Goal: Use online tool/utility: Use online tool/utility

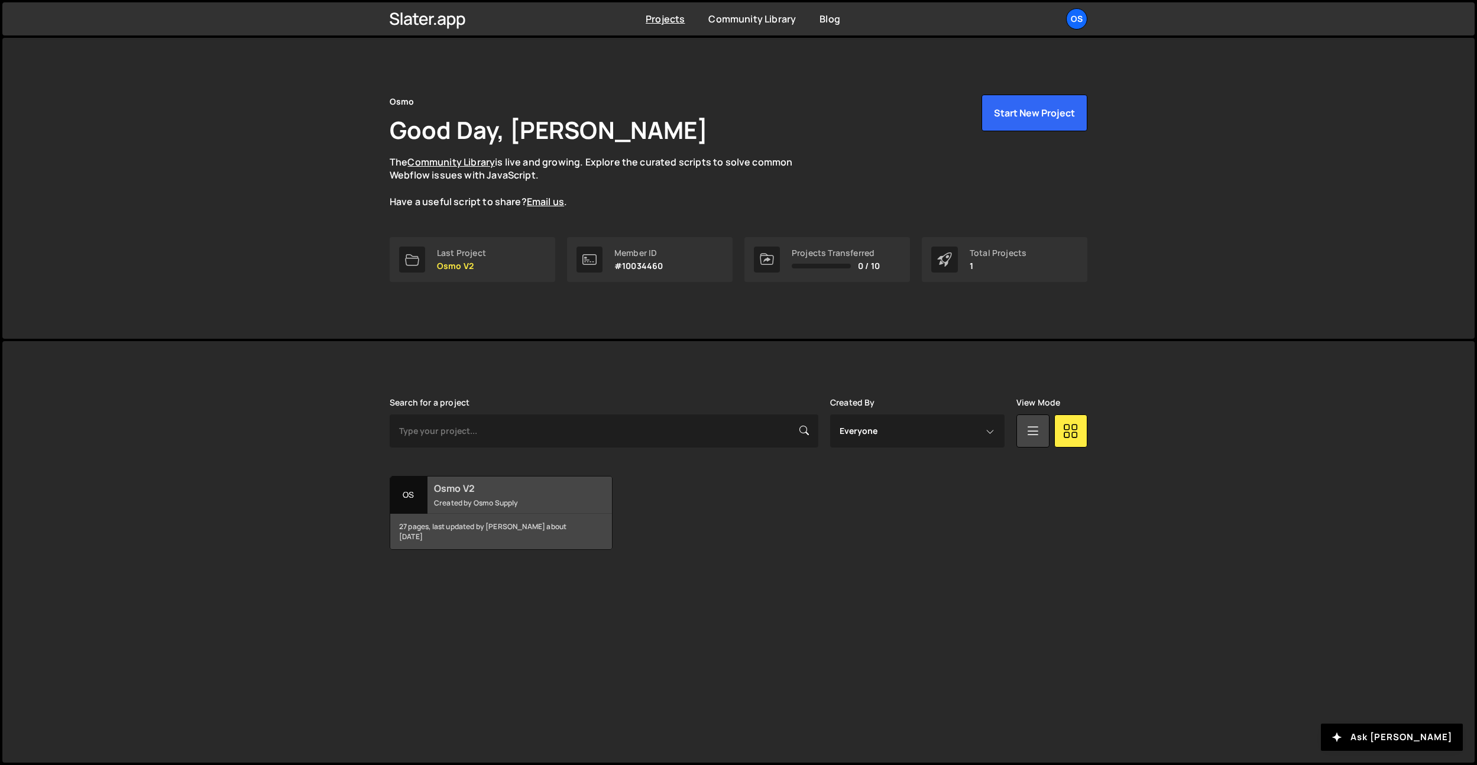
click at [475, 506] on small "Created by Osmo Supply" at bounding box center [505, 503] width 142 height 10
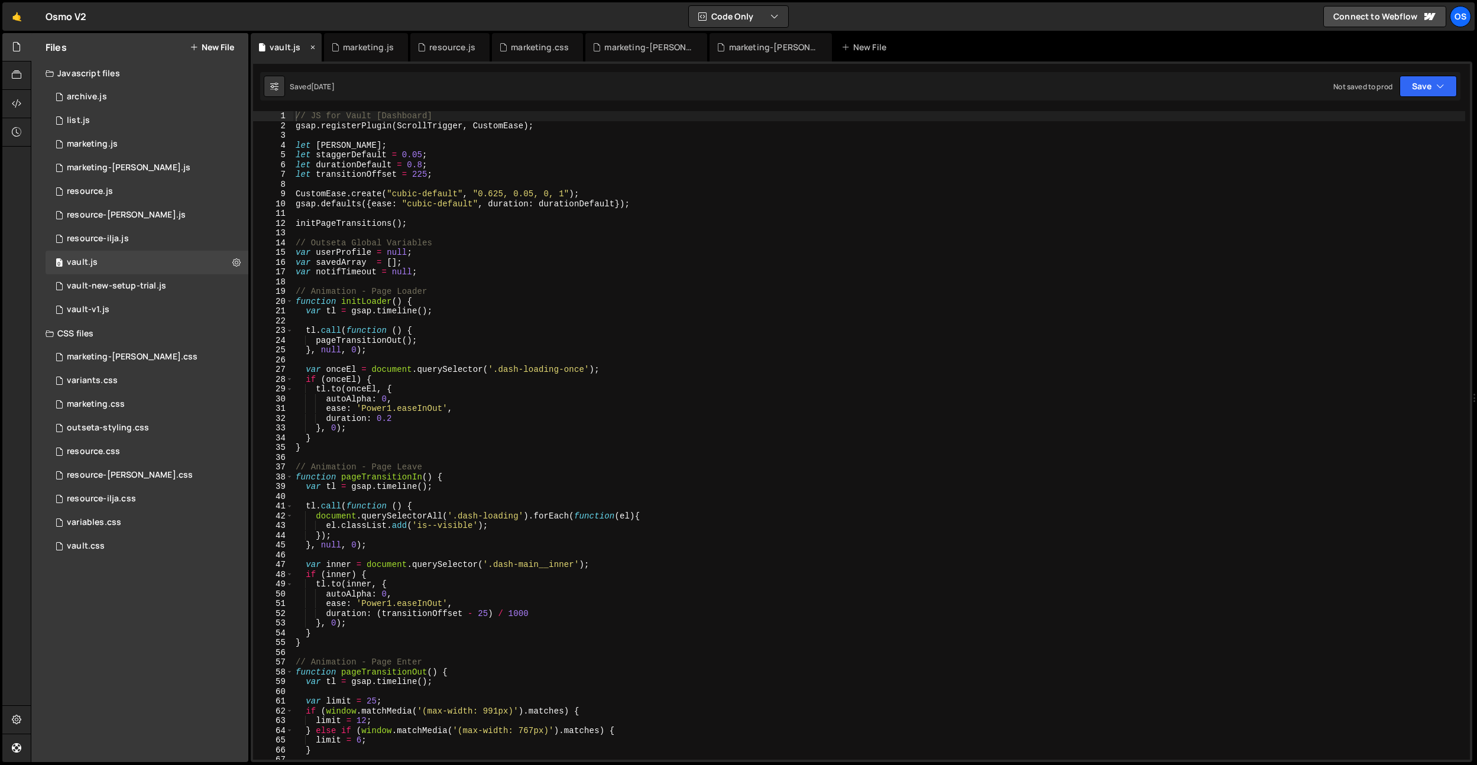
click at [314, 48] on icon at bounding box center [313, 47] width 8 height 12
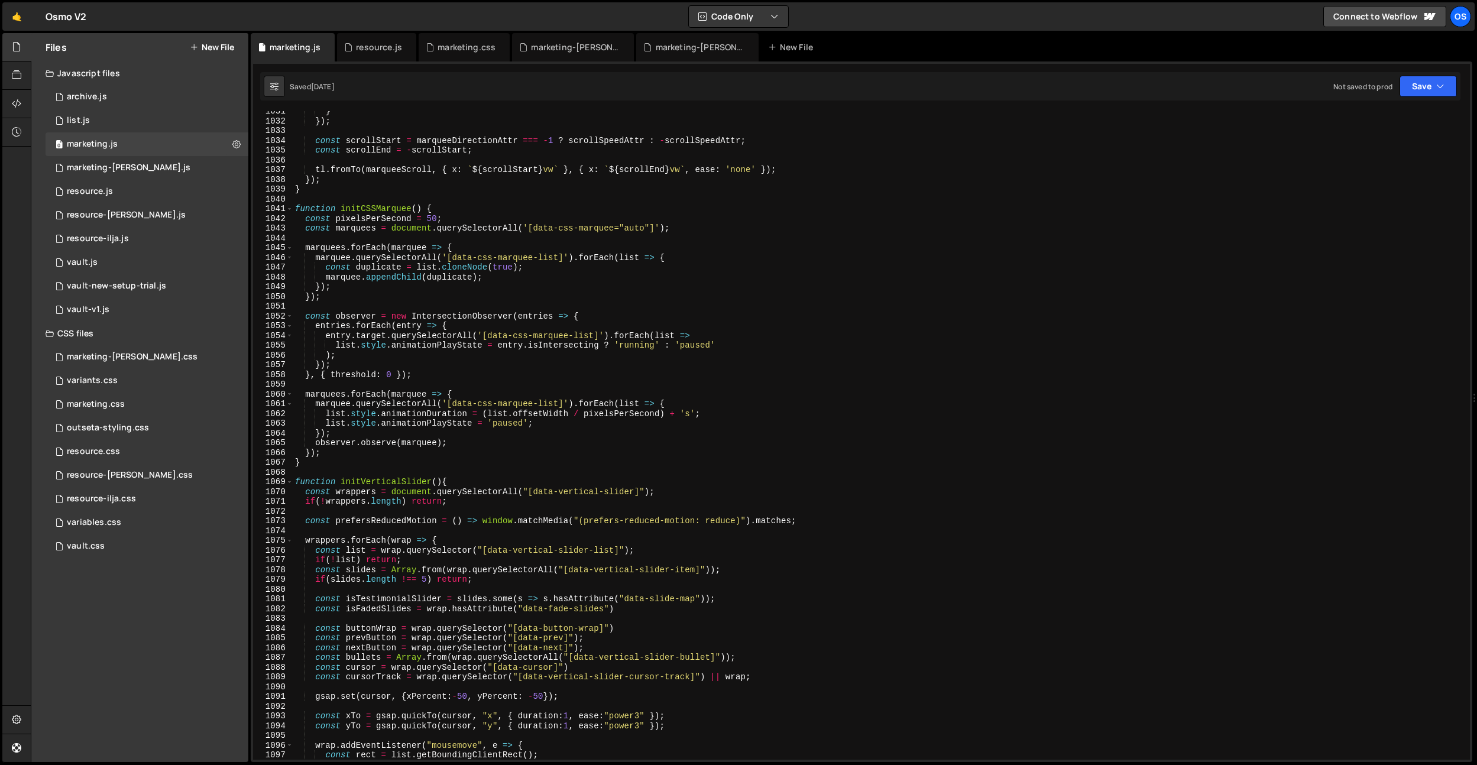
scroll to position [7199, 0]
click at [325, 46] on icon at bounding box center [326, 47] width 8 height 12
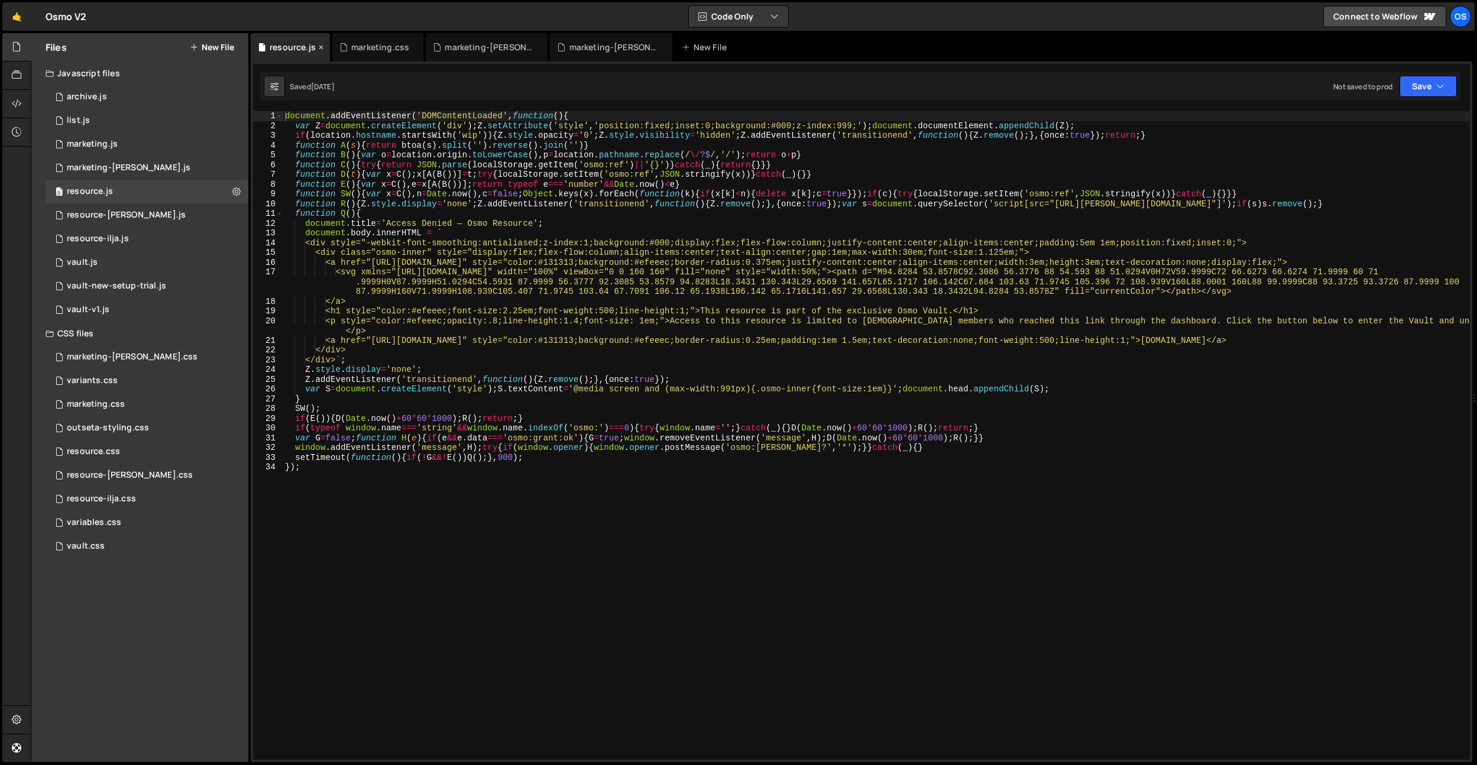
click at [321, 48] on icon at bounding box center [321, 47] width 8 height 12
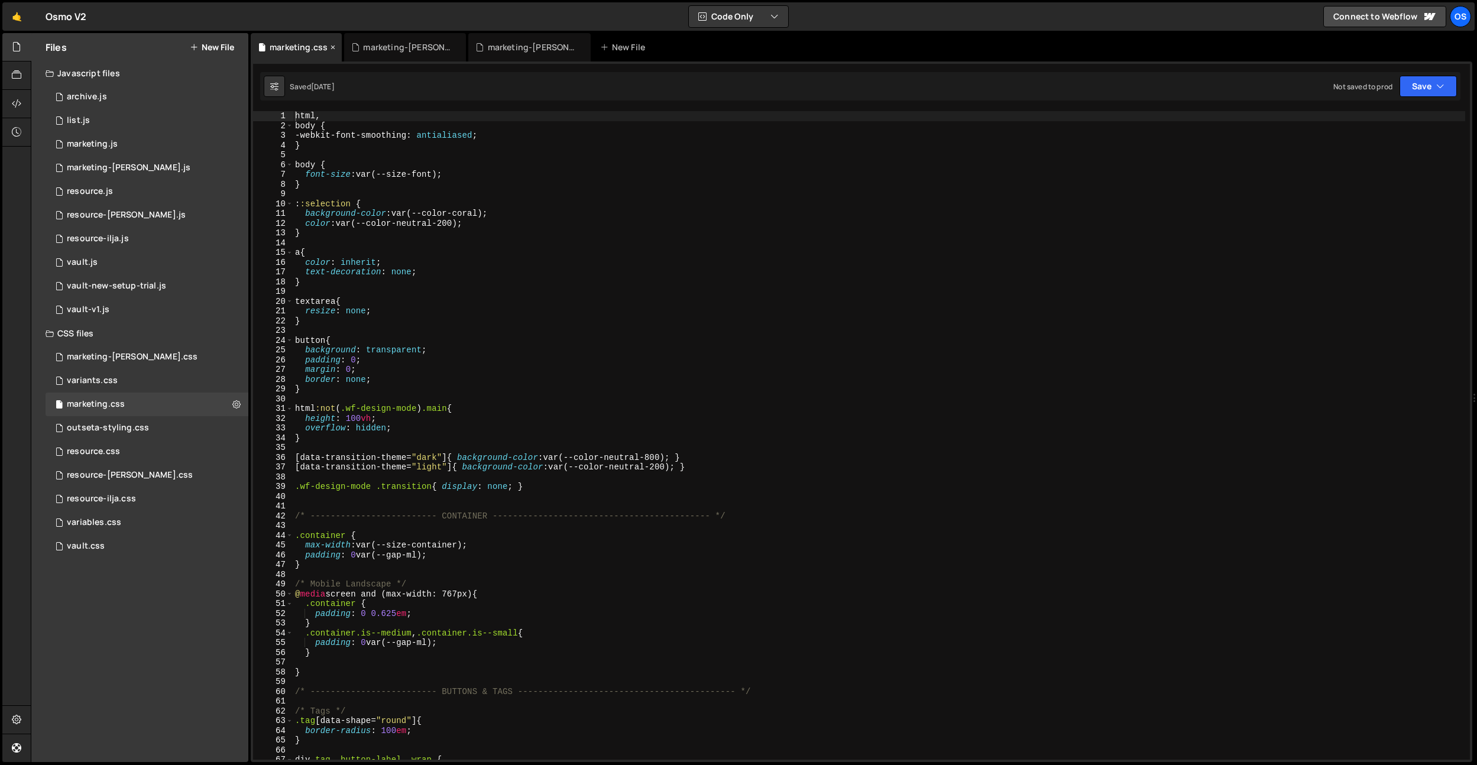
click at [333, 46] on icon at bounding box center [333, 47] width 8 height 12
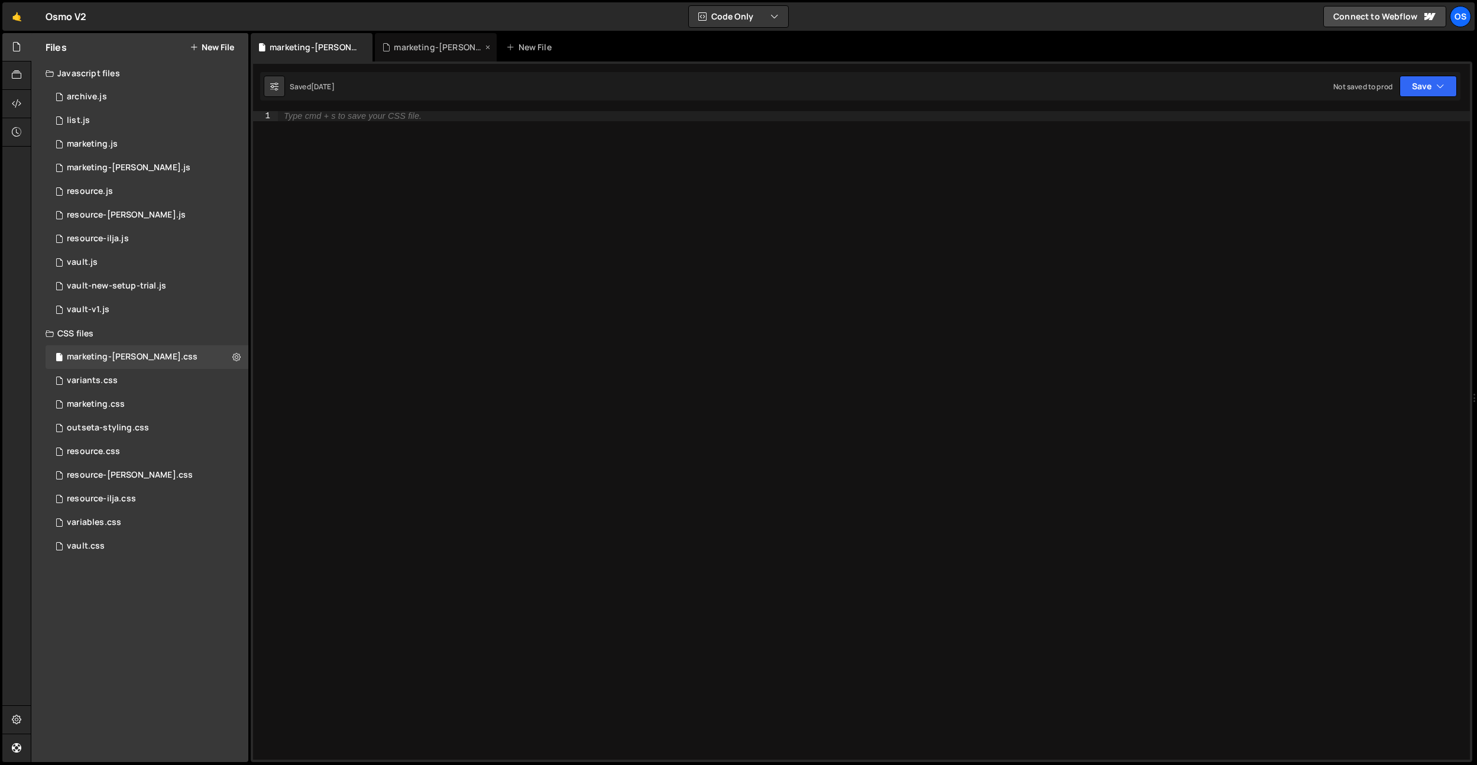
drag, startPoint x: 446, startPoint y: 49, endPoint x: 390, endPoint y: 49, distance: 56.2
click at [446, 49] on div "marketing-[PERSON_NAME].js" at bounding box center [438, 47] width 89 height 12
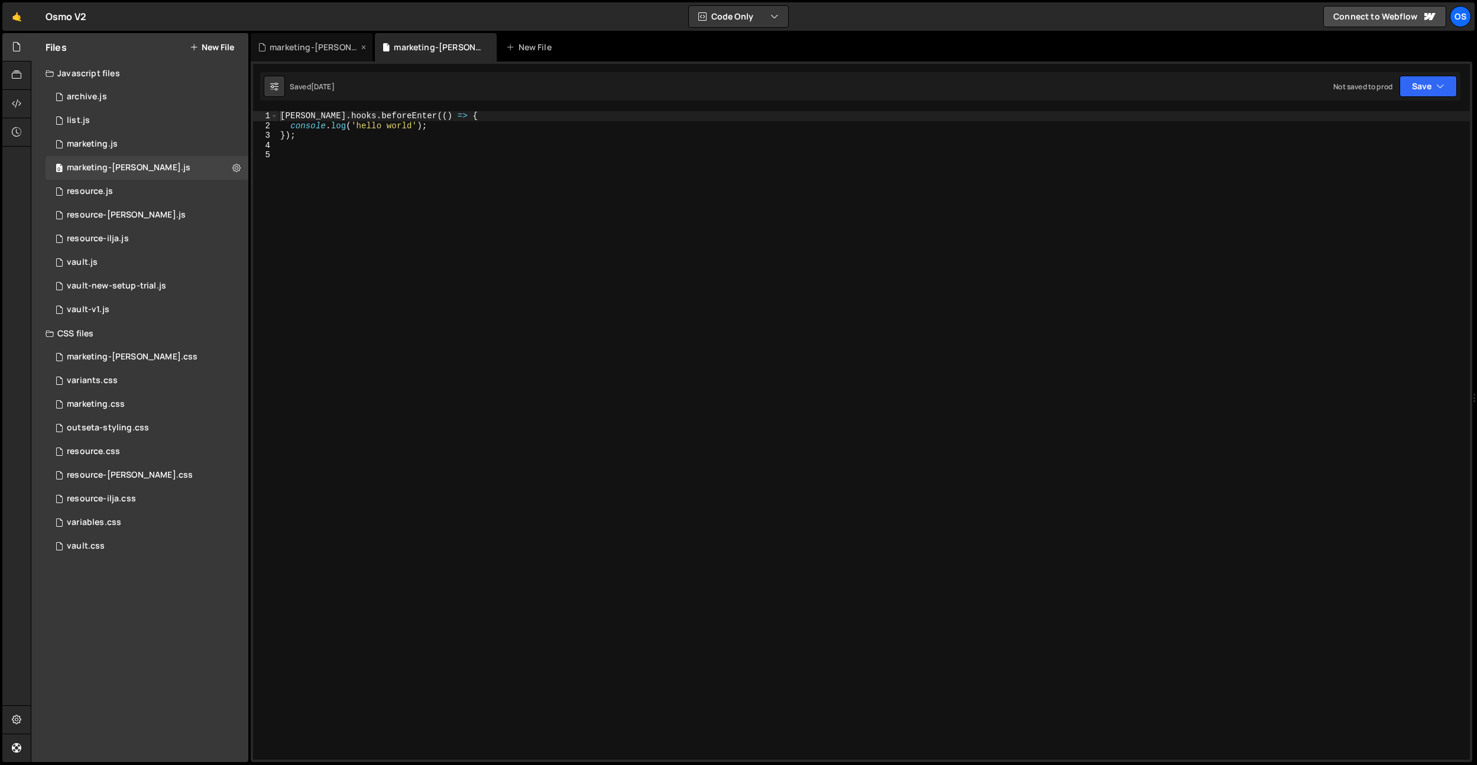
click at [325, 48] on div "marketing-[PERSON_NAME].css" at bounding box center [314, 47] width 89 height 12
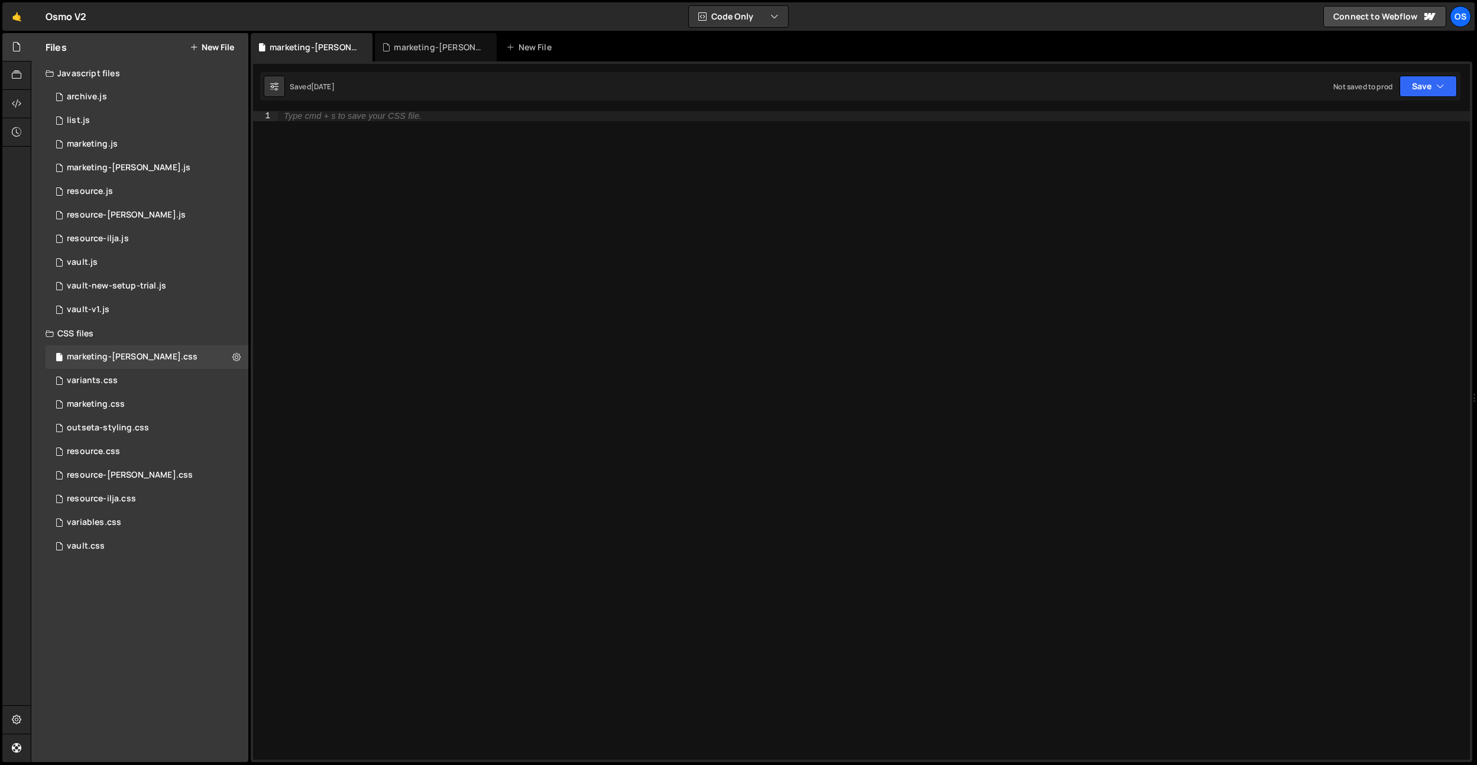
click at [408, 154] on div "Type cmd + s to save your CSS file." at bounding box center [874, 445] width 1192 height 668
paste textarea "[data-radial-marquee] [data-card]:nth-child(18) { transform: rotate(340deg); }"
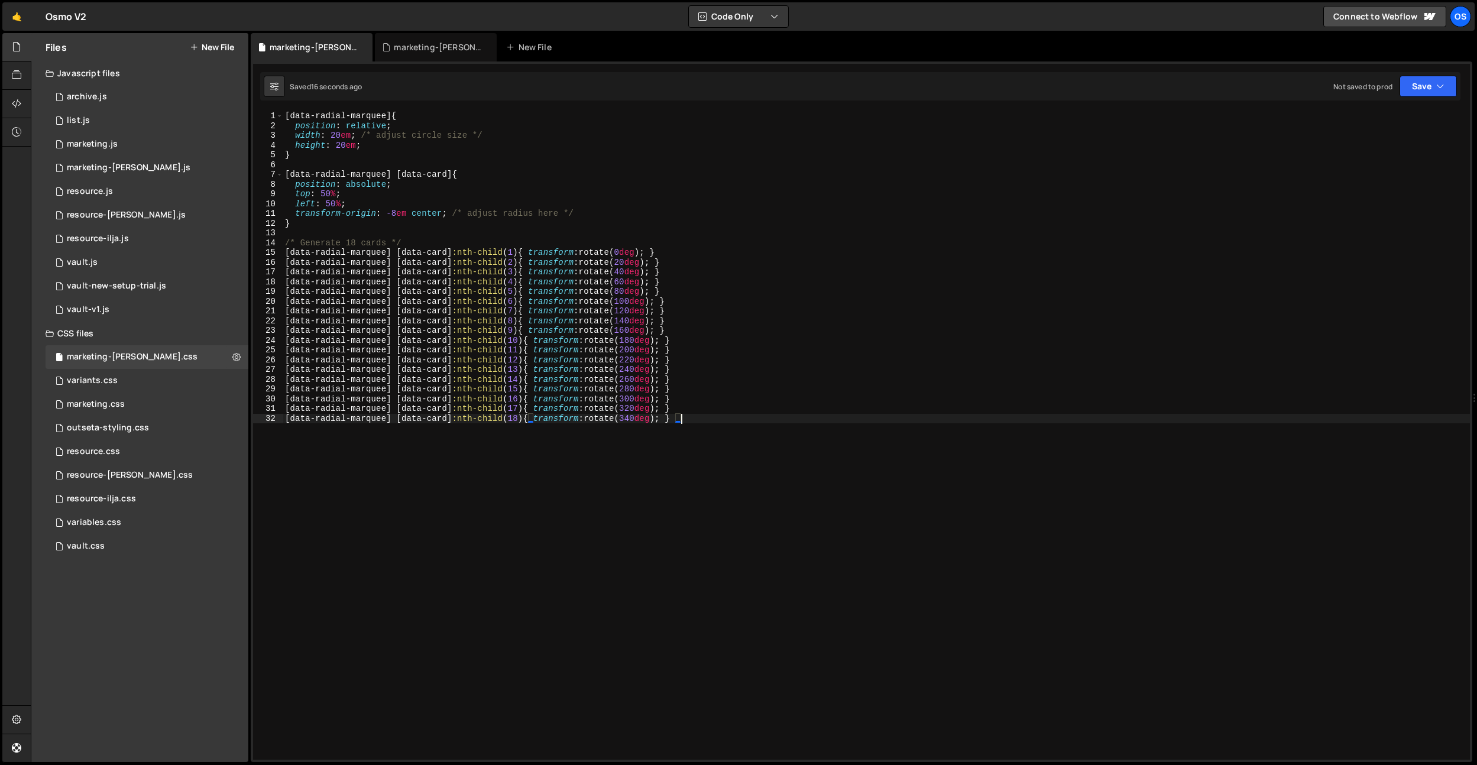
click at [429, 175] on div "[ data-radial-marquee ] { position : relative ; width : 20 em ; /* adjust circl…" at bounding box center [876, 445] width 1187 height 668
click at [329, 118] on div "[ data-radial-marquee ] { position : relative ; width : 20 em ; /* adjust circl…" at bounding box center [876, 445] width 1187 height 668
click at [448, 176] on div "[ data-radial-marquee ] { position : relative ; width : 20 em ; /* adjust circl…" at bounding box center [876, 445] width 1187 height 668
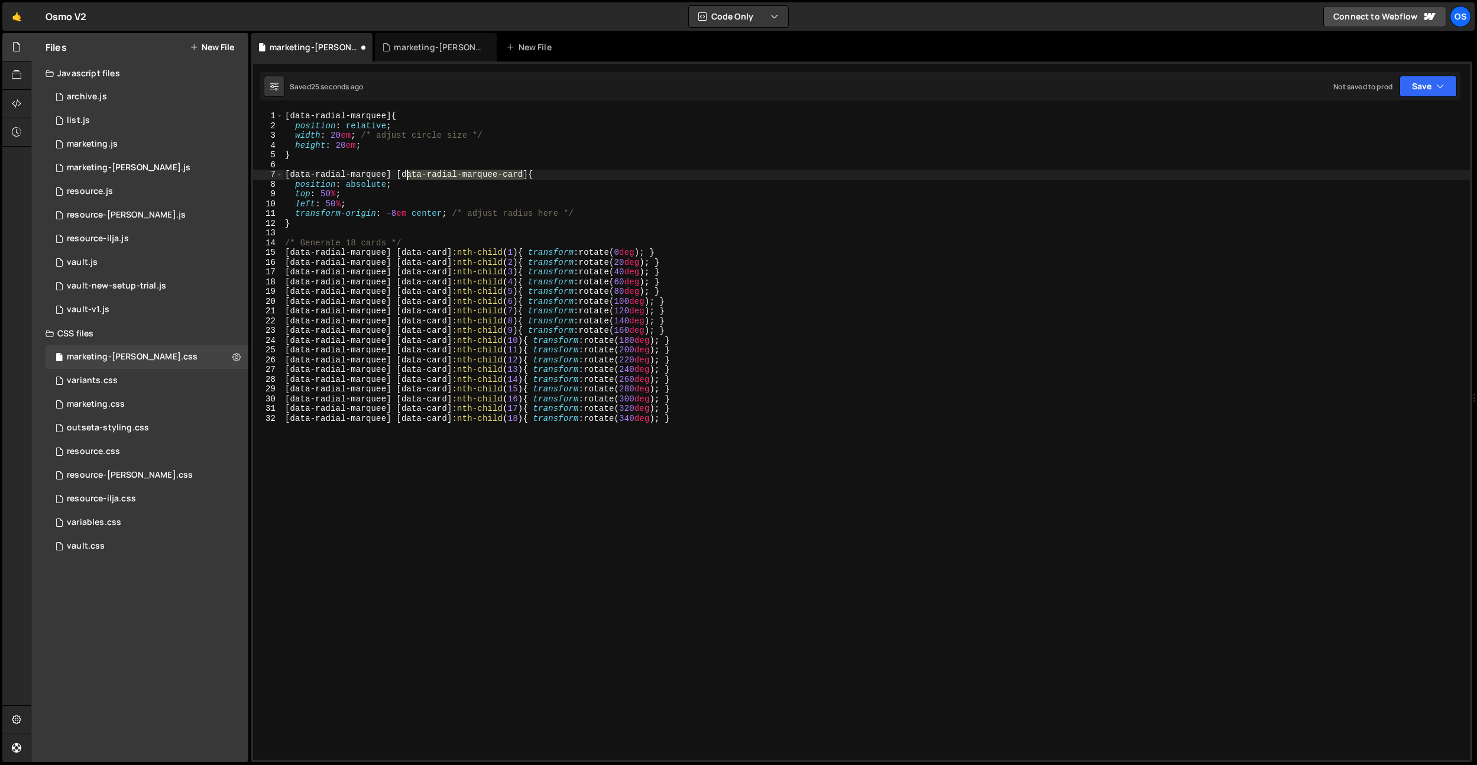
drag, startPoint x: 524, startPoint y: 174, endPoint x: 405, endPoint y: 179, distance: 119.5
click at [406, 176] on div "[ data-radial-marquee ] { position : relative ; width : 20 em ; /* adjust circl…" at bounding box center [876, 445] width 1187 height 668
drag, startPoint x: 403, startPoint y: 177, endPoint x: 523, endPoint y: 177, distance: 120.6
click at [523, 177] on div "[ data-radial-marquee ] { position : relative ; width : 20 em ; /* adjust circl…" at bounding box center [876, 445] width 1187 height 668
drag, startPoint x: 404, startPoint y: 253, endPoint x: 445, endPoint y: 252, distance: 41.4
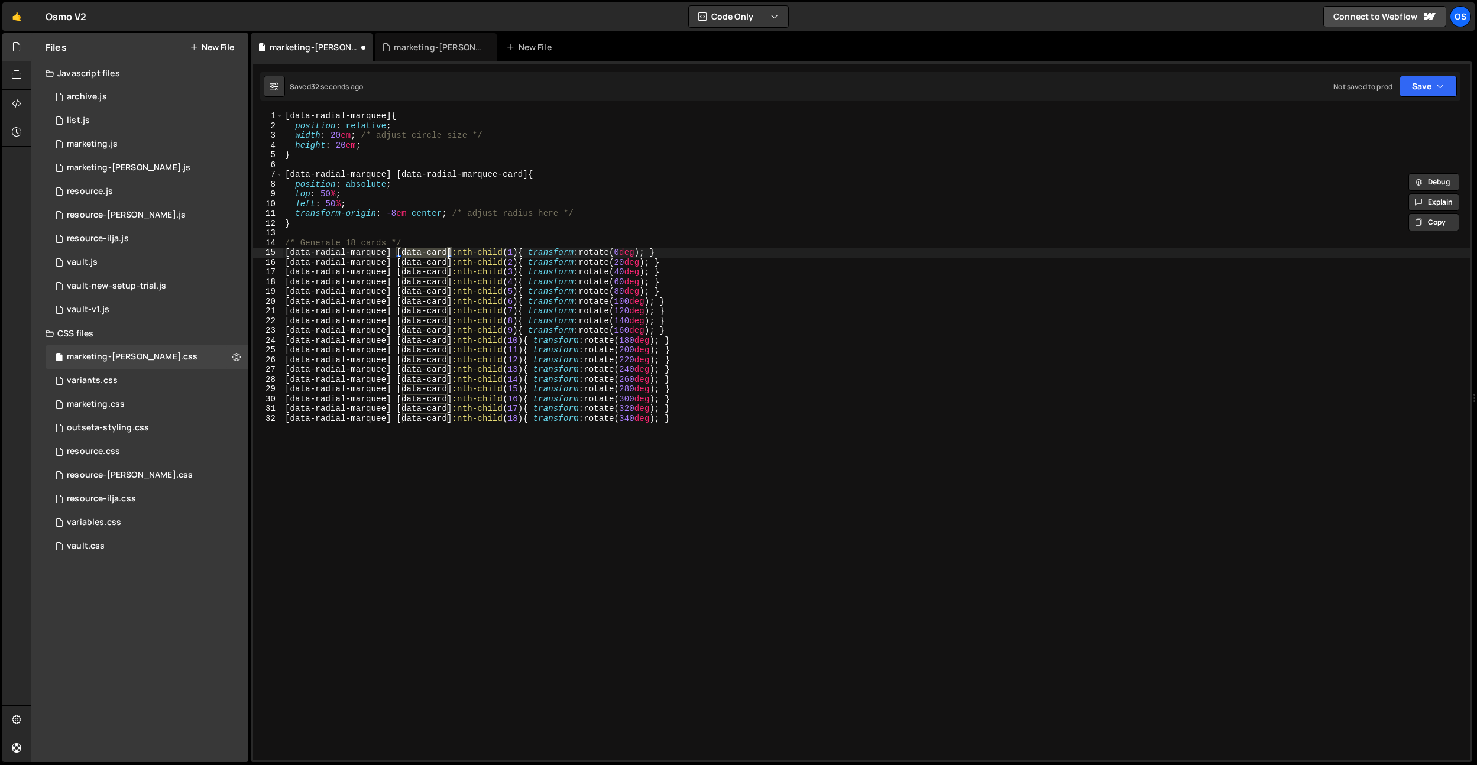
click at [445, 252] on div "[ data-radial-marquee ] { position : relative ; width : 20 em ; /* adjust circl…" at bounding box center [876, 445] width 1187 height 668
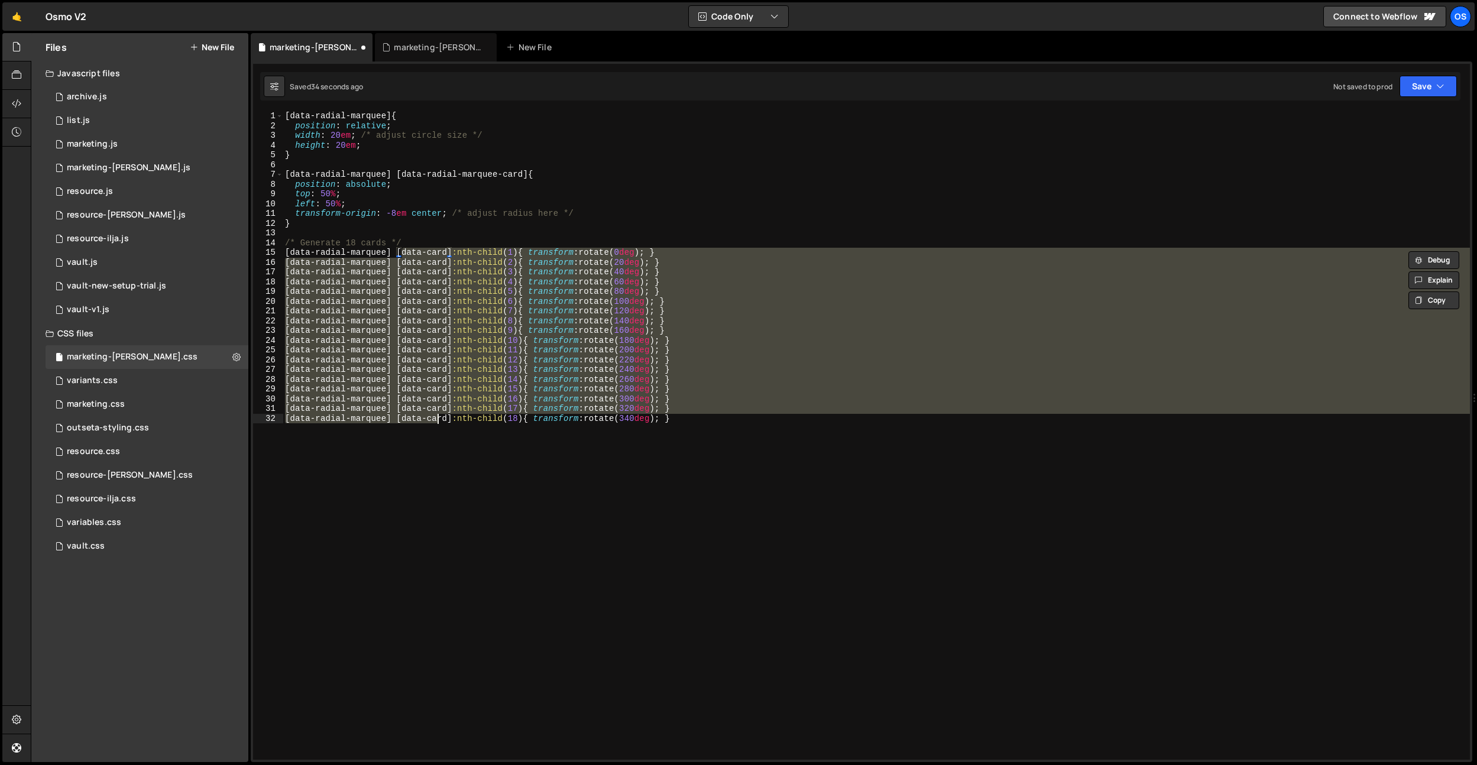
click at [440, 419] on div "[ data-radial-marquee ] { position : relative ; width : 20 em ; /* adjust circl…" at bounding box center [876, 445] width 1187 height 668
click at [455, 429] on div "[ data-radial-marquee ] { position : relative ; width : 20 em ; /* adjust circl…" at bounding box center [876, 445] width 1187 height 668
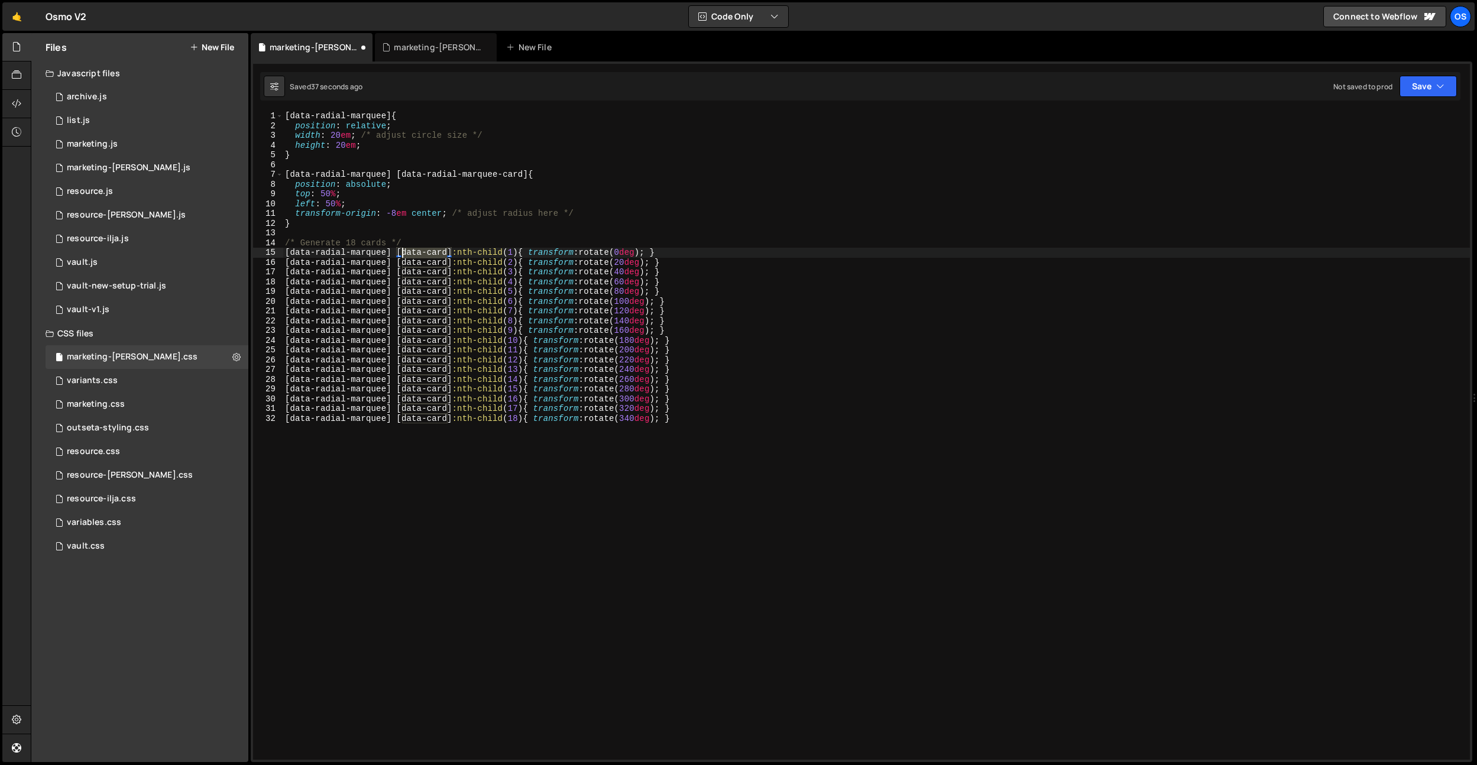
drag, startPoint x: 448, startPoint y: 251, endPoint x: 402, endPoint y: 254, distance: 45.6
click at [402, 254] on div "[ data-radial-marquee ] { position : relative ; width : 20 em ; /* adjust circl…" at bounding box center [876, 445] width 1187 height 668
drag, startPoint x: 494, startPoint y: 226, endPoint x: 424, endPoint y: 252, distance: 75.0
click at [492, 226] on div "[ data-radial-marquee ] { position : relative ; width : 20 em ; /* adjust circl…" at bounding box center [876, 445] width 1187 height 668
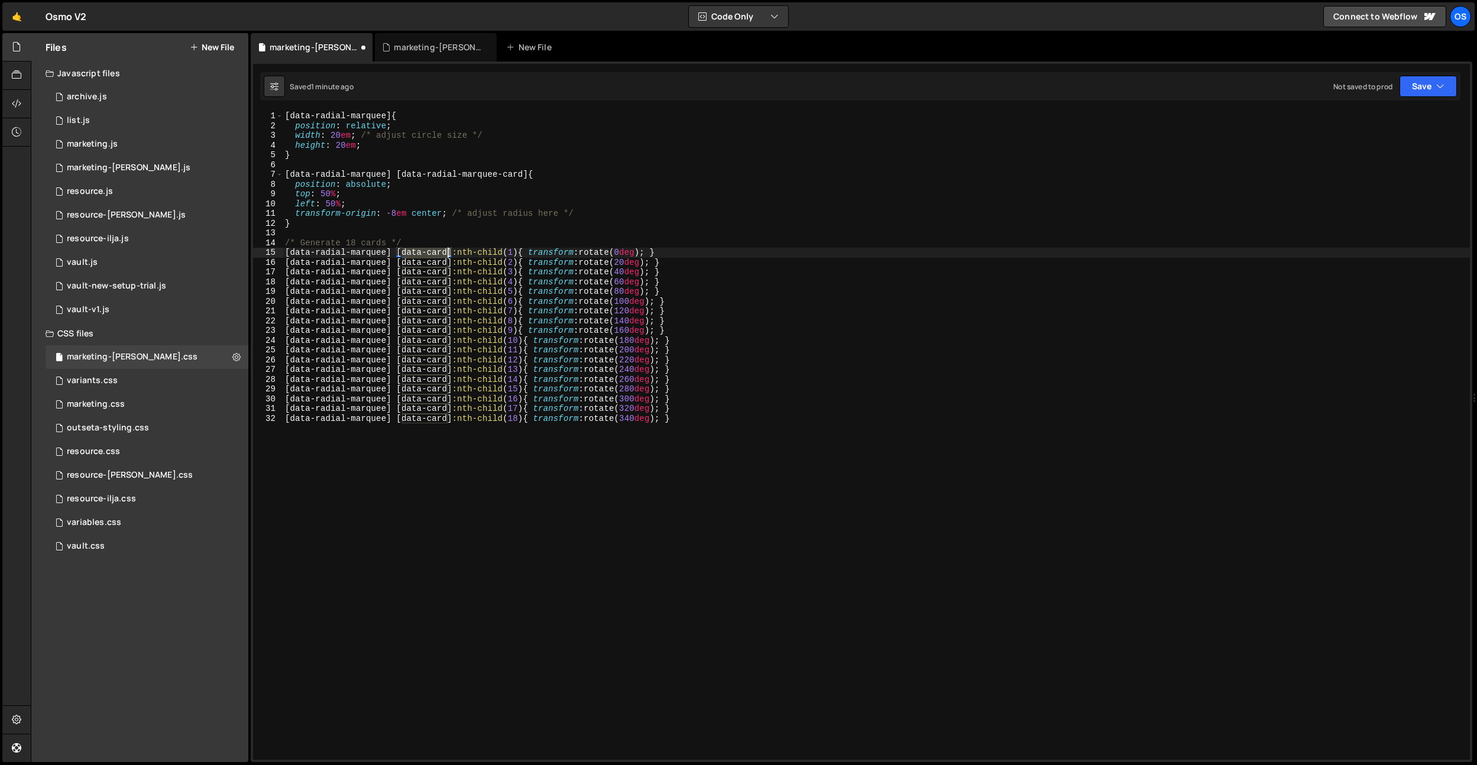
drag, startPoint x: 403, startPoint y: 254, endPoint x: 448, endPoint y: 251, distance: 44.5
click at [448, 251] on div "[ data-radial-marquee ] { position : relative ; width : 20 em ; /* adjust circl…" at bounding box center [876, 445] width 1187 height 668
click at [546, 325] on div "[ data-radial-marquee ] { position : relative ; width : 20 em ; /* adjust circl…" at bounding box center [876, 445] width 1187 height 668
paste textarea "data-radial-marquee-card"
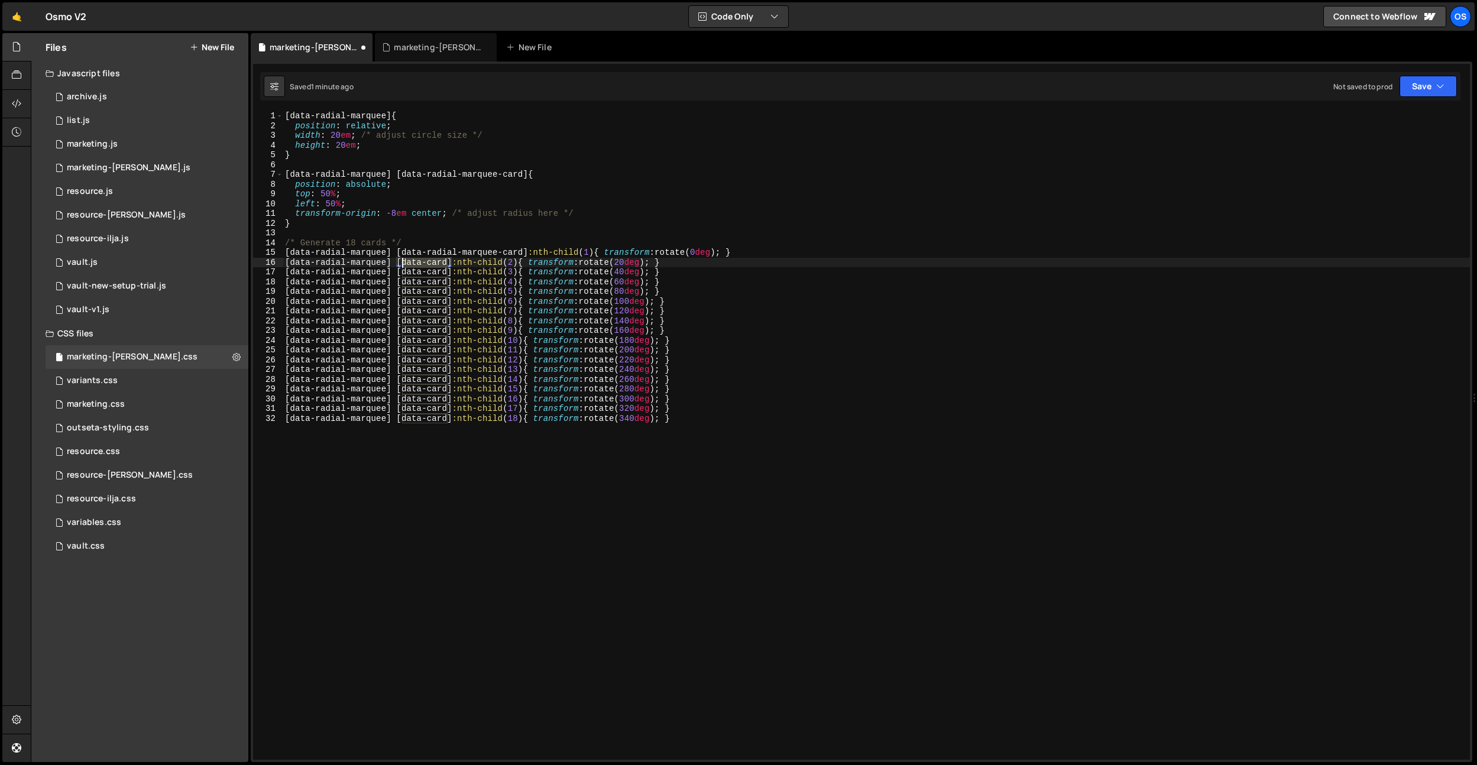
drag, startPoint x: 448, startPoint y: 260, endPoint x: 401, endPoint y: 270, distance: 48.4
click at [400, 264] on div "[ data-radial-marquee ] { position : relative ; width : 20 em ; /* adjust circl…" at bounding box center [876, 445] width 1187 height 668
paste textarea "radial-marquee-"
drag, startPoint x: 401, startPoint y: 270, endPoint x: 447, endPoint y: 271, distance: 46.1
click at [447, 271] on div "[ data-radial-marquee ] { position : relative ; width : 20 em ; /* adjust circl…" at bounding box center [876, 445] width 1187 height 668
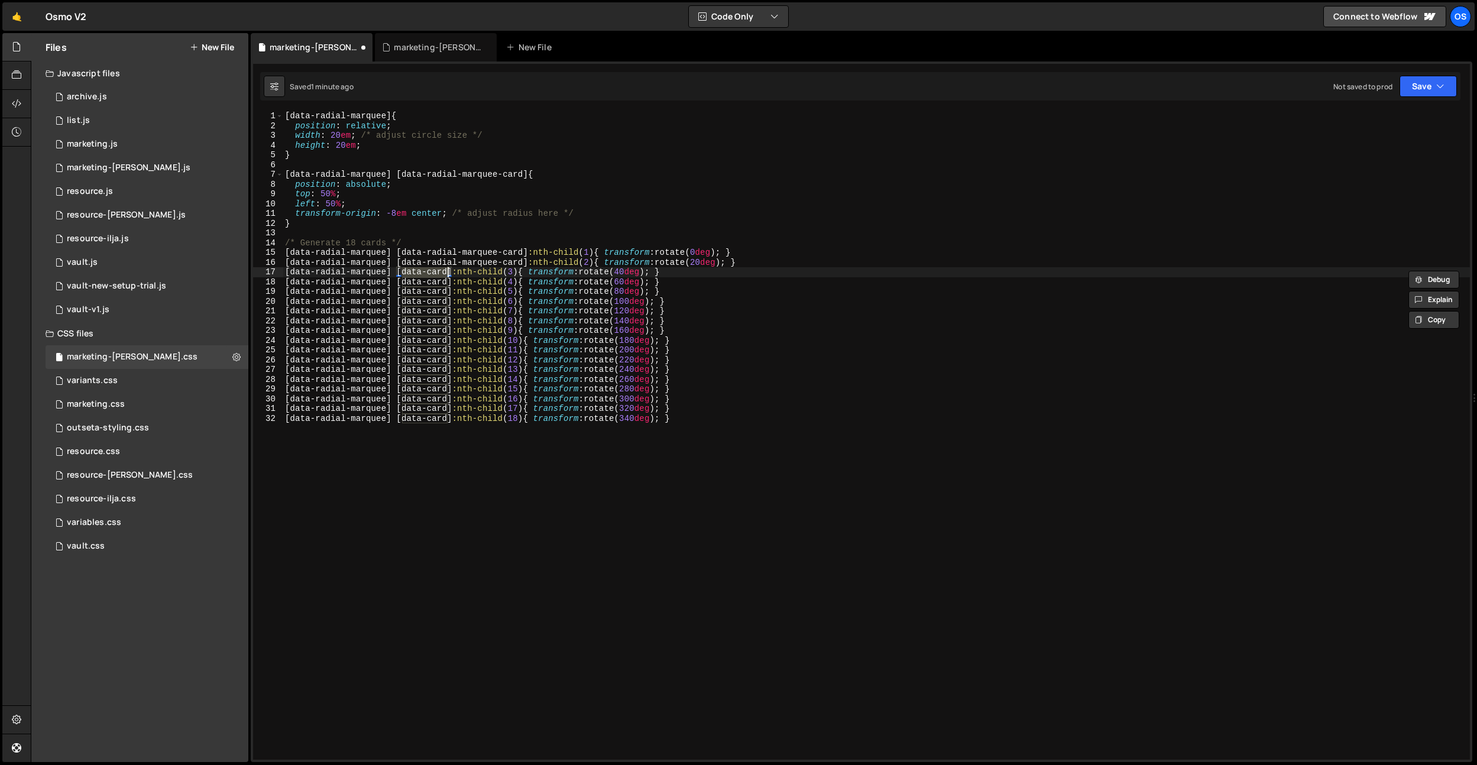
paste textarea "radial-marquee-"
drag, startPoint x: 446, startPoint y: 280, endPoint x: 401, endPoint y: 286, distance: 44.8
click at [401, 282] on div "[ data-radial-marquee ] { position : relative ; width : 20 em ; /* adjust circl…" at bounding box center [876, 445] width 1187 height 668
paste textarea "radial-marquee-"
drag, startPoint x: 400, startPoint y: 290, endPoint x: 447, endPoint y: 297, distance: 47.2
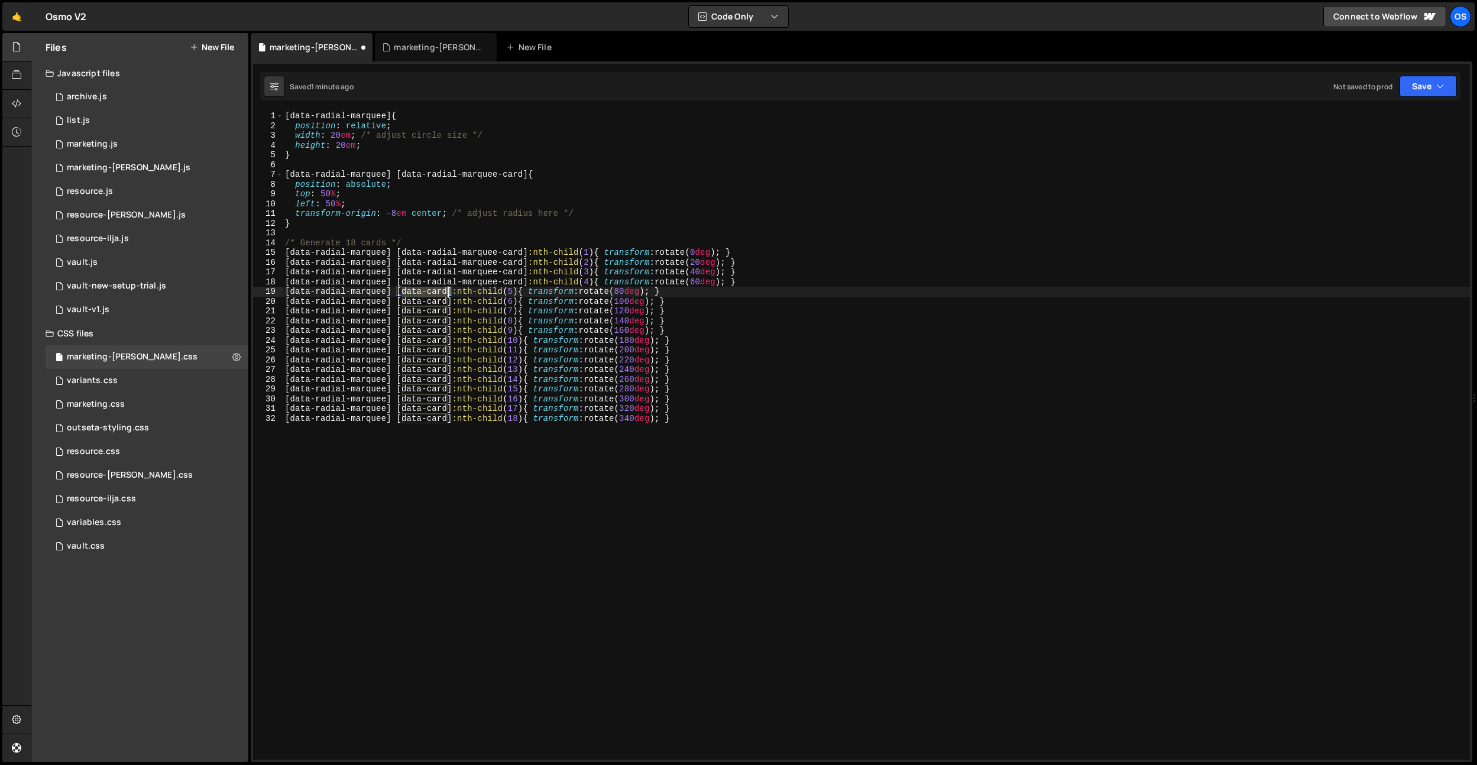
click at [449, 293] on div "[ data-radial-marquee ] { position : relative ; width : 20 em ; /* adjust circl…" at bounding box center [876, 445] width 1187 height 668
paste textarea "radial-marquee-"
drag, startPoint x: 447, startPoint y: 299, endPoint x: 401, endPoint y: 309, distance: 46.6
click at [402, 302] on div "[ data-radial-marquee ] { position : relative ; width : 20 em ; /* adjust circl…" at bounding box center [876, 445] width 1187 height 668
paste textarea "radial-marquee-"
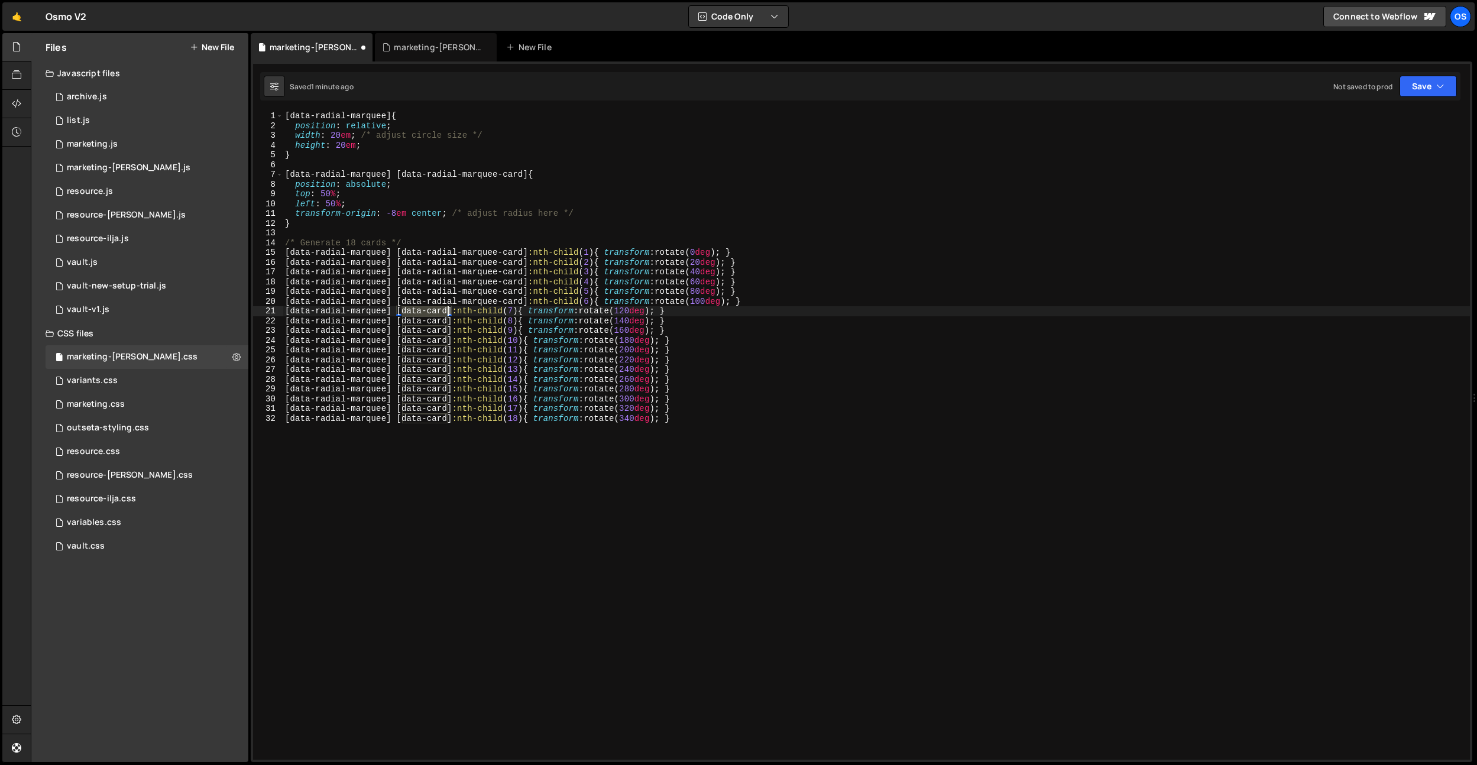
drag, startPoint x: 401, startPoint y: 309, endPoint x: 447, endPoint y: 320, distance: 46.9
click at [448, 309] on div "[ data-radial-marquee ] { position : relative ; width : 20 em ; /* adjust circl…" at bounding box center [876, 445] width 1187 height 668
paste textarea "radial-marquee-"
drag, startPoint x: 446, startPoint y: 322, endPoint x: 402, endPoint y: 323, distance: 44.4
click at [403, 322] on div "[ data-radial-marquee ] { position : relative ; width : 20 em ; /* adjust circl…" at bounding box center [876, 445] width 1187 height 668
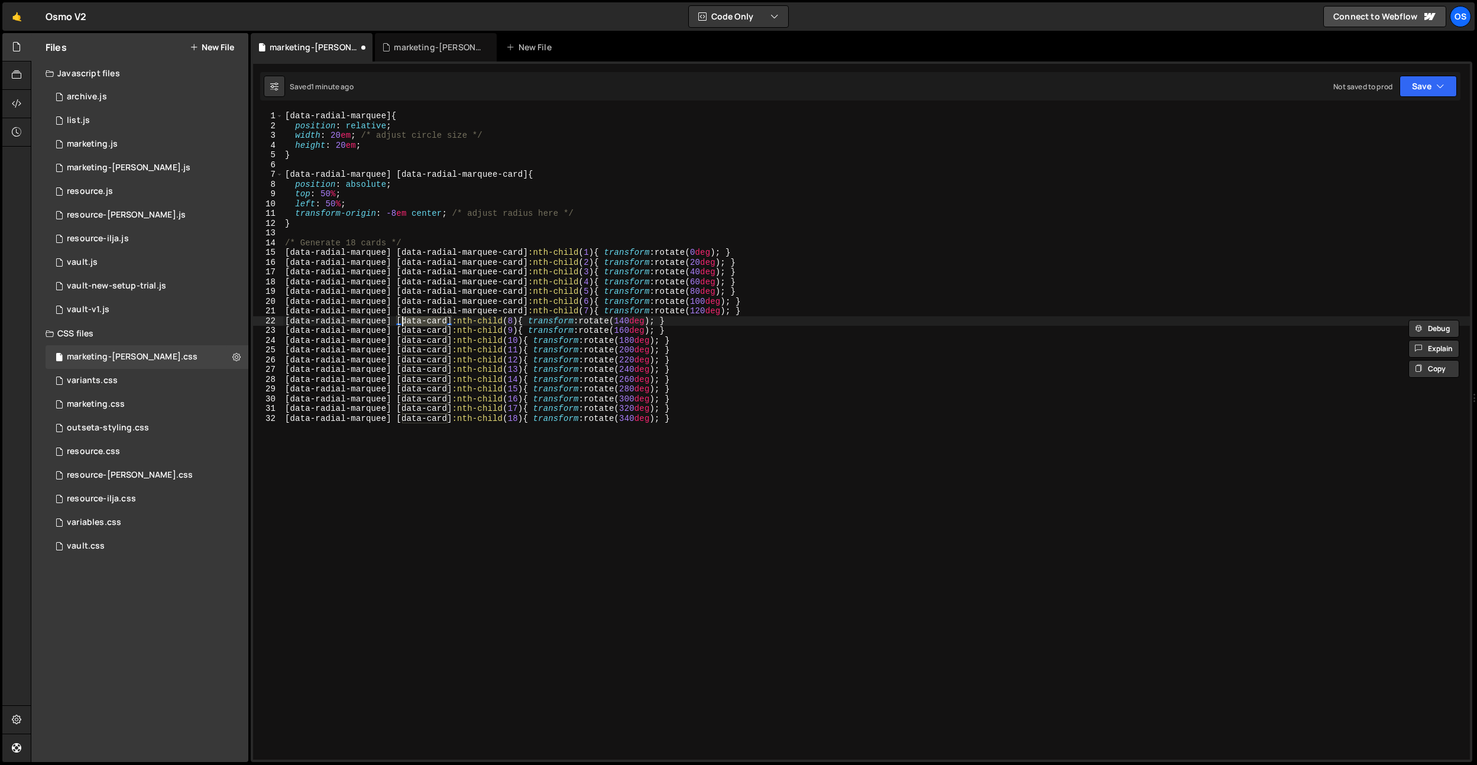
paste textarea "radial-marquee-"
drag, startPoint x: 403, startPoint y: 332, endPoint x: 446, endPoint y: 342, distance: 44.9
click at [446, 328] on div "[ data-radial-marquee ] { position : relative ; width : 20 em ; /* adjust circl…" at bounding box center [876, 445] width 1187 height 668
paste textarea "radial-marquee-"
drag, startPoint x: 446, startPoint y: 342, endPoint x: 399, endPoint y: 342, distance: 47.3
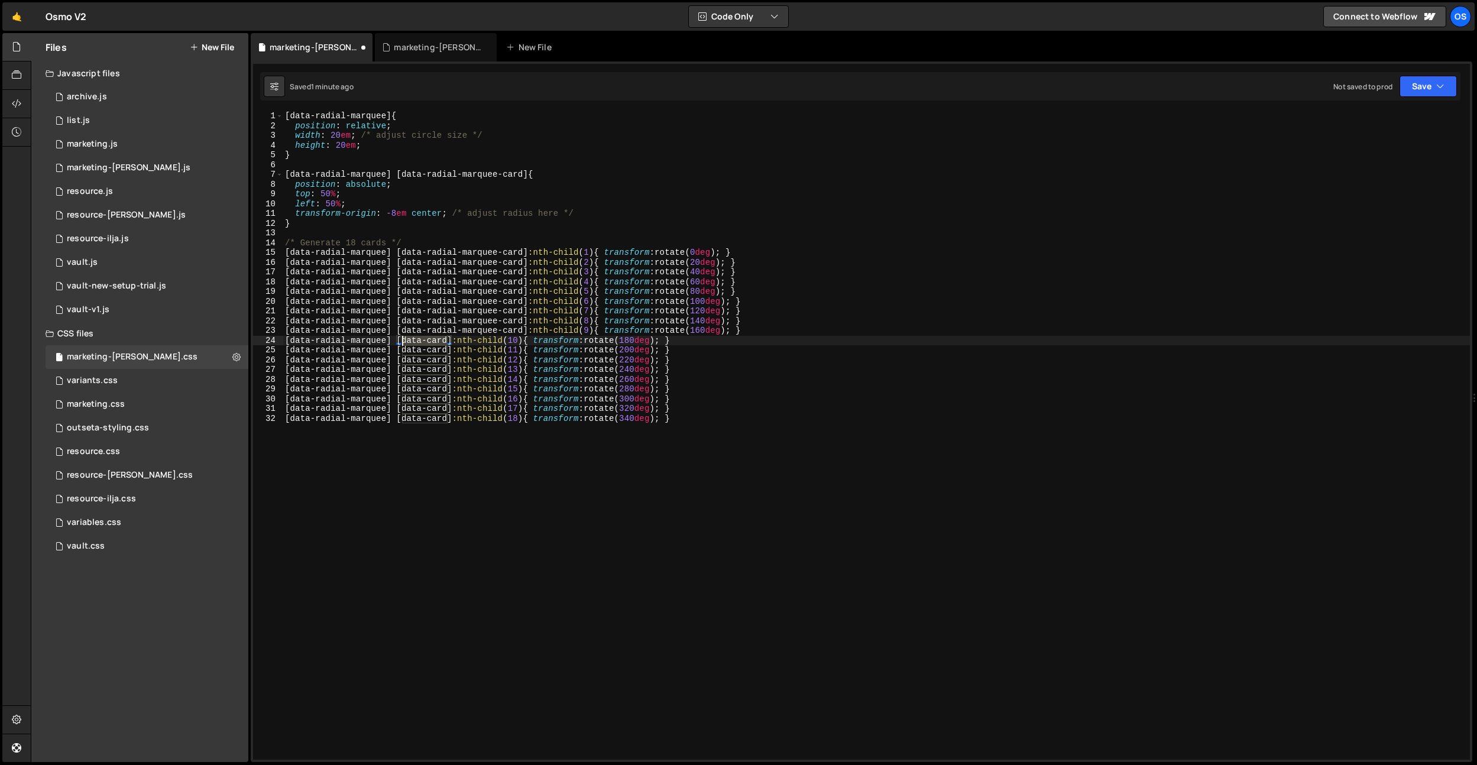
click at [400, 342] on div "[ data-radial-marquee ] { position : relative ; width : 20 em ; /* adjust circl…" at bounding box center [876, 445] width 1187 height 668
paste textarea "radial-marquee-"
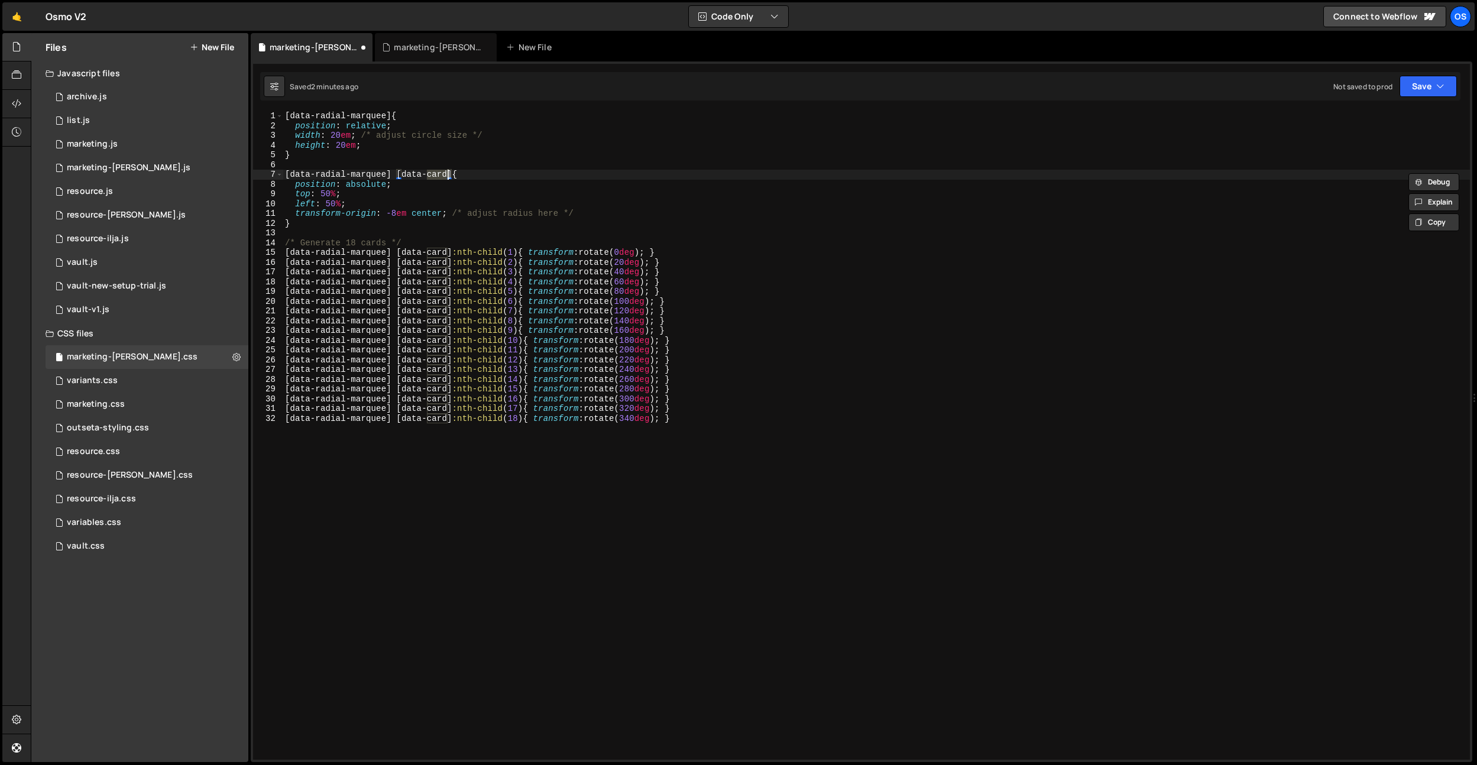
click at [446, 191] on div "[ data-radial-marquee ] { position : relative ; width : 20 em ; /* adjust circl…" at bounding box center [876, 445] width 1187 height 668
drag, startPoint x: 450, startPoint y: 179, endPoint x: 400, endPoint y: 180, distance: 49.7
click at [403, 177] on div "[ data-radial-marquee ] { position : relative ; width : 20 em ; /* adjust circl…" at bounding box center [876, 445] width 1187 height 668
drag, startPoint x: 386, startPoint y: 116, endPoint x: 290, endPoint y: 119, distance: 95.8
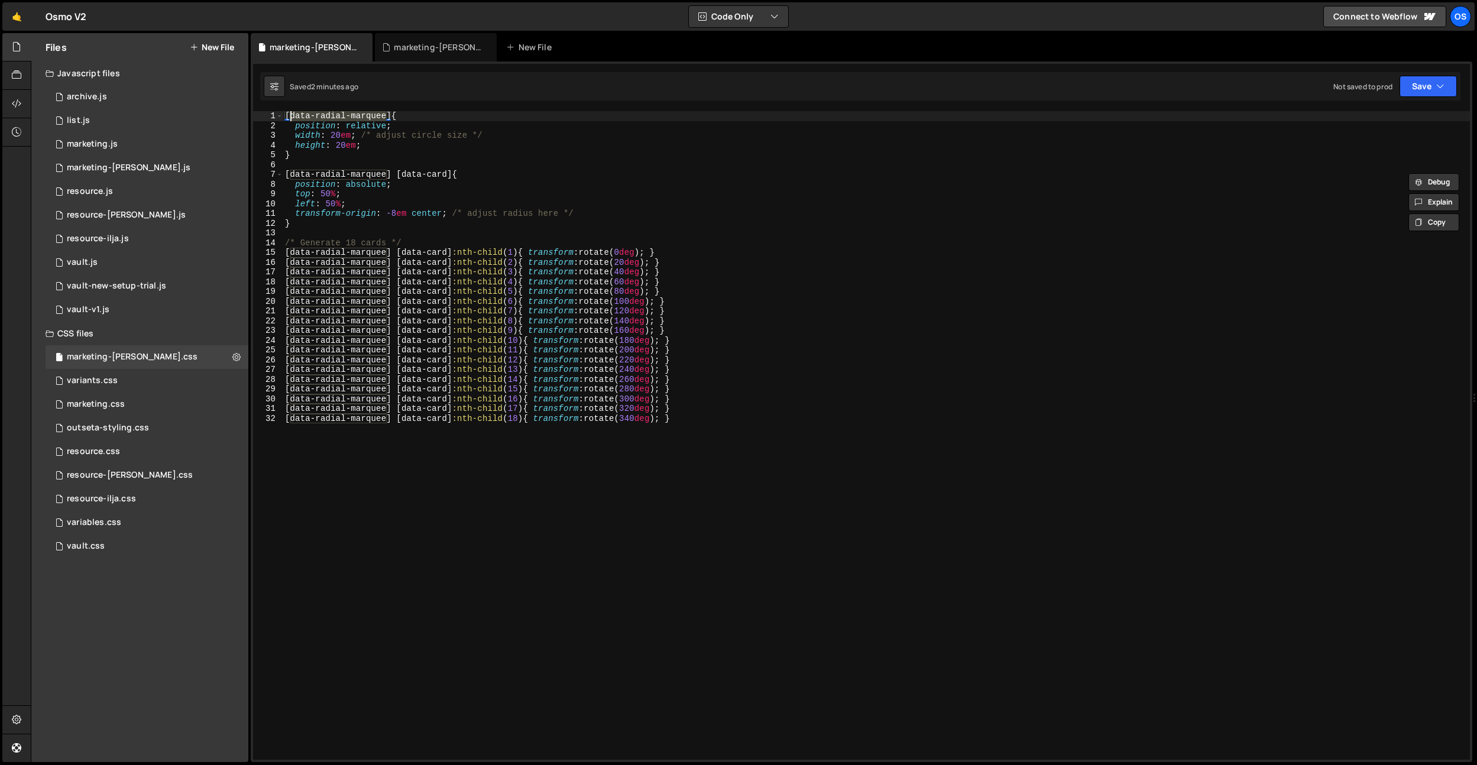
click at [290, 119] on div "[ data-radial-marquee ] { position : relative ; width : 20 em ; /* adjust circl…" at bounding box center [876, 445] width 1187 height 668
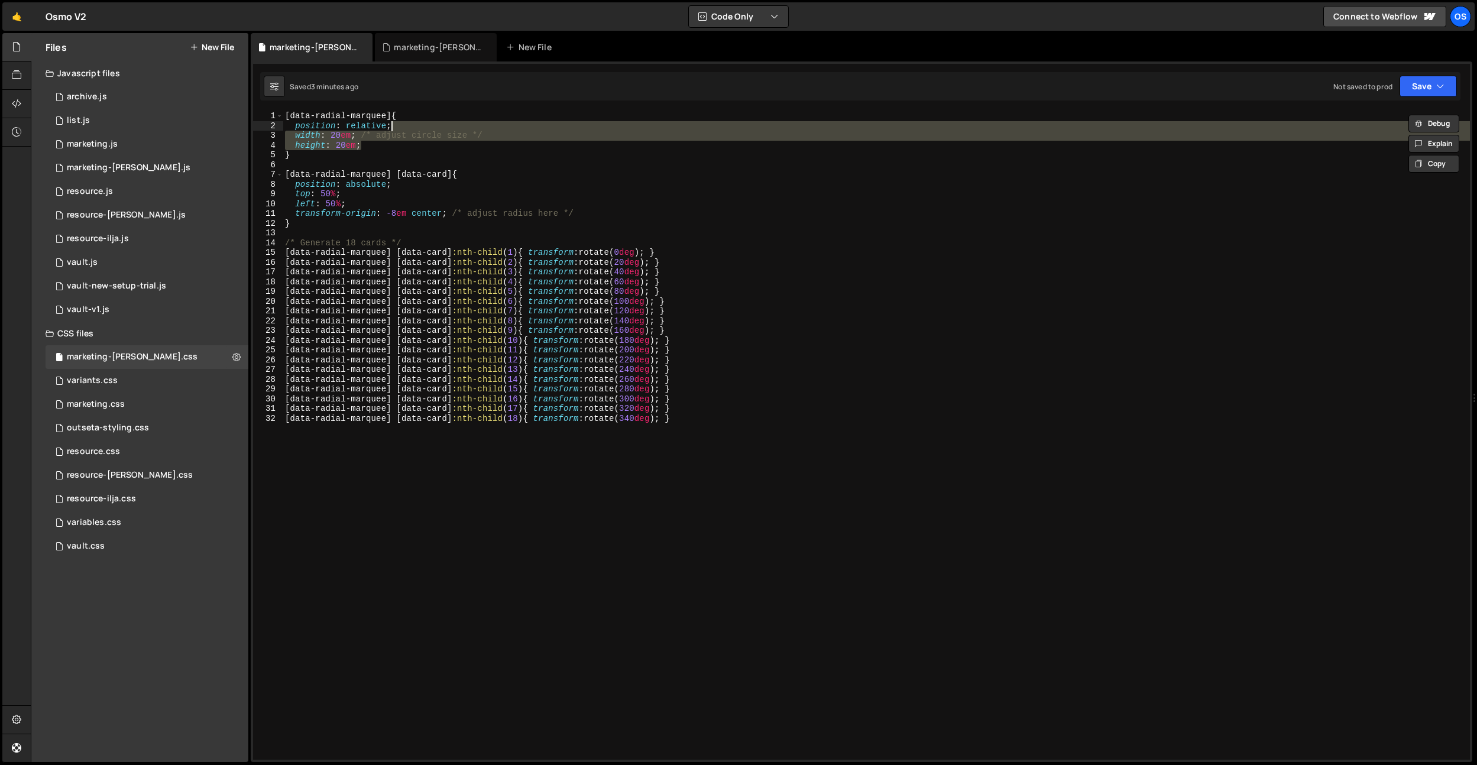
drag, startPoint x: 383, startPoint y: 145, endPoint x: 411, endPoint y: 127, distance: 33.3
click at [411, 127] on div "[ data-radial-marquee ] { position : relative ; width : 20 em ; /* adjust circl…" at bounding box center [876, 445] width 1187 height 668
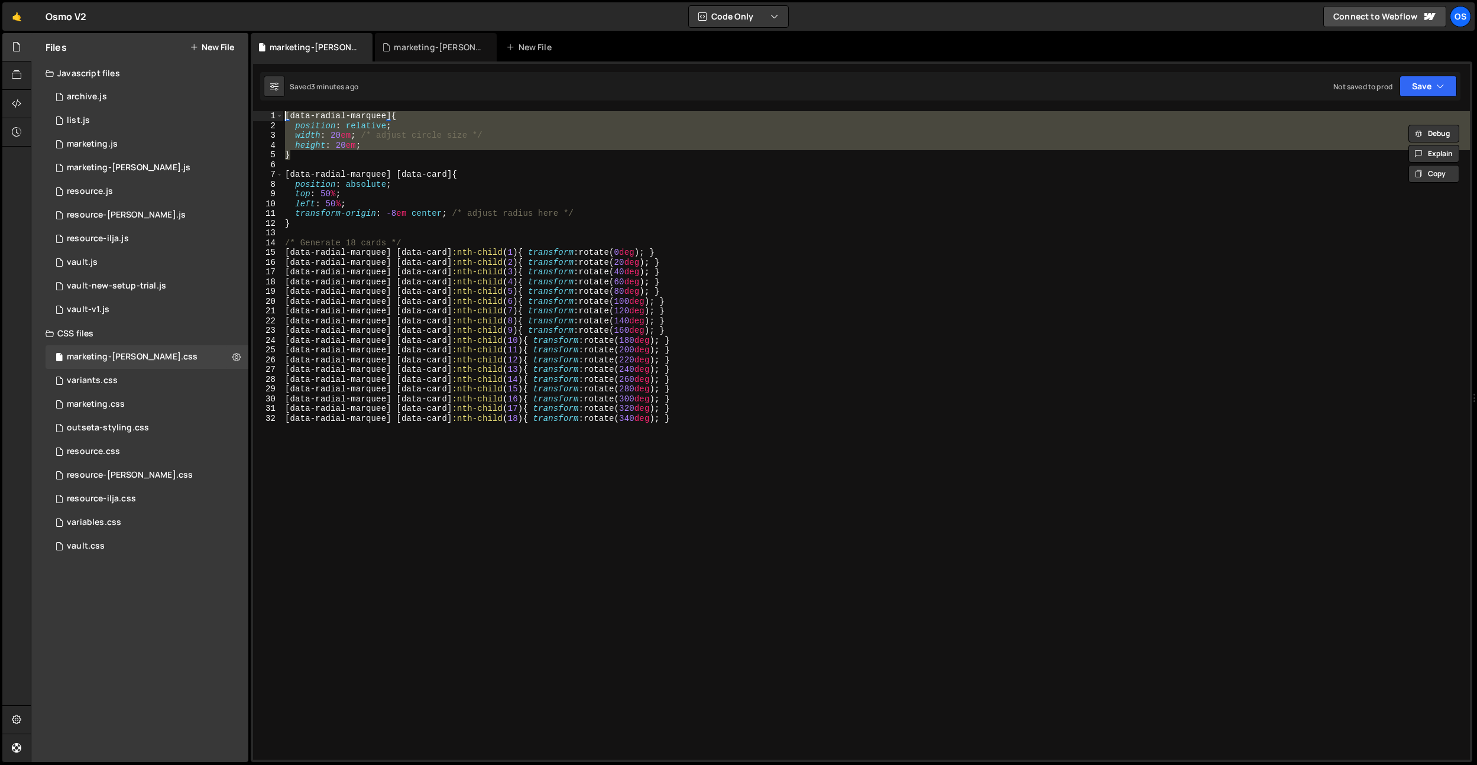
drag, startPoint x: 294, startPoint y: 158, endPoint x: 264, endPoint y: 118, distance: 49.8
click at [264, 118] on div "position: relative; width: 20em; /* adjust circle size */ 1 2 3 4 5 6 7 8 9 10 …" at bounding box center [861, 435] width 1217 height 649
type textarea "[data-radial-marquee] { position: relative;"
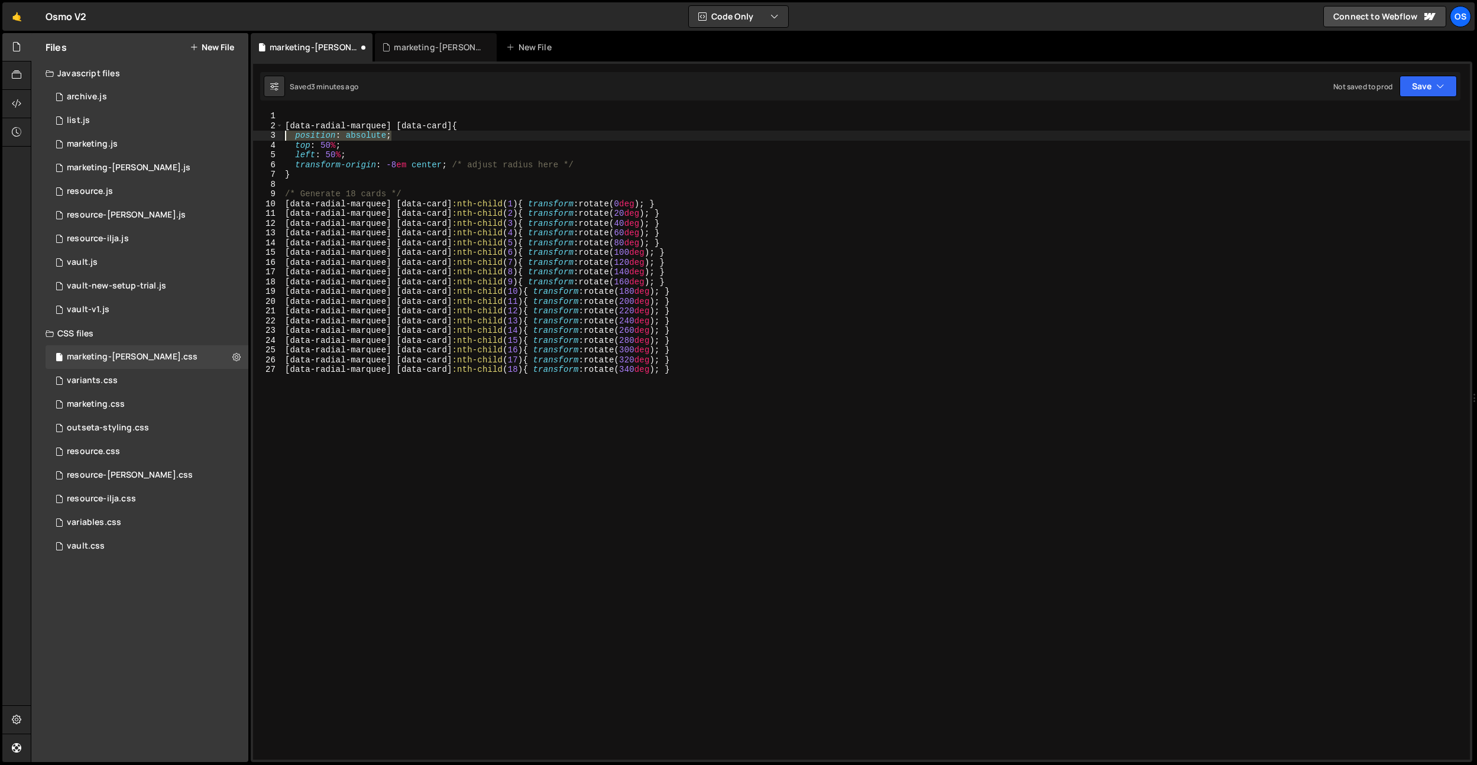
drag, startPoint x: 375, startPoint y: 134, endPoint x: 264, endPoint y: 131, distance: 111.2
click at [264, 131] on div "1 2 3 4 5 6 7 8 9 10 11 12 13 14 15 16 17 18 19 20 21 22 23 24 25 26 27 [ data-…" at bounding box center [861, 435] width 1217 height 649
type textarea "position: absolute;"
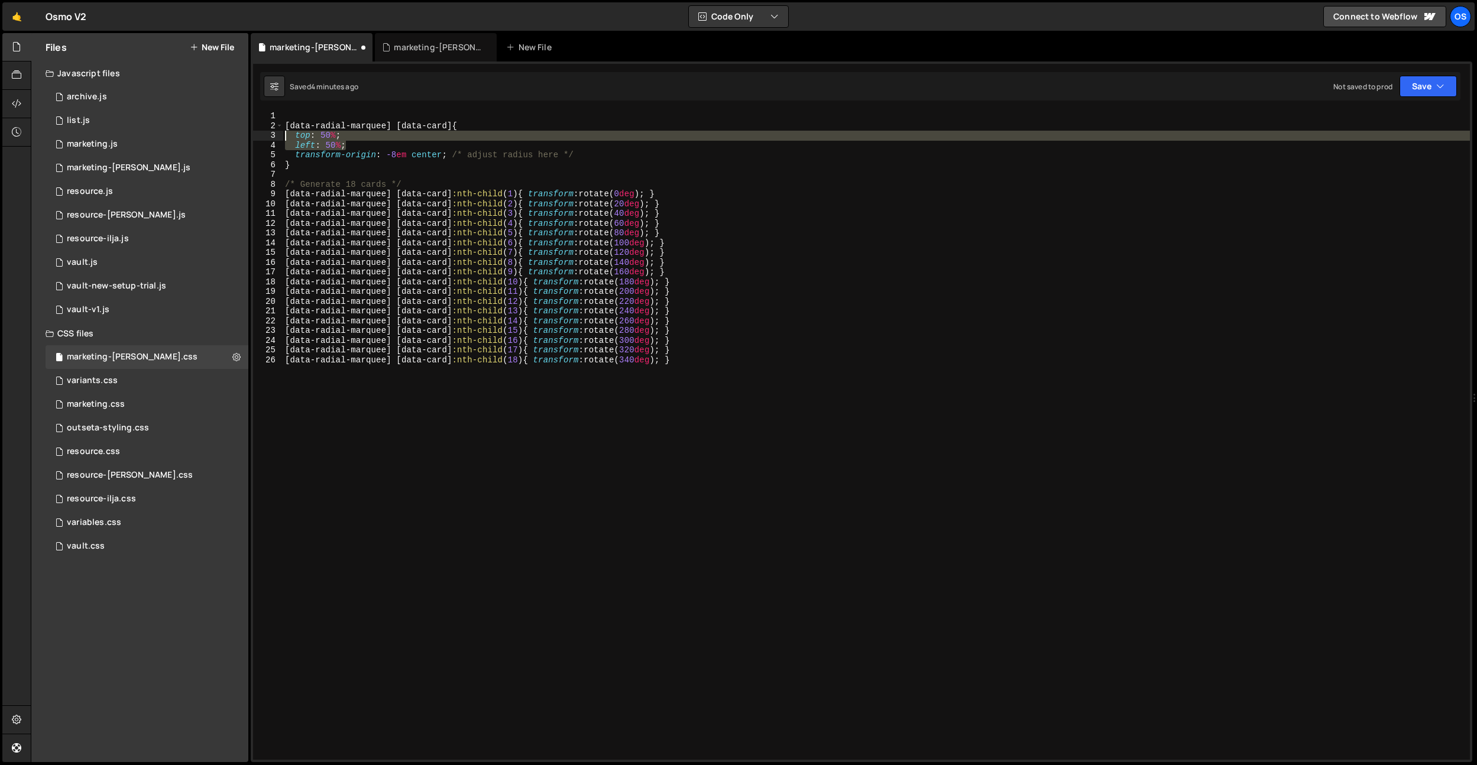
drag, startPoint x: 359, startPoint y: 144, endPoint x: 260, endPoint y: 137, distance: 99.5
click at [260, 137] on div "[data-radial-marquee] [data-card] { 1 2 3 4 5 6 7 8 9 10 11 12 13 14 15 16 17 1…" at bounding box center [861, 435] width 1217 height 649
type textarea "top: 50%; left: 50%;"
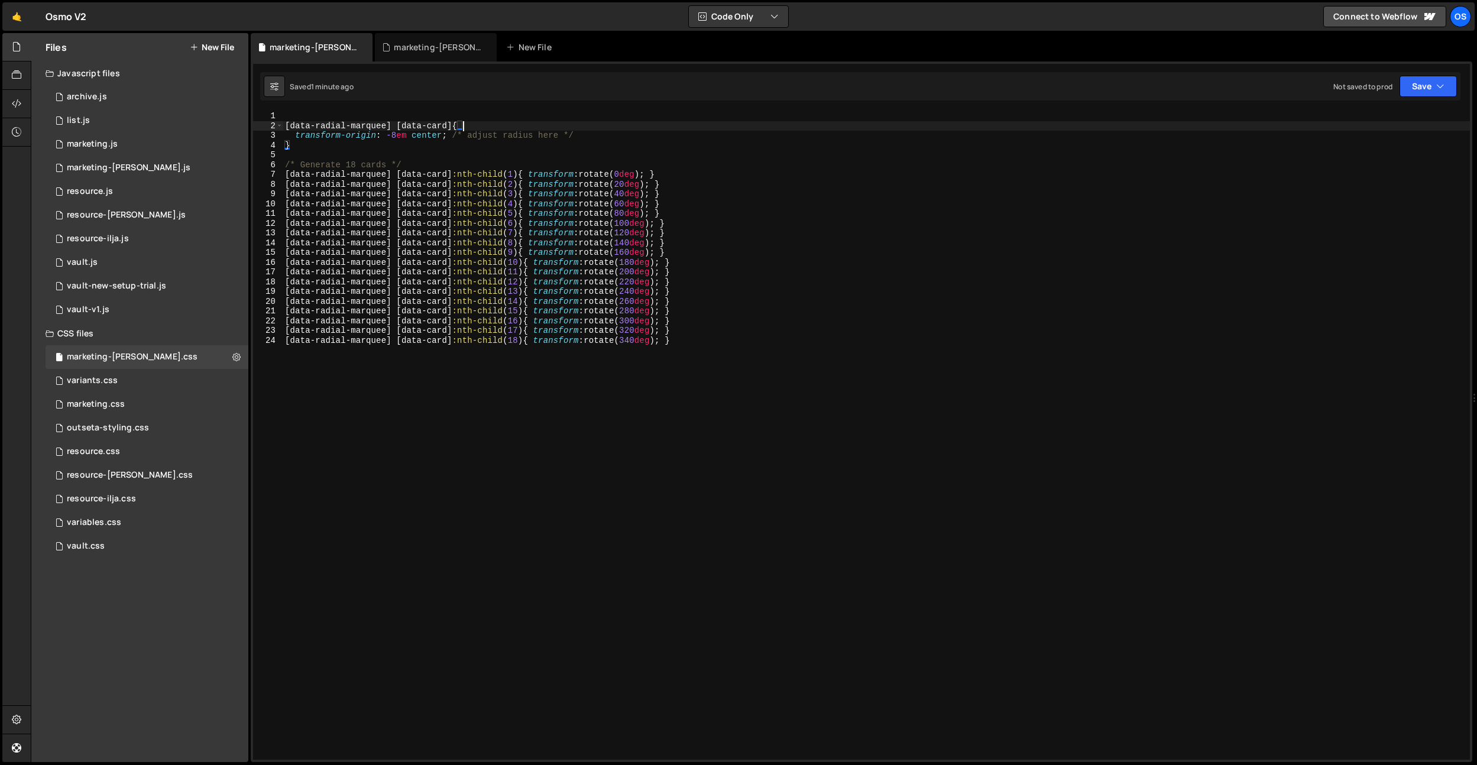
click at [427, 137] on div "[ data-radial-marquee ] [ data-card ] { transform-origin : -8 em center ; /* ad…" at bounding box center [876, 445] width 1187 height 668
click at [385, 136] on div "[ data-radial-marquee ] [ data-card ] { transform-origin : -8 em ; /* adjust ra…" at bounding box center [876, 445] width 1187 height 668
paste textarea "center"
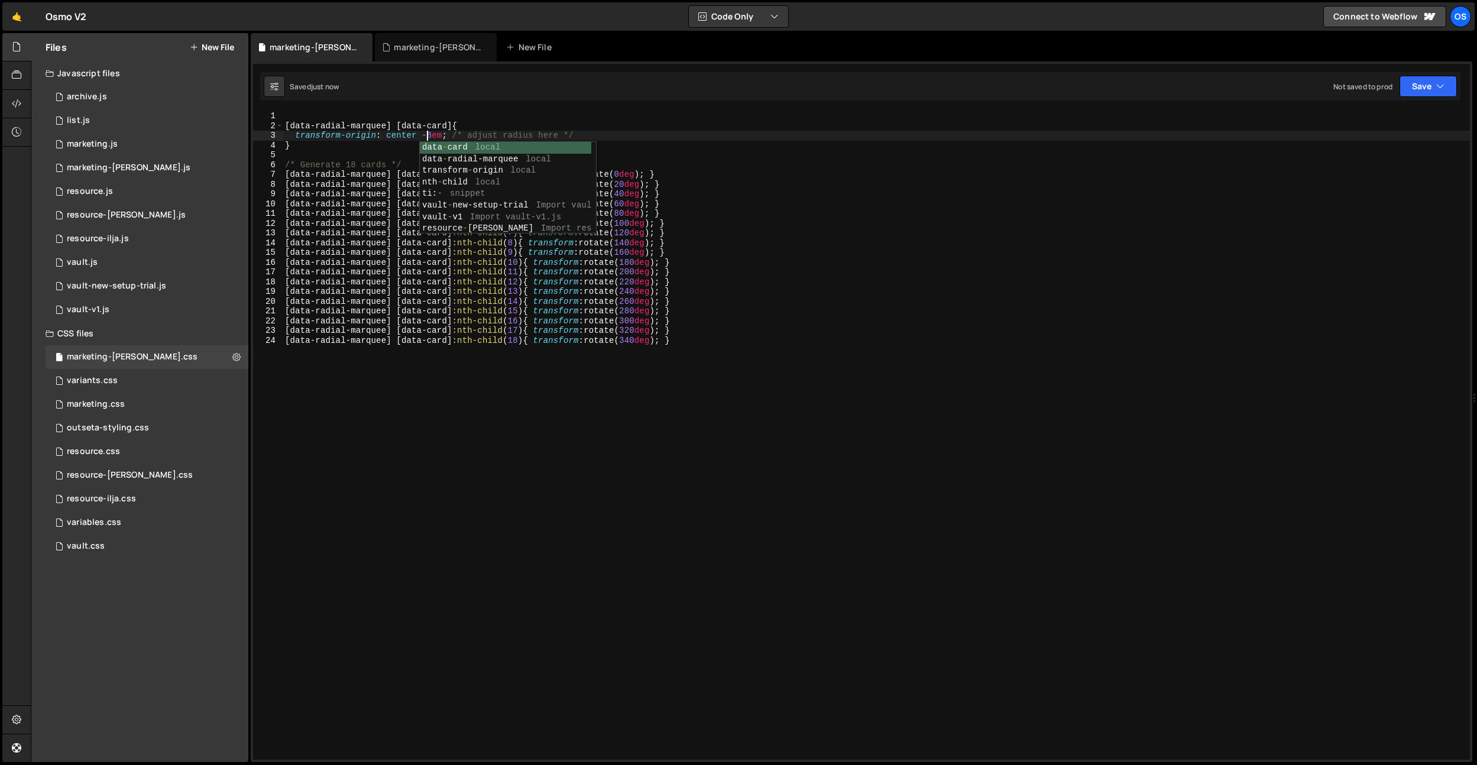
click at [443, 133] on div "[ data-radial-marquee ] [ data-card ] { transform-origin : center -8 em ; /* ad…" at bounding box center [876, 445] width 1187 height 668
type textarea "transform-origin: center 500%; /* adjust radius here */"
click at [582, 135] on div "[ data-radial-marquee ] [ data-card ] { transform-origin : center 500 % ; /* ad…" at bounding box center [876, 445] width 1187 height 668
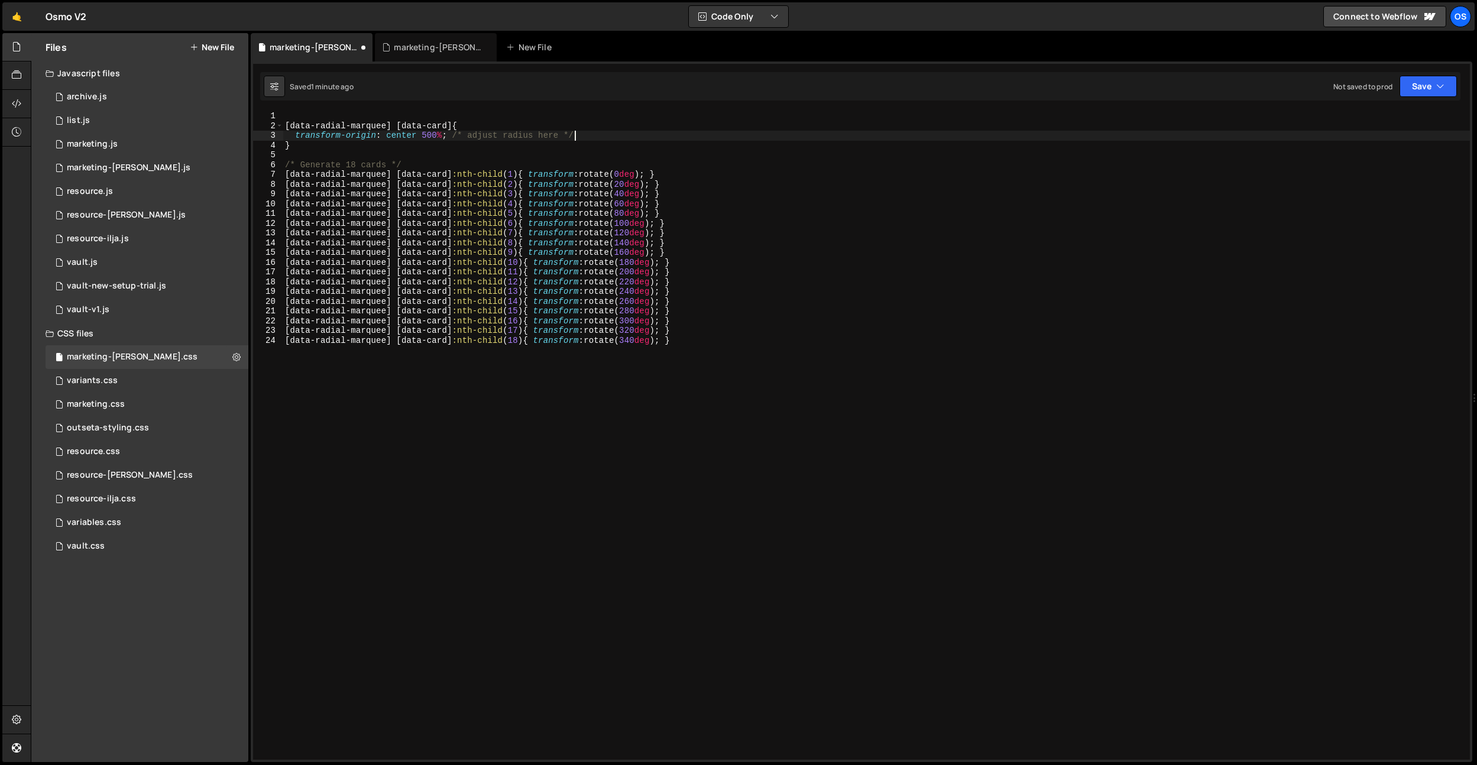
click at [507, 121] on div "[ data-radial-marquee ] [ data-card ] { transform-origin : center 500 % ; /* ad…" at bounding box center [876, 445] width 1187 height 668
type textarea "[data-radial-marquee] [data-card] {"
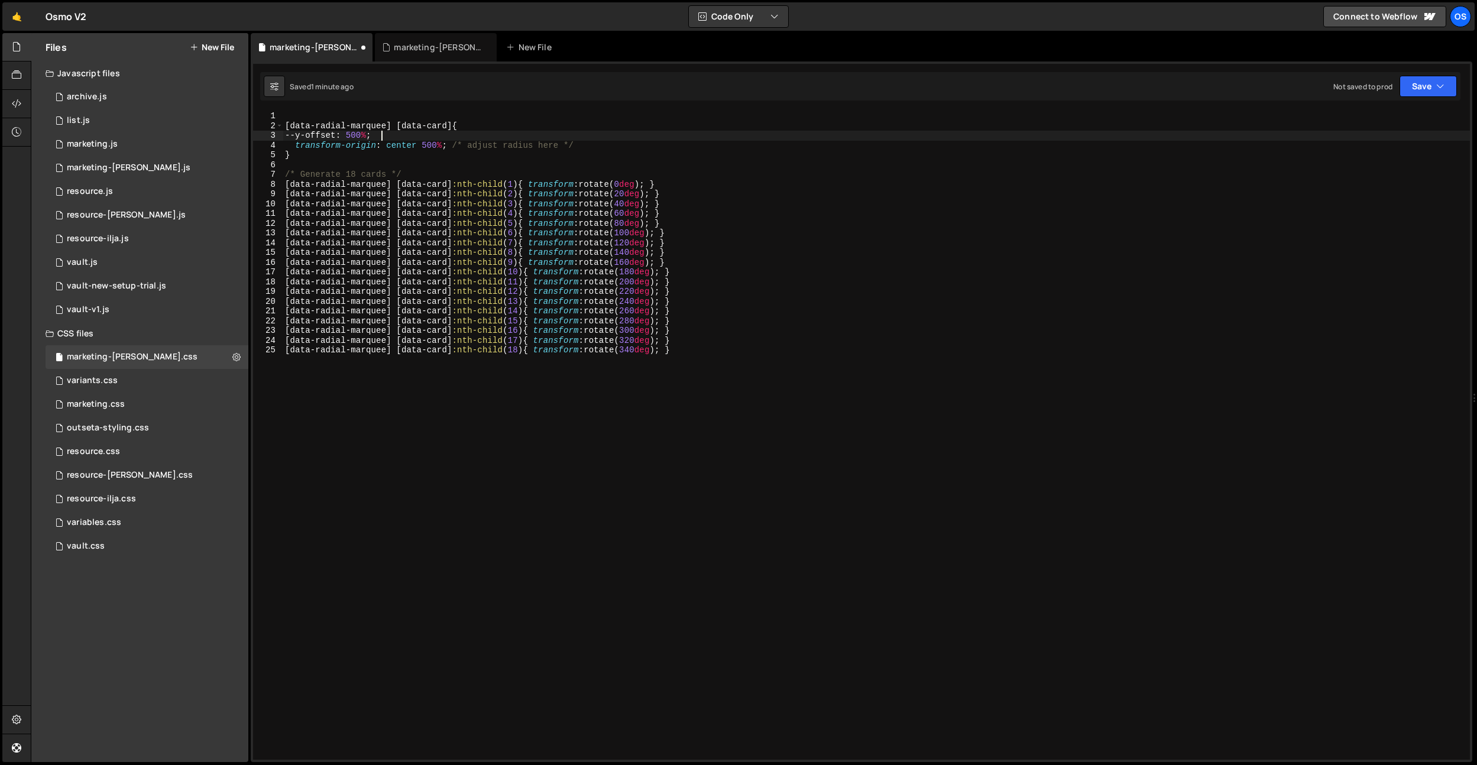
scroll to position [0, 6]
click at [589, 184] on div "[ data-radial-marquee ] [ data-card ] { --y-offset : 500 % ; transform-origin :…" at bounding box center [876, 445] width 1187 height 668
click at [757, 213] on div "[ data-radial-marquee ] [ data-card ] { --y-offset : 500 % ; transform-origin :…" at bounding box center [876, 445] width 1187 height 668
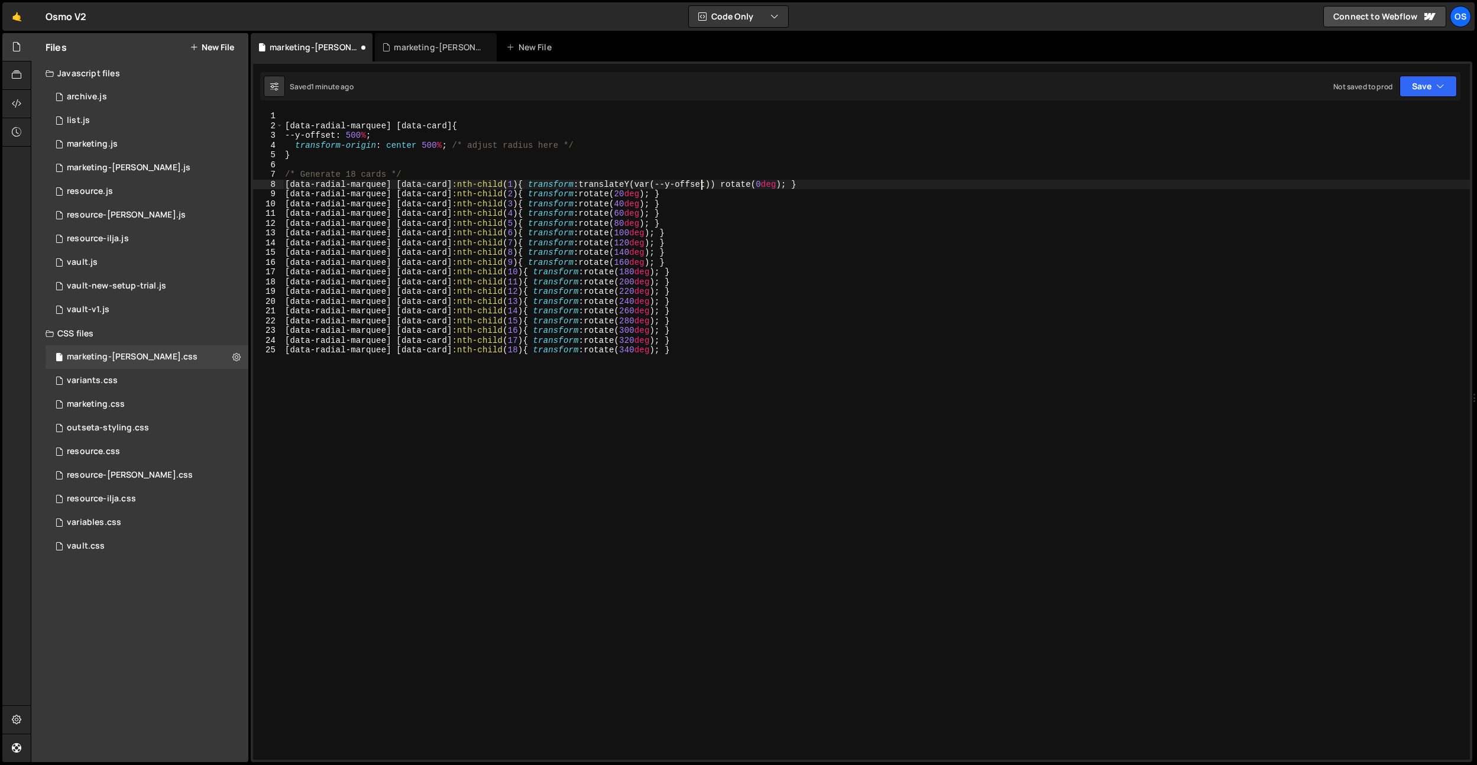
click at [700, 187] on div "[ data-radial-marquee ] [ data-card ] { --y-offset : 500 % ; transform-origin :…" at bounding box center [876, 445] width 1187 height 668
click at [697, 187] on div "[ data-radial-marquee ] [ data-card ] { --y-offset : 500 % ; transform-origin :…" at bounding box center [876, 445] width 1187 height 668
click at [342, 134] on div "[ data-radial-marquee ] [ data-card ] { --y-offset : 500 % ; transform-origin :…" at bounding box center [876, 445] width 1187 height 668
click at [340, 134] on div "[ data-radial-marquee ] [ data-card ] { --y-offset : 500 % ; transform-origin :…" at bounding box center [876, 445] width 1187 height 668
type textarea "--y: 500%;"
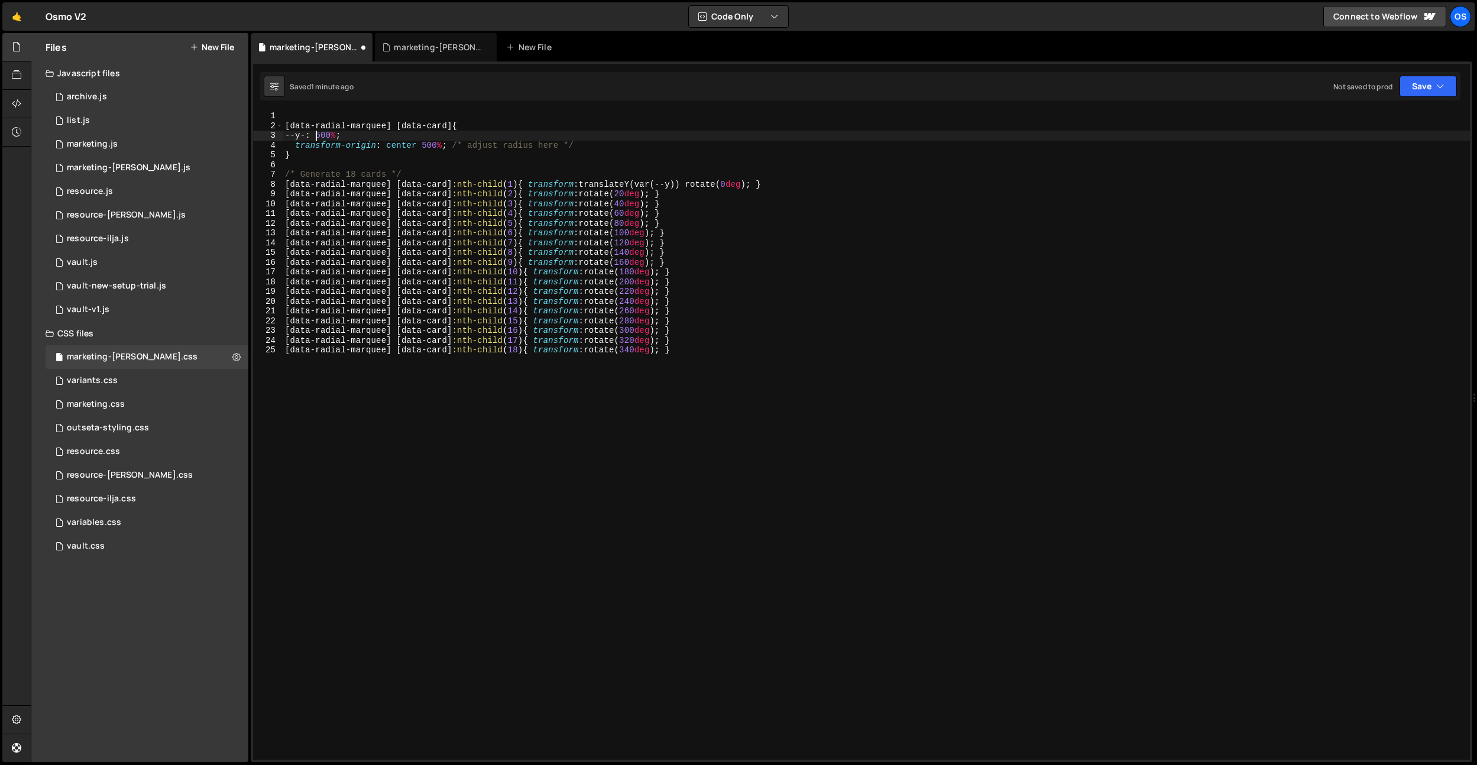
scroll to position [0, 4]
click at [383, 119] on div "[ data-radial-marquee ] [ data-card ] { --y : 500 % ; transform-origin : center…" at bounding box center [876, 445] width 1187 height 668
drag, startPoint x: 595, startPoint y: 184, endPoint x: 627, endPoint y: 193, distance: 33.7
click at [694, 186] on div "[ data-radial-marquee ] [ data-card ] { --y : 500 % ; transform-origin : center…" at bounding box center [876, 445] width 1187 height 668
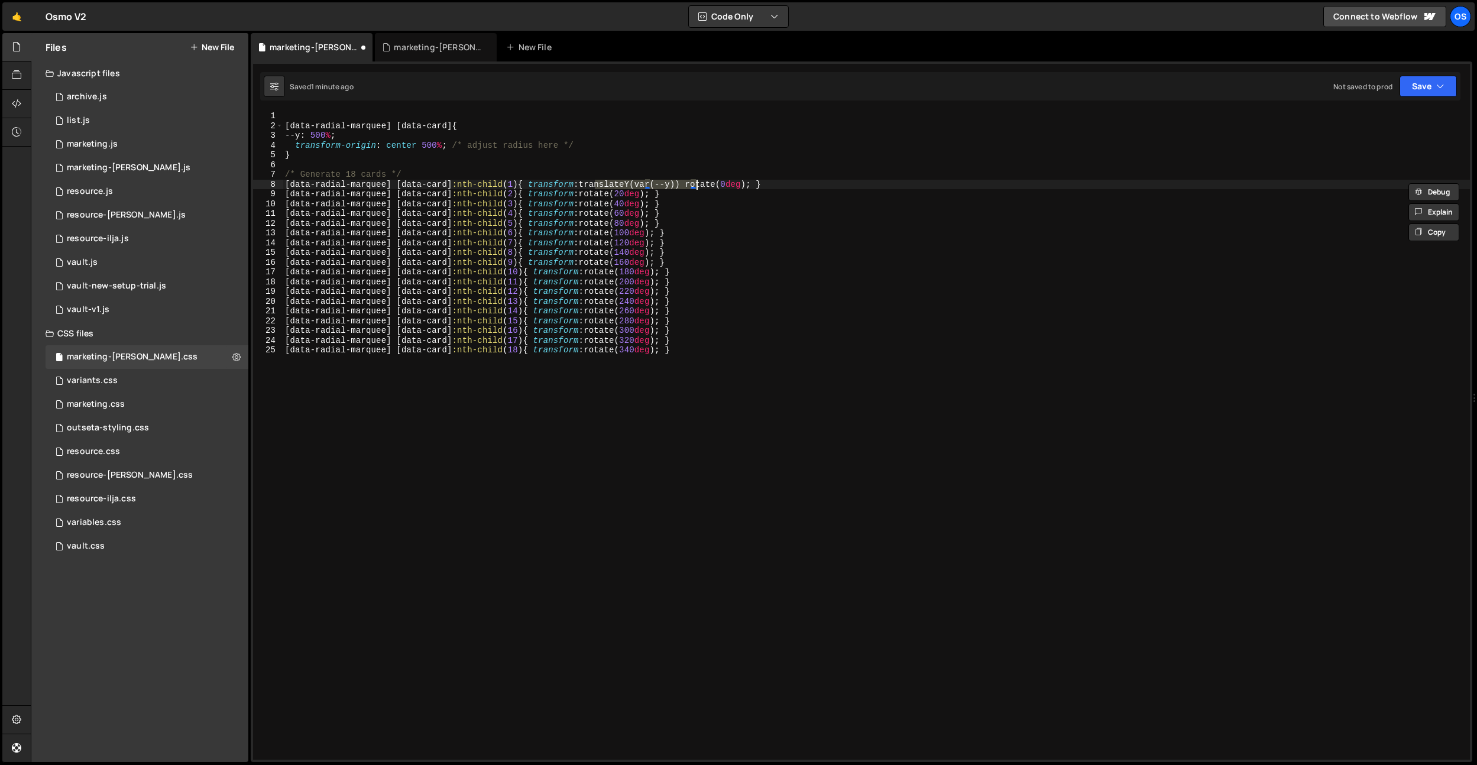
paste textarea "2) { transform: translateY(var(--y))rotate(2"
click at [595, 195] on div "[ data-radial-marquee ] [ data-card ] { --y : 500 % ; transform-origin : center…" at bounding box center [876, 445] width 1187 height 668
drag, startPoint x: 700, startPoint y: 184, endPoint x: 593, endPoint y: 186, distance: 107.0
click at [593, 186] on div "[ data-radial-marquee ] [ data-card ] { --y : 500 % ; transform-origin : center…" at bounding box center [876, 445] width 1187 height 668
click at [594, 195] on div "[ data-radial-marquee ] [ data-card ] { --y : 500 % ; transform-origin : center…" at bounding box center [876, 445] width 1187 height 668
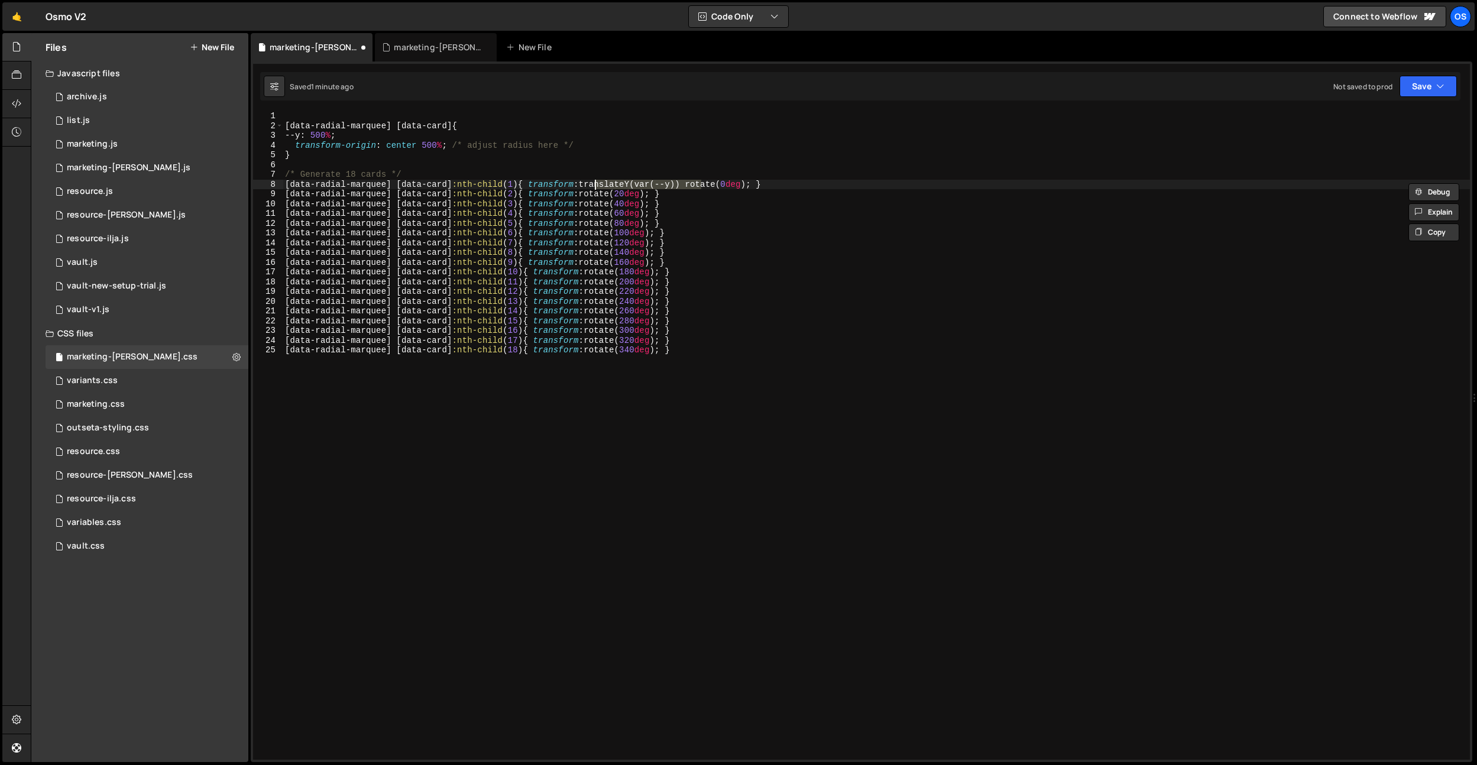
paste textarea "translateY(var(--y))"
click at [594, 202] on div "[ data-radial-marquee ] [ data-card ] { --y : 500 % ; transform-origin : center…" at bounding box center [876, 445] width 1187 height 668
paste textarea "translateY(var(--y))"
click at [595, 214] on div "[ data-radial-marquee ] [ data-card ] { --y : 500 % ; transform-origin : center…" at bounding box center [876, 445] width 1187 height 668
paste textarea "4) { transform: translateY(var(--y)) rotate(6"
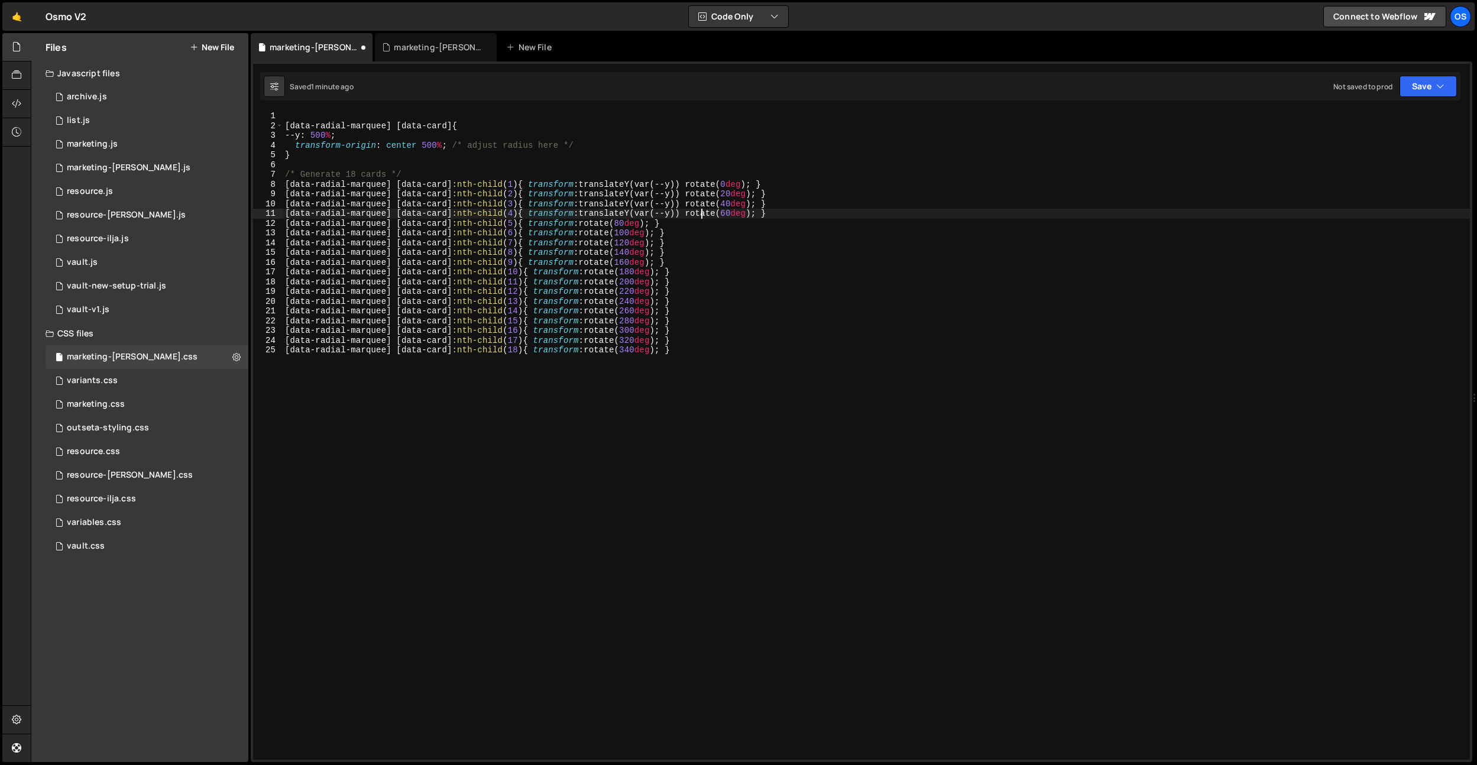
drag, startPoint x: 595, startPoint y: 221, endPoint x: 595, endPoint y: 227, distance: 5.9
click at [595, 221] on div "[ data-radial-marquee ] [ data-card ] { --y : 500 % ; transform-origin : center…" at bounding box center [876, 445] width 1187 height 668
paste textarea "translateY(var(--y))"
drag, startPoint x: 595, startPoint y: 230, endPoint x: 595, endPoint y: 239, distance: 8.9
click at [595, 230] on div "[ data-radial-marquee ] [ data-card ] { --y : 500 % ; transform-origin : center…" at bounding box center [876, 445] width 1187 height 668
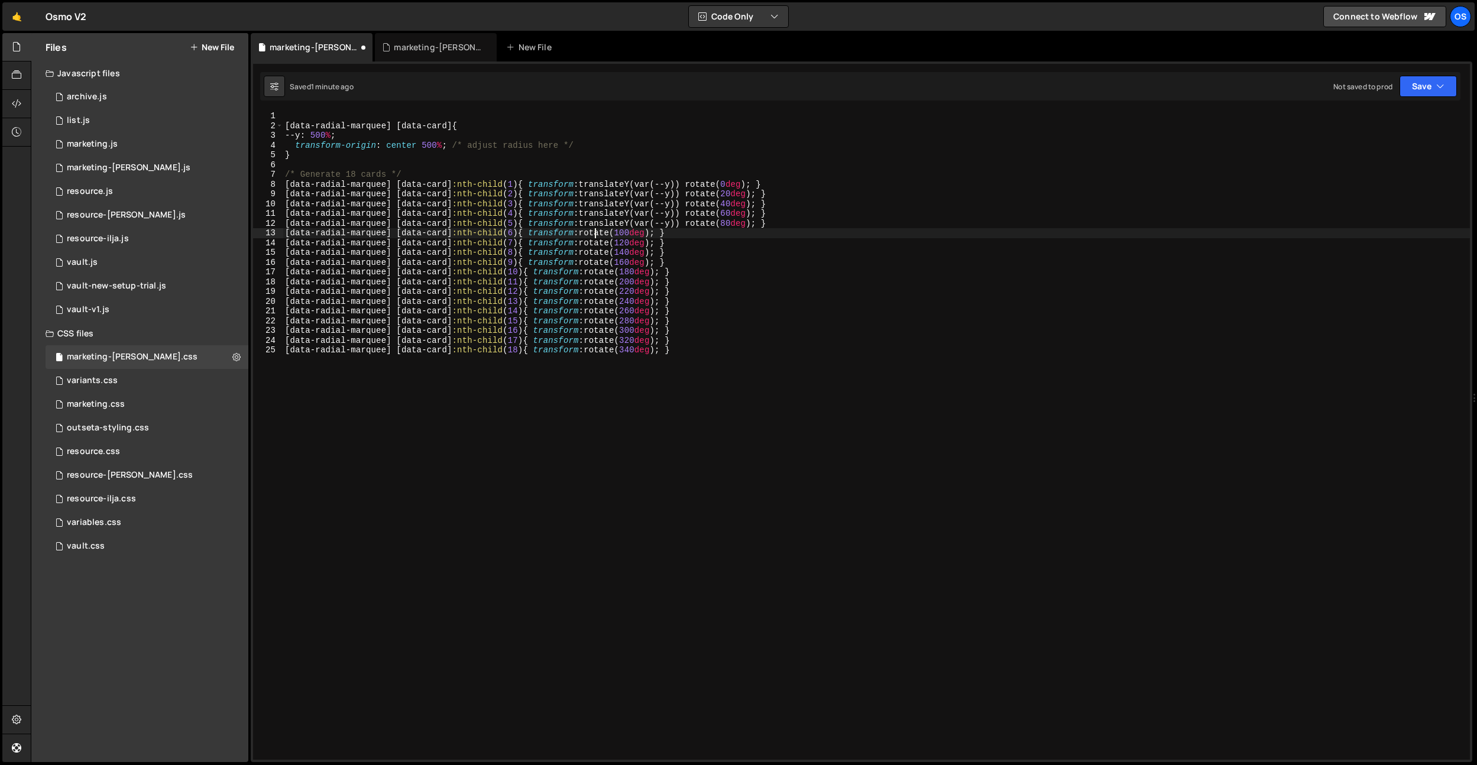
paste textarea "translateY(var(--y))"
click at [595, 239] on div "[ data-radial-marquee ] [ data-card ] { --y : 500 % ; transform-origin : center…" at bounding box center [876, 445] width 1187 height 668
paste textarea "translateY(var(--y))"
click at [595, 254] on div "[ data-radial-marquee ] [ data-card ] { --y : 500 % ; transform-origin : center…" at bounding box center [876, 445] width 1187 height 668
paste textarea "translateY(var(--y))"
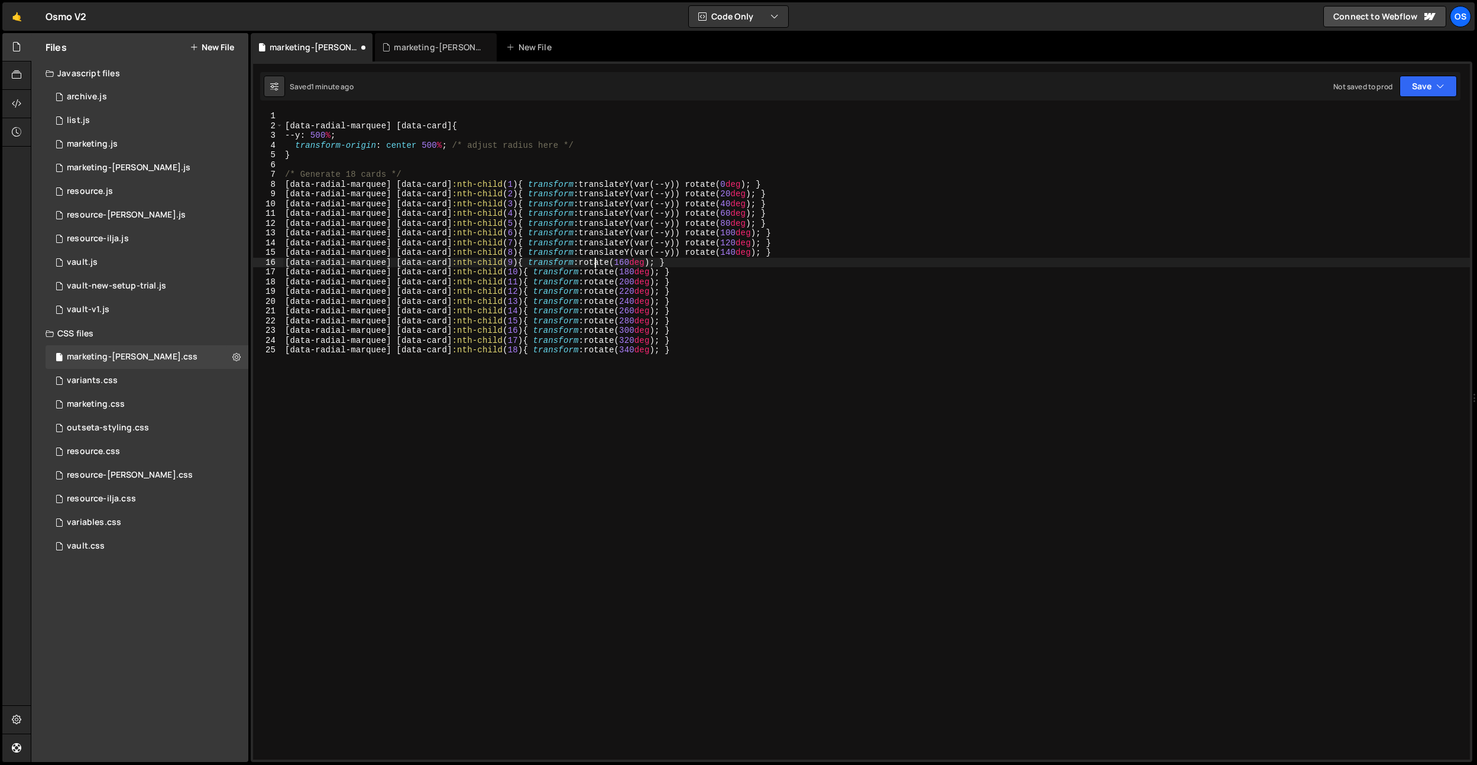
click at [597, 264] on div "[ data-radial-marquee ] [ data-card ] { --y : 500 % ; transform-origin : center…" at bounding box center [876, 445] width 1187 height 668
paste textarea "translateY(var(--y))"
click at [596, 273] on div "[ data-radial-marquee ] [ data-card ] { --y : 500 % ; transform-origin : center…" at bounding box center [876, 445] width 1187 height 668
paste textarea "translateY(var(--y))"
click at [594, 283] on div "[ data-radial-marquee ] [ data-card ] { --y : 500 % ; transform-origin : center…" at bounding box center [876, 445] width 1187 height 668
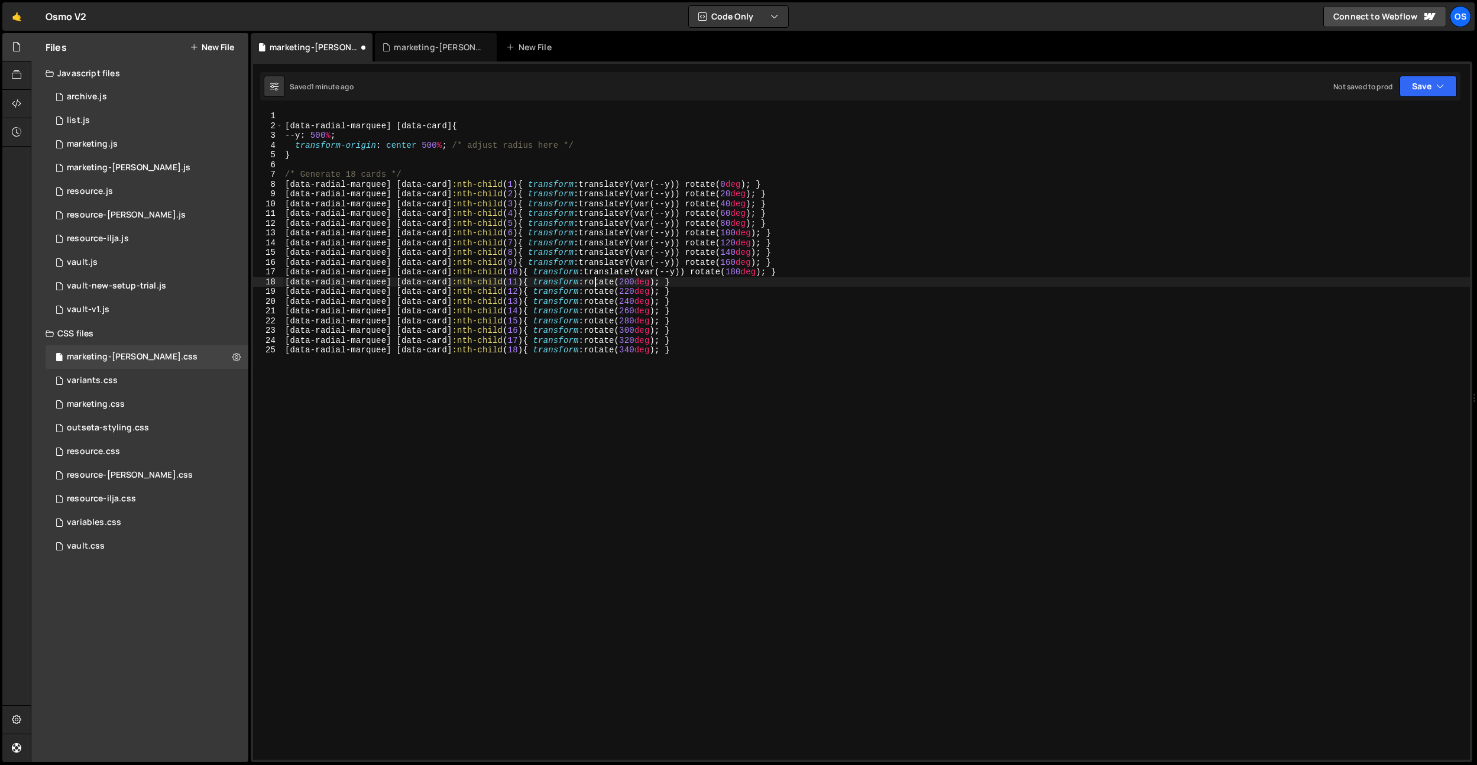
paste textarea "translateY(var(--y))"
click at [594, 293] on div "[ data-radial-marquee ] [ data-card ] { --y : 500 % ; transform-origin : center…" at bounding box center [876, 445] width 1187 height 668
paste textarea "translateY(var(--y))"
click at [593, 299] on div "[ data-radial-marquee ] [ data-card ] { --y : 500 % ; transform-origin : center…" at bounding box center [876, 445] width 1187 height 668
paste textarea "translateY(var(--y))"
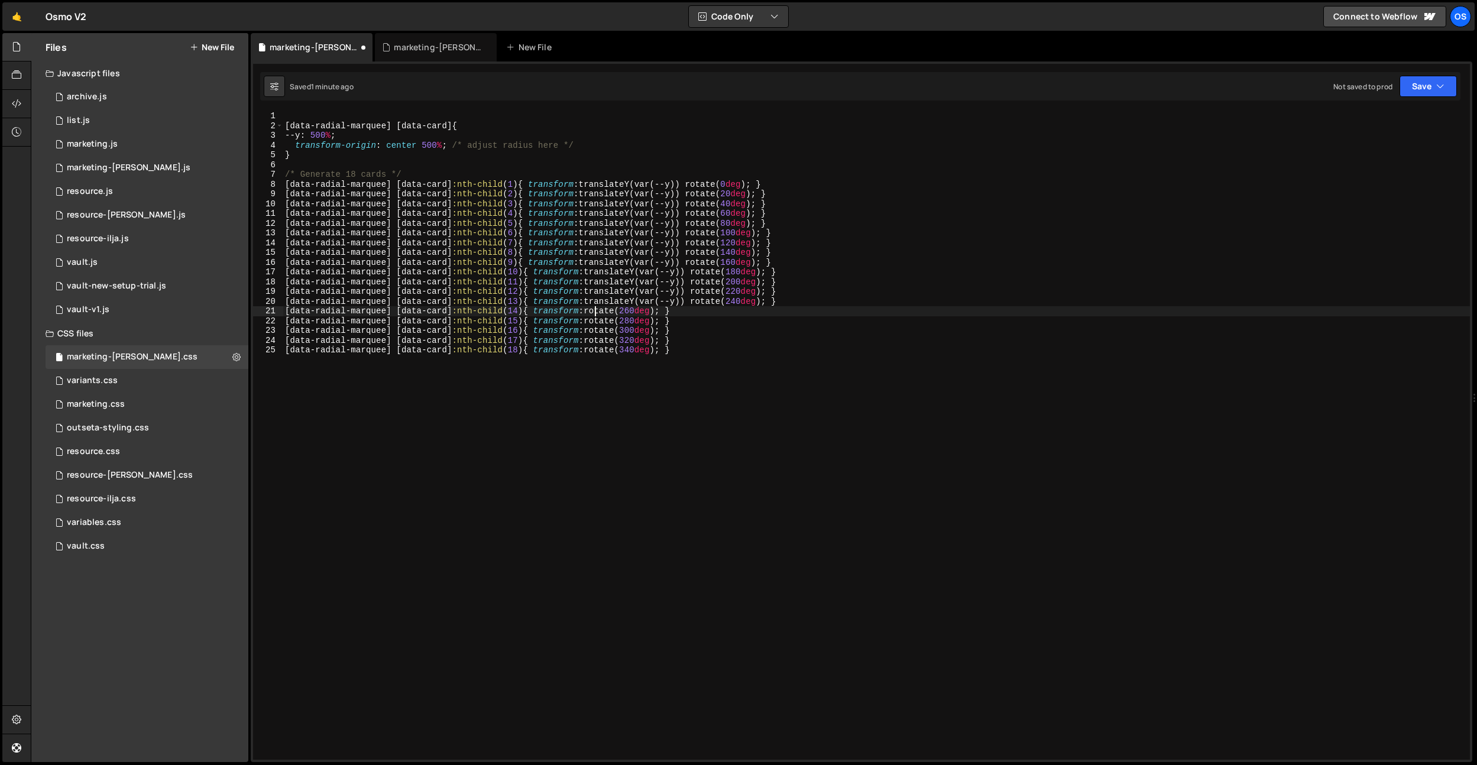
drag, startPoint x: 596, startPoint y: 312, endPoint x: 596, endPoint y: 320, distance: 8.3
click at [596, 312] on div "[ data-radial-marquee ] [ data-card ] { --y : 500 % ; transform-origin : center…" at bounding box center [876, 445] width 1187 height 668
paste textarea "translateY(var(--y))"
paste textarea "5) { transform: translateY(var(--y)) rotate(28"
drag, startPoint x: 596, startPoint y: 320, endPoint x: 596, endPoint y: 328, distance: 8.3
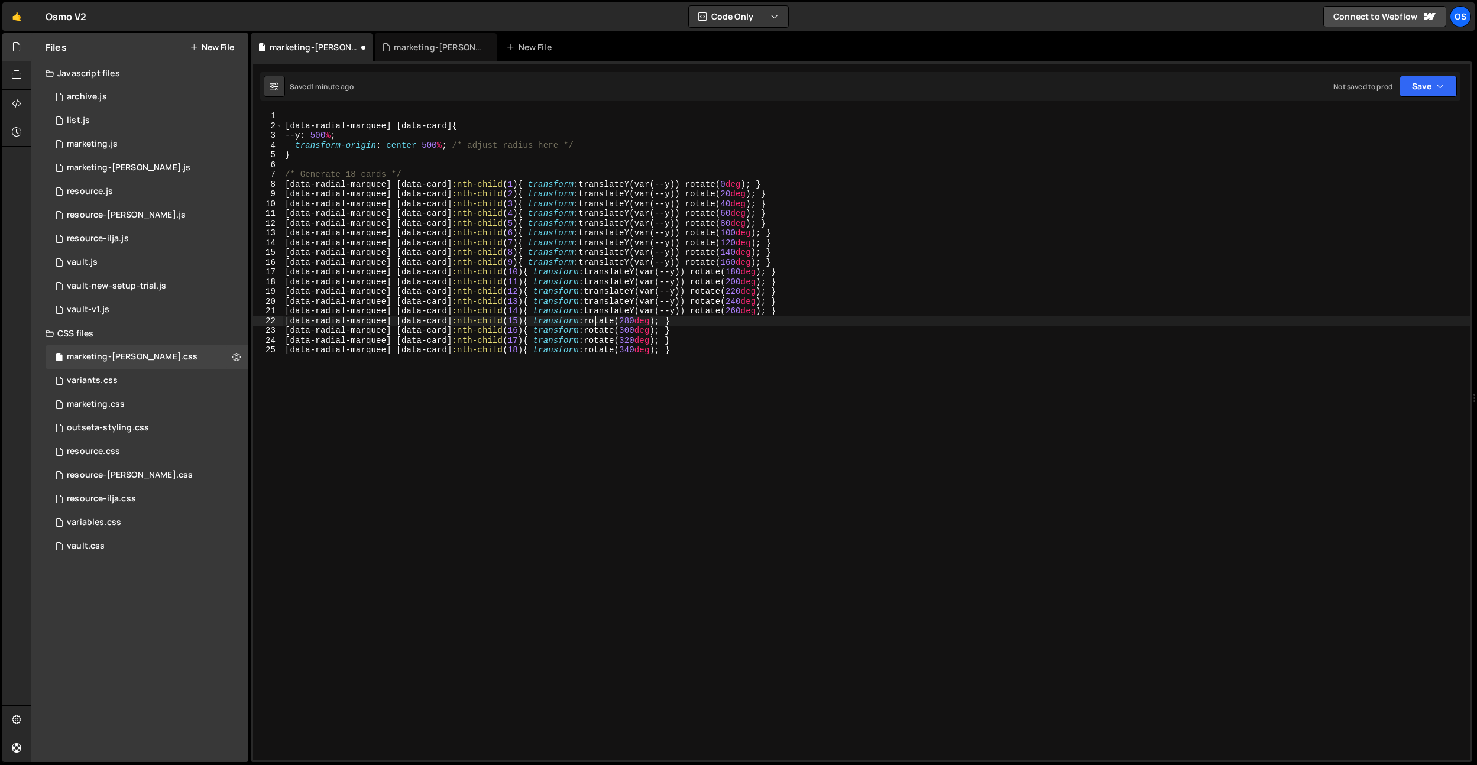
click at [595, 320] on div "[ data-radial-marquee ] [ data-card ] { --y : 500 % ; transform-origin : center…" at bounding box center [876, 445] width 1187 height 668
click at [596, 332] on div "[ data-radial-marquee ] [ data-card ] { --y : 500 % ; transform-origin : center…" at bounding box center [876, 445] width 1187 height 668
paste textarea "translateY(var(--y))"
click at [595, 339] on div "[ data-radial-marquee ] [ data-card ] { --y : 500 % ; transform-origin : center…" at bounding box center [876, 445] width 1187 height 668
paste textarea "translateY(var(--y))"
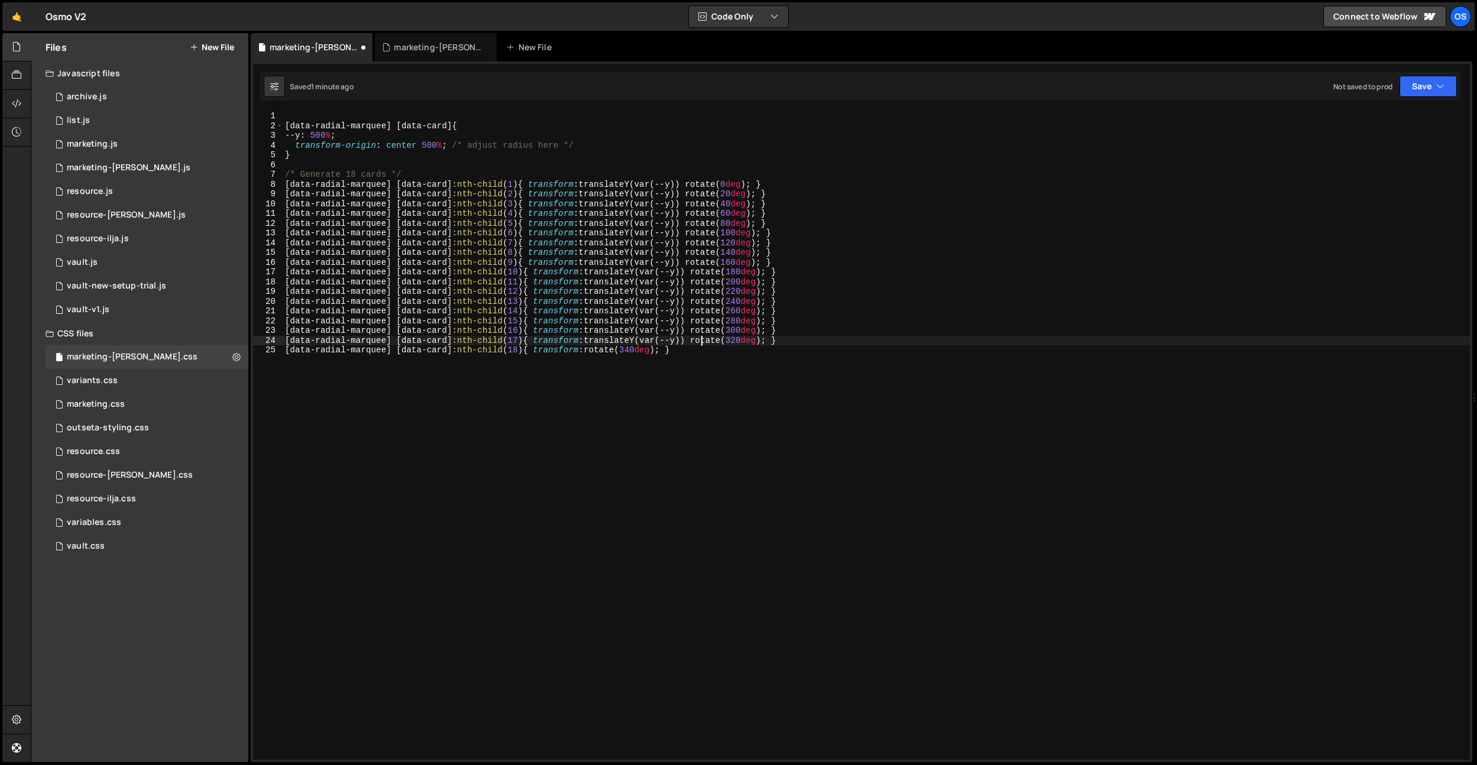
drag, startPoint x: 594, startPoint y: 345, endPoint x: 594, endPoint y: 351, distance: 6.5
click at [594, 345] on div "[ data-radial-marquee ] [ data-card ] { --y : 500 % ; transform-origin : center…" at bounding box center [876, 445] width 1187 height 668
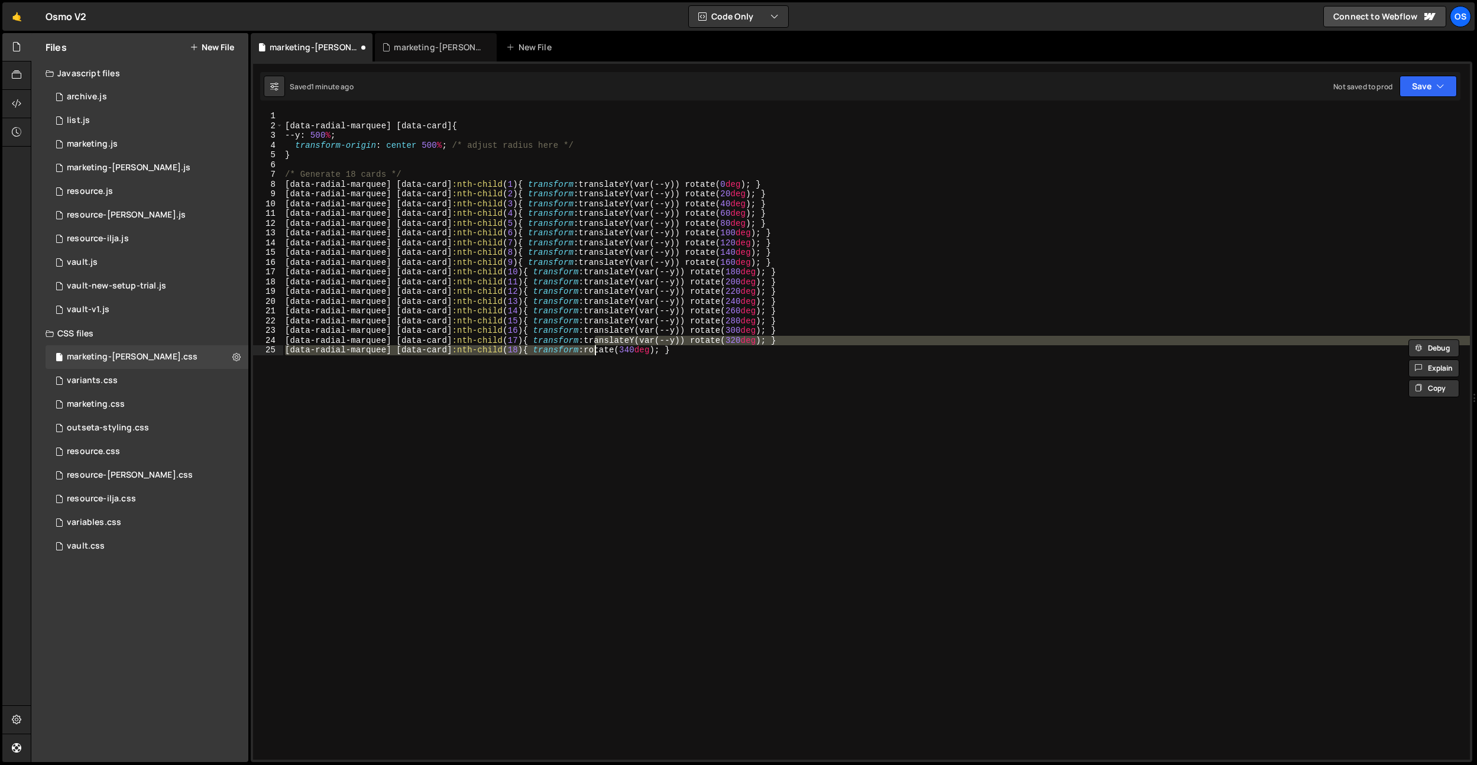
click at [594, 351] on div "[ data-radial-marquee ] [ data-card ] { --y : 500 % ; transform-origin : center…" at bounding box center [876, 435] width 1187 height 649
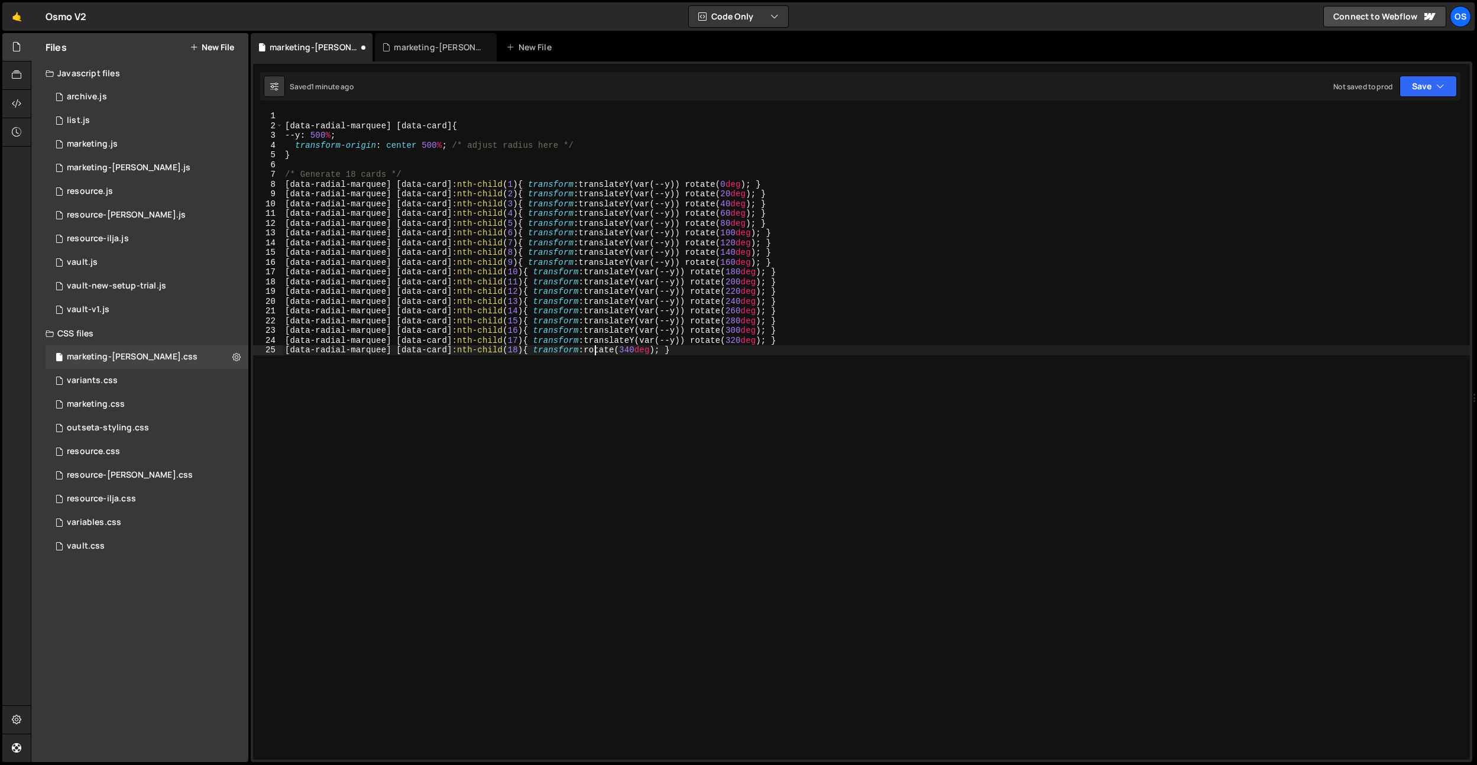
paste textarea "translateY(var(--y))"
click at [424, 141] on div "[ data-radial-marquee ] [ data-card ] { --y : 500 % ; transform-origin : center…" at bounding box center [876, 445] width 1187 height 668
click at [318, 135] on div "[ data-radial-marquee ] [ data-card ] { --y : 500 % ; transform-origin : center…" at bounding box center [876, 445] width 1187 height 668
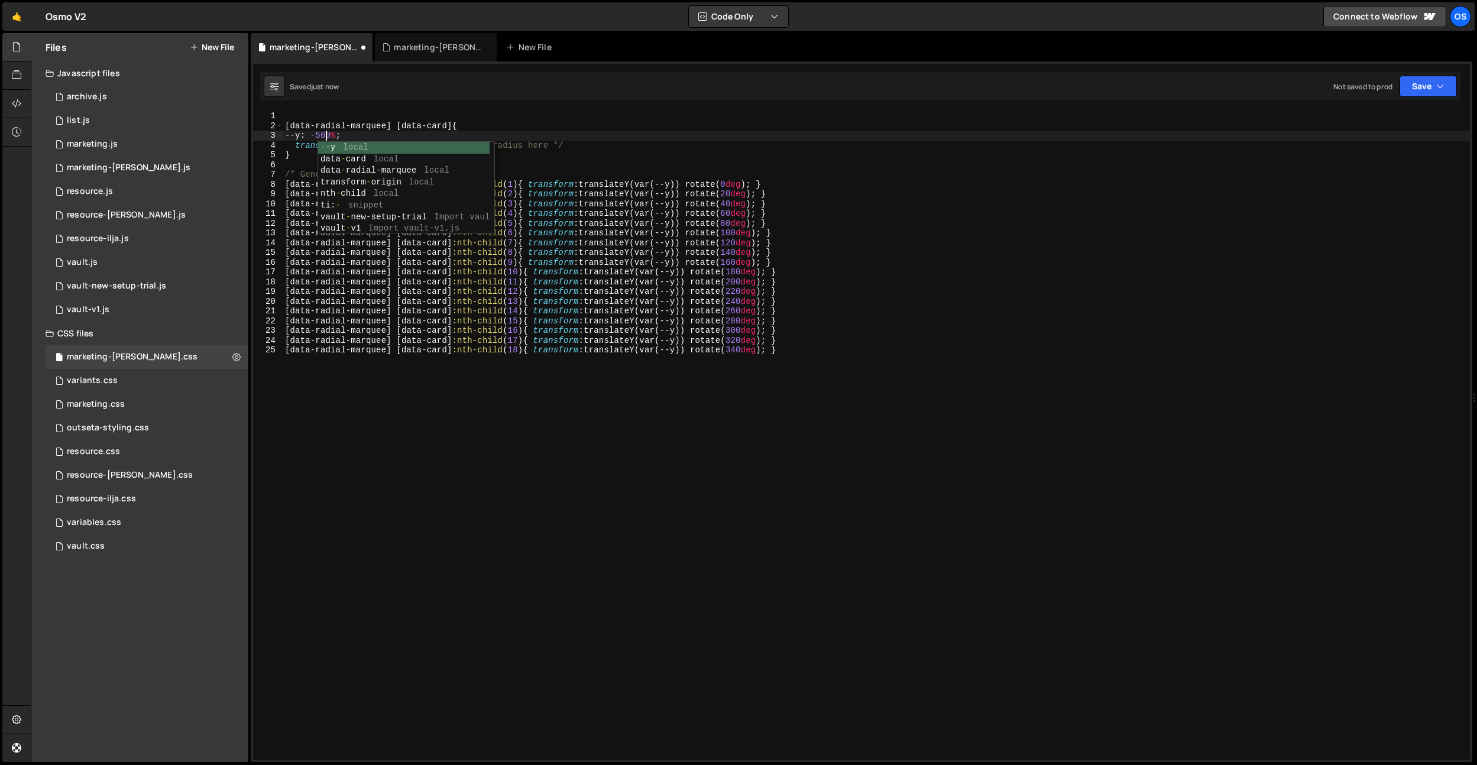
scroll to position [0, 2]
drag, startPoint x: 335, startPoint y: 137, endPoint x: 325, endPoint y: 141, distance: 10.3
click at [335, 137] on div "[ data-radial-marquee ] [ data-card ] { --y : -500 % ; transform-origin : cente…" at bounding box center [876, 445] width 1187 height 668
click at [329, 132] on div "[ data-radial-marquee ] [ data-card ] { --y : -100 % ; transform-origin : cente…" at bounding box center [876, 445] width 1187 height 668
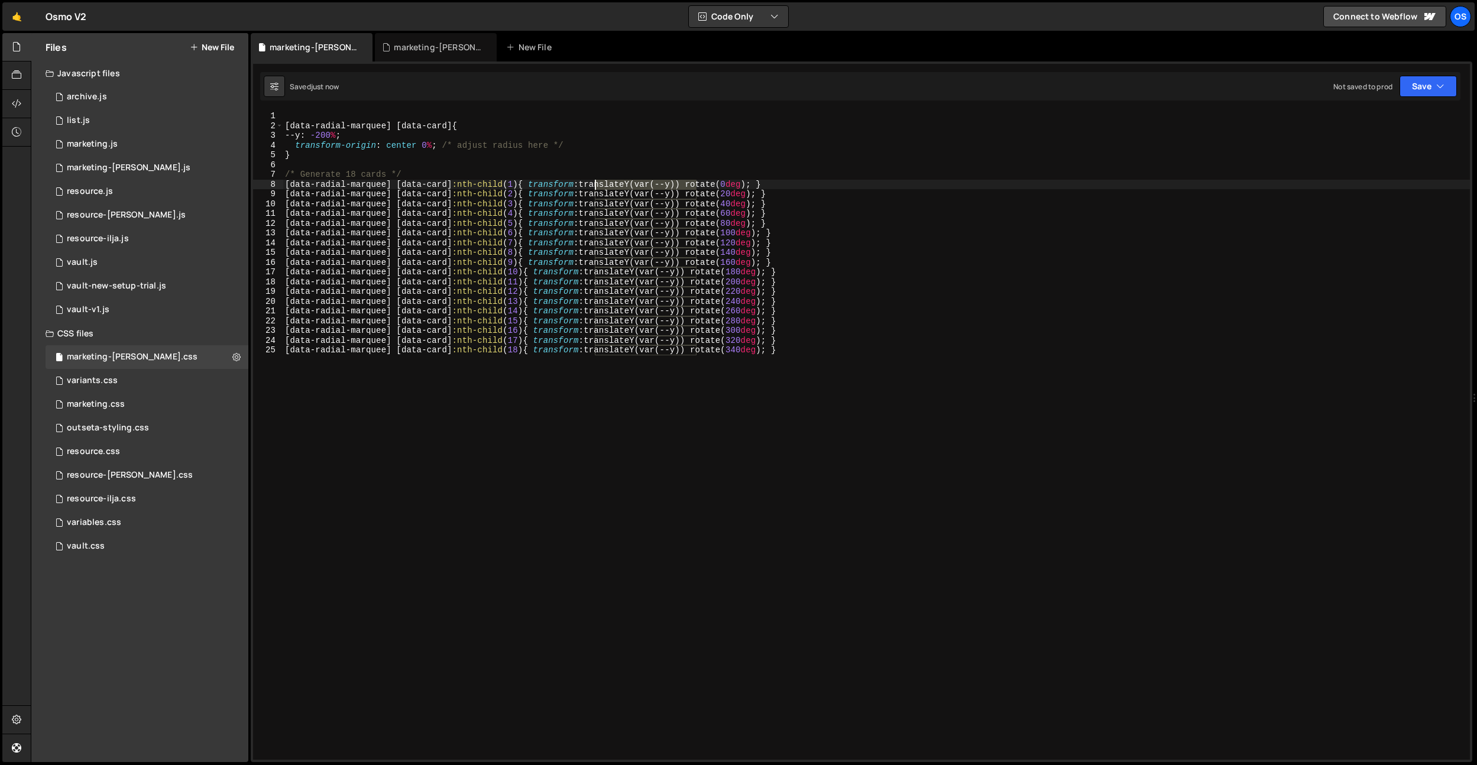
drag, startPoint x: 696, startPoint y: 184, endPoint x: 597, endPoint y: 184, distance: 99.3
click at [597, 184] on div "[ data-radial-marquee ] [ data-card ] { --y : -200 % ; transform-origin : cente…" at bounding box center [876, 445] width 1187 height 668
click at [330, 138] on div "[ data-radial-marquee ] [ data-card ] { --y : -200 % ; transform-origin : cente…" at bounding box center [876, 445] width 1187 height 668
click at [420, 145] on div "[ data-radial-marquee ] [ data-card ] { --y : -200 % ; transform-origin : cente…" at bounding box center [876, 445] width 1187 height 668
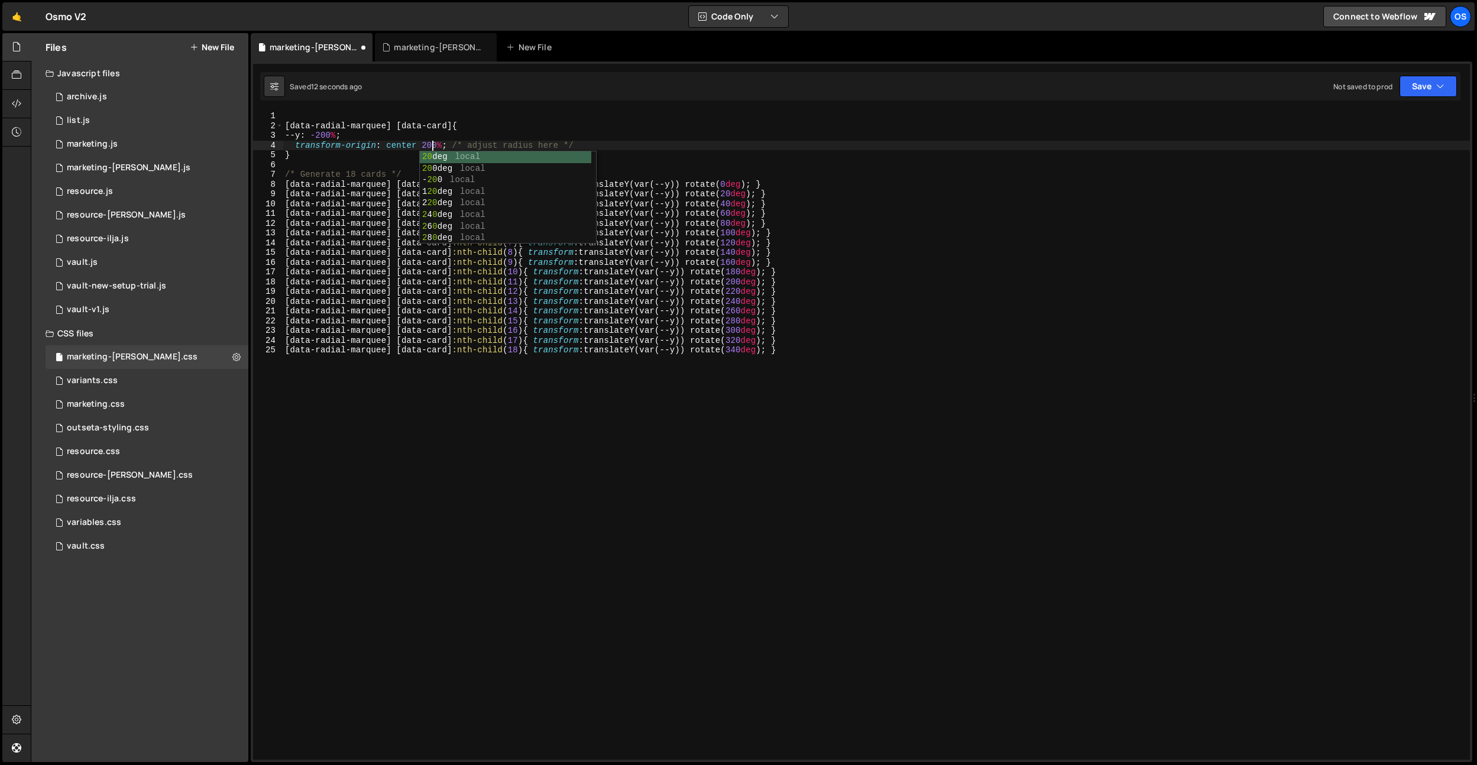
scroll to position [0, 10]
click at [329, 138] on div "[ data-radial-marquee ] [ data-card ] { --y : -200 % ; transform-origin : cente…" at bounding box center [876, 445] width 1187 height 668
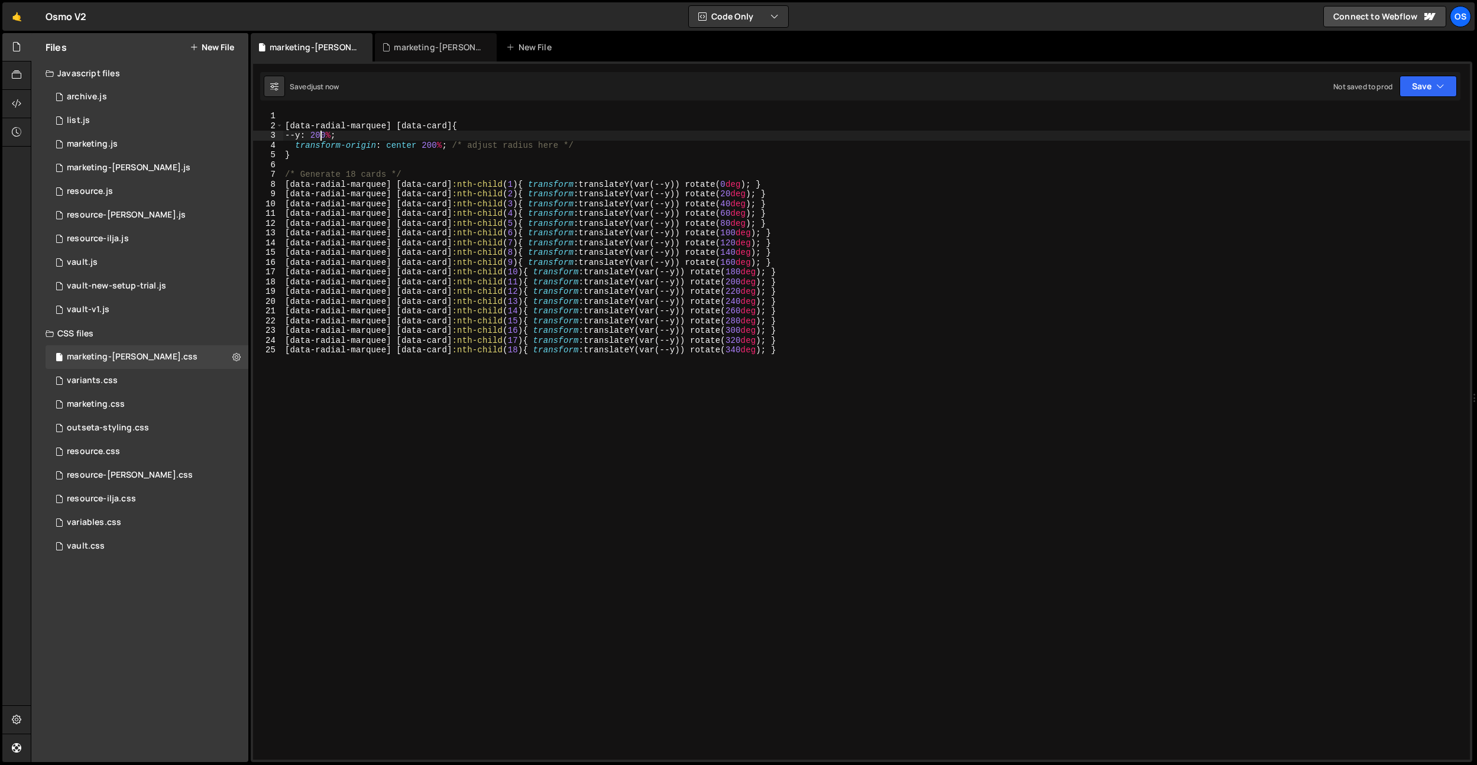
scroll to position [0, 3]
type textarea "--y: -150%;"
drag, startPoint x: 323, startPoint y: 138, endPoint x: 331, endPoint y: 142, distance: 8.7
click at [323, 138] on div "[ data-radial-marquee ] [ data-card ] { --y : -150 % ; transform-origin : cente…" at bounding box center [876, 445] width 1187 height 668
click at [364, 163] on div "[ data-radial-marquee ] [ data-card ] { --y : -150 % ; transform-origin : cente…" at bounding box center [876, 445] width 1187 height 668
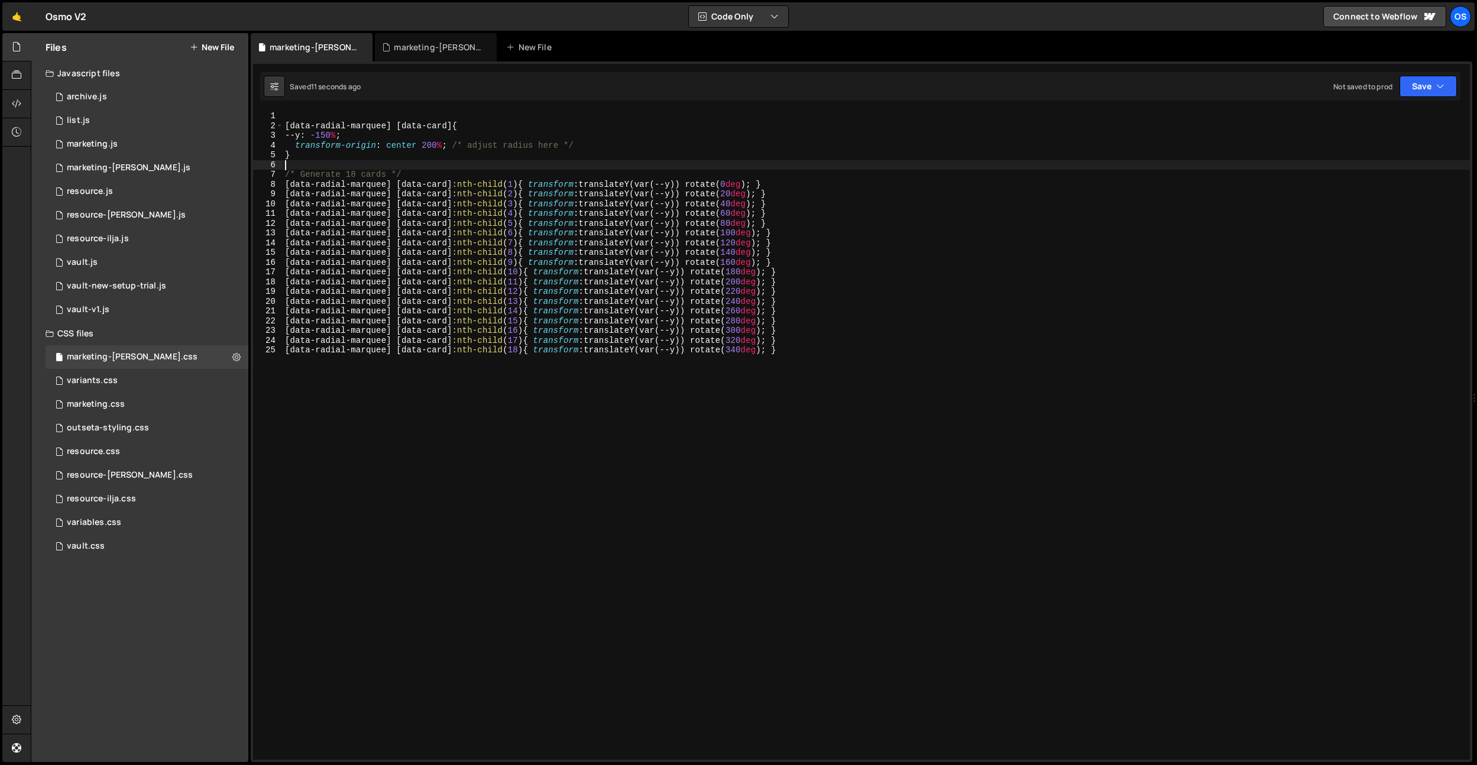
scroll to position [0, 0]
drag, startPoint x: 652, startPoint y: 184, endPoint x: 656, endPoint y: 201, distance: 16.9
click at [652, 185] on div "[ data-radial-marquee ] [ data-card ] { --y : -150 % ; transform-origin : cente…" at bounding box center [876, 445] width 1187 height 668
click at [715, 186] on div "[ data-radial-marquee ] [ data-card ] { --y : -150 % ; transform-origin : cente…" at bounding box center [876, 445] width 1187 height 668
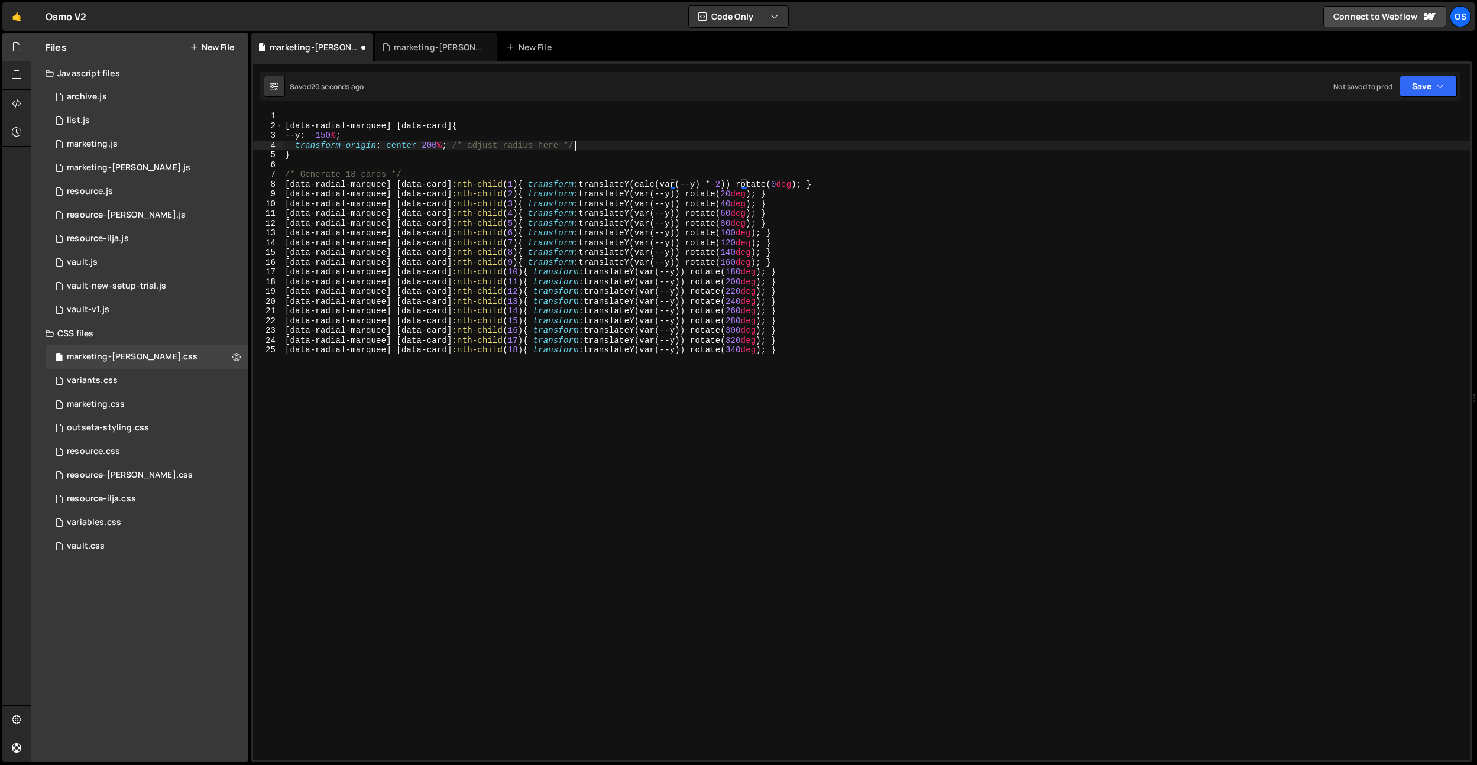
click at [765, 142] on div "[ data-radial-marquee ] [ data-card ] { --y : -150 % ; transform-origin : cente…" at bounding box center [876, 445] width 1187 height 668
drag, startPoint x: 652, startPoint y: 186, endPoint x: 745, endPoint y: 182, distance: 92.9
click at [745, 182] on div "[ data-radial-marquee ] [ data-card ] { --y : -150 % ; transform-origin : cente…" at bounding box center [876, 445] width 1187 height 668
click at [351, 137] on div "[ data-radial-marquee ] [ data-card ] { --y : -150 % ; transform-origin : cente…" at bounding box center [876, 445] width 1187 height 668
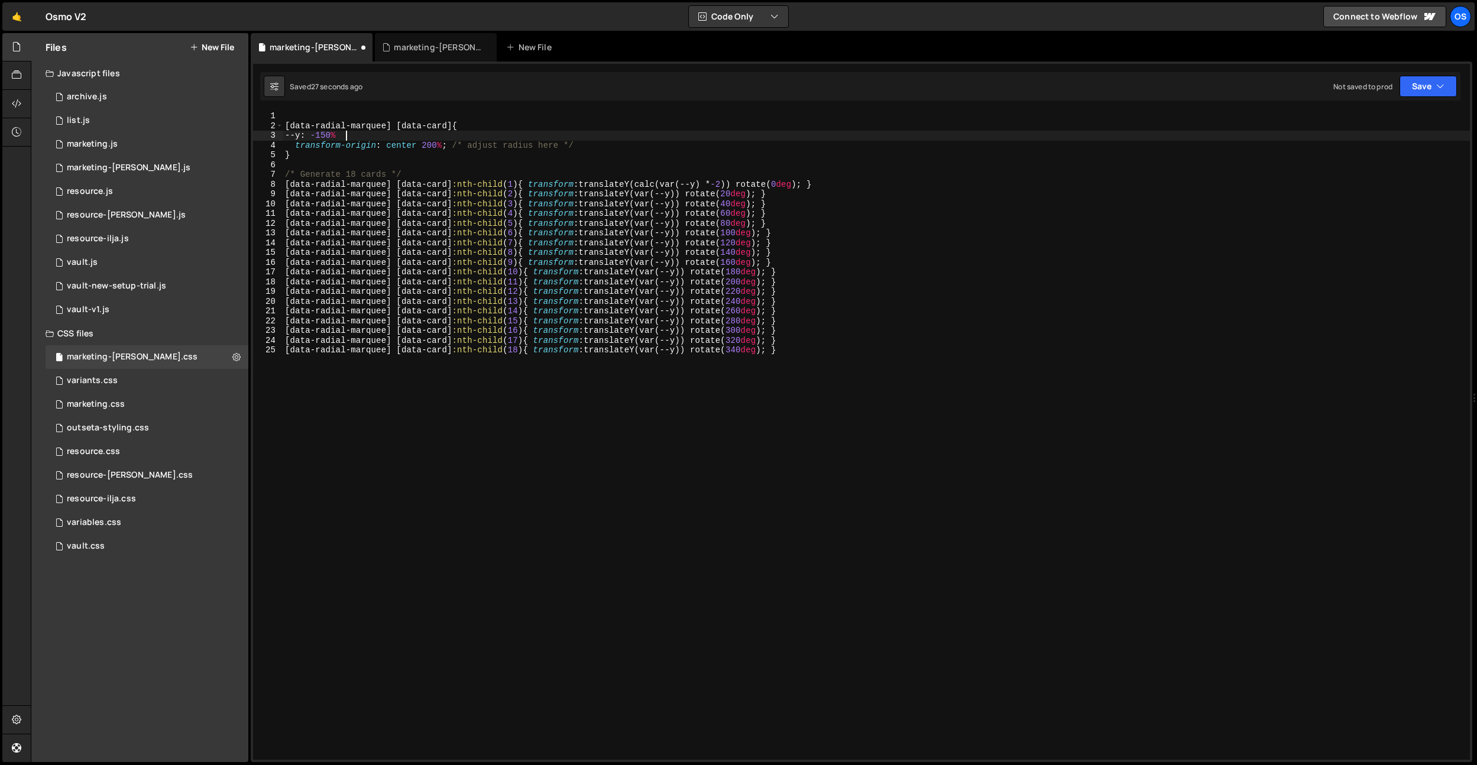
type textarea "--y: -150%;"
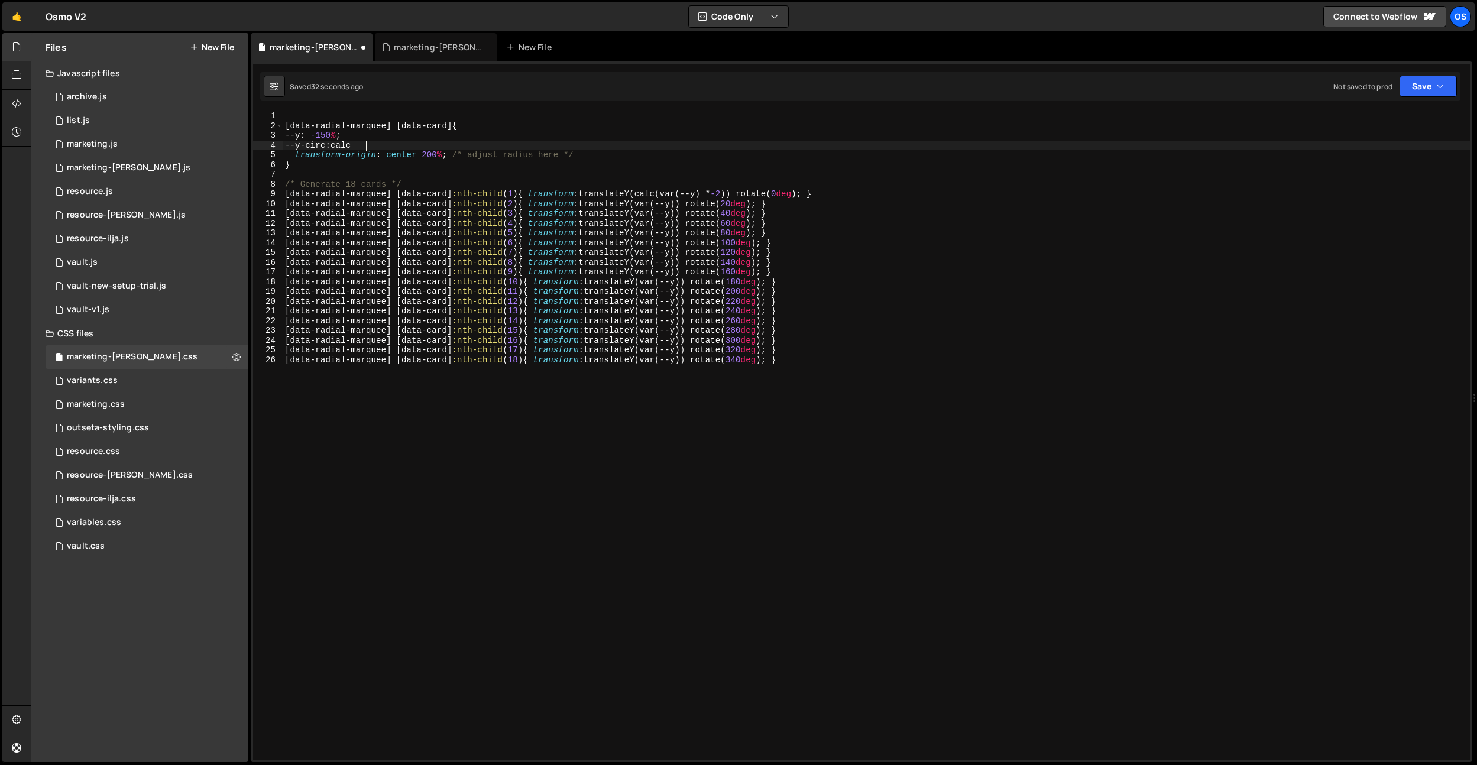
scroll to position [0, 5]
click at [816, 184] on div "[ data-radial-marquee ] [ data-card ] { --y : -150 % ; --y-circ : calc(var(--y)…" at bounding box center [876, 445] width 1187 height 668
drag, startPoint x: 652, startPoint y: 205, endPoint x: 689, endPoint y: 205, distance: 37.2
click at [689, 205] on div "[ data-radial-marquee ] [ data-card ] { --y : -150 % ; --y-circ : calc(var(--y)…" at bounding box center [876, 445] width 1187 height 668
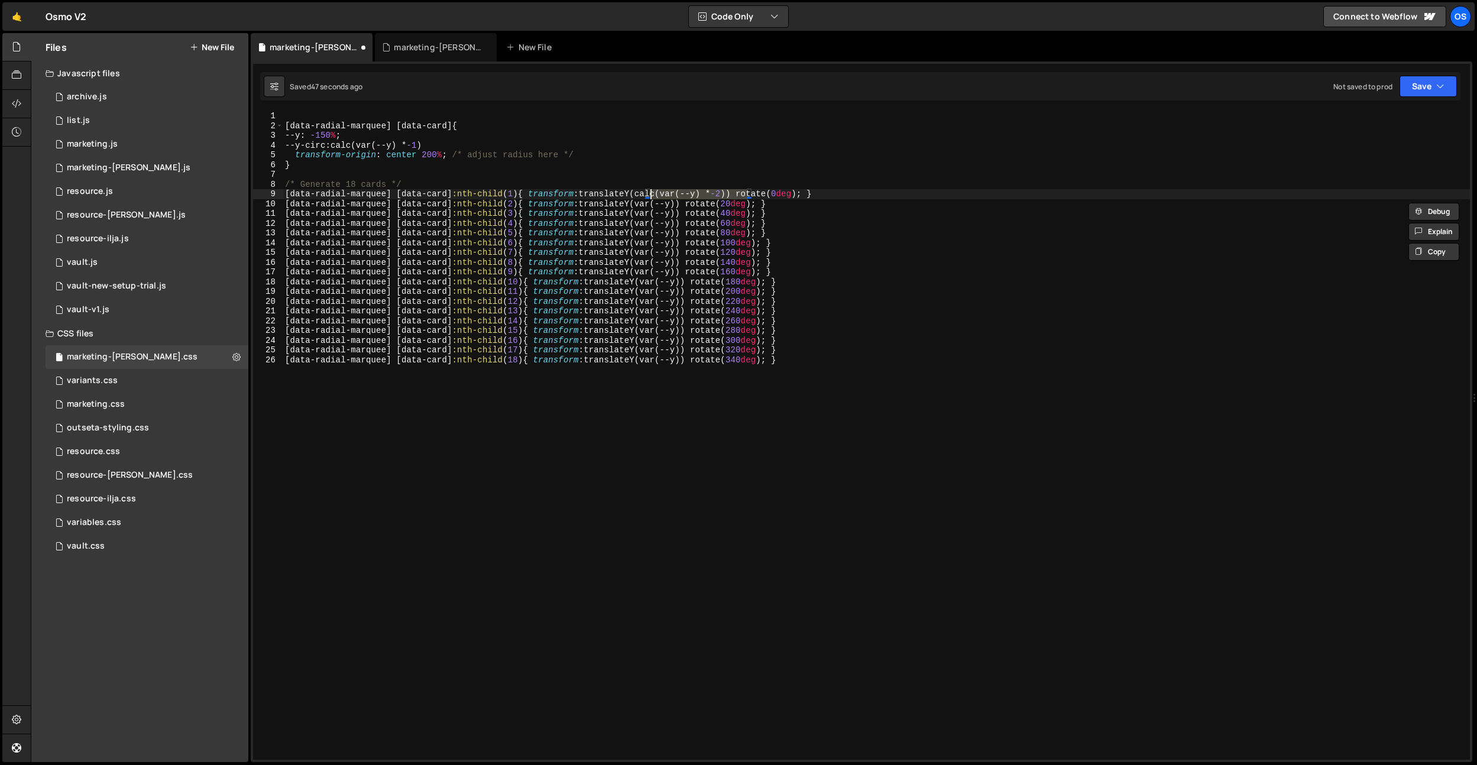
drag, startPoint x: 745, startPoint y: 196, endPoint x: 653, endPoint y: 210, distance: 92.7
click at [652, 196] on div "[ data-radial-marquee ] [ data-card ] { --y : -150 % ; --y-circ : calc(var(--y)…" at bounding box center [876, 445] width 1187 height 668
paste textarea "var(--y"
click at [682, 196] on div "[ data-radial-marquee ] [ data-card ] { --y : -150 % ; --y-circ : calc(var(--y)…" at bounding box center [876, 445] width 1187 height 668
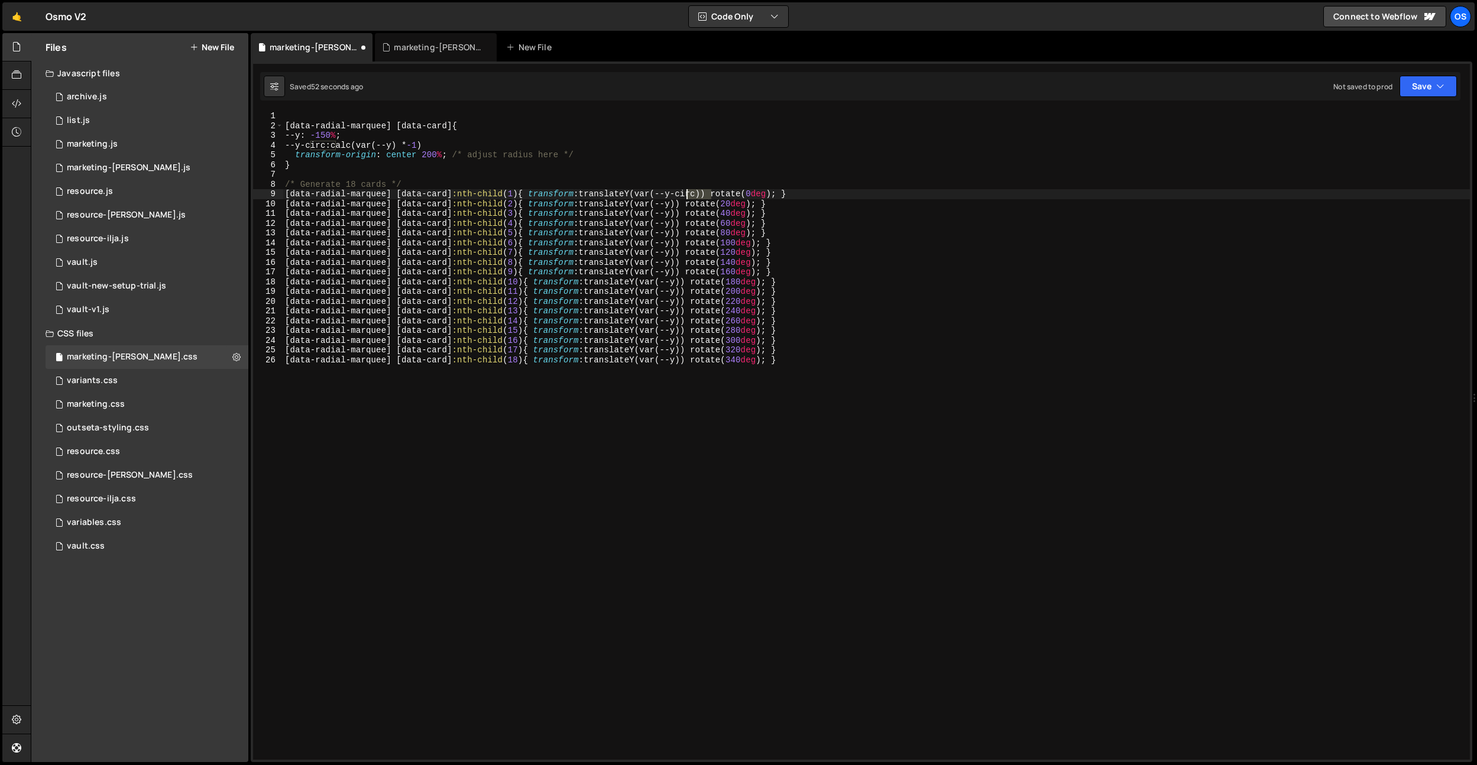
drag, startPoint x: 712, startPoint y: 195, endPoint x: 688, endPoint y: 196, distance: 24.3
click at [688, 196] on div "[ data-radial-marquee ] [ data-card ] { --y : -150 % ; --y-circ : calc(var(--y)…" at bounding box center [876, 445] width 1187 height 668
click at [686, 202] on div "[ data-radial-marquee ] [ data-card ] { --y : -150 % ; --y-circ : calc(var(--y)…" at bounding box center [876, 445] width 1187 height 668
paste textarea "-circ"
click at [685, 211] on div "[ data-radial-marquee ] [ data-card ] { --y : -150 % ; --y-circ : calc(var(--y)…" at bounding box center [876, 445] width 1187 height 668
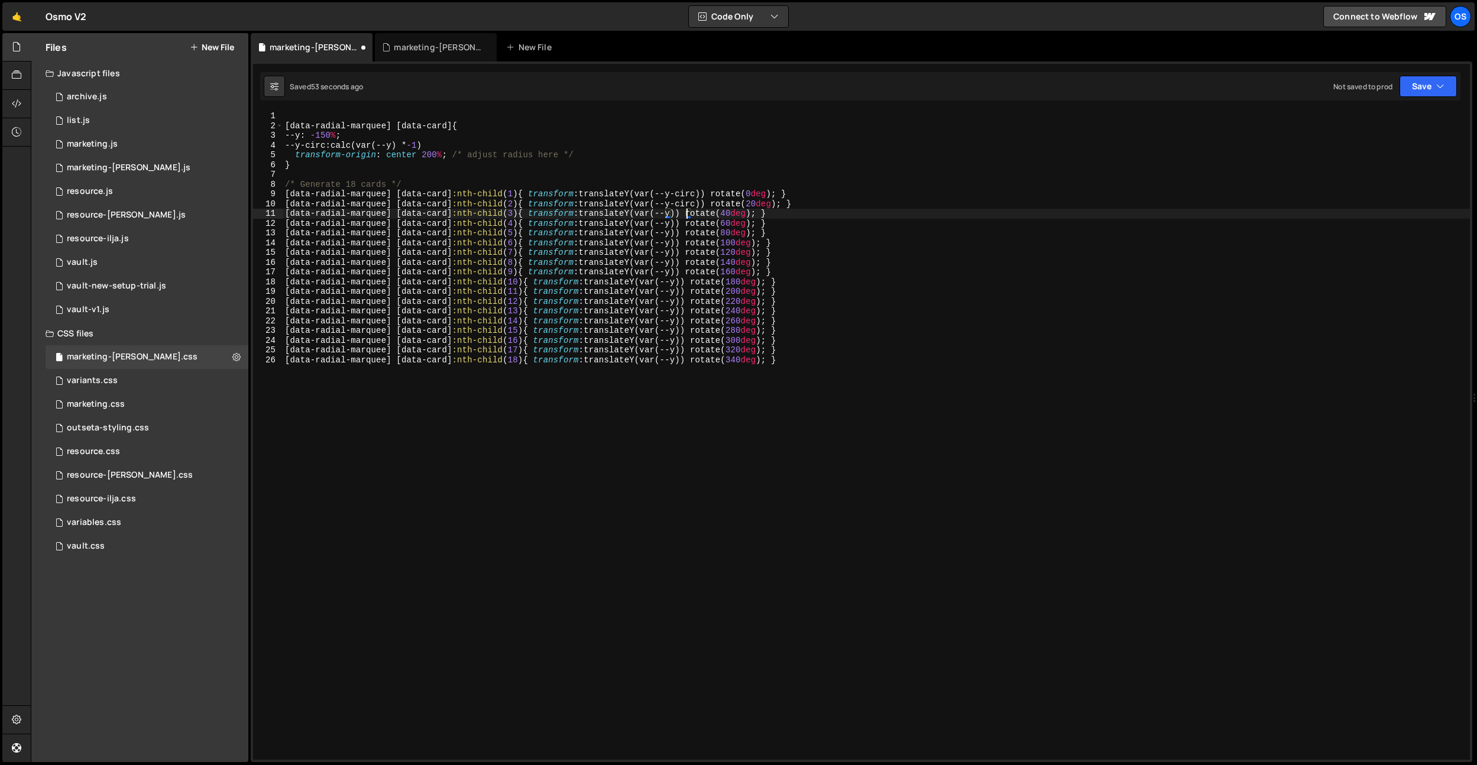
paste textarea "-circ"
click at [685, 221] on div "[ data-radial-marquee ] [ data-card ] { --y : -150 % ; --y-circ : calc(var(--y)…" at bounding box center [876, 445] width 1187 height 668
paste textarea "-circ"
click at [686, 234] on div "[ data-radial-marquee ] [ data-card ] { --y : -150 % ; --y-circ : calc(var(--y)…" at bounding box center [876, 445] width 1187 height 668
paste textarea "-circ"
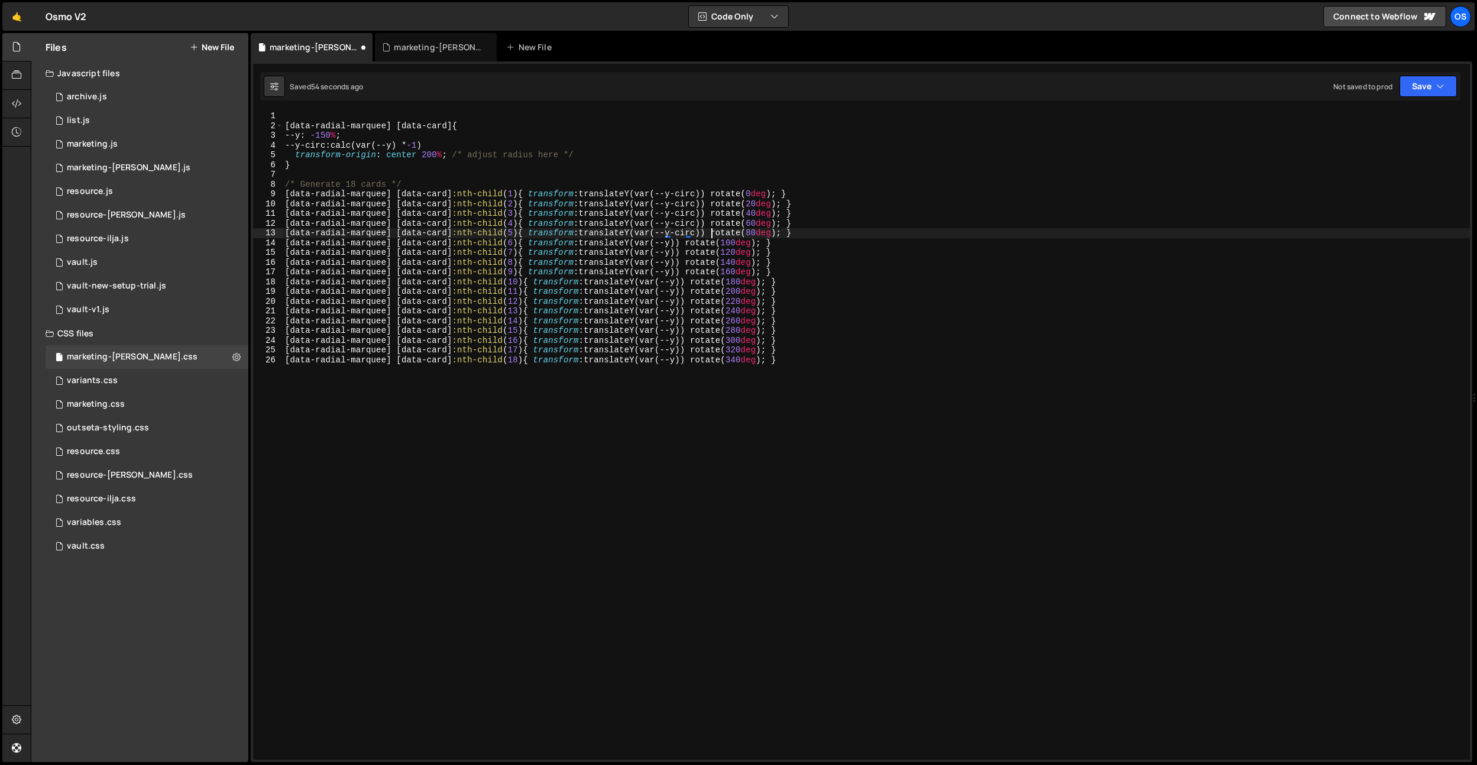
drag, startPoint x: 686, startPoint y: 242, endPoint x: 686, endPoint y: 249, distance: 6.5
click at [686, 243] on div "[ data-radial-marquee ] [ data-card ] { --y : -150 % ; --y-circ : calc(var(--y)…" at bounding box center [876, 445] width 1187 height 668
paste textarea "-circ"
click at [686, 251] on div "[ data-radial-marquee ] [ data-card ] { --y : -150 % ; --y-circ : calc(var(--y)…" at bounding box center [876, 445] width 1187 height 668
paste textarea "-circ"
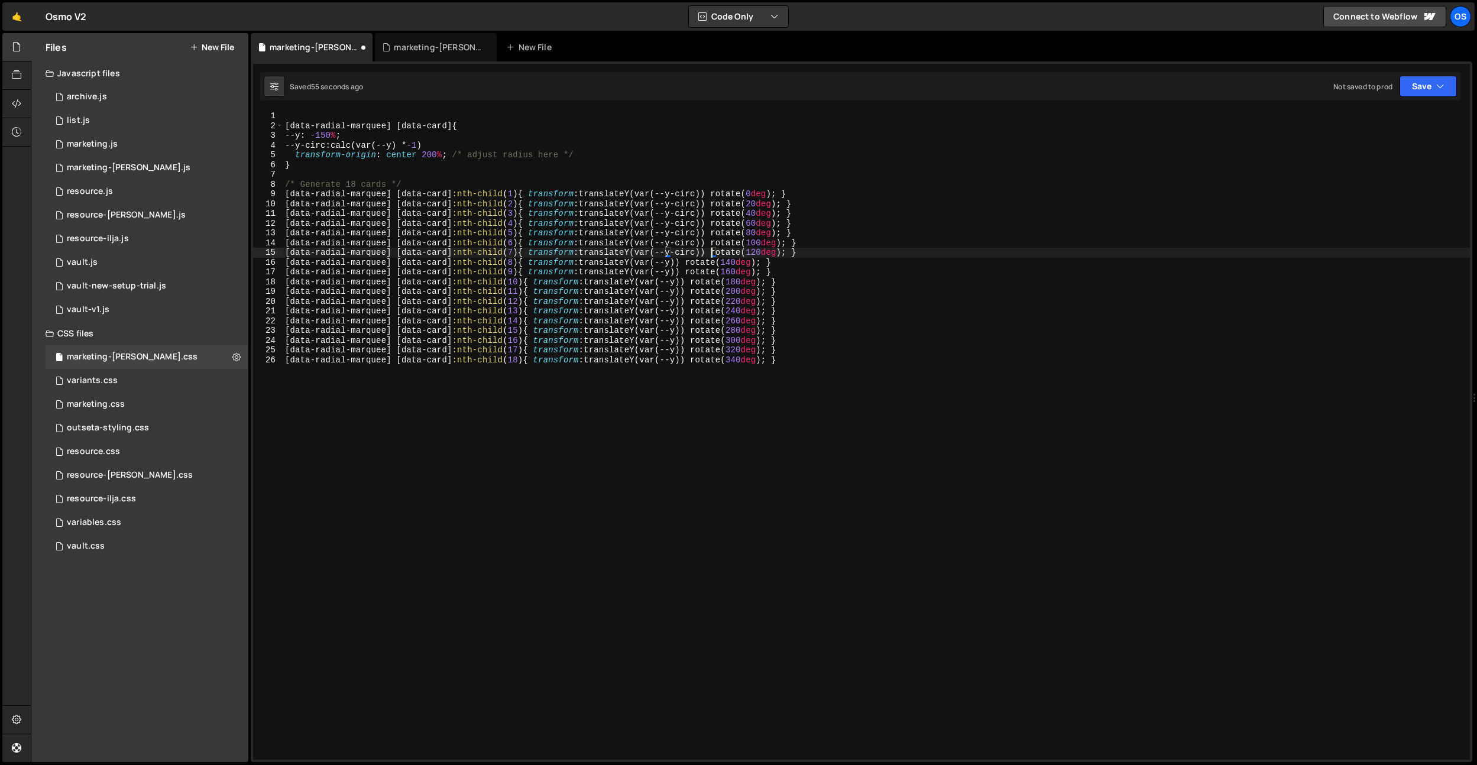
click at [686, 260] on div "[ data-radial-marquee ] [ data-card ] { --y : -150 % ; --y-circ : calc(var(--y)…" at bounding box center [876, 445] width 1187 height 668
paste textarea "-circ"
click at [685, 272] on div "[ data-radial-marquee ] [ data-card ] { --y : -150 % ; --y-circ : calc(var(--y)…" at bounding box center [876, 445] width 1187 height 668
paste textarea "-circ"
drag, startPoint x: 686, startPoint y: 283, endPoint x: 687, endPoint y: 290, distance: 7.7
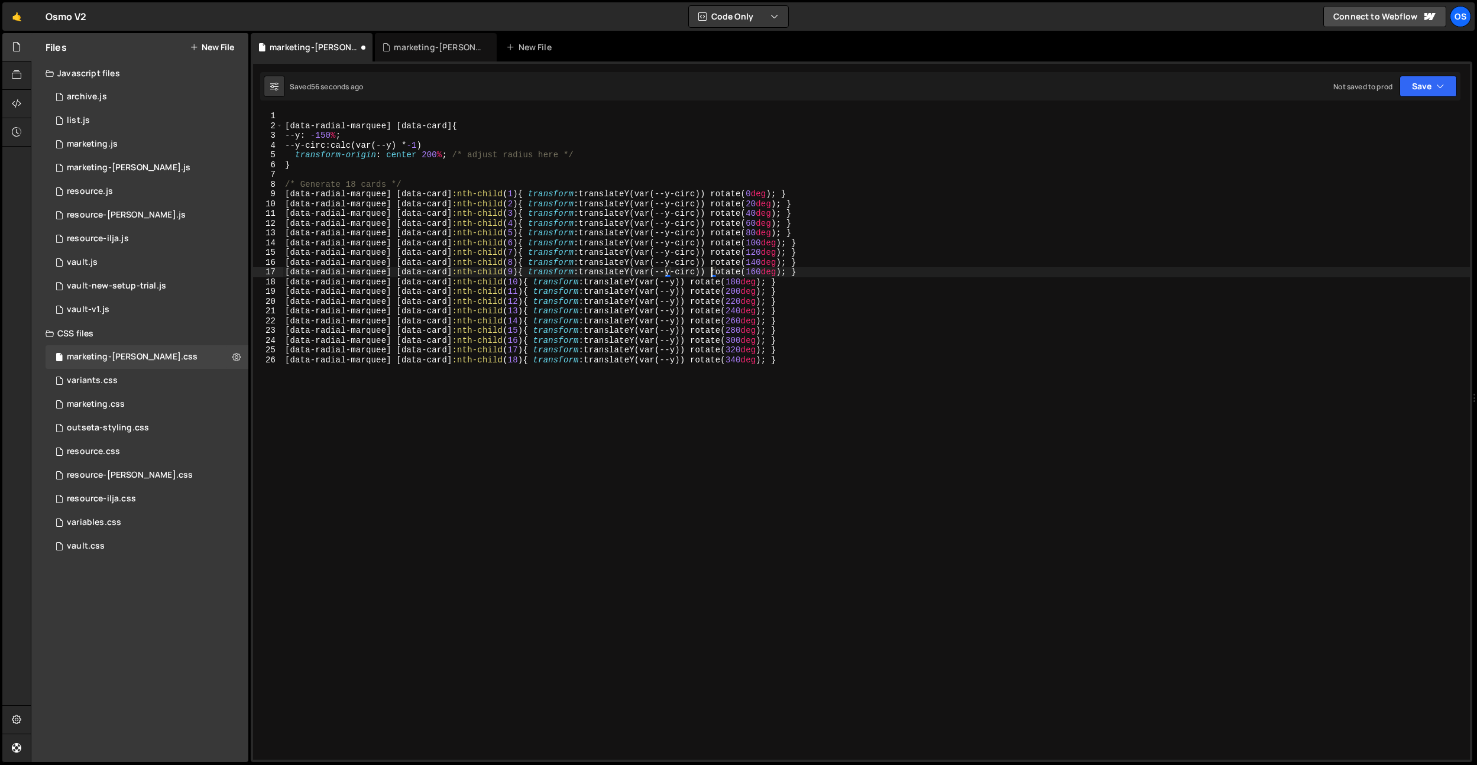
click at [686, 283] on div "[ data-radial-marquee ] [ data-card ] { --y : -150 % ; --y-circ : calc(var(--y)…" at bounding box center [876, 445] width 1187 height 668
paste textarea "-circ"
click at [686, 291] on div "[ data-radial-marquee ] [ data-card ] { --y : -150 % ; --y-circ : calc(var(--y)…" at bounding box center [876, 445] width 1187 height 668
paste textarea "-circ"
click at [687, 300] on div "[ data-radial-marquee ] [ data-card ] { --y : -150 % ; --y-circ : calc(var(--y)…" at bounding box center [876, 445] width 1187 height 668
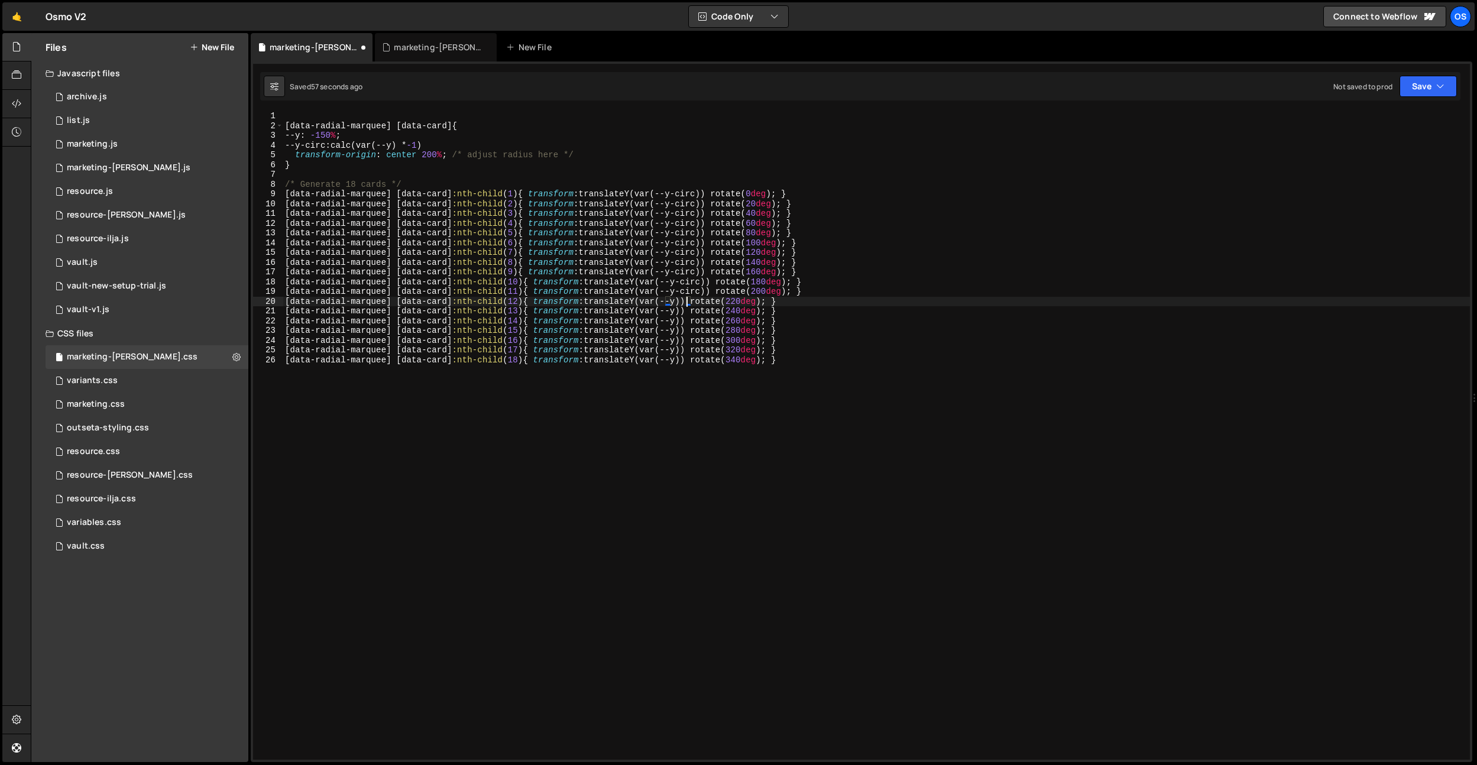
paste textarea "-circ"
click at [686, 310] on div "[ data-radial-marquee ] [ data-card ] { --y : -150 % ; --y-circ : calc(var(--y)…" at bounding box center [876, 445] width 1187 height 668
paste textarea "-circ"
drag, startPoint x: 687, startPoint y: 322, endPoint x: 686, endPoint y: 329, distance: 7.1
click at [687, 322] on div "[ data-radial-marquee ] [ data-card ] { --y : -150 % ; --y-circ : calc(var(--y)…" at bounding box center [876, 445] width 1187 height 668
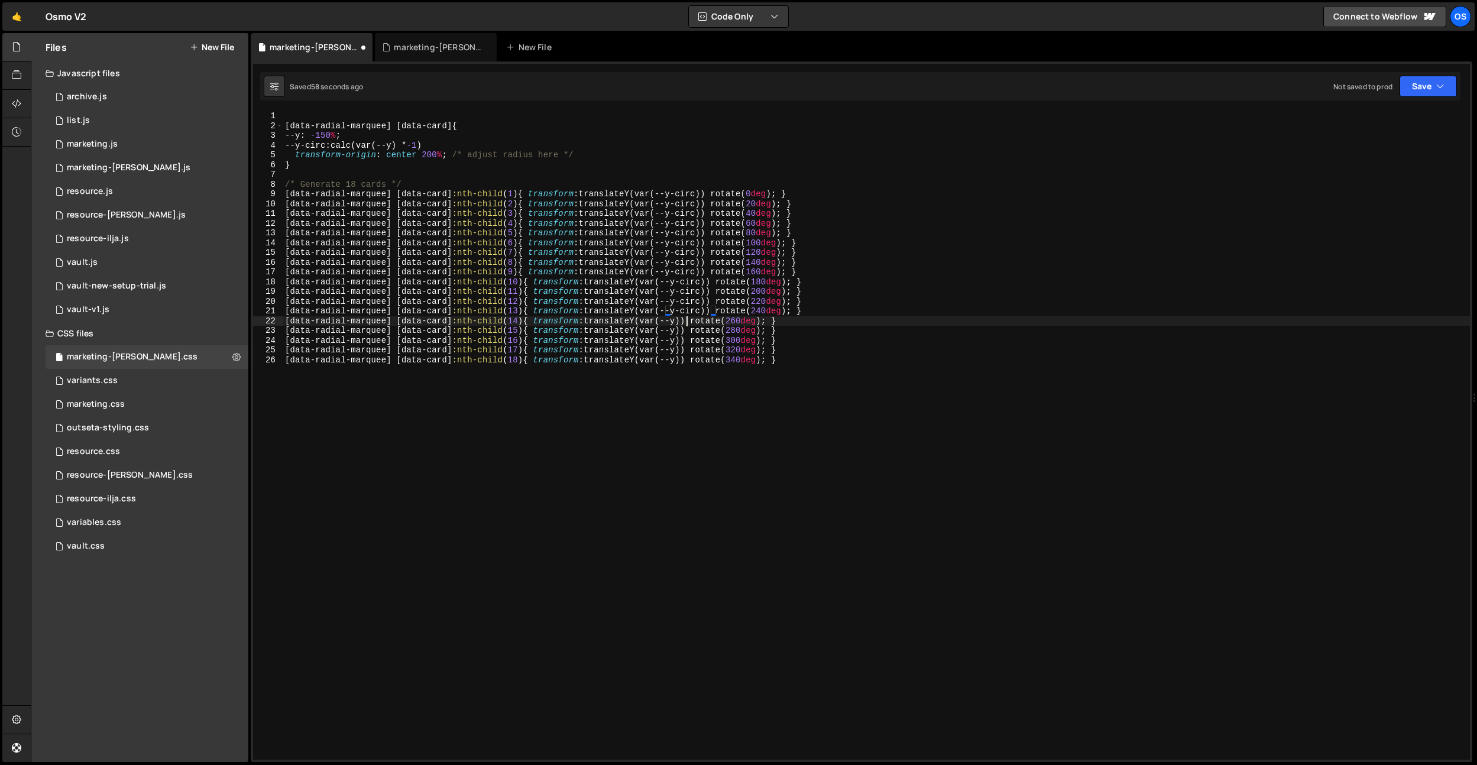
paste textarea "-circ"
click at [686, 330] on div "[ data-radial-marquee ] [ data-card ] { --y : -150 % ; --y-circ : calc(var(--y)…" at bounding box center [876, 445] width 1187 height 668
paste textarea "-circ"
drag, startPoint x: 686, startPoint y: 339, endPoint x: 685, endPoint y: 348, distance: 8.3
click at [686, 339] on div "[ data-radial-marquee ] [ data-card ] { --y : -150 % ; --y-circ : calc(var(--y)…" at bounding box center [876, 445] width 1187 height 668
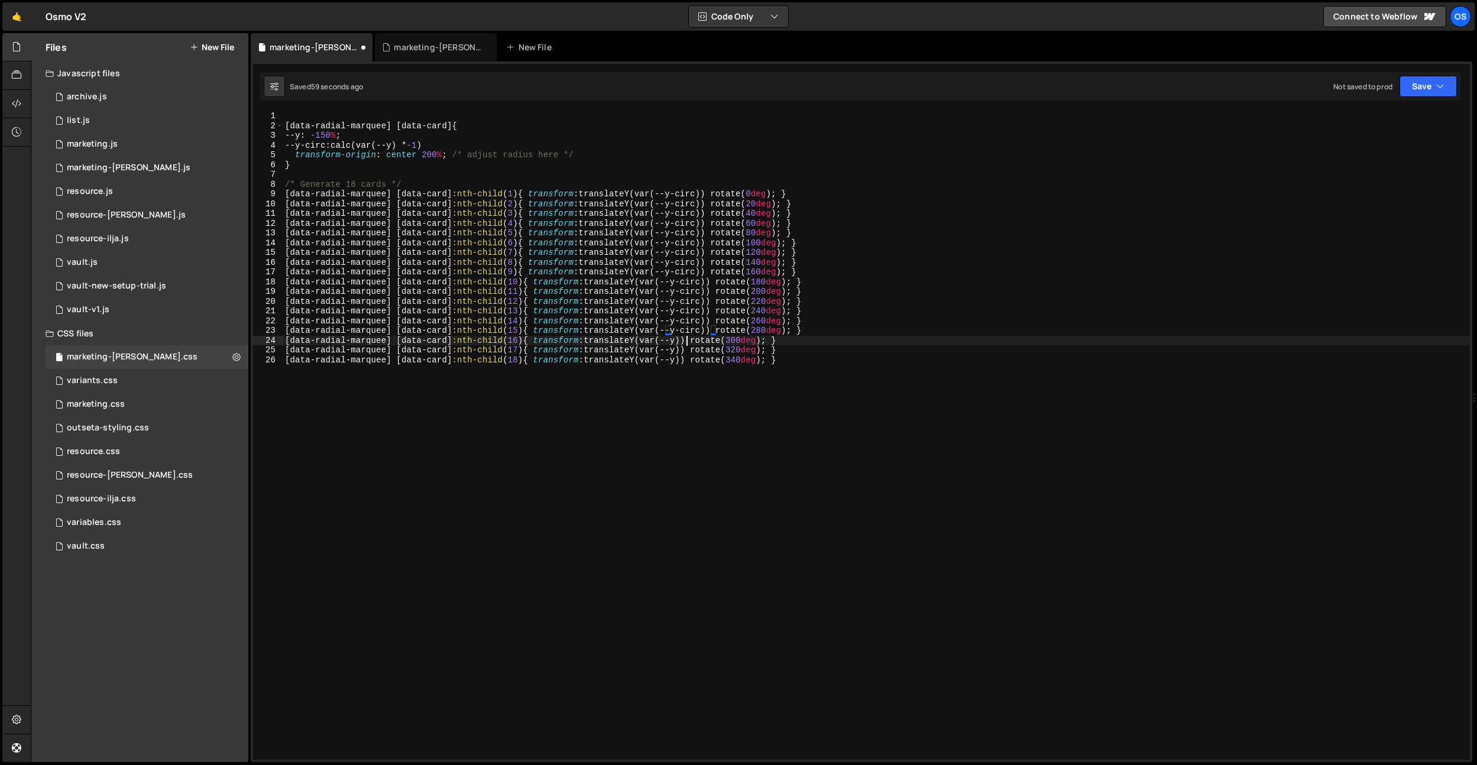
paste textarea "-circ"
click at [686, 350] on div "[ data-radial-marquee ] [ data-card ] { --y : -150 % ; --y-circ : calc(var(--y)…" at bounding box center [876, 445] width 1187 height 668
paste textarea "-circ"
drag, startPoint x: 686, startPoint y: 359, endPoint x: 707, endPoint y: 307, distance: 56.0
click at [686, 359] on div "[ data-radial-marquee ] [ data-card ] { --y : -150 % ; --y-circ : calc(var(--y)…" at bounding box center [876, 445] width 1187 height 668
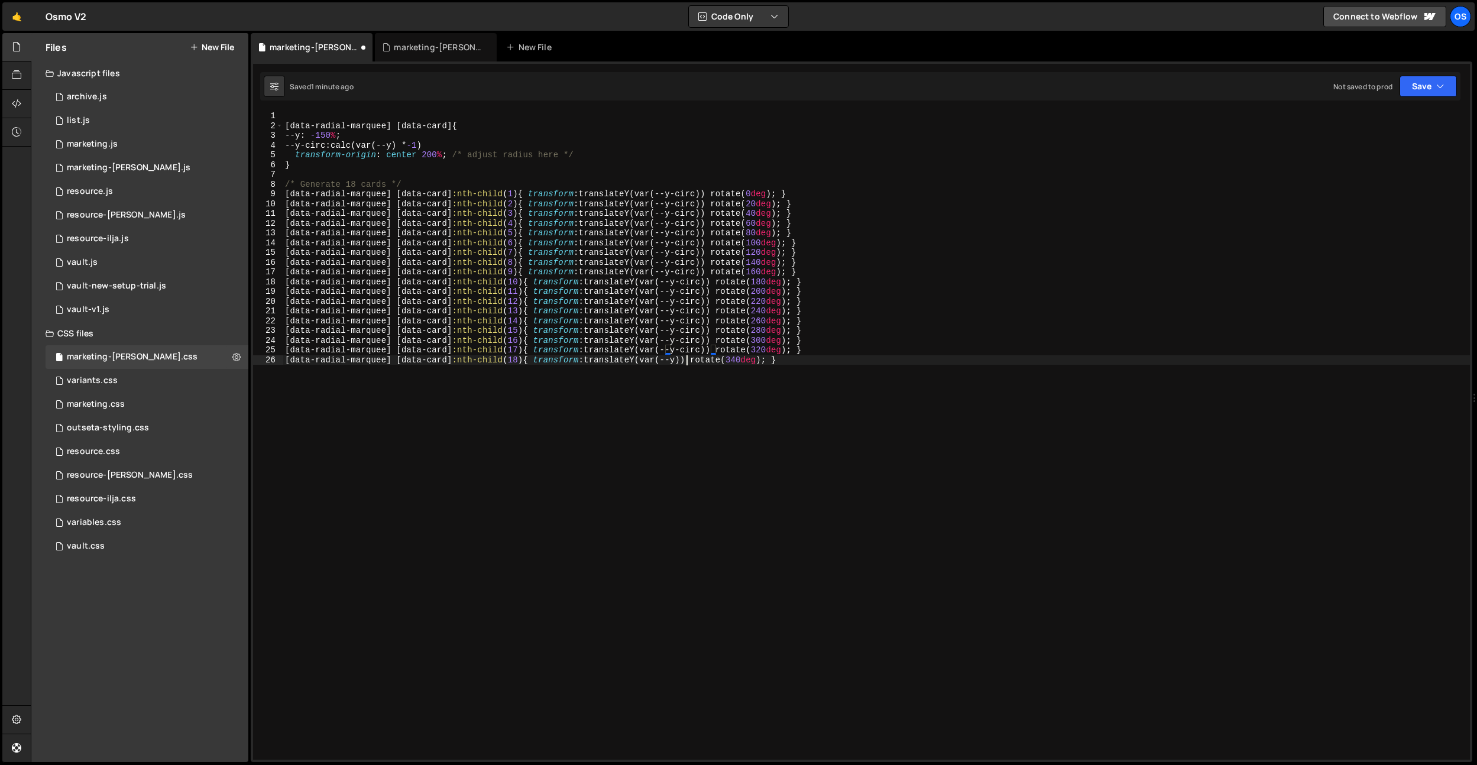
paste textarea "-circ"
click at [439, 156] on div "[ data-radial-marquee ] [ data-card ] { --y : -150 % ; --y-circ : calc(var(--y)…" at bounding box center [876, 445] width 1187 height 668
drag, startPoint x: 441, startPoint y: 155, endPoint x: 424, endPoint y: 157, distance: 17.3
click at [424, 156] on div "[ data-radial-marquee ] [ data-card ] { --y : -150 % ; --y-circ : calc(var(--y)…" at bounding box center [876, 445] width 1187 height 668
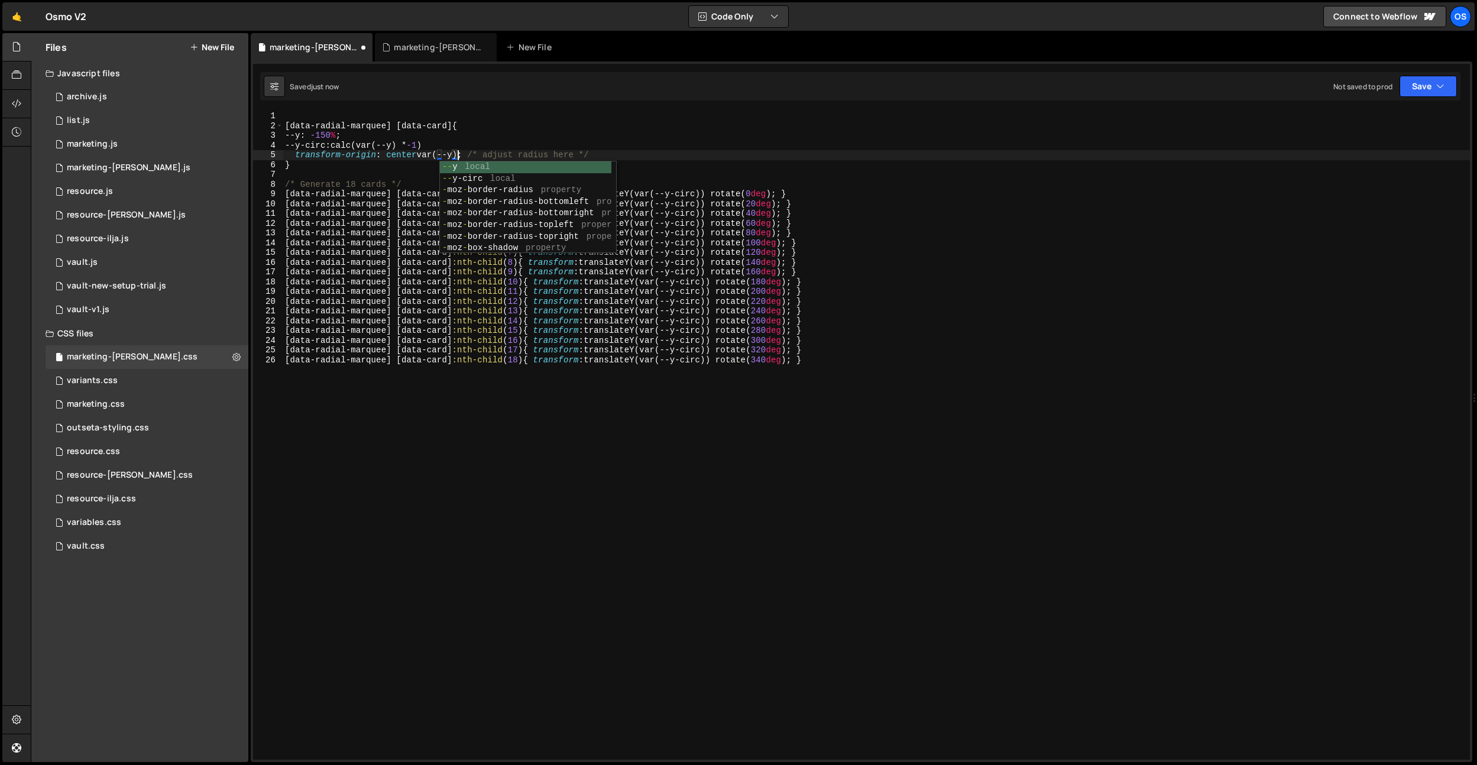
scroll to position [0, 12]
click at [391, 145] on div "[ data-radial-marquee ] [ data-card ] { --y : -150 % ; --y-circ : calc(var(--y)…" at bounding box center [876, 445] width 1187 height 668
click at [328, 133] on div "[ data-radial-marquee ] [ data-card ] { --y : -150 % ; --y-circ : calc(var(--y)…" at bounding box center [876, 445] width 1187 height 668
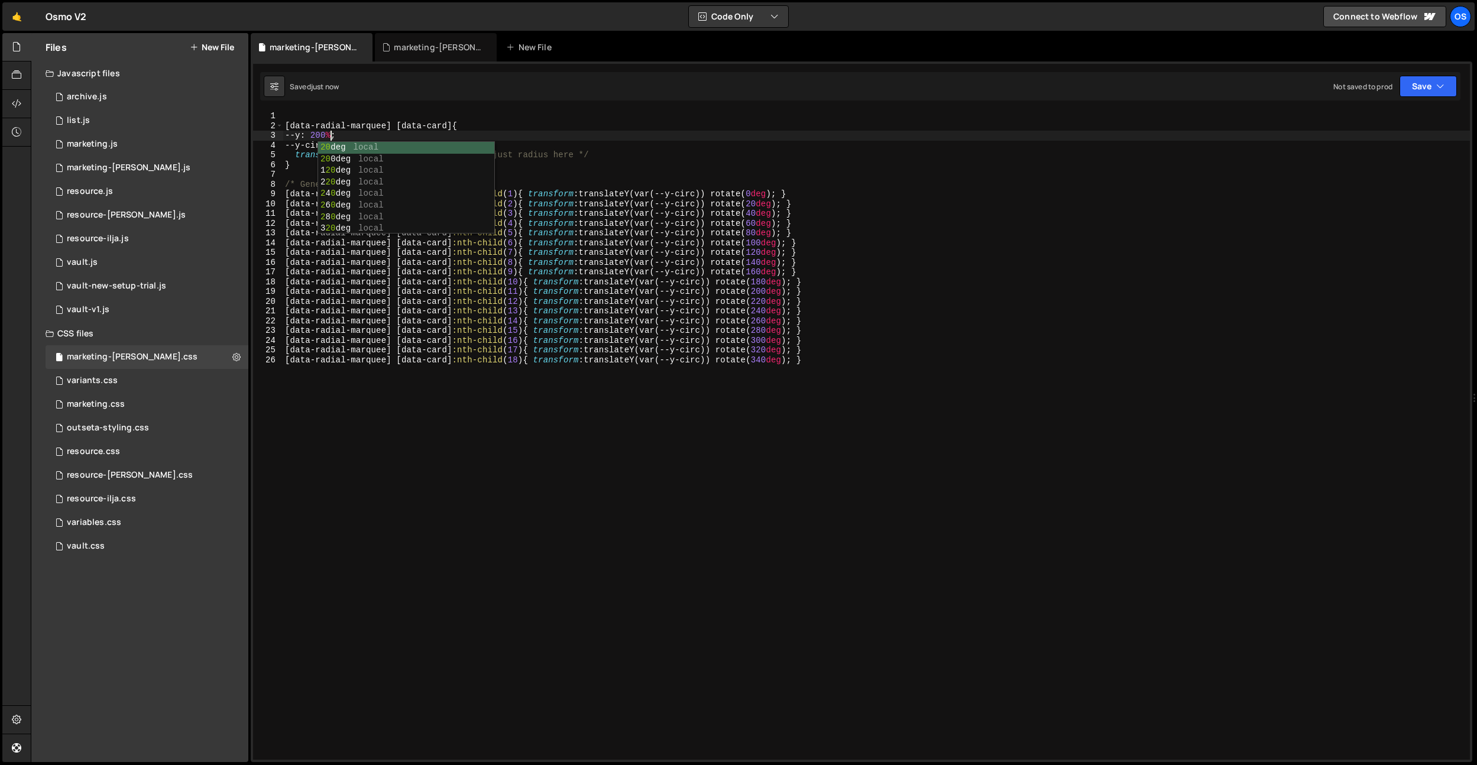
click at [487, 107] on div "XXXXXXXXXXXXXXXXXXXXXXXXXXXXXXXXXXXXXXXXXXXXXXXXXXXXXXXXXXXXXXXXXXXXXXXXXXXXXXX…" at bounding box center [861, 411] width 1221 height 701
click at [473, 137] on div "[ data-radial-marquee ] [ data-card ] { --y : 200 % ; --y-circ : calc(var(--y) …" at bounding box center [876, 445] width 1187 height 668
click at [371, 146] on div "[ data-radial-marquee ] [ data-card ] { --y : 200 % ; --y-circ : calc(var(--y) …" at bounding box center [876, 445] width 1187 height 668
click at [442, 145] on div "[ data-radial-marquee ] [ data-card ] { --y : 200 % ; --y-circ : calc((var(--y)…" at bounding box center [876, 445] width 1187 height 668
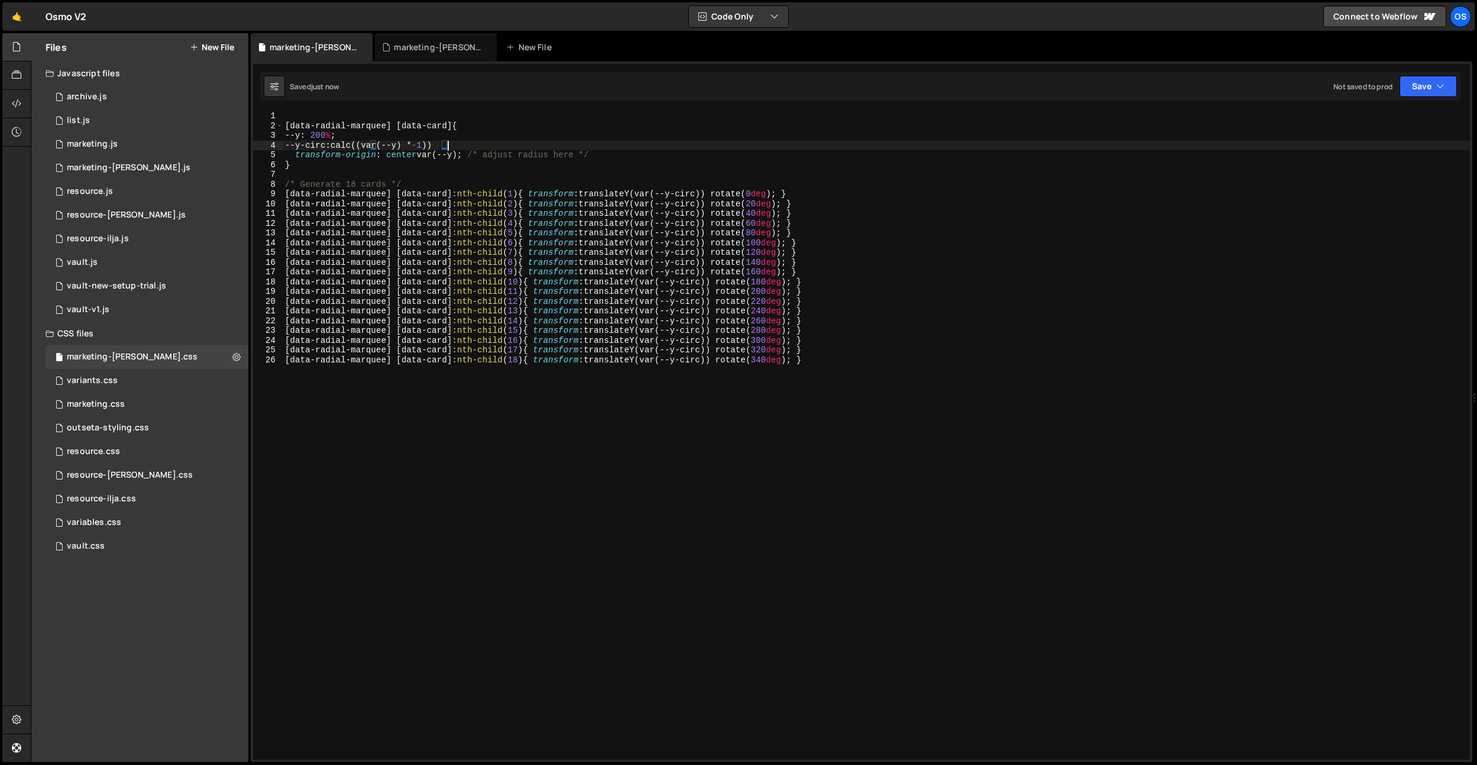
scroll to position [0, 11]
click at [440, 127] on div "[ data-radial-marquee ] [ data-card ] { --y : 200 % ; --y-circ : calc((var(--y)…" at bounding box center [876, 445] width 1187 height 668
click at [540, 169] on div "[ data-radial-marquee ] [ data-card ] { --y : 200 % ; --y-circ : calc((var(--y)…" at bounding box center [876, 445] width 1187 height 668
click at [375, 142] on div "[ data-radial-marquee ] [ data-card ] { --y : 200 % ; --y-circ : calc((var(--y)…" at bounding box center [876, 445] width 1187 height 668
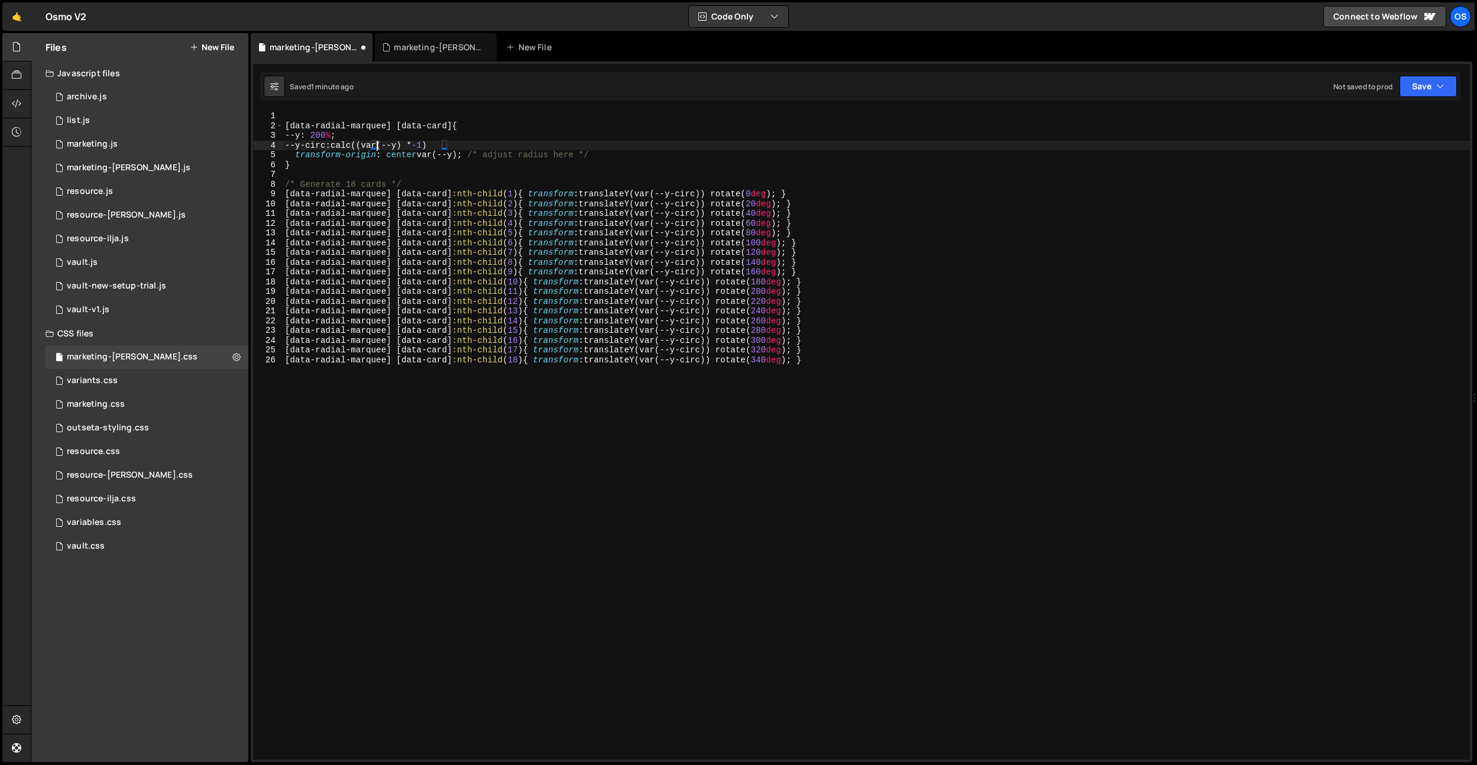
type textarea "--y-circ: calc(var(--y) * -1)"
click at [569, 170] on div "[ data-radial-marquee ] [ data-card ] { --y : 200 % ; --y-circ : calc(var(--y) …" at bounding box center [876, 445] width 1187 height 668
click at [469, 145] on div "[ data-radial-marquee ] [ data-card ] { --y : 200 % ; --y-circ : calc(var(--y) …" at bounding box center [876, 445] width 1187 height 668
type textarea "--y-circ: calc(var(--y) * -1);"
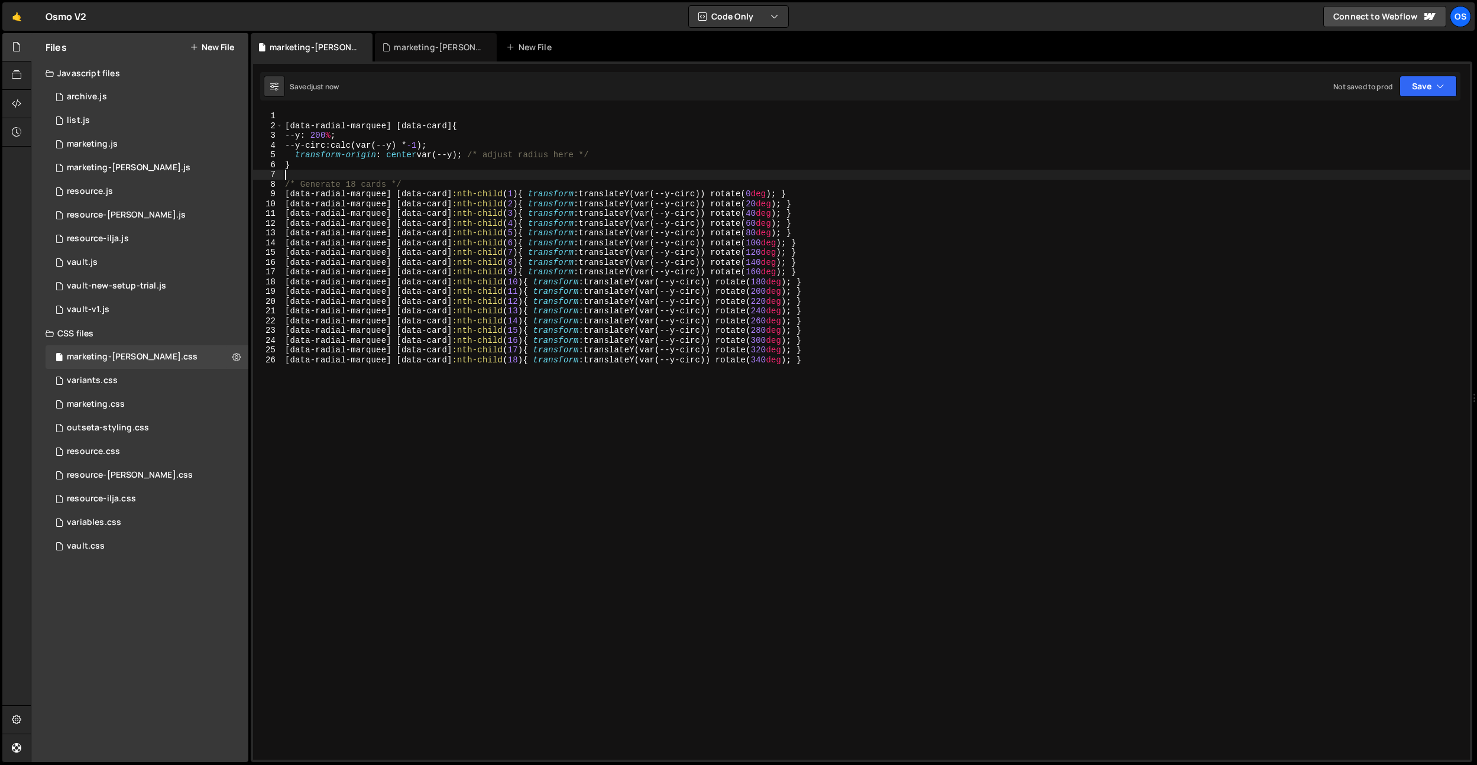
click at [440, 170] on div "[ data-radial-marquee ] [ data-card ] { --y : 200 % ; --y-circ : calc(var(--y) …" at bounding box center [876, 445] width 1187 height 668
click at [437, 147] on div "[ data-radial-marquee ] [ data-card ] { --y : 200 % ; --y-circ : calc(var(--y) …" at bounding box center [876, 445] width 1187 height 668
click at [374, 146] on div "[ data-radial-marquee ] [ data-card ] { --y : 200 % ; --y-circ : calc(var(--y) …" at bounding box center [876, 445] width 1187 height 668
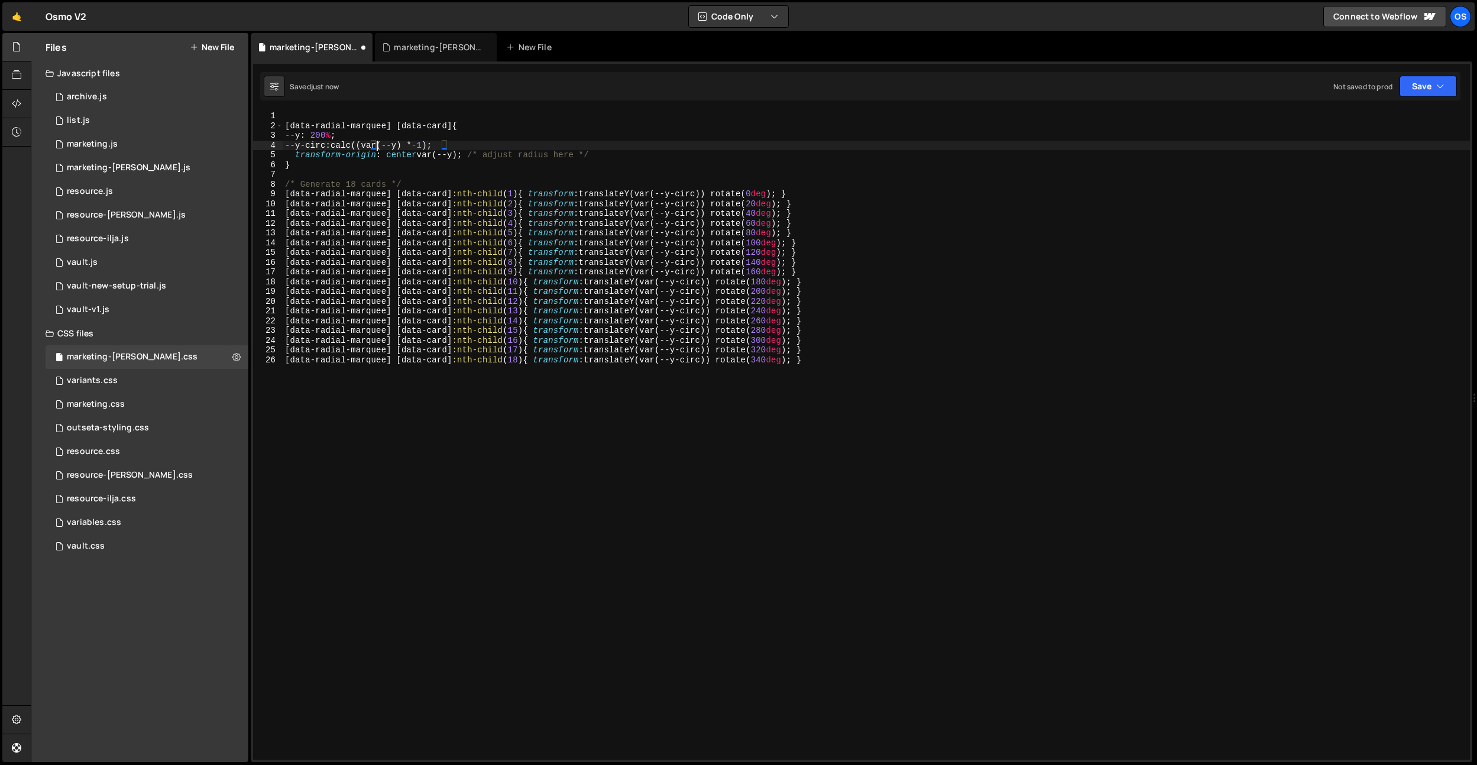
click at [440, 145] on div "[ data-radial-marquee ] [ data-card ] { --y : 200 % ; --y-circ : calc((var(--y)…" at bounding box center [876, 445] width 1187 height 668
click at [457, 143] on div "[ data-radial-marquee ] [ data-card ] { --y : 200 % ; --y-circ : calc((var(--y)…" at bounding box center [876, 445] width 1187 height 668
drag, startPoint x: 482, startPoint y: 132, endPoint x: 456, endPoint y: 131, distance: 26.0
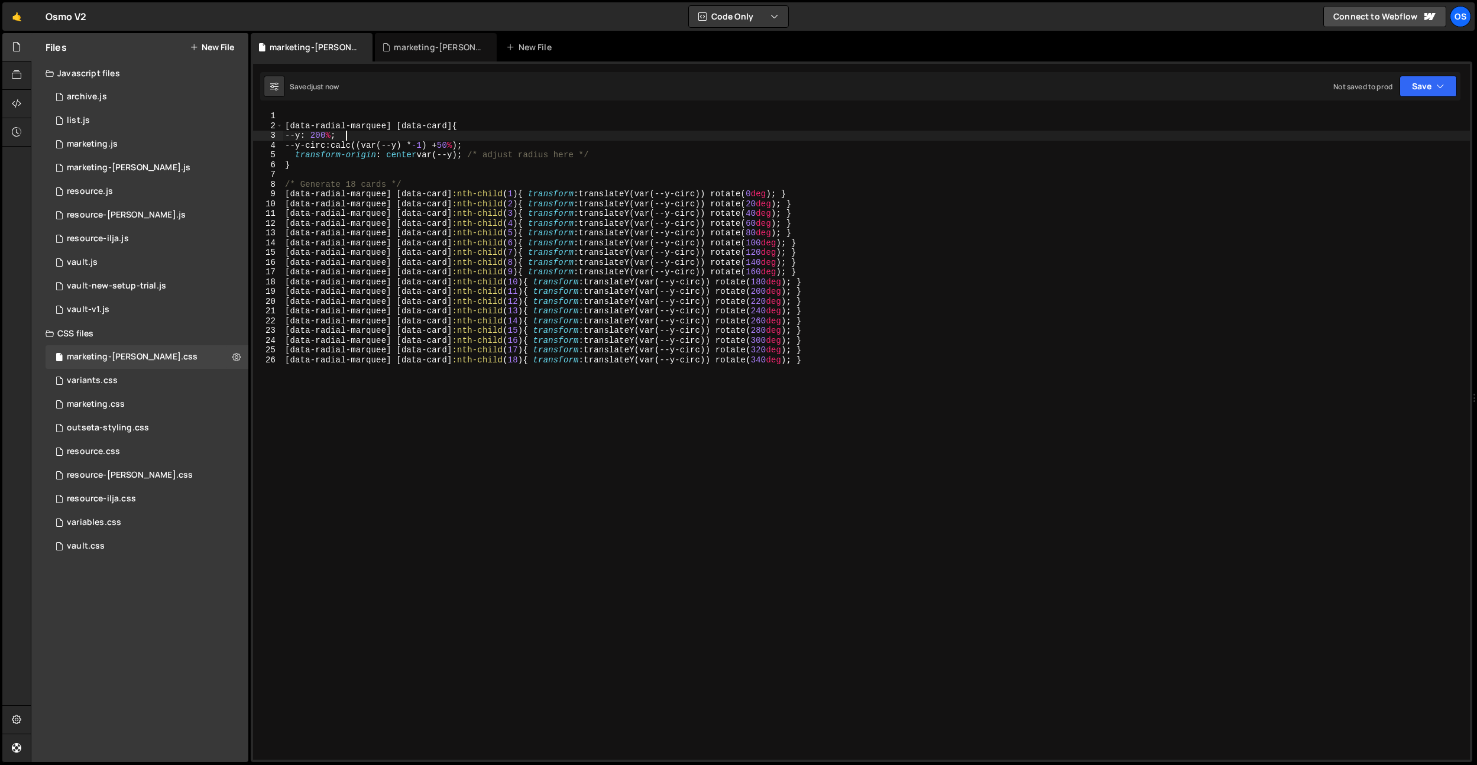
click at [477, 131] on div "[ data-radial-marquee ] [ data-card ] { --y : 200 % ; --y-circ : calc((var(--y)…" at bounding box center [876, 445] width 1187 height 668
drag, startPoint x: 331, startPoint y: 137, endPoint x: 365, endPoint y: 157, distance: 39.7
click at [331, 137] on div "[ data-radial-marquee ] [ data-card ] { --y : 200 % ; --y-circ : calc((var(--y)…" at bounding box center [876, 445] width 1187 height 668
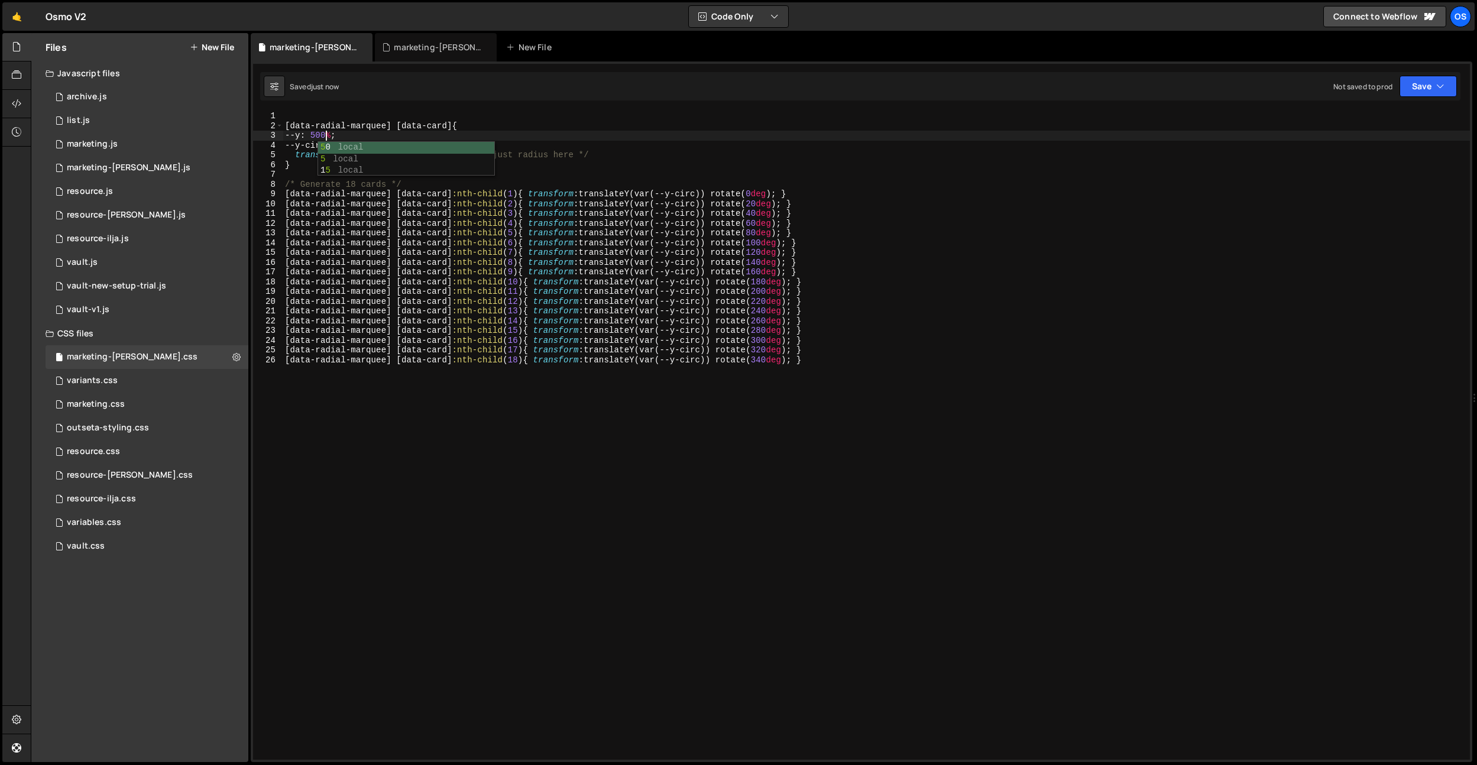
type textarea "--y: 500%;"
click at [105, 549] on div "vault.css 0" at bounding box center [147, 546] width 203 height 24
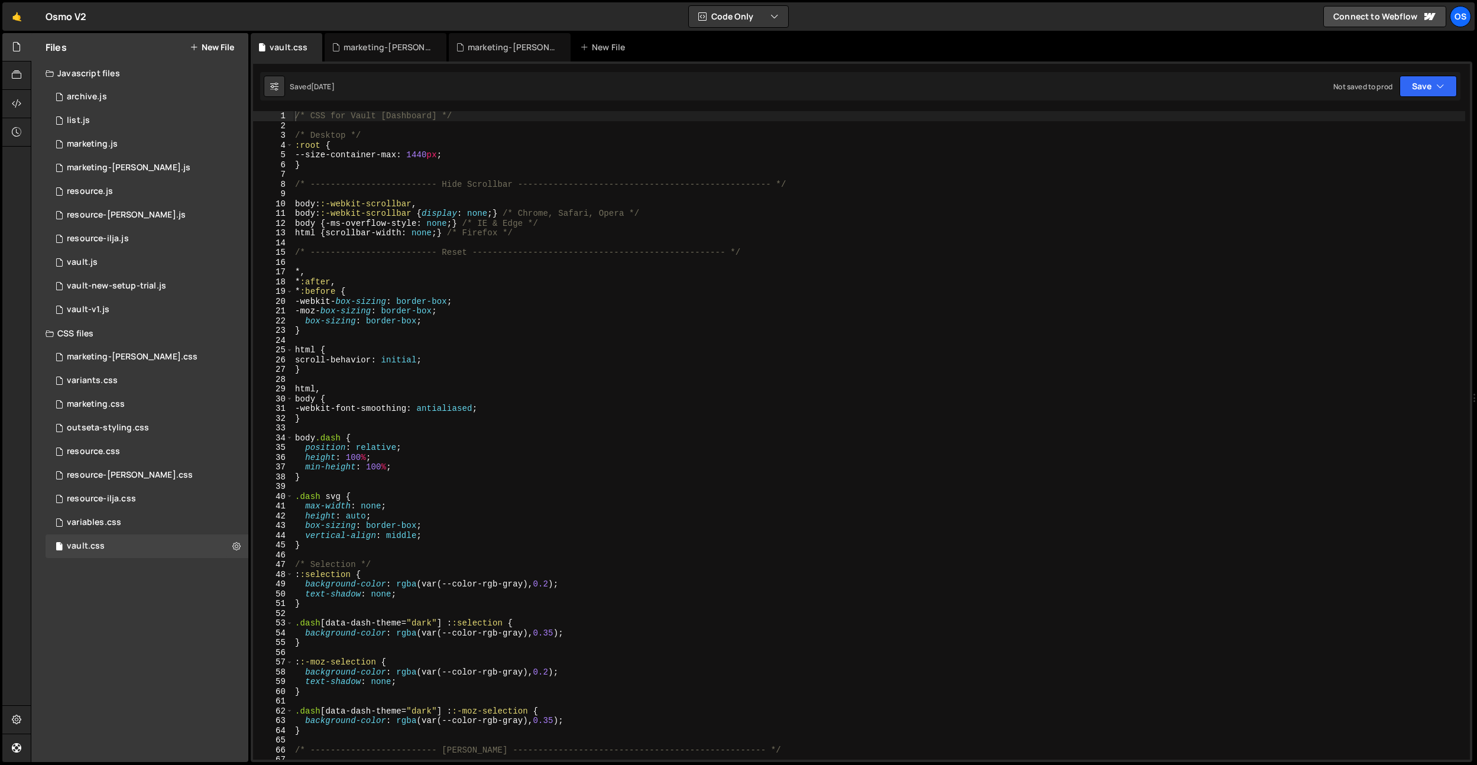
drag, startPoint x: 312, startPoint y: 50, endPoint x: 277, endPoint y: 153, distance: 108.8
click at [0, 0] on icon at bounding box center [0, 0] width 0 height 0
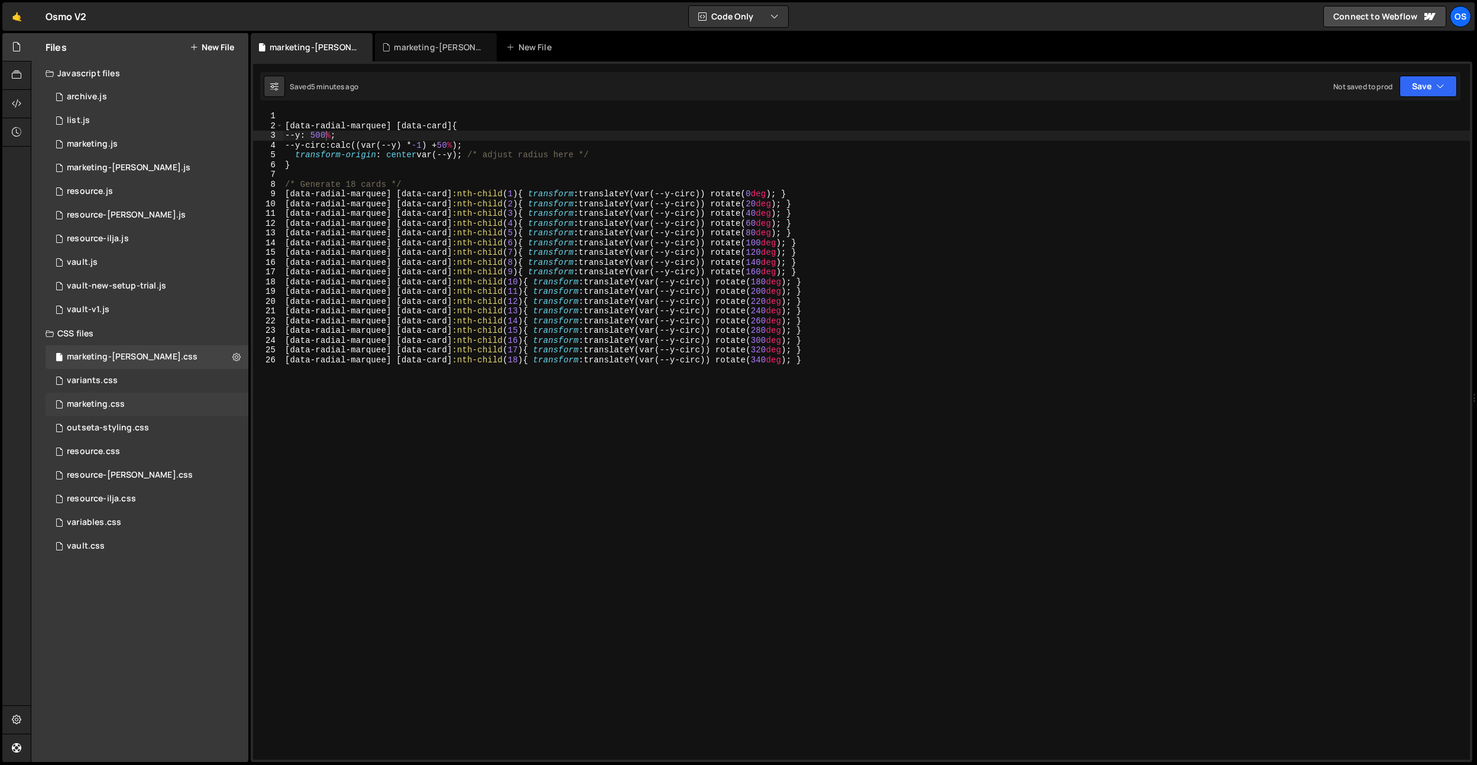
click at [112, 404] on div "marketing.css" at bounding box center [96, 404] width 58 height 11
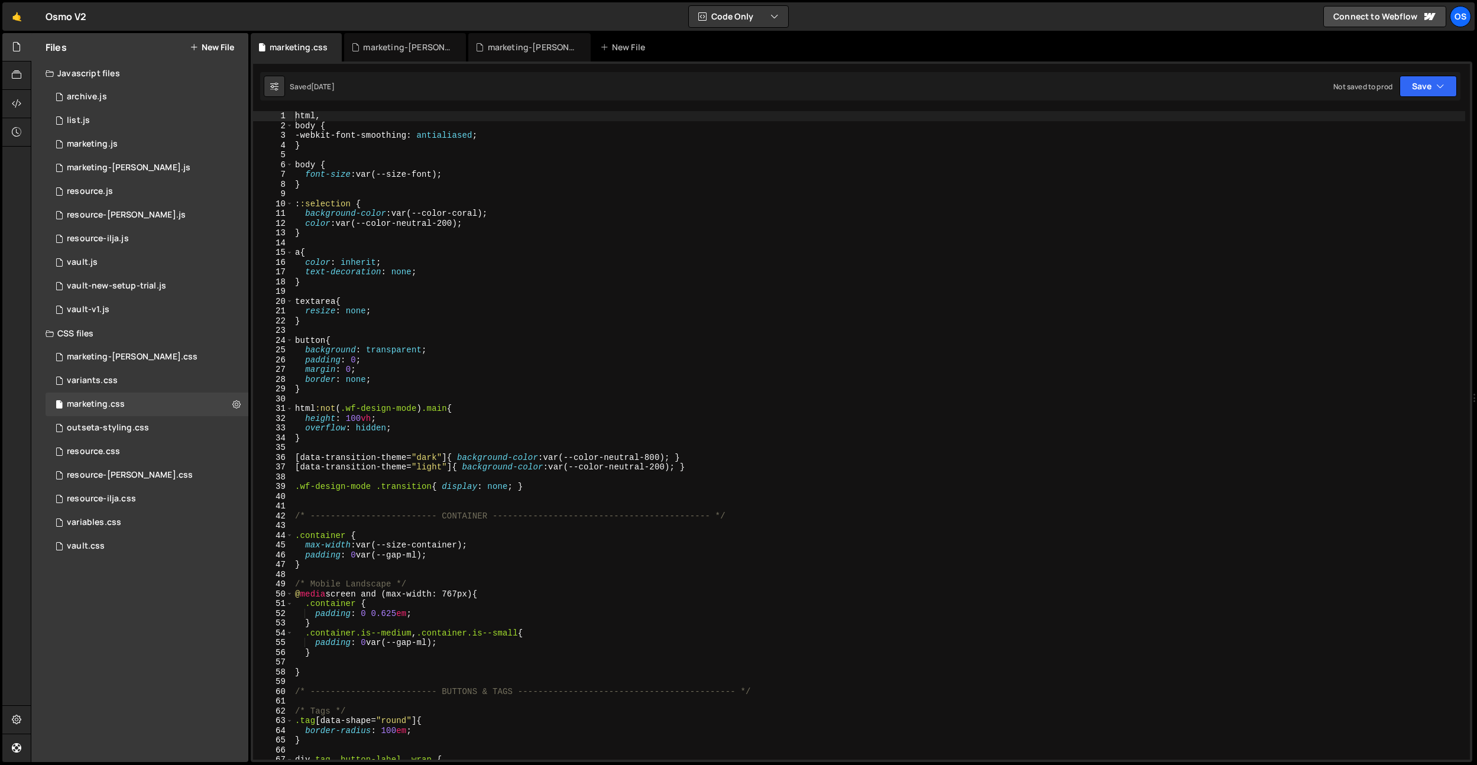
type textarea "}"
click at [432, 392] on div "html , body { -webkit-font-smoothing : antialiased ; } body { font-size : var(-…" at bounding box center [879, 445] width 1172 height 668
type input "t"
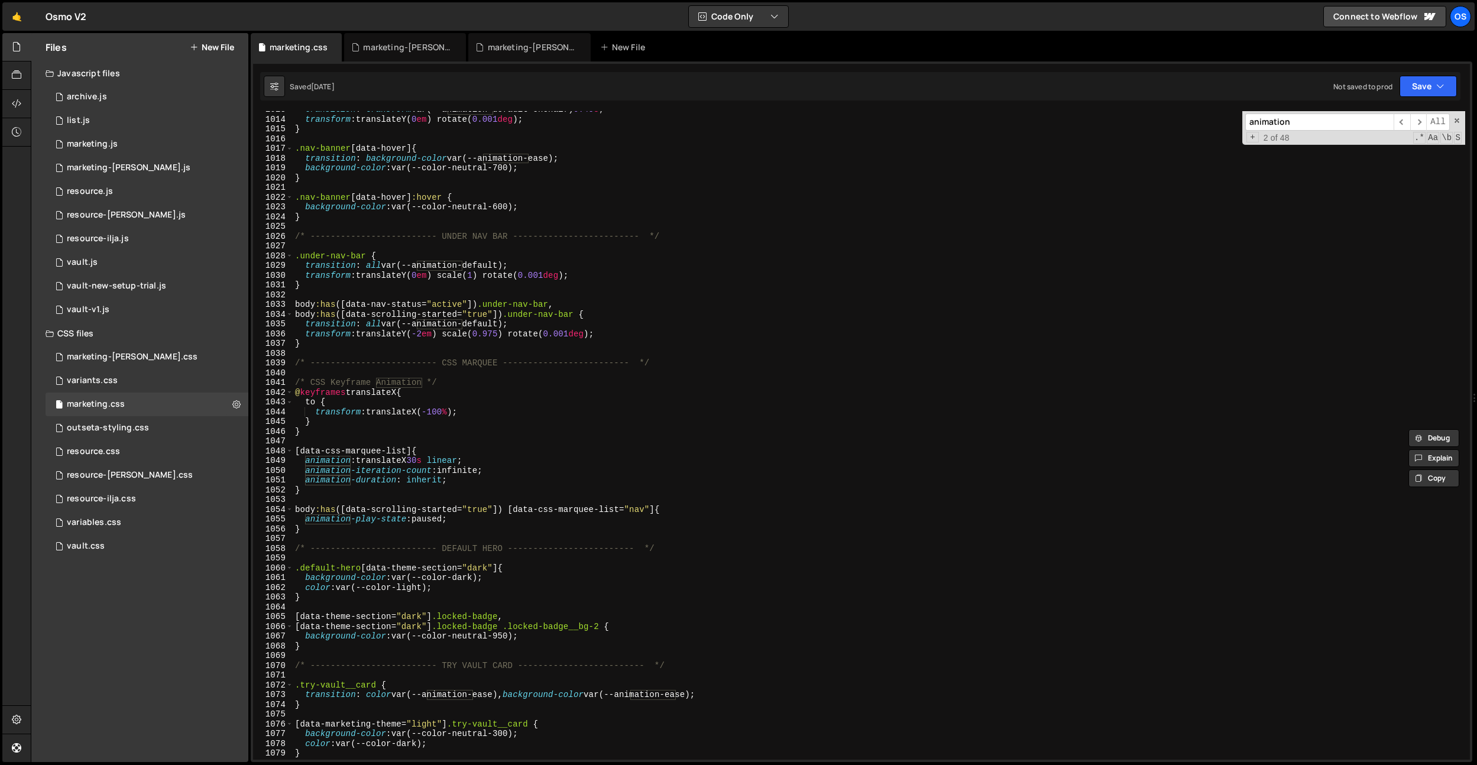
scroll to position [9669, 0]
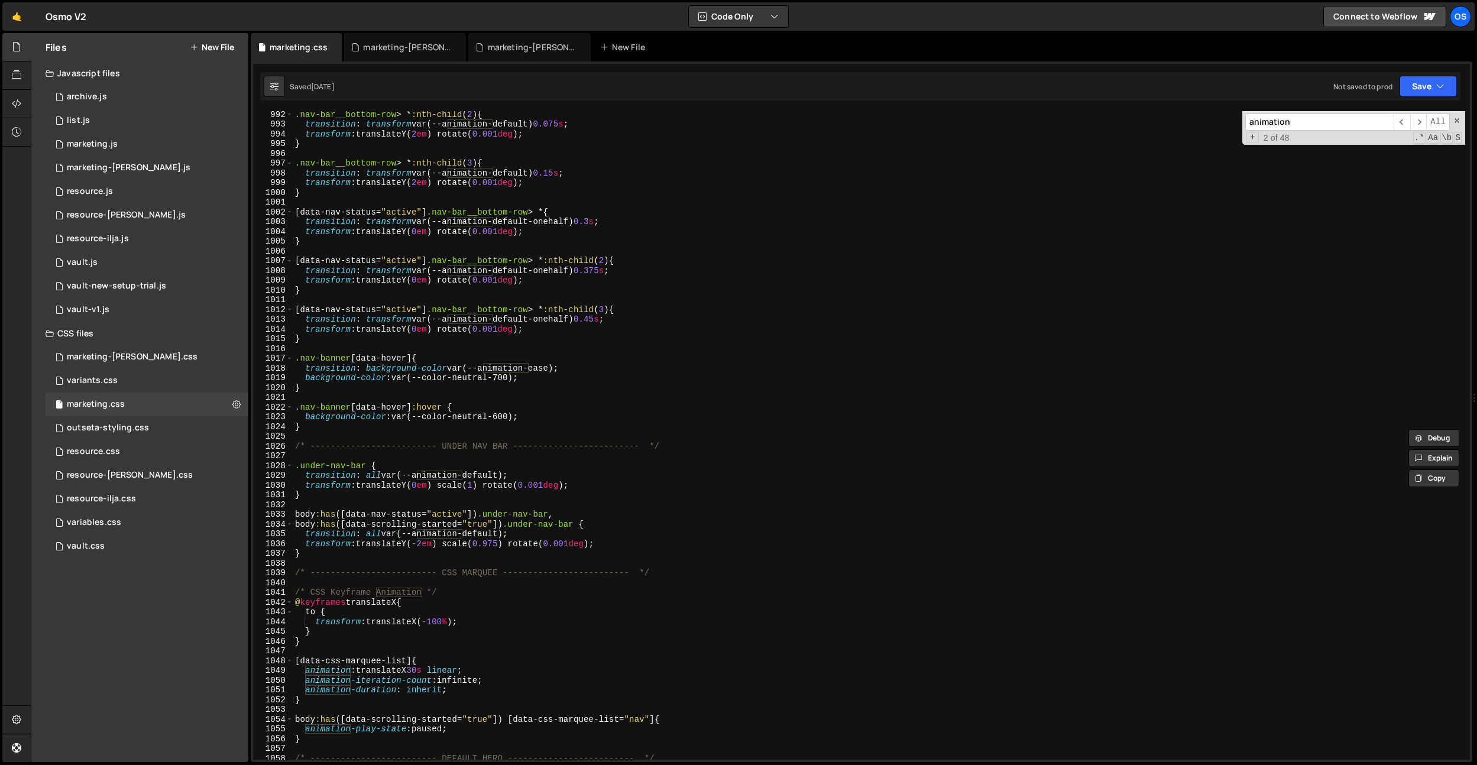
type input "animation"
click at [319, 643] on div ".nav-bar__bottom-row > * :nth-child ( 2 ) { transition : transform var(--animat…" at bounding box center [879, 443] width 1172 height 668
click at [327, 695] on div ".nav-bar__bottom-row > * :nth-child ( 2 ) { transition : transform var(--animat…" at bounding box center [879, 443] width 1172 height 668
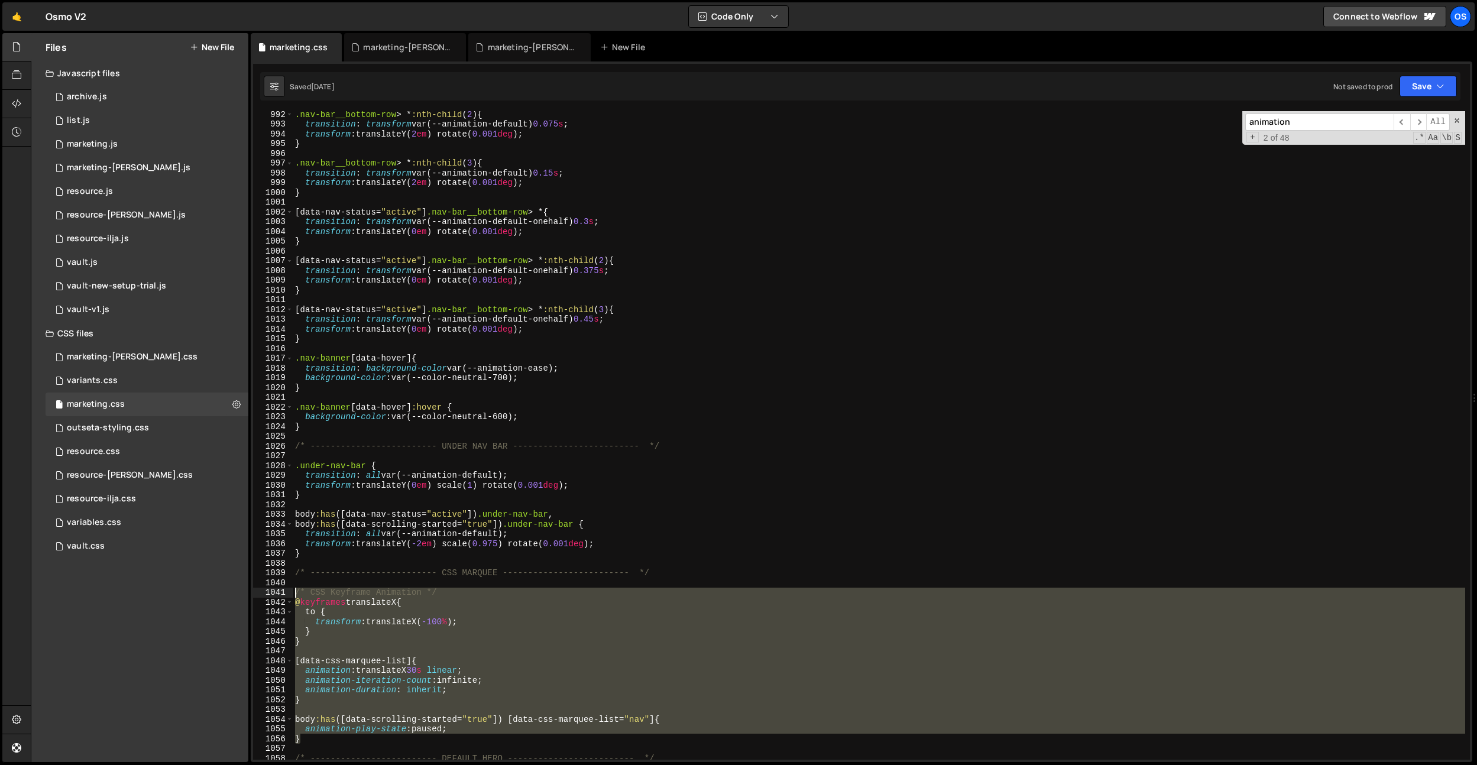
drag, startPoint x: 313, startPoint y: 740, endPoint x: 285, endPoint y: 591, distance: 152.1
click at [285, 591] on div "animation-duration: inherit; 992 993 994 995 996 997 998 999 1000 1001 1002 100…" at bounding box center [861, 435] width 1217 height 649
type textarea "/* CSS Keyframe Animation */ @keyframes translateX {"
click at [531, 51] on div "marketing-[PERSON_NAME].js" at bounding box center [532, 47] width 89 height 12
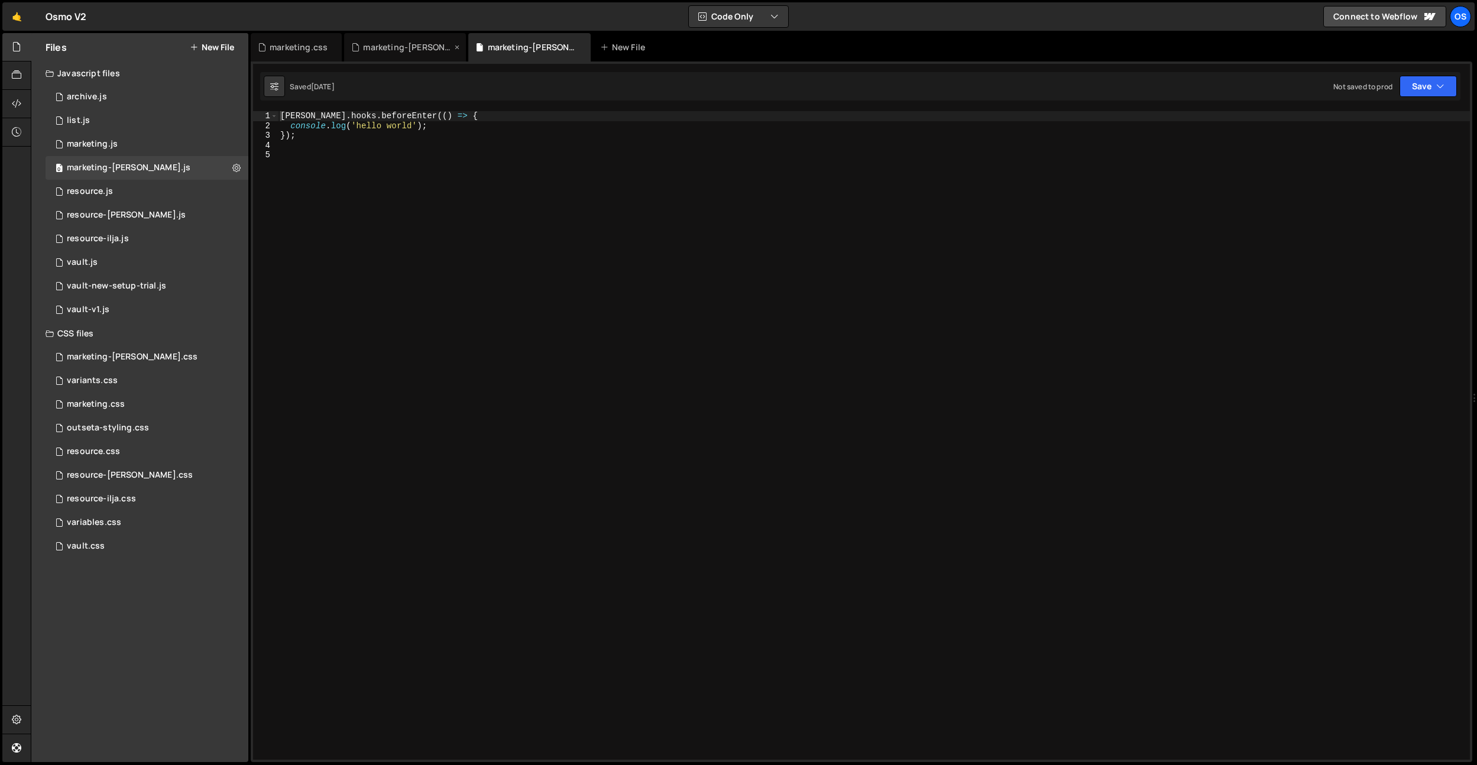
click at [429, 53] on div "marketing-[PERSON_NAME].css" at bounding box center [407, 47] width 89 height 12
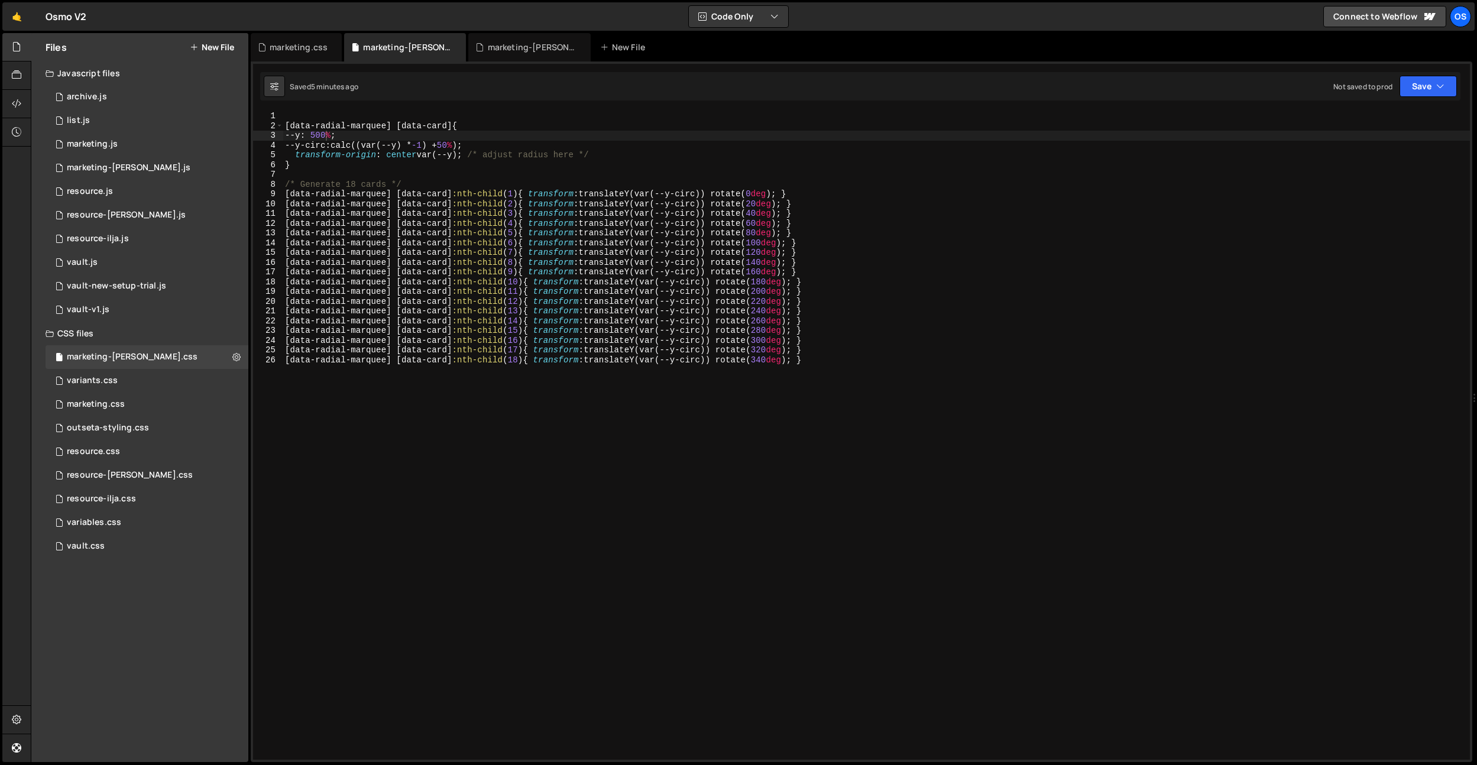
type textarea "[data-radial-marquee] [data-card]:nth-child(18) { transform: translateY(var(--y…"
click at [487, 460] on div "[ data-radial-marquee ] [ data-card ] { --y : 500 % ; --y-circ : calc((var(--y)…" at bounding box center [876, 445] width 1187 height 668
paste textarea "}"
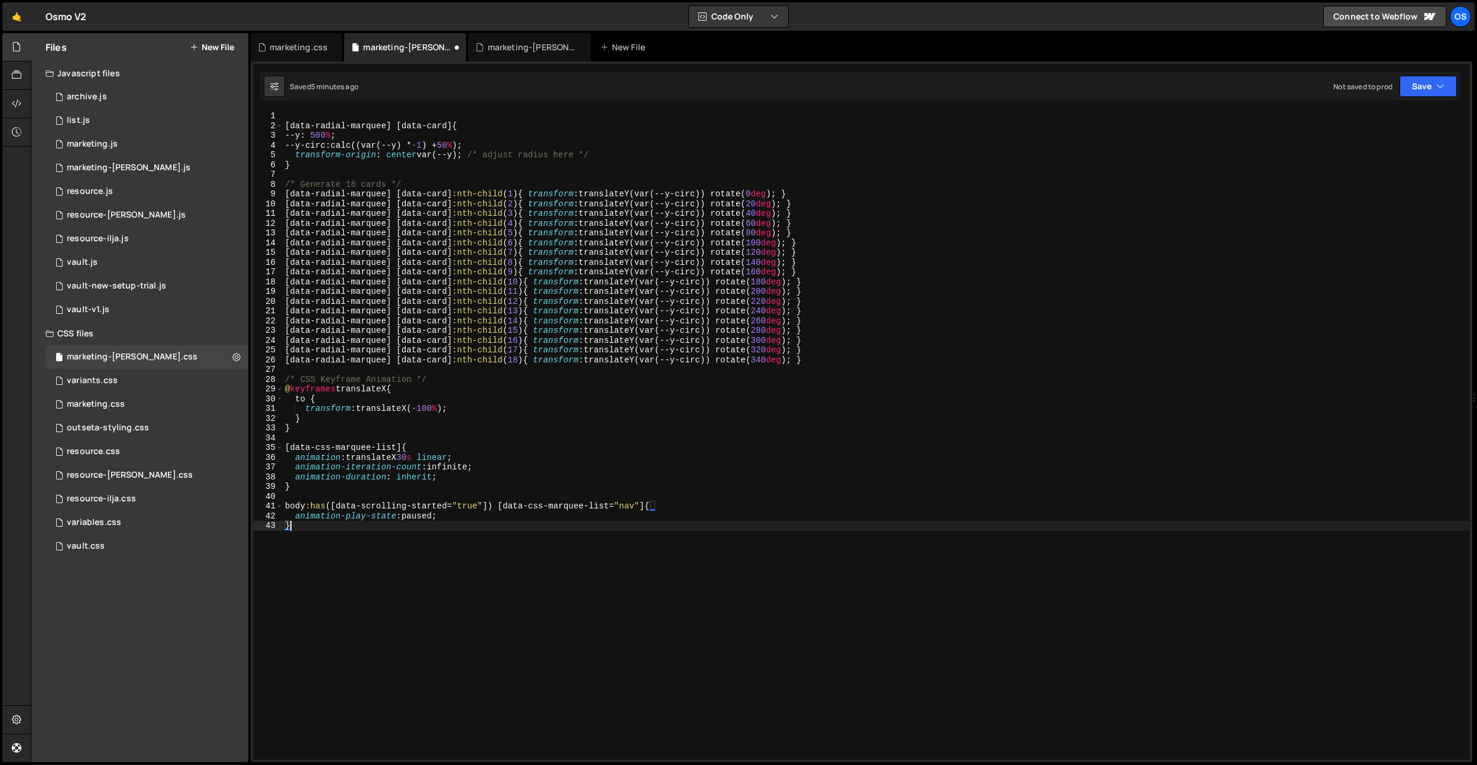
drag, startPoint x: 436, startPoint y: 410, endPoint x: 429, endPoint y: 408, distance: 6.7
click at [436, 410] on div "[ data-radial-marquee ] [ data-card ] { --y : 500 % ; --y-circ : calc((var(--y)…" at bounding box center [876, 445] width 1187 height 668
drag, startPoint x: 390, startPoint y: 392, endPoint x: 341, endPoint y: 390, distance: 49.7
click at [341, 390] on div "[ data-radial-marquee ] [ data-card ] { --y : 500 % ; --y-circ : calc((var(--y)…" at bounding box center [876, 445] width 1187 height 668
click at [391, 398] on div "[ data-radial-marquee ] [ data-card ] { --y : 500 % ; --y-circ : calc((var(--y)…" at bounding box center [876, 445] width 1187 height 668
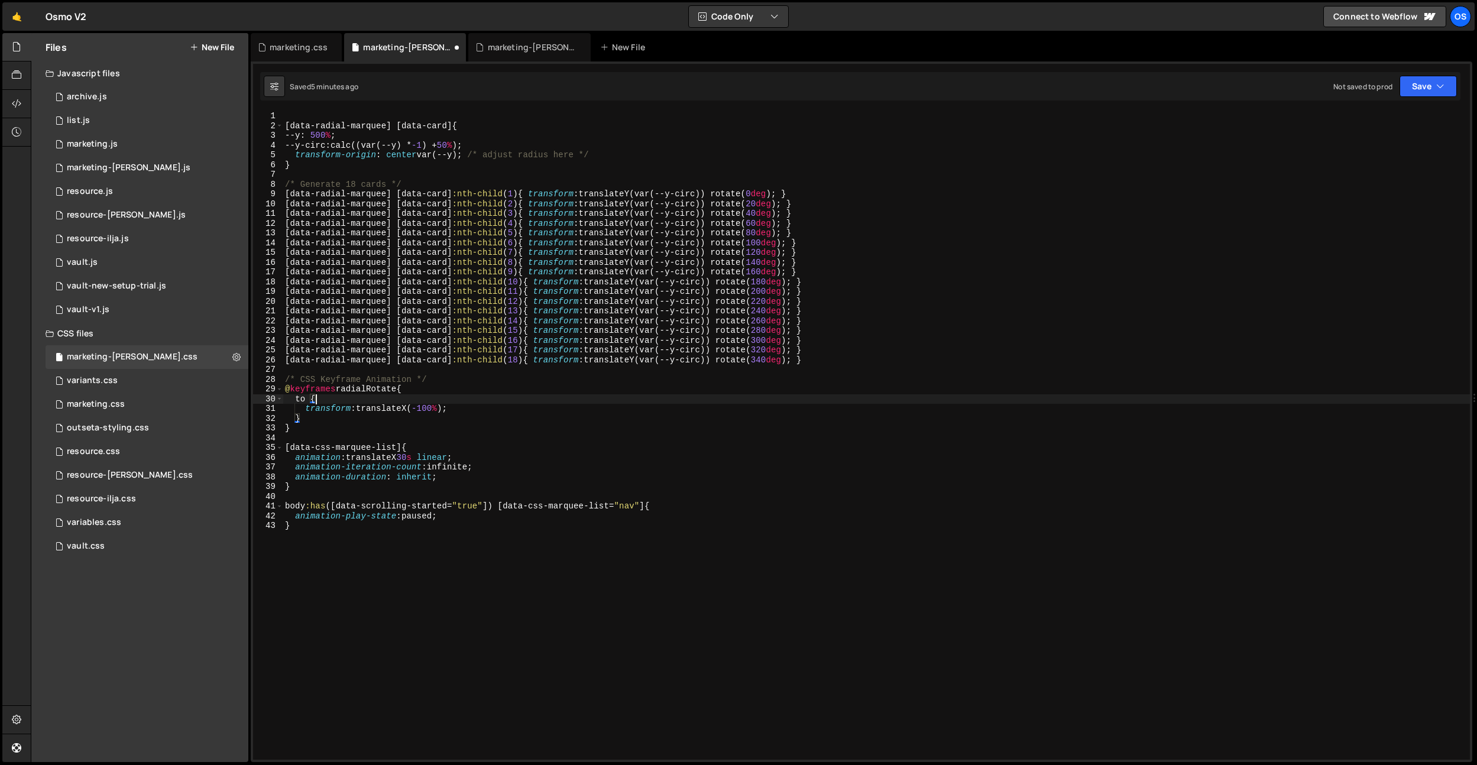
click at [419, 510] on div "[ data-radial-marquee ] [ data-card ] { --y : 500 % ; --y-circ : calc((var(--y)…" at bounding box center [876, 445] width 1187 height 668
click at [398, 417] on div "[ data-radial-marquee ] [ data-card ] { --y : 500 % ; --y-circ : calc((var(--y)…" at bounding box center [876, 445] width 1187 height 668
click at [399, 409] on div "[ data-radial-marquee ] [ data-card ] { --y : 500 % ; --y-circ : calc((var(--y)…" at bounding box center [876, 445] width 1187 height 668
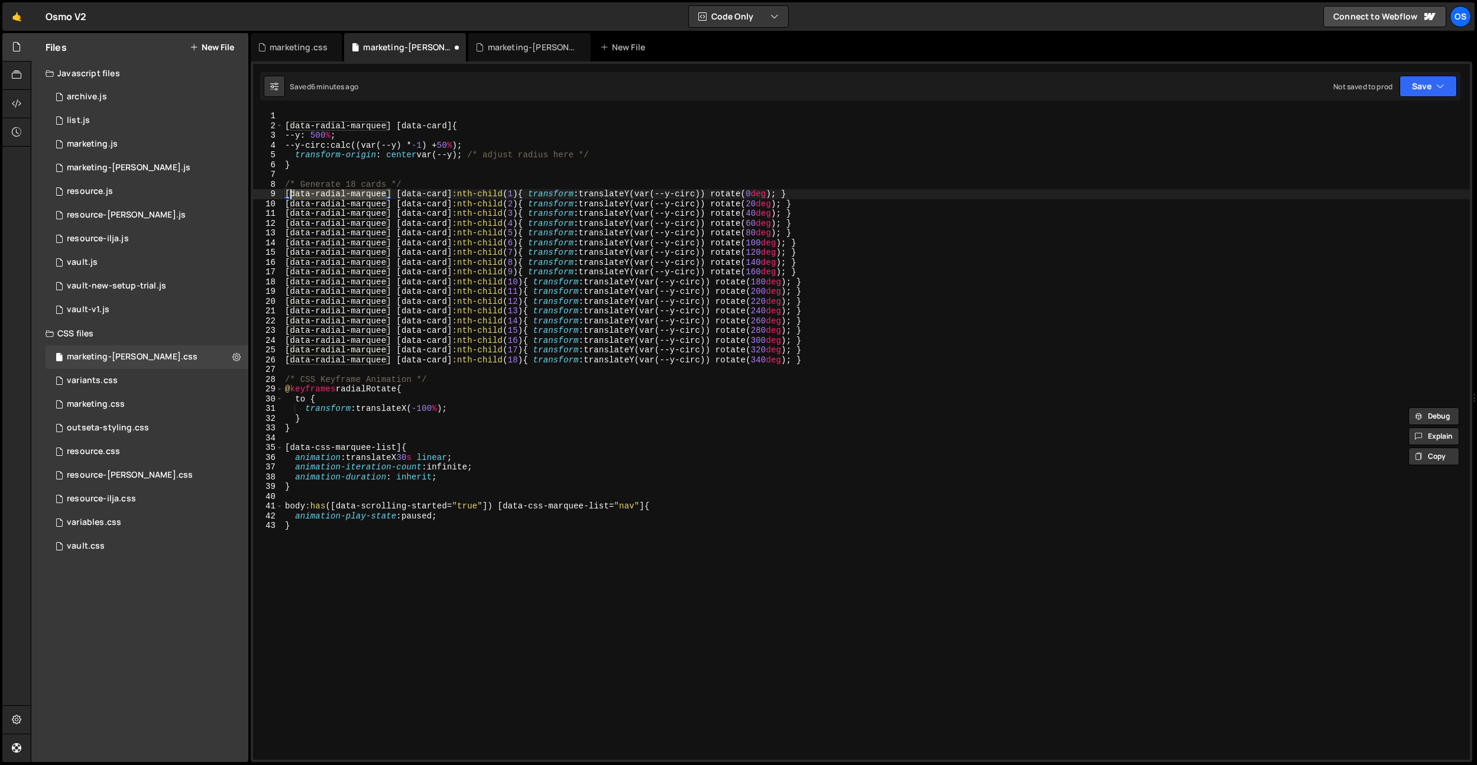
drag, startPoint x: 387, startPoint y: 194, endPoint x: 331, endPoint y: 86, distance: 121.9
click at [291, 195] on div "[ data-radial-marquee ] [ data-card ] { --y : 500 % ; --y-circ : calc((var(--y)…" at bounding box center [876, 445] width 1187 height 668
click at [419, 451] on div "[ data-radial-marquee ] [ data-card ] { --y : 500 % ; --y-circ : calc((var(--y)…" at bounding box center [876, 445] width 1187 height 668
drag, startPoint x: 430, startPoint y: 457, endPoint x: 389, endPoint y: 453, distance: 40.9
click at [430, 457] on div "[ data-radial-marquee ] [ data-card ] { --y : 500 % ; --y-circ : calc((var(--y)…" at bounding box center [876, 445] width 1187 height 668
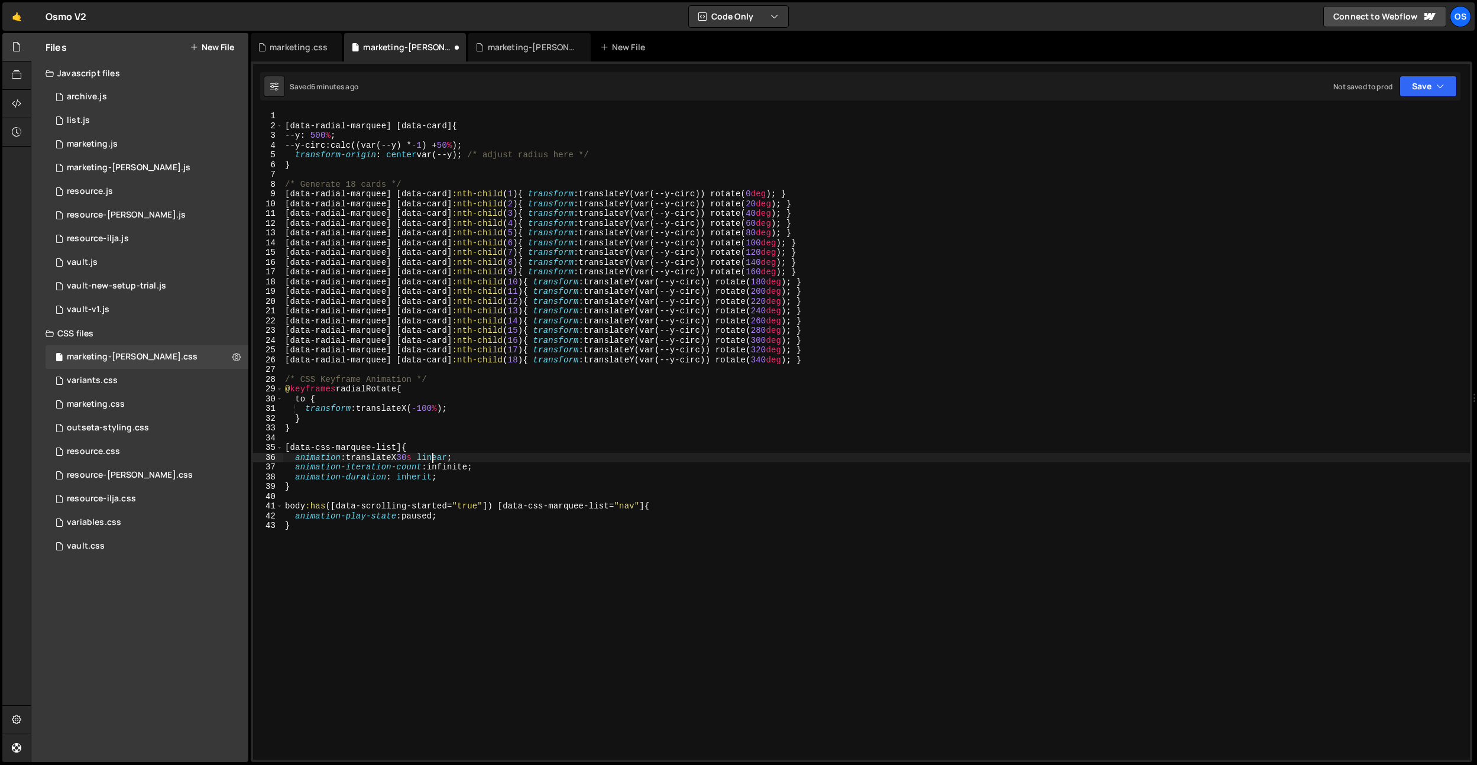
click at [388, 453] on div "[ data-radial-marquee ] [ data-card ] { --y : 500 % ; --y-circ : calc((var(--y)…" at bounding box center [876, 445] width 1187 height 668
click at [371, 391] on div "[ data-radial-marquee ] [ data-card ] { --y : 500 % ; --y-circ : calc((var(--y)…" at bounding box center [876, 445] width 1187 height 668
drag, startPoint x: 371, startPoint y: 391, endPoint x: 401, endPoint y: 426, distance: 46.6
click at [371, 391] on div "[ data-radial-marquee ] [ data-card ] { --y : 500 % ; --y-circ : calc((var(--y)…" at bounding box center [876, 445] width 1187 height 668
click at [398, 459] on div "[ data-radial-marquee ] [ data-card ] { --y : 500 % ; --y-circ : calc((var(--y)…" at bounding box center [876, 445] width 1187 height 668
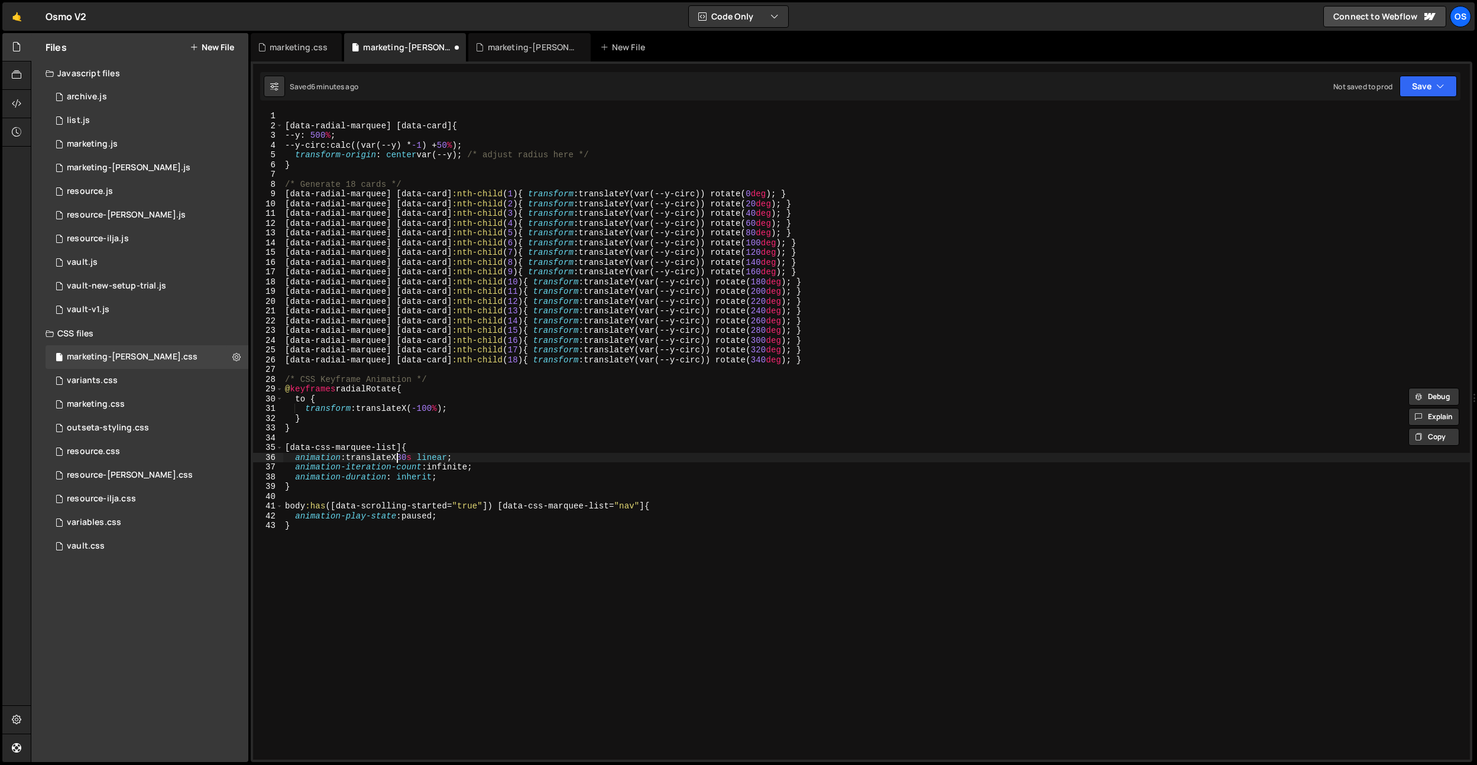
click at [398, 459] on div "[ data-radial-marquee ] [ data-card ] { --y : 500 % ; --y-circ : calc((var(--y)…" at bounding box center [876, 445] width 1187 height 668
paste textarea "radialRotate"
drag, startPoint x: 411, startPoint y: 405, endPoint x: 368, endPoint y: 410, distance: 43.4
click at [367, 410] on div "[ data-radial-marquee ] [ data-card ] { --y : 500 % ; --y-circ : calc((var(--y)…" at bounding box center [876, 445] width 1187 height 668
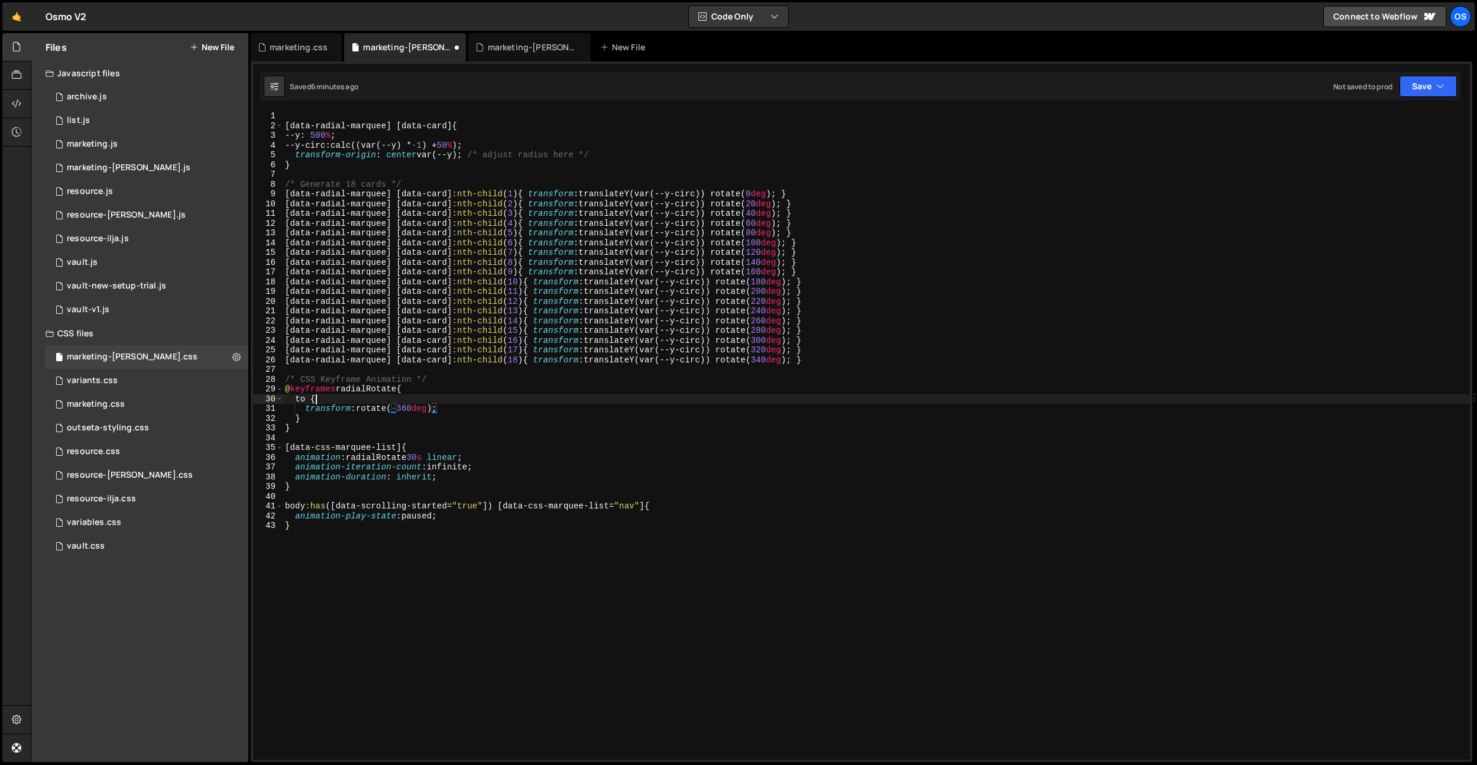
click at [430, 396] on div "[ data-radial-marquee ] [ data-card ] { --y : 500 % ; --y-circ : calc((var(--y)…" at bounding box center [876, 445] width 1187 height 668
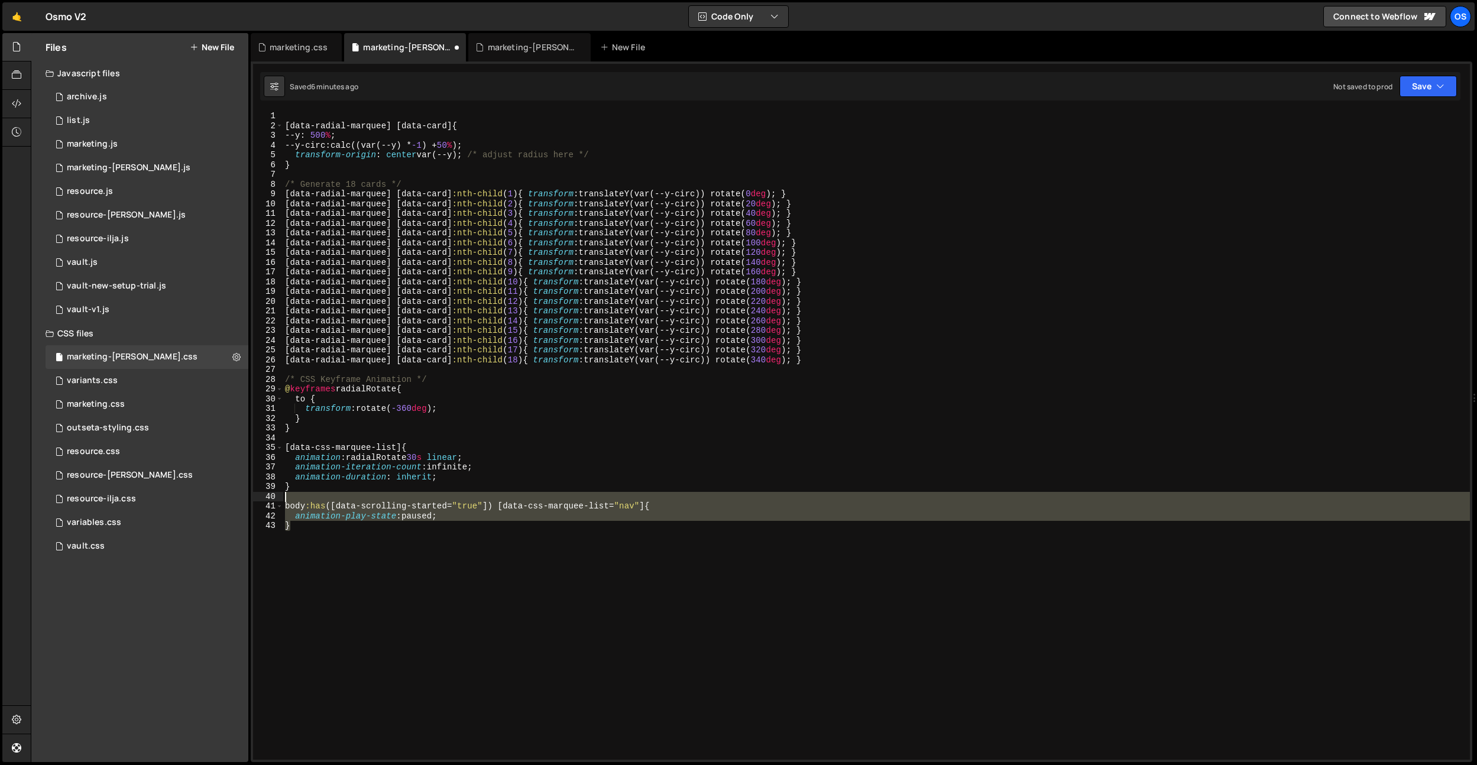
drag, startPoint x: 438, startPoint y: 568, endPoint x: 426, endPoint y: 491, distance: 77.9
click at [426, 492] on div "[ data-radial-marquee ] [ data-card ] { --y : 500 % ; --y-circ : calc((var(--y)…" at bounding box center [876, 445] width 1187 height 668
type textarea "body:has([data-scrolling-started="true"]) [data-css-marquee-list="nav"] {"
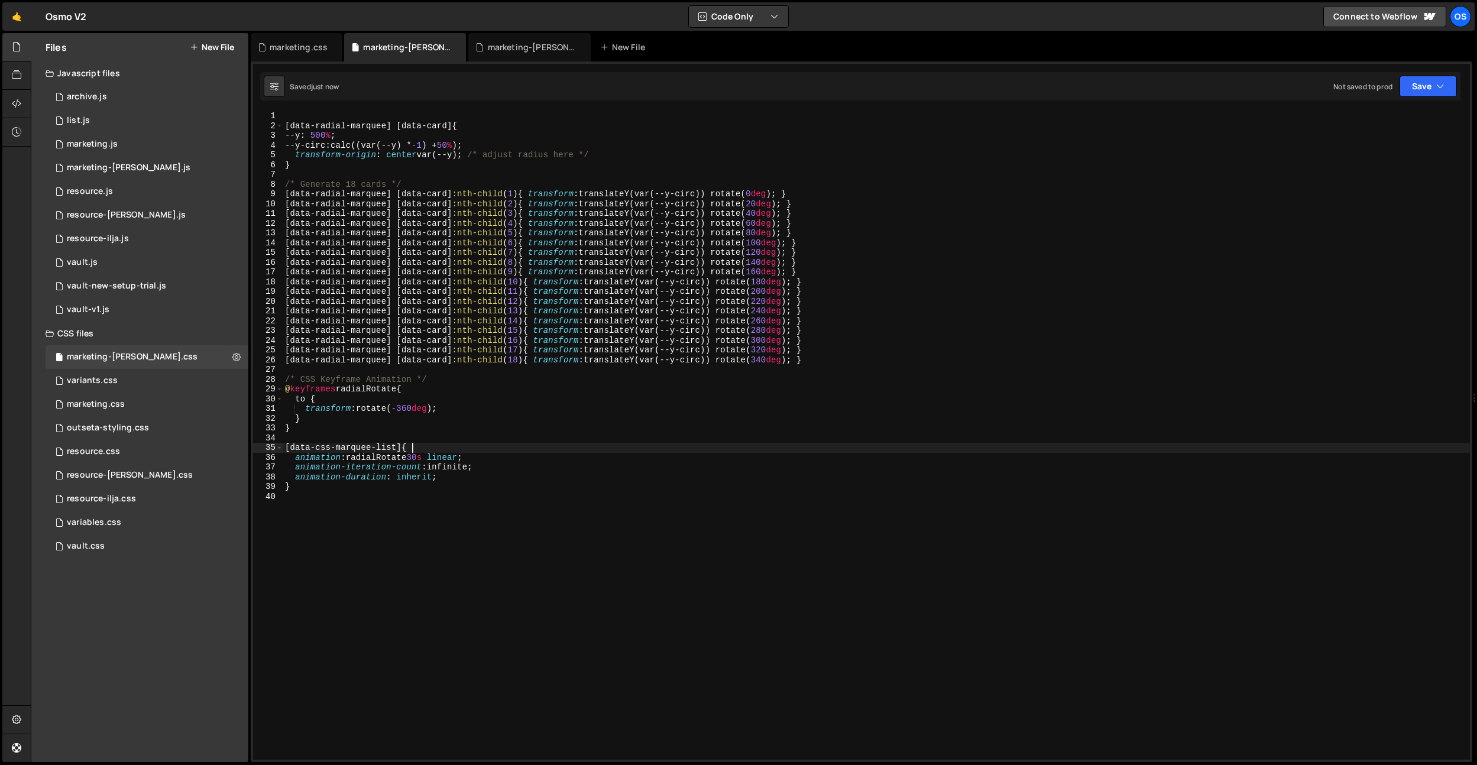
click at [530, 447] on div "[ data-radial-marquee ] [ data-card ] { --y : 500 % ; --y-circ : calc((var(--y)…" at bounding box center [876, 445] width 1187 height 668
drag, startPoint x: 395, startPoint y: 449, endPoint x: 293, endPoint y: 450, distance: 102.3
click at [290, 450] on div "[ data-radial-marquee ] [ data-card ] { --y : 500 % ; --y-circ : calc((var(--y)…" at bounding box center [876, 445] width 1187 height 668
paste textarea "radial"
type textarea "[data-radial-marquee-list] {"
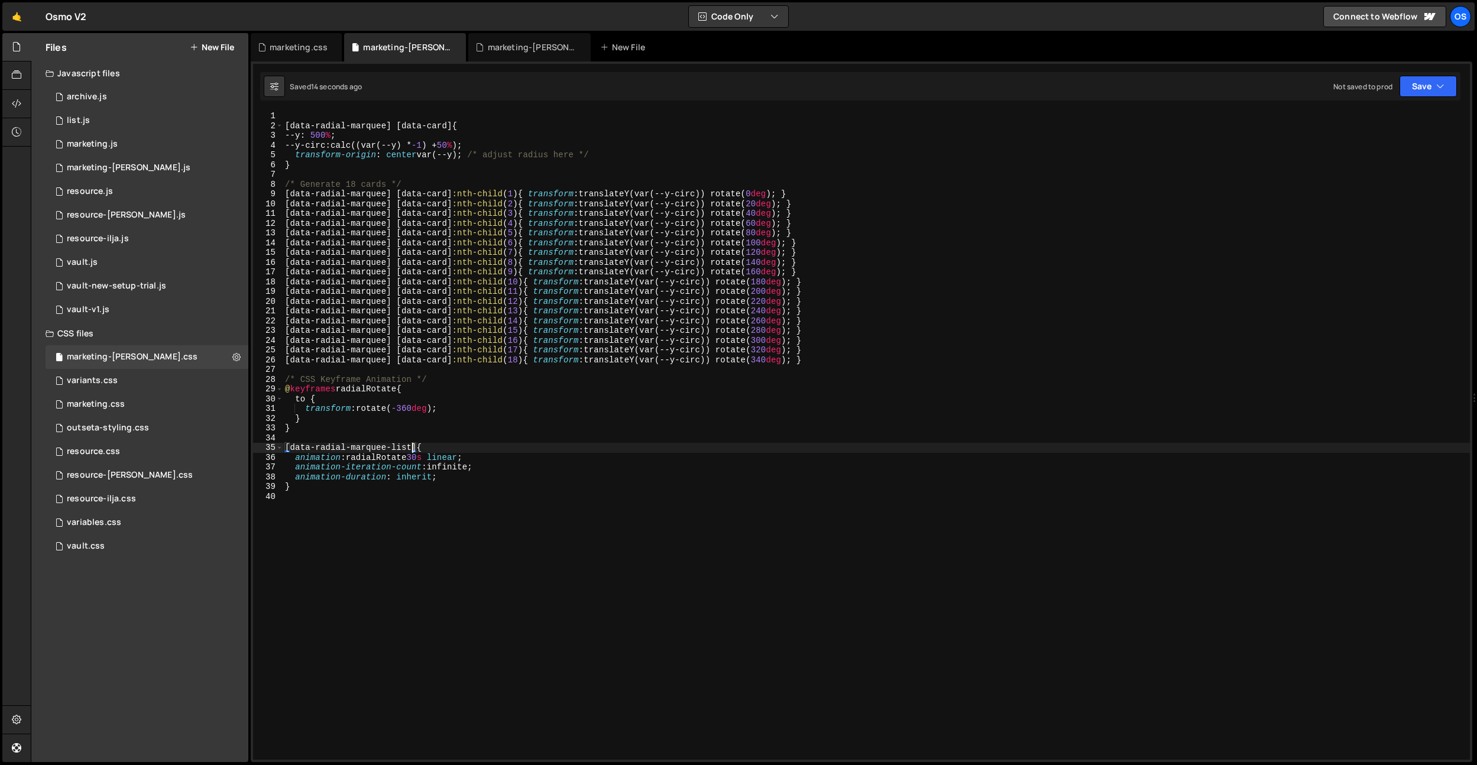
click at [451, 374] on div "[ data-radial-marquee ] [ data-card ] { --y : 500 % ; --y-circ : calc((var(--y)…" at bounding box center [876, 445] width 1187 height 668
click at [536, 522] on div "[ data-radial-marquee ] [ data-card ] { --y : 500 % ; --y-circ : calc((var(--y)…" at bounding box center [876, 445] width 1187 height 668
click at [400, 461] on div "[ data-radial-marquee ] [ data-card ] { --y : 500 % ; --y-circ : calc((var(--y)…" at bounding box center [876, 445] width 1187 height 668
click at [402, 407] on div "[ data-radial-marquee ] [ data-card ] { --y : 500 % ; --y-circ : calc((var(--y)…" at bounding box center [876, 445] width 1187 height 668
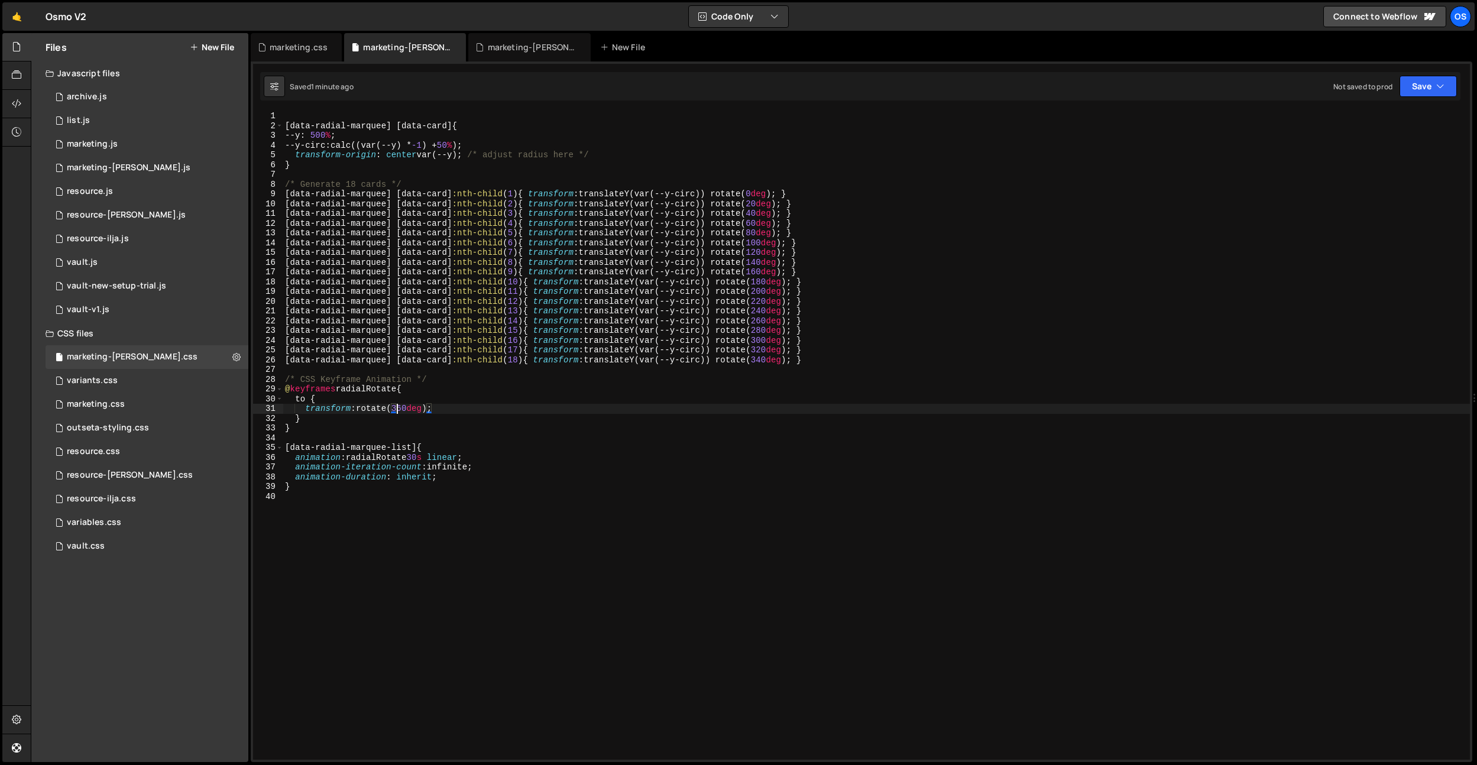
click at [343, 393] on div "[ data-radial-marquee ] [ data-card ] { --y : 500 % ; --y-circ : calc((var(--y)…" at bounding box center [876, 445] width 1187 height 668
type textarea "@keyframes radialRotate {"
click at [434, 391] on div "[ data-radial-marquee ] [ data-card ] { --y : 500 % ; --y-circ : calc((var(--y)…" at bounding box center [876, 445] width 1187 height 668
type textarea "from {}"
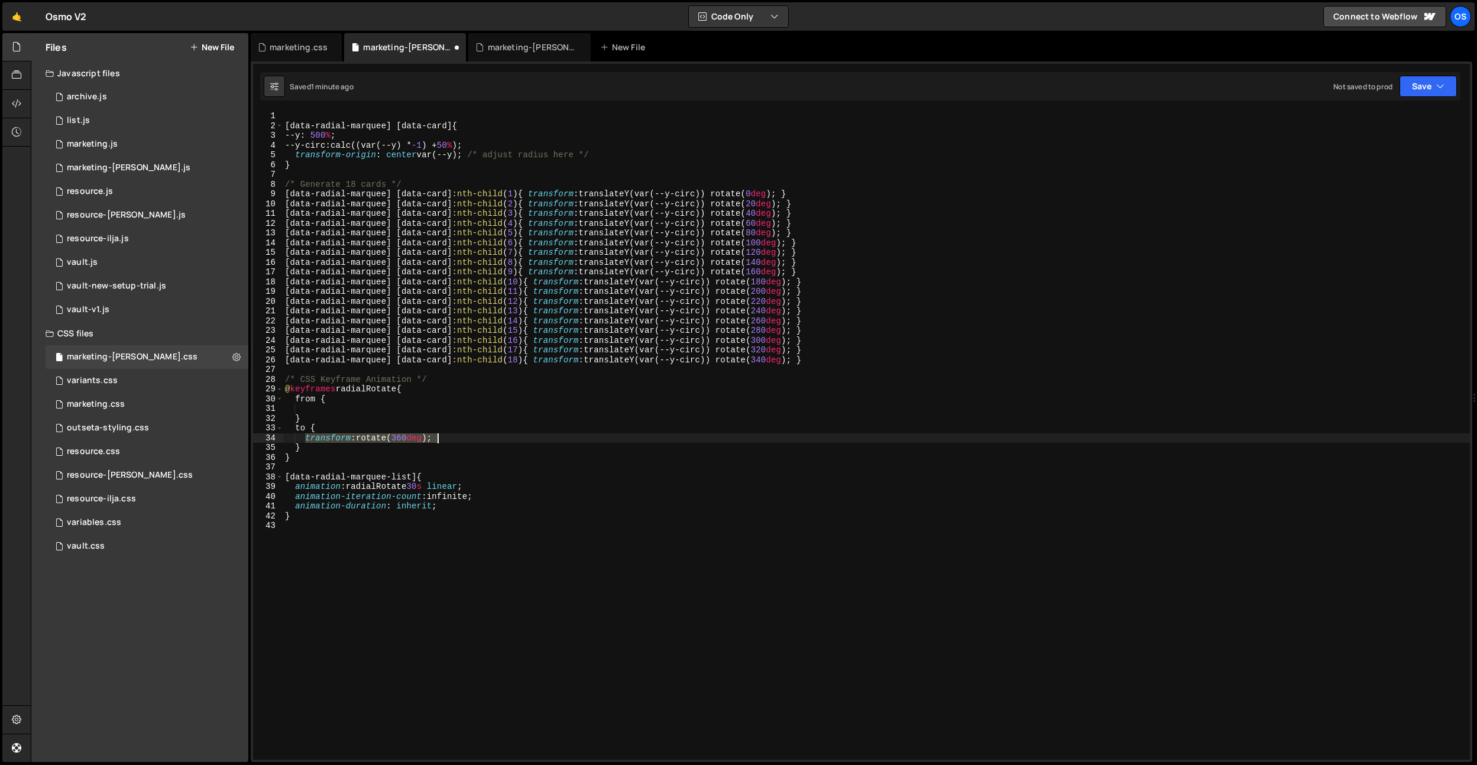
drag, startPoint x: 305, startPoint y: 440, endPoint x: 389, endPoint y: 422, distance: 85.8
click at [456, 435] on div "[ data-radial-marquee ] [ data-card ] { --y : 500 % ; --y-circ : calc((var(--y)…" at bounding box center [876, 445] width 1187 height 668
click at [365, 414] on div "[ data-radial-marquee ] [ data-card ] { --y : 500 % ; --y-circ : calc((var(--y)…" at bounding box center [876, 445] width 1187 height 668
type textarea "}"
click at [365, 410] on div "[ data-radial-marquee ] [ data-card ] { --y : 500 % ; --y-circ : calc((var(--y)…" at bounding box center [876, 445] width 1187 height 668
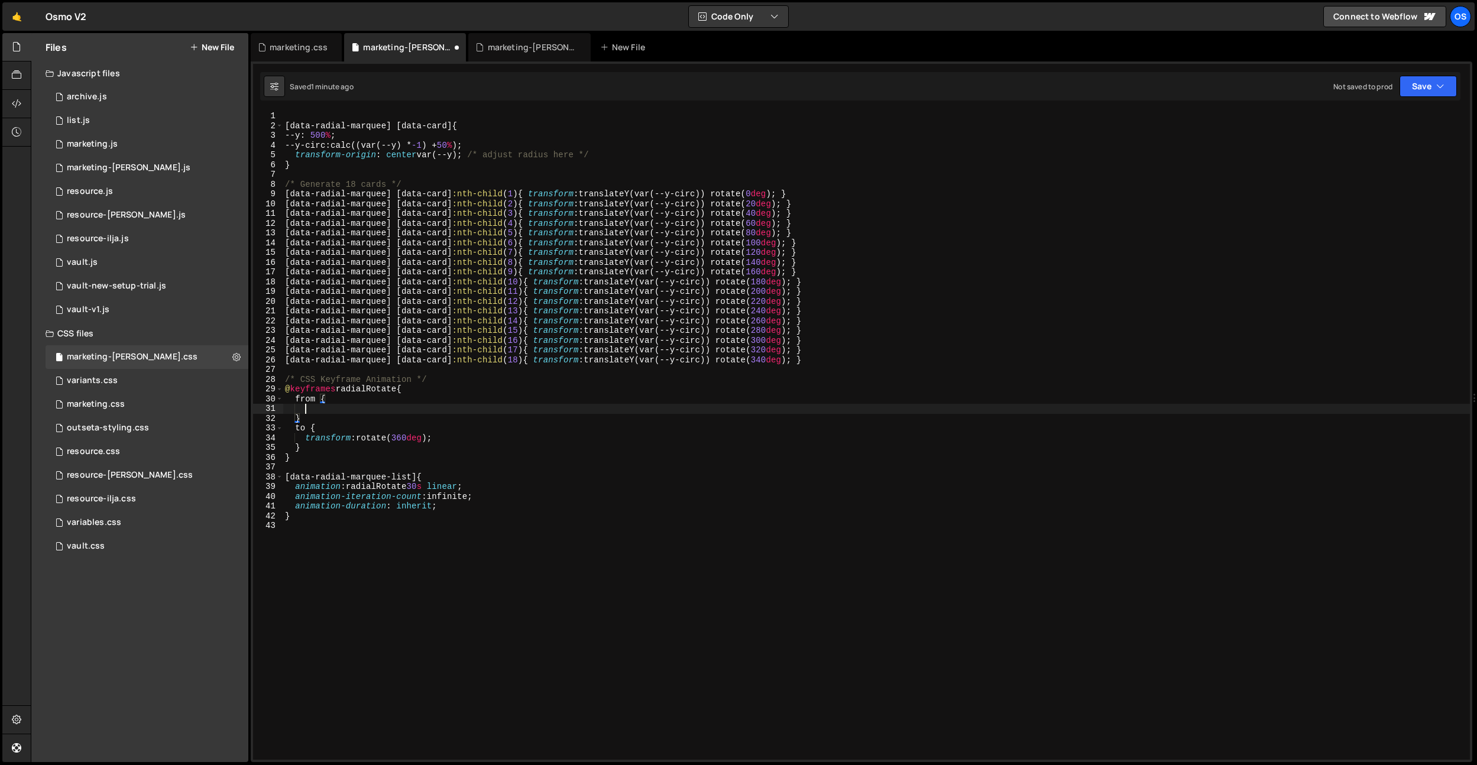
paste textarea "transform: rotate(360deg);"
click at [406, 407] on div "[ data-radial-marquee ] [ data-card ] { --y : 500 % ; --y-circ : calc((var(--y)…" at bounding box center [876, 445] width 1187 height 668
type textarea "transform: rotate(0.001deg);"
click at [296, 370] on div "[ data-radial-marquee ] [ data-card ] { --y : 500 % ; --y-circ : calc((var(--y)…" at bounding box center [876, 445] width 1187 height 668
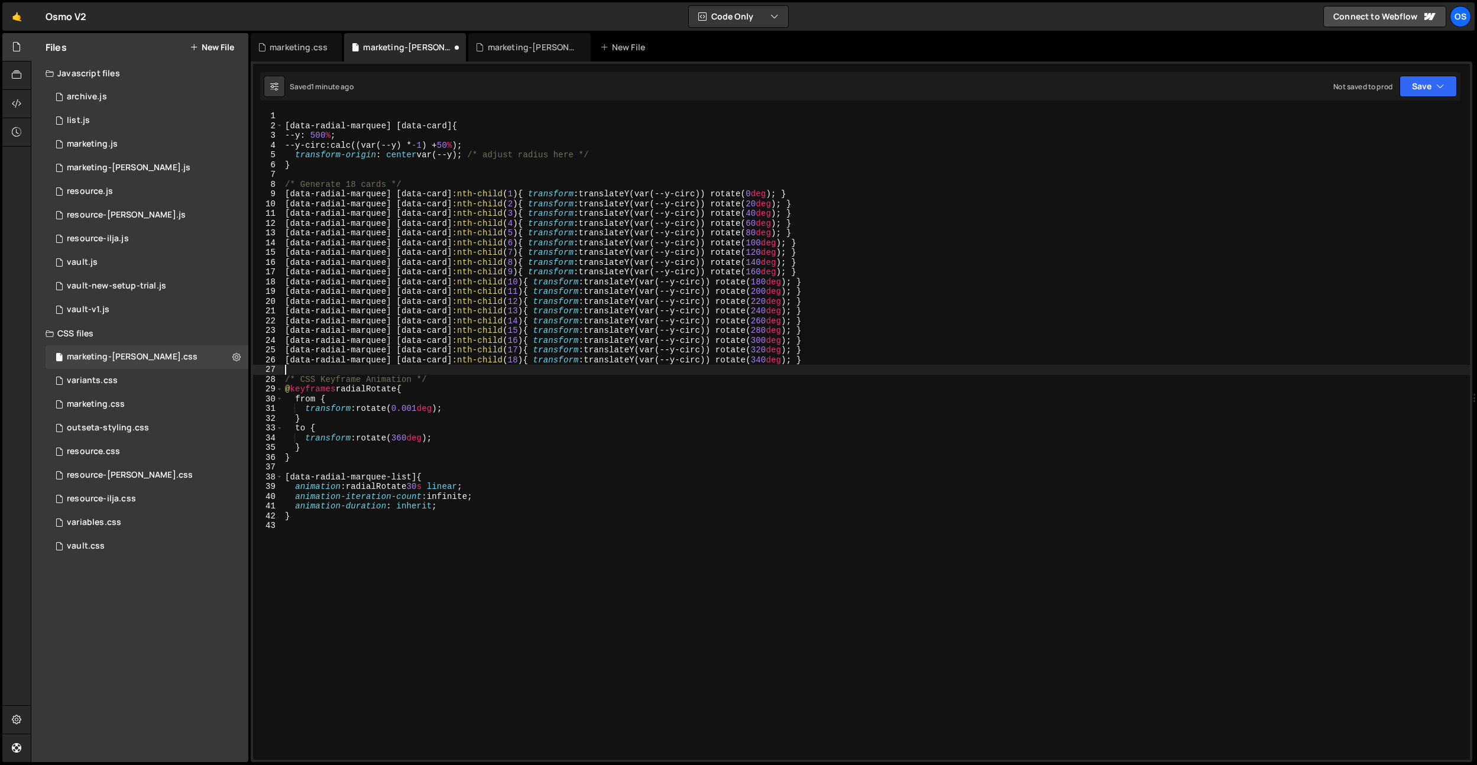
scroll to position [0, 0]
click at [472, 501] on div "[ data-radial-marquee ] [ data-card ] { --y : 500 % ; --y-circ : calc((var(--y)…" at bounding box center [876, 445] width 1187 height 668
click at [468, 497] on div "[ data-radial-marquee ] [ data-card ] { --y : 500 % ; --y-circ : calc((var(--y)…" at bounding box center [876, 445] width 1187 height 668
drag, startPoint x: 478, startPoint y: 511, endPoint x: 485, endPoint y: 499, distance: 13.8
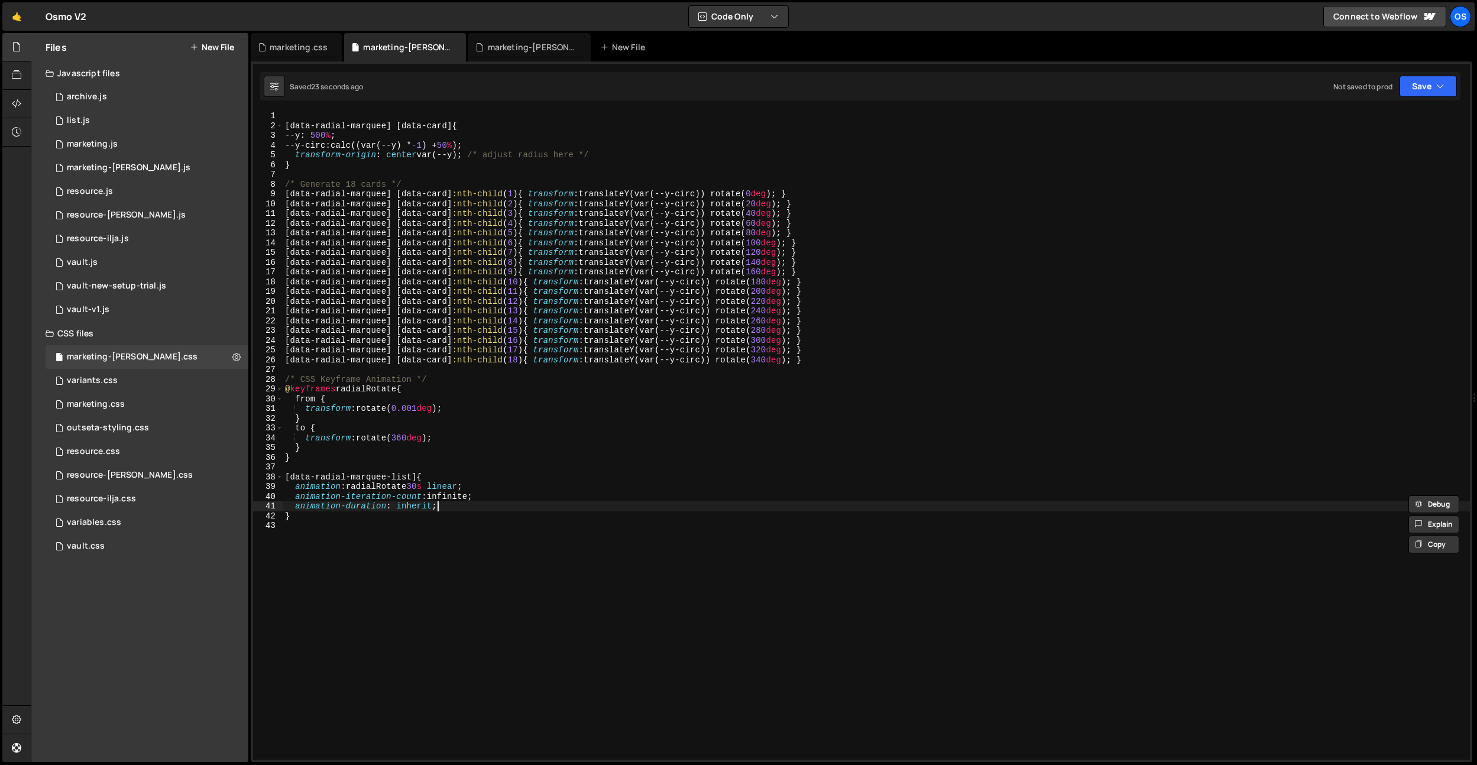
click at [485, 499] on div "[ data-radial-marquee ] [ data-card ] { --y : 500 % ; --y-circ : calc((var(--y)…" at bounding box center [876, 445] width 1187 height 668
click at [397, 420] on div "[ data-radial-marquee ] [ data-card ] { --y : 500 % ; --y-circ : calc((var(--y)…" at bounding box center [876, 445] width 1187 height 668
click at [458, 418] on div "[ data-radial-marquee ] [ data-card ] { --y : 500 % ; --y-circ : calc((var(--y)…" at bounding box center [876, 445] width 1187 height 668
click at [397, 439] on div "[ data-radial-marquee ] [ data-card ] { --y : 500 % ; --y-circ : calc((var(--y)…" at bounding box center [876, 445] width 1187 height 668
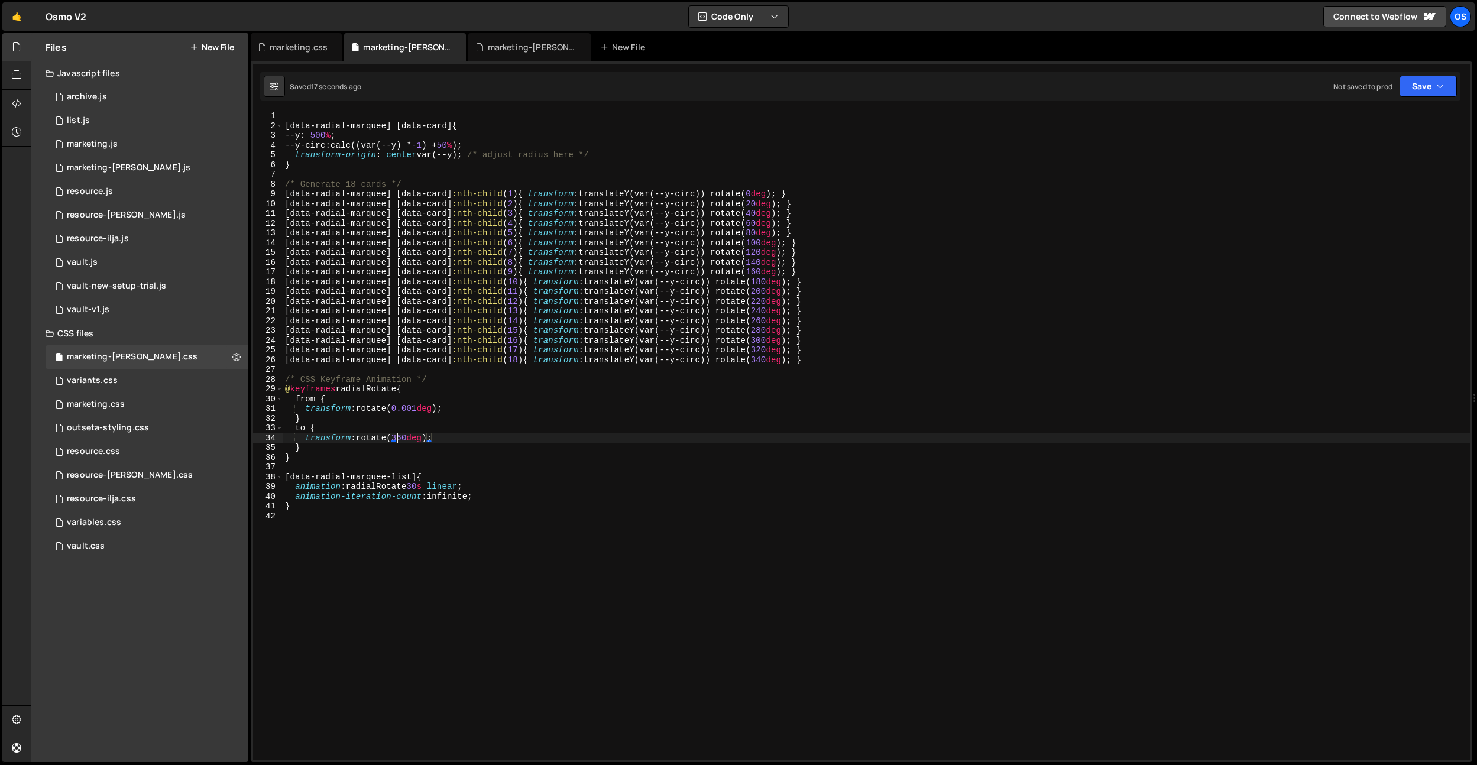
scroll to position [0, 8]
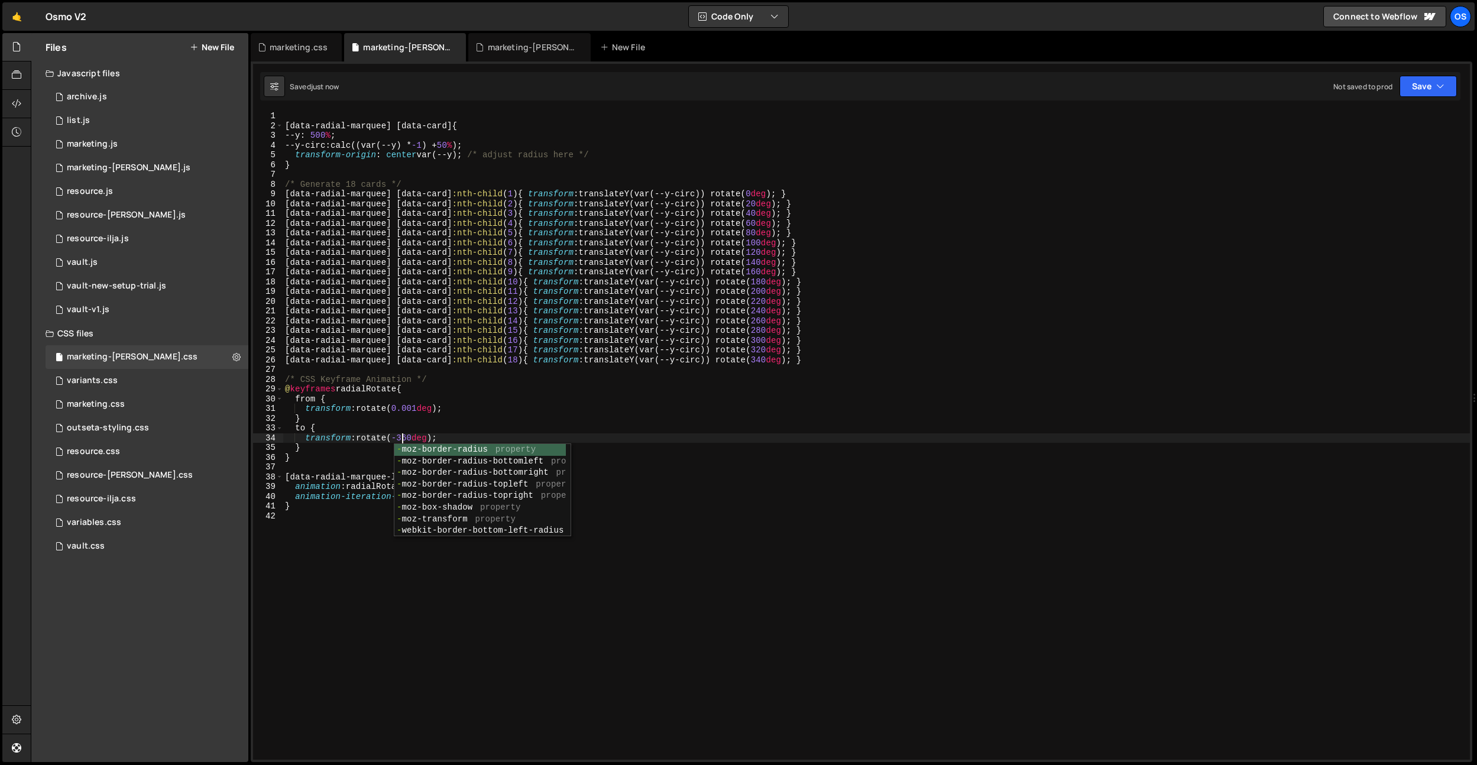
drag, startPoint x: 390, startPoint y: 424, endPoint x: 381, endPoint y: 436, distance: 14.9
click at [389, 424] on div "[ data-radial-marquee ] [ data-card ] { --y : 500 % ; --y-circ : calc((var(--y)…" at bounding box center [876, 445] width 1187 height 668
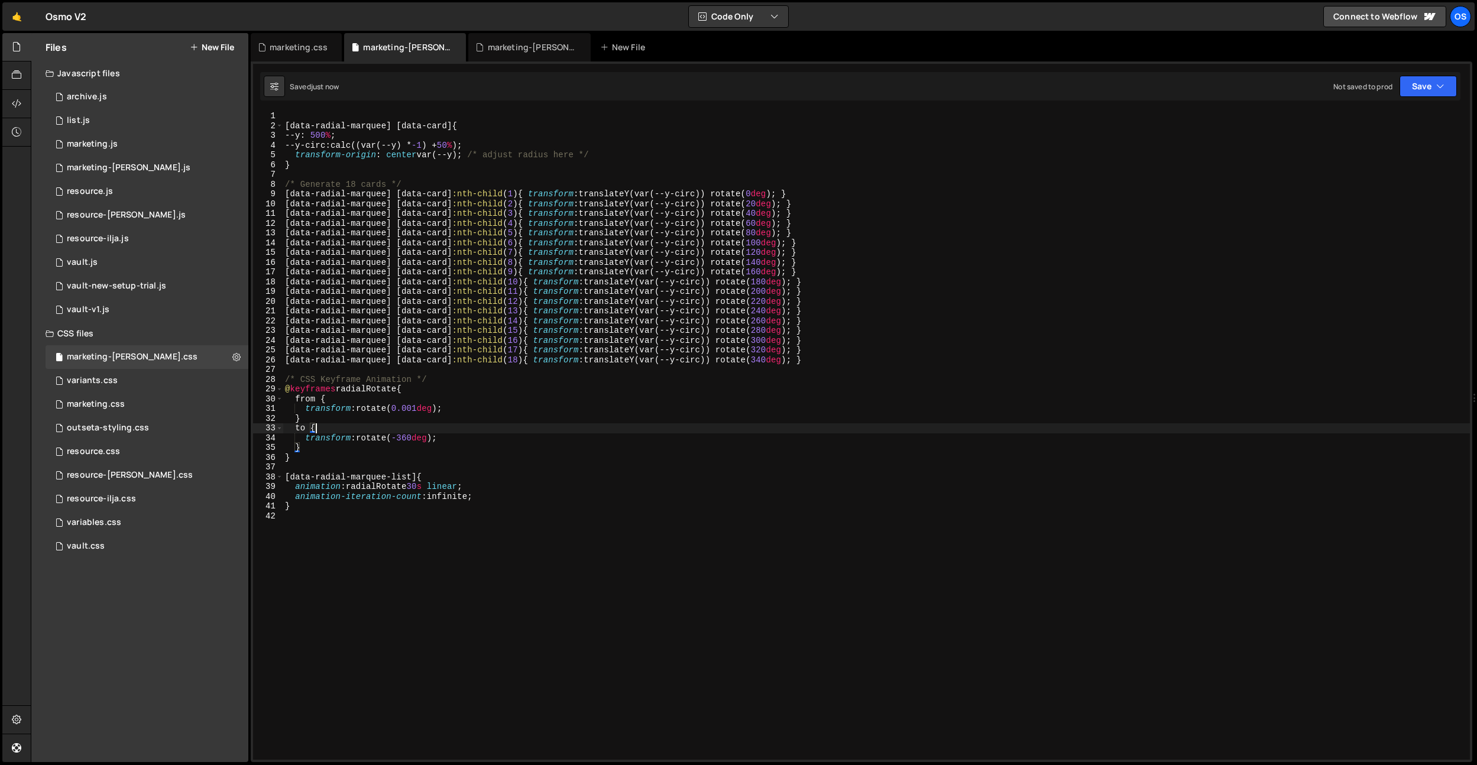
scroll to position [0, 1]
click at [424, 489] on div "[ data-radial-marquee ] [ data-card ] { --y : 500 % ; --y-circ : calc((var(--y)…" at bounding box center [876, 445] width 1187 height 668
click at [766, 207] on div "[ data-radial-marquee ] [ data-card ] { --y : 500 % ; --y-circ : calc((var(--y)…" at bounding box center [876, 445] width 1187 height 668
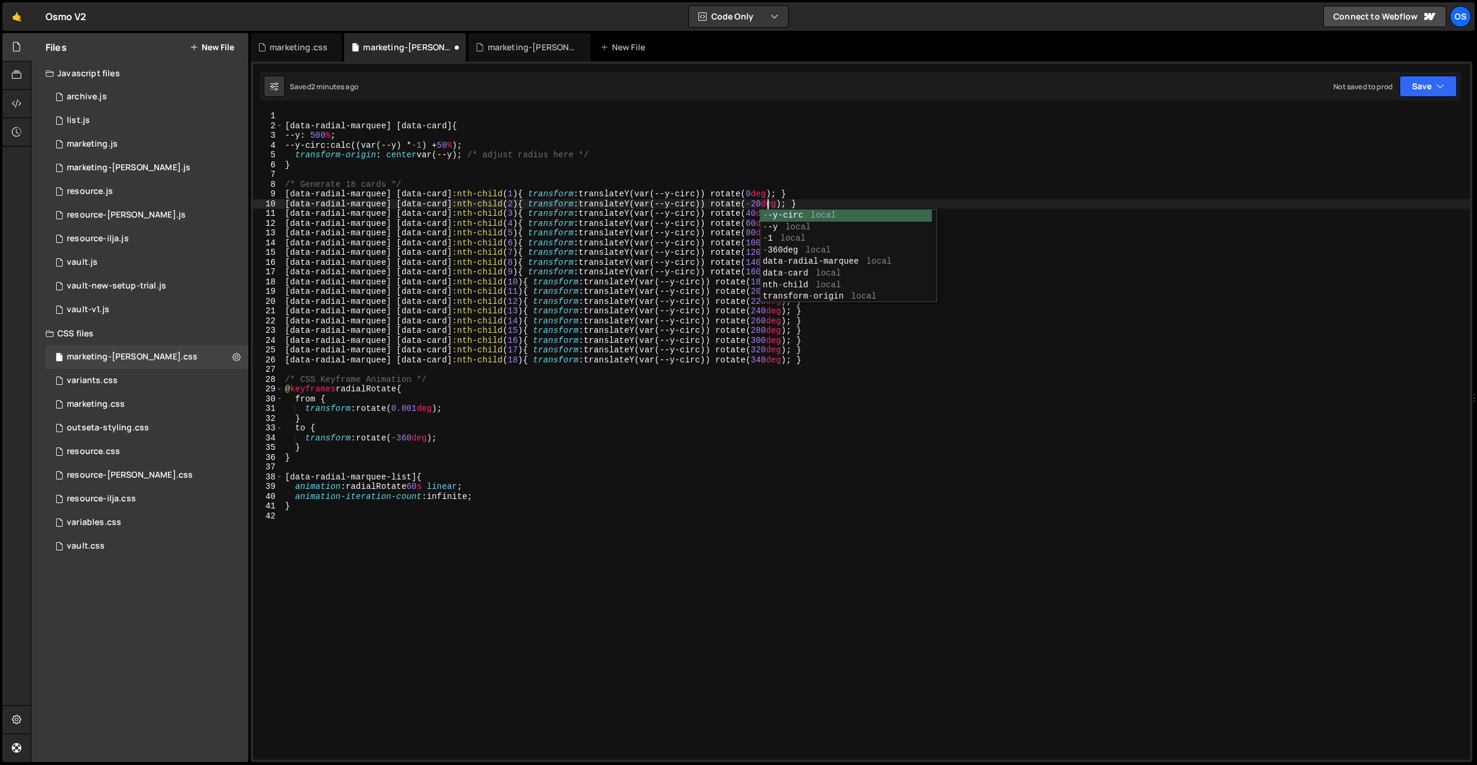
click at [809, 160] on div "[ data-radial-marquee ] [ data-card ] { --y : 500 % ; --y-circ : calc((var(--y)…" at bounding box center [876, 445] width 1187 height 668
click at [765, 212] on div "[ data-radial-marquee ] [ data-card ] { --y : 500 % ; --y-circ : calc((var(--y)…" at bounding box center [876, 445] width 1187 height 668
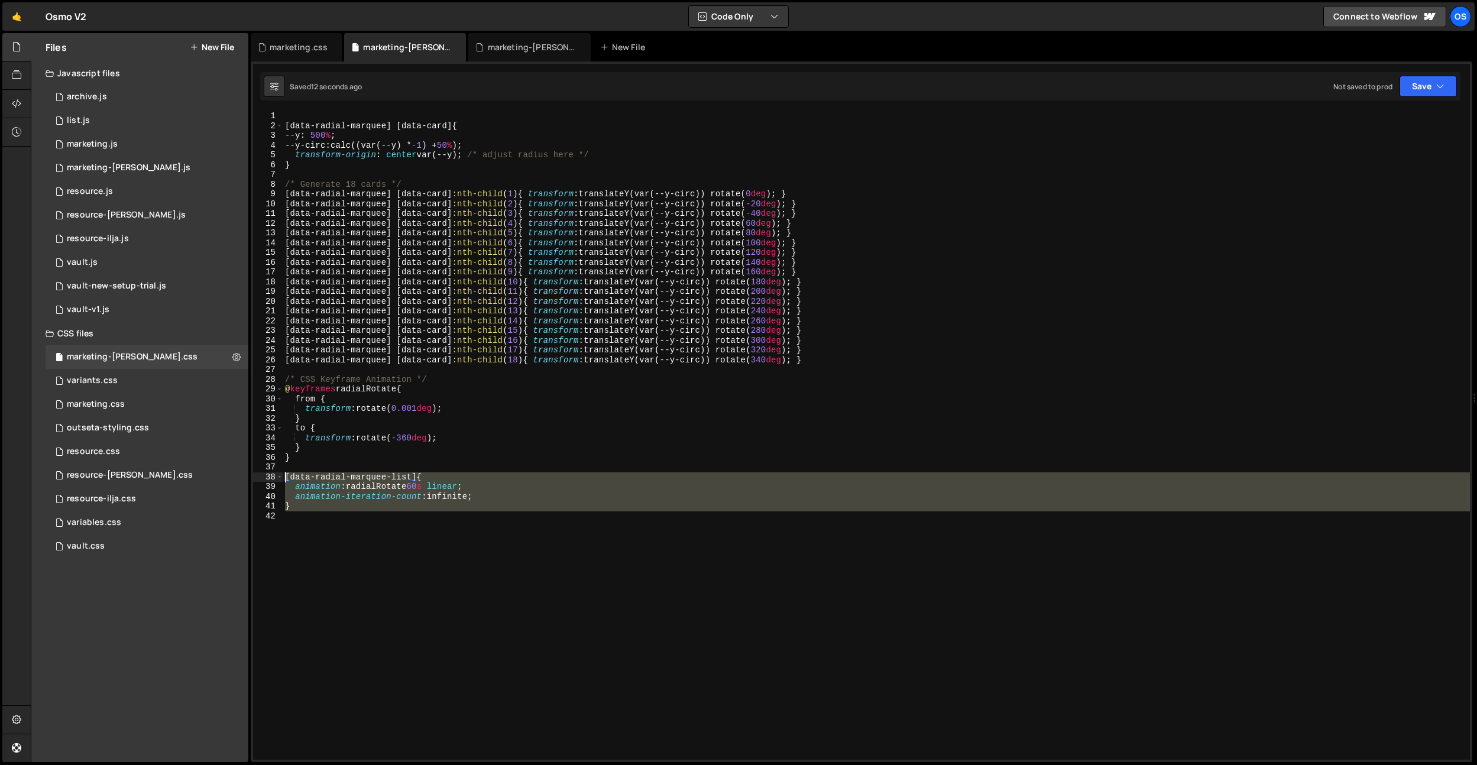
drag, startPoint x: 357, startPoint y: 526, endPoint x: 260, endPoint y: 475, distance: 110.0
click at [260, 475] on div "[data-radial-marquee] [data-card]:nth-child(3) { transform: translateY(var(--y-…" at bounding box center [861, 435] width 1217 height 649
click at [768, 223] on div "[ data-radial-marquee ] [ data-card ] { --y : 500 % ; --y-circ : calc((var(--y)…" at bounding box center [876, 445] width 1187 height 668
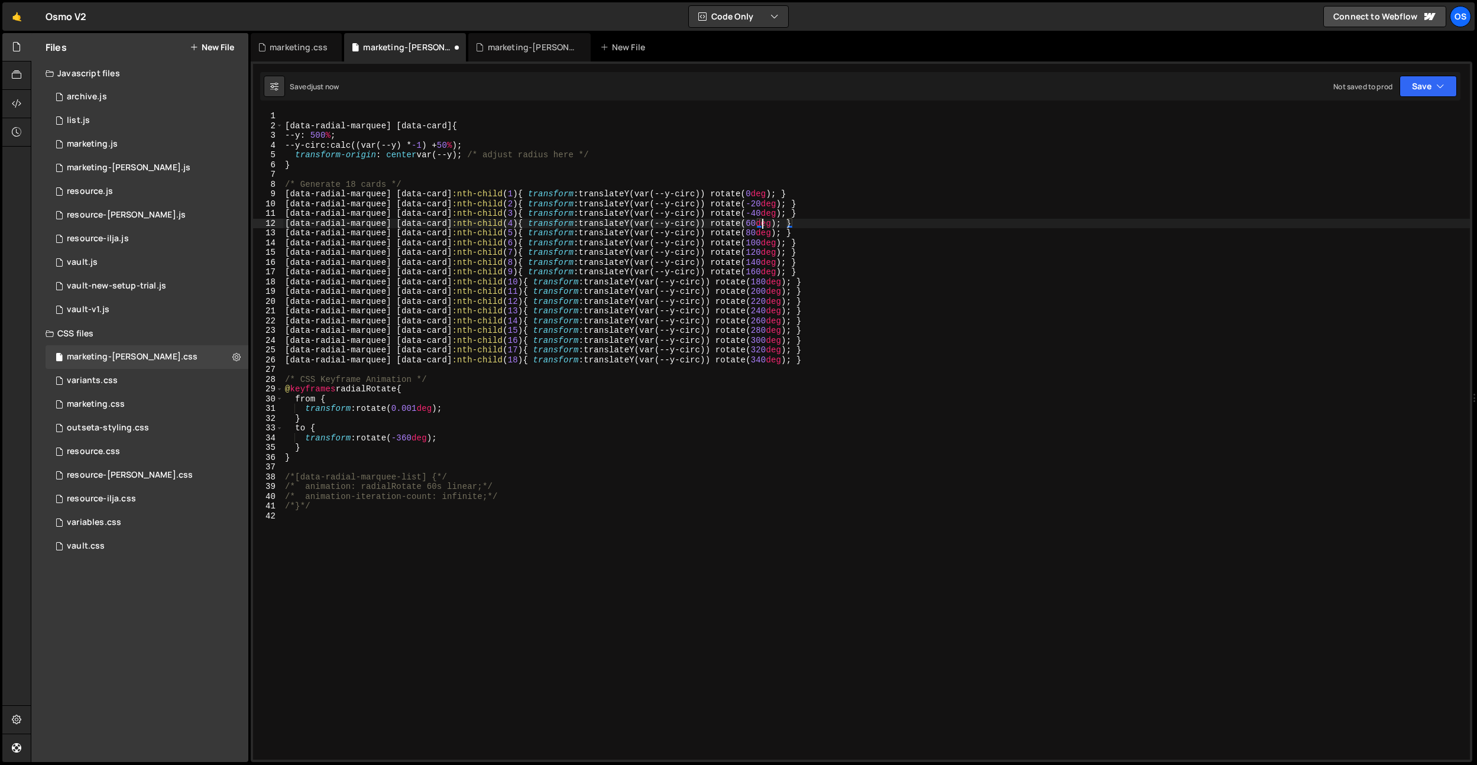
scroll to position [0, 9]
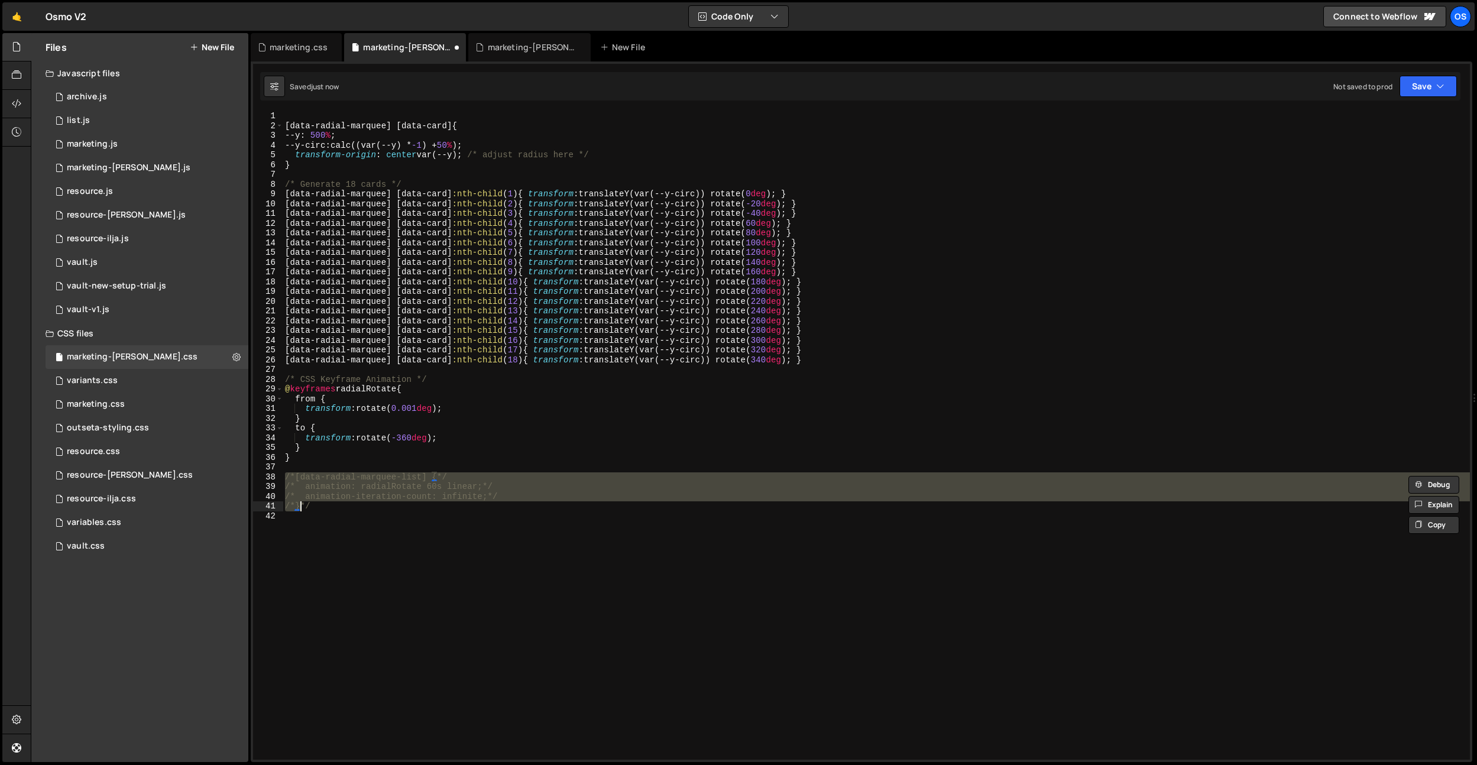
click at [766, 214] on div "[ data-radial-marquee ] [ data-card ] { --y : 500 % ; --y-circ : calc((var(--y)…" at bounding box center [876, 445] width 1187 height 668
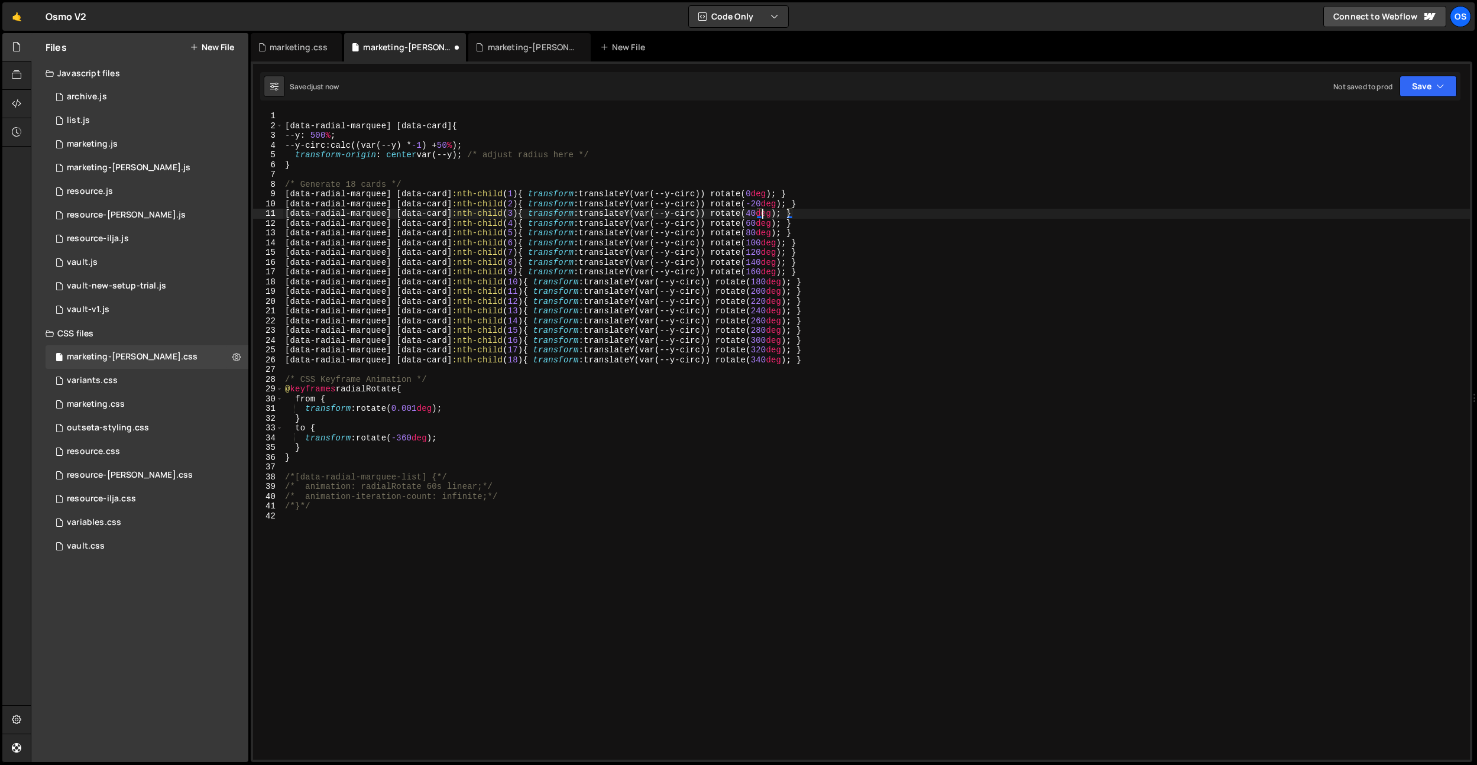
click at [770, 206] on div "[ data-radial-marquee ] [ data-card ] { --y : 500 % ; --y-circ : calc((var(--y)…" at bounding box center [876, 445] width 1187 height 668
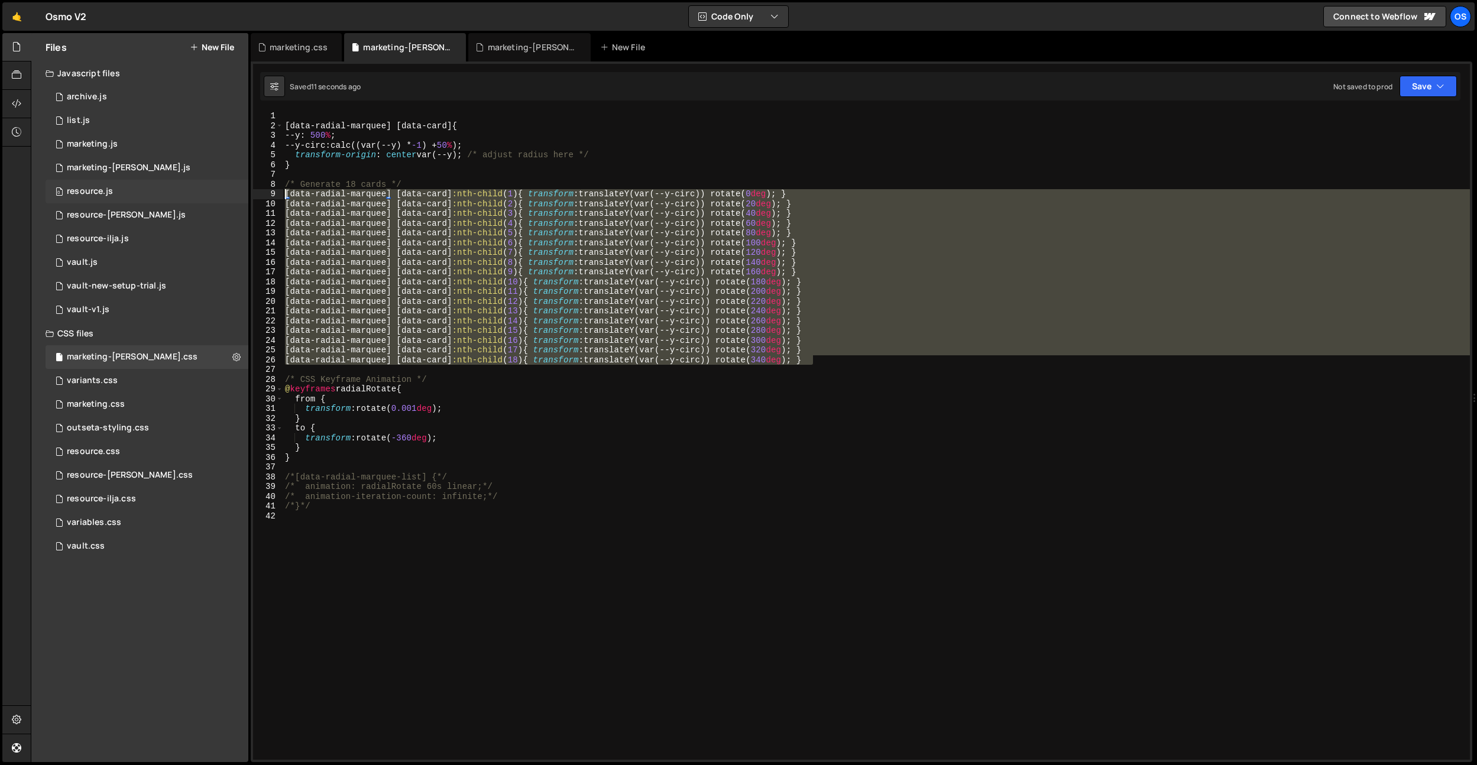
drag, startPoint x: 841, startPoint y: 361, endPoint x: 180, endPoint y: 198, distance: 680.7
click at [180, 198] on div "Files New File Javascript files 0 archive.js 0 0 list.js 0 0 marketing.js 0 0 0…" at bounding box center [754, 398] width 1446 height 730
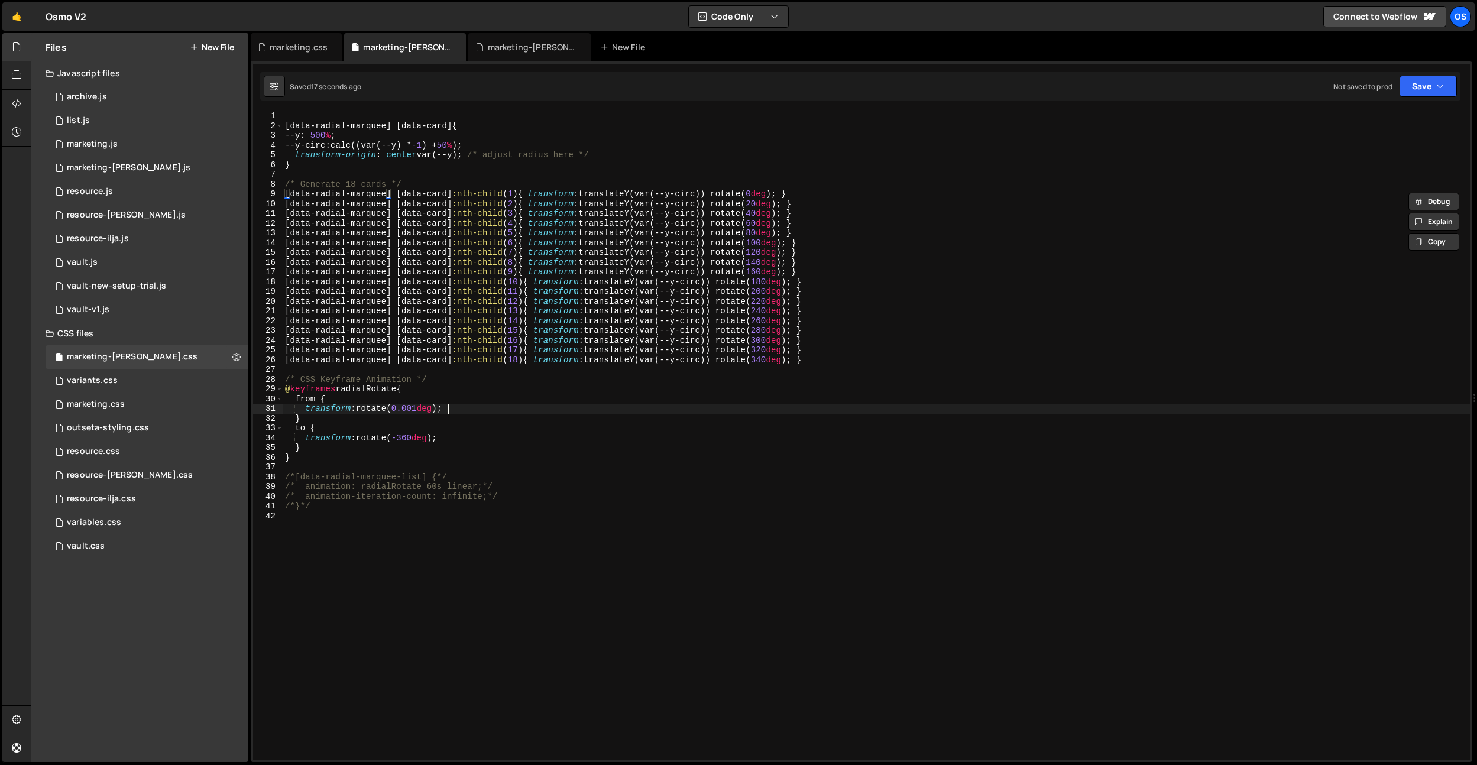
drag, startPoint x: 483, startPoint y: 404, endPoint x: 475, endPoint y: 404, distance: 7.7
click at [482, 404] on div "[ data-radial-marquee ] [ data-card ] { --y : 500 % ; --y-circ : calc((var(--y)…" at bounding box center [876, 445] width 1187 height 668
drag, startPoint x: 423, startPoint y: 406, endPoint x: 429, endPoint y: 53, distance: 352.4
click at [423, 406] on div "[ data-radial-marquee ] [ data-card ] { --y : 500 % ; --y-circ : calc((var(--y)…" at bounding box center [876, 445] width 1187 height 668
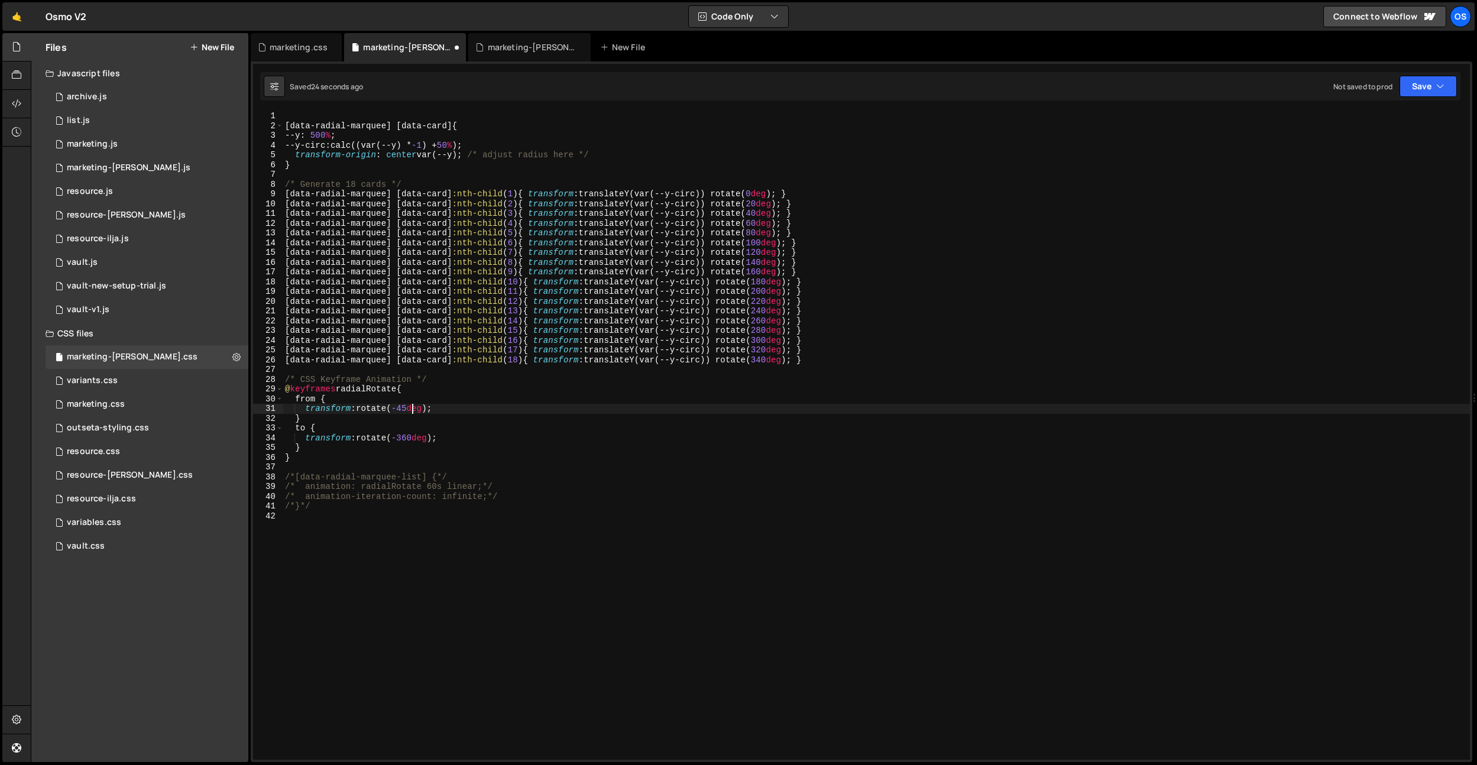
click at [417, 439] on div "[ data-radial-marquee ] [ data-card ] { --y : 500 % ; --y-circ : calc((var(--y)…" at bounding box center [876, 445] width 1187 height 668
click at [403, 411] on div "[ data-radial-marquee ] [ data-card ] { --y : 500 % ; --y-circ : calc((var(--y)…" at bounding box center [876, 445] width 1187 height 668
drag, startPoint x: 454, startPoint y: 394, endPoint x: 419, endPoint y: 439, distance: 56.9
click at [454, 394] on div "[ data-radial-marquee ] [ data-card ] { --y : 500 % ; --y-circ : calc((var(--y)…" at bounding box center [876, 445] width 1187 height 668
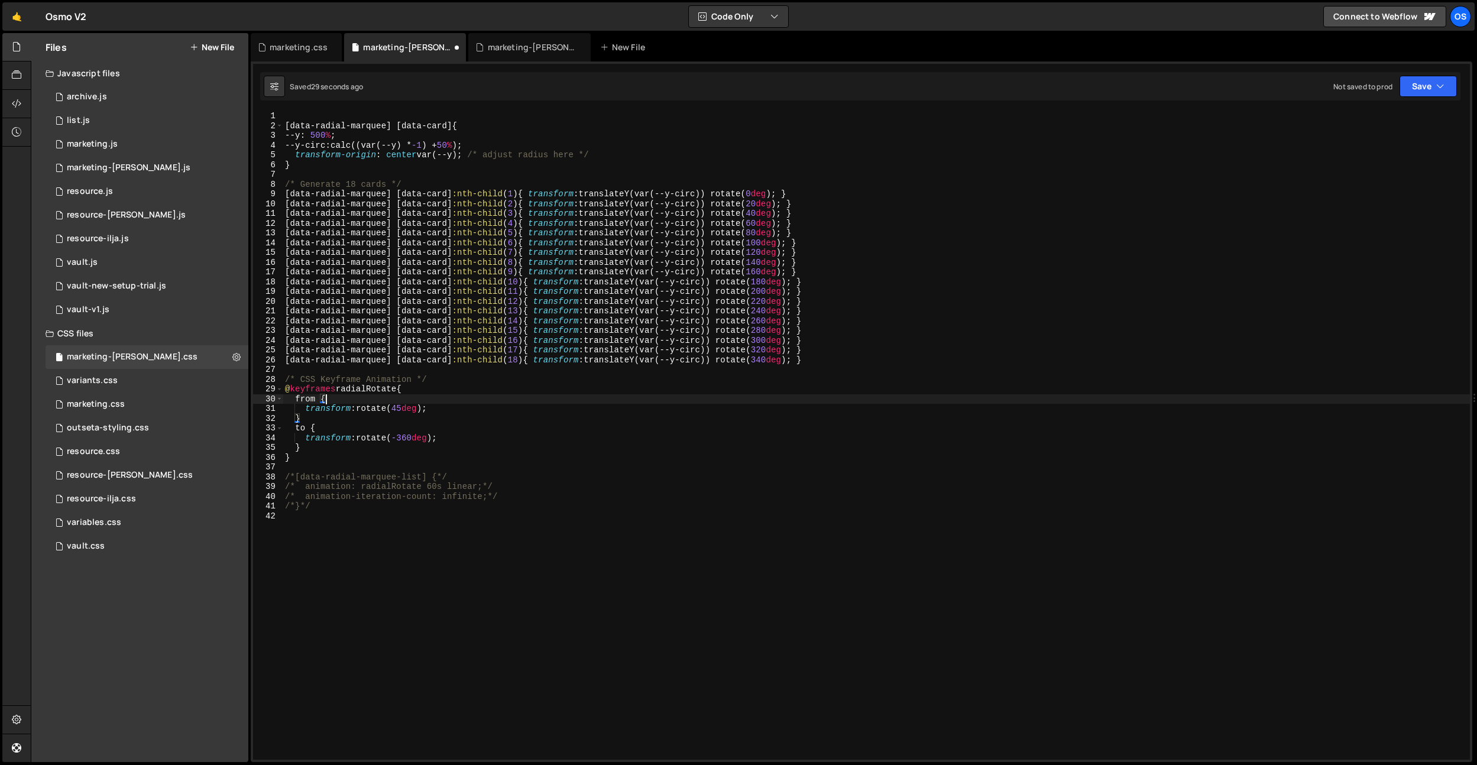
click at [416, 439] on div "[ data-radial-marquee ] [ data-card ] { --y : 500 % ; --y-circ : calc((var(--y)…" at bounding box center [876, 445] width 1187 height 668
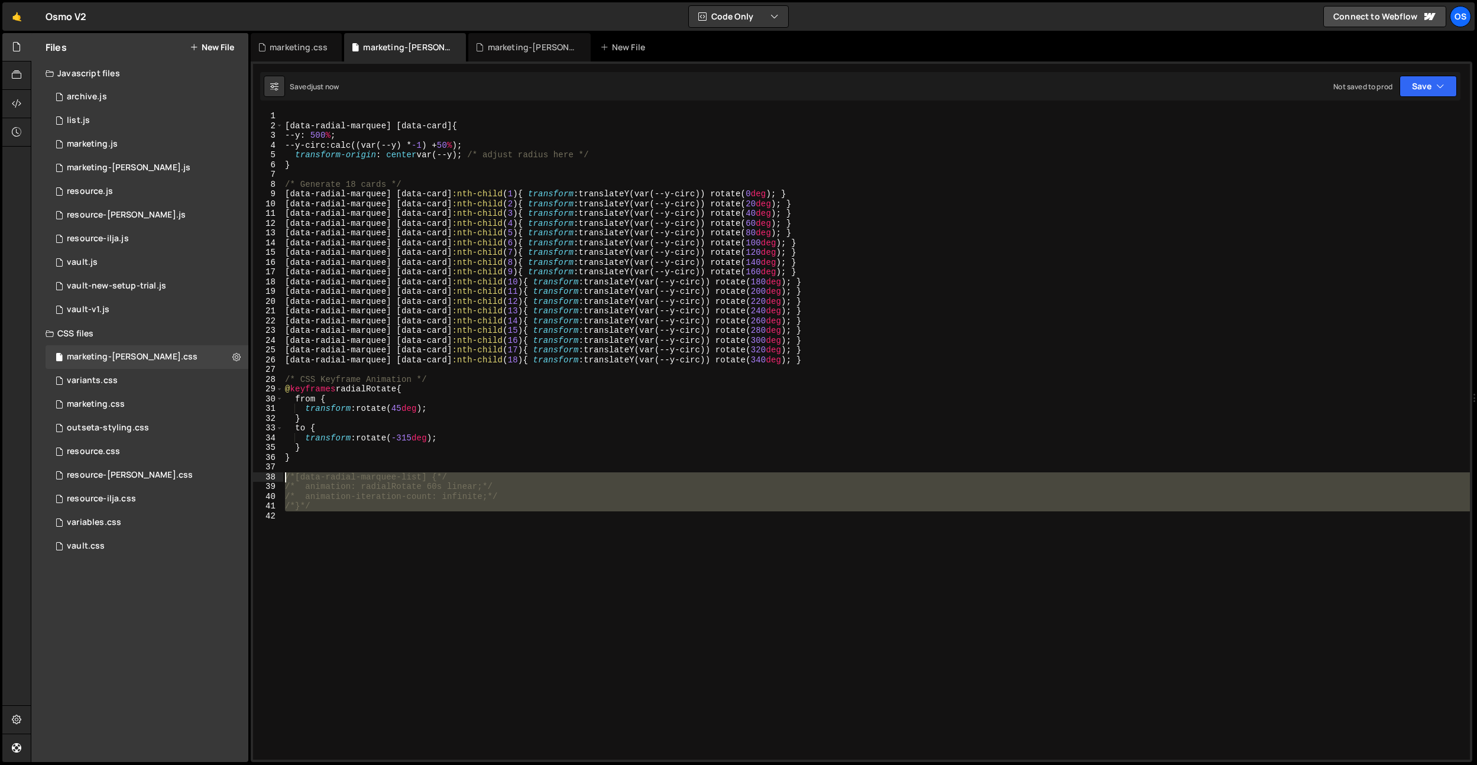
drag, startPoint x: 367, startPoint y: 518, endPoint x: 262, endPoint y: 478, distance: 111.5
click at [262, 478] on div "transform: rotate(-315deg); 1 2 3 4 5 6 7 8 9 10 11 12 13 14 15 16 17 18 19 20 …" at bounding box center [861, 435] width 1217 height 649
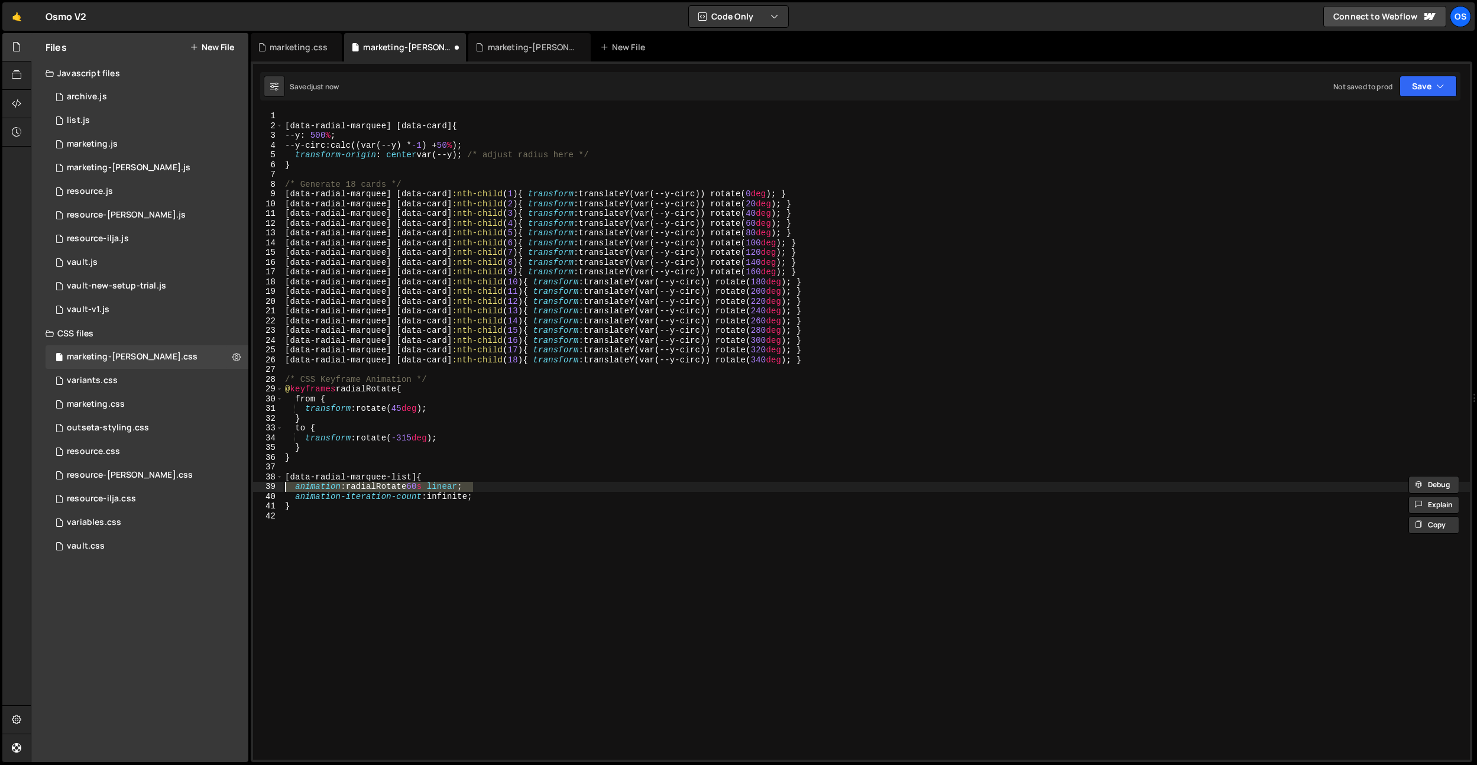
drag, startPoint x: 488, startPoint y: 484, endPoint x: 256, endPoint y: 487, distance: 231.8
click at [256, 488] on div "[data-radial-marquee-list] { 1 2 3 4 5 6 7 8 9 10 11 12 13 14 15 16 17 18 19 20…" at bounding box center [861, 435] width 1217 height 649
click at [436, 477] on div "[ data-radial-marquee ] [ data-card ] { --y : 500 % ; --y-circ : calc((var(--y)…" at bounding box center [876, 445] width 1187 height 668
type textarea "[data-radial-marquee-list] {"
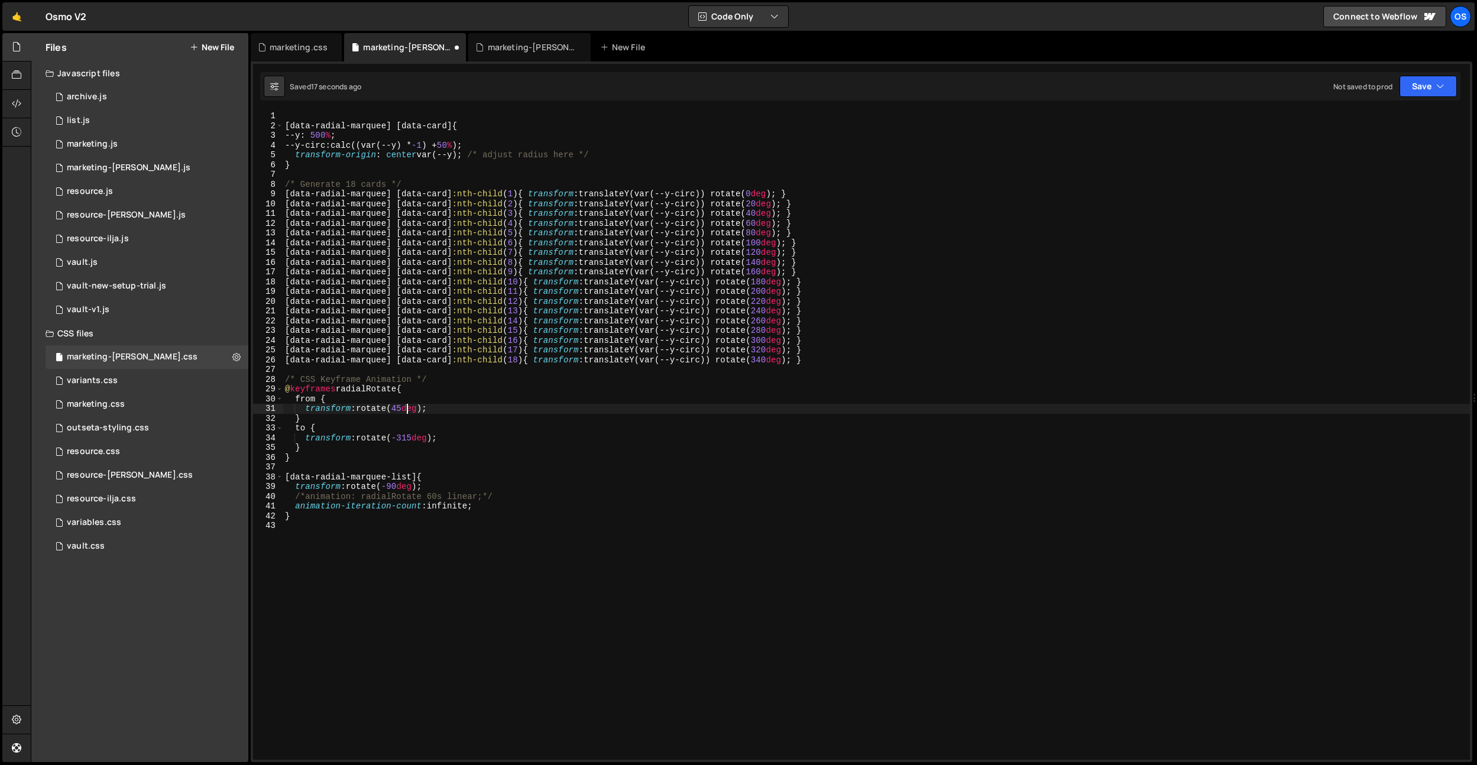
click at [409, 408] on div "[ data-radial-marquee ] [ data-card ] { --y : 500 % ; --y-circ : calc((var(--y)…" at bounding box center [876, 445] width 1187 height 668
drag, startPoint x: 430, startPoint y: 413, endPoint x: 410, endPoint y: 464, distance: 54.1
click at [430, 413] on div "[ data-radial-marquee ] [ data-card ] { --y : 500 % ; --y-circ : calc((var(--y)…" at bounding box center [876, 445] width 1187 height 668
drag, startPoint x: 416, startPoint y: 437, endPoint x: 419, endPoint y: 453, distance: 15.7
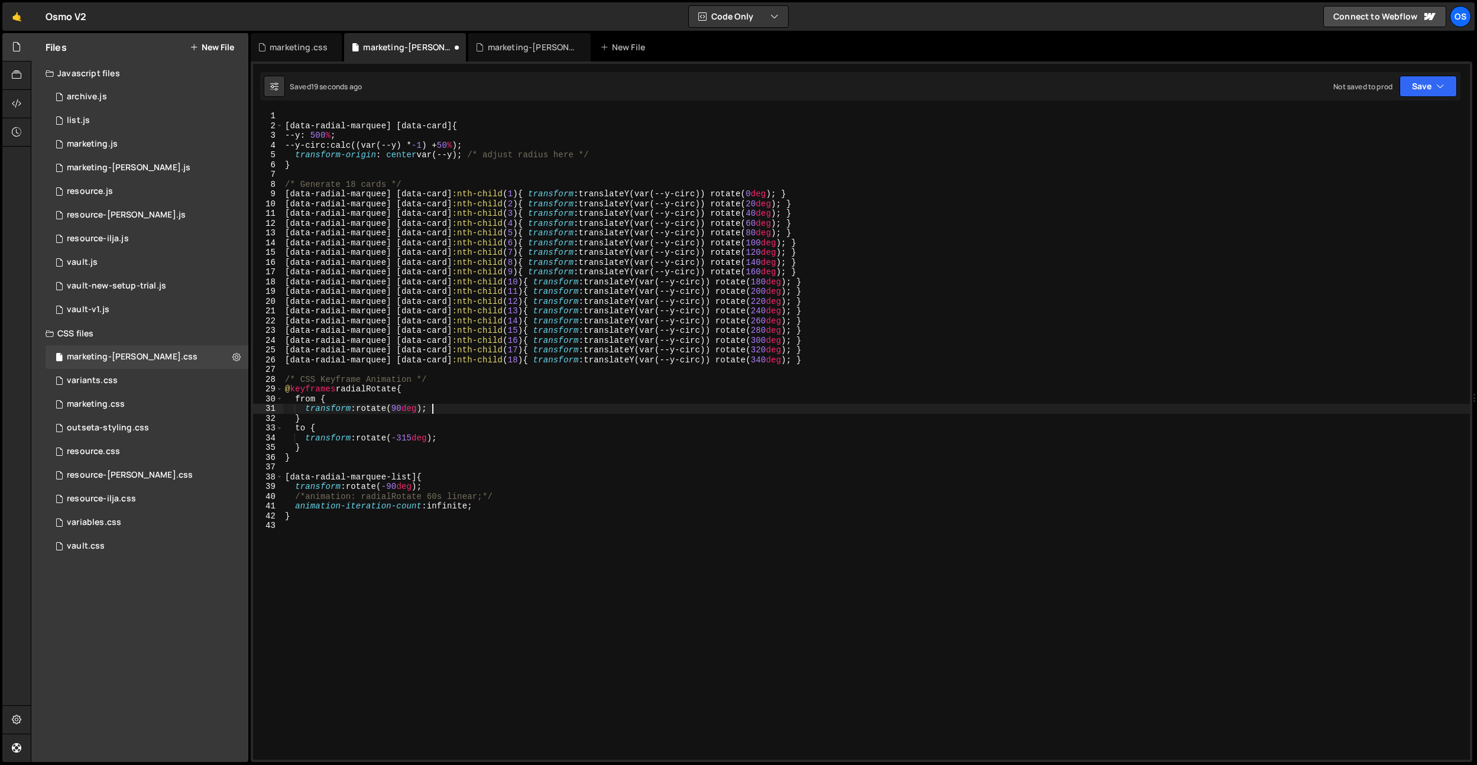
click at [416, 438] on div "[ data-radial-marquee ] [ data-card ] { --y : 500 % ; --y-circ : calc((var(--y)…" at bounding box center [876, 445] width 1187 height 668
click at [540, 400] on div "[ data-radial-marquee ] [ data-card ] { --y : 500 % ; --y-circ : calc((var(--y)…" at bounding box center [876, 445] width 1187 height 668
drag, startPoint x: 516, startPoint y: 497, endPoint x: 231, endPoint y: 493, distance: 285.6
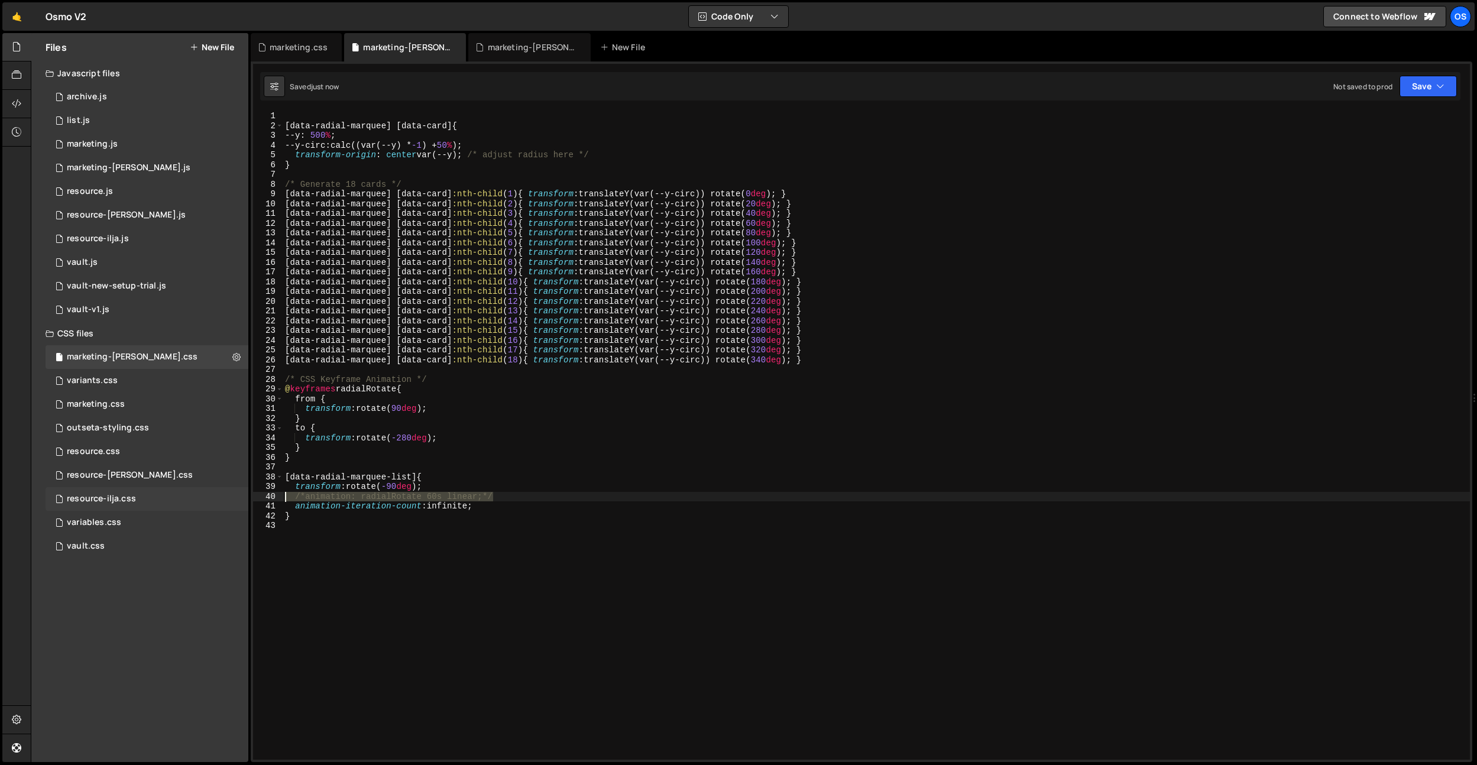
click at [231, 494] on div "Files New File Javascript files 0 archive.js 0 0 list.js 0 0 marketing.js 0 0 0…" at bounding box center [754, 398] width 1446 height 730
click at [572, 462] on div "[ data-radial-marquee ] [ data-card ] { --y : 500 % ; --y-circ : calc((var(--y)…" at bounding box center [876, 445] width 1187 height 668
click at [391, 485] on div "[ data-radial-marquee ] [ data-card ] { --y : 500 % ; --y-circ : calc((var(--y)…" at bounding box center [876, 445] width 1187 height 668
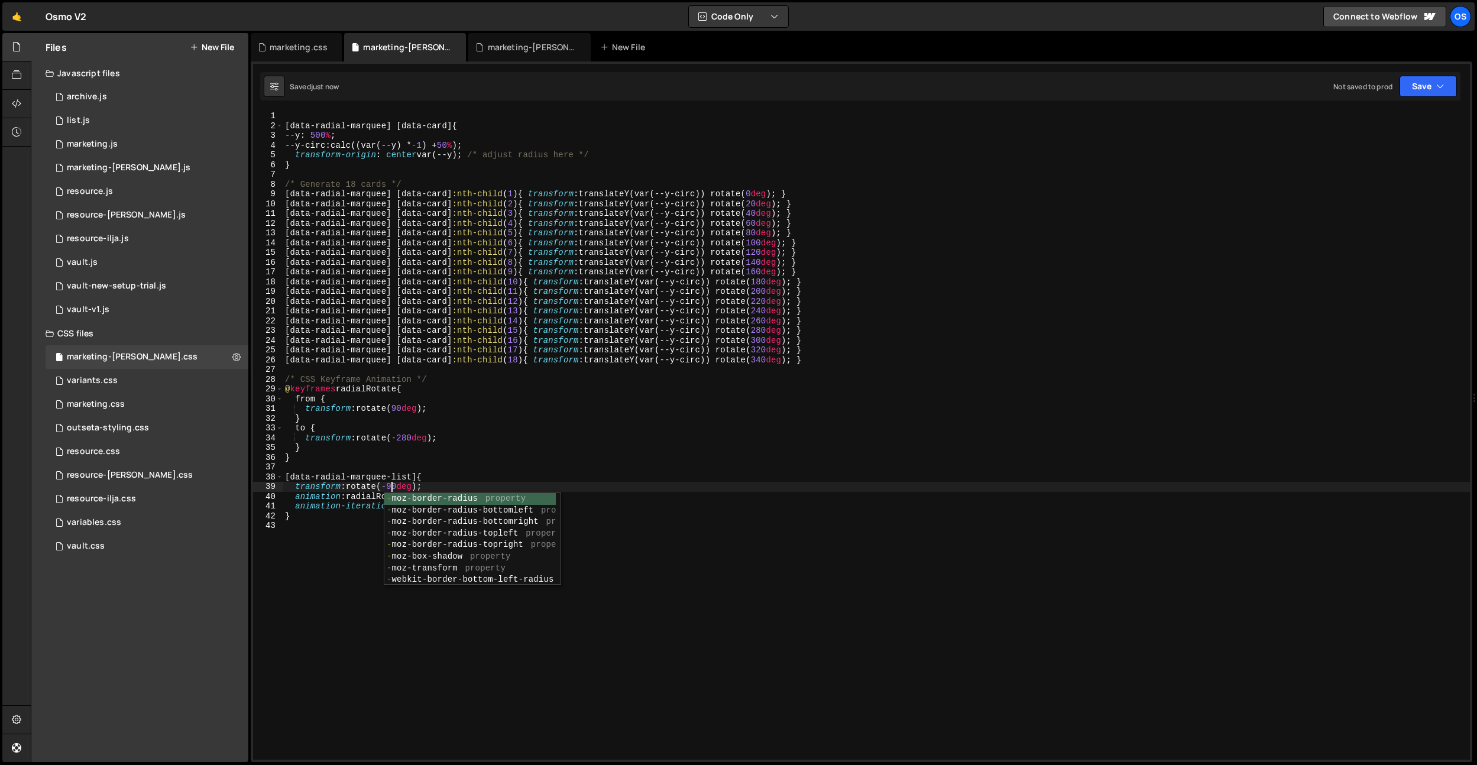
click at [414, 393] on div "[ data-radial-marquee ] [ data-card ] { --y : 500 % ; --y-circ : calc((var(--y)…" at bounding box center [876, 445] width 1187 height 668
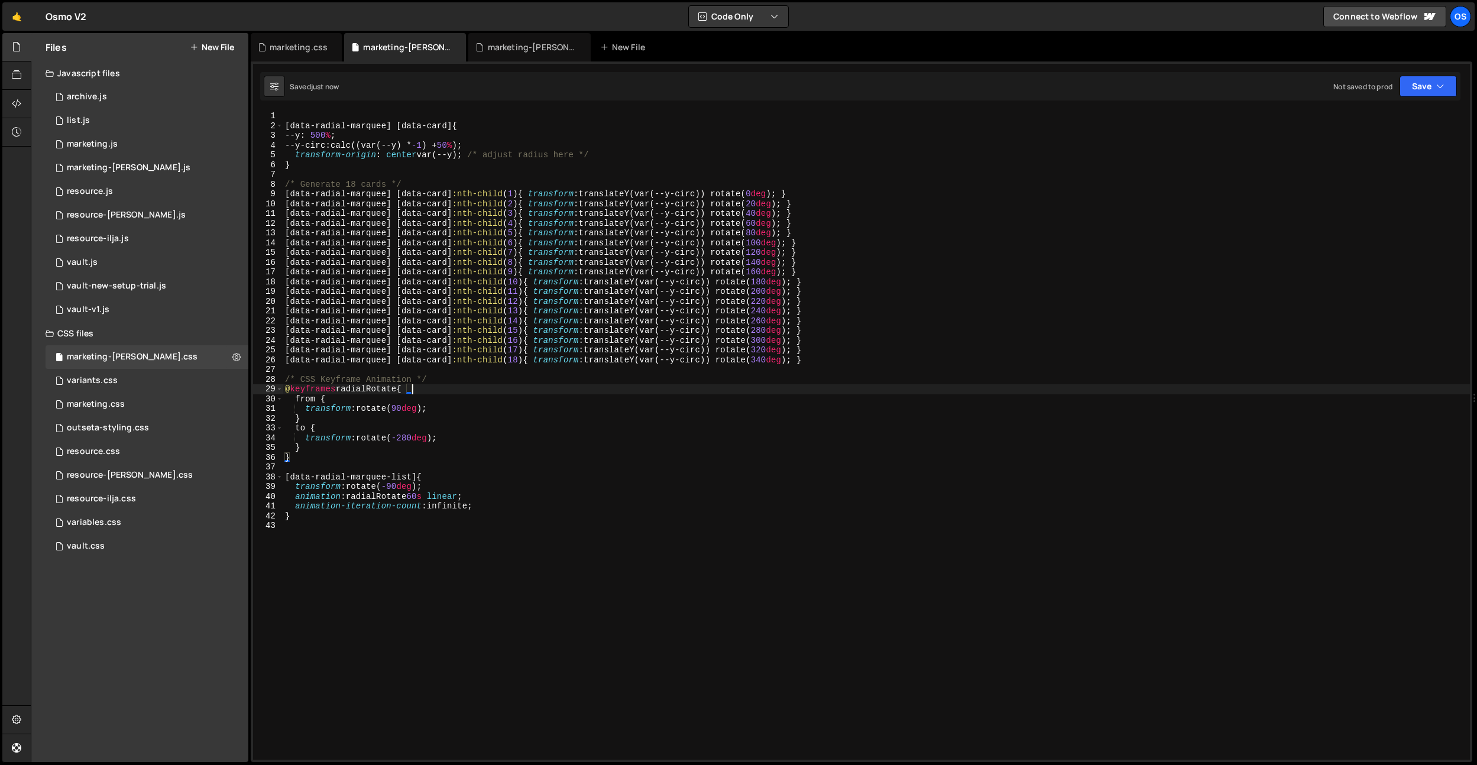
drag, startPoint x: 397, startPoint y: 410, endPoint x: 420, endPoint y: 436, distance: 34.4
click at [398, 410] on div "[ data-radial-marquee ] [ data-card ] { --y : 500 % ; --y-circ : calc((var(--y)…" at bounding box center [876, 445] width 1187 height 668
click at [486, 298] on div "[ data-radial-marquee ] [ data-card ] { --y : 500 % ; --y-circ : calc((var(--y)…" at bounding box center [876, 445] width 1187 height 668
click at [403, 439] on div "[ data-radial-marquee ] [ data-card ] { --y : 500 % ; --y-circ : calc((var(--y)…" at bounding box center [876, 445] width 1187 height 668
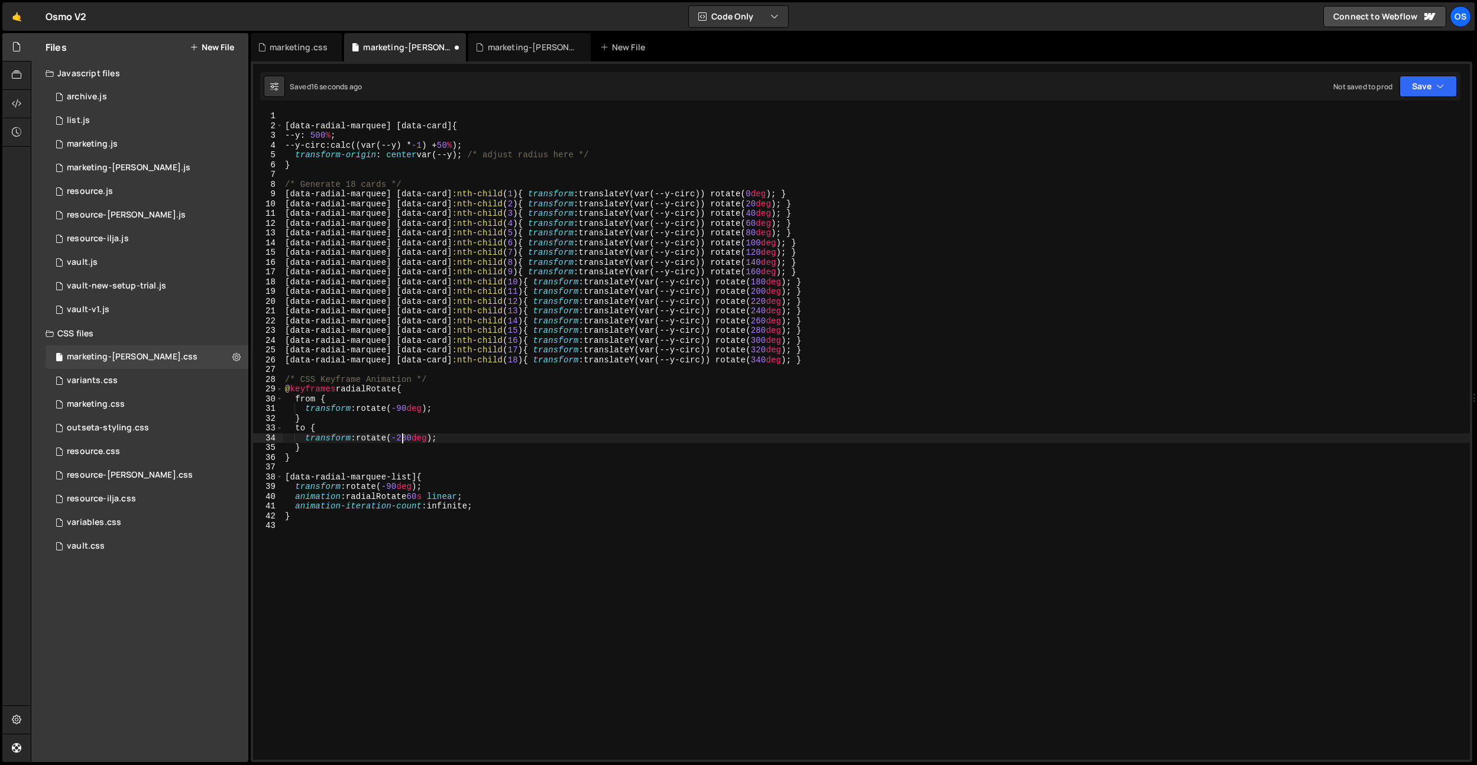
click at [407, 440] on div "[ data-radial-marquee ] [ data-card ] { --y : 500 % ; --y-circ : calc((var(--y)…" at bounding box center [876, 445] width 1187 height 668
drag, startPoint x: 385, startPoint y: 194, endPoint x: 292, endPoint y: 193, distance: 93.4
click at [291, 194] on div "[ data-radial-marquee ] [ data-card ] { --y : 500 % ; --y-circ : calc((var(--y)…" at bounding box center [876, 445] width 1187 height 668
type textarea "[data-radial-marquee] [data-card]:nth-child(1) { transform: translateY(var(--y-…"
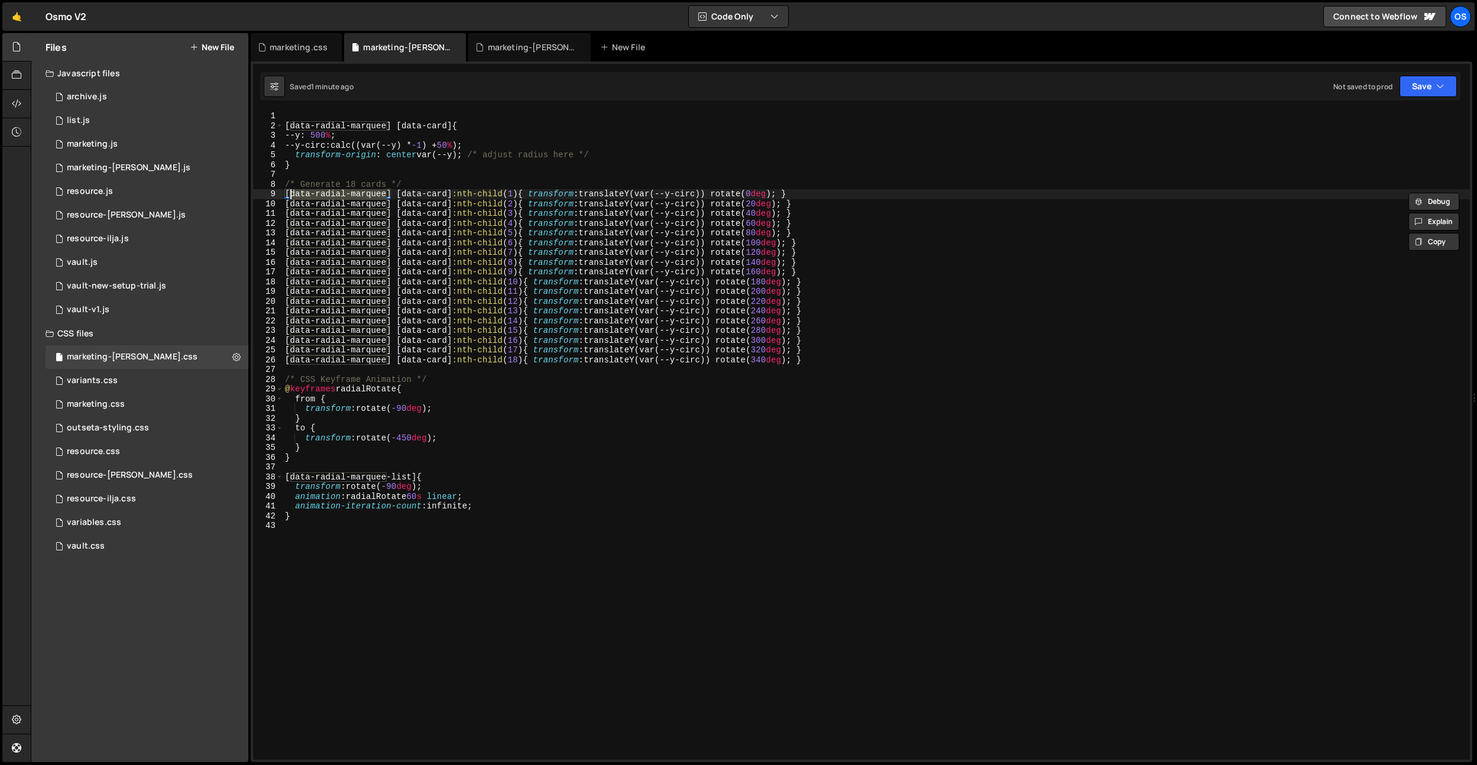
drag, startPoint x: 527, startPoint y: 48, endPoint x: 465, endPoint y: 142, distance: 112.8
click at [527, 48] on div "marketing-[PERSON_NAME].js" at bounding box center [532, 47] width 89 height 12
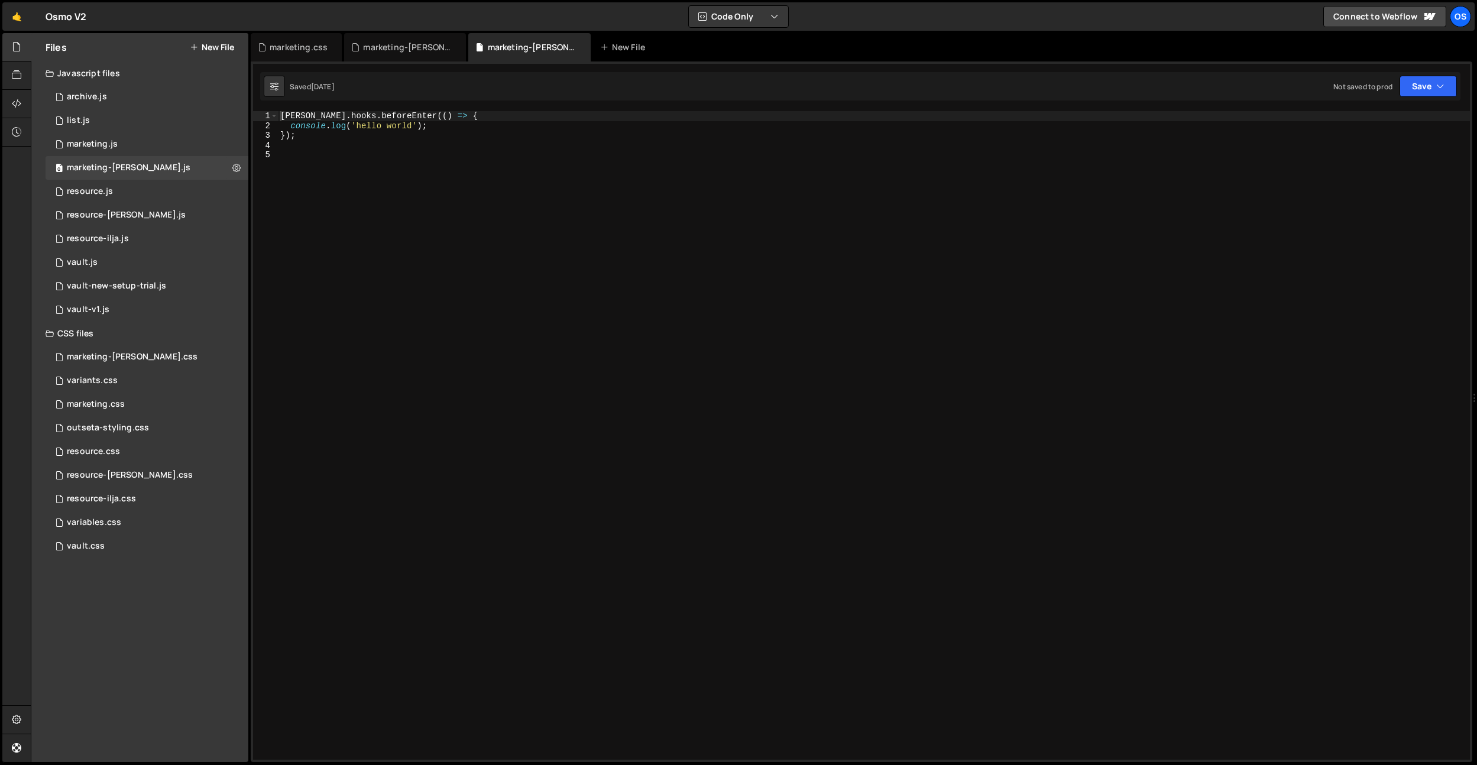
click at [386, 262] on div "barba . hooks . beforeEnter (( ) => { console . log ( 'hello world' ) ; }) ;" at bounding box center [874, 445] width 1192 height 668
paste textarea "duplicateRadialMarqueeItems();"
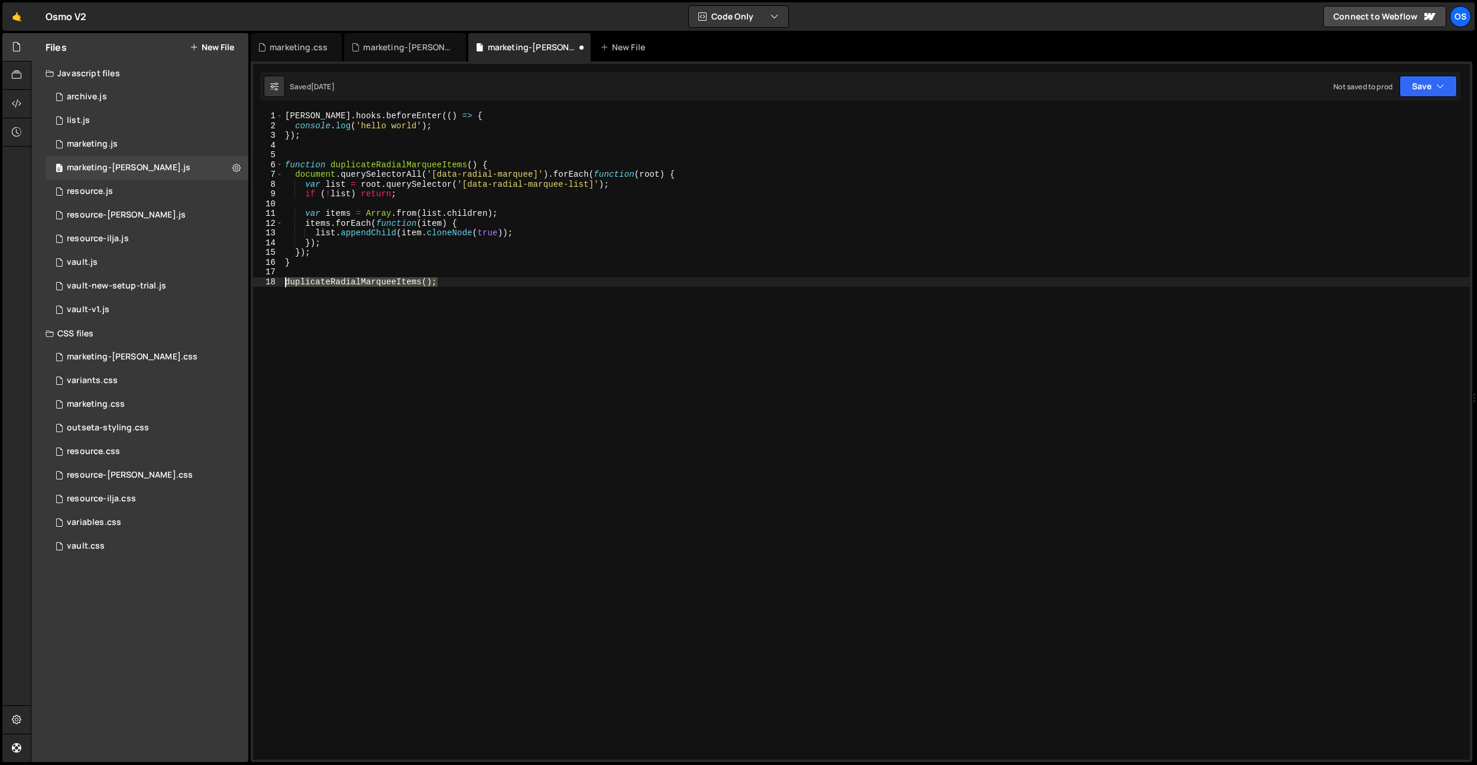
drag, startPoint x: 453, startPoint y: 280, endPoint x: 435, endPoint y: 112, distance: 169.0
click at [253, 281] on div "duplicateRadialMarqueeItems(); 1 2 3 4 5 6 7 8 9 10 11 12 13 14 15 16 17 18 bar…" at bounding box center [861, 435] width 1217 height 649
drag, startPoint x: 445, startPoint y: 127, endPoint x: 308, endPoint y: 154, distance: 139.3
click at [297, 128] on div "barba . hooks . beforeEnter (( ) => { console . log ( 'hello world' ) ; }) ; fu…" at bounding box center [876, 445] width 1187 height 668
paste textarea "duplicateRadialMarqueeItems("
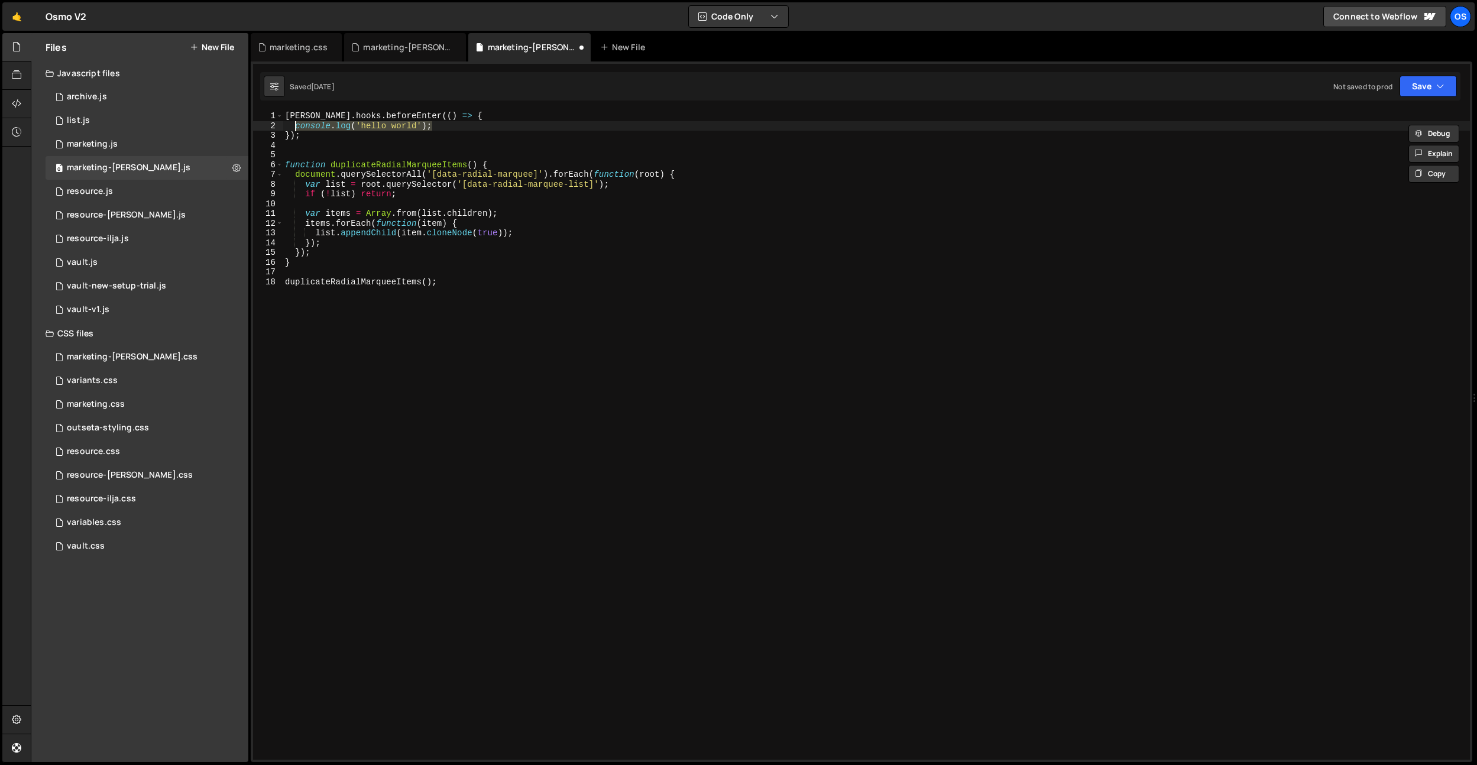
type textarea "duplicateRadialMarqueeItems();"
drag, startPoint x: 432, startPoint y: 274, endPoint x: 458, endPoint y: 286, distance: 28.0
click at [437, 275] on div "barba . hooks . beforeEnter (( ) => { duplicateRadialMarqueeItems ( ) ; }) ; fu…" at bounding box center [876, 445] width 1187 height 668
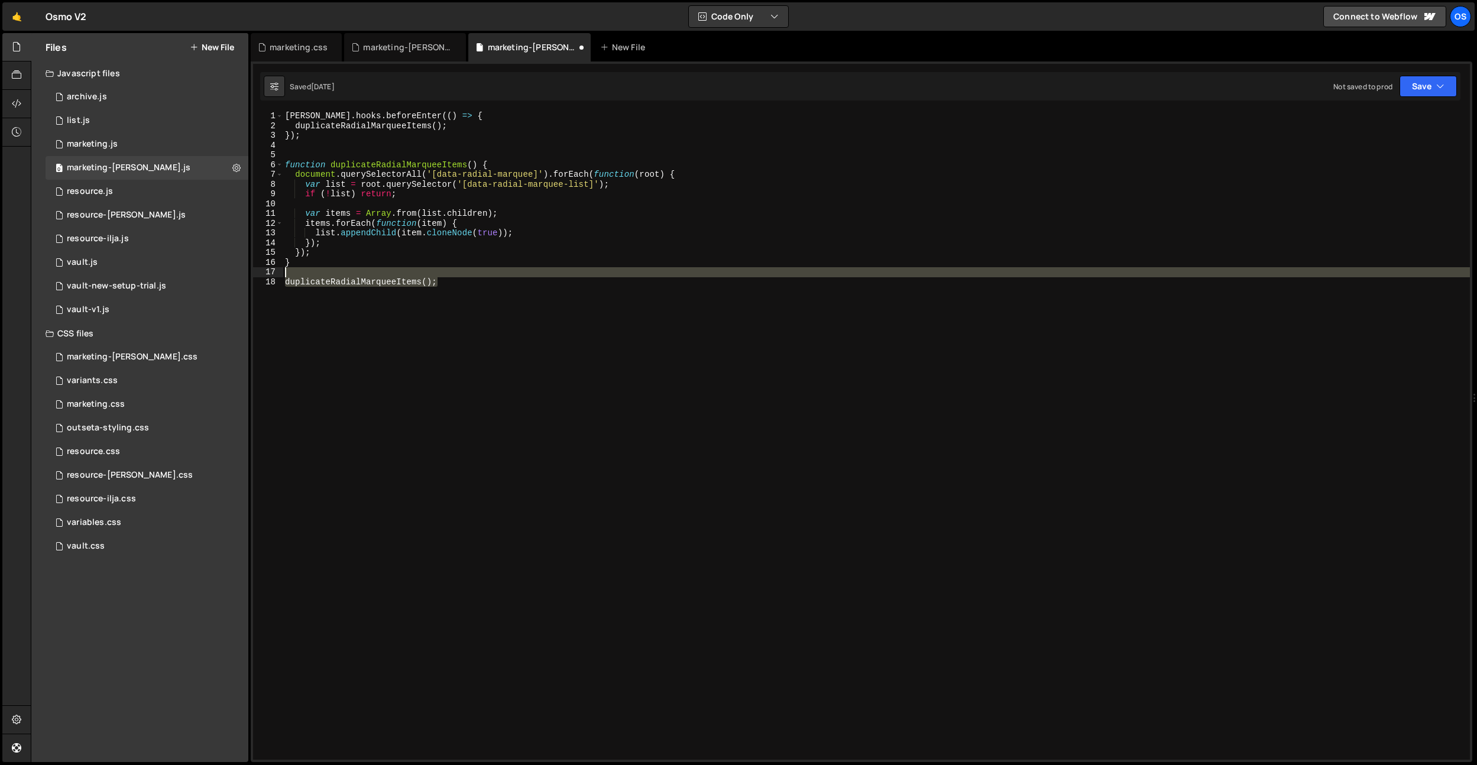
drag, startPoint x: 458, startPoint y: 286, endPoint x: 459, endPoint y: 271, distance: 14.8
click at [459, 271] on div "barba . hooks . beforeEnter (( ) => { duplicateRadialMarqueeItems ( ) ; }) ; fu…" at bounding box center [876, 445] width 1187 height 668
type textarea "duplicateRadialMarqueeItems();"
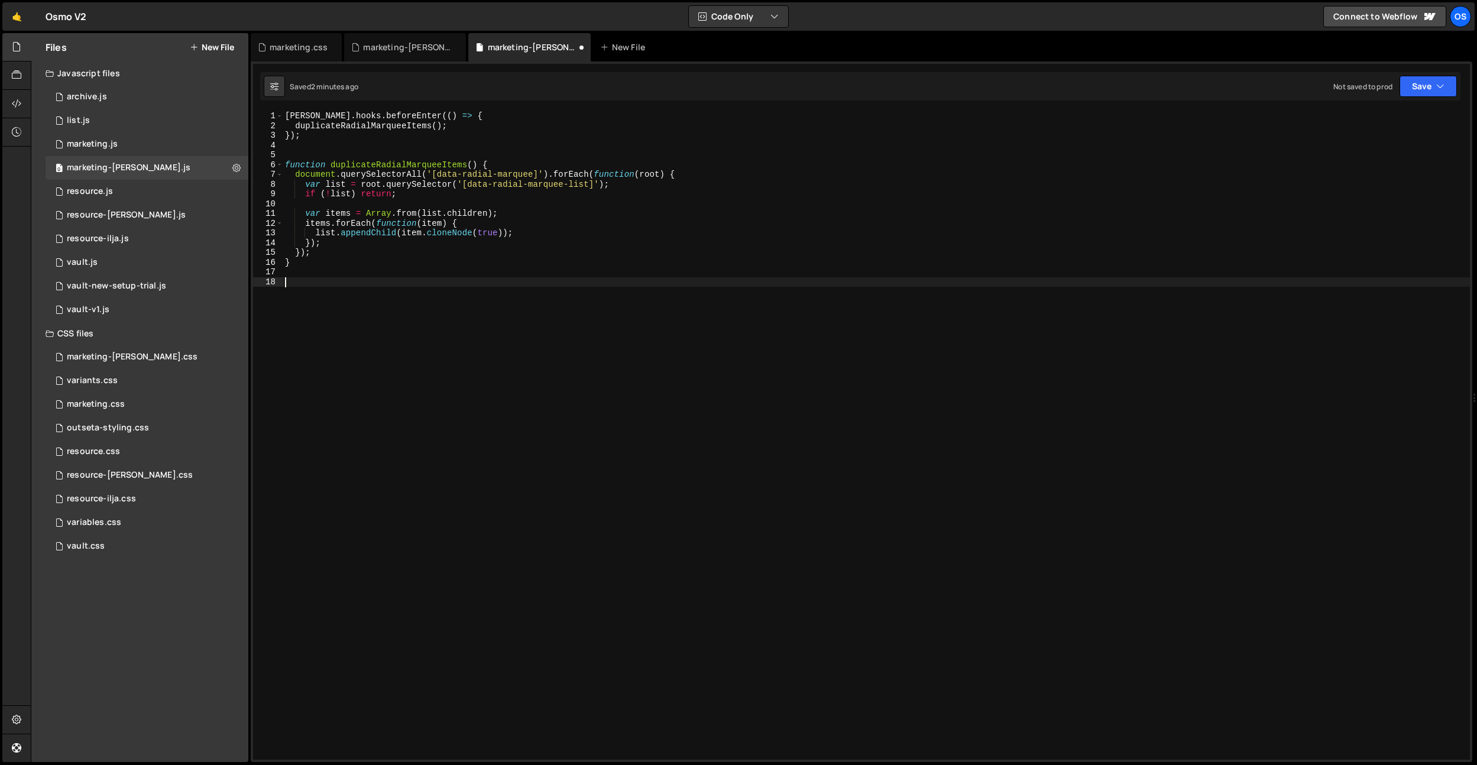
paste textarea "}"
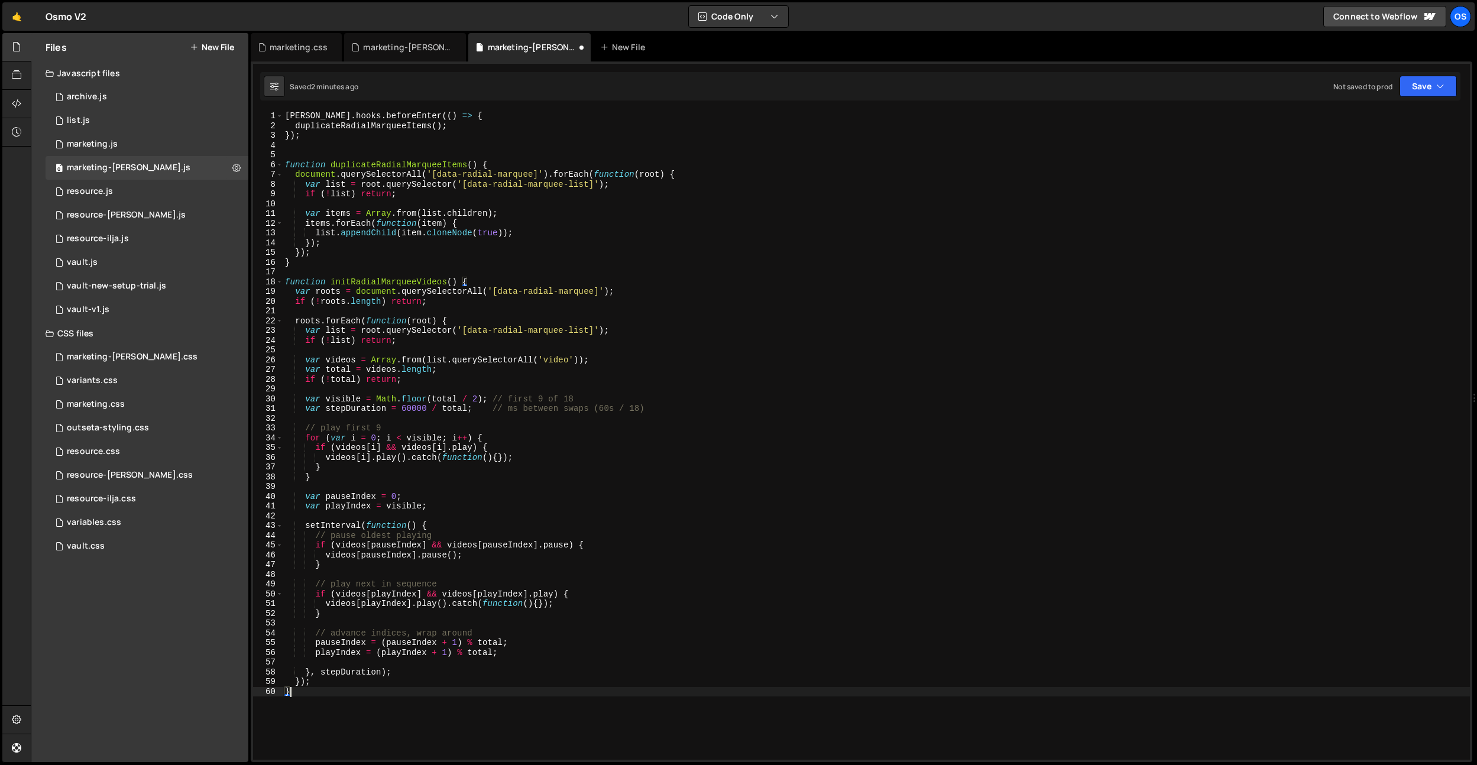
click at [409, 283] on div "barba . hooks . beforeEnter (( ) => { duplicateRadialMarqueeItems ( ) ; }) ; fu…" at bounding box center [876, 445] width 1187 height 668
click at [459, 124] on div "barba . hooks . beforeEnter (( ) => { duplicateRadialMarqueeItems ( ) ; }) ; fu…" at bounding box center [876, 445] width 1187 height 668
type textarea "duplicateRadialMarqueeItems();"
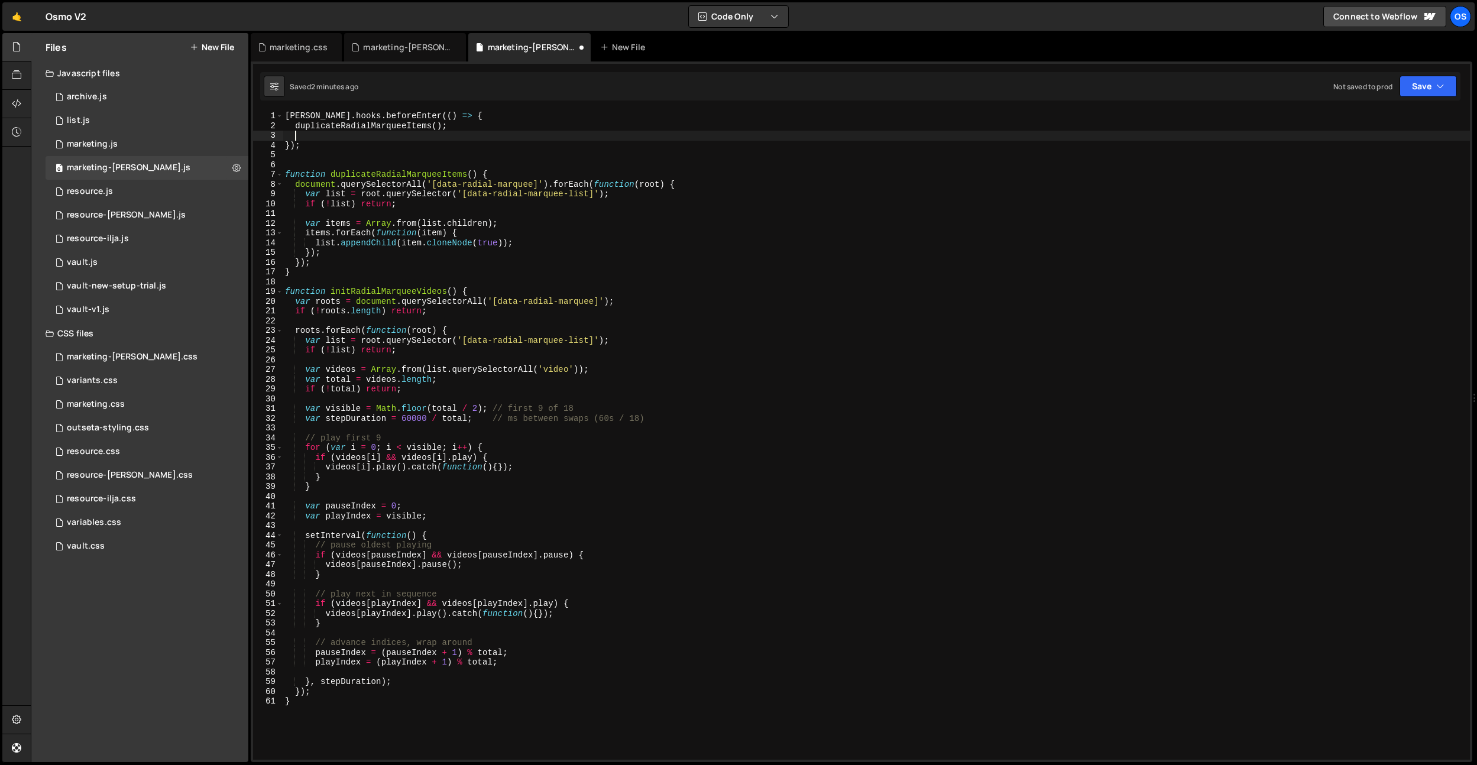
paste textarea "initRadialMarqueeVideos"
click at [572, 414] on div "barba . hooks . beforeEnter (( ) => { duplicateRadialMarqueeItems ( ) ; initRad…" at bounding box center [876, 445] width 1187 height 668
click at [602, 370] on div "barba . hooks . beforeEnter (( ) => { duplicateRadialMarqueeItems ( ) ; initRad…" at bounding box center [876, 445] width 1187 height 668
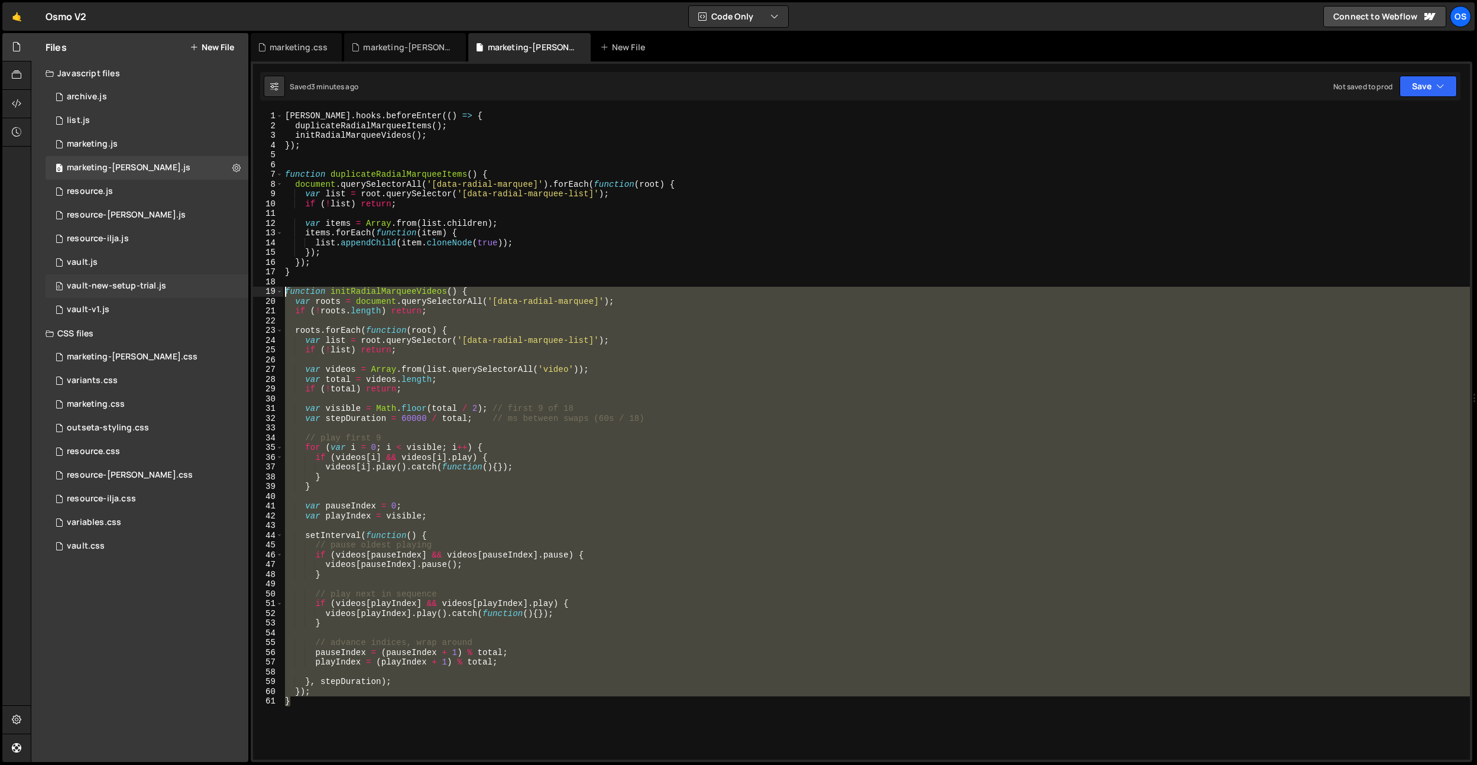
drag, startPoint x: 329, startPoint y: 698, endPoint x: 241, endPoint y: 292, distance: 415.6
click at [241, 292] on div "Files New File Javascript files 0 archive.js 0 0 list.js 0 0 marketing.js 0 0 0…" at bounding box center [754, 398] width 1446 height 730
paste textarea "initRadialMarqueeVideosShifted("
type textarea "initRadialMarqueeVideosShifted();"
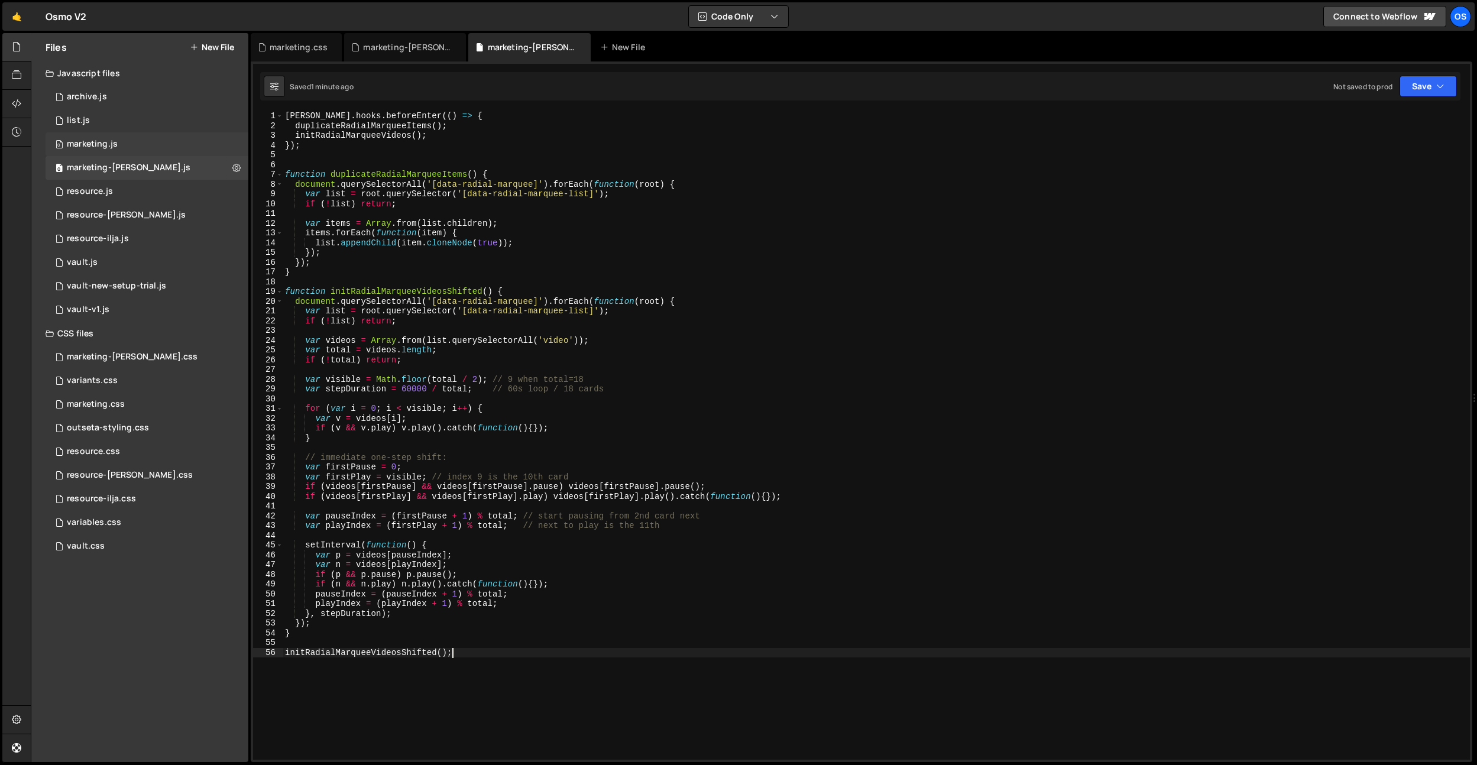
click at [110, 137] on div "0 marketing.js 0" at bounding box center [147, 144] width 203 height 24
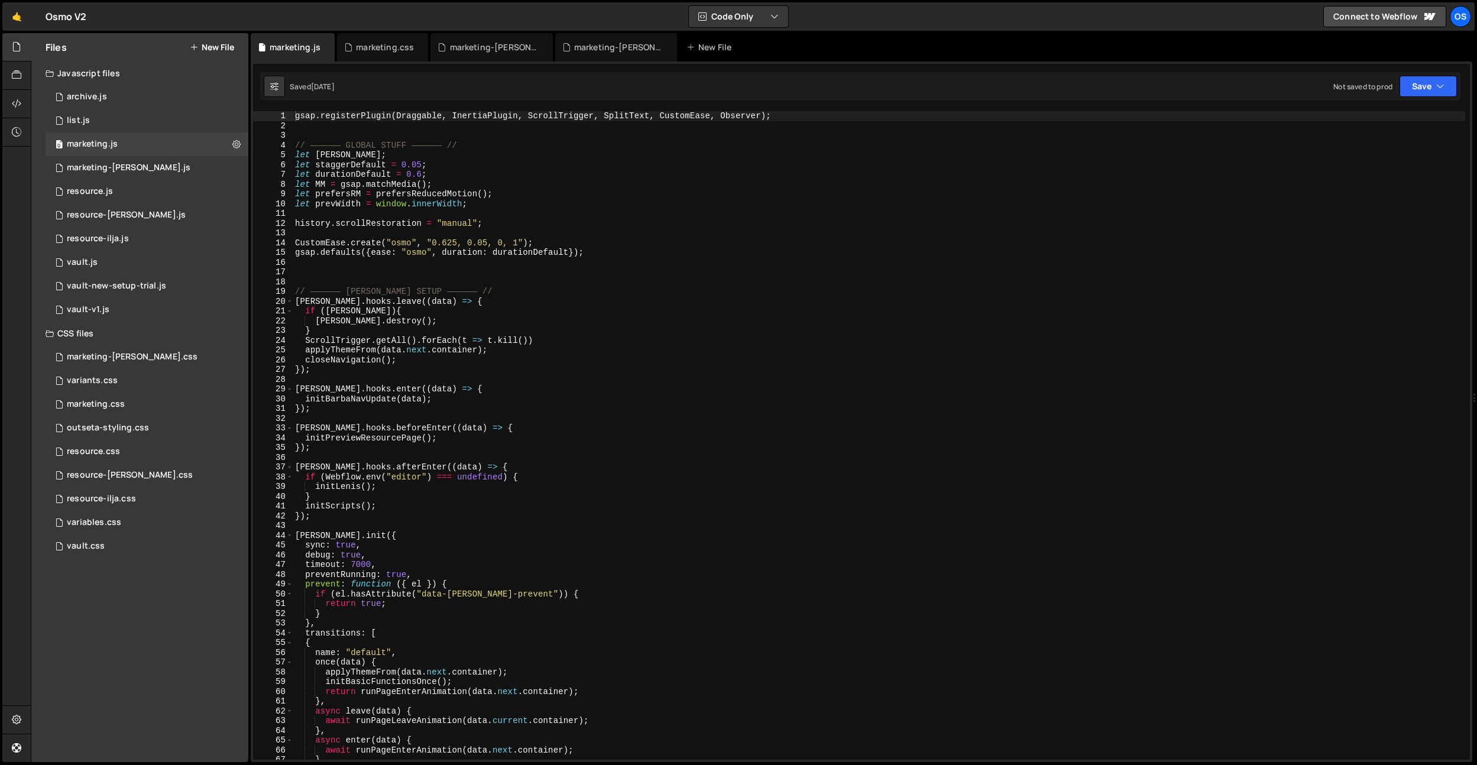
type textarea "ScrollTrigger.getAll().forEach(t => t.kill())"
click at [581, 341] on div "gsap . registerPlugin ( Draggable , InertiaPlugin , ScrollTrigger , SplitText ,…" at bounding box center [879, 445] width 1172 height 668
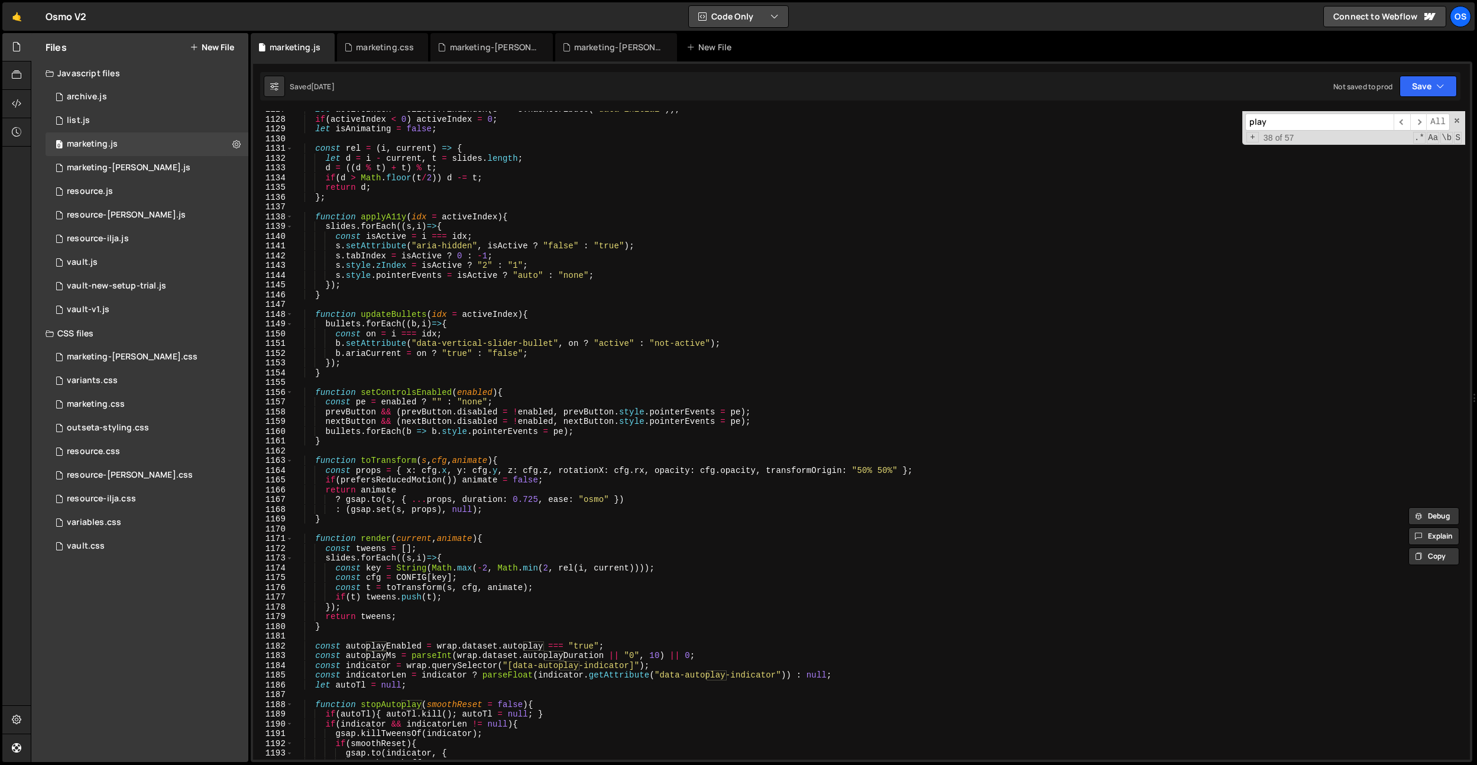
scroll to position [7871, 0]
type input "play"
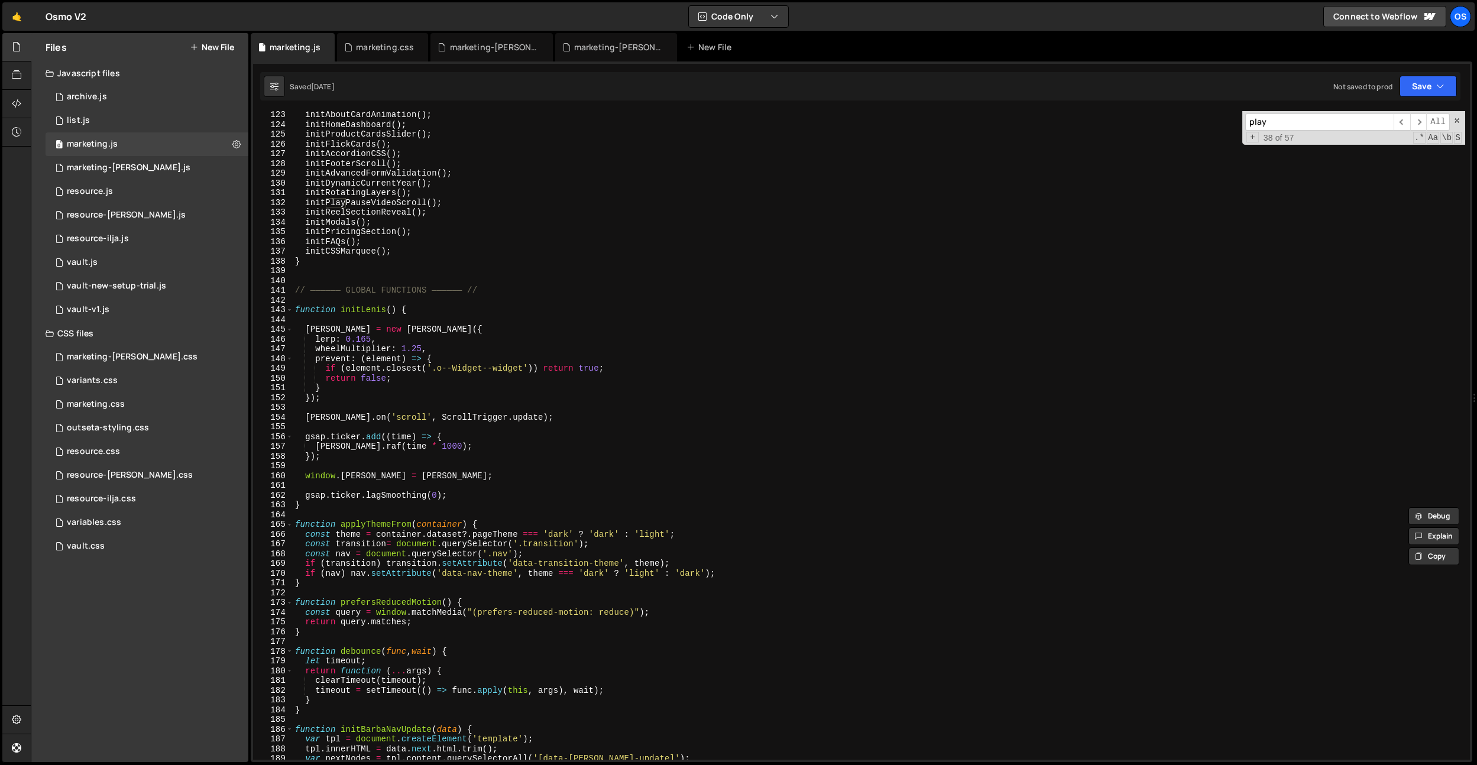
scroll to position [802, 0]
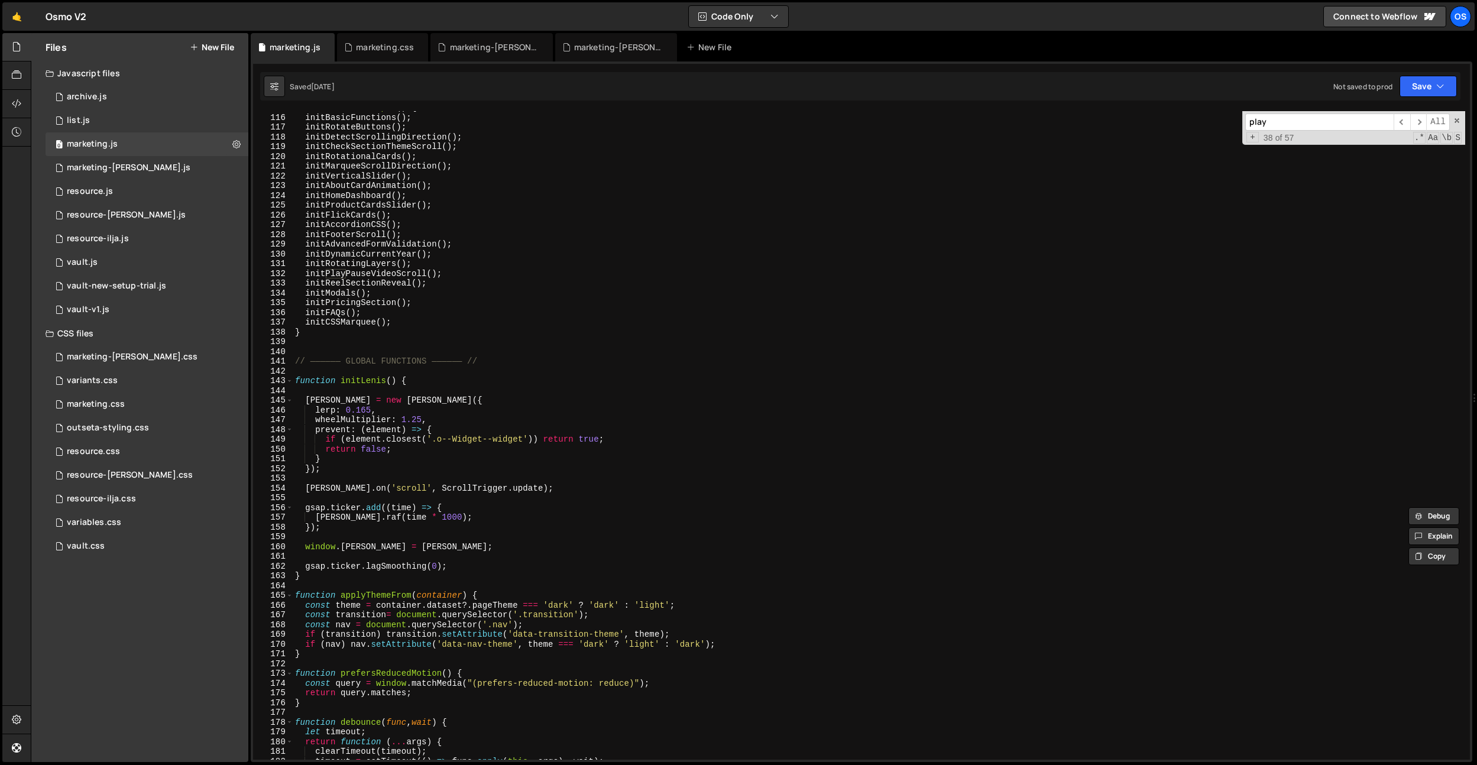
click at [396, 276] on div "function initScripts ( ) { initBasicFunctions ( ) ; initRotateButtons ( ) ; ini…" at bounding box center [879, 437] width 1172 height 668
click at [495, 328] on div "function initScripts ( ) { initBasicFunctions ( ) ; initRotateButtons ( ) ; ini…" at bounding box center [879, 437] width 1172 height 668
type textarea "}"
paste input "initPlayPauseVideoScroll"
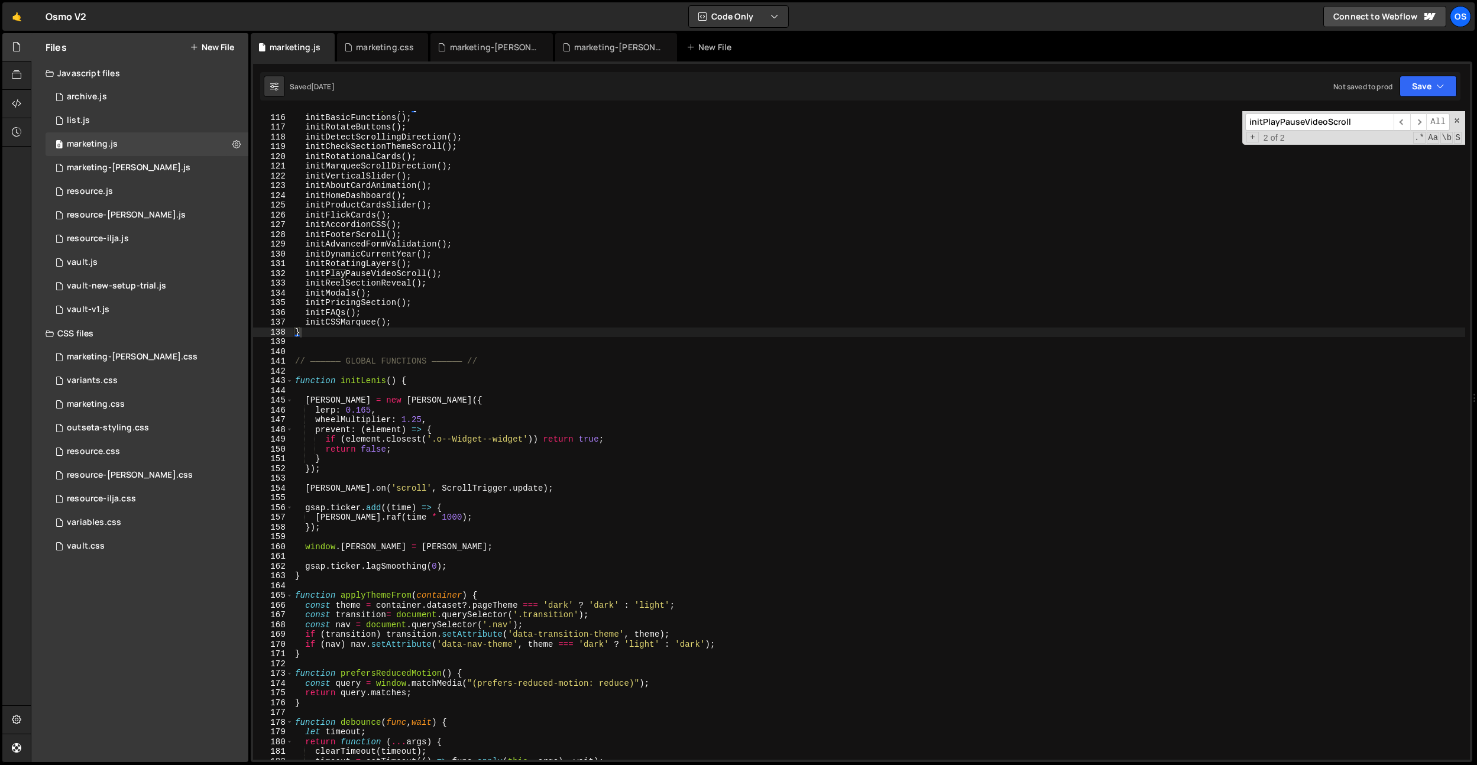
scroll to position [1291, 0]
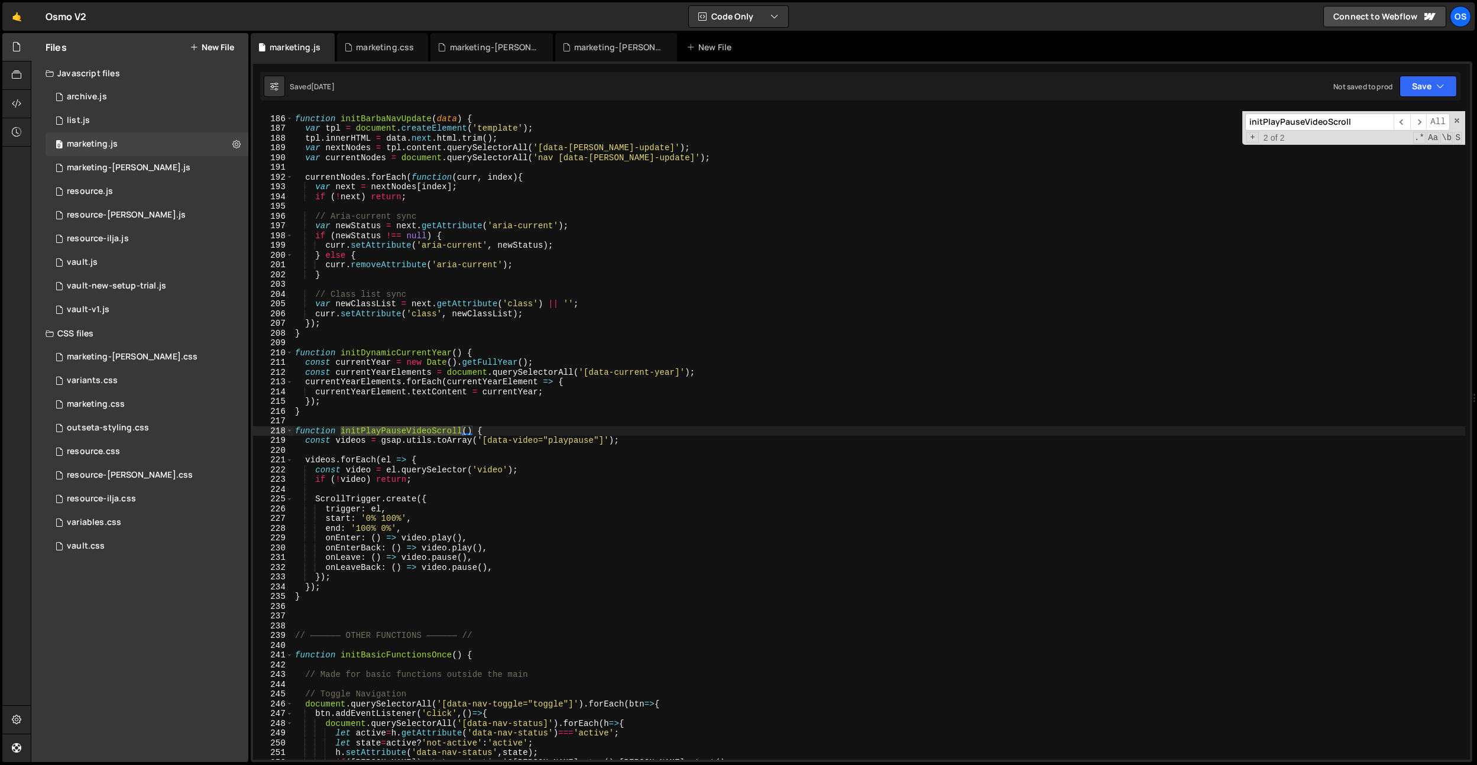
type input "initPlayPauseVideoScroll"
drag, startPoint x: 573, startPoint y: 469, endPoint x: 598, endPoint y: 452, distance: 30.2
click at [573, 469] on div "function initBarbaNavUpdate ( data ) { var tpl = document . createElement ( 'te…" at bounding box center [879, 438] width 1172 height 668
drag, startPoint x: 539, startPoint y: 442, endPoint x: 517, endPoint y: 468, distance: 34.4
click at [487, 441] on div "function initBarbaNavUpdate ( data ) { var tpl = document . createElement ( 'te…" at bounding box center [879, 438] width 1172 height 668
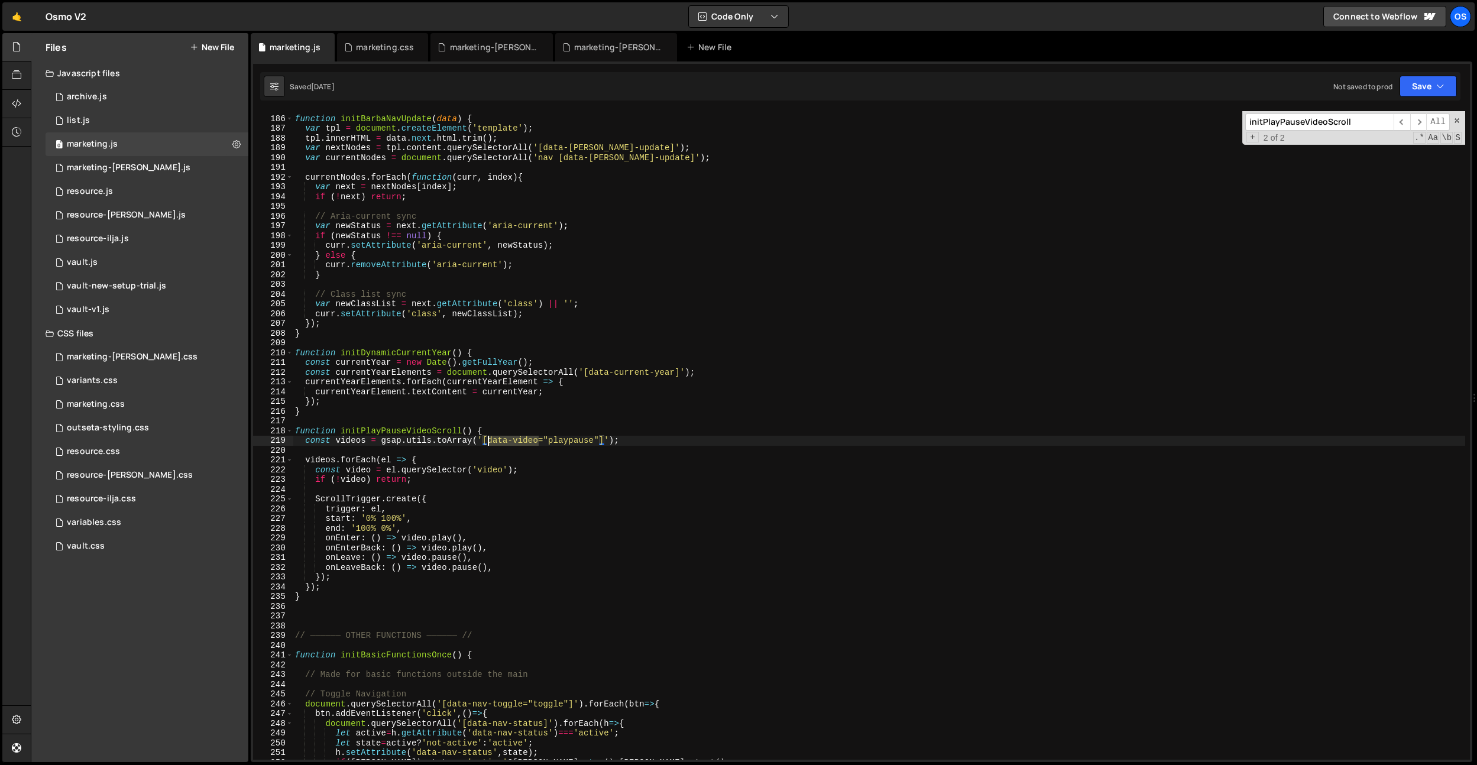
type textarea "const videos = gsap.utils.toArray('[data-video="playpause"]');"
click at [625, 44] on div "marketing-[PERSON_NAME].js" at bounding box center [618, 47] width 89 height 12
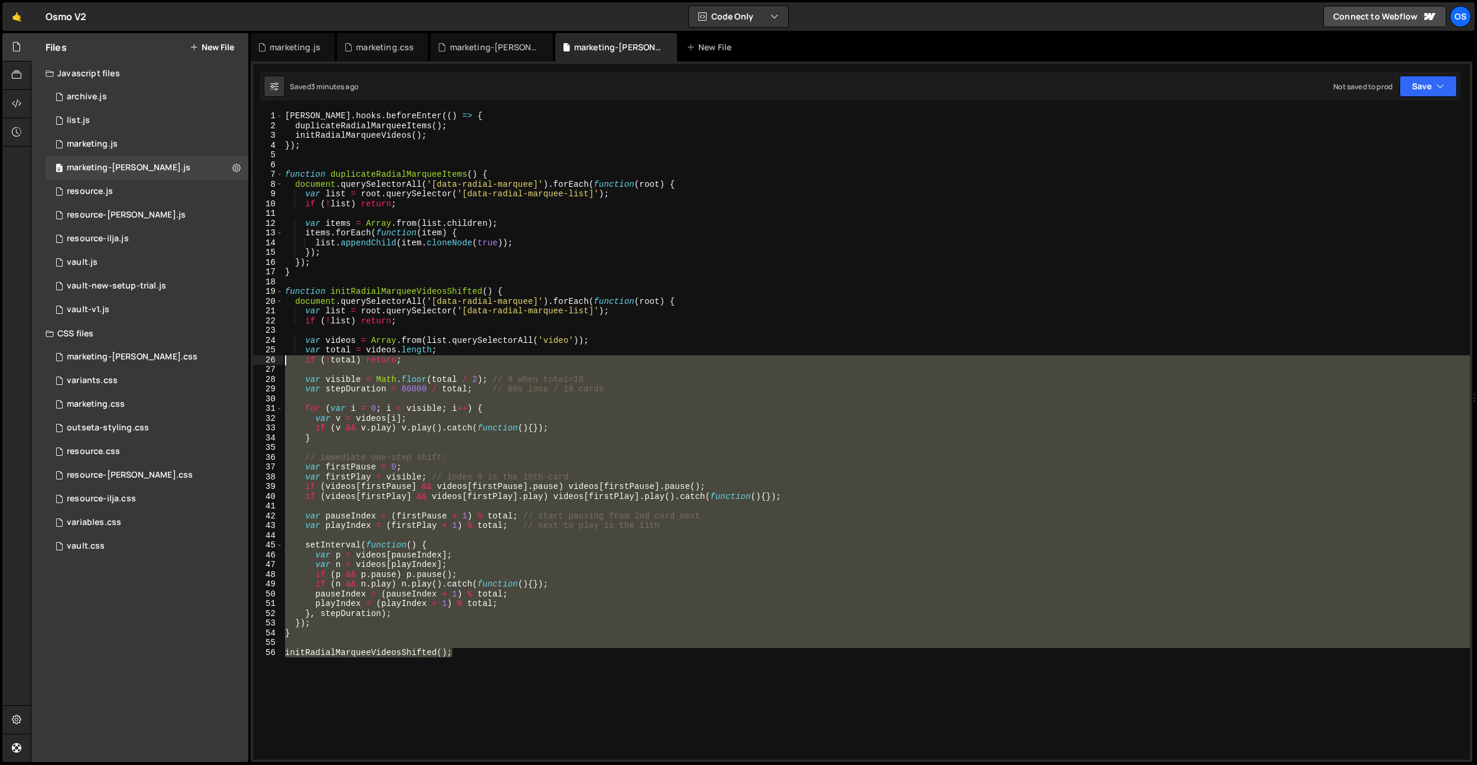
drag, startPoint x: 341, startPoint y: 693, endPoint x: 379, endPoint y: 577, distance: 121.9
click at [274, 356] on div "initRadialMarqueeVideosShifted(); 1 2 3 4 5 6 7 8 9 10 11 12 13 14 15 16 17 18 …" at bounding box center [861, 435] width 1217 height 649
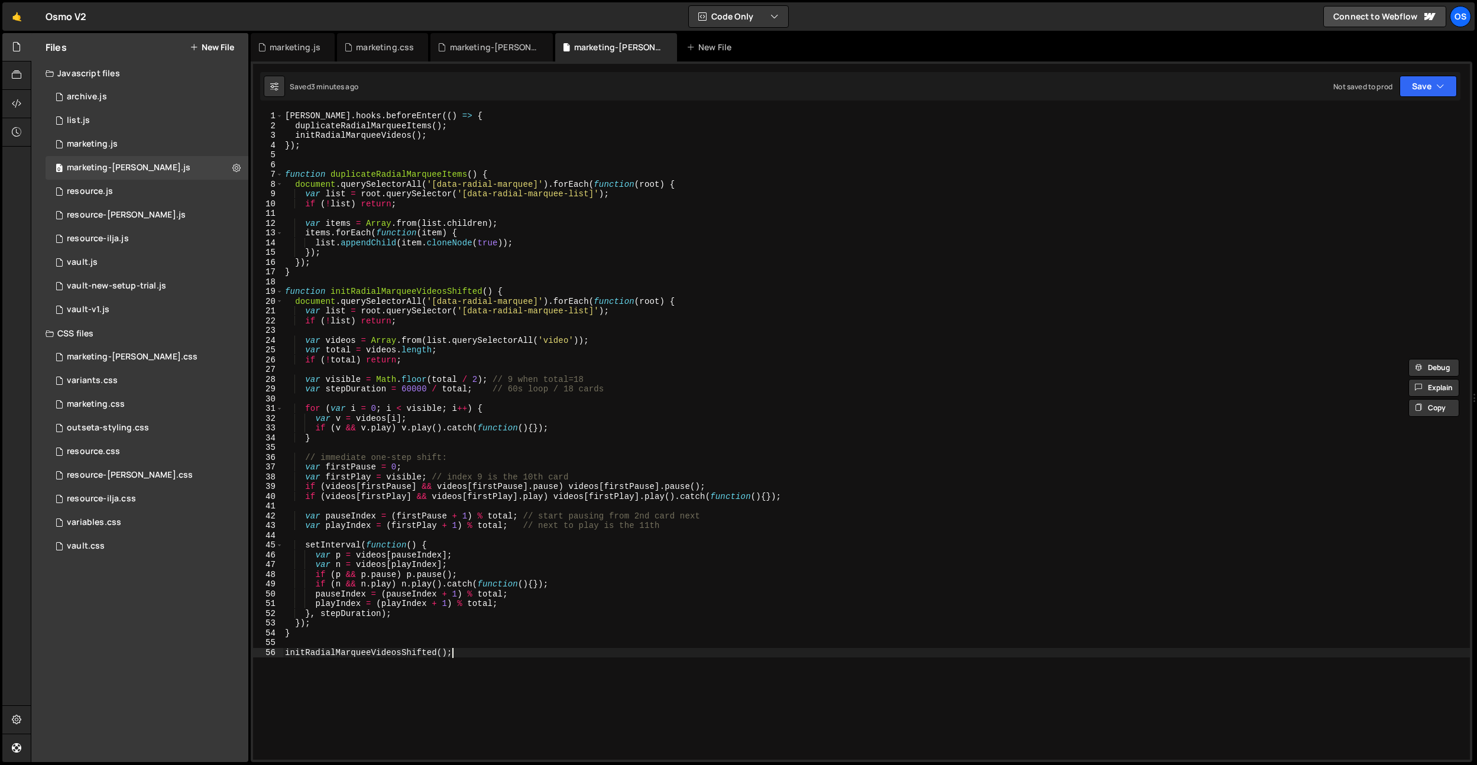
drag, startPoint x: 507, startPoint y: 694, endPoint x: 501, endPoint y: 639, distance: 55.4
click at [501, 639] on div "barba . hooks . beforeEnter (( ) => { duplicateRadialMarqueeItems ( ) ; initRad…" at bounding box center [876, 445] width 1187 height 668
type textarea "initRadialMarqueeVideosShifted();"
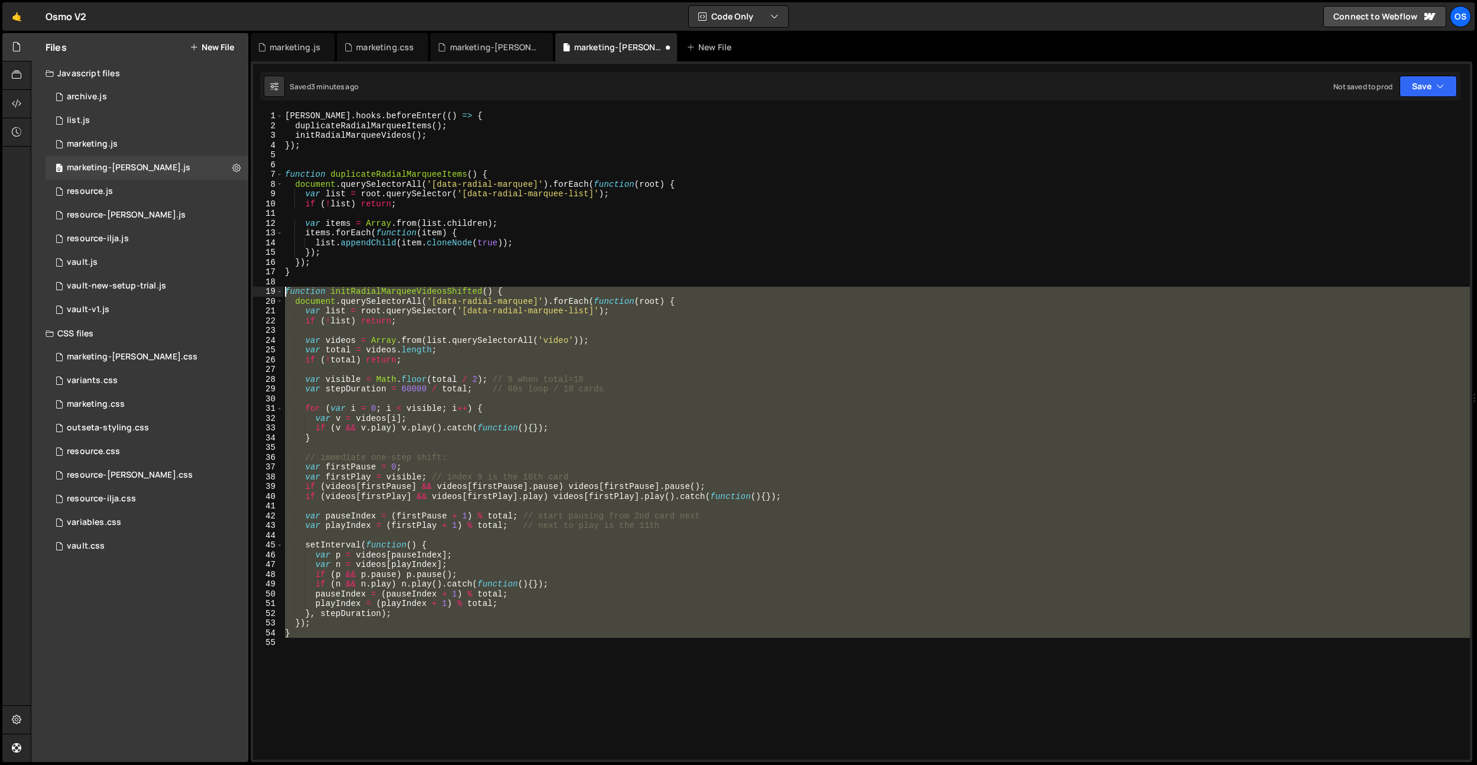
drag, startPoint x: 505, startPoint y: 640, endPoint x: 263, endPoint y: 293, distance: 423.5
click at [263, 293] on div "1 2 3 4 5 6 7 8 9 10 11 12 13 14 15 16 17 18 19 20 21 22 23 24 25 26 27 28 29 3…" at bounding box center [861, 435] width 1217 height 649
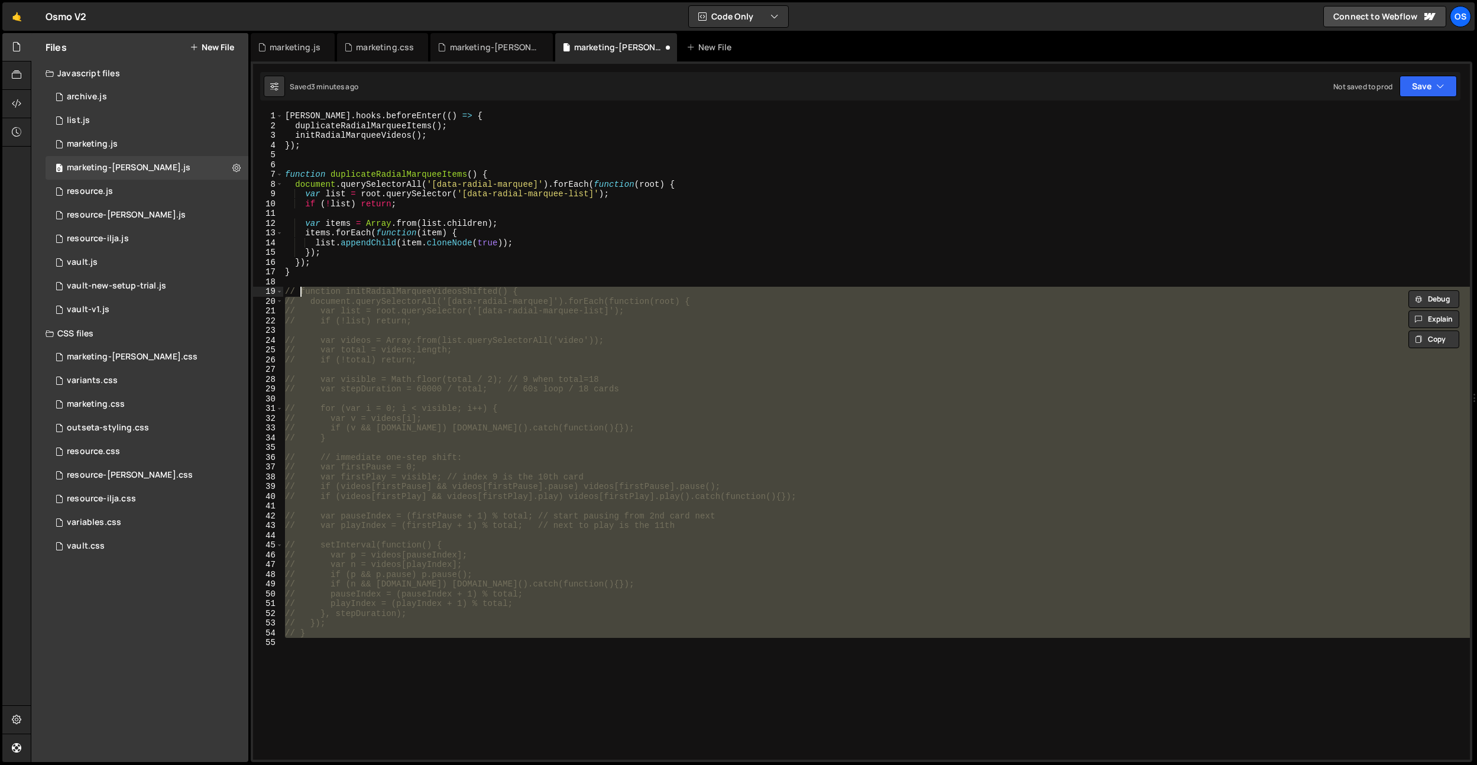
click at [611, 339] on div "barba . hooks . beforeEnter (( ) => { duplicateRadialMarqueeItems ( ) ; initRad…" at bounding box center [876, 435] width 1187 height 649
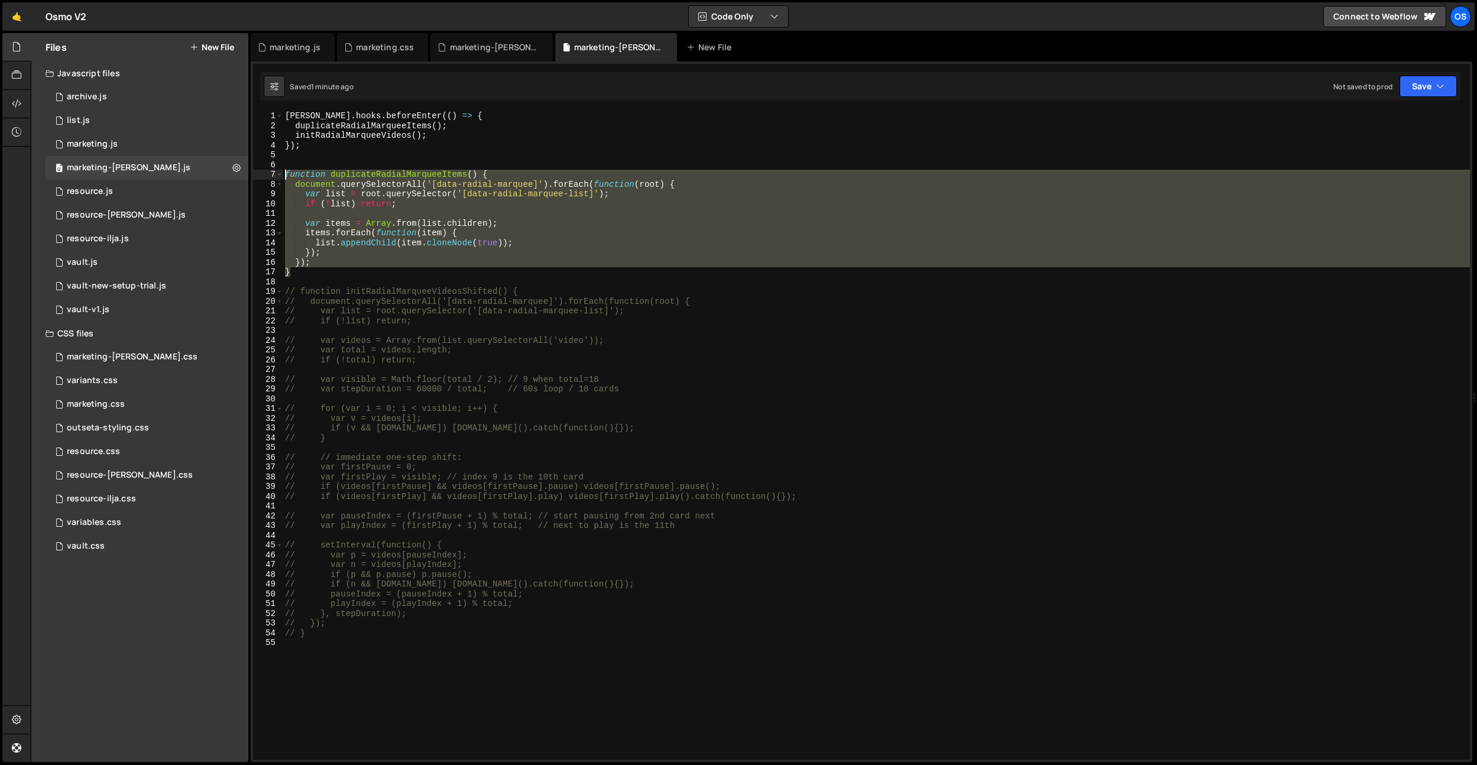
drag, startPoint x: 321, startPoint y: 269, endPoint x: 284, endPoint y: 175, distance: 100.9
click at [284, 175] on div "barba . hooks . beforeEnter (( ) => { duplicateRadialMarqueeItems ( ) ; initRad…" at bounding box center [876, 445] width 1187 height 668
type textarea "function duplicateRadialMarqueeItems() { document.querySelectorAll('[data-radia…"
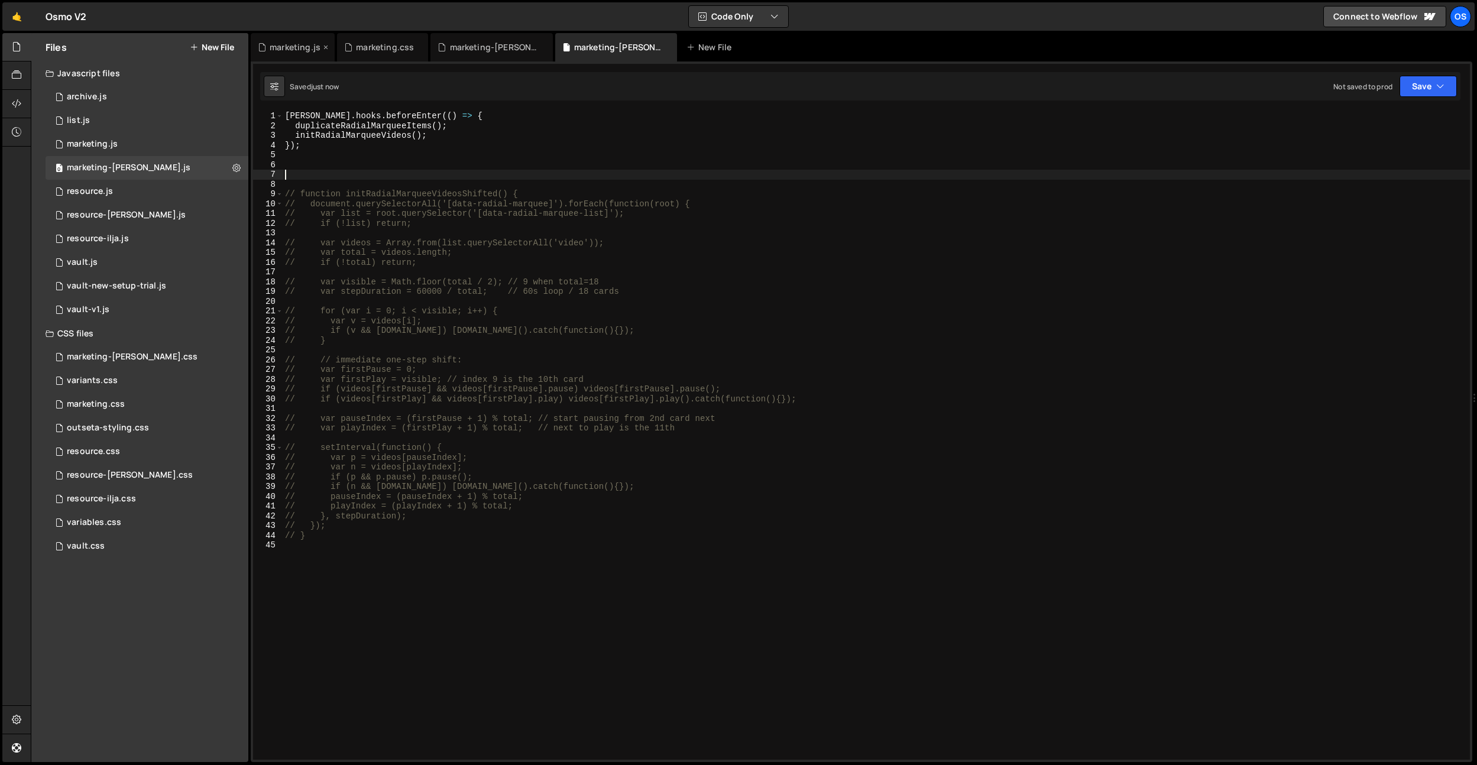
click at [302, 52] on div "marketing.js" at bounding box center [295, 47] width 51 height 12
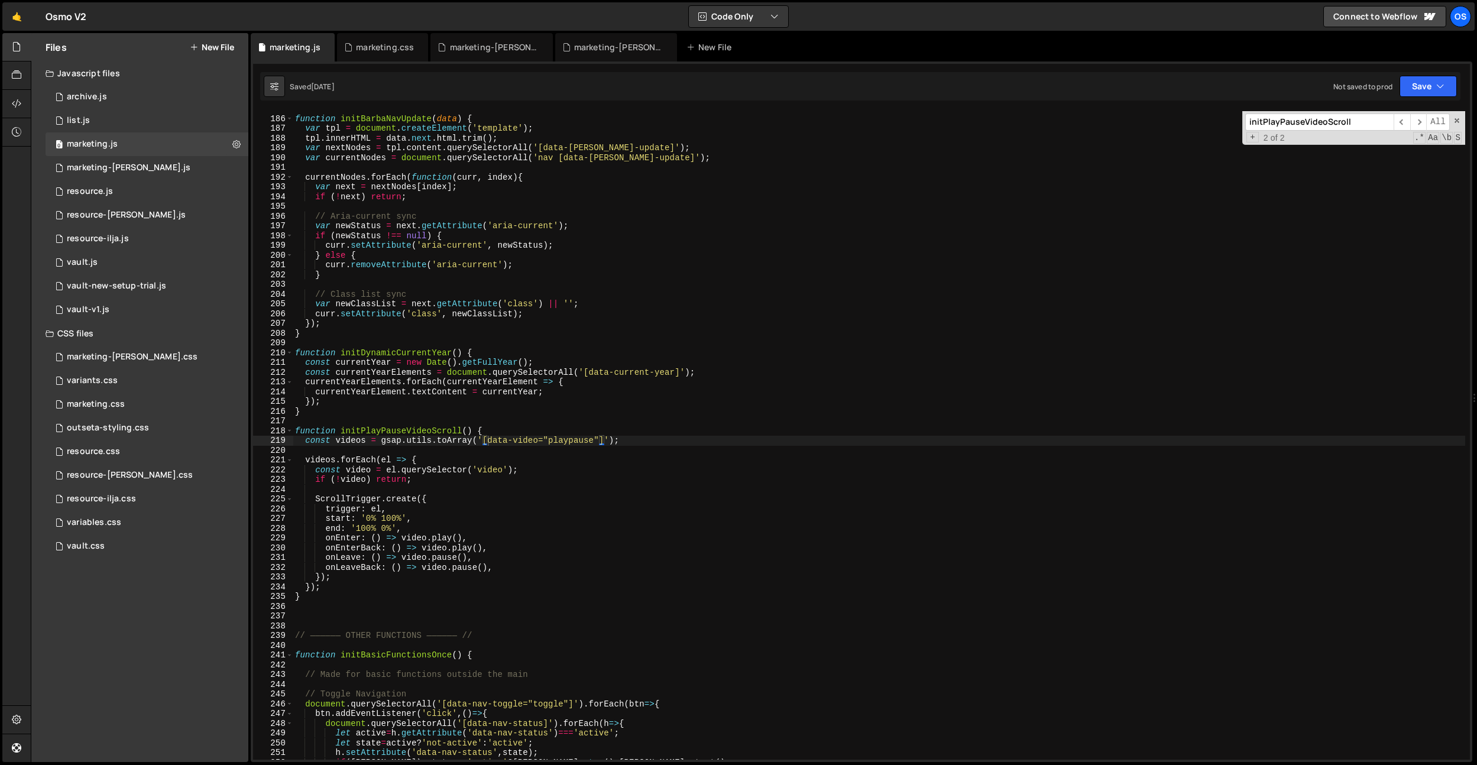
type textarea "}"
click at [337, 409] on div "function initBarbaNavUpdate ( data ) { var tpl = document . createElement ( 'te…" at bounding box center [879, 438] width 1172 height 668
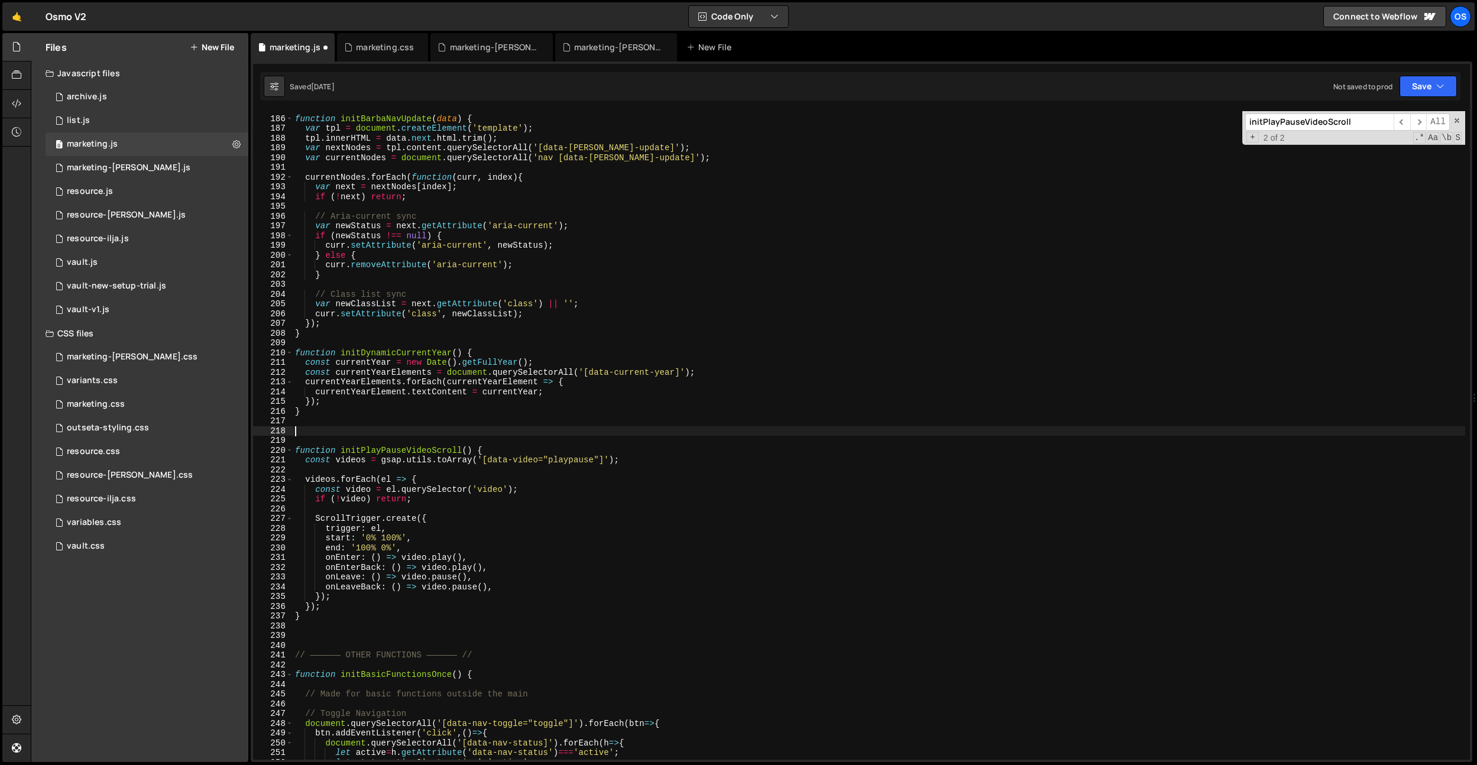
paste textarea "}"
type textarea "}"
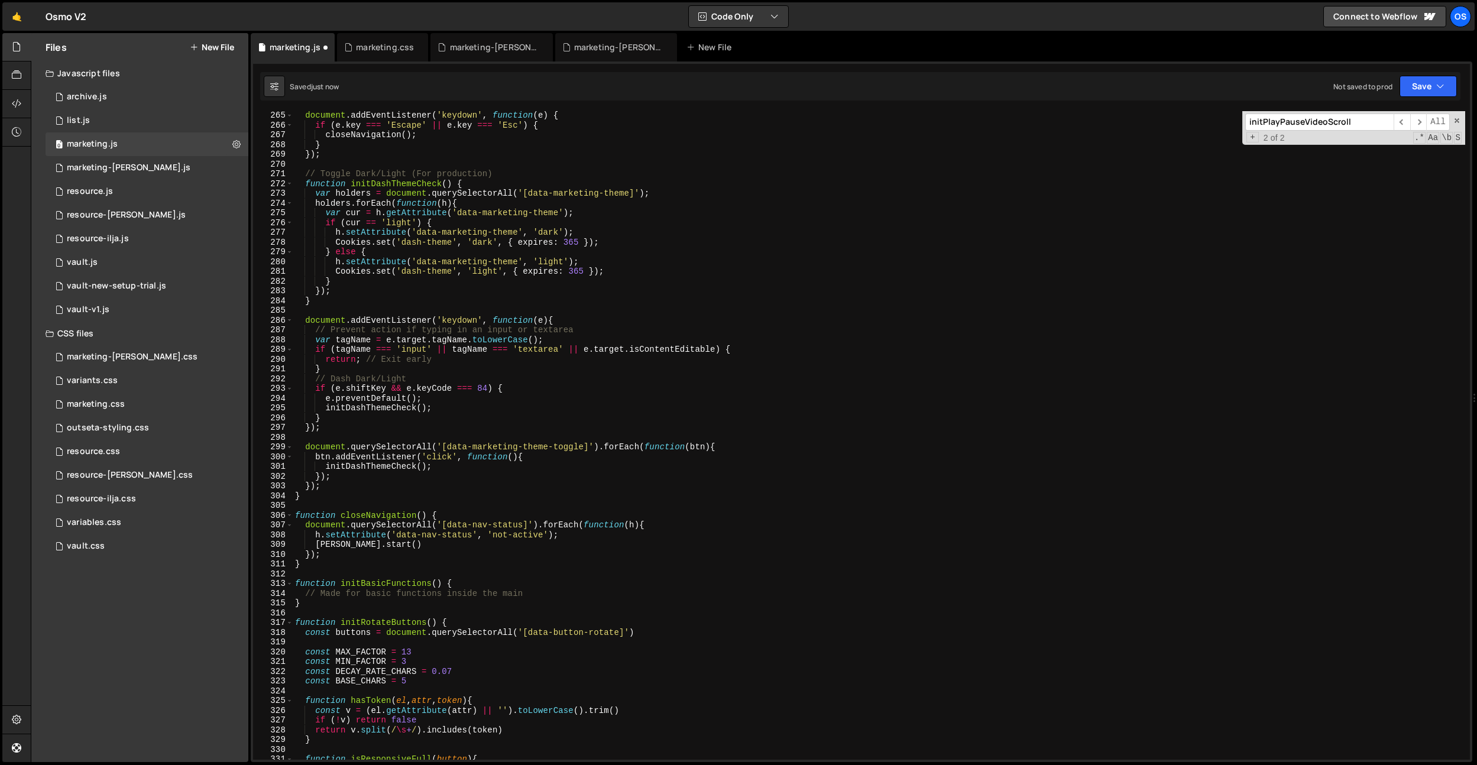
scroll to position [1895, 0]
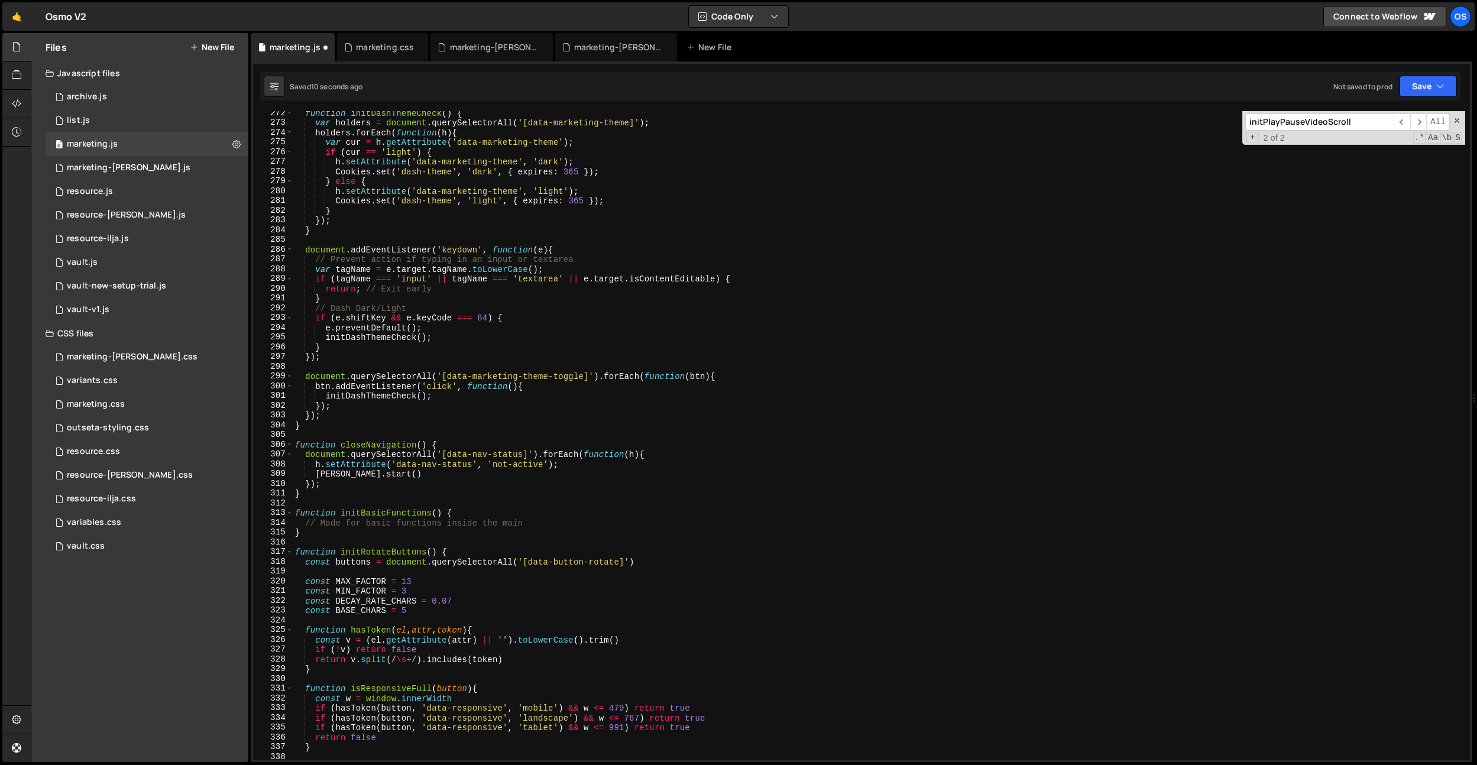
click at [344, 425] on div "function initDashThemeCheck ( ) { var holders = document . querySelectorAll ( '…" at bounding box center [879, 442] width 1172 height 668
type textarea "}"
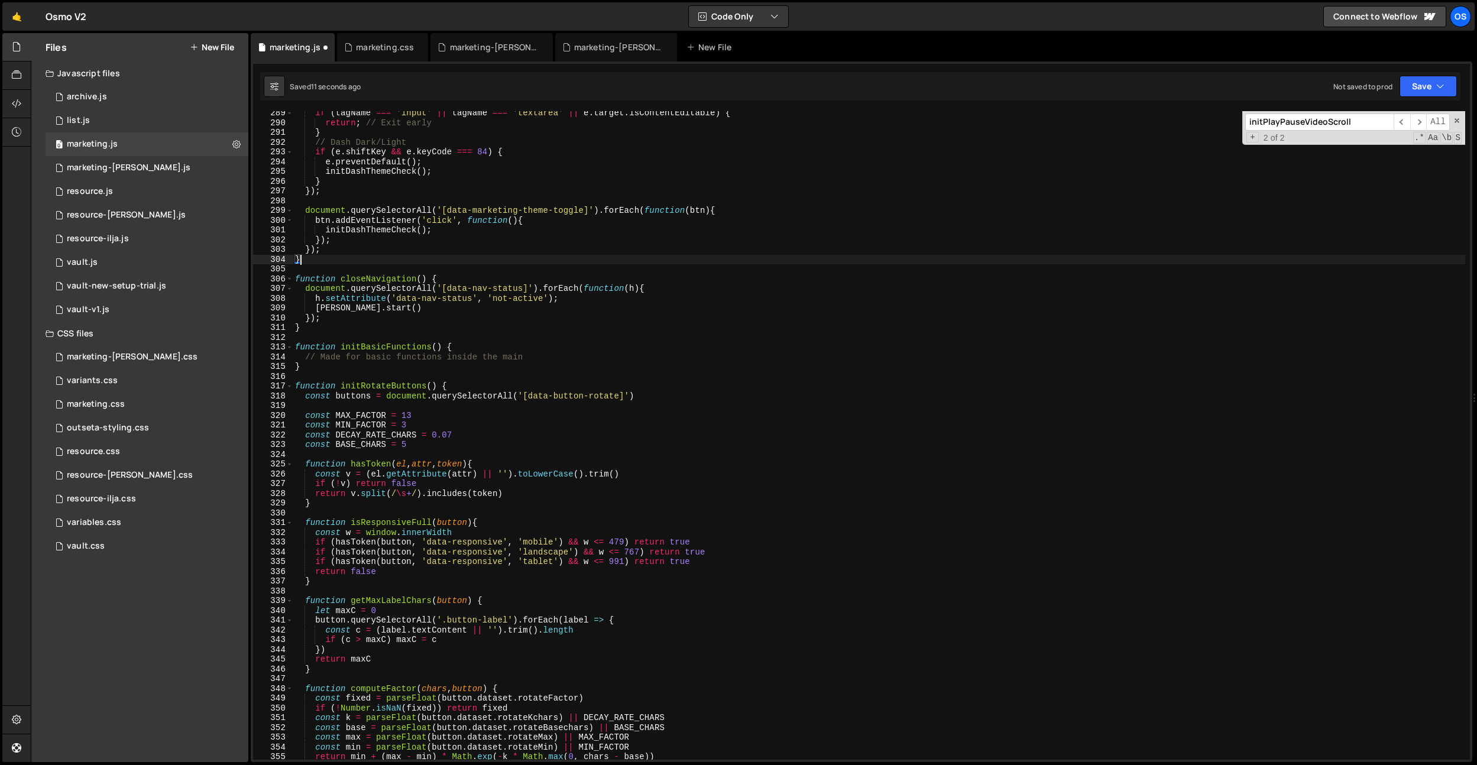
scroll to position [2021, 0]
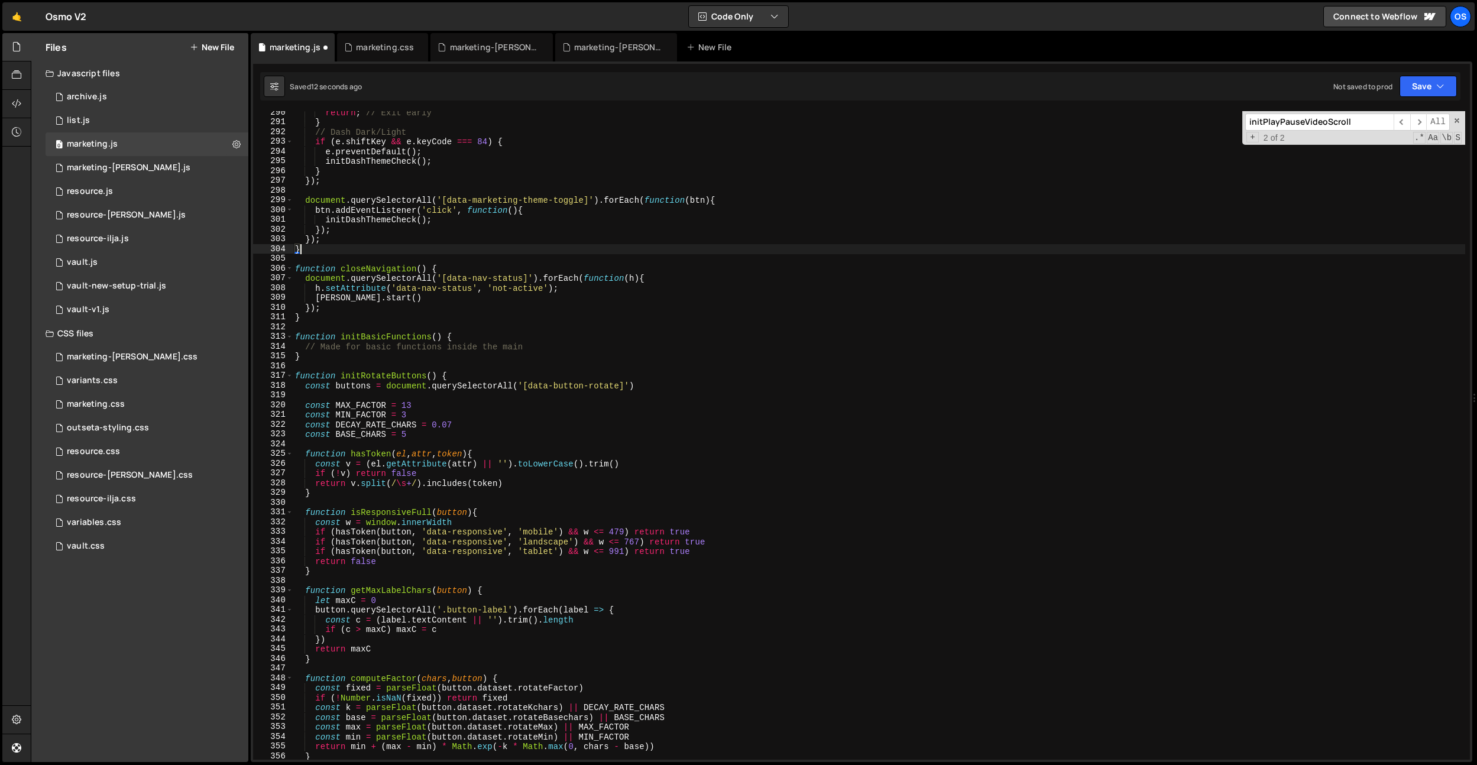
click at [326, 363] on div "return ; // Exit early } // Dash Dark/Light if ( e . shiftKey && e . keyCode ==…" at bounding box center [879, 442] width 1172 height 668
click at [328, 356] on div "return ; // Exit early } // Dash Dark/Light if ( e . shiftKey && e . keyCode ==…" at bounding box center [879, 442] width 1172 height 668
type textarea "}"
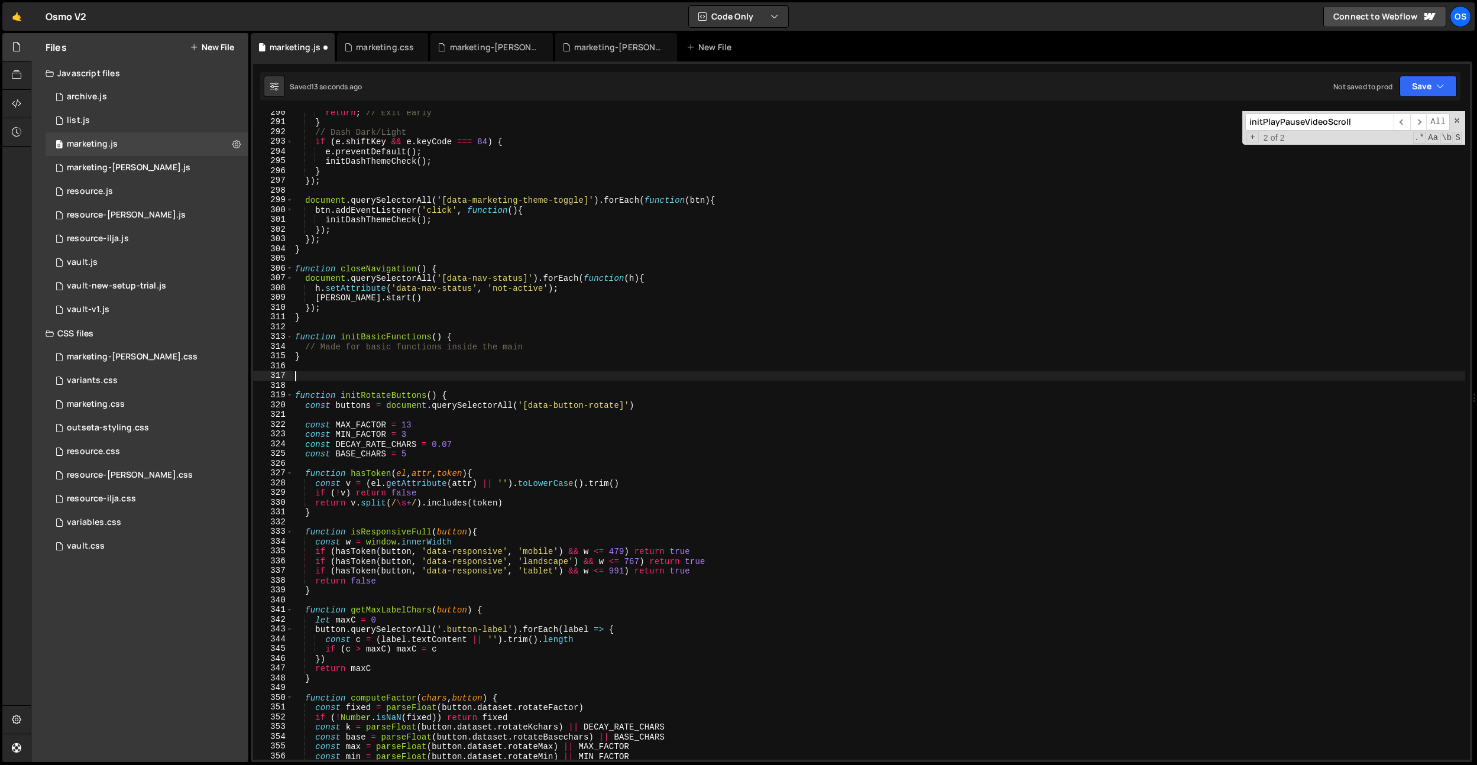
paste textarea "}"
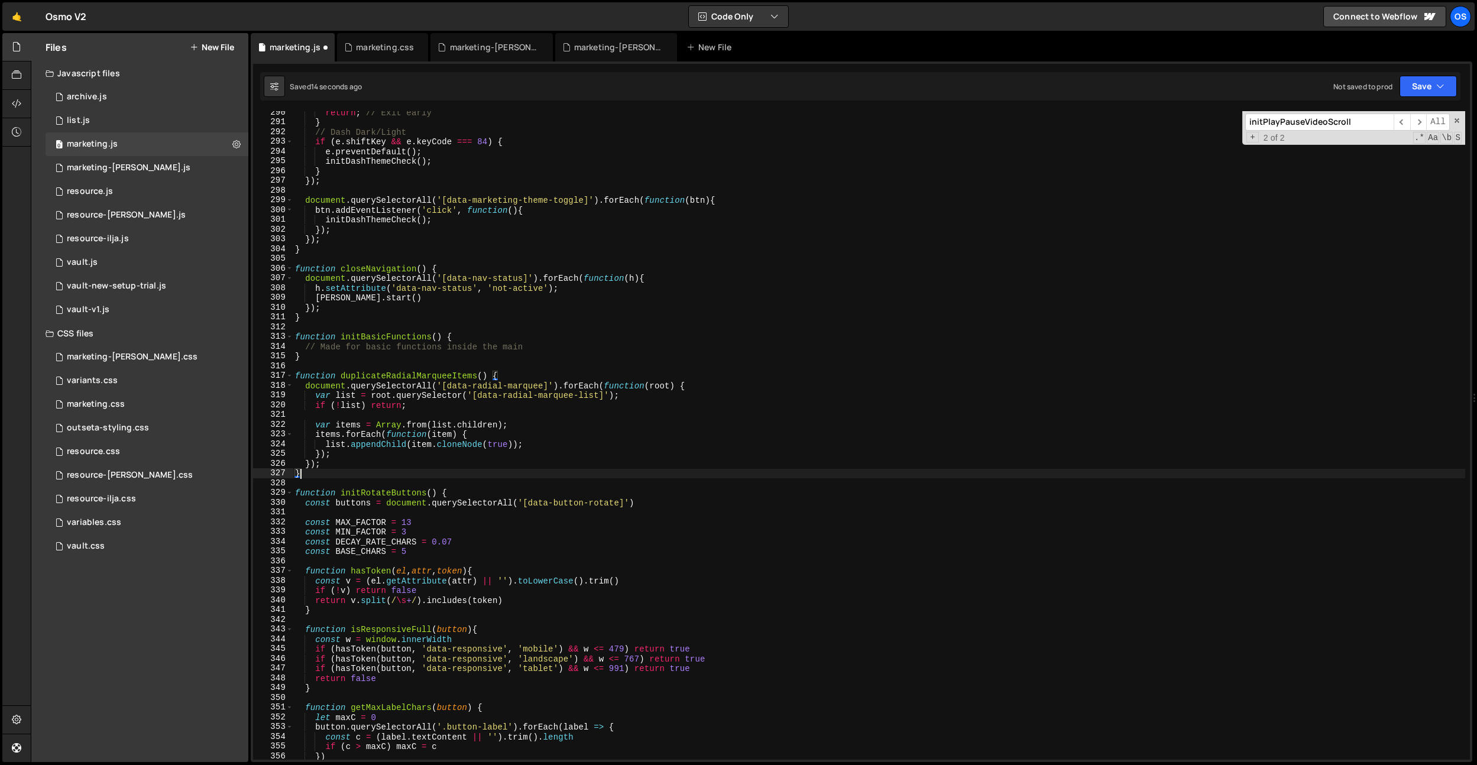
click at [370, 372] on div "return ; // Exit early } // Dash Dark/Light if ( e . shiftKey && e . keyCode ==…" at bounding box center [879, 442] width 1172 height 668
drag, startPoint x: 370, startPoint y: 372, endPoint x: 456, endPoint y: 406, distance: 92.3
click at [370, 372] on div "return ; // Exit early } // Dash Dark/Light if ( e . shiftKey && e . keyCode ==…" at bounding box center [879, 442] width 1172 height 668
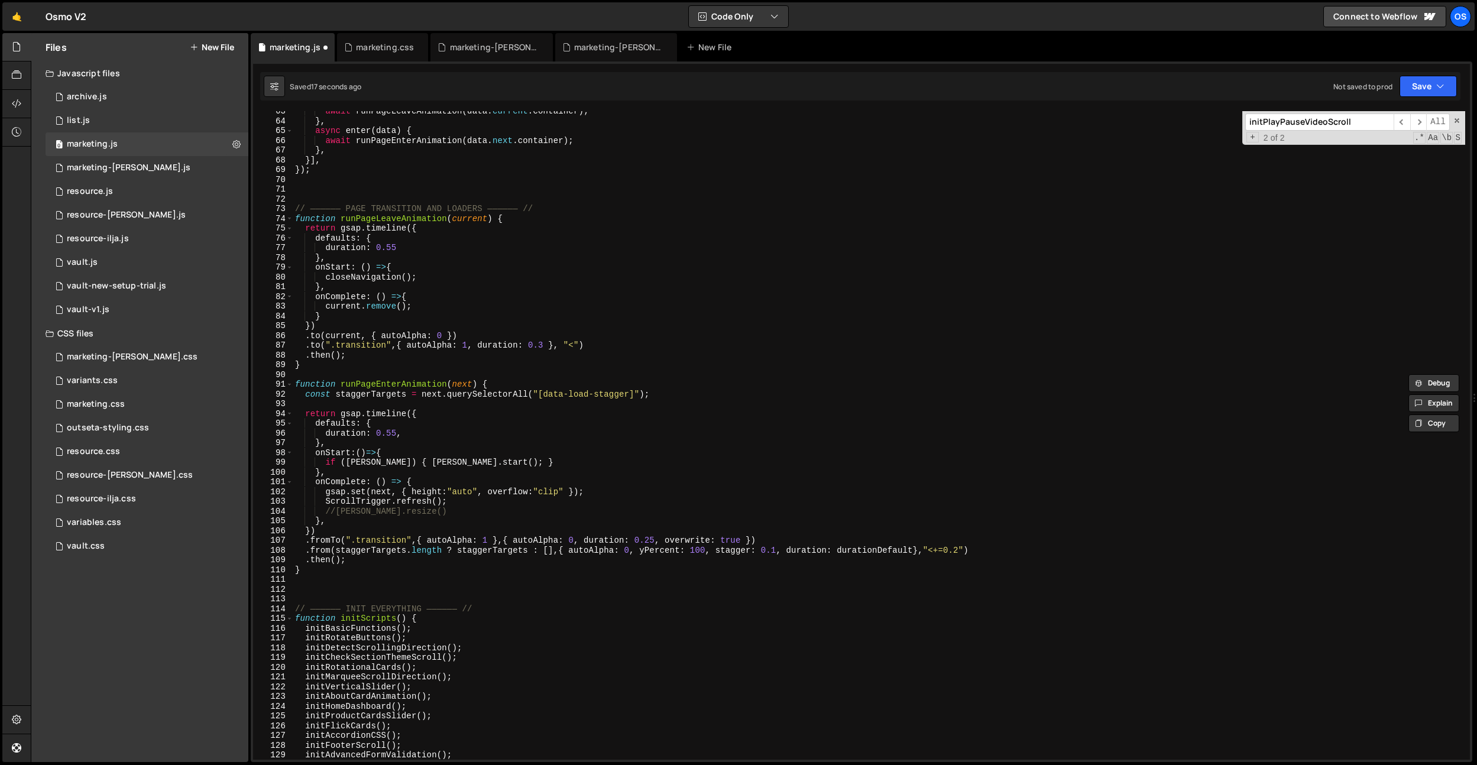
scroll to position [603, 0]
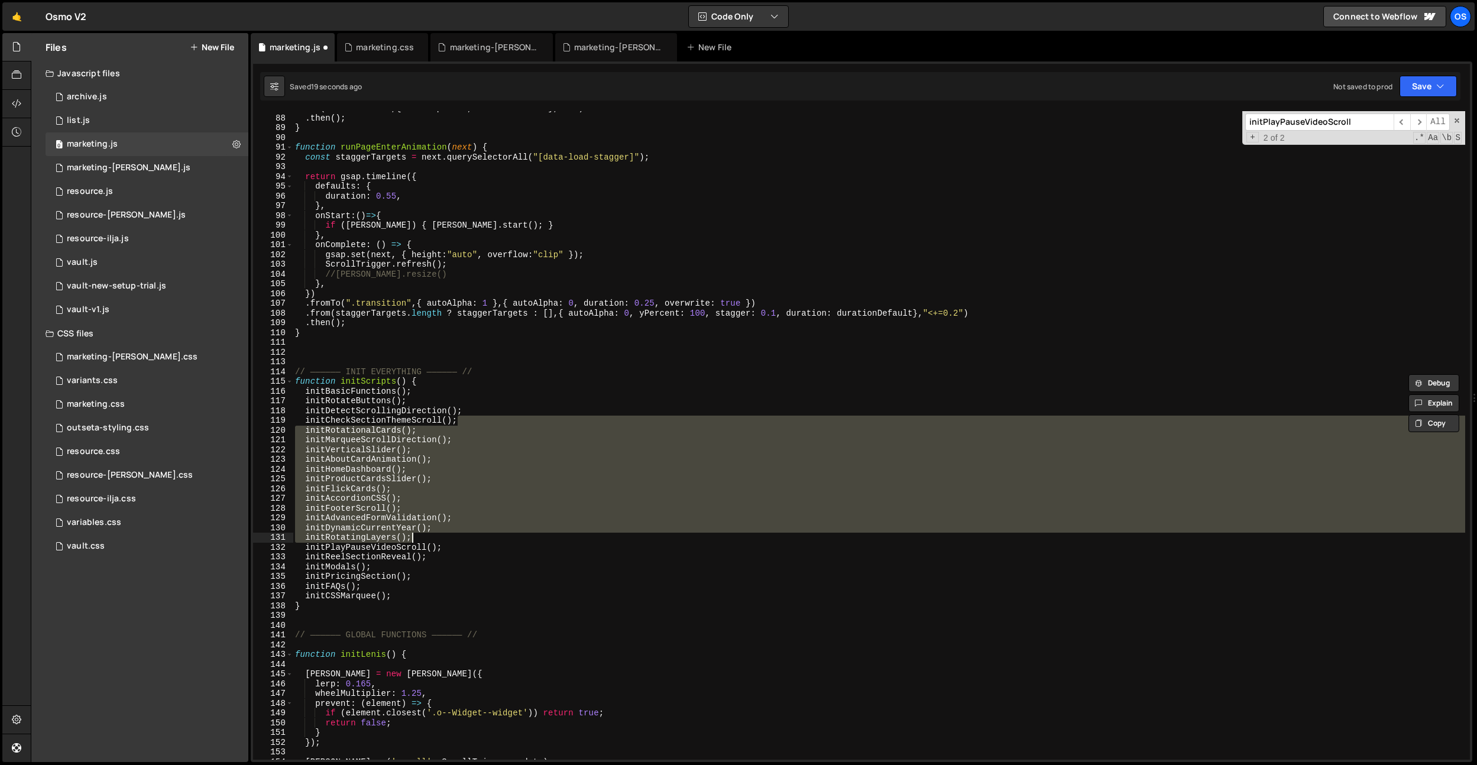
drag, startPoint x: 479, startPoint y: 422, endPoint x: 456, endPoint y: 540, distance: 121.0
click at [451, 534] on div ". to ( ".transition" , { autoAlpha : 1 , duration : 0.3 } , "<" ) . then ( ) ; …" at bounding box center [879, 437] width 1172 height 668
click at [459, 542] on div ". to ( ".transition" , { autoAlpha : 1 , duration : 0.3 } , "<" ) . then ( ) ; …" at bounding box center [879, 435] width 1172 height 649
type textarea "initRotatingLayers();"
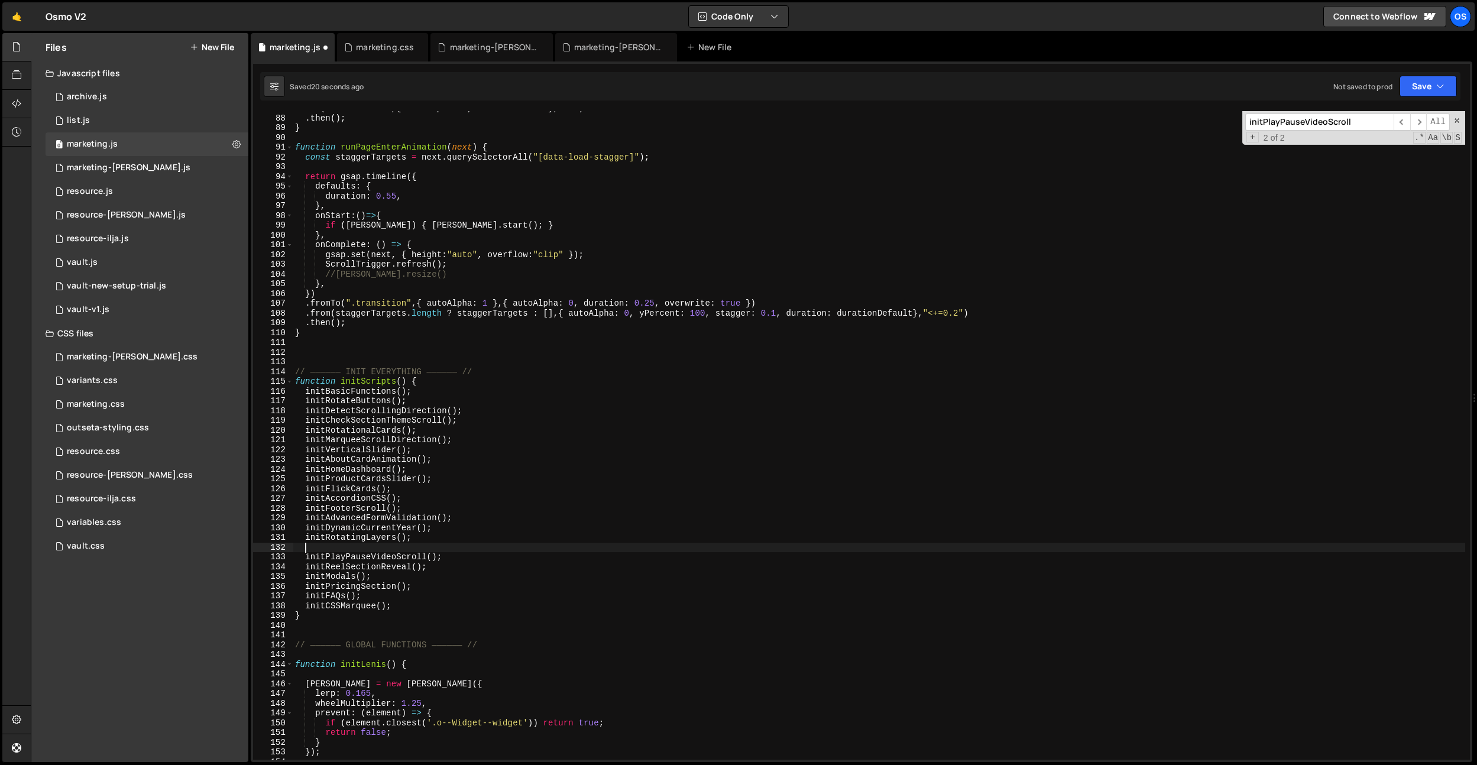
paste textarea "duplicateRadialMarqueeItems"
click at [304, 546] on div ". to ( ".transition" , { autoAlpha : 1 , duration : 0.3 } , "<" ) . then ( ) ; …" at bounding box center [879, 437] width 1172 height 668
click at [403, 489] on div ". to ( ".transition" , { autoAlpha : 1 , duration : 0.3 } , "<" ) . then ( ) ; …" at bounding box center [879, 437] width 1172 height 668
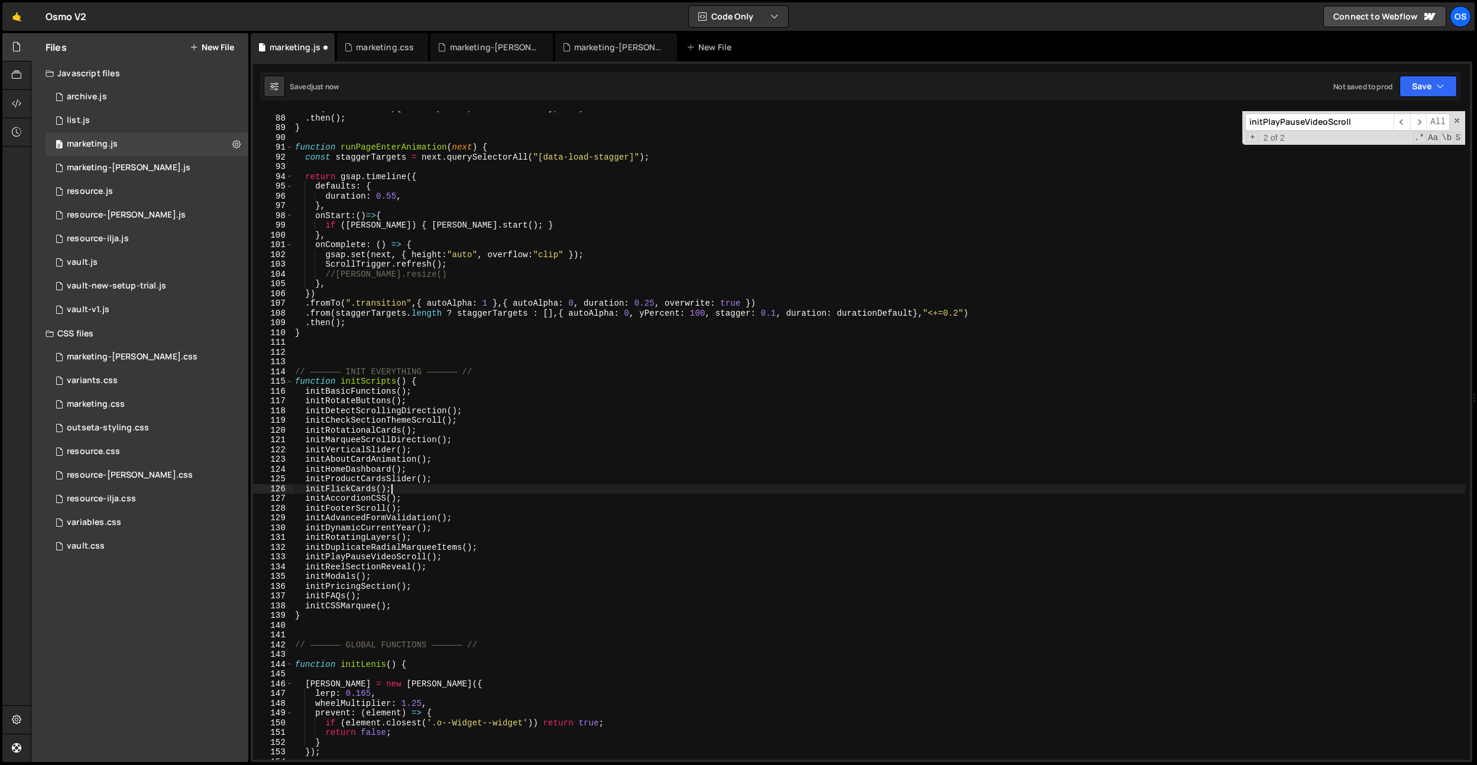
click at [410, 547] on div ". to ( ".transition" , { autoAlpha : 1 , duration : 0.3 } , "<" ) . then ( ) ; …" at bounding box center [879, 437] width 1172 height 668
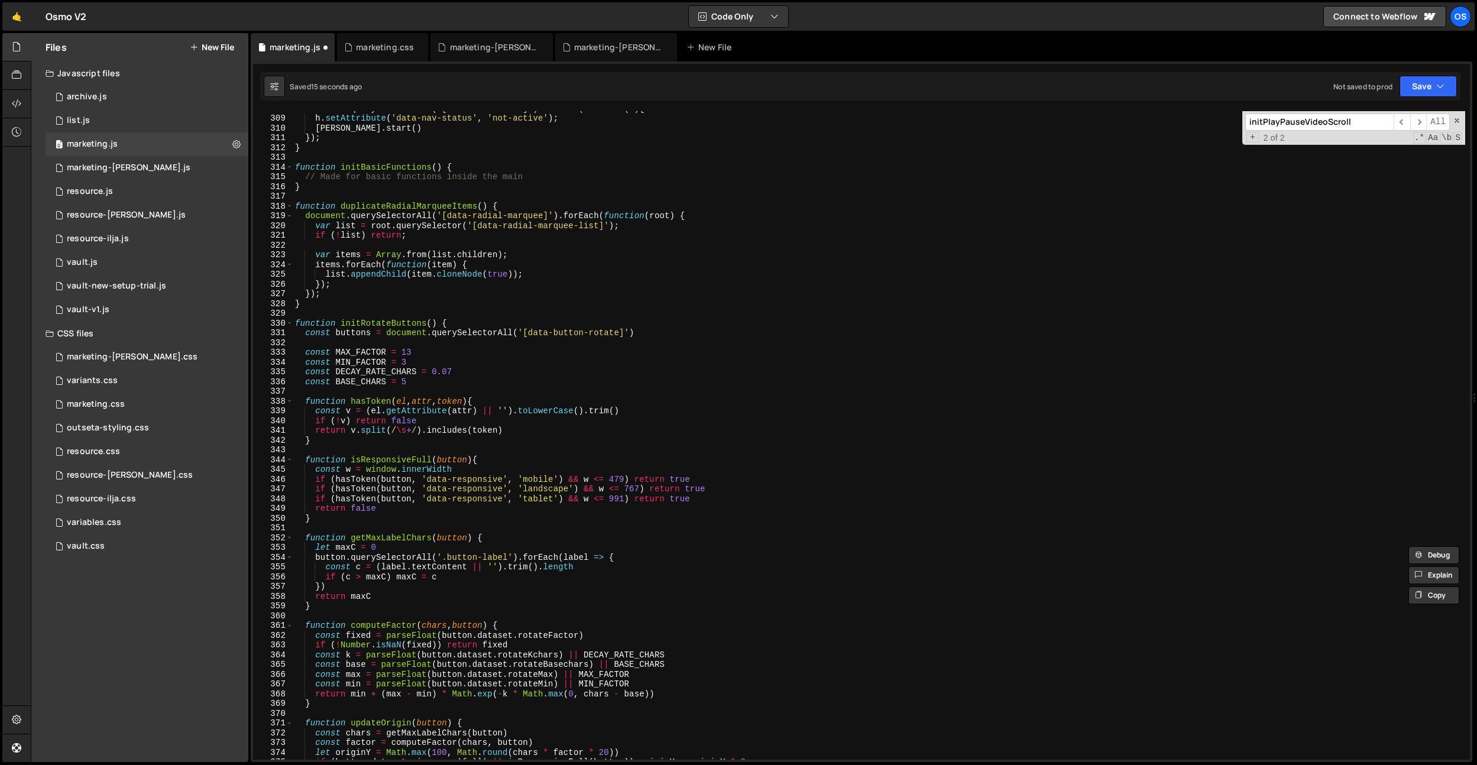
scroll to position [2069, 0]
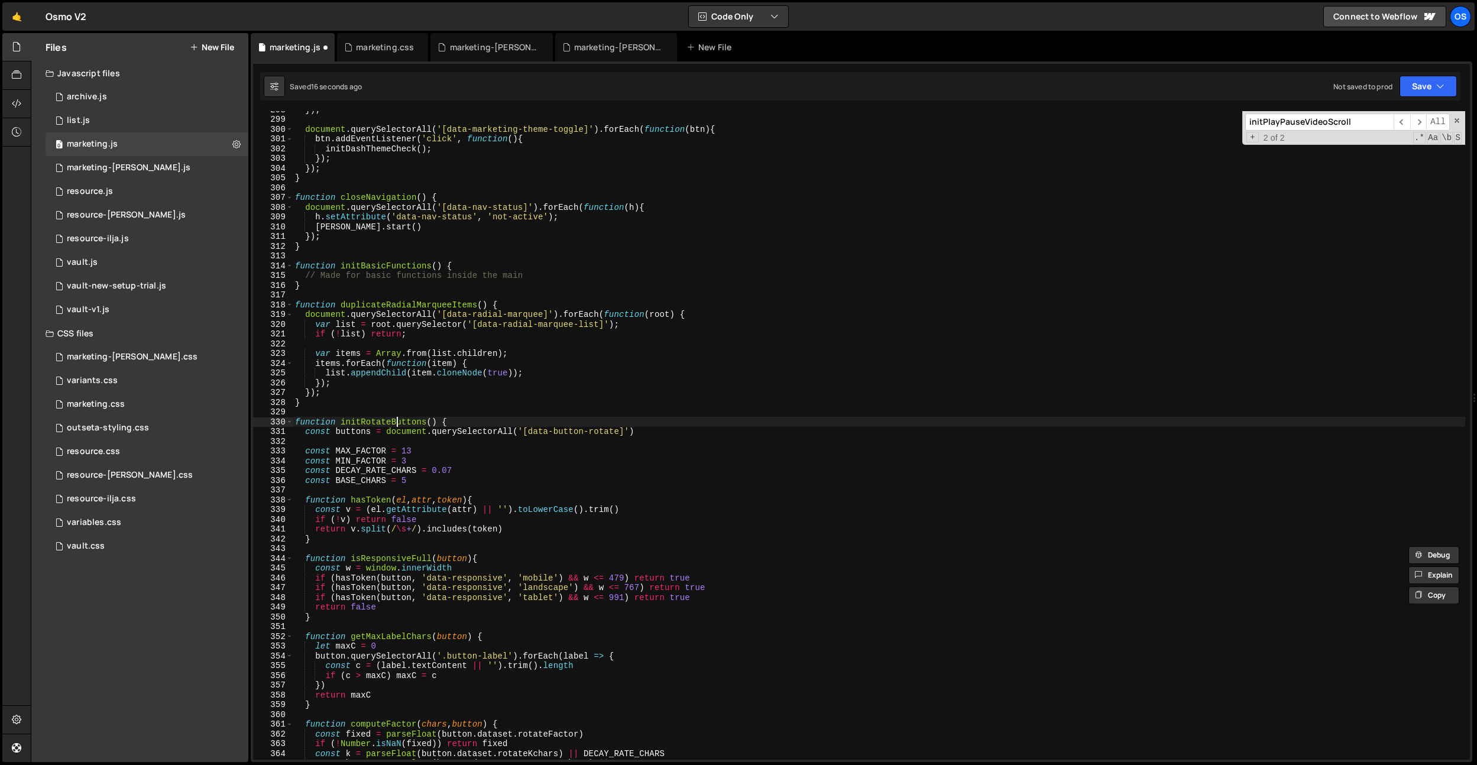
click at [399, 420] on div "}) ; document . querySelectorAll ( '[data-marketing-theme-toggle]' ) . forEach …" at bounding box center [879, 439] width 1172 height 668
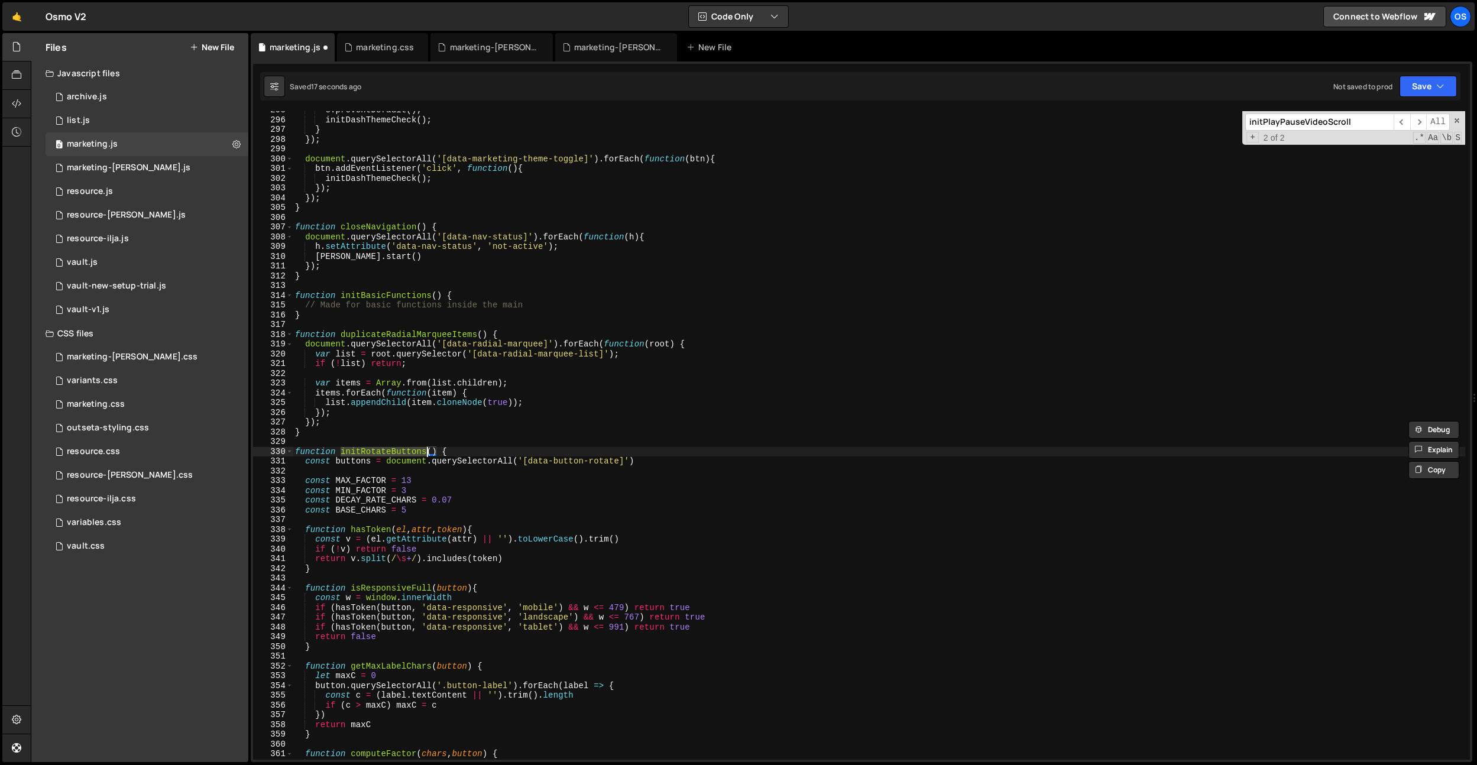
scroll to position [1985, 0]
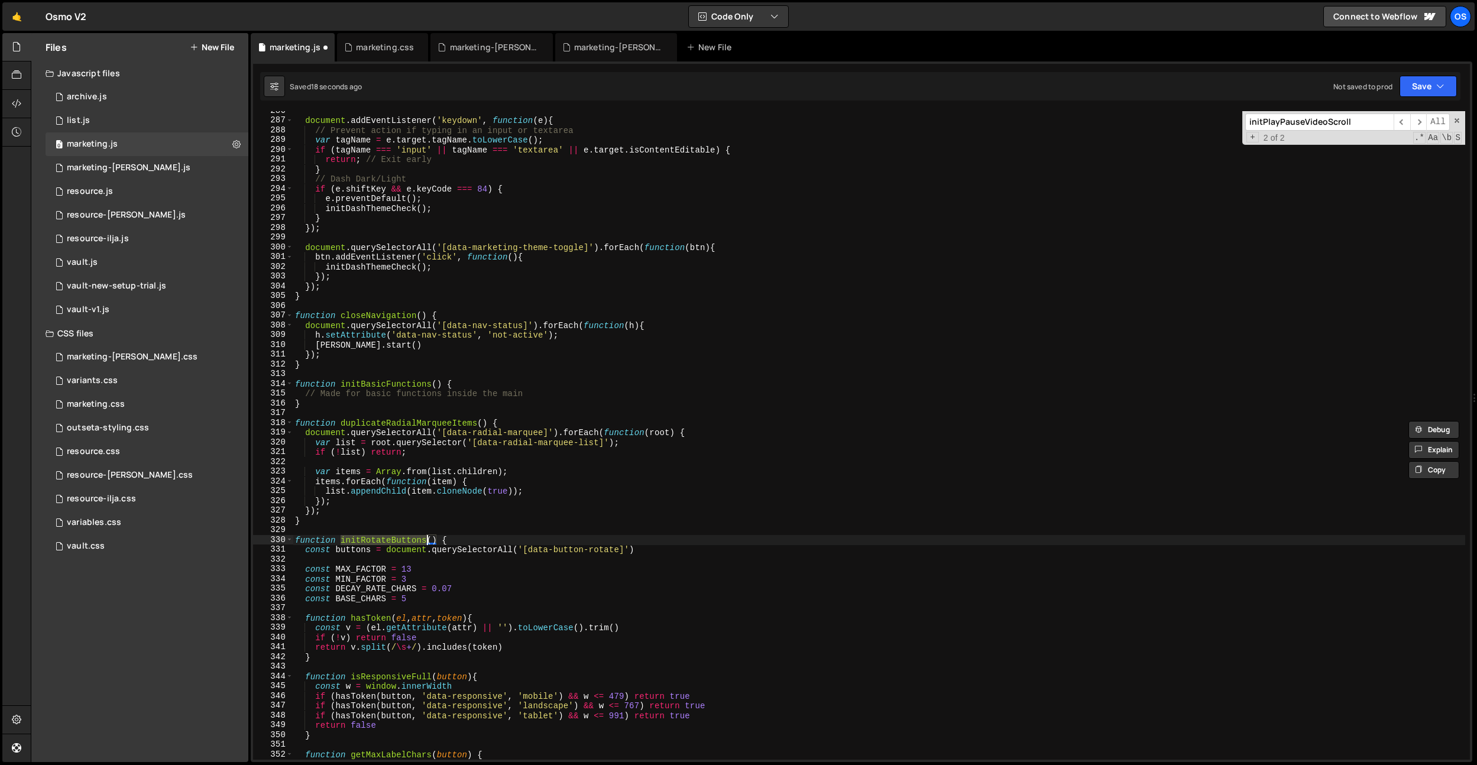
click at [414, 424] on div "document . addEventListener ( 'keydown' , function ( e ) { // Prevent action if…" at bounding box center [879, 440] width 1172 height 668
paste textarea "initD"
type textarea "function initDuplicateRadialMarqueeItems() {"
click at [588, 46] on div "marketing-[PERSON_NAME].js" at bounding box center [618, 47] width 89 height 12
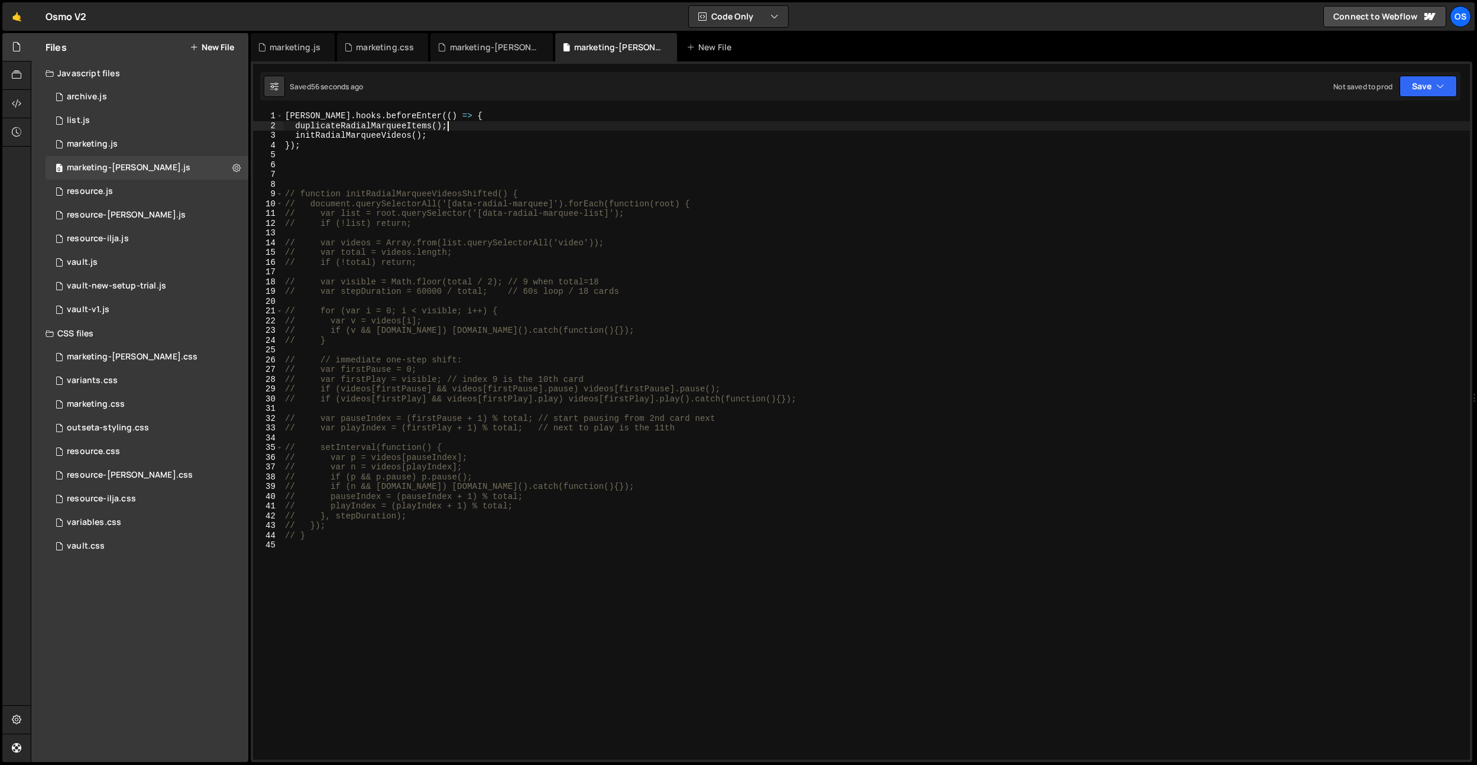
drag, startPoint x: 457, startPoint y: 125, endPoint x: 464, endPoint y: 117, distance: 10.1
click at [464, 117] on div "barba . hooks . beforeEnter (( ) => { duplicateRadialMarqueeItems ( ) ; initRad…" at bounding box center [876, 445] width 1187 height 668
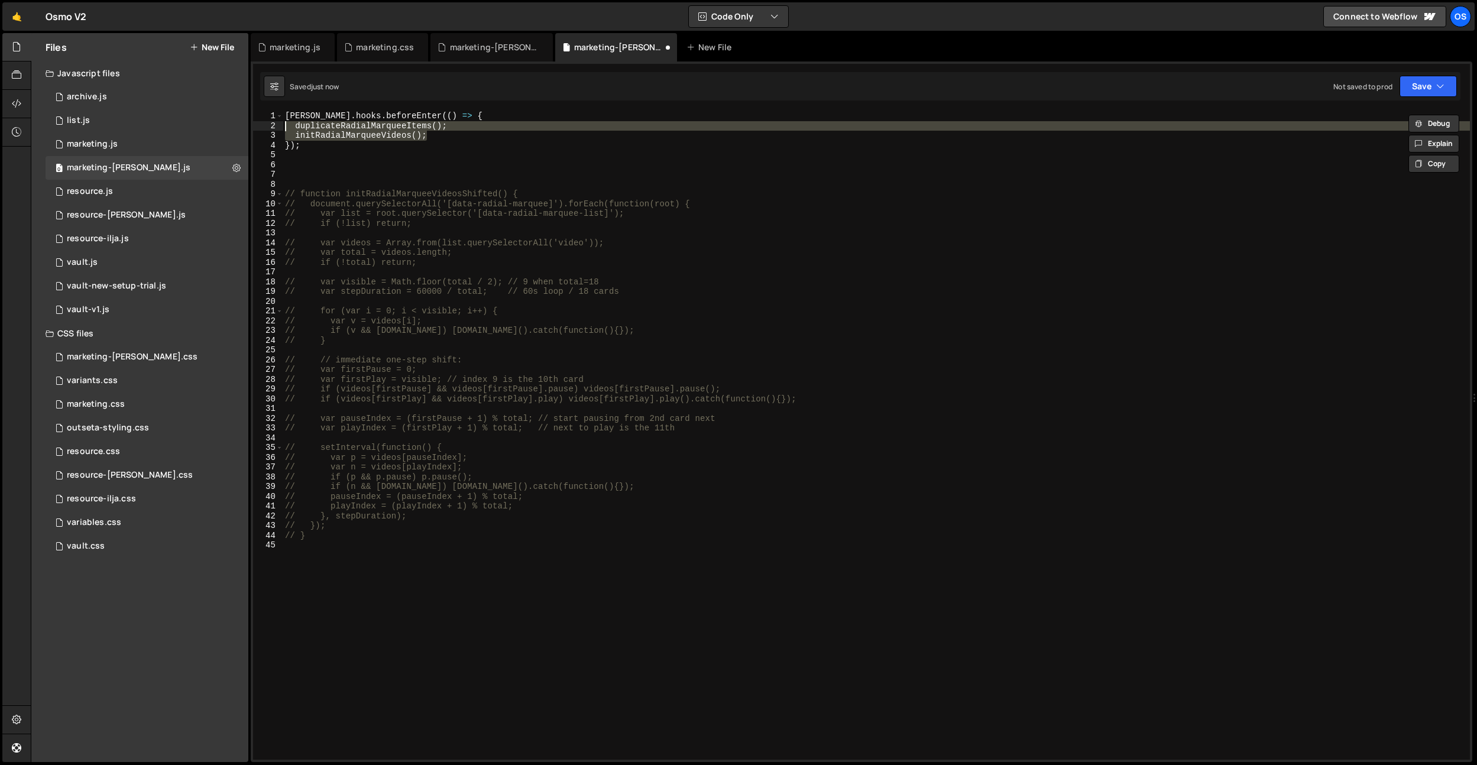
drag, startPoint x: 474, startPoint y: 131, endPoint x: 280, endPoint y: 123, distance: 194.7
click at [280, 123] on div "barba.hooks.beforeEnter(() => { duplicateRadialMarqueeItems(); 1 2 3 4 5 6 7 8 …" at bounding box center [861, 435] width 1217 height 649
type textarea "duplicateRadialMarqueeItems(); initRadialMarqueeVideos();"
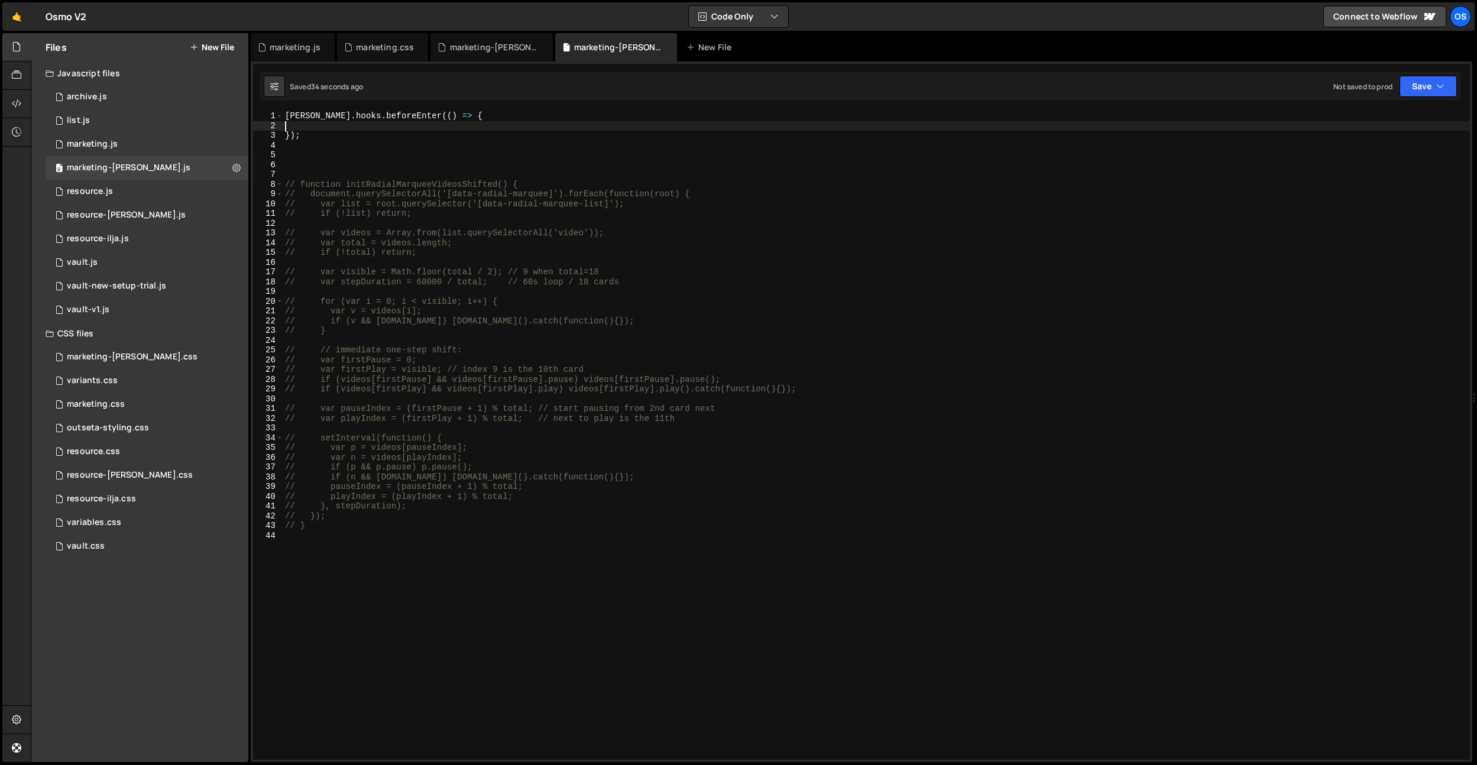
click at [584, 269] on div "barba . hooks . beforeEnter (( ) => { }) ; // function initRadialMarqueeVideosS…" at bounding box center [876, 445] width 1187 height 668
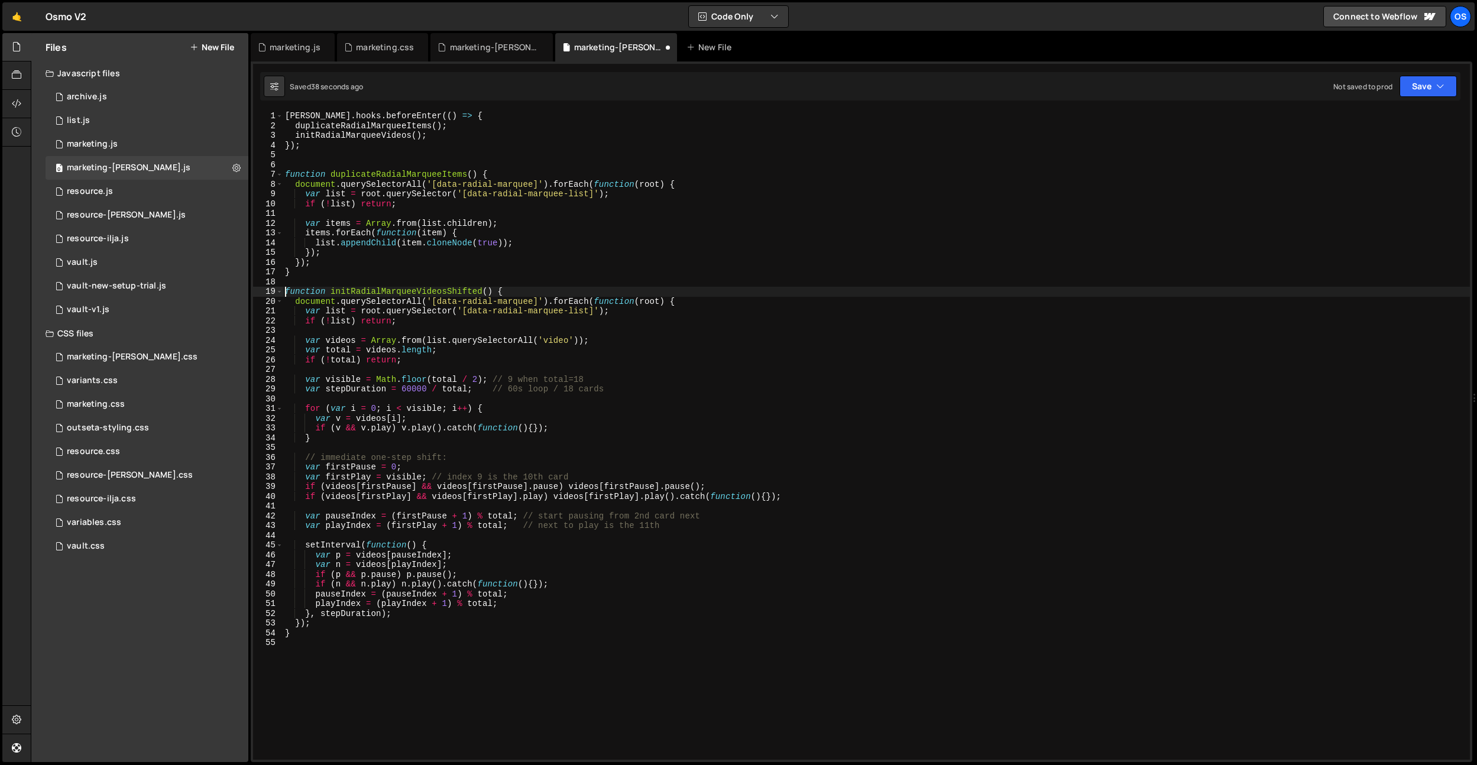
click at [475, 273] on div "barba . hooks . beforeEnter (( ) => { duplicateRadialMarqueeItems ( ) ; initRad…" at bounding box center [876, 445] width 1187 height 668
click at [465, 290] on div "barba . hooks . beforeEnter (( ) => { duplicateRadialMarqueeItems ( ) ; initRad…" at bounding box center [876, 445] width 1187 height 668
click at [412, 128] on div "barba . hooks . beforeEnter (( ) => { duplicateRadialMarqueeItems ( ) ; initRad…" at bounding box center [876, 445] width 1187 height 668
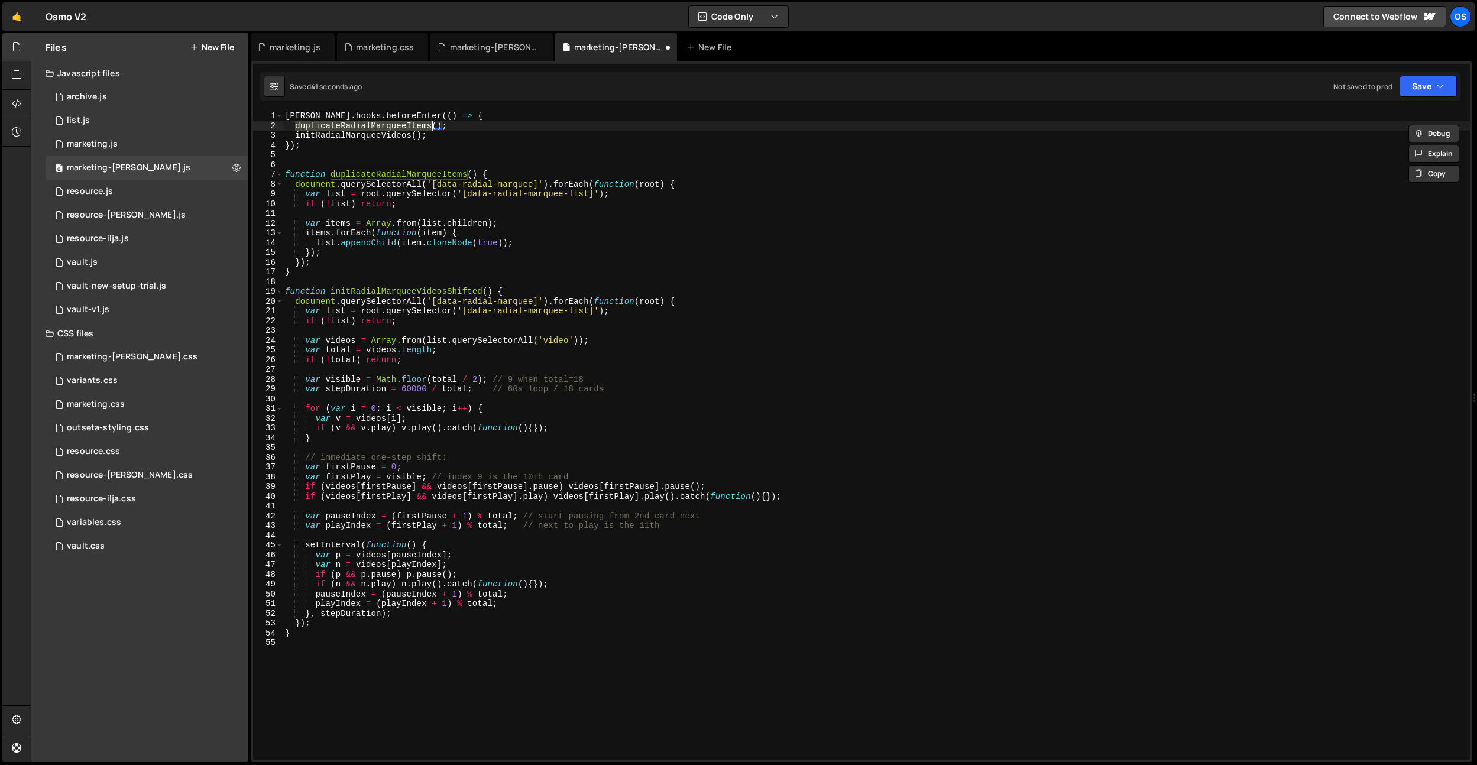
click at [404, 134] on div "barba . hooks . beforeEnter (( ) => { duplicateRadialMarqueeItems ( ) ; initRad…" at bounding box center [876, 445] width 1187 height 668
paste textarea "Shifted"
click at [479, 140] on div "barba . hooks . beforeEnter (( ) => { duplicateRadialMarqueeItems ( ) ; initRad…" at bounding box center [876, 445] width 1187 height 668
click at [333, 177] on div "barba . hooks . beforeEnter (( ) => { duplicateRadialMarqueeItems ( ) ; initRad…" at bounding box center [876, 445] width 1187 height 668
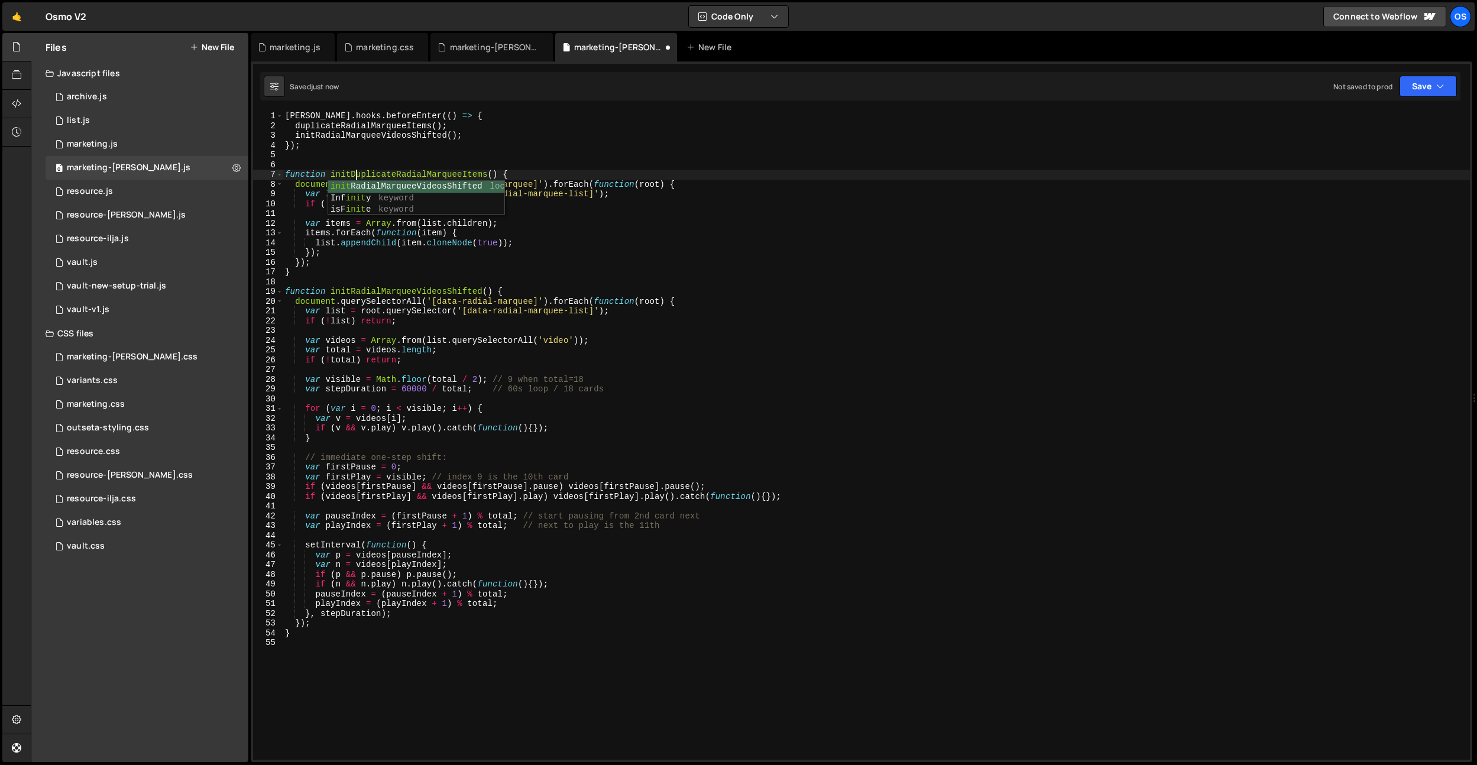
scroll to position [0, 5]
click at [403, 174] on div "barba . hooks . beforeEnter (( ) => { duplicateRadialMarqueeItems ( ) ; initRad…" at bounding box center [876, 445] width 1187 height 668
click at [401, 125] on div "barba . hooks . beforeEnter (( ) => { duplicateRadialMarqueeItems ( ) ; initRad…" at bounding box center [876, 445] width 1187 height 668
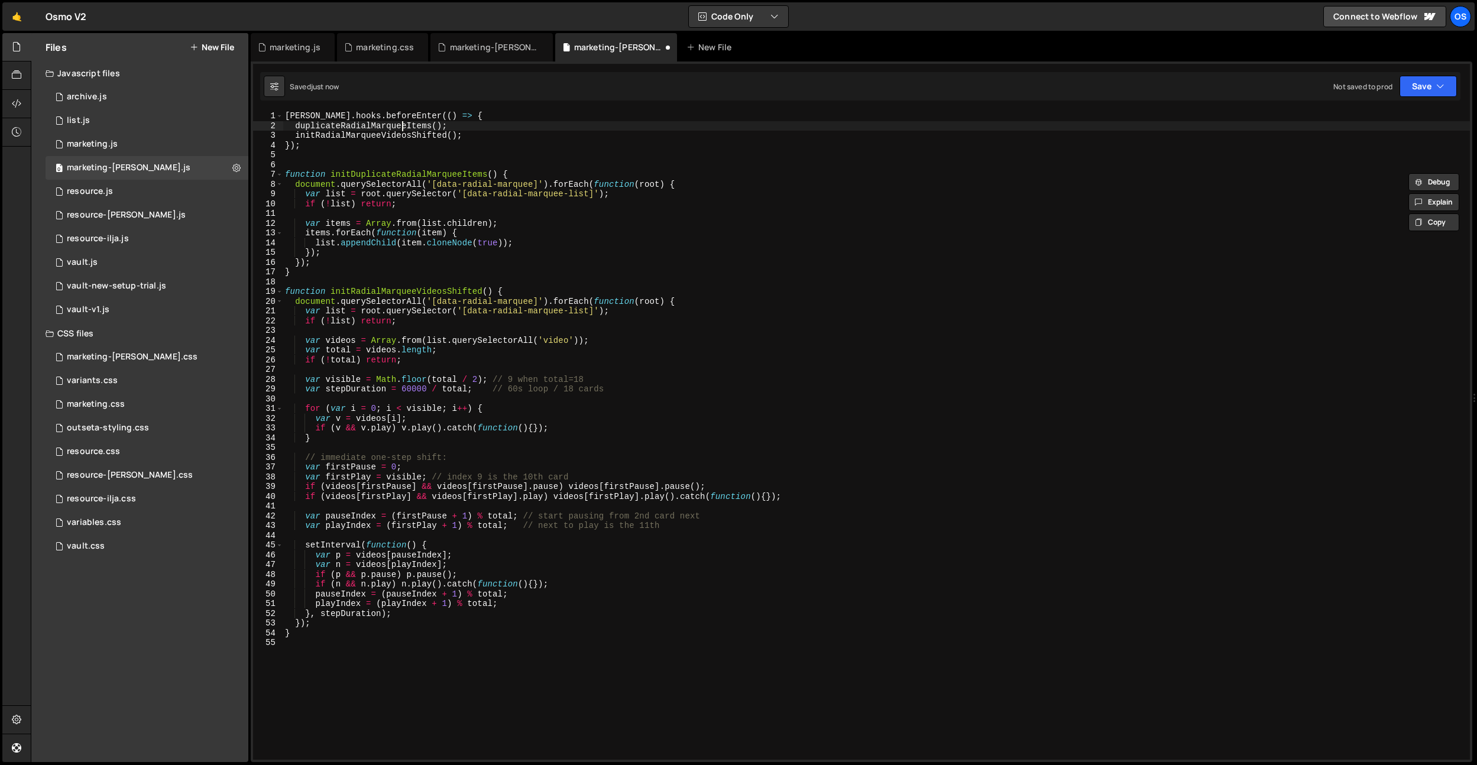
paste textarea "initD"
type textarea "initDuplicateRadialMarqueeItems();"
click at [555, 151] on div "barba . hooks . beforeEnter (( ) => { initDuplicateRadialMarqueeItems ( ) ; ini…" at bounding box center [876, 445] width 1187 height 668
click at [427, 142] on div "barba . hooks . beforeEnter (( ) => { initDuplicateRadialMarqueeItems ( ) ; ini…" at bounding box center [876, 445] width 1187 height 668
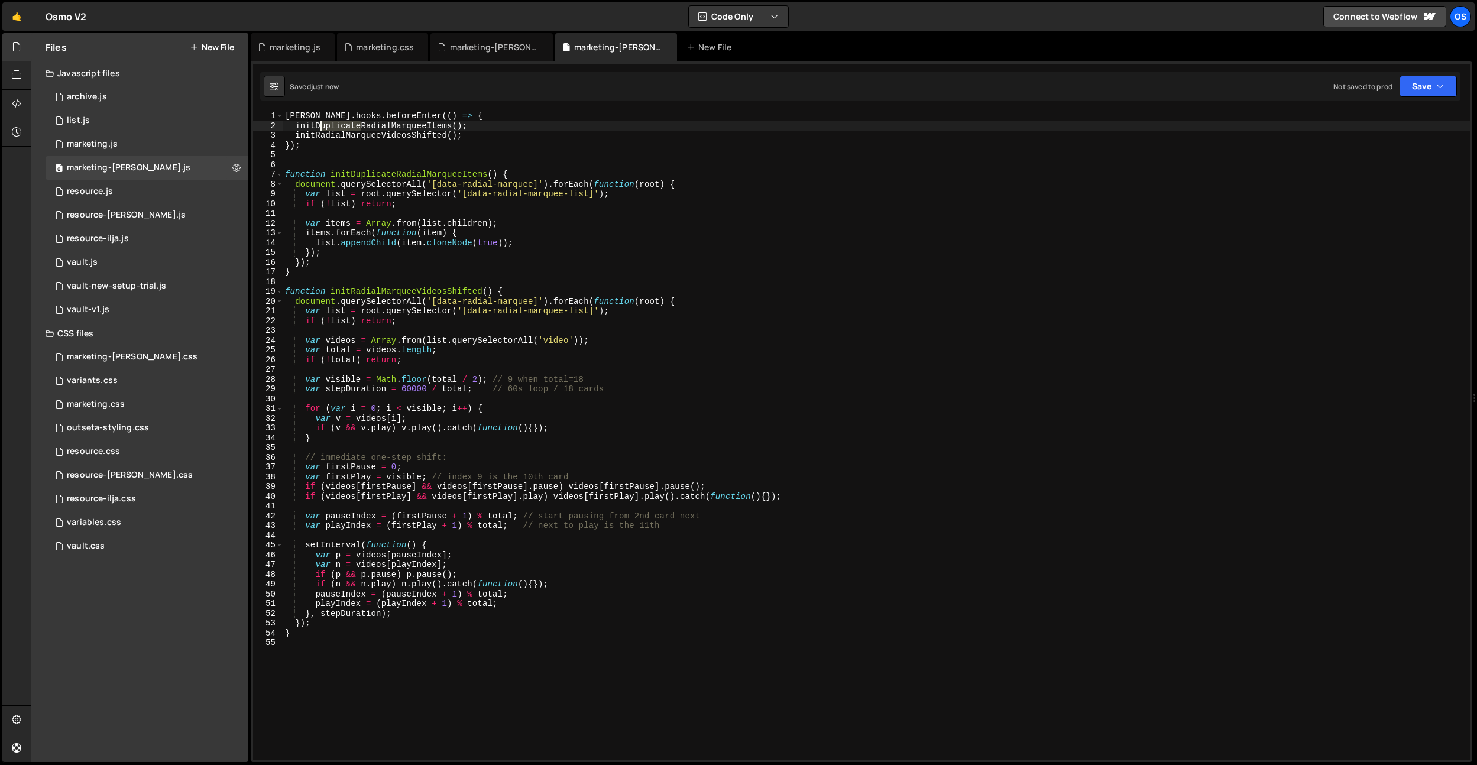
drag, startPoint x: 362, startPoint y: 125, endPoint x: 320, endPoint y: 127, distance: 42.0
click at [320, 127] on div "barba . hooks . beforeEnter (( ) => { initDuplicateRadialMarqueeItems ( ) ; ini…" at bounding box center [876, 445] width 1187 height 668
click at [407, 125] on div "barba . hooks . beforeEnter (( ) => { initRadialMarqueeItems ( ) ; initRadialMa…" at bounding box center [876, 445] width 1187 height 668
click at [406, 126] on div "[PERSON_NAME] . hooks . beforeEnter (( ) => { initRadialMarqueeItemsDuplicate (…" at bounding box center [876, 445] width 1187 height 668
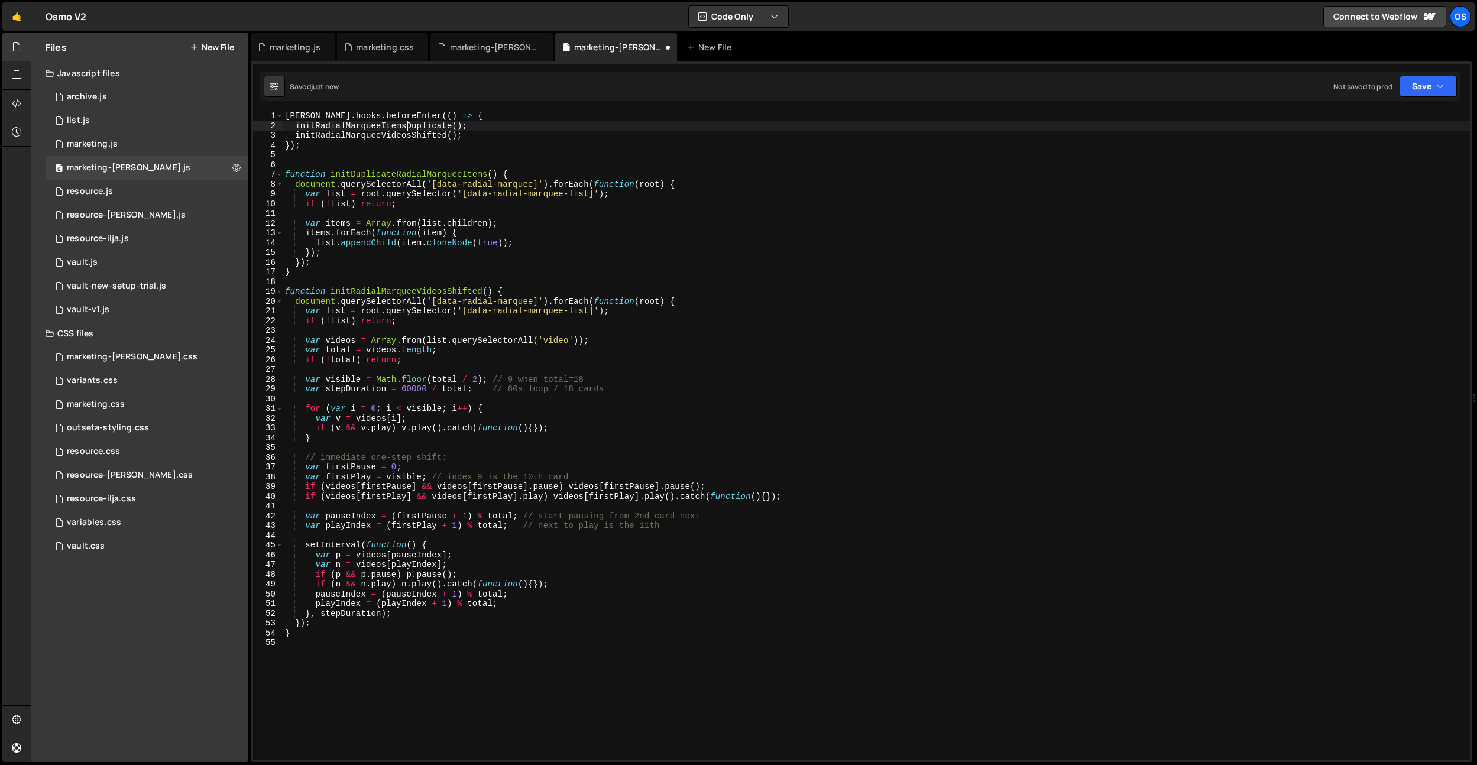
click at [406, 126] on div "[PERSON_NAME] . hooks . beforeEnter (( ) => { initRadialMarqueeItemsDuplicate (…" at bounding box center [876, 445] width 1187 height 668
click at [415, 294] on div "[PERSON_NAME] . hooks . beforeEnter (( ) => { initRadialMarqueeItemsDuplicate (…" at bounding box center [876, 445] width 1187 height 668
click at [458, 176] on div "[PERSON_NAME] . hooks . beforeEnter (( ) => { initRadialMarqueeItemsDuplicate (…" at bounding box center [876, 445] width 1187 height 668
drag, startPoint x: 458, startPoint y: 176, endPoint x: 555, endPoint y: 208, distance: 102.6
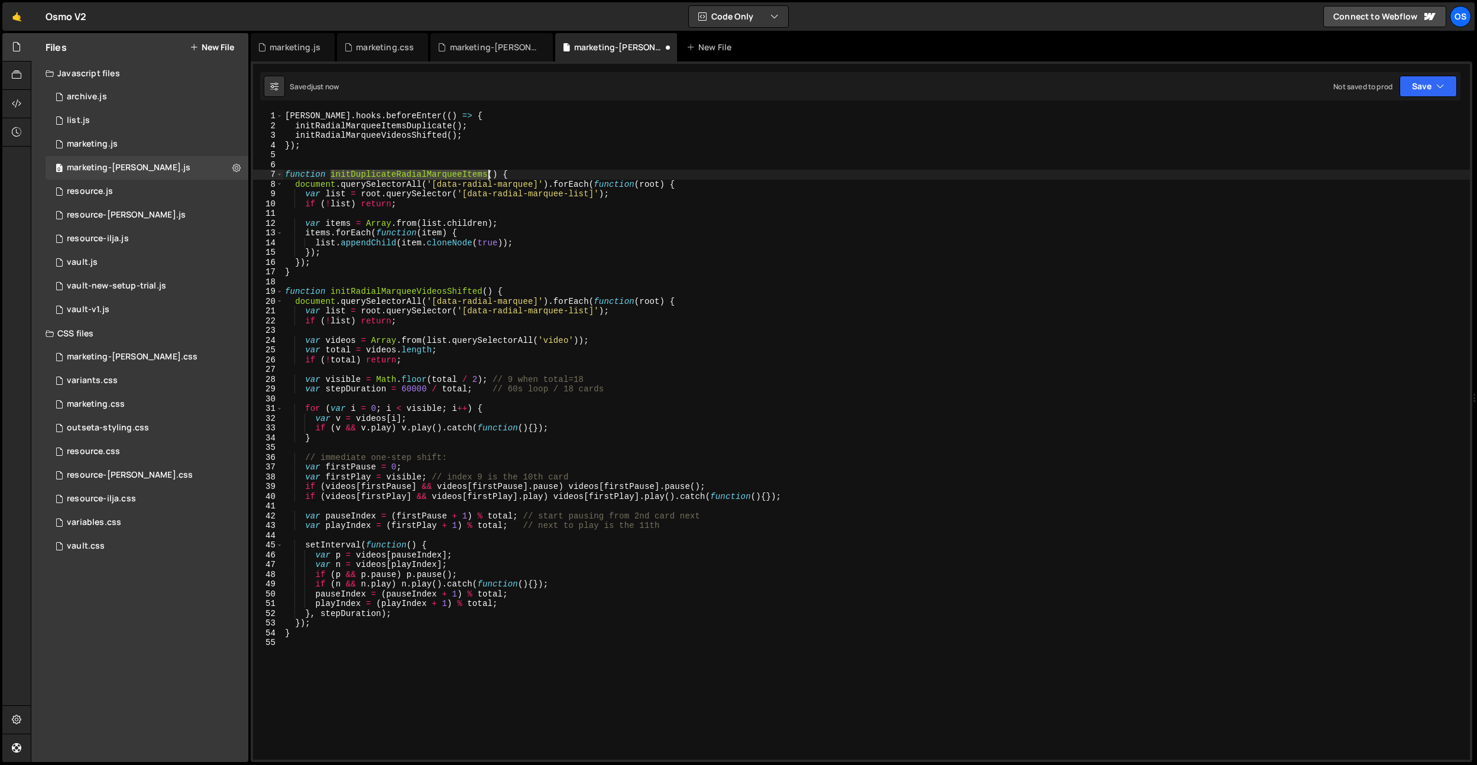
click at [458, 176] on div "[PERSON_NAME] . hooks . beforeEnter (( ) => { initRadialMarqueeItemsDuplicate (…" at bounding box center [876, 445] width 1187 height 668
paste textarea "RadialMarqueeItemsDuplicate"
type textarea "function initRadialMarqueeItemsDuplicate() {"
click at [287, 49] on div "marketing.js" at bounding box center [295, 47] width 51 height 12
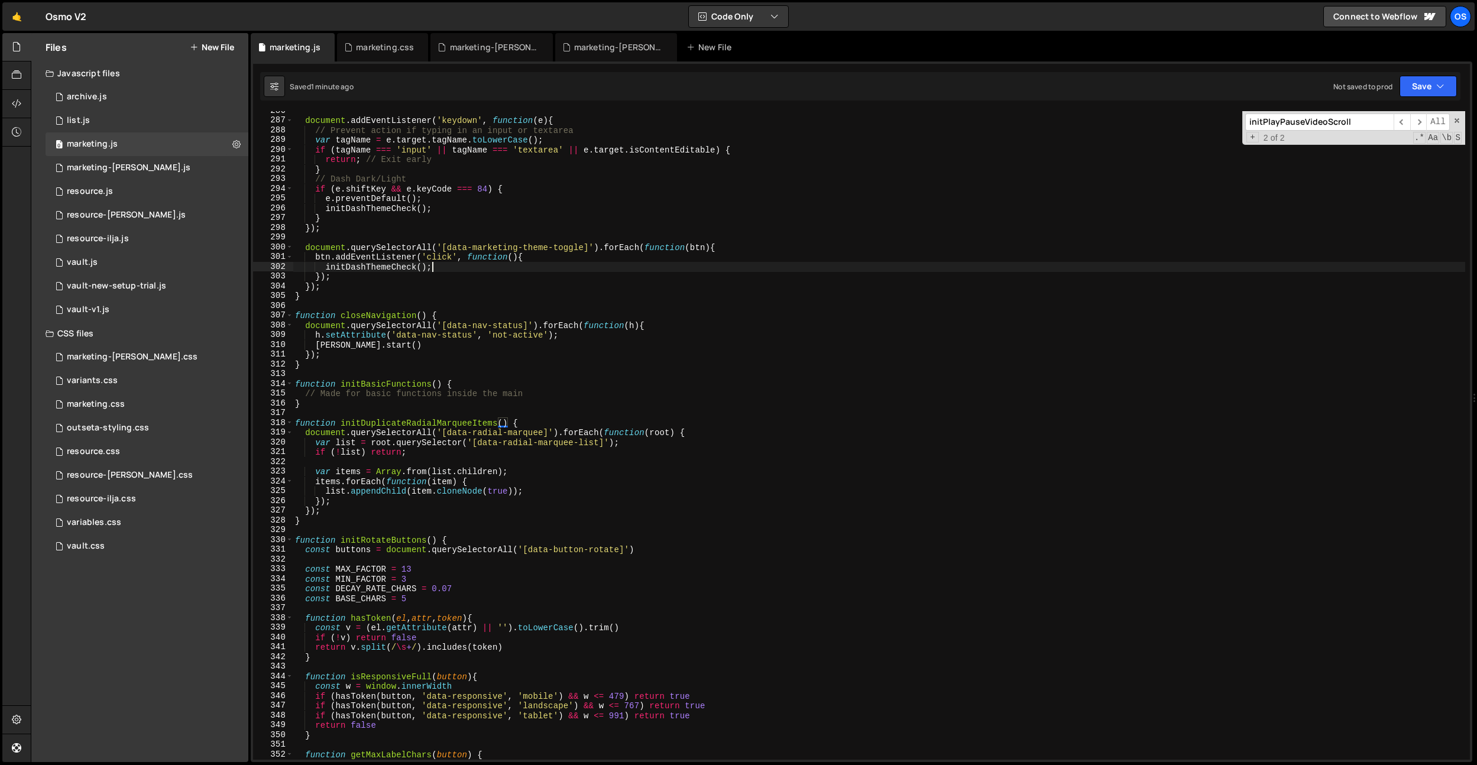
click at [446, 263] on div "document . addEventListener ( 'keydown' , function ( e ) { // Prevent action if…" at bounding box center [879, 440] width 1172 height 668
click at [342, 516] on div "document . addEventListener ( 'keydown' , function ( e ) { // Prevent action if…" at bounding box center [879, 440] width 1172 height 668
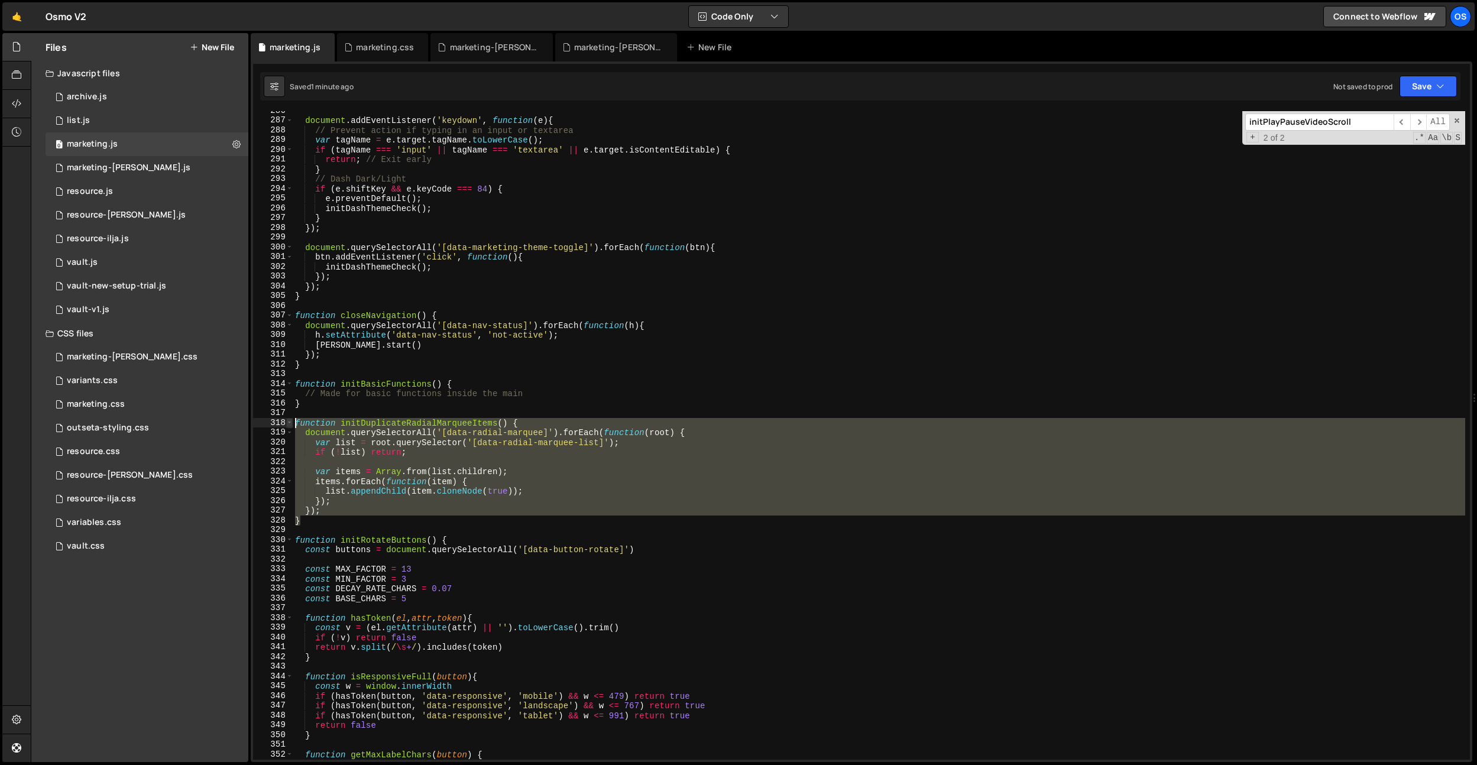
drag, startPoint x: 339, startPoint y: 523, endPoint x: 289, endPoint y: 426, distance: 109.7
click at [289, 426] on div "} 286 287 288 289 290 291 292 293 294 295 296 297 298 299 300 301 302 303 304 3…" at bounding box center [861, 435] width 1217 height 649
click at [420, 423] on div "document . addEventListener ( 'keydown' , function ( e ) { // Prevent action if…" at bounding box center [879, 435] width 1172 height 649
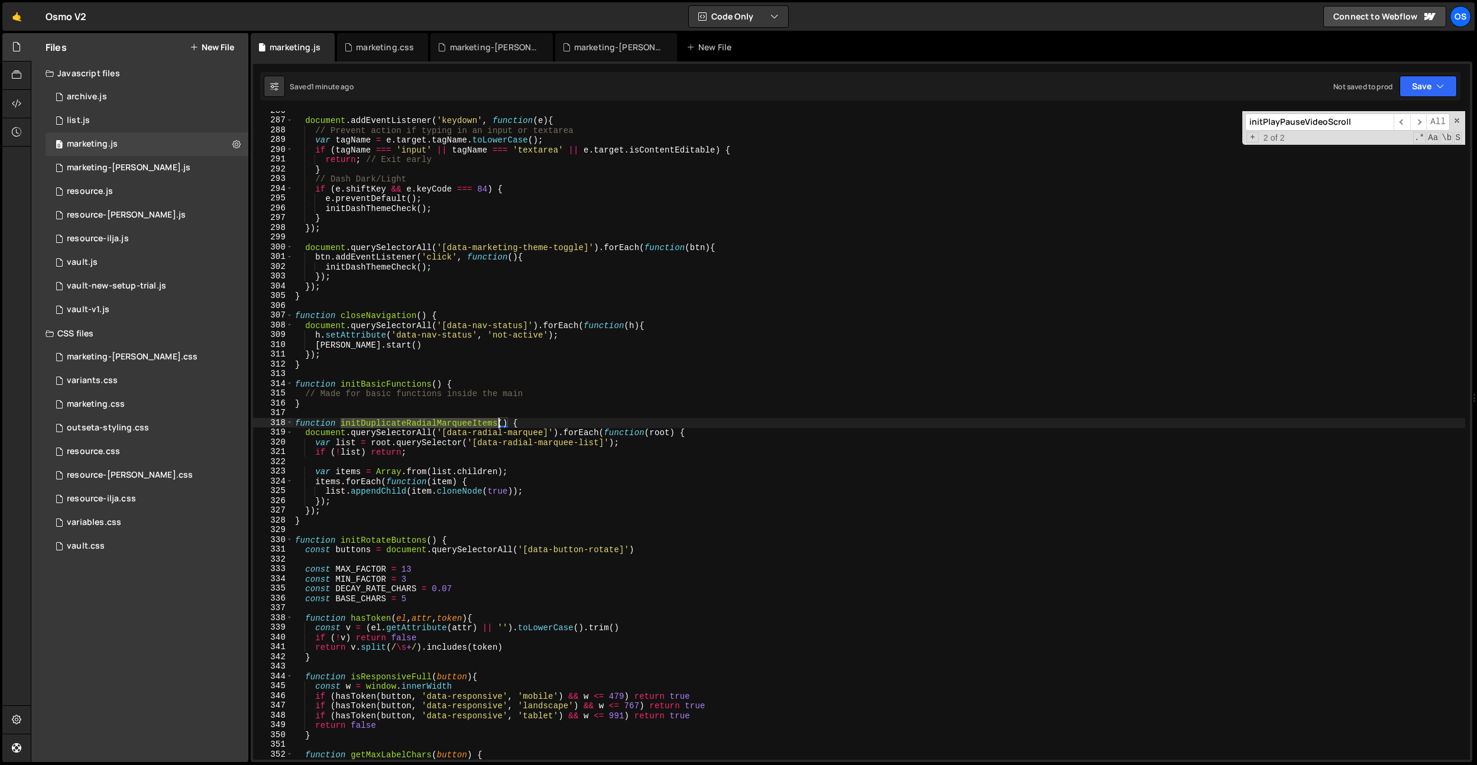
click at [420, 423] on div "document . addEventListener ( 'keydown' , function ( e ) { // Prevent action if…" at bounding box center [879, 440] width 1172 height 668
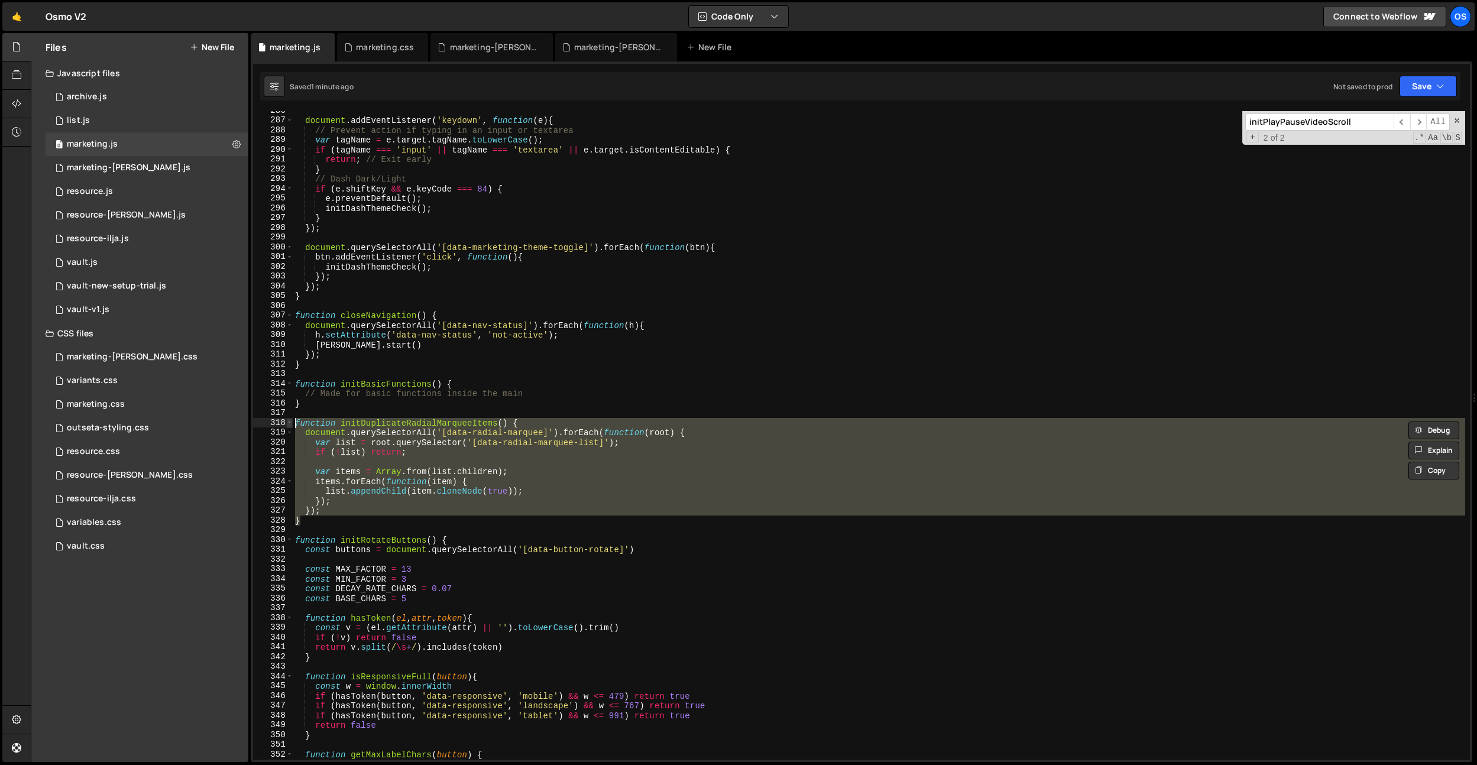
drag, startPoint x: 327, startPoint y: 511, endPoint x: 290, endPoint y: 420, distance: 98.7
click at [290, 420] on div "function initDuplicateRadialMarqueeItems() { 286 287 288 289 290 291 292 293 29…" at bounding box center [861, 435] width 1217 height 649
type textarea "function initDuplicateRadialMarqueeItems() { document.querySelectorAll('[data-r…"
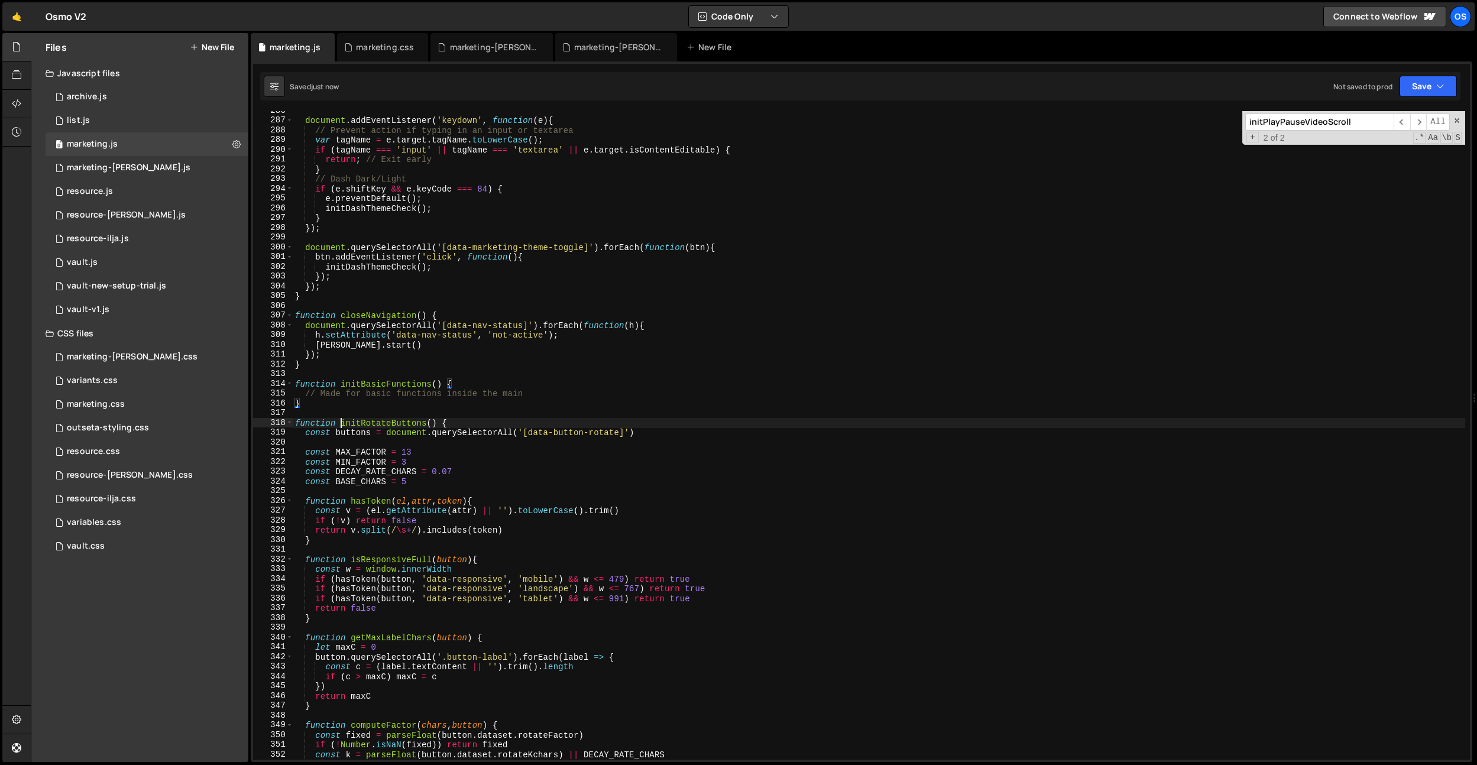
click at [340, 422] on div "document . addEventListener ( 'keydown' , function ( e ) { // Prevent action if…" at bounding box center [879, 440] width 1172 height 668
type textarea "function initRotateButtons() {"
paste input "DuplicateRadialMarqueeItems"
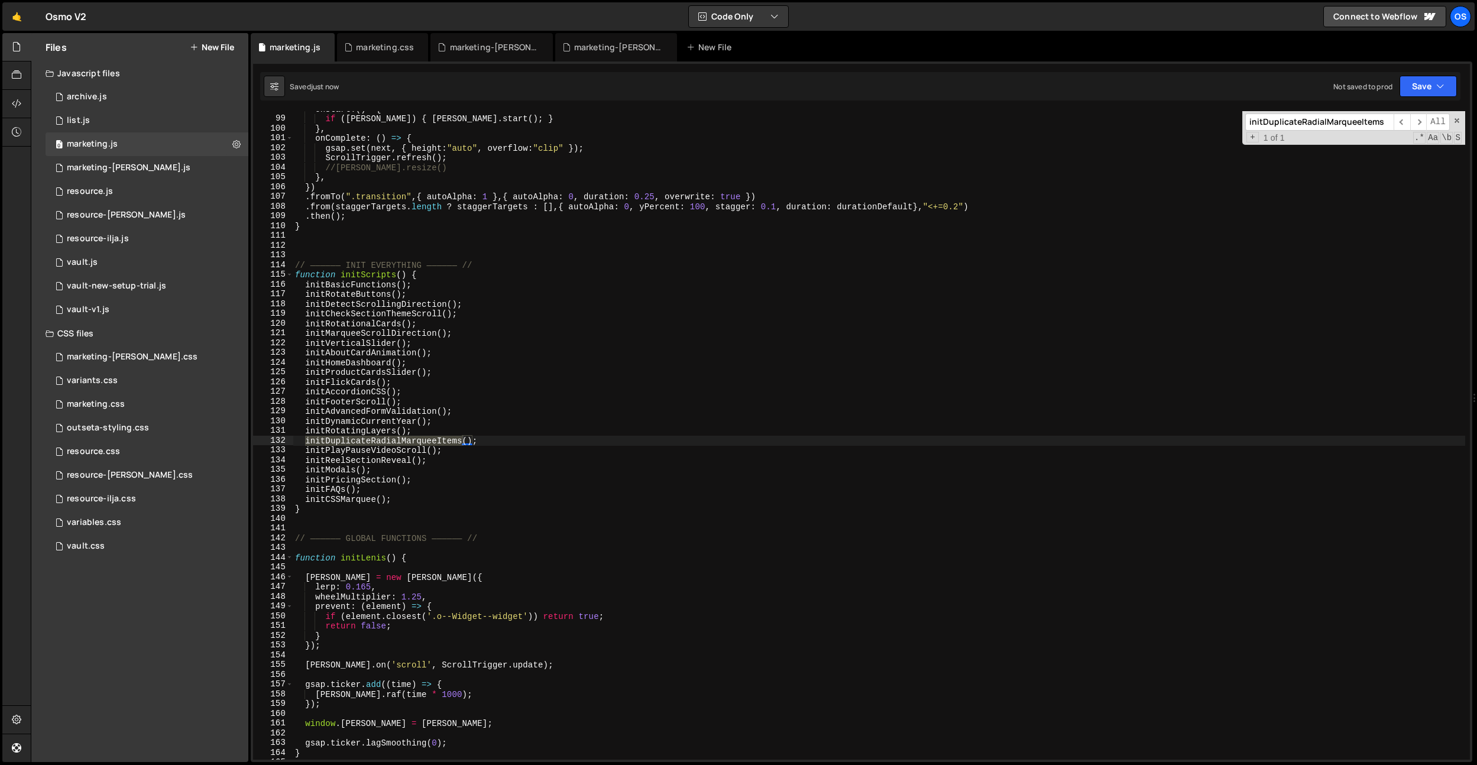
type input "initDuplicateRadialMarqueeItems"
click at [514, 456] on div "onStart : ( ) => { if ( lenis ) { lenis . start ( ) ; } } , onComplete : ( ) =>…" at bounding box center [879, 438] width 1172 height 668
click at [500, 436] on div "onStart : ( ) => { if ( lenis ) { lenis . start ( ) ; } } , onComplete : ( ) =>…" at bounding box center [879, 438] width 1172 height 668
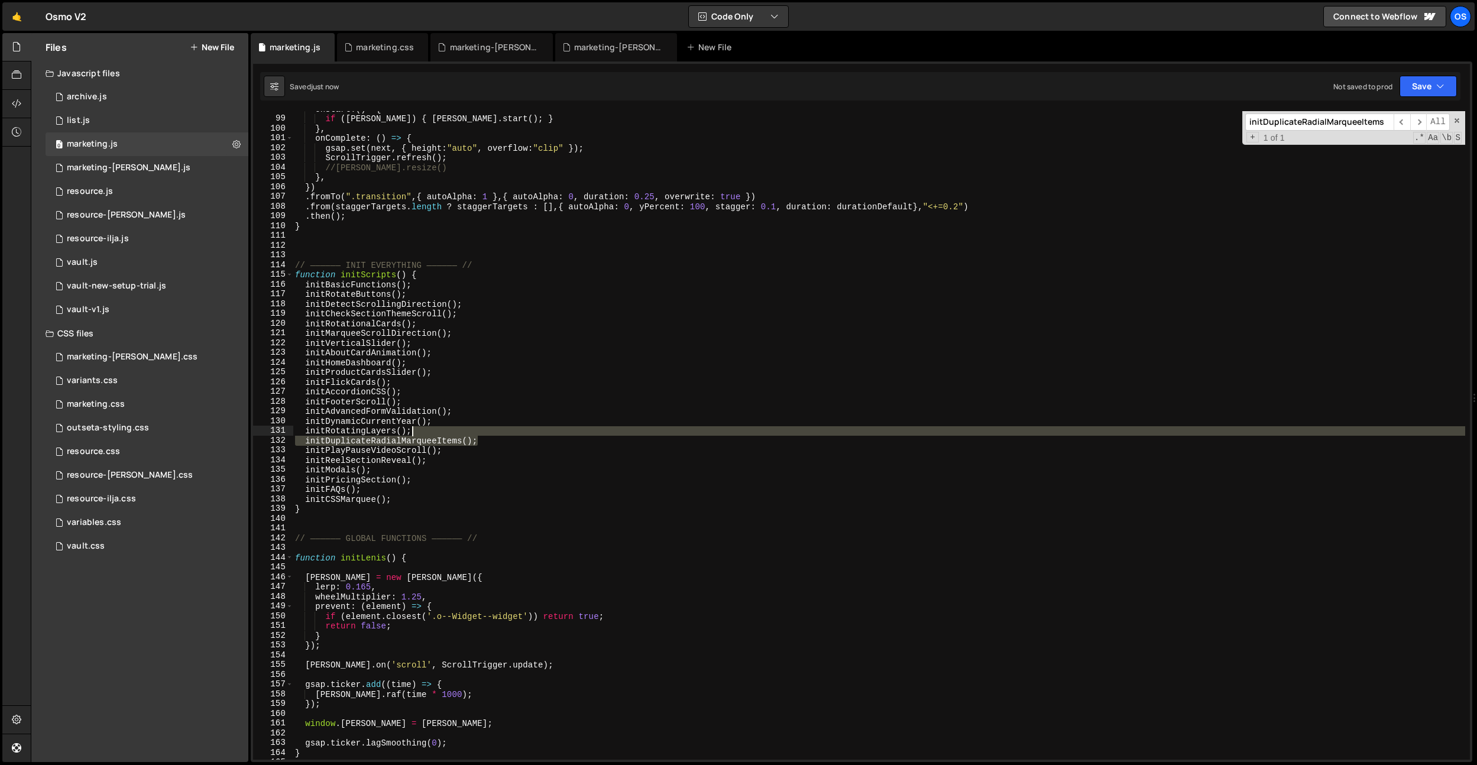
click at [497, 434] on div "onStart : ( ) => { if ( lenis ) { lenis . start ( ) ; } } , onComplete : ( ) =>…" at bounding box center [879, 438] width 1172 height 668
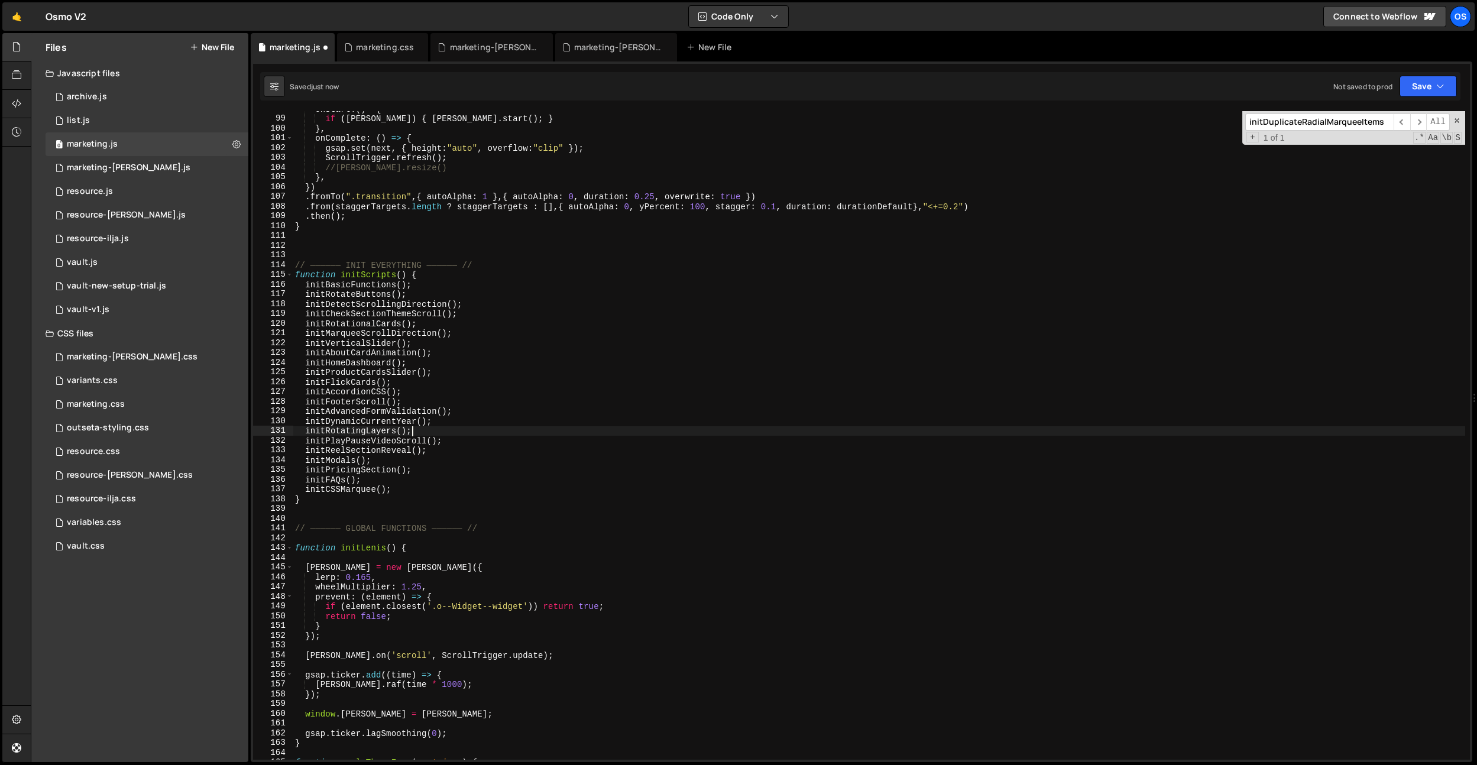
type textarea "initRotatingLayers();"
click at [510, 50] on div "marketing-[PERSON_NAME].css" at bounding box center [494, 47] width 89 height 12
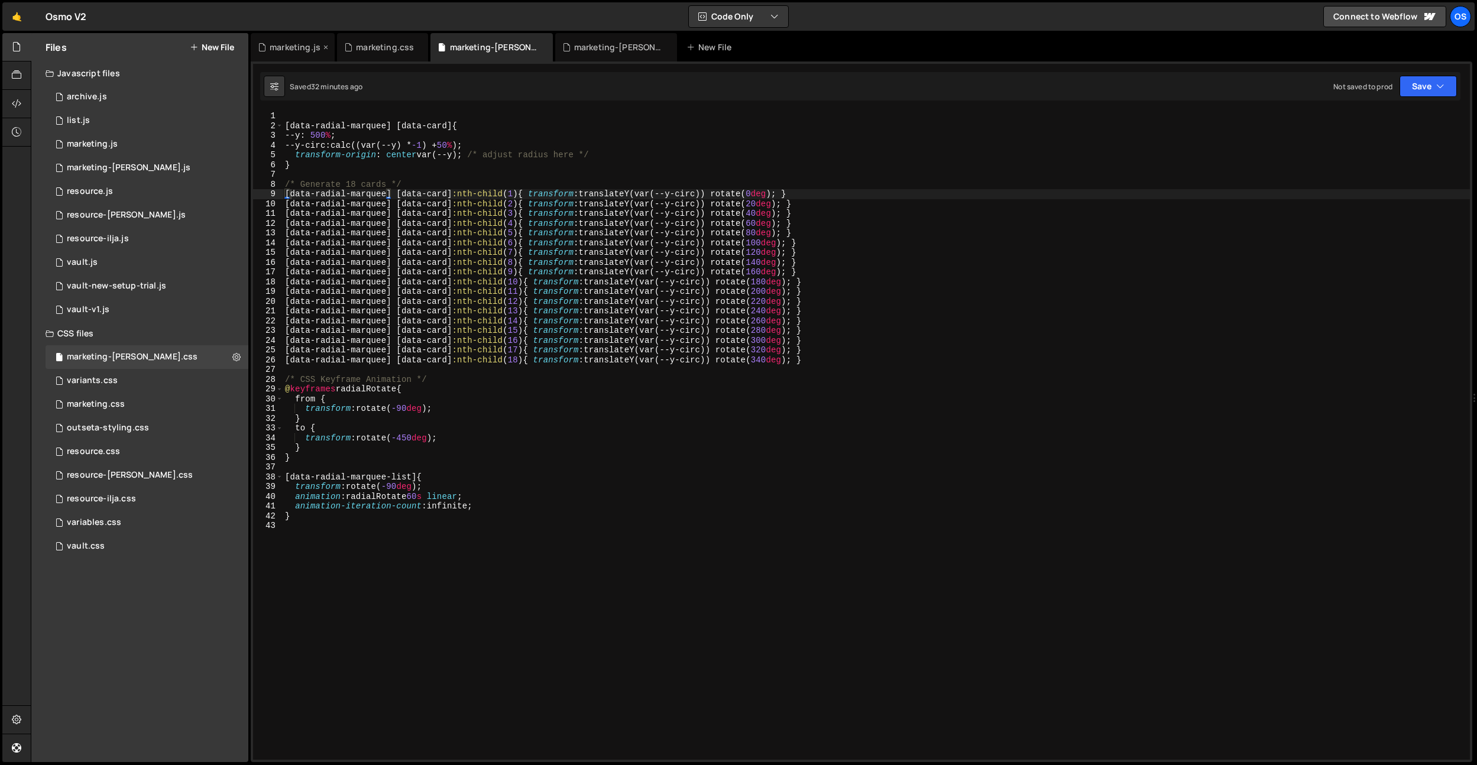
click at [284, 50] on div "marketing.js" at bounding box center [295, 47] width 51 height 12
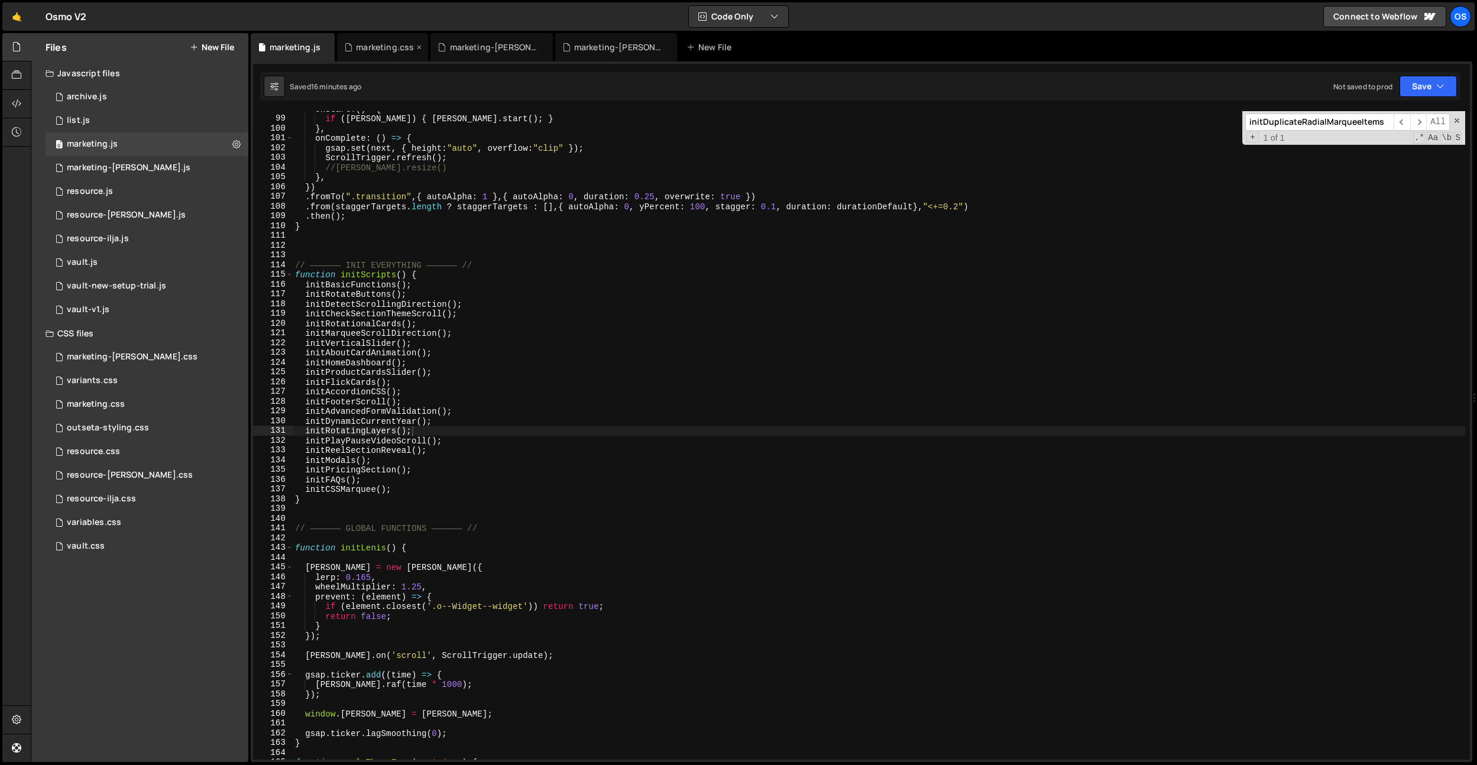
click at [373, 49] on div "marketing.css" at bounding box center [385, 47] width 58 height 12
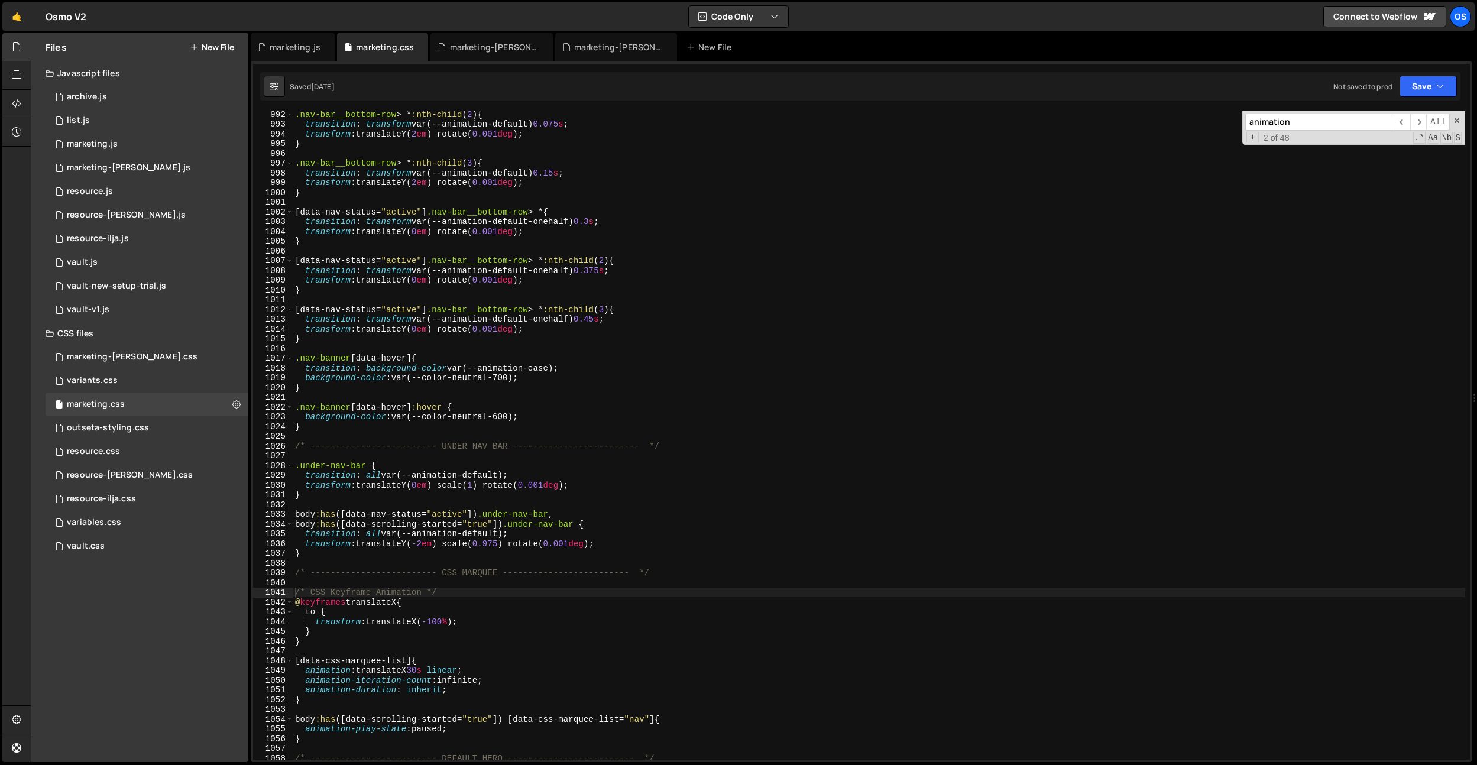
type textarea "[data-nav-status="active"] .nav-bar__bottom-row > *:nth-child(2) {"
click at [502, 264] on div ".nav-bar__bottom-row > * :nth-child ( 2 ) { transition : transform var(--animat…" at bounding box center [879, 443] width 1172 height 668
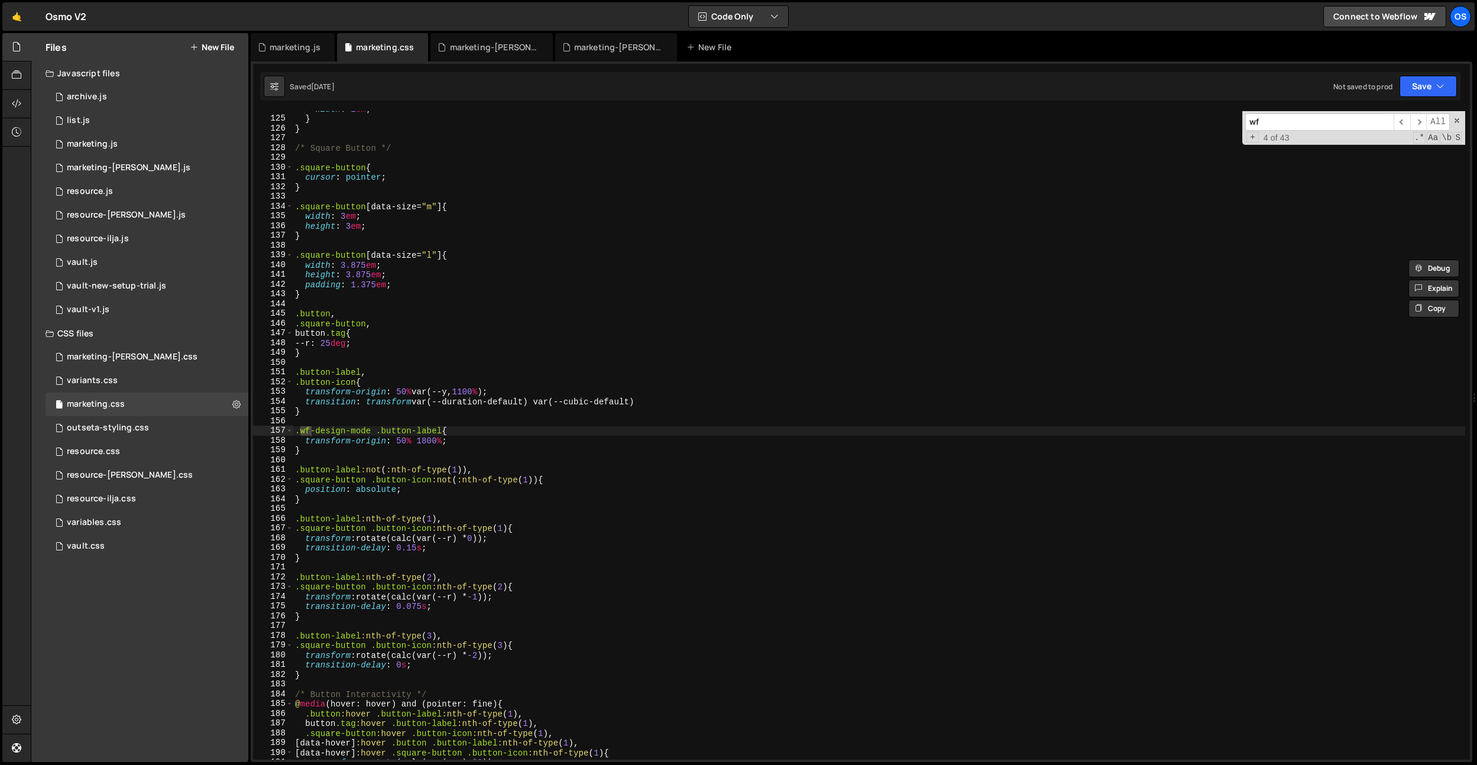
scroll to position [1812, 0]
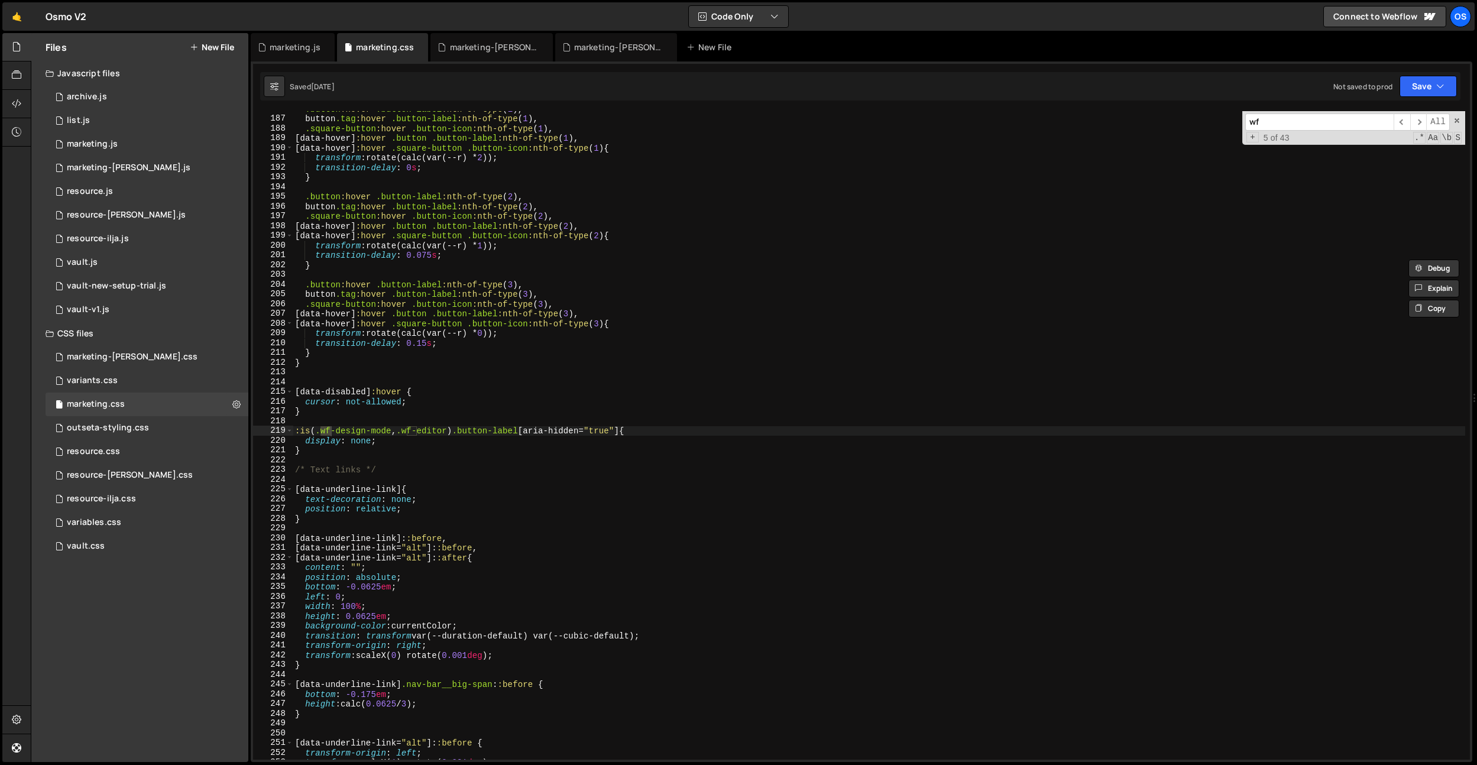
type input "wf"
type textarea ":is(.wf-design-mode, .wf-editor) .button-label[aria-hidden="true"] {"
drag, startPoint x: 458, startPoint y: 432, endPoint x: 294, endPoint y: 430, distance: 163.8
click at [294, 430] on div ".button :hover .button-label :nth-of-type ( 1 ), button .tag :hover .button-lab…" at bounding box center [879, 438] width 1172 height 668
click at [479, 53] on div "marketing-[PERSON_NAME].css" at bounding box center [491, 47] width 122 height 28
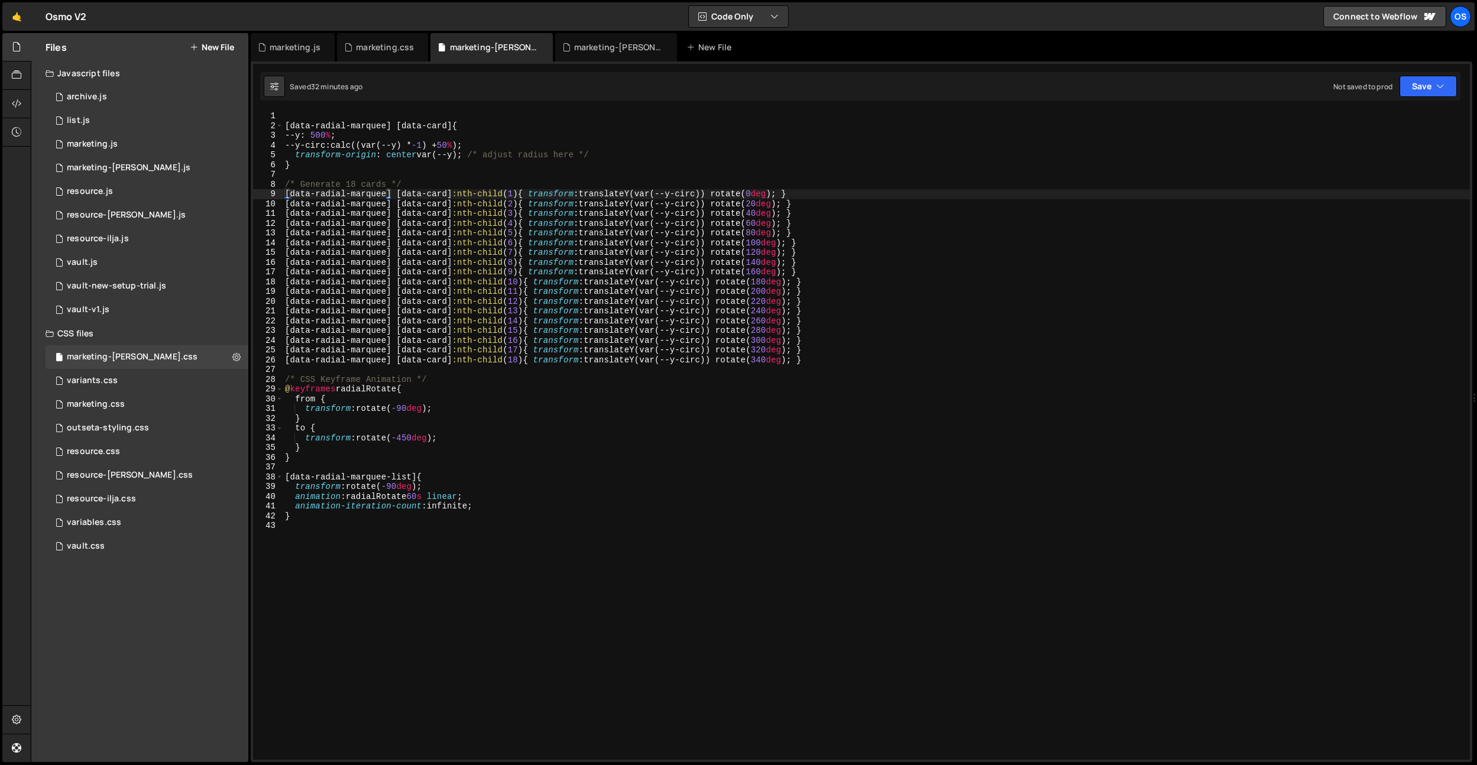
click at [588, 473] on div "[ data-radial-marquee ] [ data-card ] { --y : 500 % ; --y-circ : calc((var(--y)…" at bounding box center [876, 445] width 1187 height 668
click at [411, 520] on div "[ data-radial-marquee ] [ data-card ] { --y : 500 % ; --y-circ : calc((var(--y)…" at bounding box center [876, 445] width 1187 height 668
type textarea "}"
paste textarea ":is(.wf-design-mode, .wf-editor)"
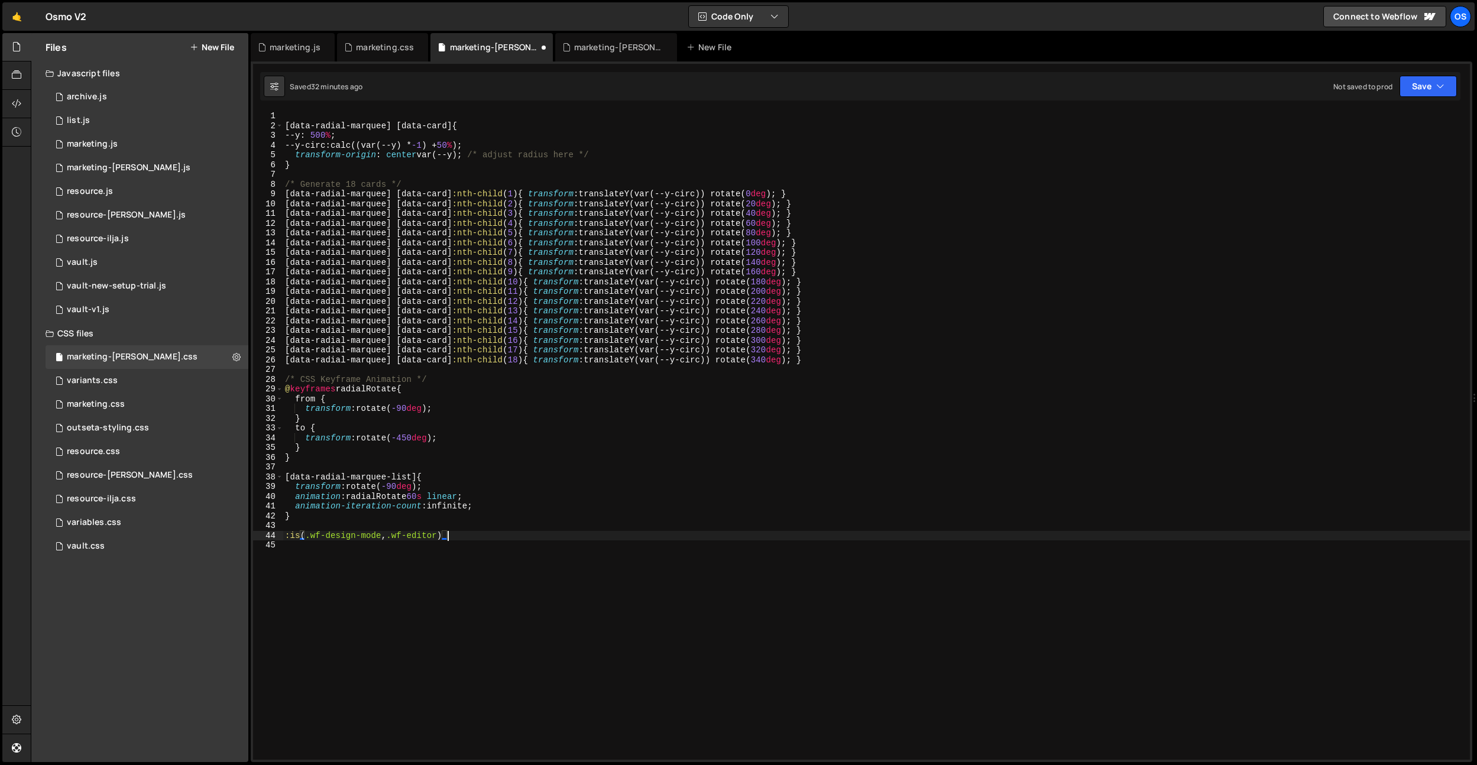
scroll to position [0, 11]
drag, startPoint x: 416, startPoint y: 474, endPoint x: 486, endPoint y: 552, distance: 105.5
click at [282, 475] on div ":is(.wf-design-mode, .wf-editor) 1 2 3 4 5 6 7 8 9 10 11 12 13 14 15 16 17 18 1…" at bounding box center [861, 435] width 1217 height 649
type textarea "[data-radial-marquee-list] {"
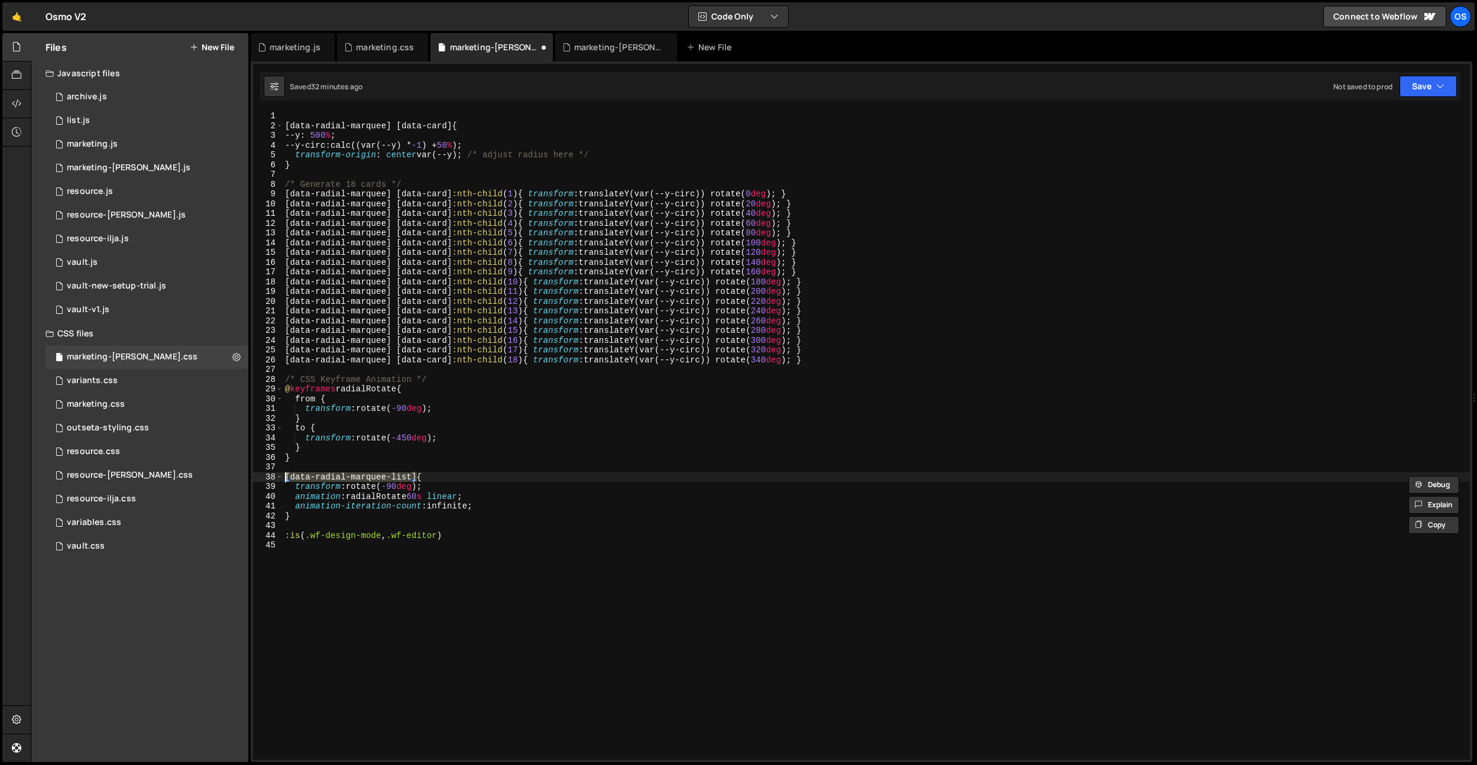
click at [484, 540] on div "[ data-radial-marquee ] [ data-card ] { --y : 500 % ; --y-circ : calc((var(--y)…" at bounding box center [876, 445] width 1187 height 668
click at [486, 536] on div "[ data-radial-marquee ] [ data-card ] { --y : 500 % ; --y-circ : calc((var(--y)…" at bounding box center [876, 445] width 1187 height 668
paste textarea "[data-radial-marquee-list]"
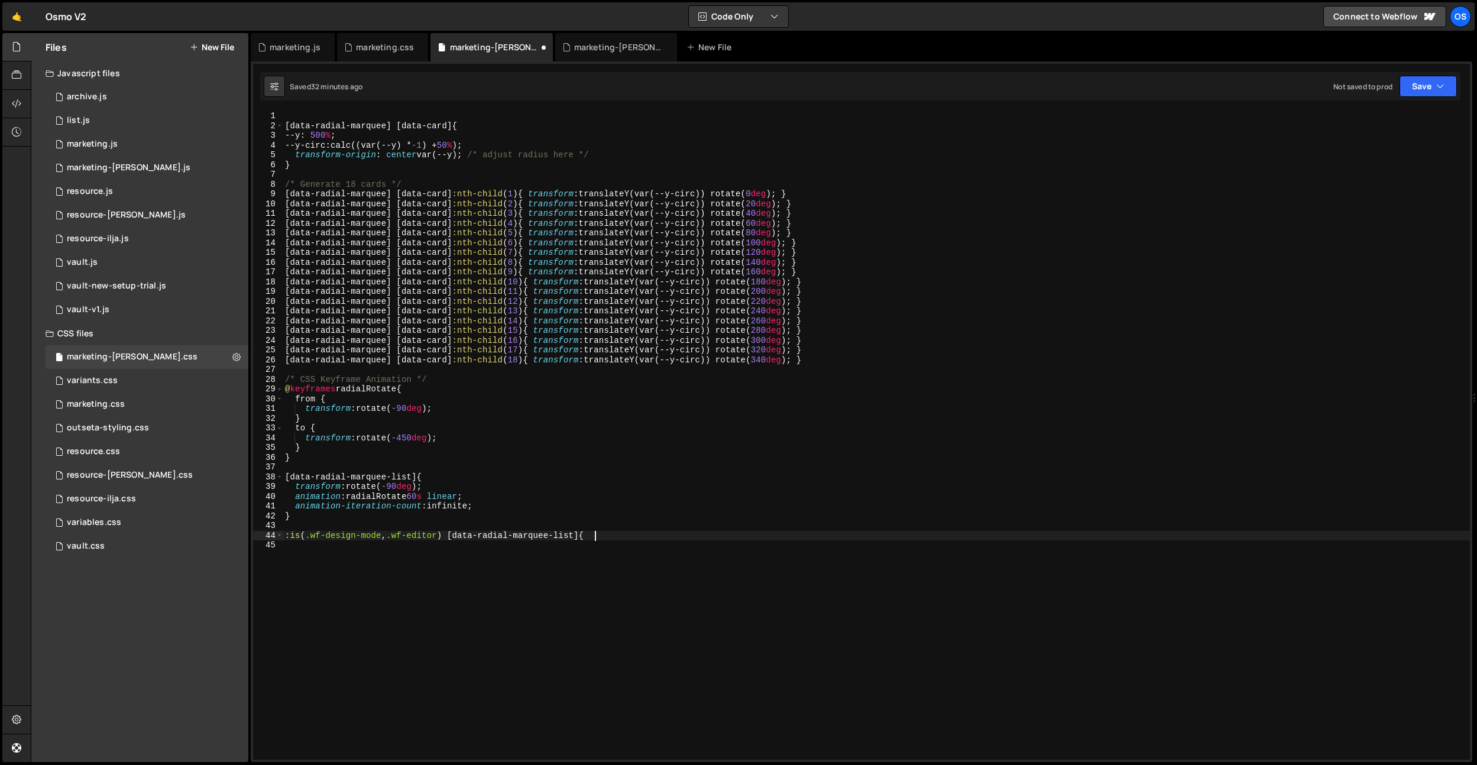
type textarea ":is(.wf-design-mode, .wf-editor) [data-radial-marquee-list] {}"
drag, startPoint x: 445, startPoint y: 488, endPoint x: 300, endPoint y: 490, distance: 144.9
click at [297, 490] on div "[ data-radial-marquee ] [ data-card ] { --y : 500 % ; --y-circ : calc((var(--y)…" at bounding box center [876, 445] width 1187 height 668
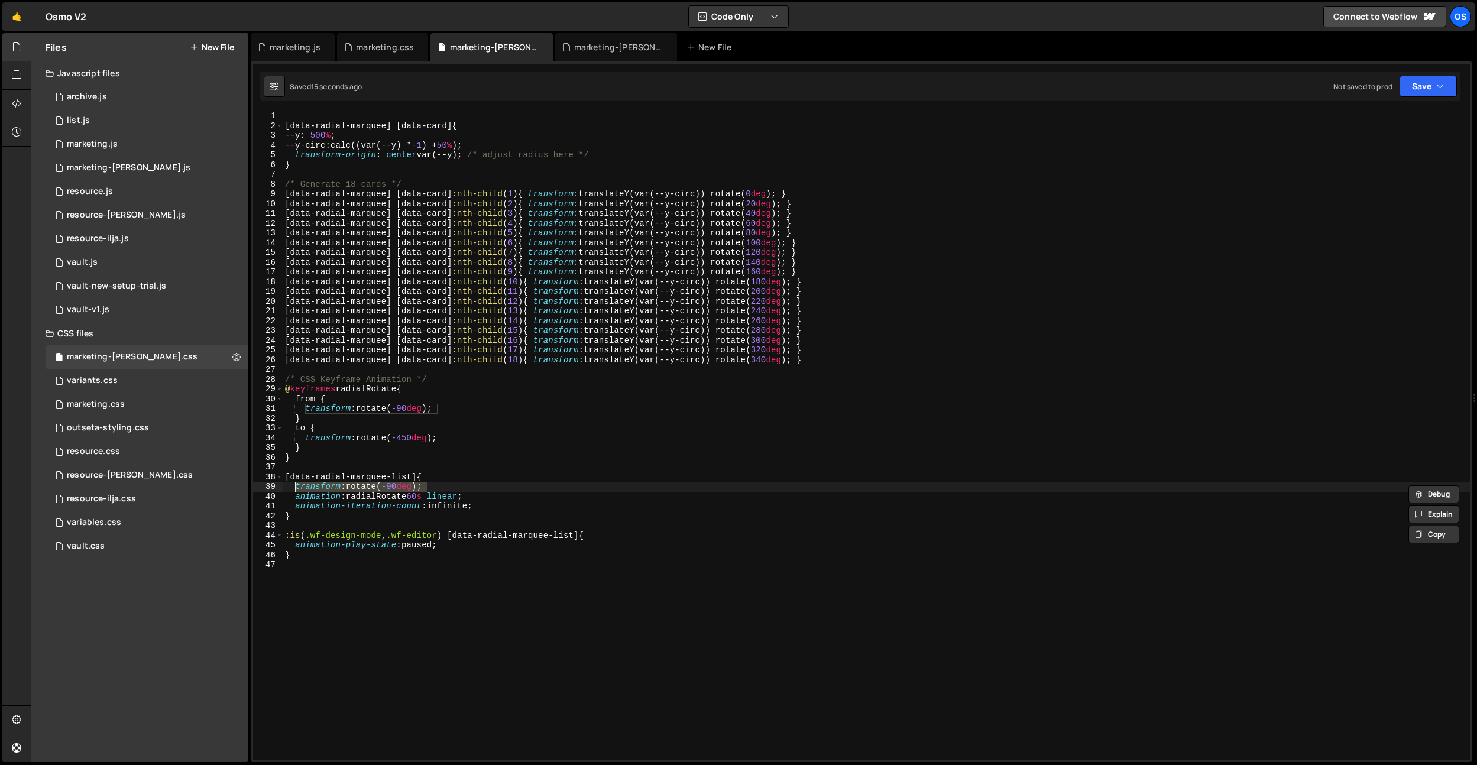
click at [475, 543] on div "[ data-radial-marquee ] [ data-card ] { --y : 500 % ; --y-circ : calc((var(--y)…" at bounding box center [876, 445] width 1187 height 668
type textarea "animation-play-state: paused;"
paste textarea "transform: rotate(-90deg);"
click at [492, 543] on div "[ data-radial-marquee ] [ data-card ] { --y : 500 % ; --y-circ : calc((var(--y)…" at bounding box center [876, 445] width 1187 height 668
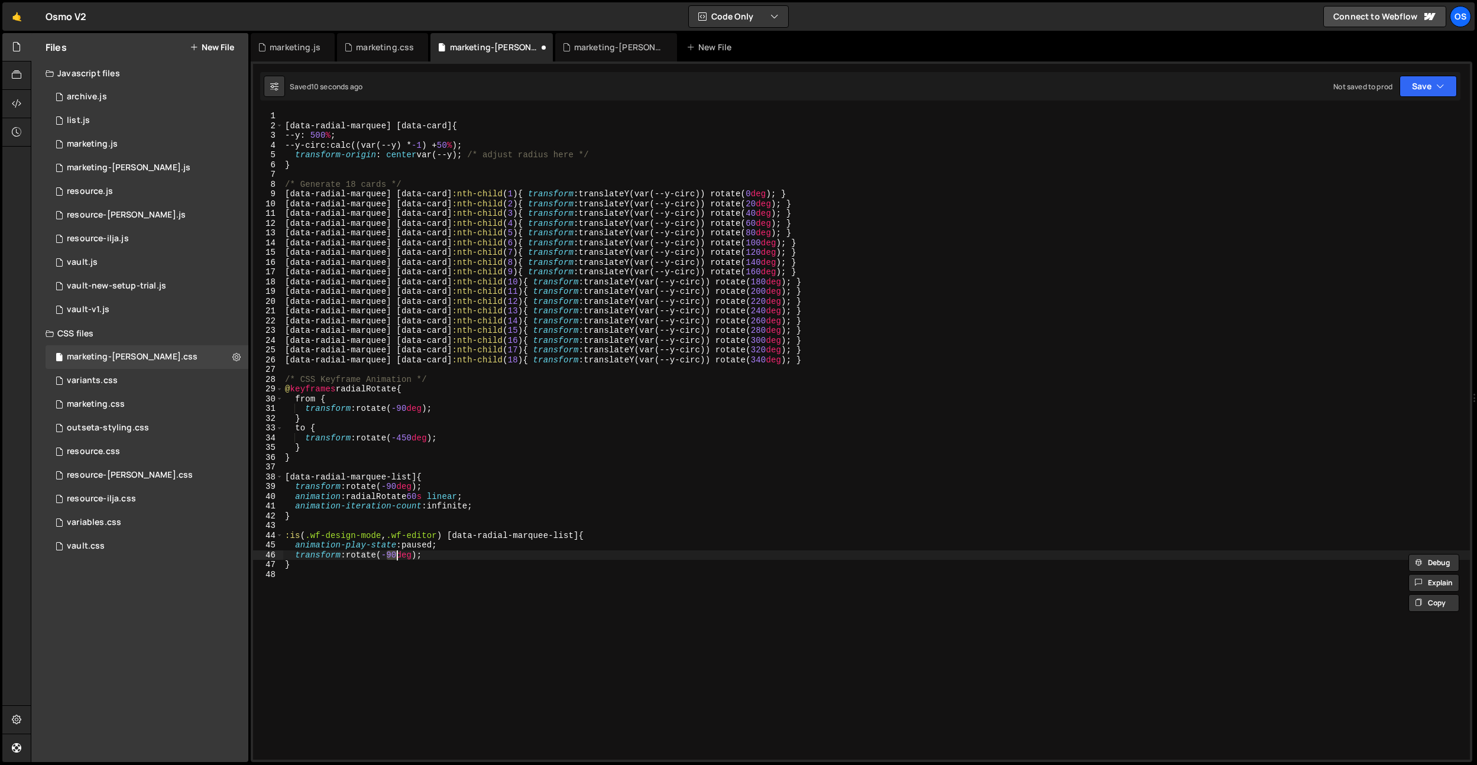
click at [492, 558] on div "[ data-radial-marquee ] [ data-card ] { --y : 500 % ; --y-circ : calc((var(--y)…" at bounding box center [876, 445] width 1187 height 668
click at [447, 545] on div "[ data-radial-marquee ] [ data-card ] { --y : 500 % ; --y-circ : calc((var(--y)…" at bounding box center [876, 445] width 1187 height 668
click at [299, 497] on div "[ data-radial-marquee ] [ data-card ] { --y : 500 % ; --y-circ : calc((var(--y)…" at bounding box center [876, 445] width 1187 height 668
drag, startPoint x: 459, startPoint y: 543, endPoint x: 295, endPoint y: 546, distance: 163.8
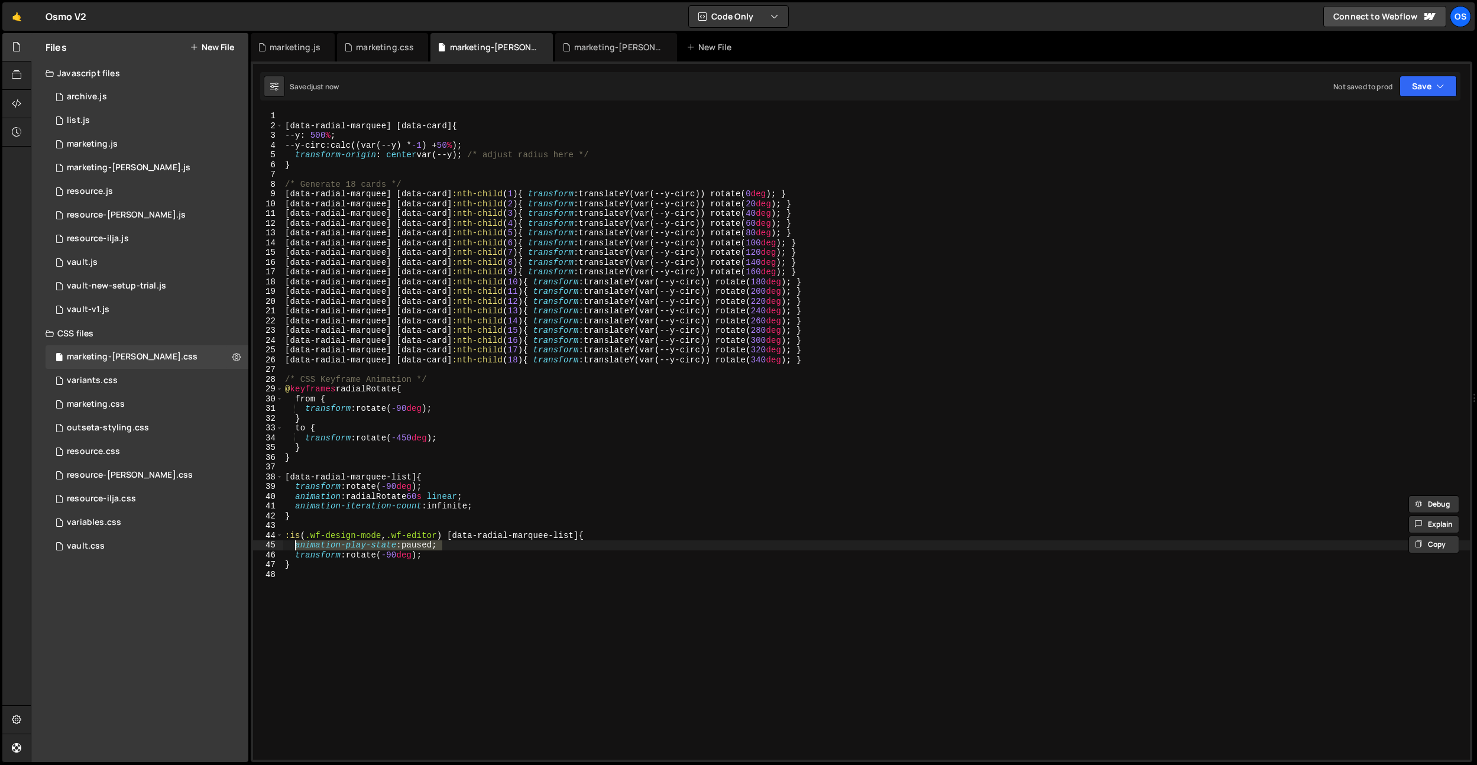
click at [295, 546] on div "[ data-radial-marquee ] [ data-card ] { --y : 500 % ; --y-circ : calc((var(--y)…" at bounding box center [876, 445] width 1187 height 668
paste textarea
click at [387, 494] on div "[ data-radial-marquee ] [ data-card ] { --y : 500 % ; --y-circ : calc((var(--y)…" at bounding box center [876, 445] width 1187 height 668
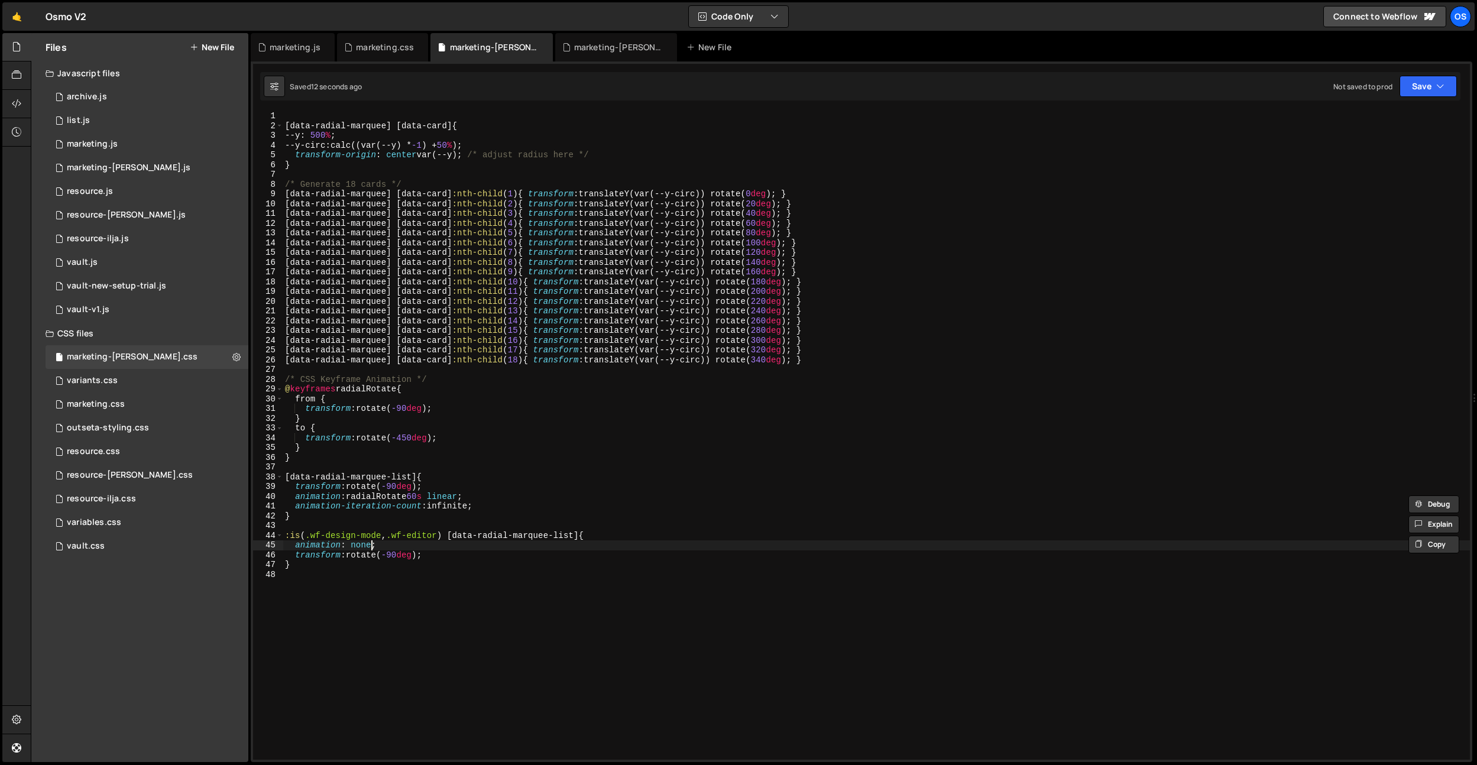
click at [371, 543] on div "[ data-radial-marquee ] [ data-card ] { --y : 500 % ; --y-circ : calc((var(--y)…" at bounding box center [876, 445] width 1187 height 668
drag, startPoint x: 395, startPoint y: 555, endPoint x: 412, endPoint y: 579, distance: 30.2
click at [396, 555] on div "[ data-radial-marquee ] [ data-card ] { --y : 500 % ; --y-circ : calc((var(--y)…" at bounding box center [876, 445] width 1187 height 668
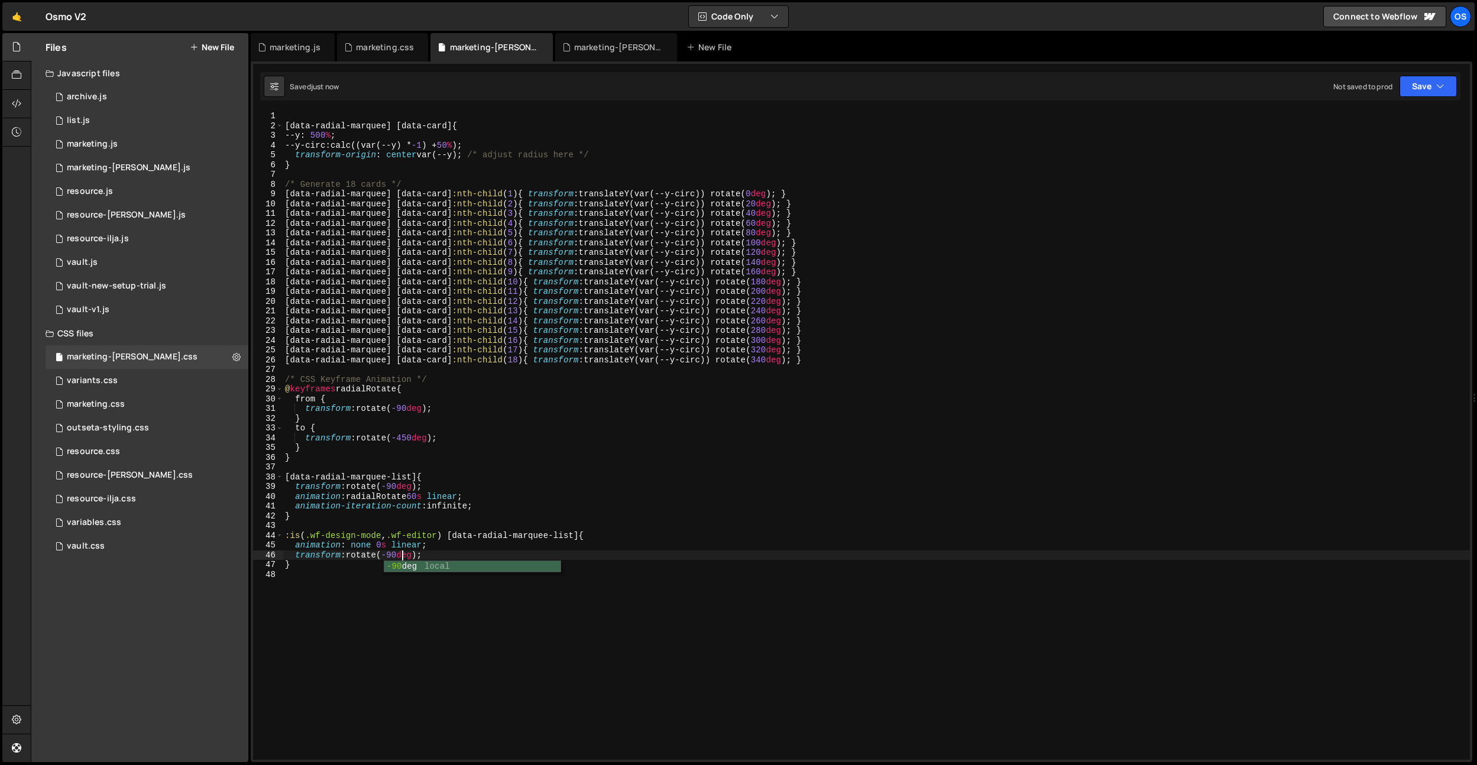
type textarea "transform: rotate(-90deg);"
drag, startPoint x: 369, startPoint y: 584, endPoint x: 362, endPoint y: 574, distance: 12.0
click at [368, 581] on div "[ data-radial-marquee ] [ data-card ] { --y : 500 % ; --y-circ : calc((var(--y)…" at bounding box center [876, 445] width 1187 height 668
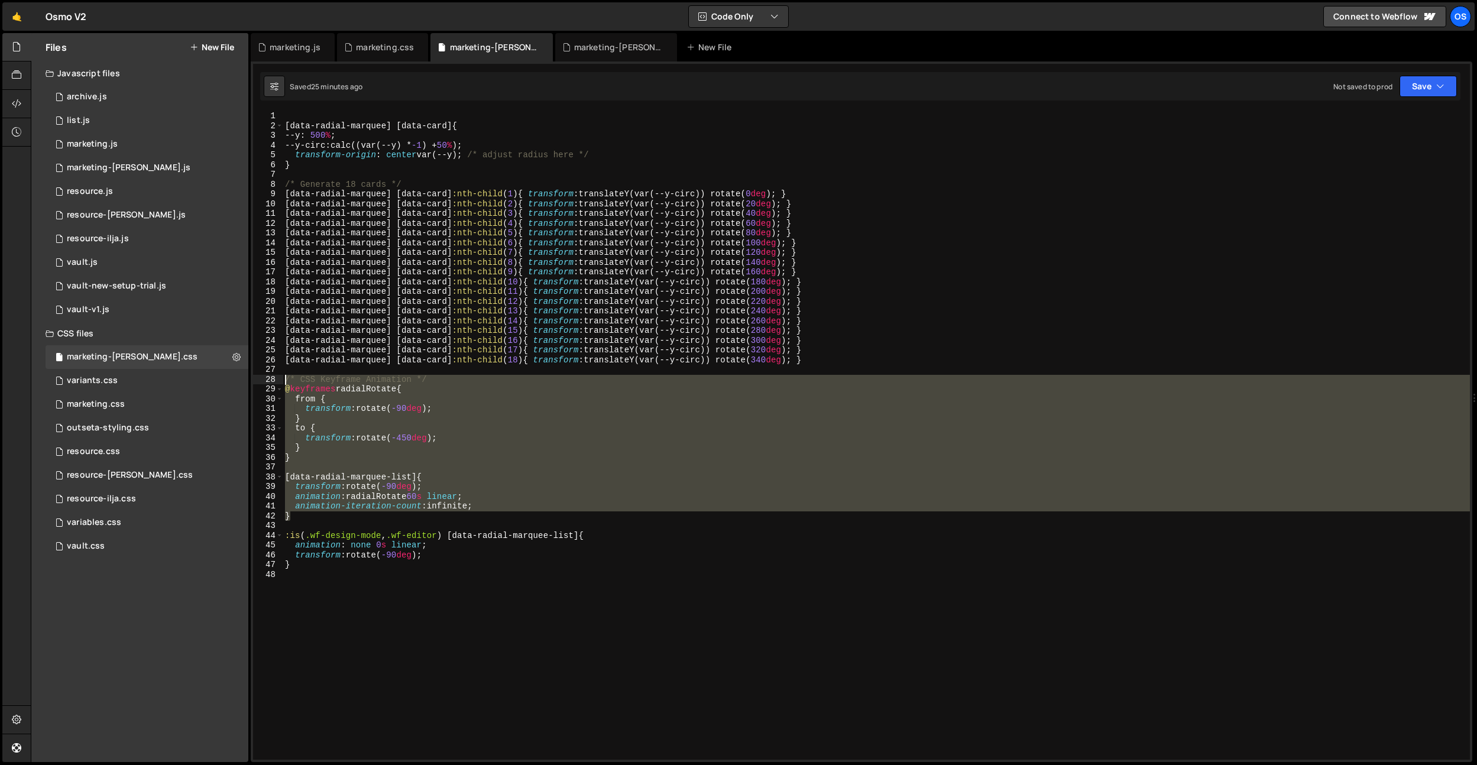
drag, startPoint x: 307, startPoint y: 520, endPoint x: 294, endPoint y: 386, distance: 134.2
click at [274, 377] on div "1 2 3 4 5 6 7 8 9 10 11 12 13 14 15 16 17 18 19 20 21 22 23 24 25 26 27 28 29 3…" at bounding box center [861, 435] width 1217 height 649
click at [449, 319] on div "[ data-radial-marquee ] [ data-card ] { --y : 500 % ; --y-circ : calc((var(--y)…" at bounding box center [876, 445] width 1187 height 668
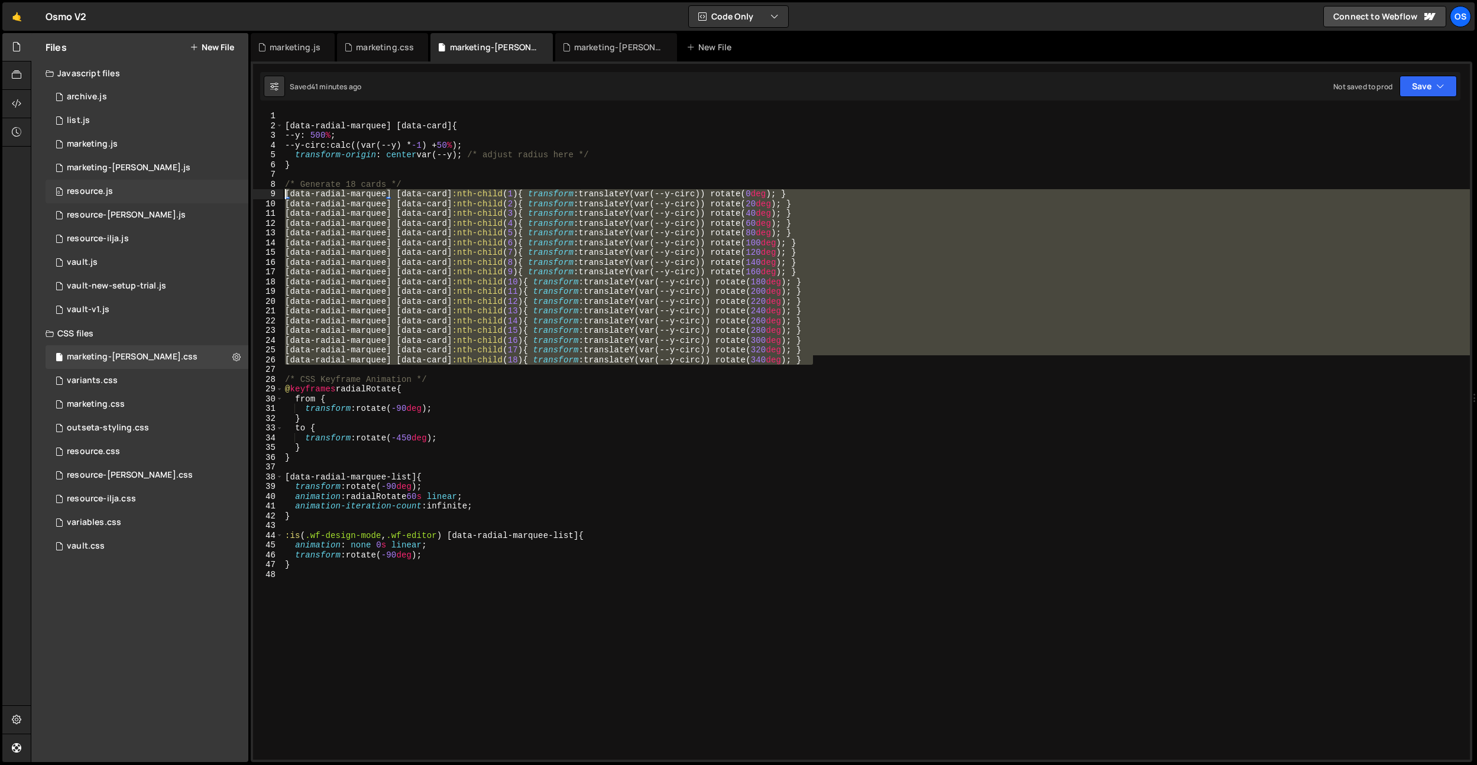
drag, startPoint x: 858, startPoint y: 362, endPoint x: 174, endPoint y: 190, distance: 705.3
click at [174, 190] on div "Files New File Javascript files 0 archive.js 0 0 list.js 0 0 marketing.js 0 0 0…" at bounding box center [754, 398] width 1446 height 730
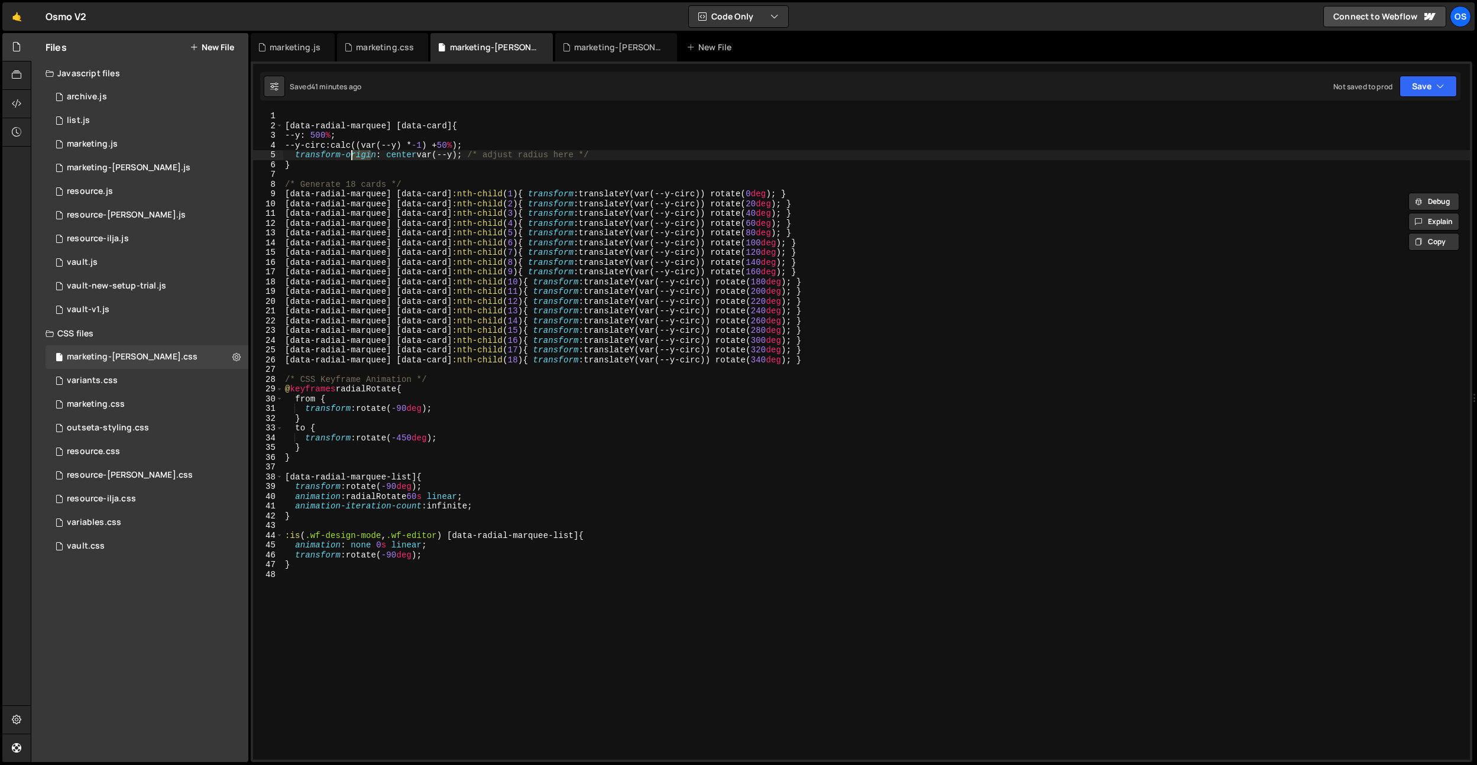
drag, startPoint x: 374, startPoint y: 150, endPoint x: 325, endPoint y: 147, distance: 49.2
click at [334, 151] on div "[ data-radial-marquee ] [ data-card ] { --y : 500 % ; --y-circ : calc((var(--y)…" at bounding box center [876, 445] width 1187 height 668
click at [312, 136] on div "[ data-radial-marquee ] [ data-card ] { --y : 500 % ; --y-circ : calc((var(--y)…" at bounding box center [876, 445] width 1187 height 668
click at [330, 135] on div "[ data-radial-marquee ] [ data-card ] { --y : 500 % ; --y-circ : calc((var(--y)…" at bounding box center [876, 445] width 1187 height 668
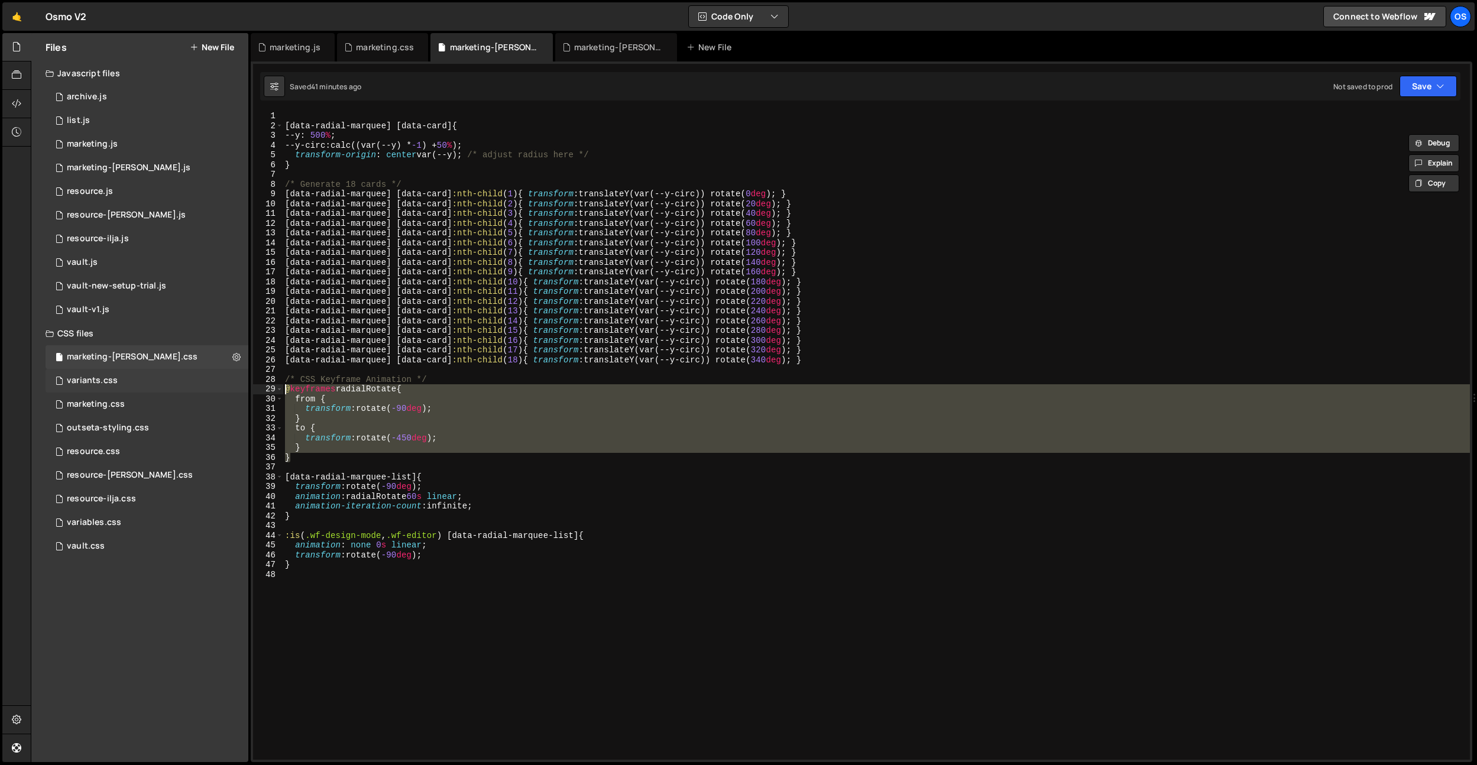
drag, startPoint x: 385, startPoint y: 459, endPoint x: 247, endPoint y: 388, distance: 155.5
click at [247, 388] on div "Files New File Javascript files 0 archive.js 0 0 list.js 0 0 marketing.js 0 0 0…" at bounding box center [754, 398] width 1446 height 730
click at [598, 558] on div "[ data-radial-marquee ] [ data-card ] { --y : 500 % ; --y-circ : calc((var(--y)…" at bounding box center [876, 445] width 1187 height 668
type textarea "transform: rotate(-90deg);"
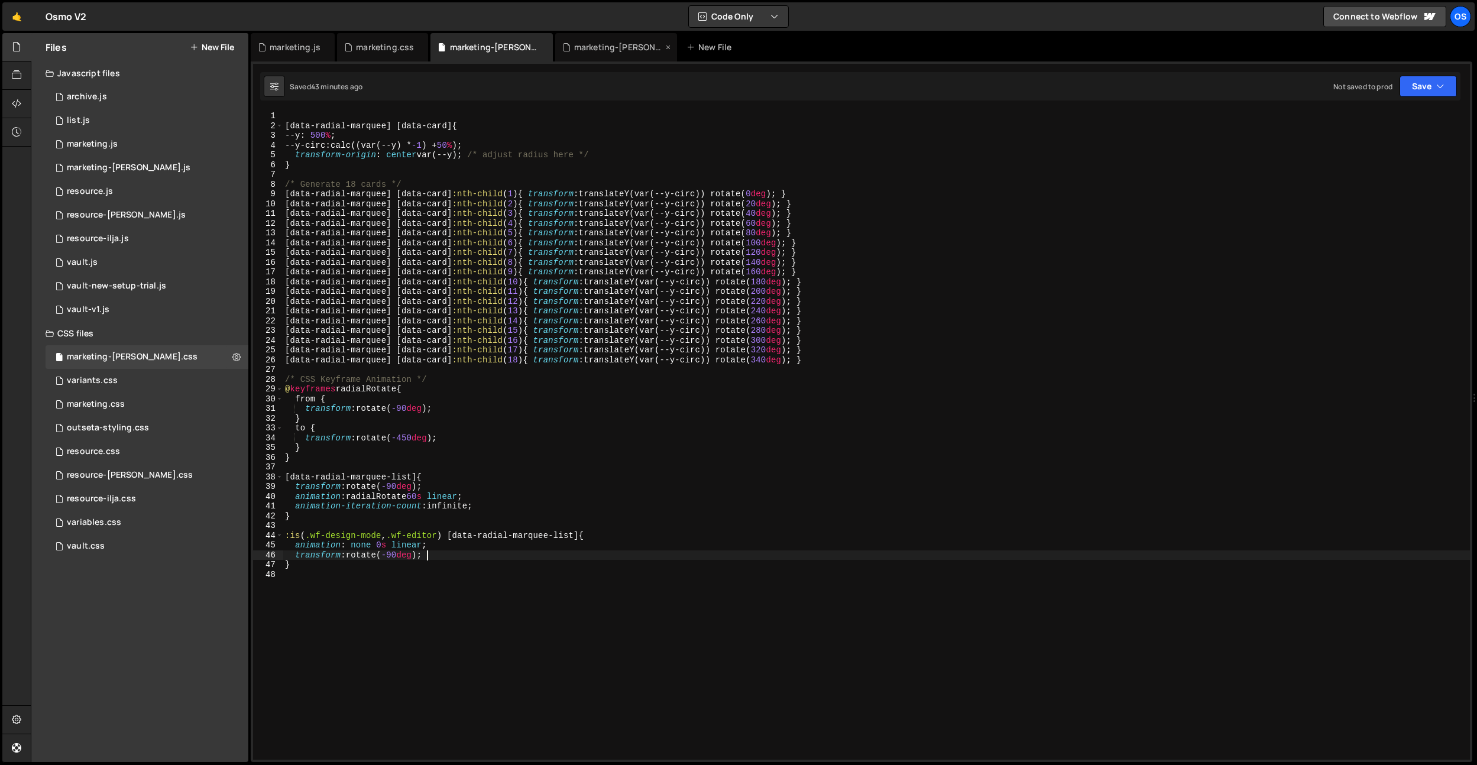
click at [588, 49] on div "marketing-[PERSON_NAME].js" at bounding box center [618, 47] width 89 height 12
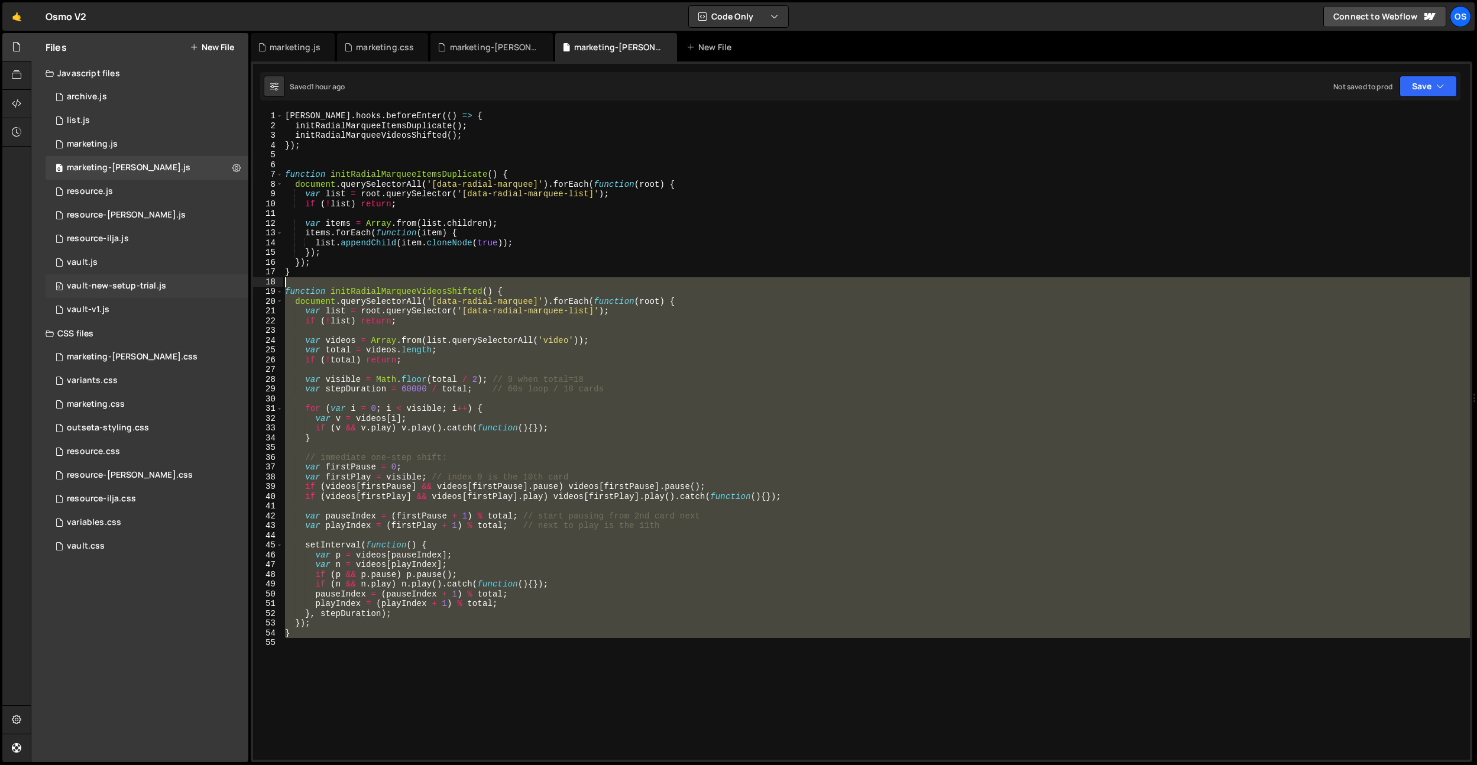
drag, startPoint x: 349, startPoint y: 660, endPoint x: 243, endPoint y: 284, distance: 390.2
click at [243, 284] on div "Files New File Javascript files 0 archive.js 0 0 list.js 0 0 marketing.js 0 0 0…" at bounding box center [754, 398] width 1446 height 730
click at [322, 261] on div "barba . hooks . beforeEnter (( ) => { initRadialMarqueeItemsDuplicate ( ) ; ini…" at bounding box center [876, 445] width 1187 height 668
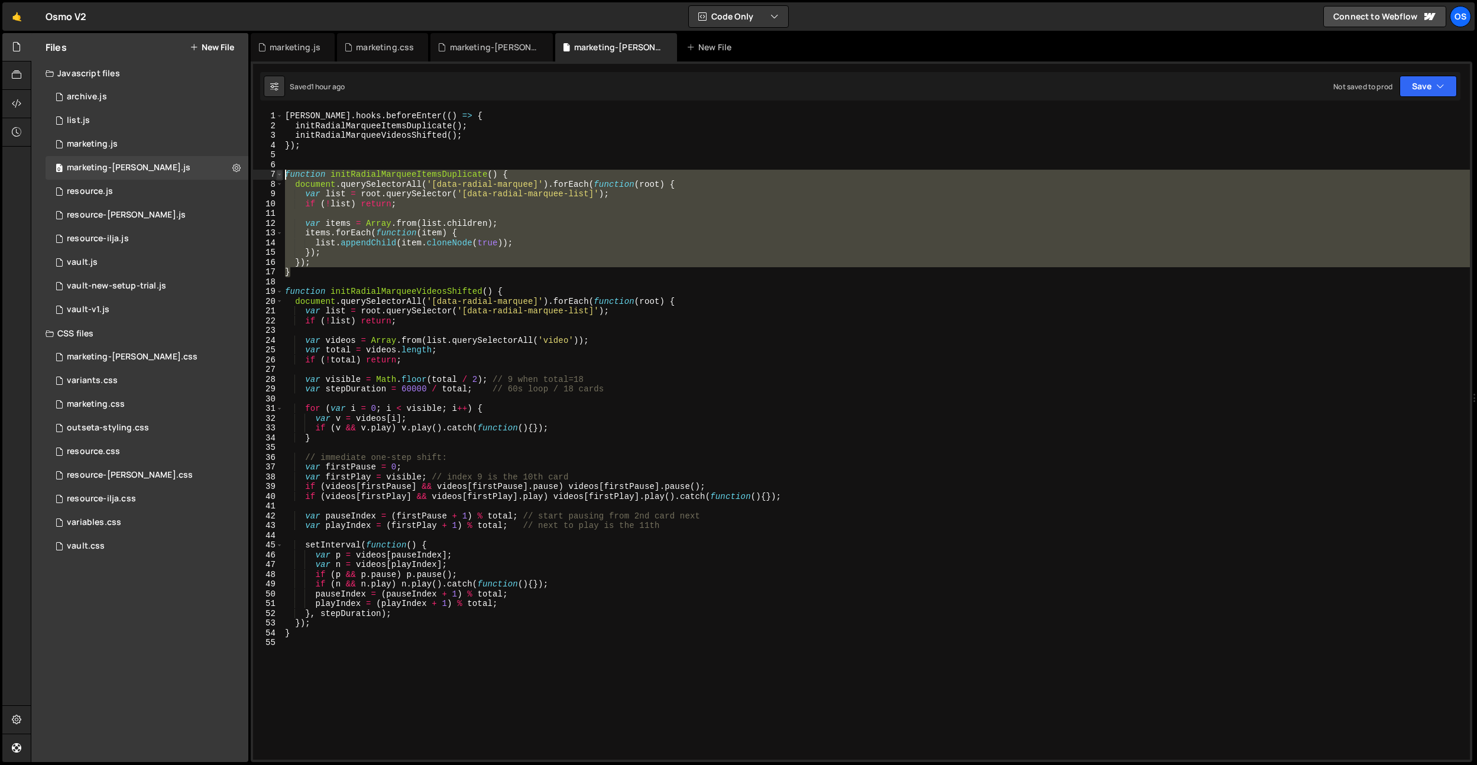
drag, startPoint x: 316, startPoint y: 270, endPoint x: 281, endPoint y: 177, distance: 99.9
click at [281, 177] on div "}); 1 2 3 4 5 6 7 8 9 10 11 12 13 14 15 16 17 18 19 20 21 22 23 24 25 26 27 28 …" at bounding box center [861, 435] width 1217 height 649
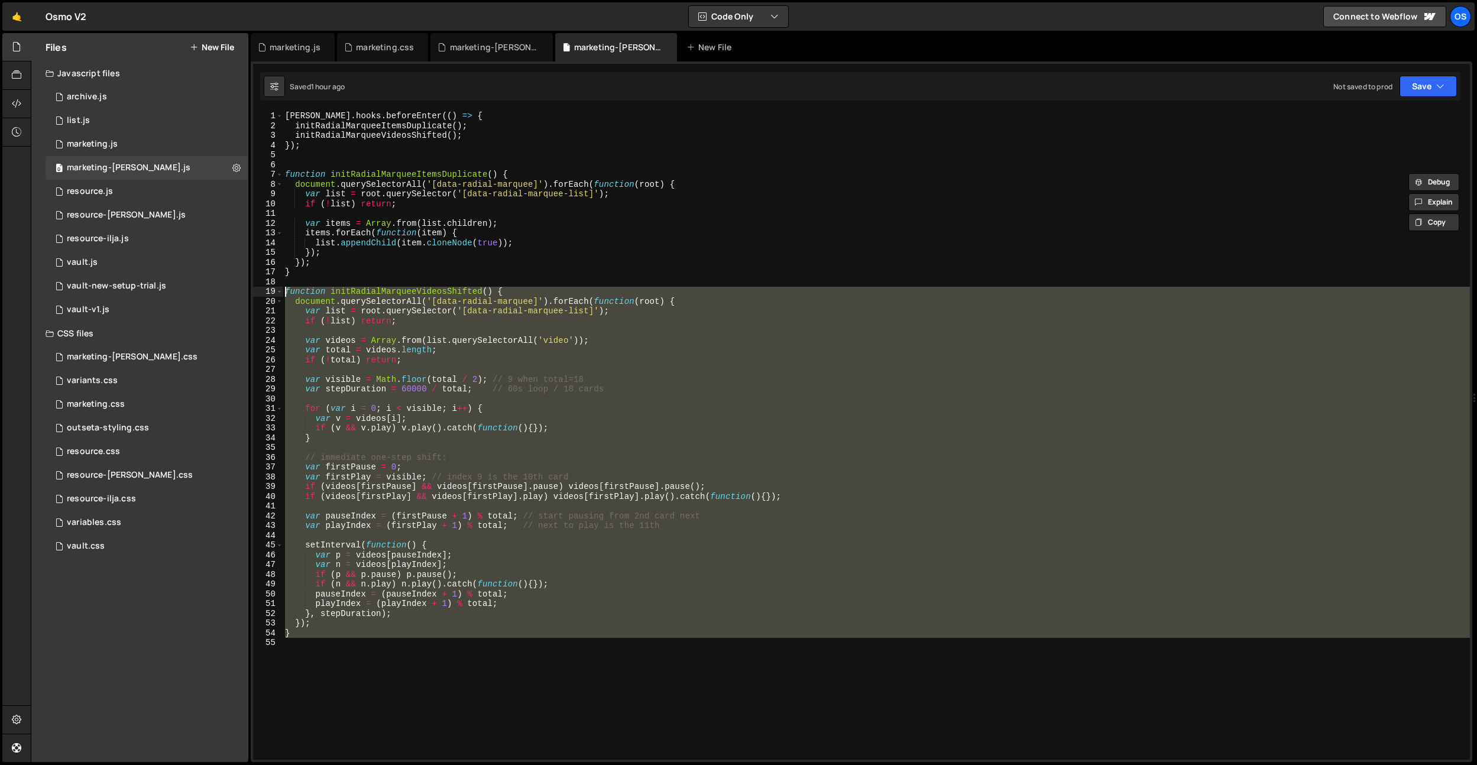
drag, startPoint x: 399, startPoint y: 655, endPoint x: 261, endPoint y: 292, distance: 388.3
click at [261, 292] on div "function initRadialMarqueeItemsDuplicate() { document.querySelectorAll('[data-r…" at bounding box center [861, 435] width 1217 height 649
click at [558, 290] on div "barba . hooks . beforeEnter (( ) => { initRadialMarqueeItemsDuplicate ( ) ; ini…" at bounding box center [876, 435] width 1187 height 649
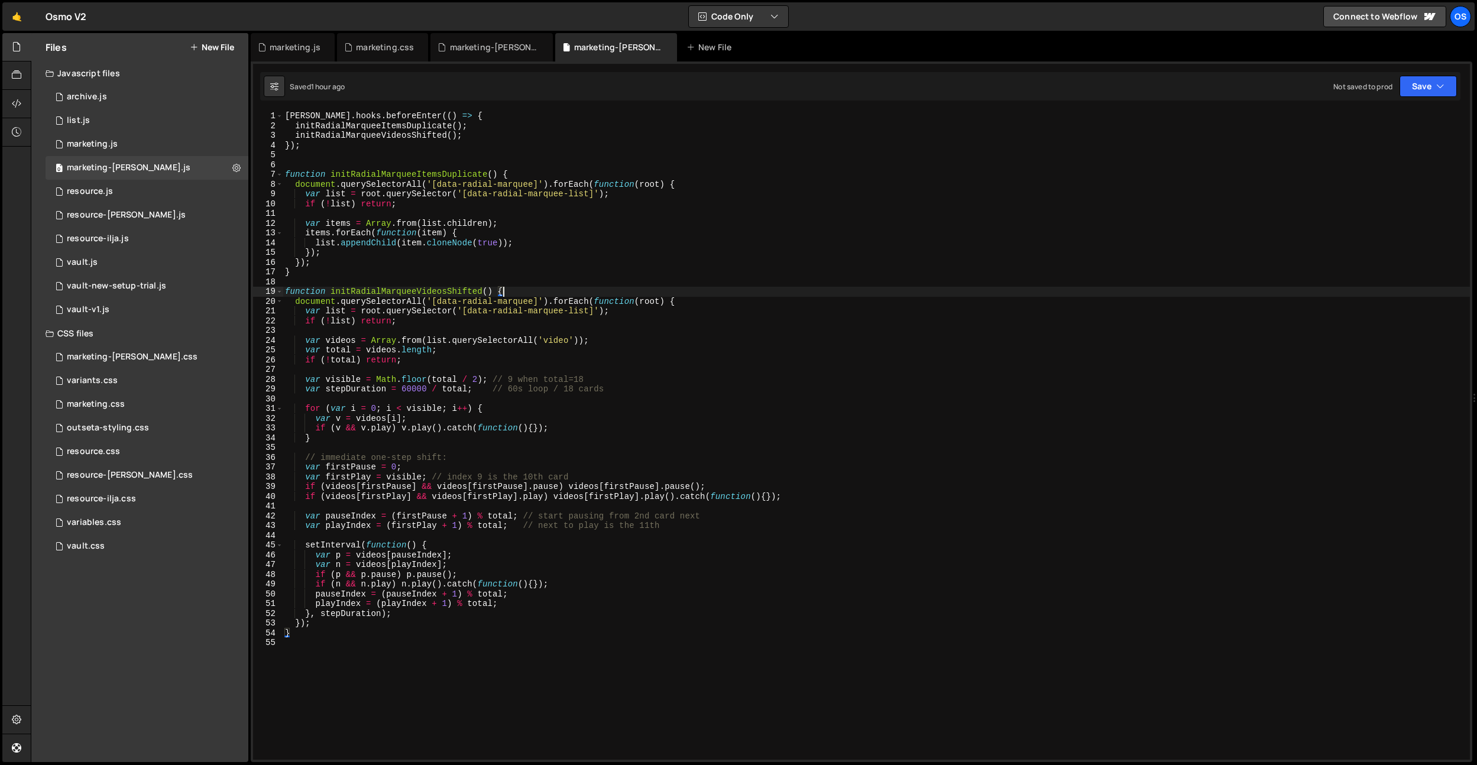
click at [529, 304] on div "barba . hooks . beforeEnter (( ) => { initRadialMarqueeItemsDuplicate ( ) ; ini…" at bounding box center [876, 445] width 1187 height 668
type textarea "document.querySelectorAll('[data-radial-marquee]').forEach(function(root) {"
click at [454, 48] on div "marketing-[PERSON_NAME].css" at bounding box center [494, 47] width 89 height 12
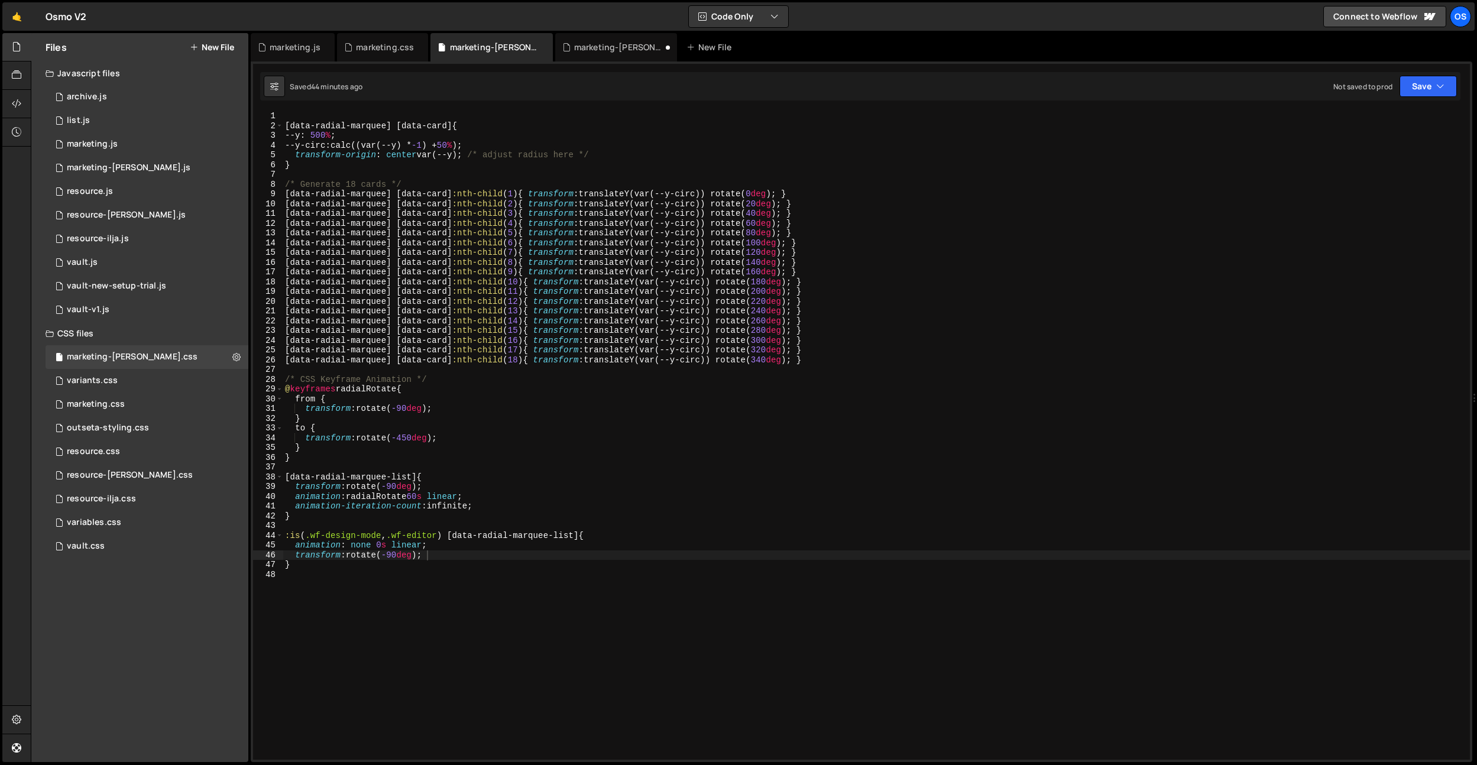
drag, startPoint x: 389, startPoint y: 463, endPoint x: 396, endPoint y: 469, distance: 9.2
click at [389, 463] on div "[ data-radial-marquee ] [ data-card ] { --y : 500 % ; --y-circ : calc((var(--y)…" at bounding box center [876, 445] width 1187 height 668
click at [282, 475] on span at bounding box center [279, 477] width 7 height 10
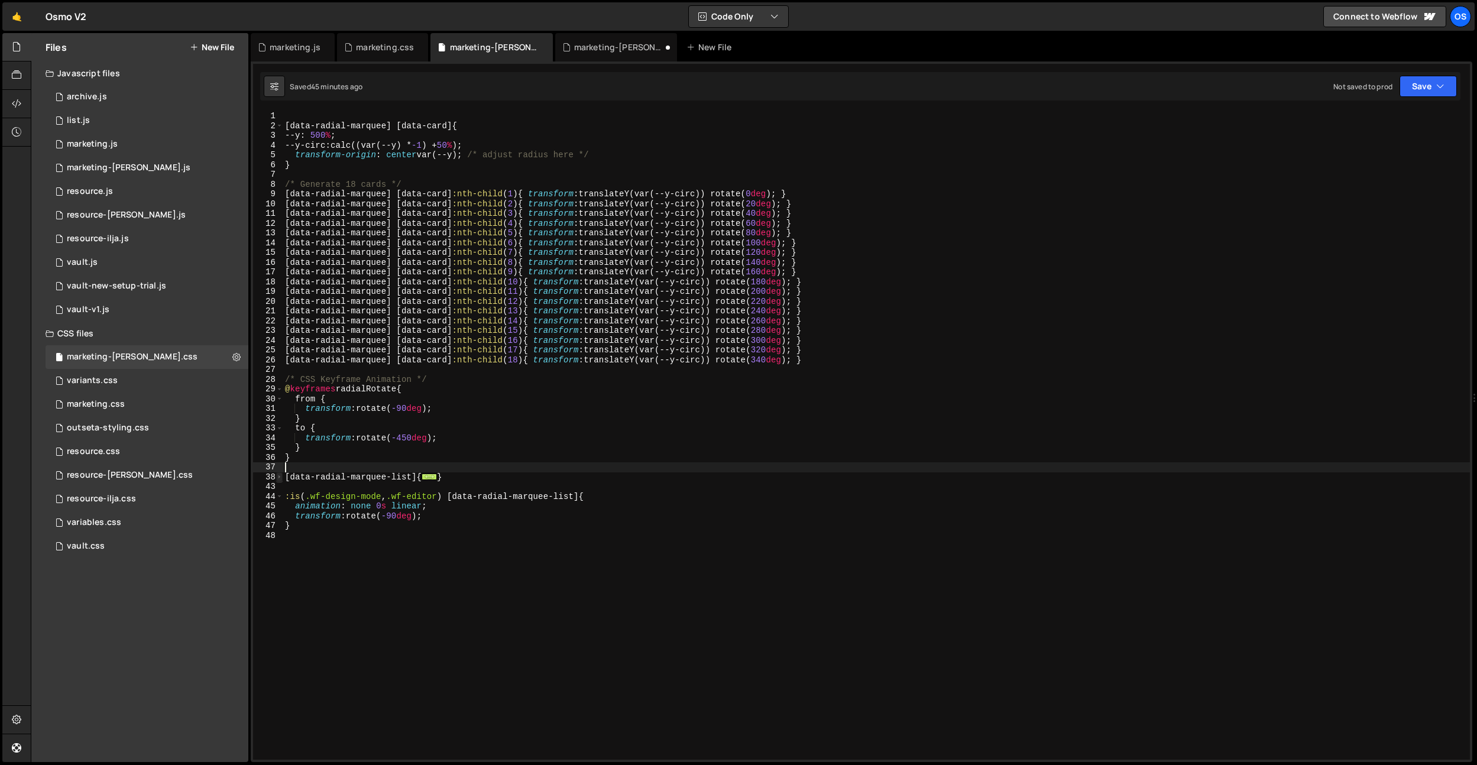
click at [282, 475] on span at bounding box center [279, 477] width 7 height 10
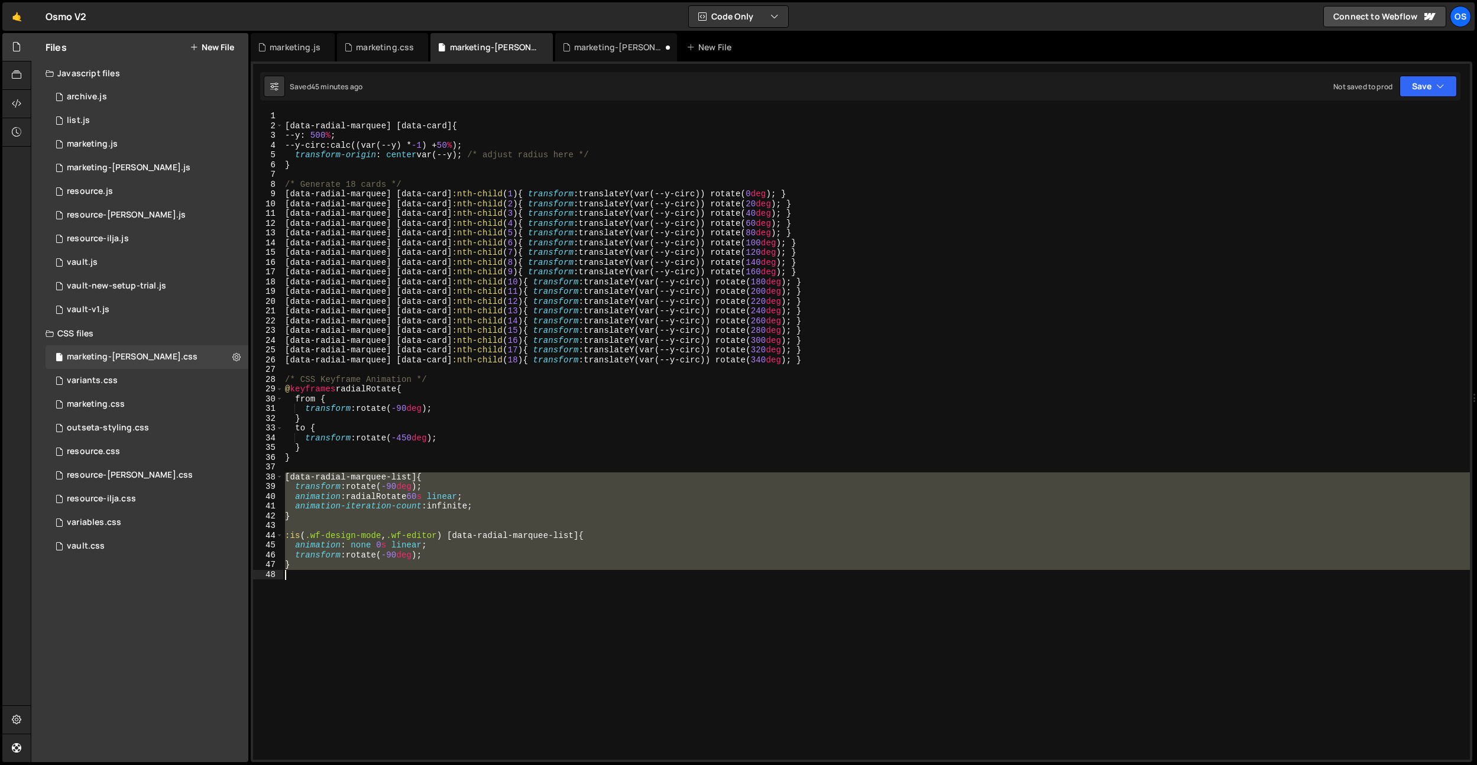
drag, startPoint x: 286, startPoint y: 476, endPoint x: 566, endPoint y: 352, distance: 306.0
click at [390, 584] on div "[ data-radial-marquee ] [ data-card ] { --y : 500 % ; --y-circ : calc((var(--y)…" at bounding box center [876, 445] width 1187 height 668
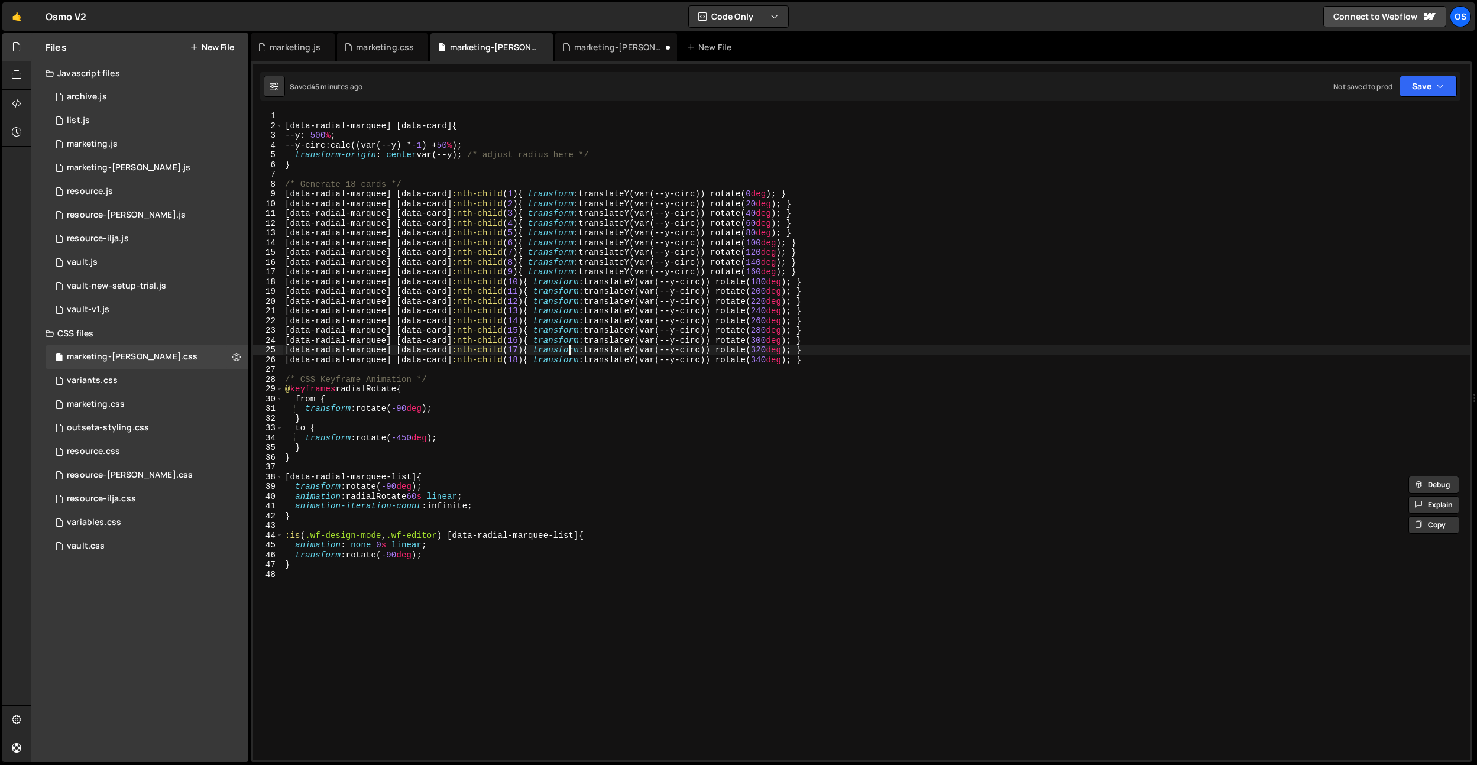
click at [568, 351] on div "[ data-radial-marquee ] [ data-card ] { --y : 500 % ; --y-circ : calc((var(--y)…" at bounding box center [876, 445] width 1187 height 668
type textarea "[data-radial-marquee] [data-card]:nth-child(17) { transform: translateY(var(--y…"
drag, startPoint x: 299, startPoint y: 365, endPoint x: 670, endPoint y: 385, distance: 371.2
click at [300, 365] on div "[ data-radial-marquee ] [ data-card ] { --y : 500 % ; --y-circ : calc((var(--y)…" at bounding box center [876, 445] width 1187 height 668
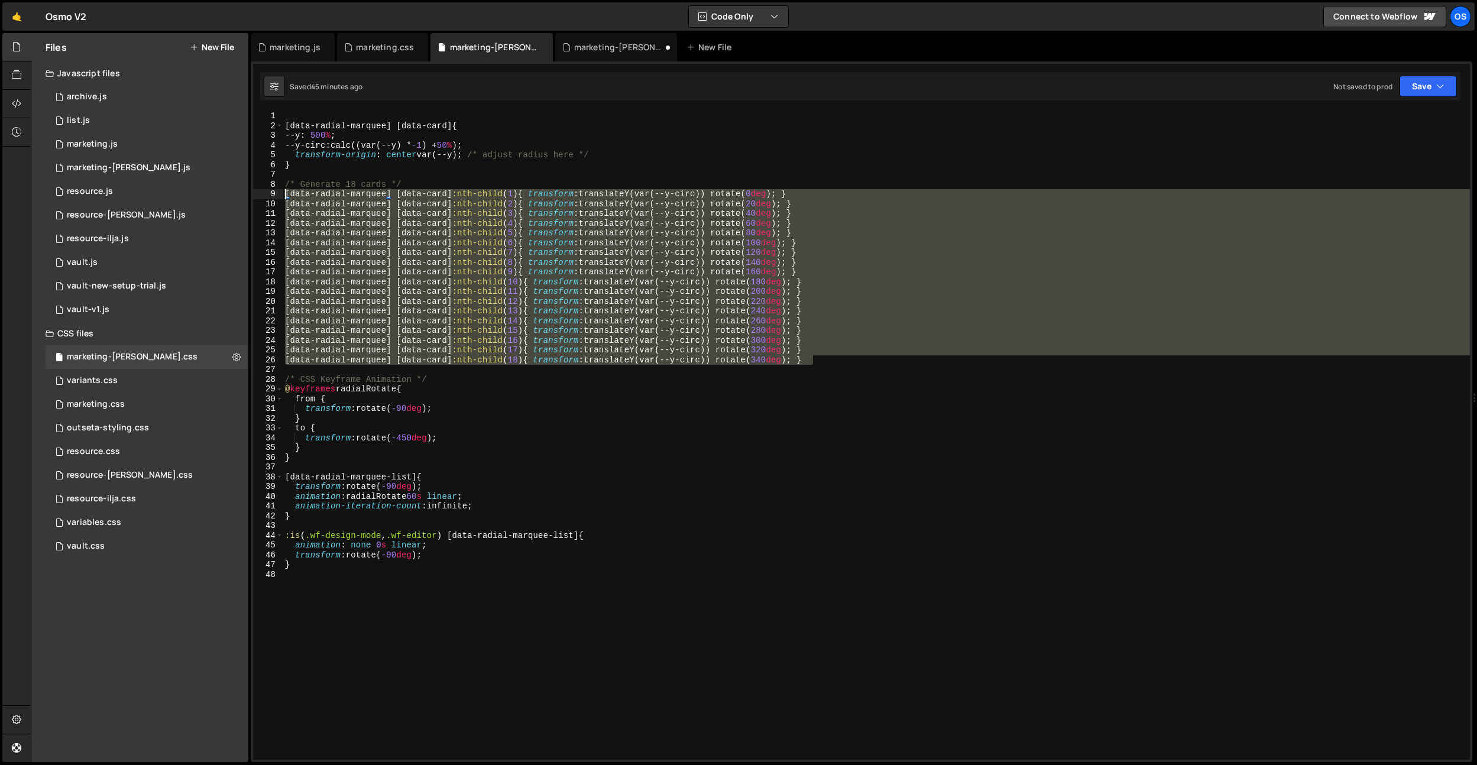
drag, startPoint x: 833, startPoint y: 358, endPoint x: 563, endPoint y: 623, distance: 378.3
click at [225, 190] on div "Files New File Javascript files 0 archive.js 0 0 list.js 0 0 marketing.js 0 0 0…" at bounding box center [754, 398] width 1446 height 730
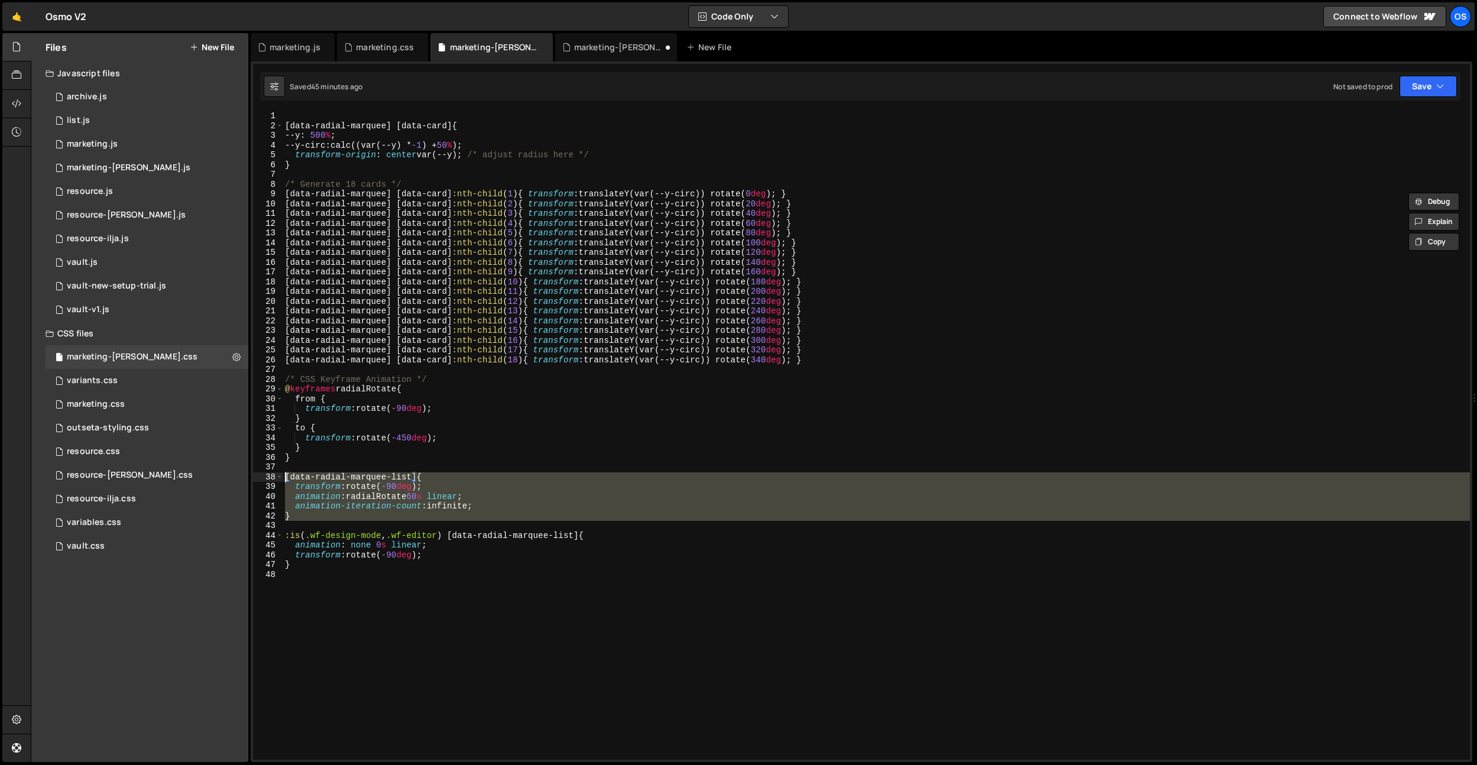
drag, startPoint x: 309, startPoint y: 524, endPoint x: 263, endPoint y: 475, distance: 66.9
click at [263, 475] on div "[data-radial-marquee] [data-card]:nth-child(1) { transform: translateY(var(--y-…" at bounding box center [861, 435] width 1217 height 649
click at [459, 443] on div "[ data-radial-marquee ] [ data-card ] { --y : 500 % ; --y-circ : calc((var(--y)…" at bounding box center [876, 445] width 1187 height 668
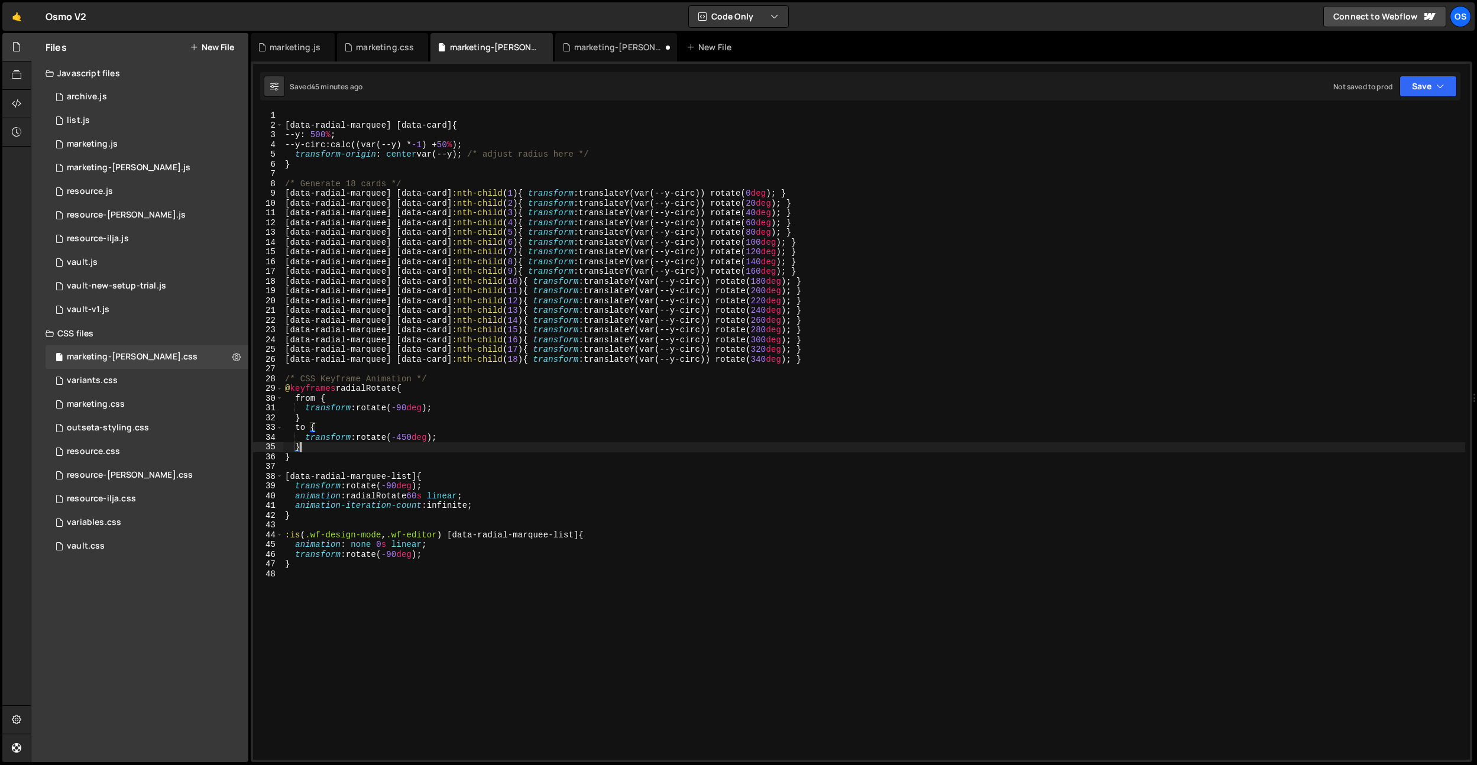
scroll to position [1, 0]
drag, startPoint x: 451, startPoint y: 485, endPoint x: 351, endPoint y: 485, distance: 100.5
click at [348, 483] on div "[ data-radial-marquee ] [ data-card ] { --y : 500 % ; --y-circ : calc((var(--y)…" at bounding box center [874, 445] width 1182 height 668
drag, startPoint x: 442, startPoint y: 446, endPoint x: 323, endPoint y: 511, distance: 134.7
click at [441, 446] on div "[ data-radial-marquee ] [ data-card ] { --y : 500 % ; --y-circ : calc((var(--y)…" at bounding box center [874, 445] width 1182 height 668
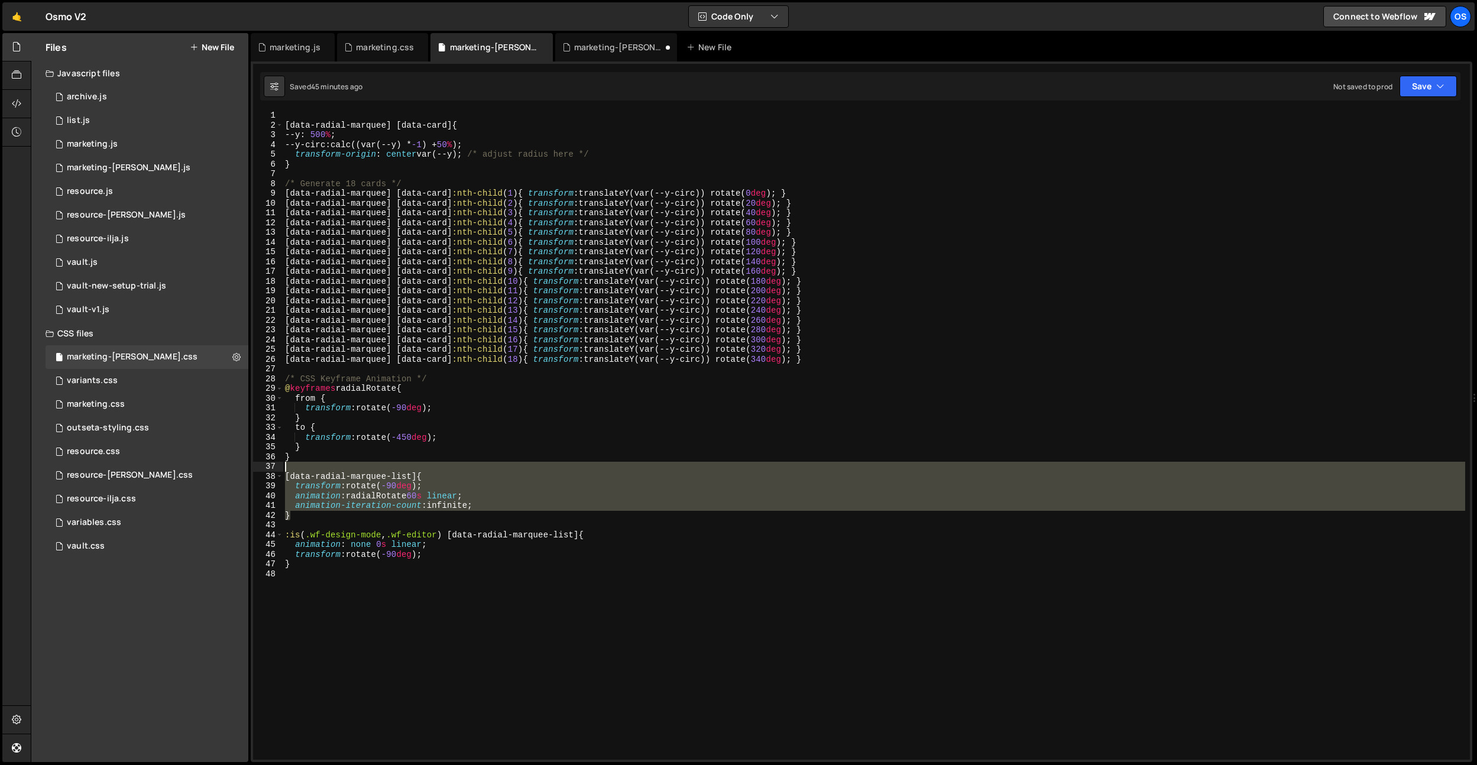
drag, startPoint x: 315, startPoint y: 518, endPoint x: 251, endPoint y: 469, distance: 80.1
click at [251, 469] on div "document.querySelectorAll('[data-radial-marquee]').forEach(function(root) { 1 2…" at bounding box center [861, 411] width 1221 height 701
type textarea "[data-radial-marquee-list] {"
click at [596, 51] on div "marketing-[PERSON_NAME].js" at bounding box center [618, 47] width 89 height 12
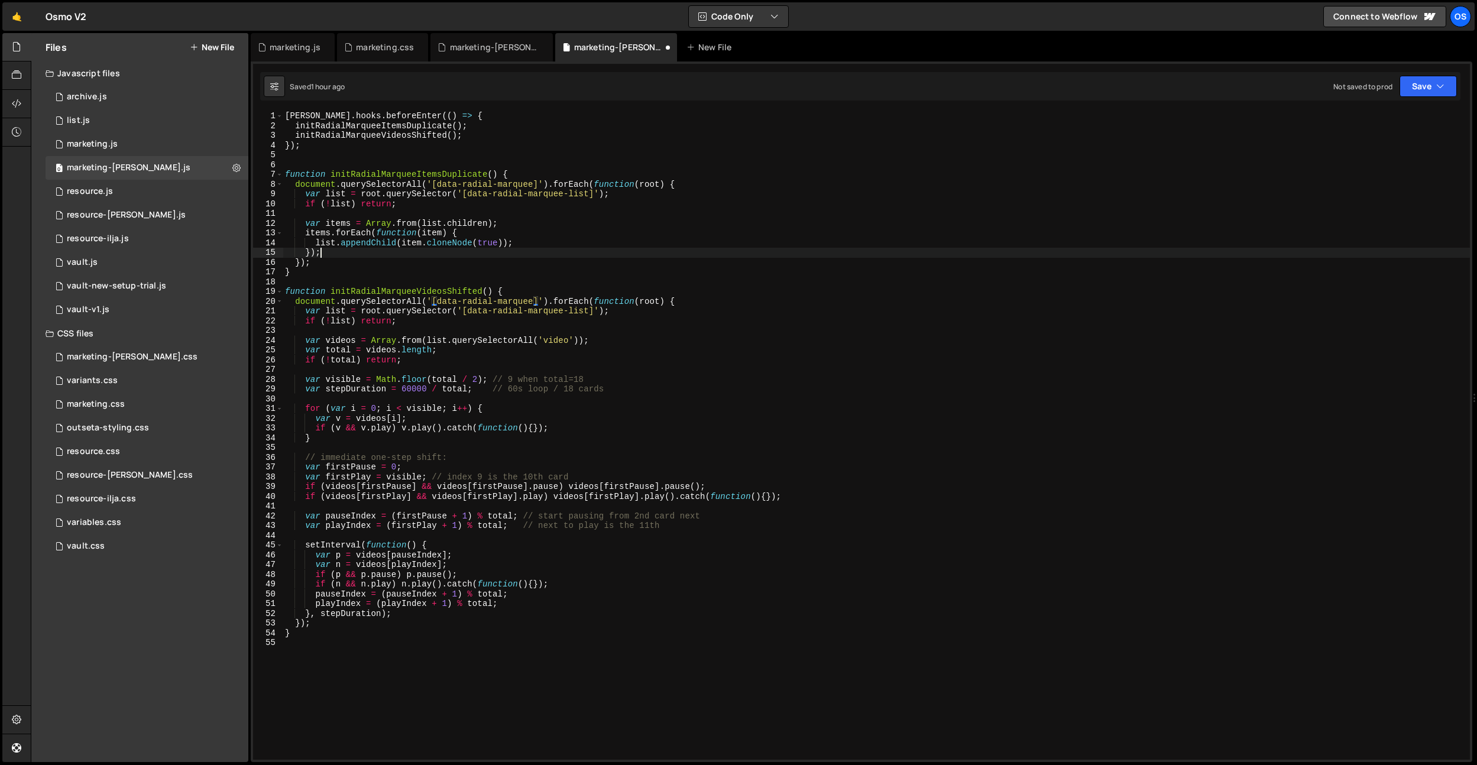
click at [593, 248] on div "barba . hooks . beforeEnter (( ) => { initRadialMarqueeItemsDuplicate ( ) ; ini…" at bounding box center [876, 445] width 1187 height 668
type textarea "function initDuplicateRadialMarqueeItems() {"
click at [369, 47] on div "marketing.css" at bounding box center [385, 47] width 58 height 12
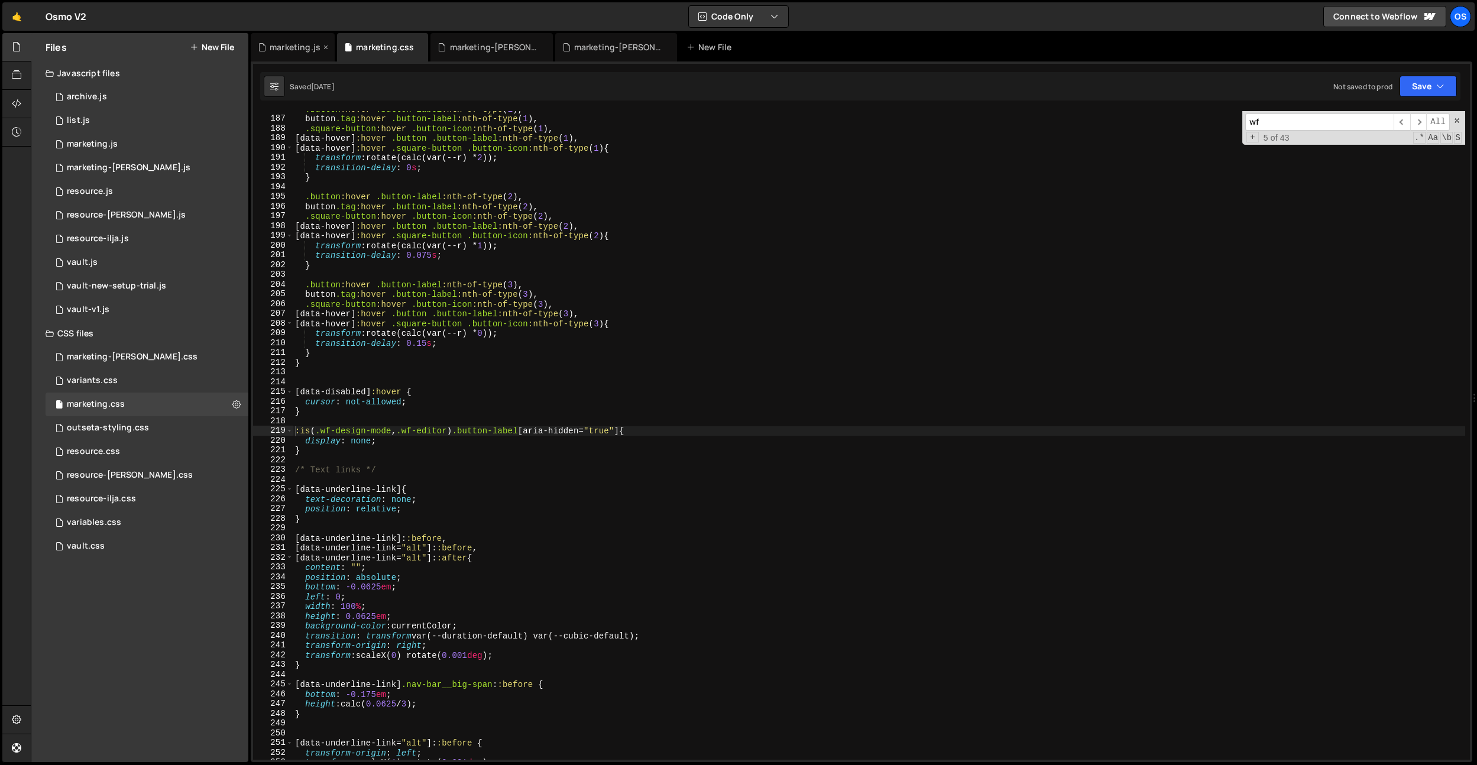
click at [285, 53] on div "marketing.js" at bounding box center [295, 47] width 51 height 12
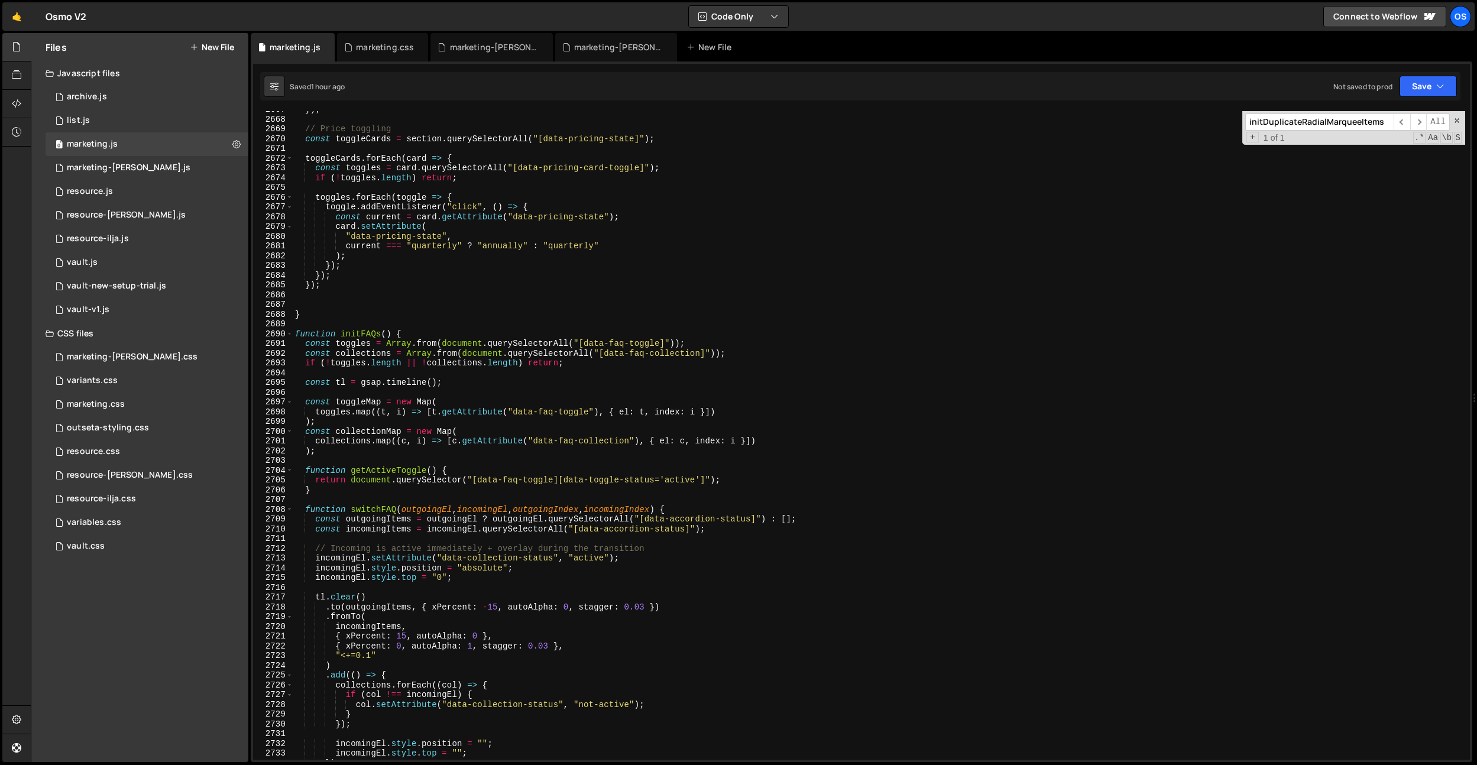
scroll to position [18724, 0]
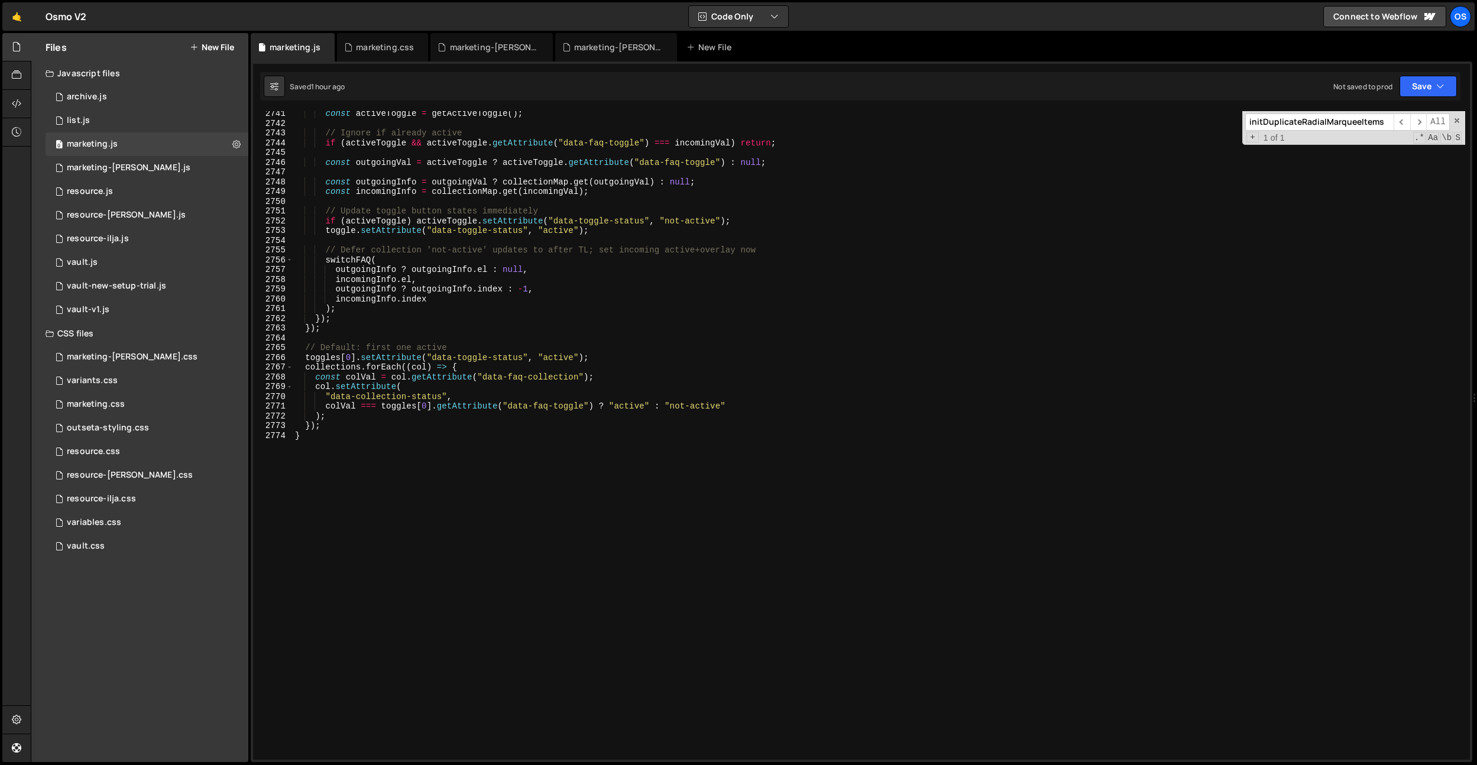
click at [1332, 114] on input "initDuplicateRadialMarqueeItems" at bounding box center [1319, 122] width 148 height 17
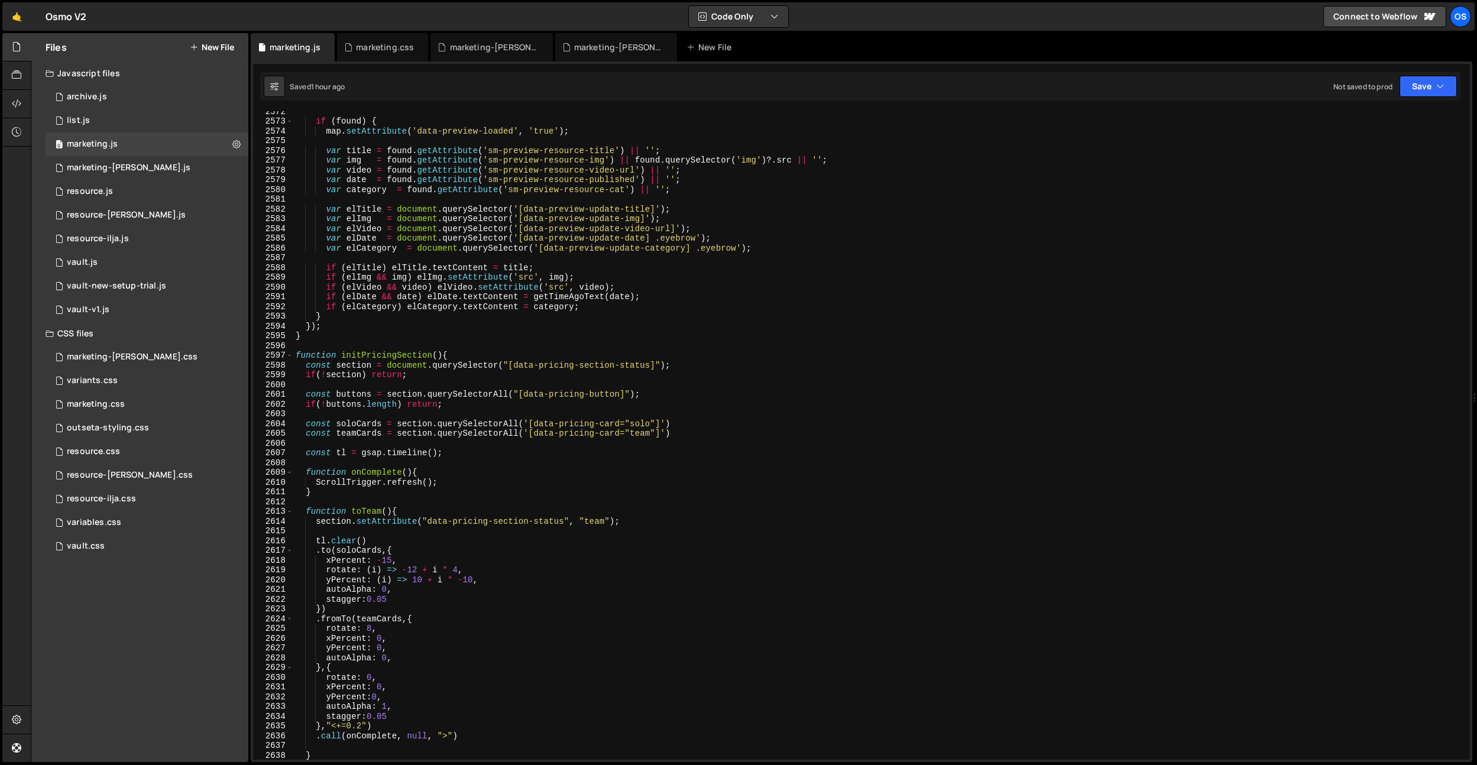
scroll to position [17512, 0]
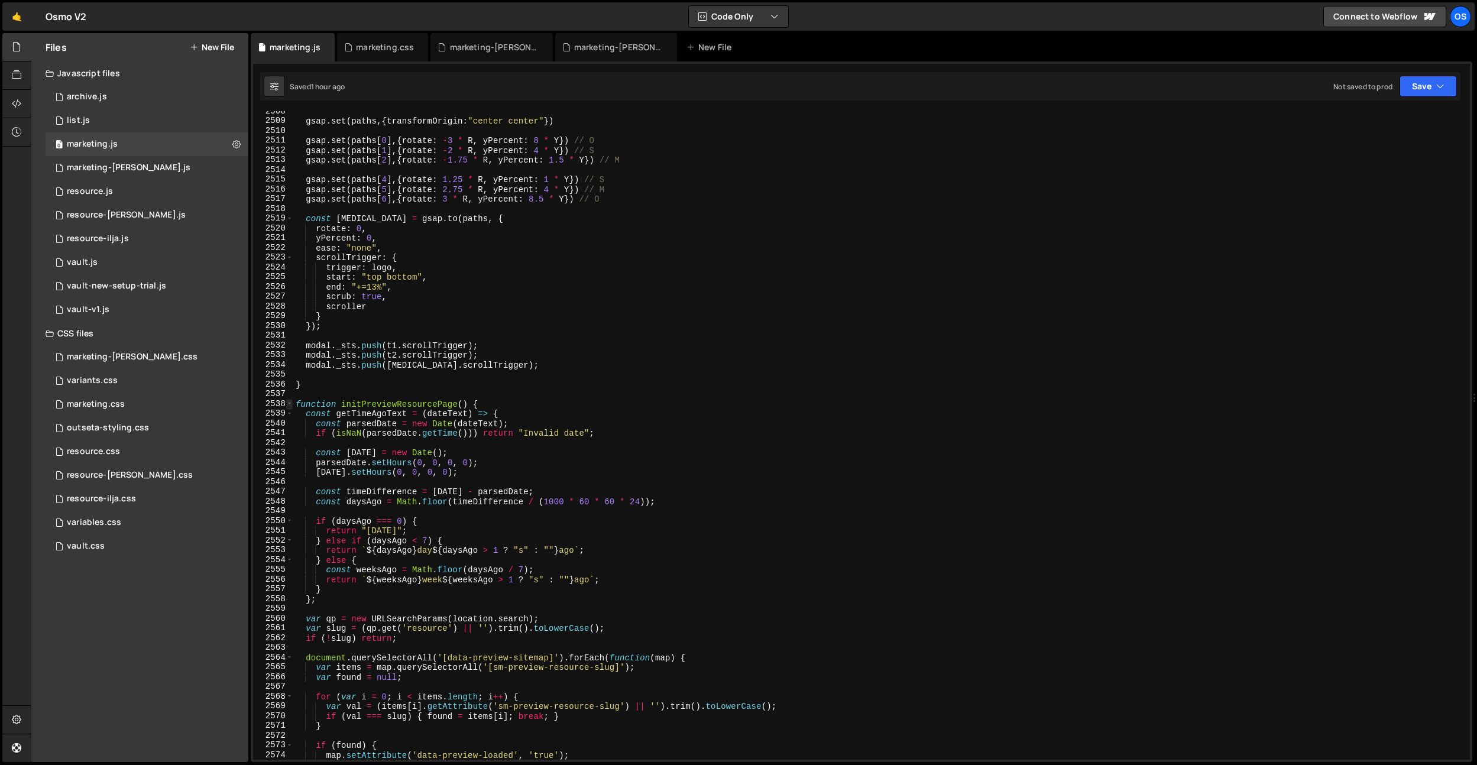
type textarea "gsap.registerPlugin(Draggable, InertiaPlugin, ScrollTrigger, SplitText, CustomE…"
click at [291, 404] on span at bounding box center [289, 404] width 7 height 10
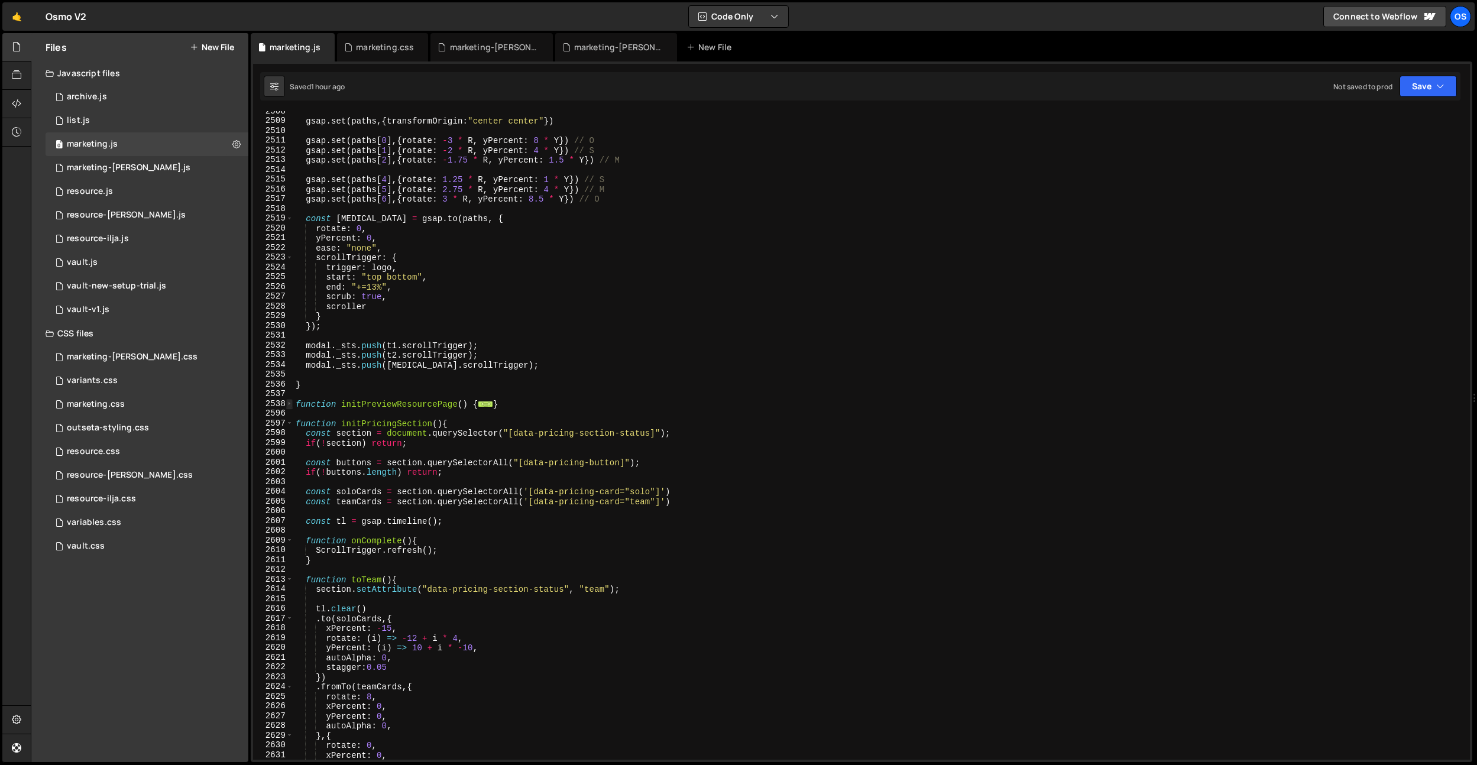
click at [291, 404] on span at bounding box center [289, 404] width 7 height 10
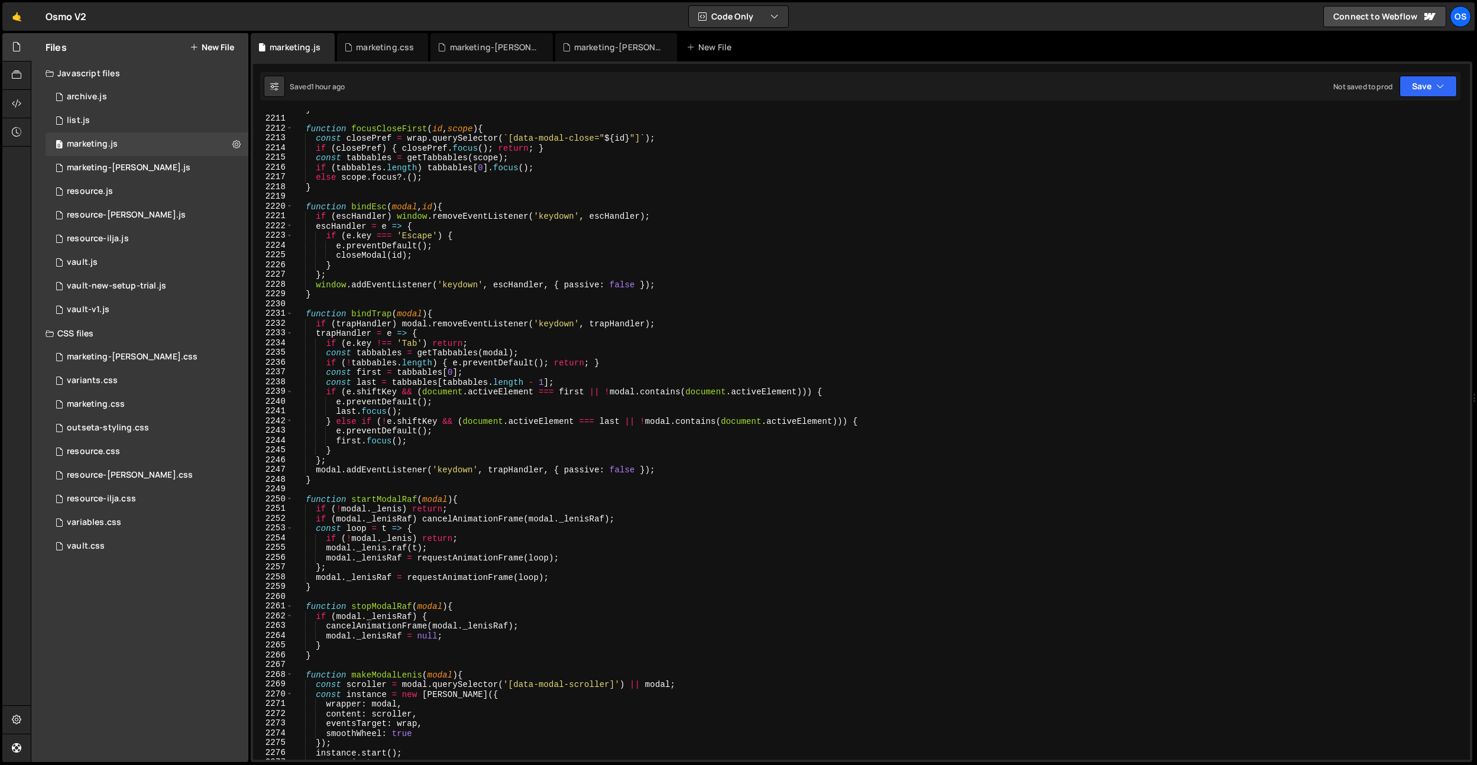
scroll to position [15412, 0]
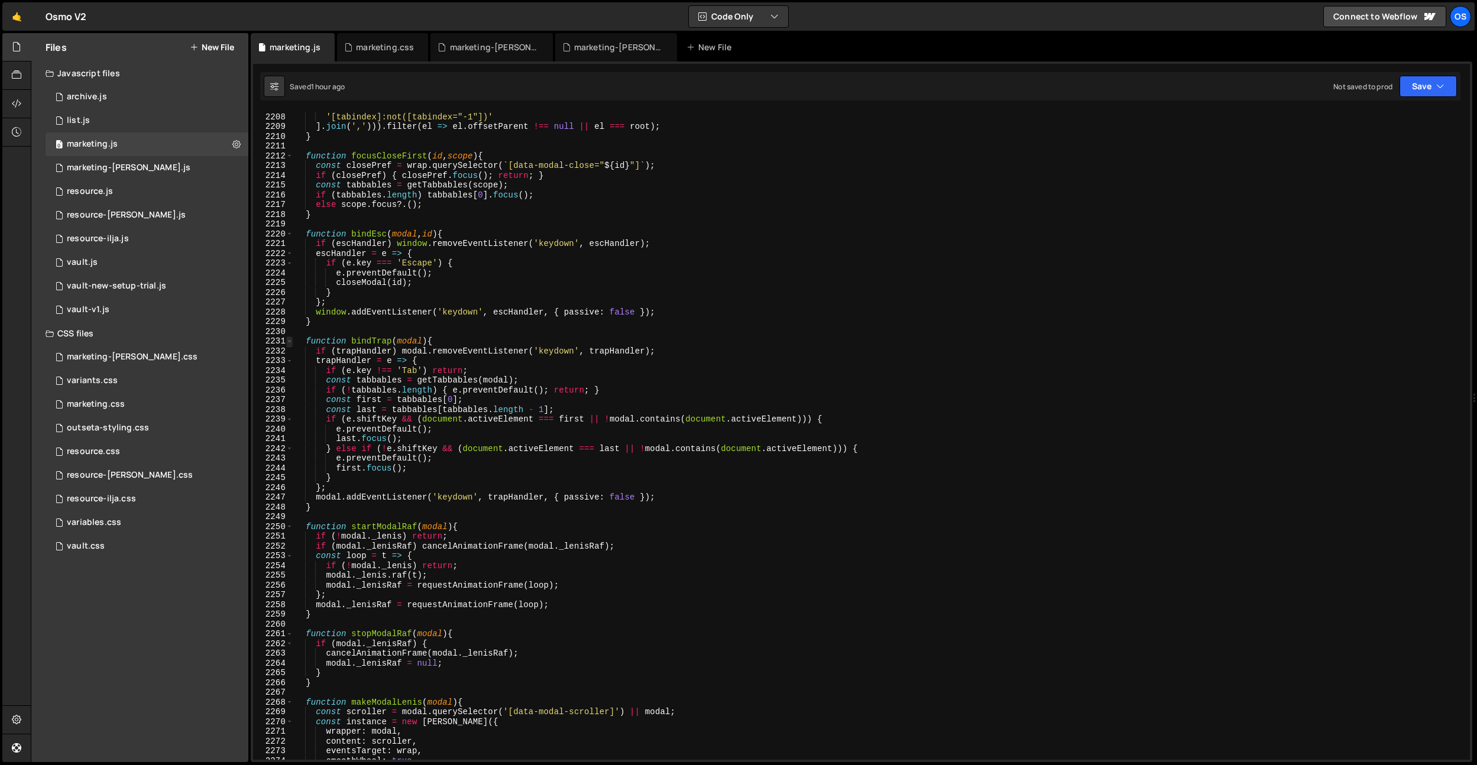
click at [290, 343] on span at bounding box center [289, 341] width 7 height 10
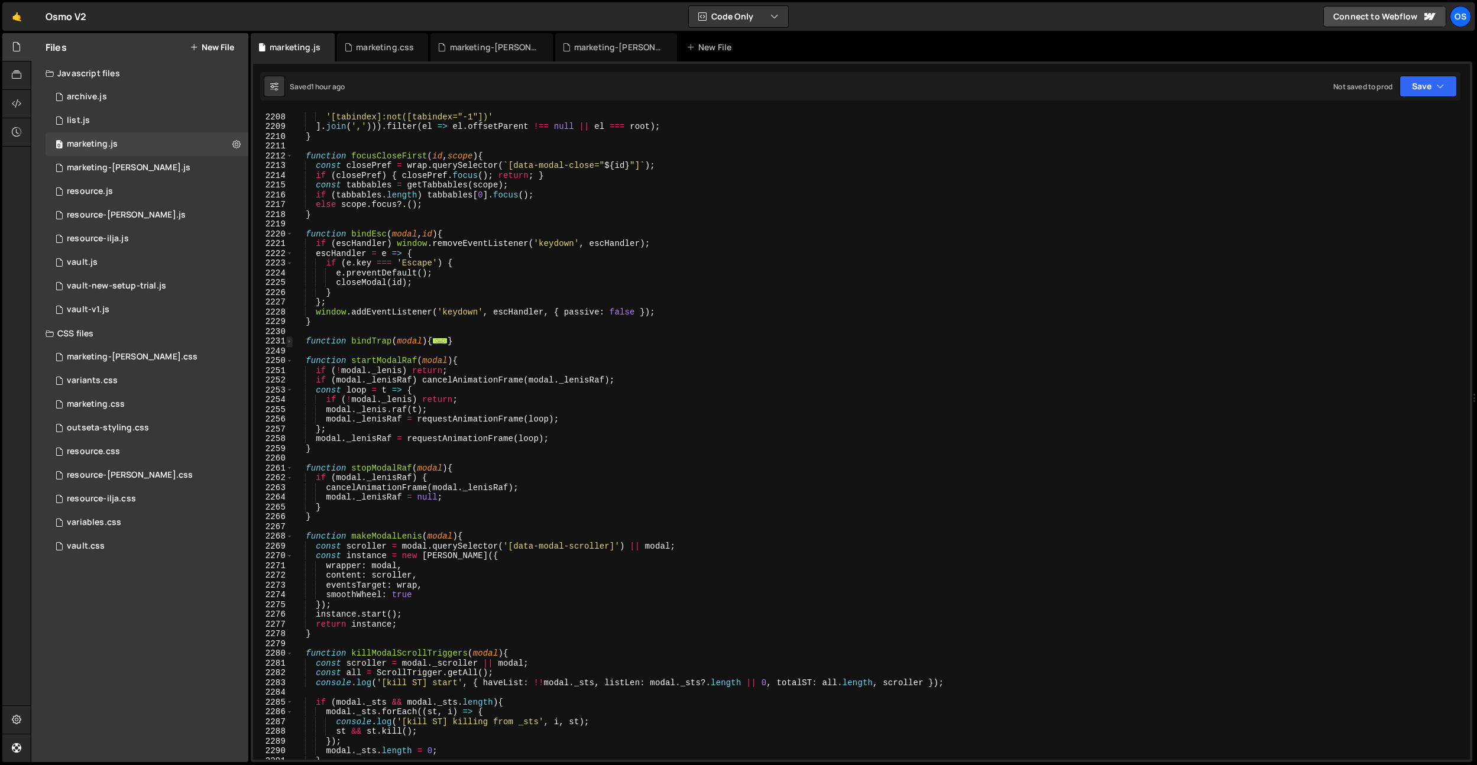
click at [290, 343] on span at bounding box center [289, 341] width 7 height 10
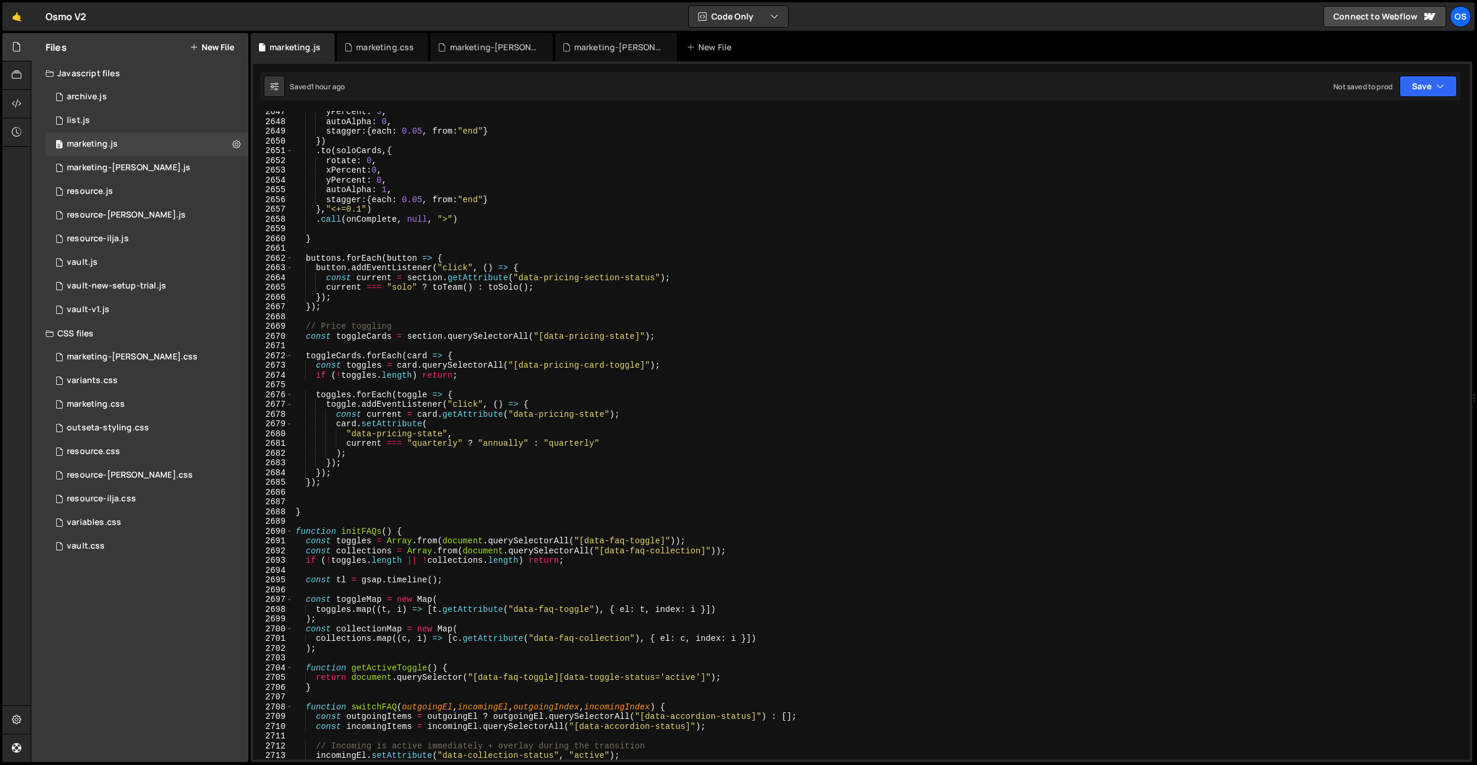
scroll to position [18724, 0]
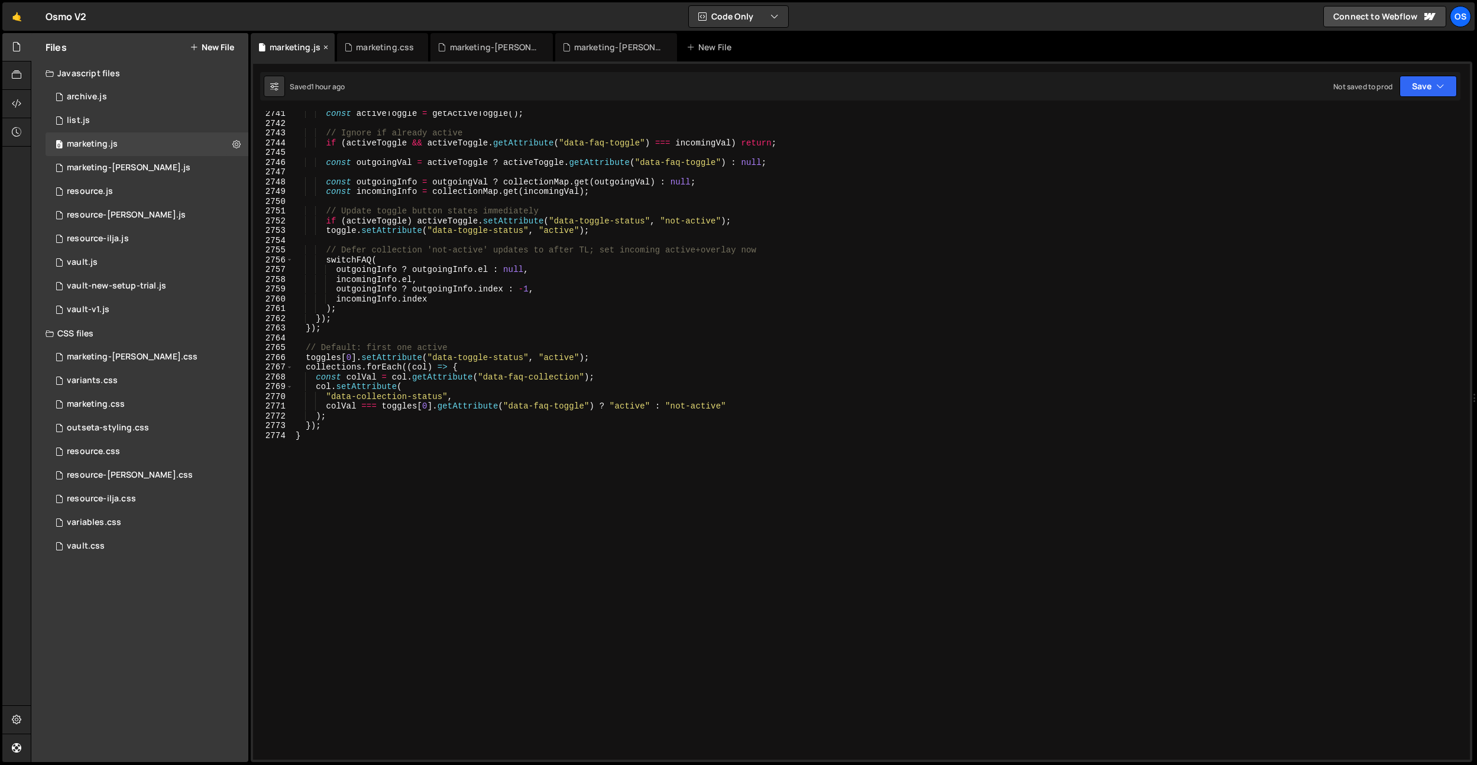
click at [323, 48] on icon at bounding box center [326, 47] width 8 height 12
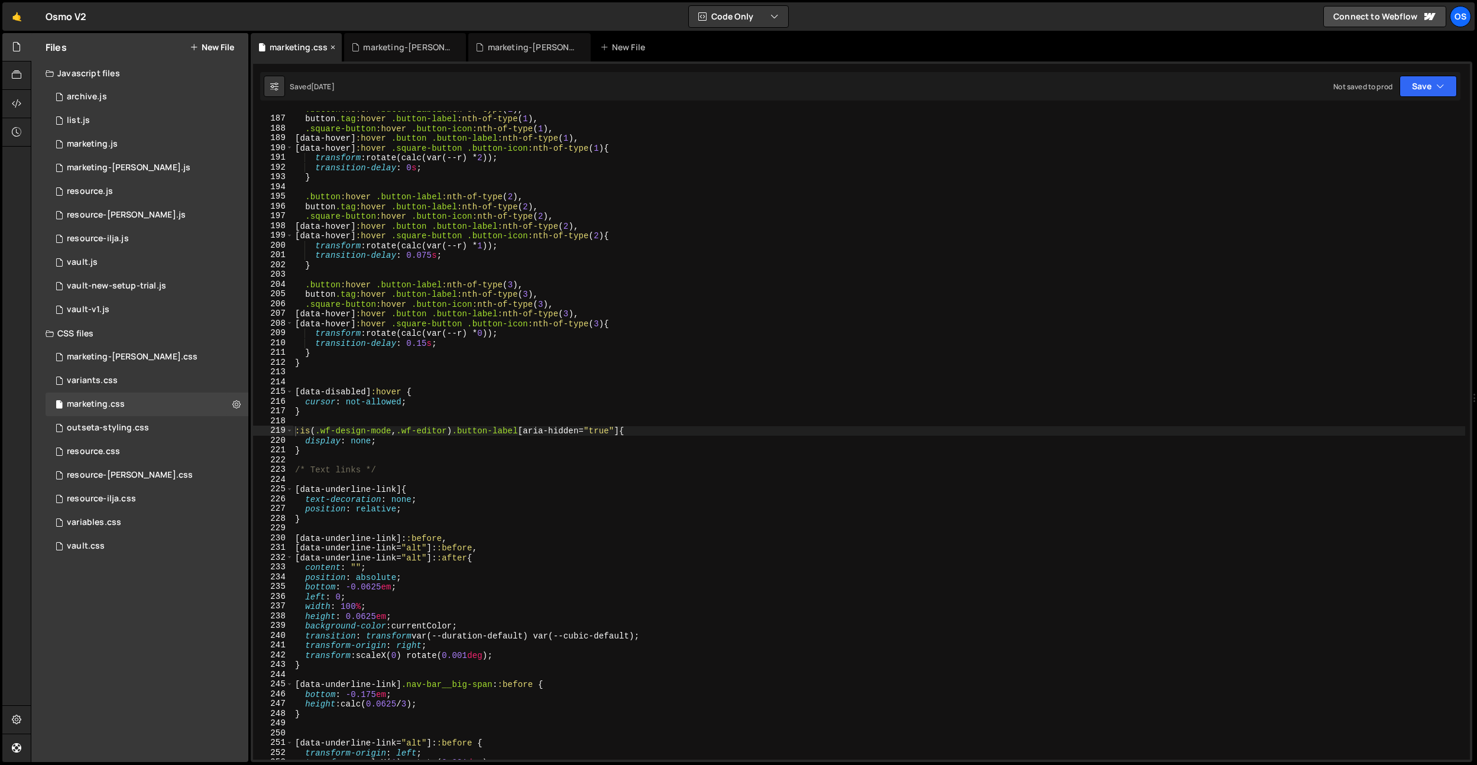
scroll to position [1812, 0]
click at [92, 151] on div "0 marketing.js 0" at bounding box center [147, 144] width 203 height 24
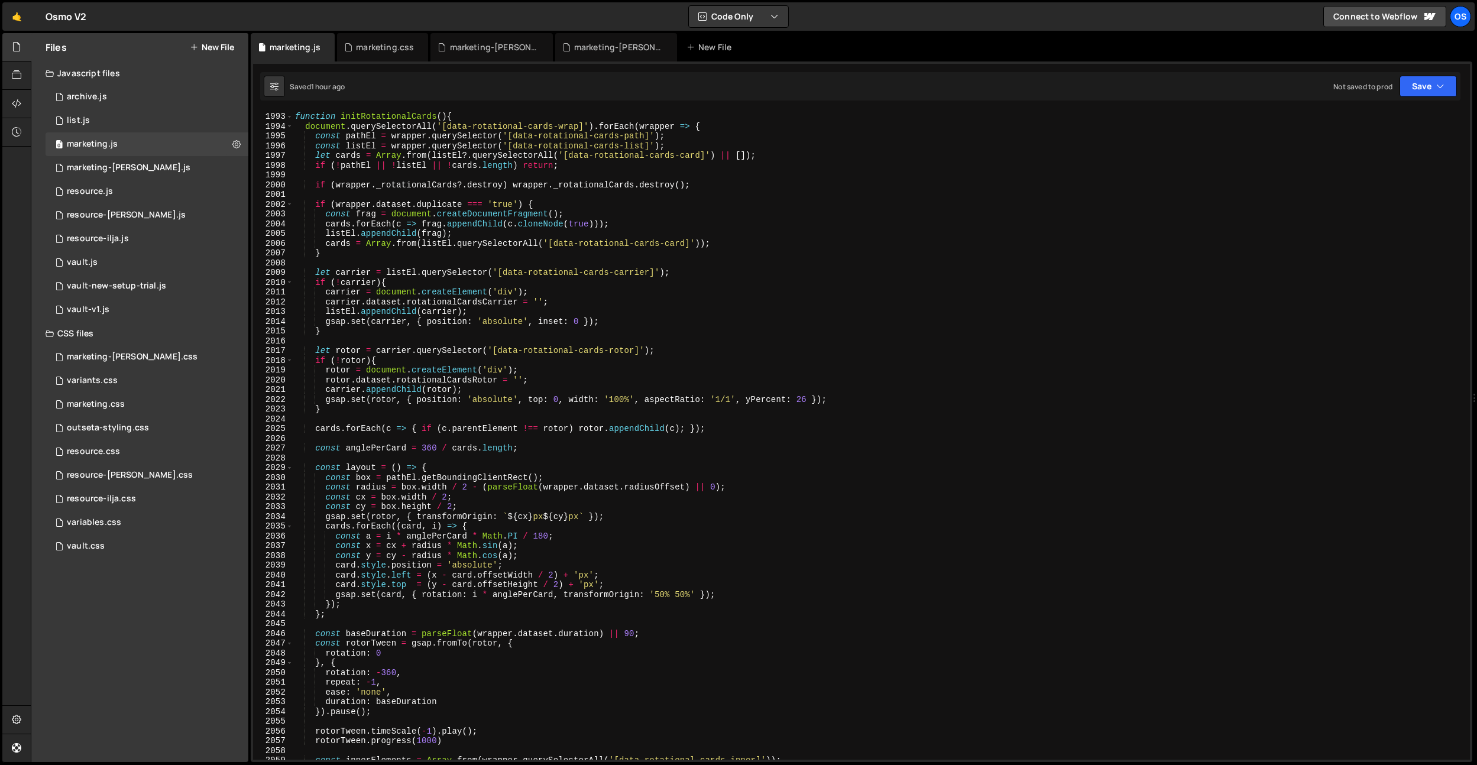
scroll to position [13911, 0]
click at [589, 47] on div "marketing-[PERSON_NAME].js" at bounding box center [618, 47] width 89 height 12
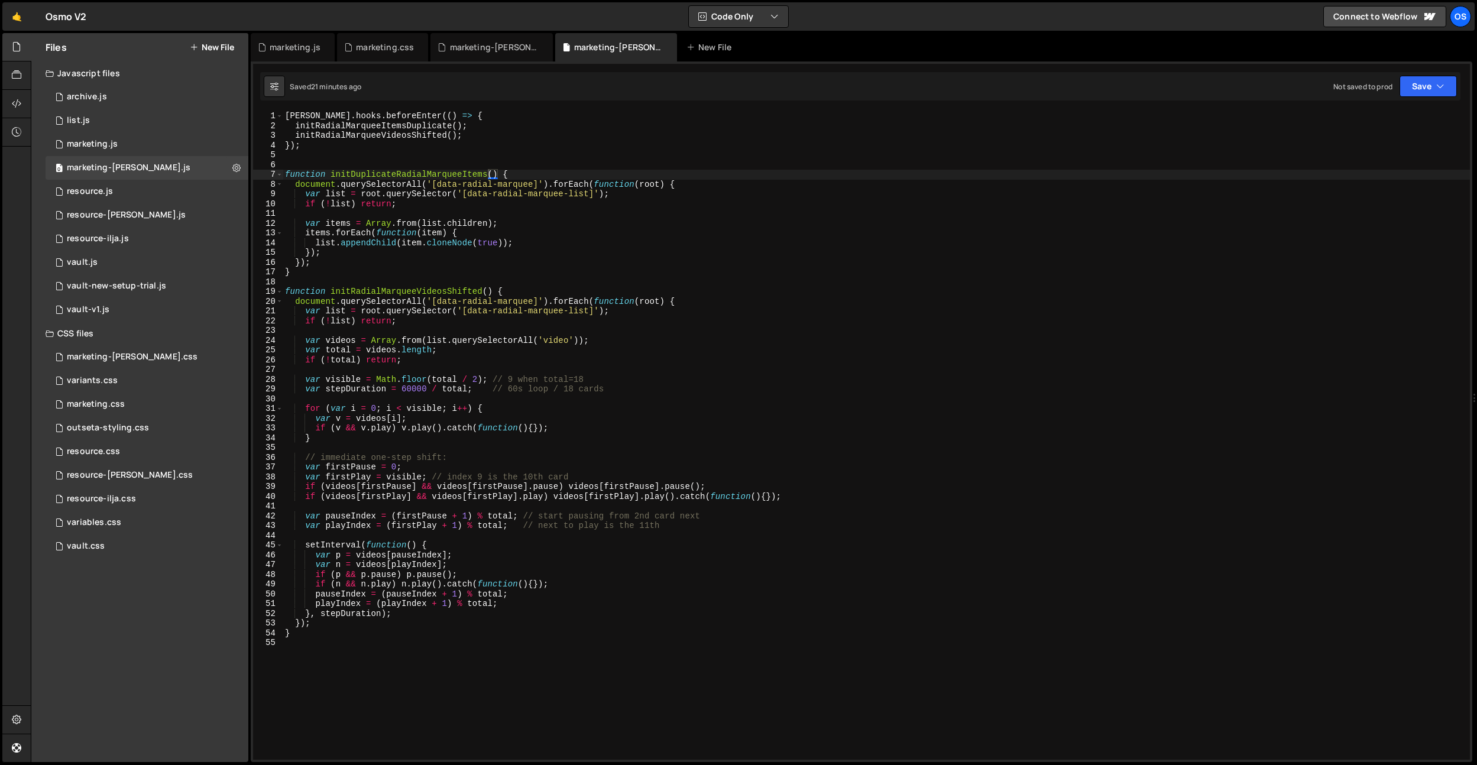
click at [477, 303] on div "[PERSON_NAME] . hooks . beforeEnter (( ) => { initRadialMarqueeItemsDuplicate (…" at bounding box center [876, 445] width 1187 height 668
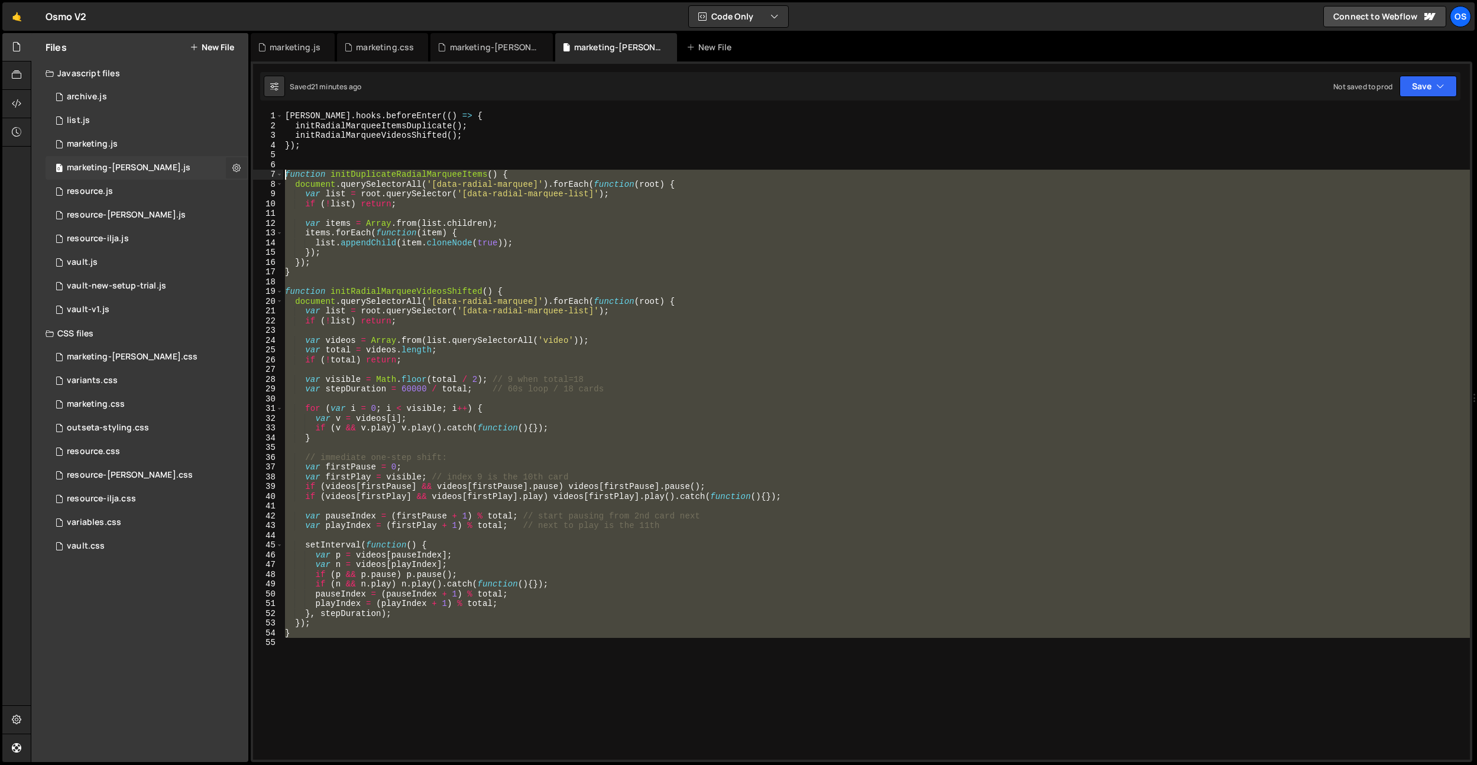
drag, startPoint x: 440, startPoint y: 655, endPoint x: 243, endPoint y: 171, distance: 522.1
click at [243, 171] on div "Files New File Javascript files 0 archive.js 0 0 list.js 0 0 marketing.js 0 0 0…" at bounding box center [754, 398] width 1446 height 730
type textarea "function initDuplicateRadialMarqueeItems() { document.querySelectorAll('[data-r…"
click at [483, 702] on div "[PERSON_NAME] . hooks . beforeEnter (( ) => { initRadialMarqueeItemsDuplicate (…" at bounding box center [876, 435] width 1187 height 649
drag, startPoint x: 419, startPoint y: 643, endPoint x: 219, endPoint y: 176, distance: 508.2
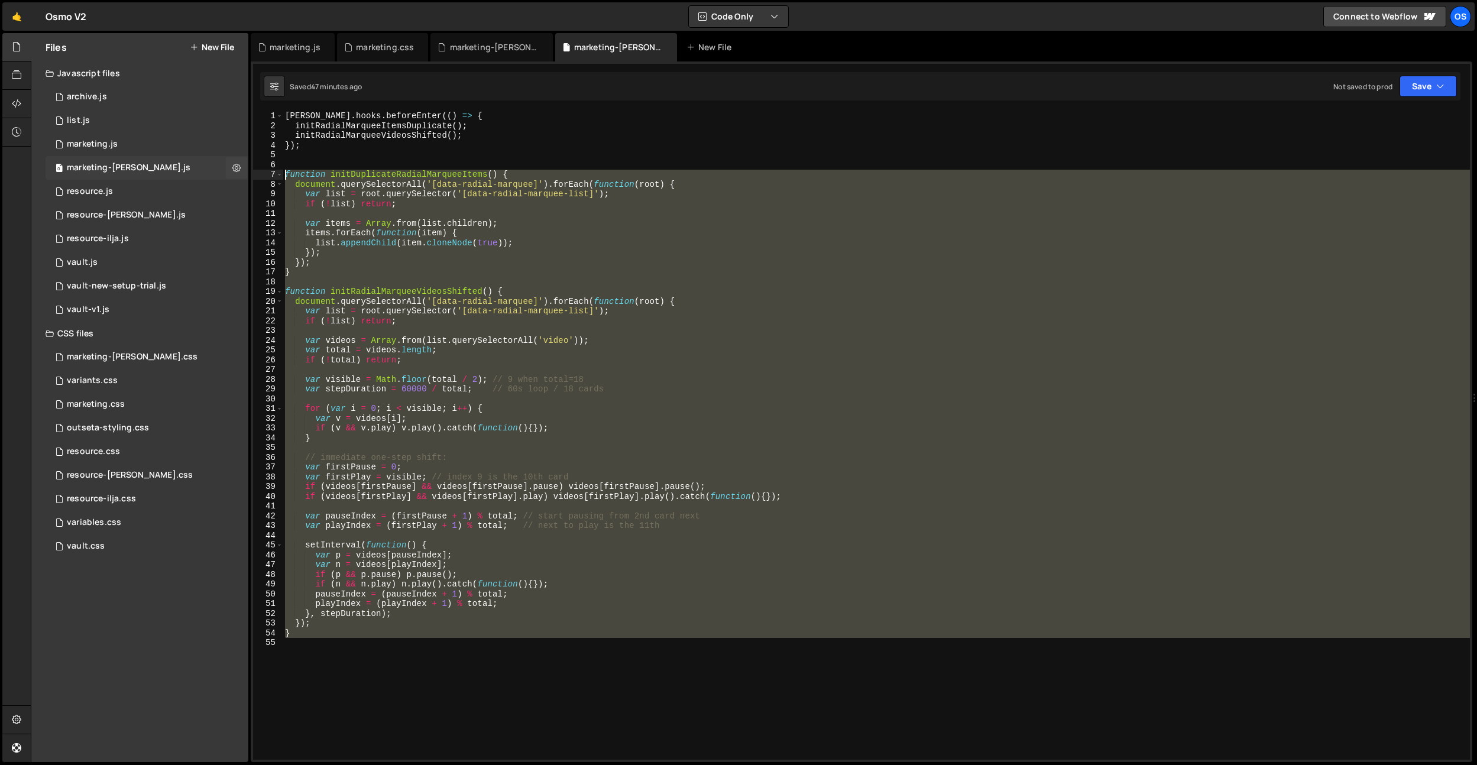
click at [219, 176] on div "Files New File Javascript files 0 archive.js 0 0 list.js 0 0 marketing.js 0 0 0…" at bounding box center [754, 398] width 1446 height 730
click at [338, 173] on div "[PERSON_NAME] . hooks . beforeEnter (( ) => { initRadialMarqueeItemsDuplicate (…" at bounding box center [876, 435] width 1187 height 649
drag, startPoint x: 445, startPoint y: 701, endPoint x: 258, endPoint y: 176, distance: 557.2
click at [255, 173] on div "function initDuplicateRadialMarqueeItems() { 1 2 3 4 5 6 7 8 9 10 11 12 13 14 1…" at bounding box center [861, 435] width 1217 height 649
paste textarea "})();"
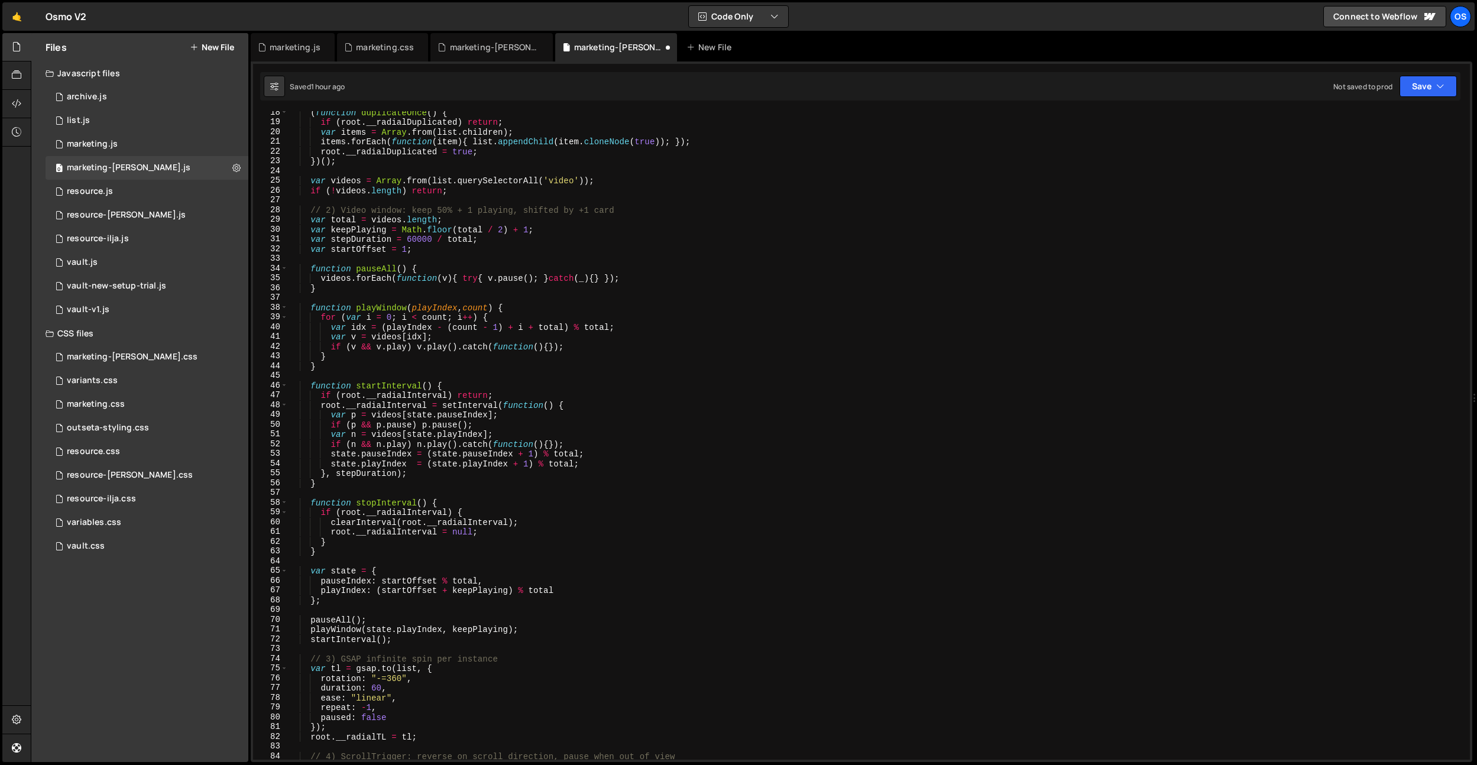
scroll to position [0, 0]
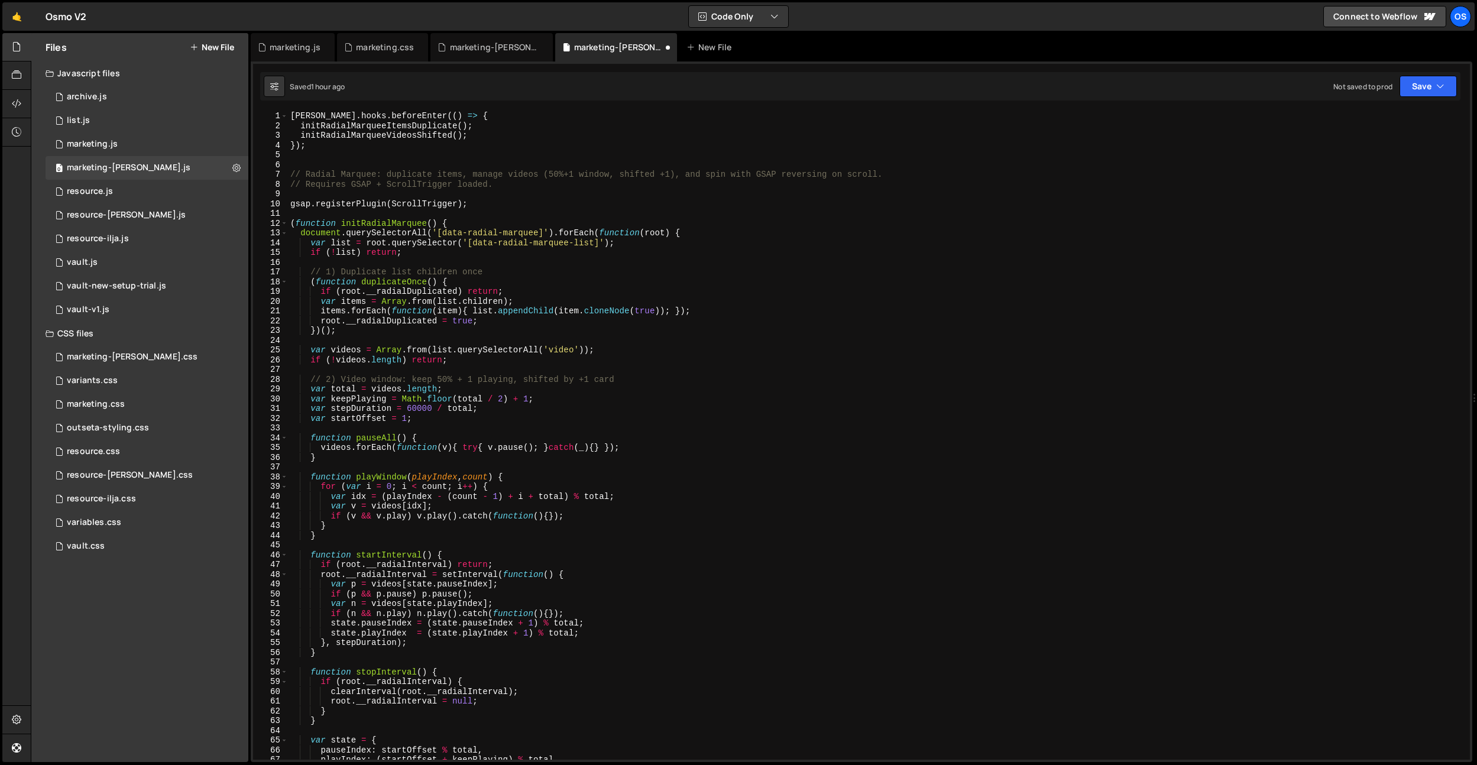
click at [392, 221] on div "[PERSON_NAME] . hooks . beforeEnter (( ) => { initRadialMarqueeItemsDuplicate (…" at bounding box center [876, 445] width 1177 height 668
click at [384, 135] on div "[PERSON_NAME] . hooks . beforeEnter (( ) => { initRadialMarqueeItemsDuplicate (…" at bounding box center [876, 445] width 1177 height 668
paste textarea
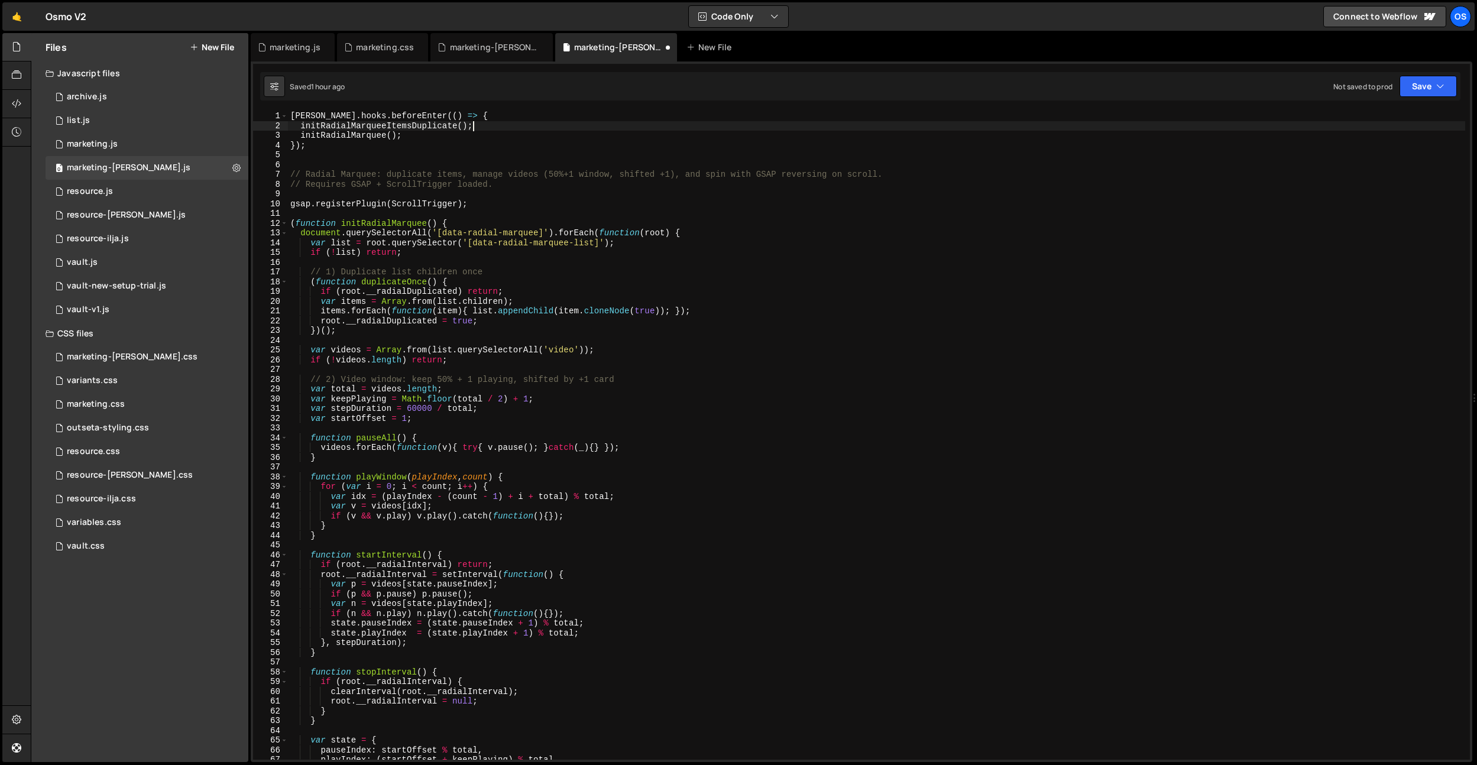
click at [500, 119] on div "[PERSON_NAME] . hooks . beforeEnter (( ) => { initRadialMarqueeItemsDuplicate (…" at bounding box center [876, 445] width 1177 height 668
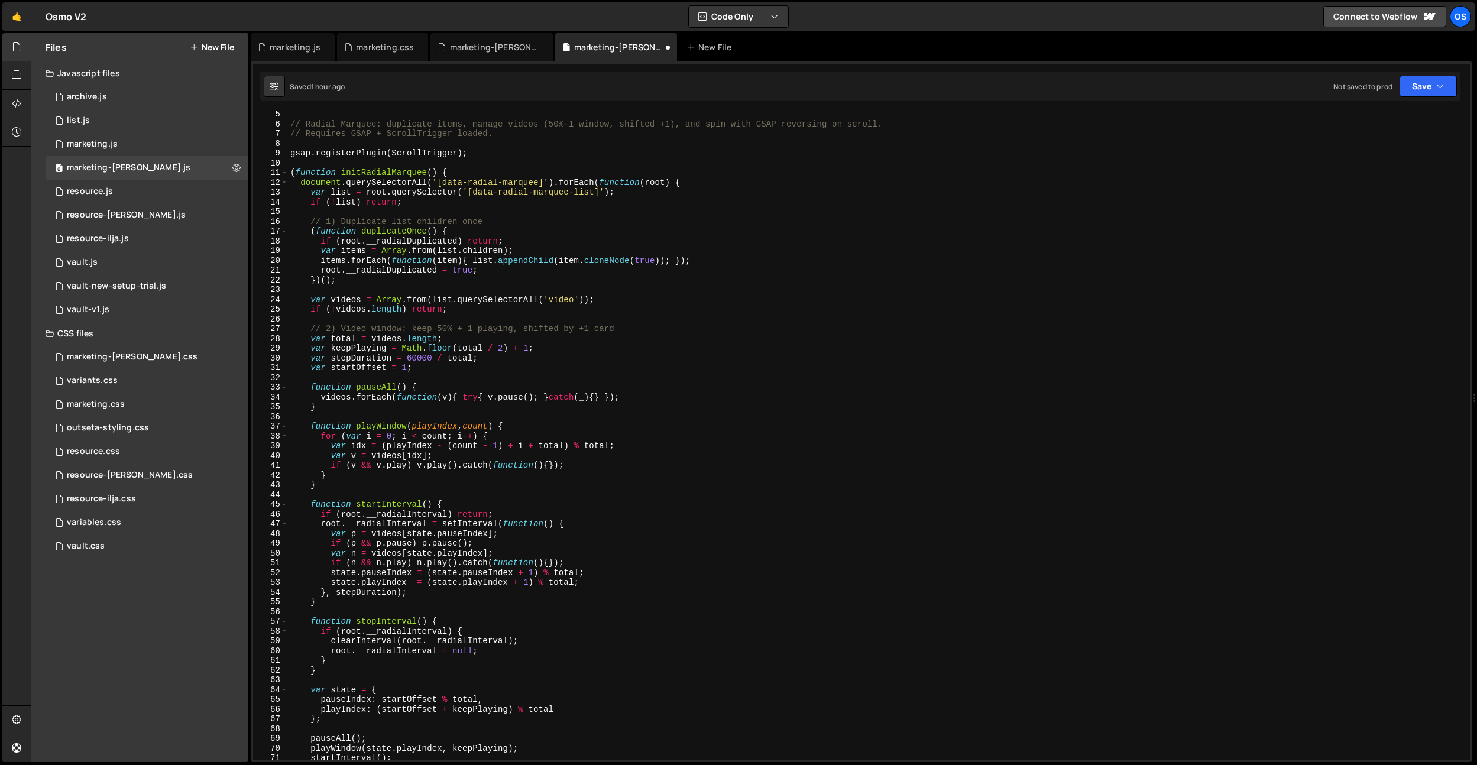
scroll to position [851, 0]
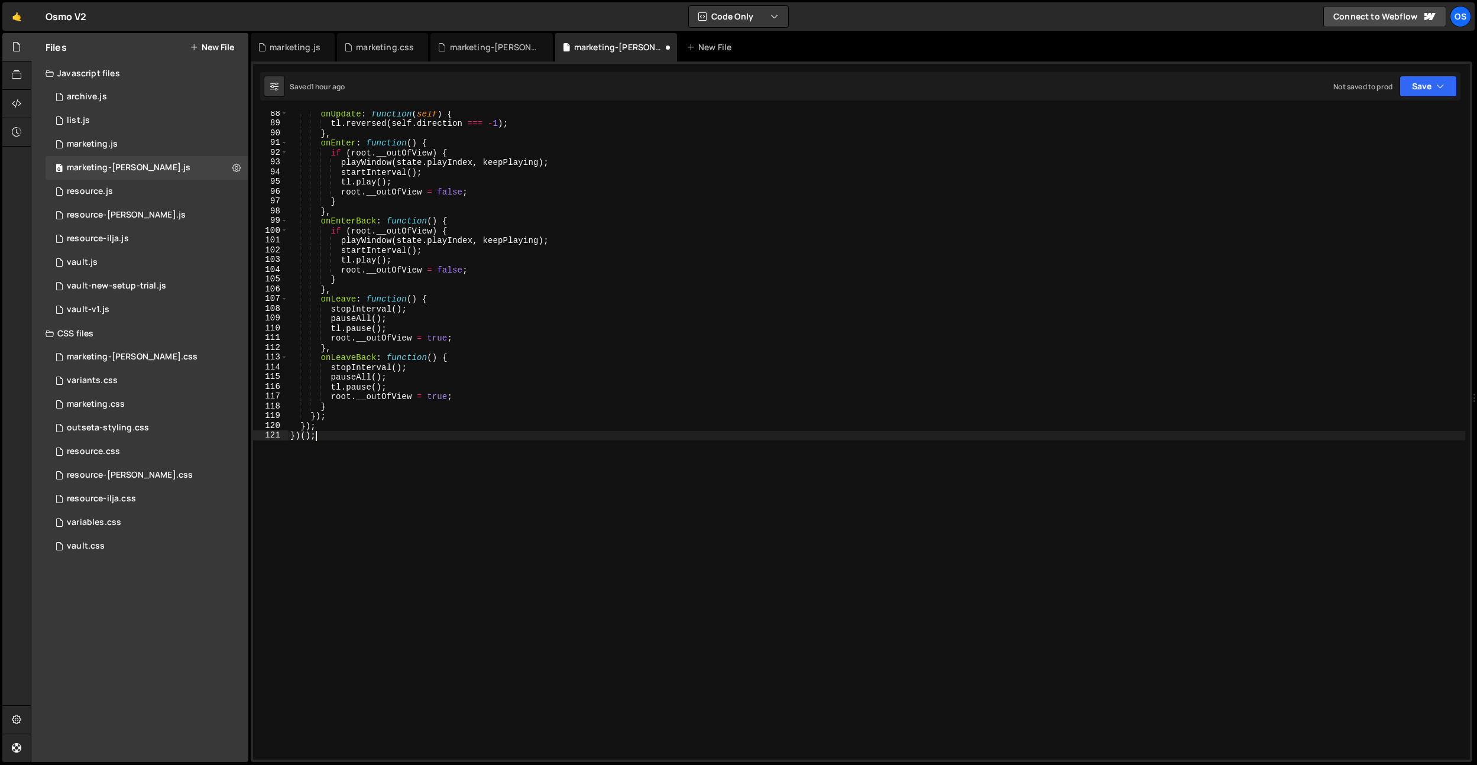
click at [338, 433] on div "onUpdate : function ( self ) { tl . reversed ( self . direction === - 1 ) ; } ,…" at bounding box center [876, 443] width 1177 height 668
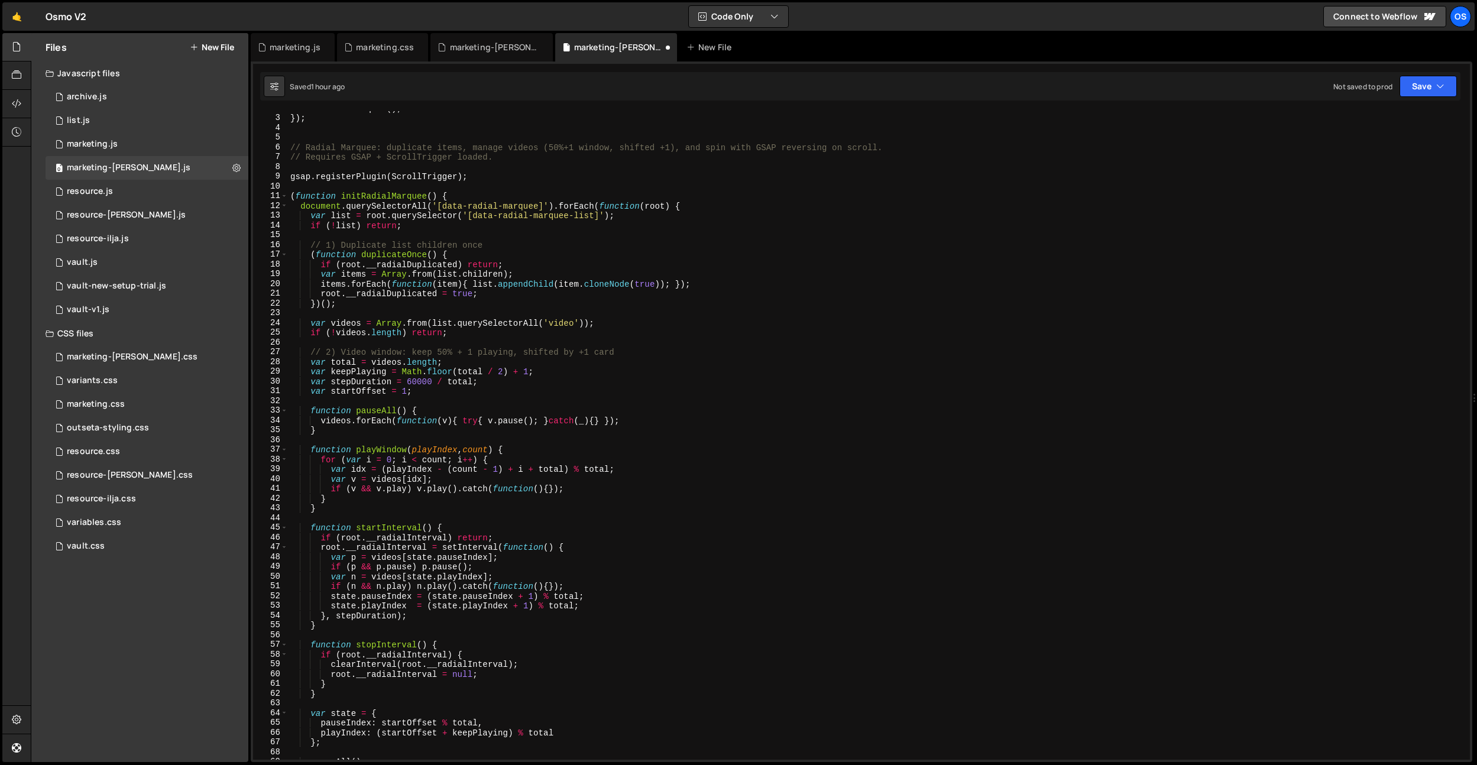
scroll to position [0, 0]
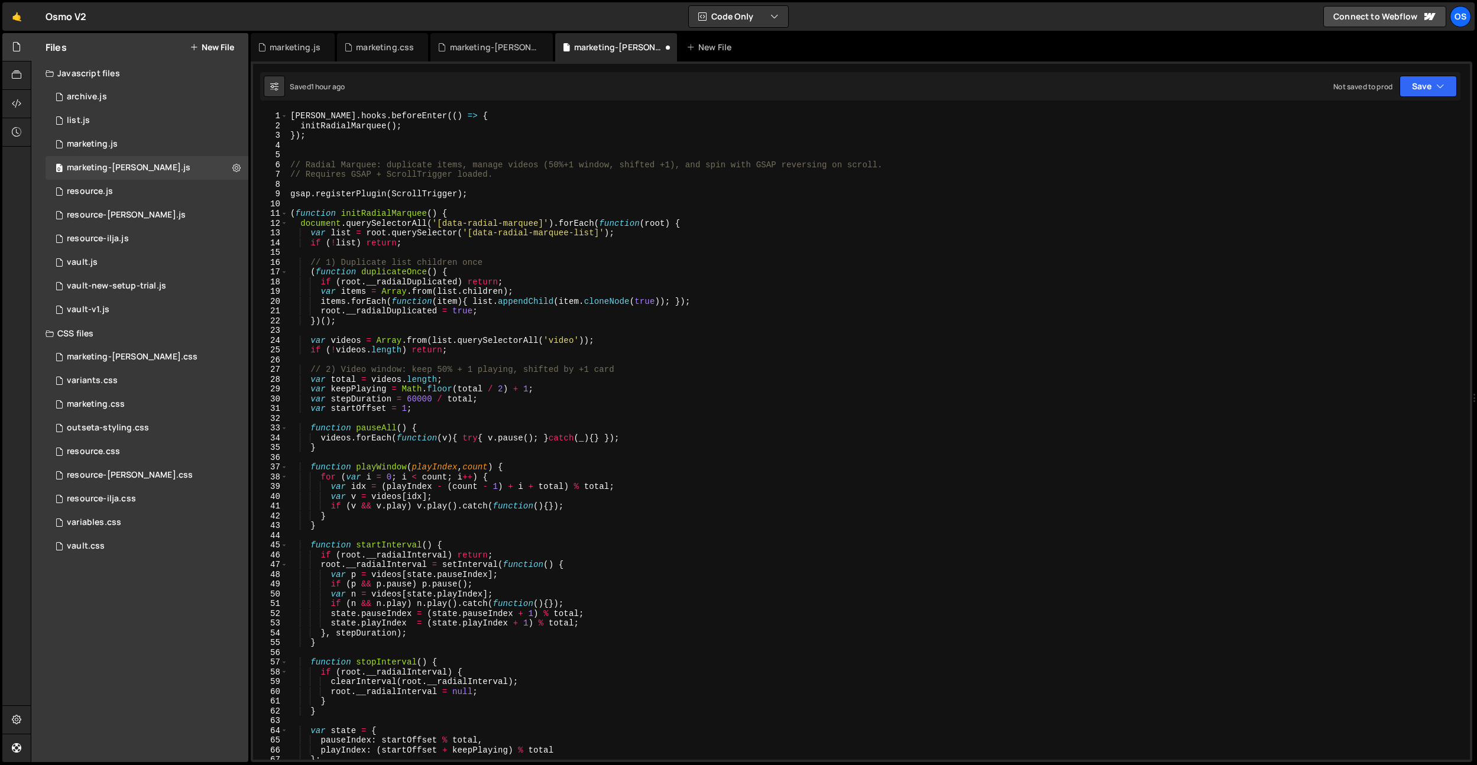
click at [299, 215] on div "[PERSON_NAME] . hooks . beforeEnter (( ) => { initRadialMarquee ( ) ; }) ; // R…" at bounding box center [876, 445] width 1177 height 668
click at [516, 293] on div "[PERSON_NAME] . hooks . beforeEnter (( ) => { initRadialMarquee ( ) ; }) ; // R…" at bounding box center [876, 445] width 1177 height 668
click at [497, 263] on div "[PERSON_NAME] . hooks . beforeEnter (( ) => { initRadialMarquee ( ) ; }) ; // R…" at bounding box center [876, 445] width 1177 height 668
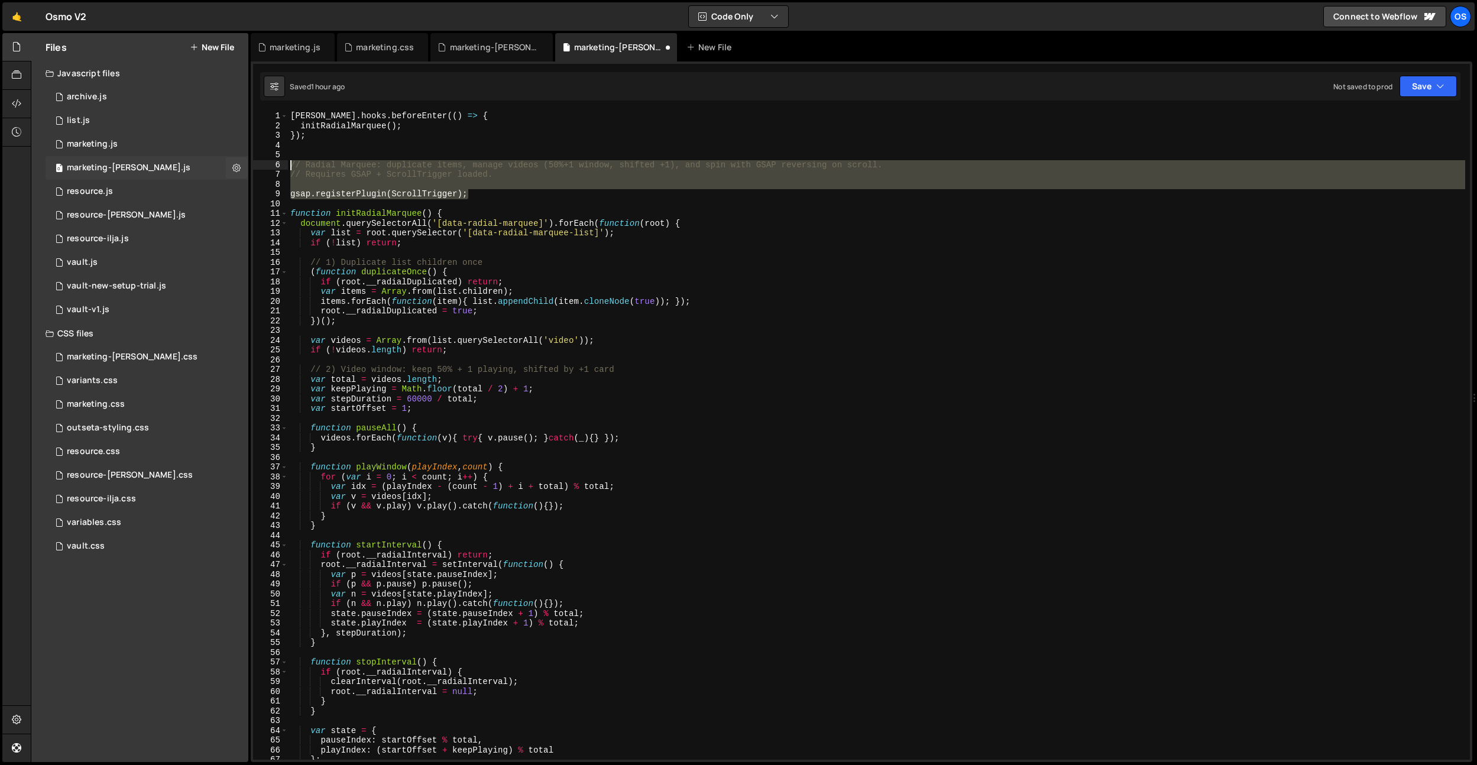
drag, startPoint x: 481, startPoint y: 196, endPoint x: 210, endPoint y: 168, distance: 272.2
click at [210, 168] on div "Files New File Javascript files 0 archive.js 0 0 list.js 0 0 marketing.js 0 0 0…" at bounding box center [754, 398] width 1446 height 730
type textarea "// Radial Marquee: duplicate items, manage videos (50%+1 window, shifted +1), a…"
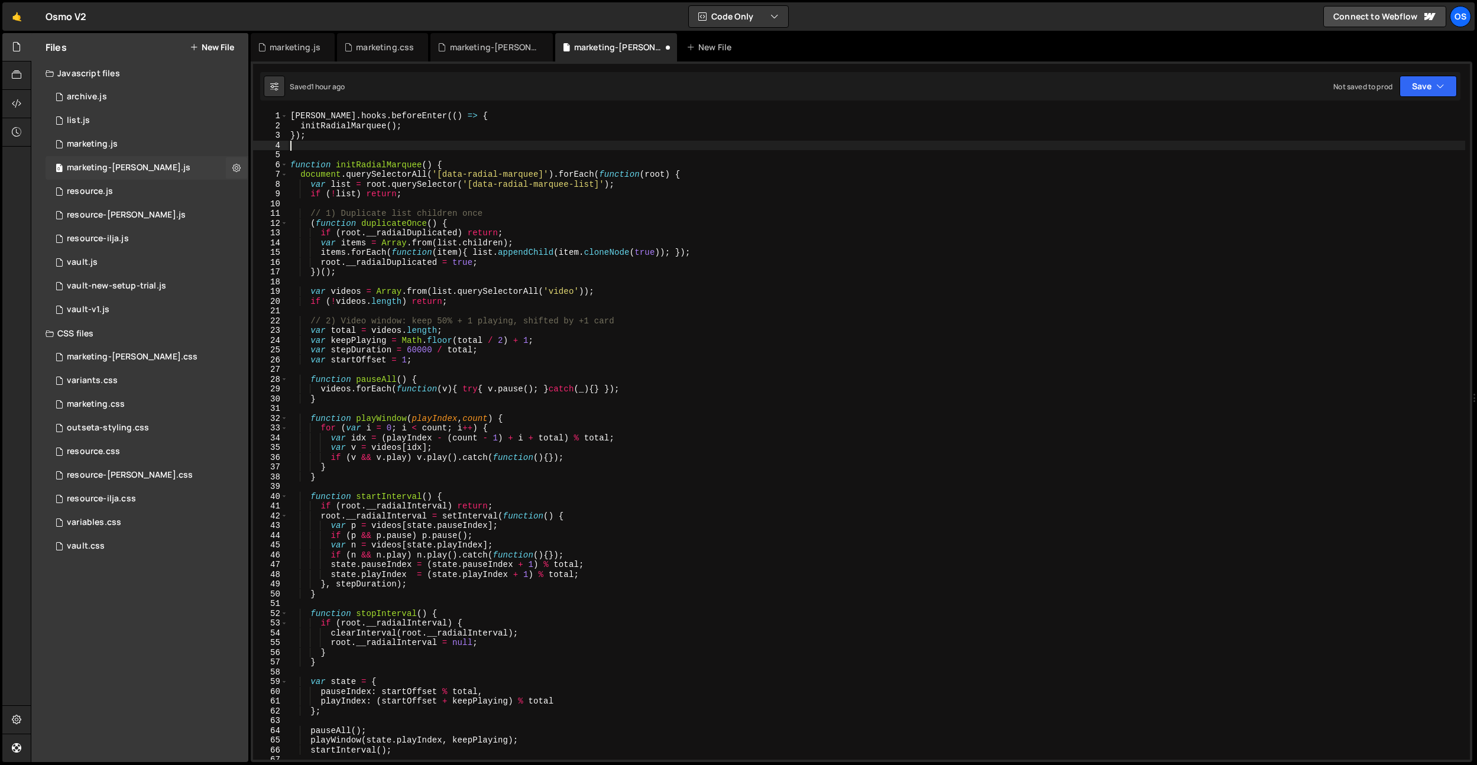
type textarea "});"
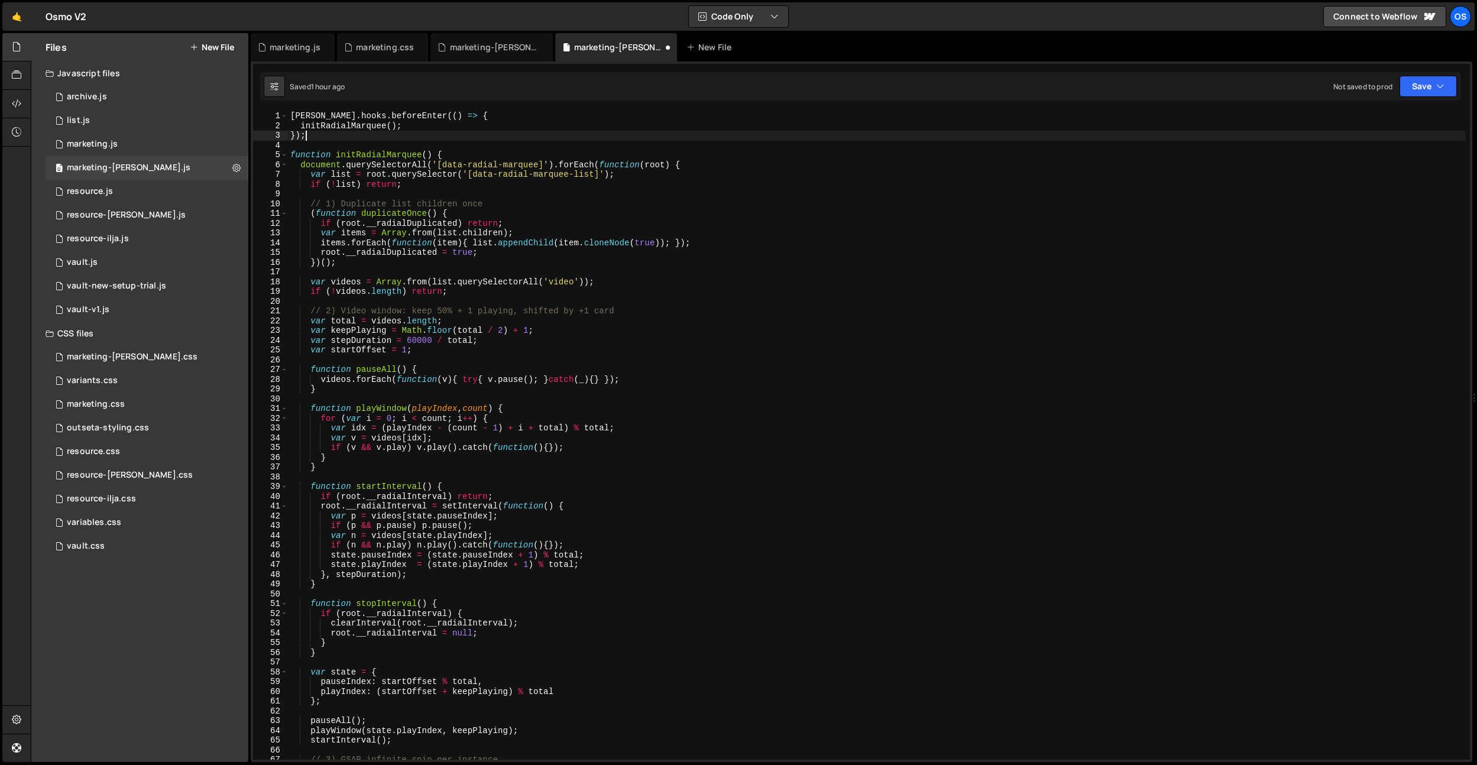
click at [739, 268] on div "[PERSON_NAME] . hooks . beforeEnter (( ) => { initRadialMarquee ( ) ; }) ; func…" at bounding box center [876, 445] width 1177 height 668
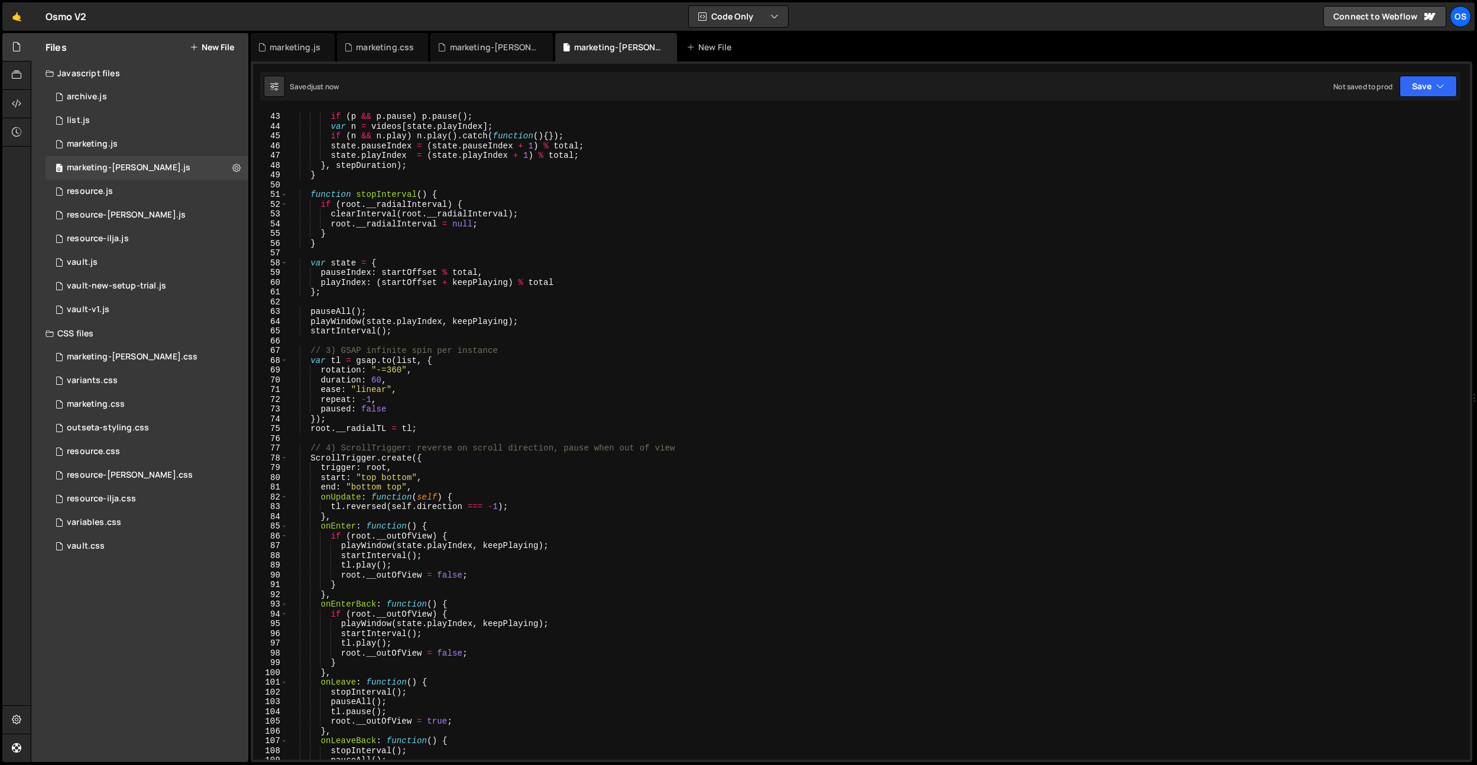
scroll to position [409, 0]
click at [624, 268] on div "var p = videos [ state . pauseIndex ] ; if ( p && p . pause ) p . pause ( ) ; v…" at bounding box center [876, 436] width 1177 height 668
type textarea "pauseIndex: startOffset % total,"
click at [514, 53] on div "marketing-[PERSON_NAME].css" at bounding box center [491, 47] width 122 height 28
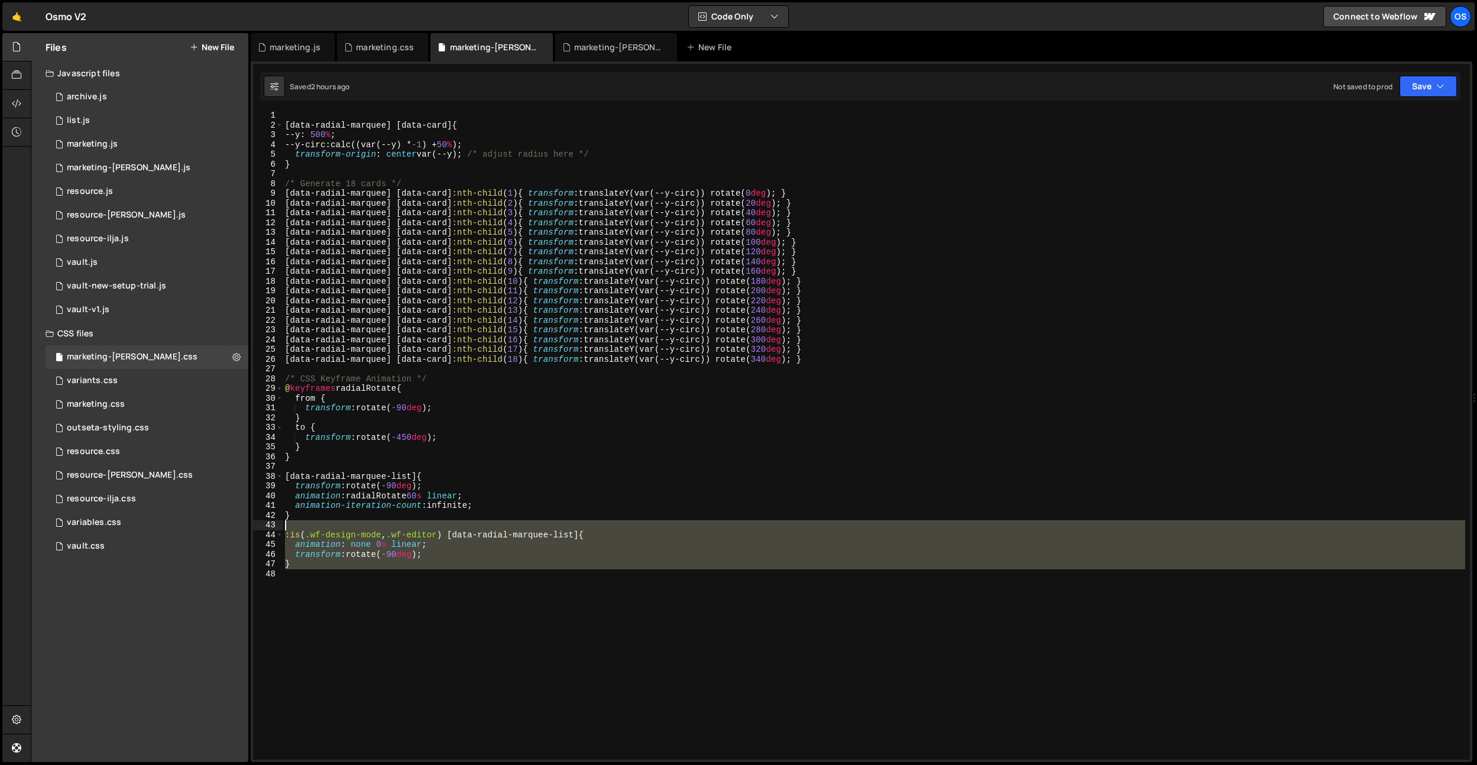
drag, startPoint x: 348, startPoint y: 602, endPoint x: 282, endPoint y: 523, distance: 103.3
click at [282, 523] on div "1 2 3 4 5 6 7 8 9 10 11 12 13 14 15 16 17 18 19 20 21 22 23 24 25 26 27 28 29 3…" at bounding box center [861, 435] width 1217 height 649
click at [302, 516] on div "[ data-radial-marquee ] [ data-card ] { --y : 500 % ; --y-circ : calc((var(--y)…" at bounding box center [874, 445] width 1182 height 668
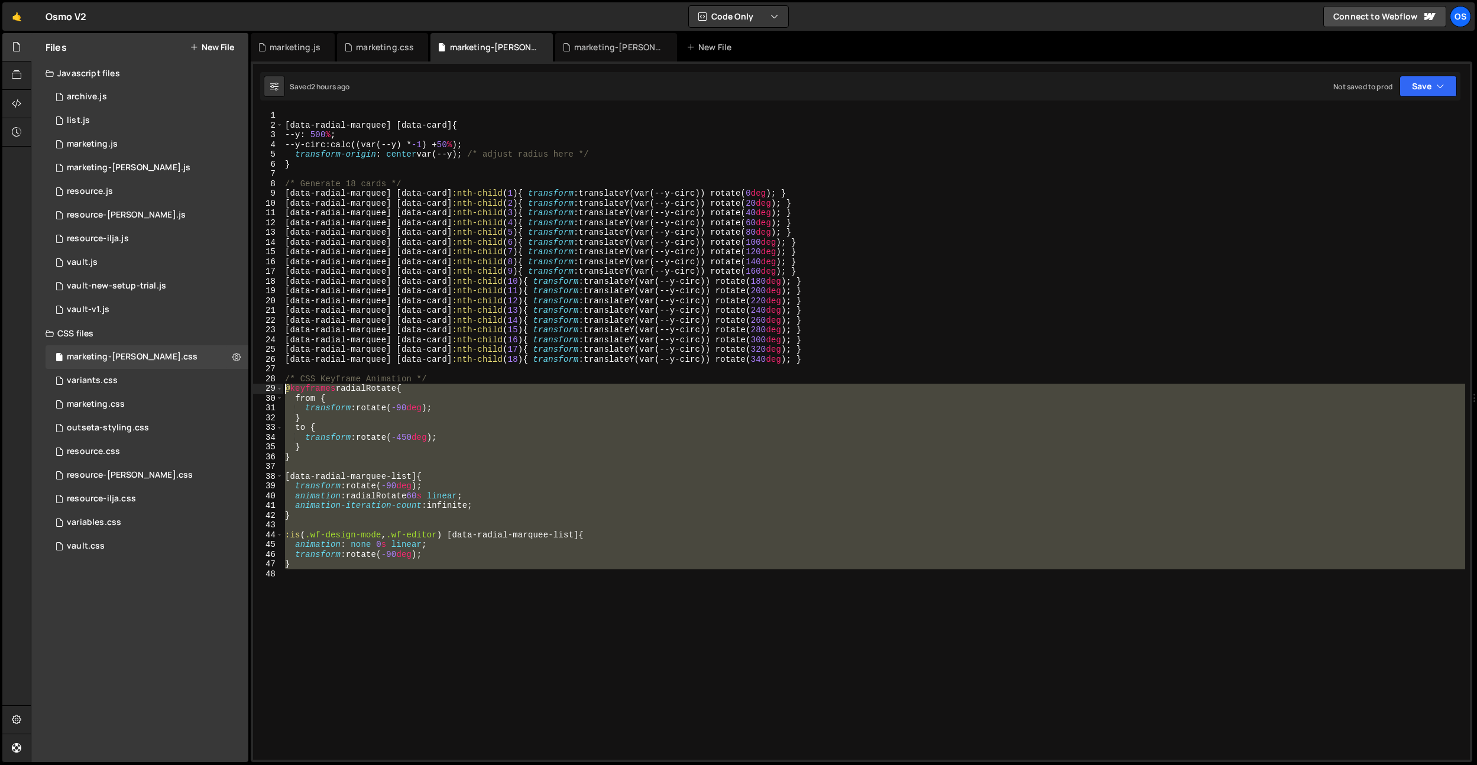
drag, startPoint x: 323, startPoint y: 576, endPoint x: 271, endPoint y: 384, distance: 198.9
click at [271, 384] on div "} 1 2 3 4 5 6 7 8 9 10 11 12 13 14 15 16 17 18 19 20 21 22 23 24 25 26 27 28 29…" at bounding box center [861, 435] width 1217 height 649
click at [381, 558] on div "[ data-radial-marquee ] [ data-card ] { --y : 500 % ; --y-circ : calc((var(--y)…" at bounding box center [874, 435] width 1182 height 649
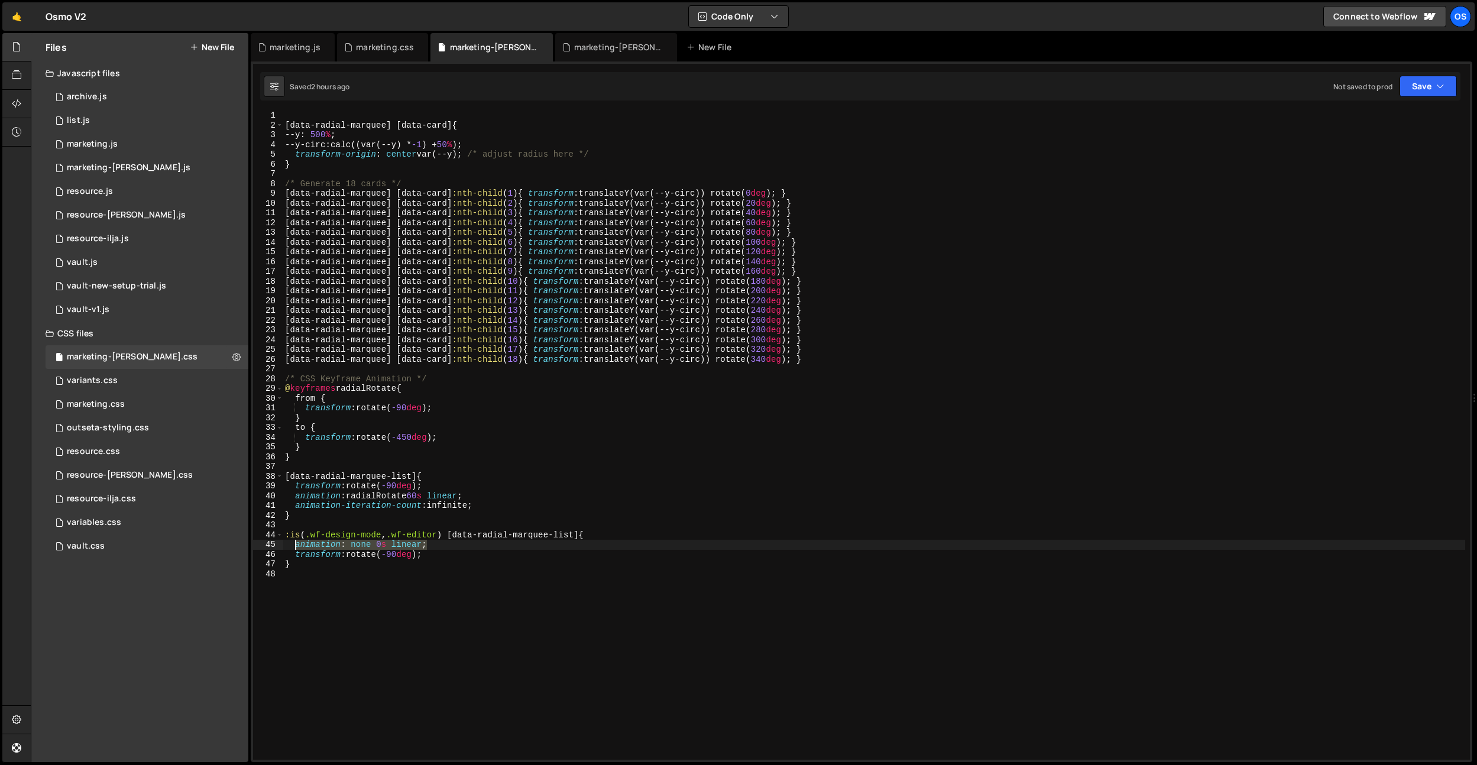
drag, startPoint x: 442, startPoint y: 547, endPoint x: 296, endPoint y: 549, distance: 146.0
click at [296, 549] on div "[ data-radial-marquee ] [ data-card ] { --y : 500 % ; --y-circ : calc((var(--y)…" at bounding box center [874, 445] width 1182 height 668
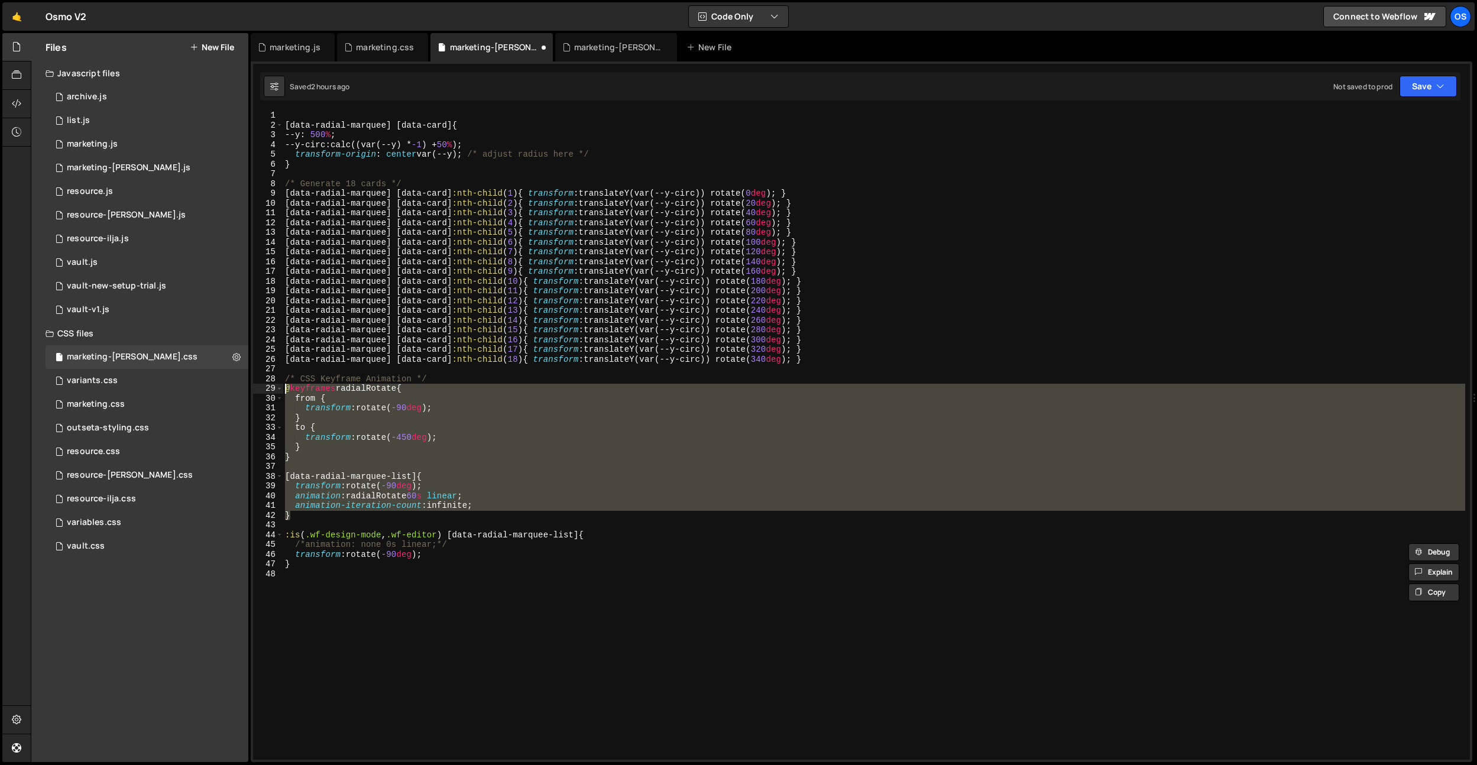
drag, startPoint x: 294, startPoint y: 516, endPoint x: 262, endPoint y: 392, distance: 128.0
click at [262, 392] on div "/*animation: none 0s linear;*/ 1 2 3 4 5 6 7 8 9 10 11 12 13 14 15 16 17 18 19 …" at bounding box center [861, 435] width 1217 height 649
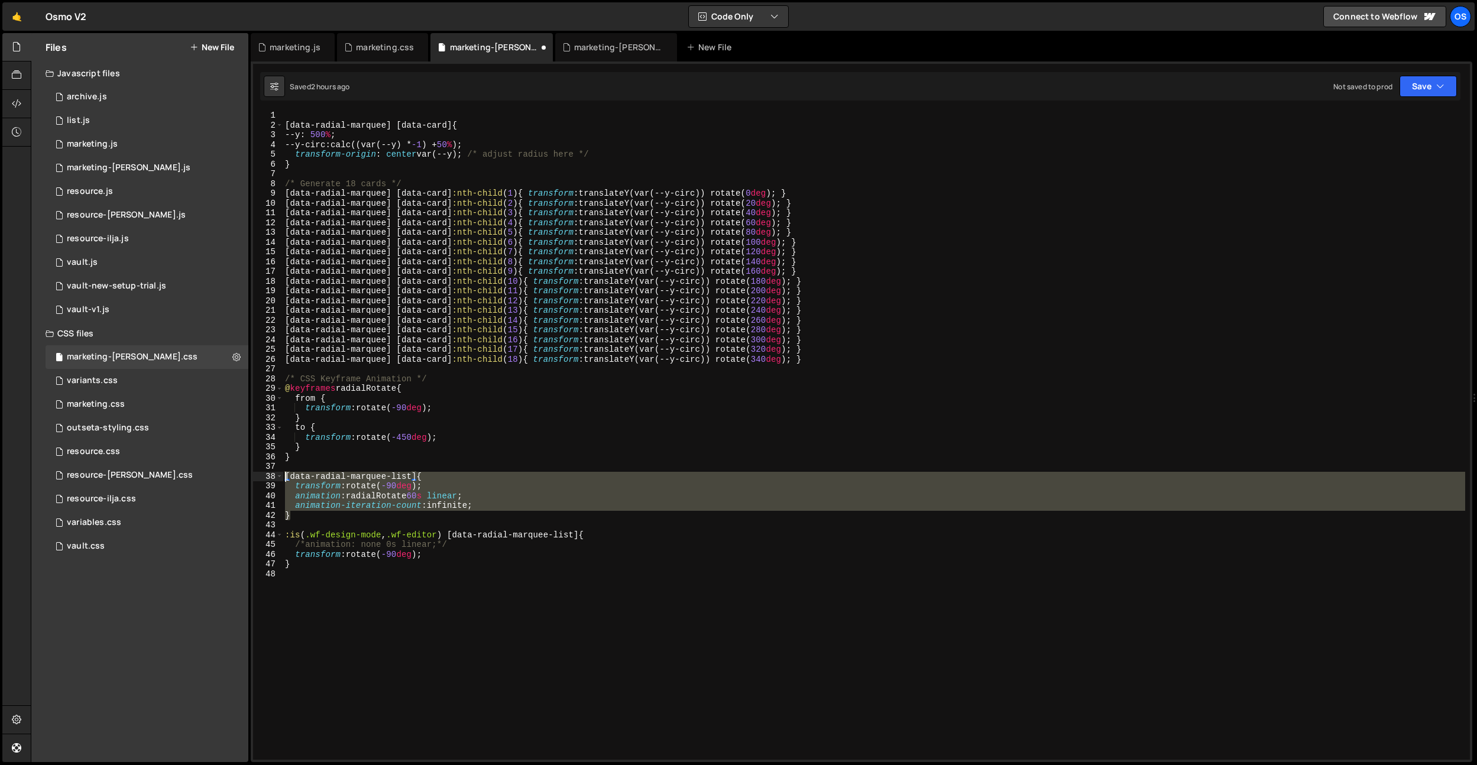
drag, startPoint x: 332, startPoint y: 517, endPoint x: 283, endPoint y: 478, distance: 62.8
click at [284, 478] on div "[ data-radial-marquee ] [ data-card ] { --y : 500 % ; --y-circ : calc((var(--y)…" at bounding box center [874, 445] width 1182 height 668
type textarea "/*[data-radial-marquee-list] {*/ /* transform: rotate(-90deg);*/"
click at [604, 51] on div "marketing-[PERSON_NAME].js" at bounding box center [618, 47] width 89 height 12
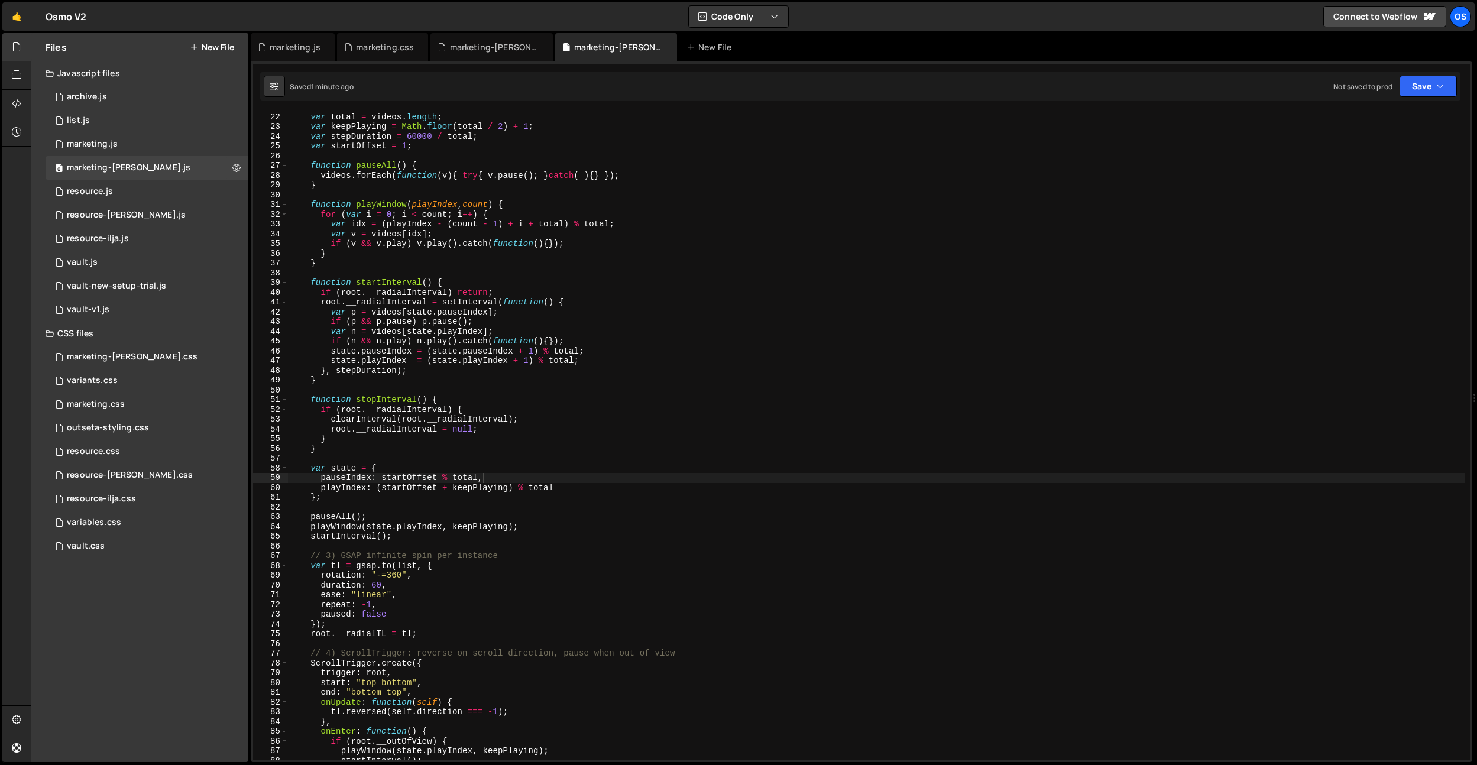
scroll to position [0, 0]
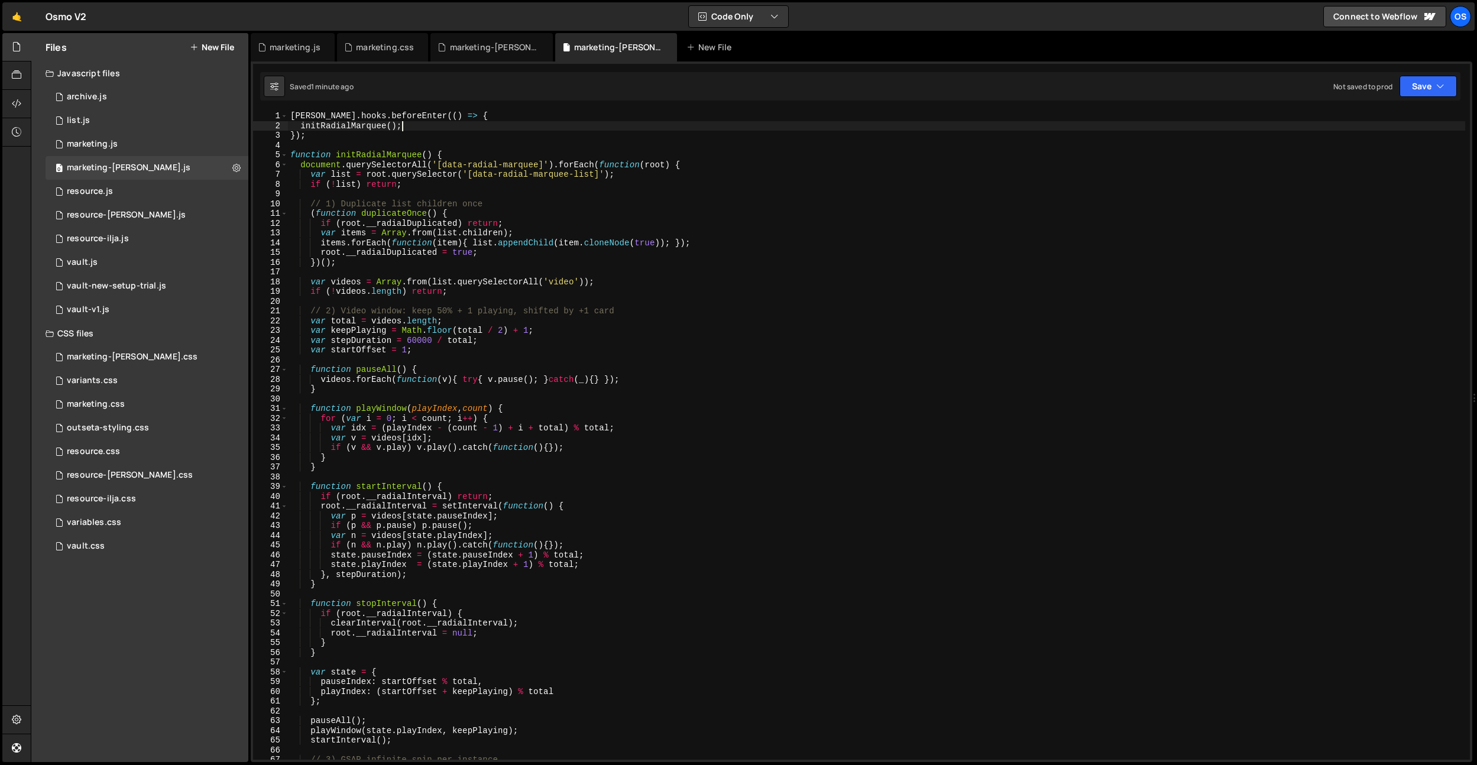
click at [536, 128] on div "[PERSON_NAME] . hooks . beforeEnter (( ) => { initRadialMarquee ( ) ; }) ; func…" at bounding box center [876, 445] width 1177 height 668
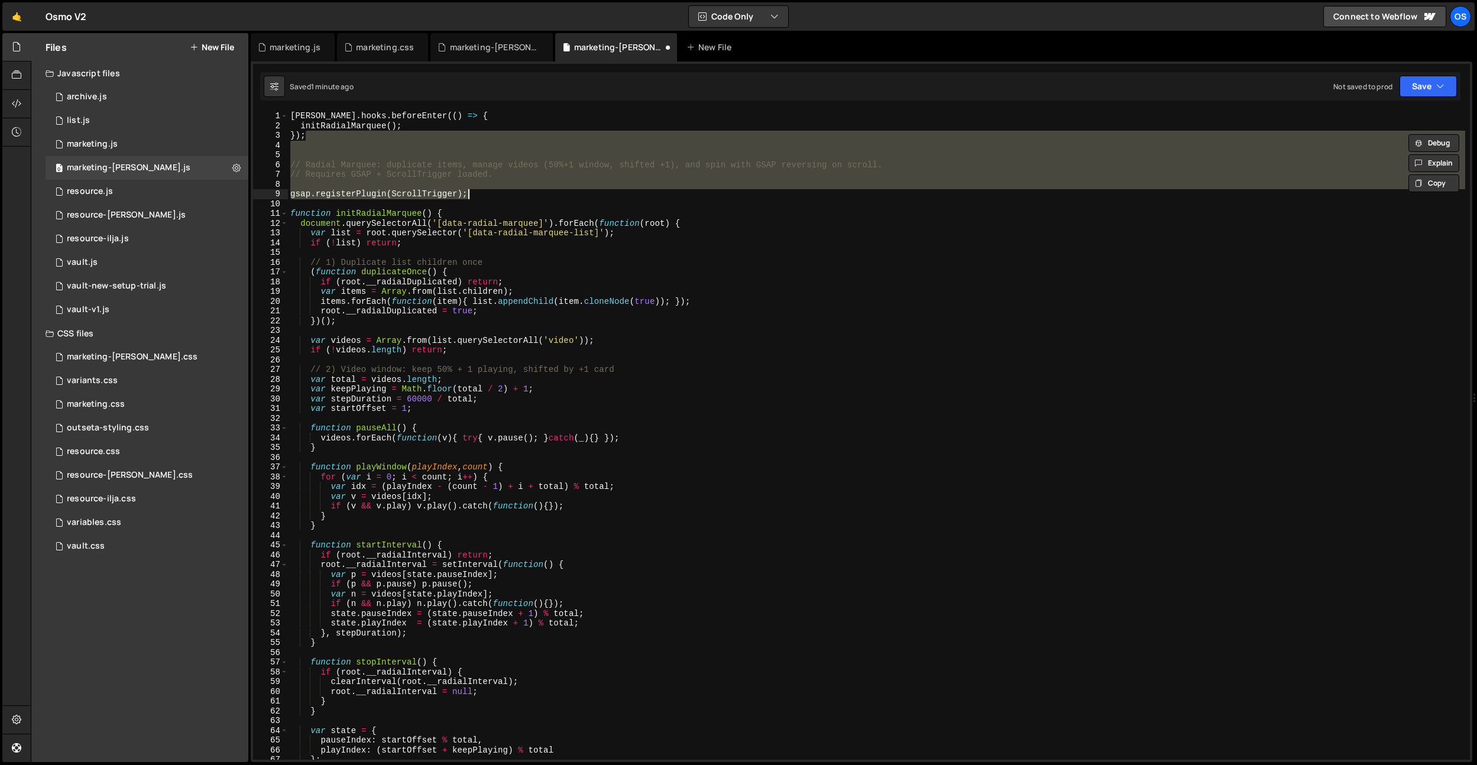
click at [519, 170] on div "[PERSON_NAME] . hooks . beforeEnter (( ) => { initRadialMarquee ( ) ; }) ; // R…" at bounding box center [876, 435] width 1177 height 649
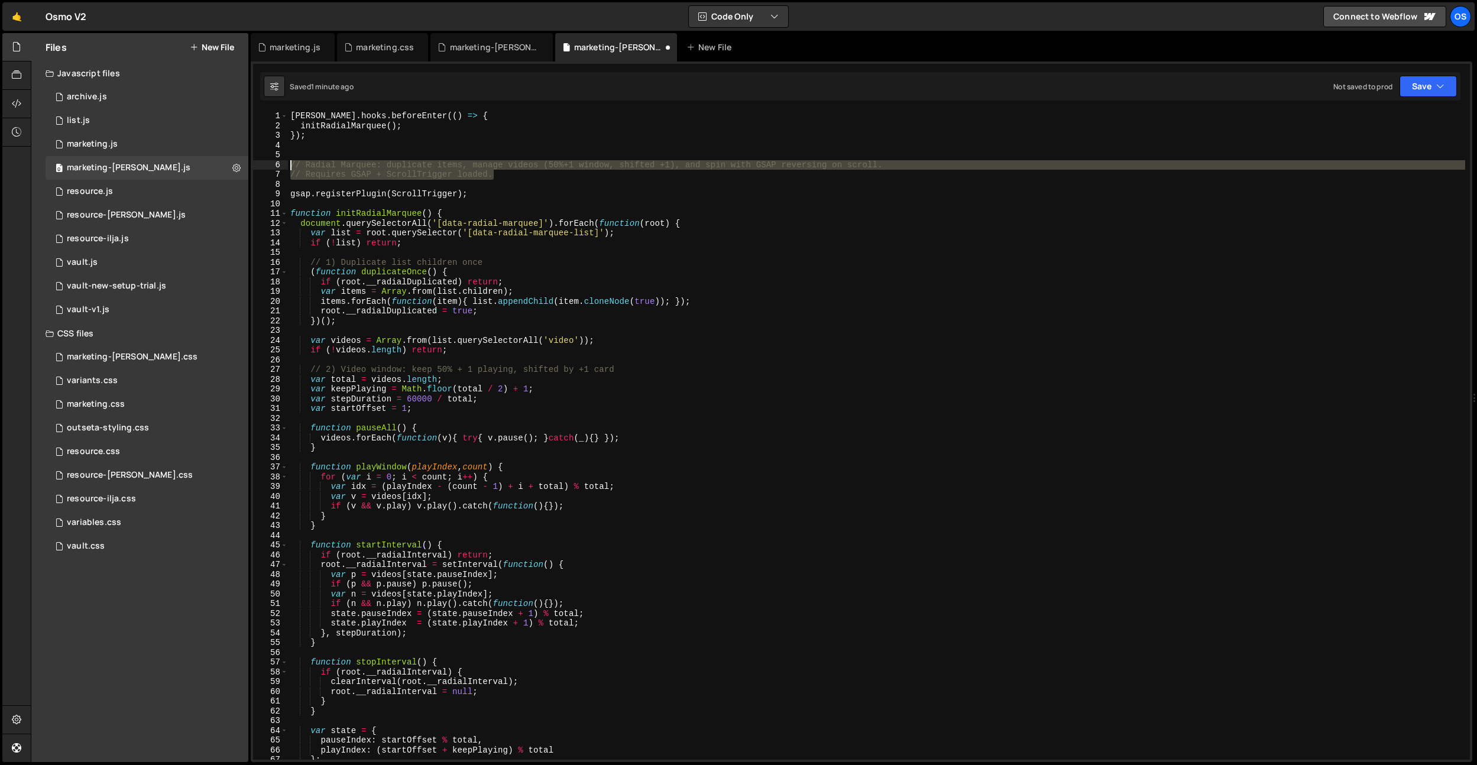
drag, startPoint x: 419, startPoint y: 169, endPoint x: 277, endPoint y: 163, distance: 142.6
click at [277, 163] on div "// Requires GSAP + ScrollTrigger loaded. 1 2 3 4 5 6 7 8 9 10 11 12 13 14 15 16…" at bounding box center [861, 435] width 1217 height 649
type textarea "// Radial Marquee: duplicate items, manage videos (50%+1 window, shifted +1), a…"
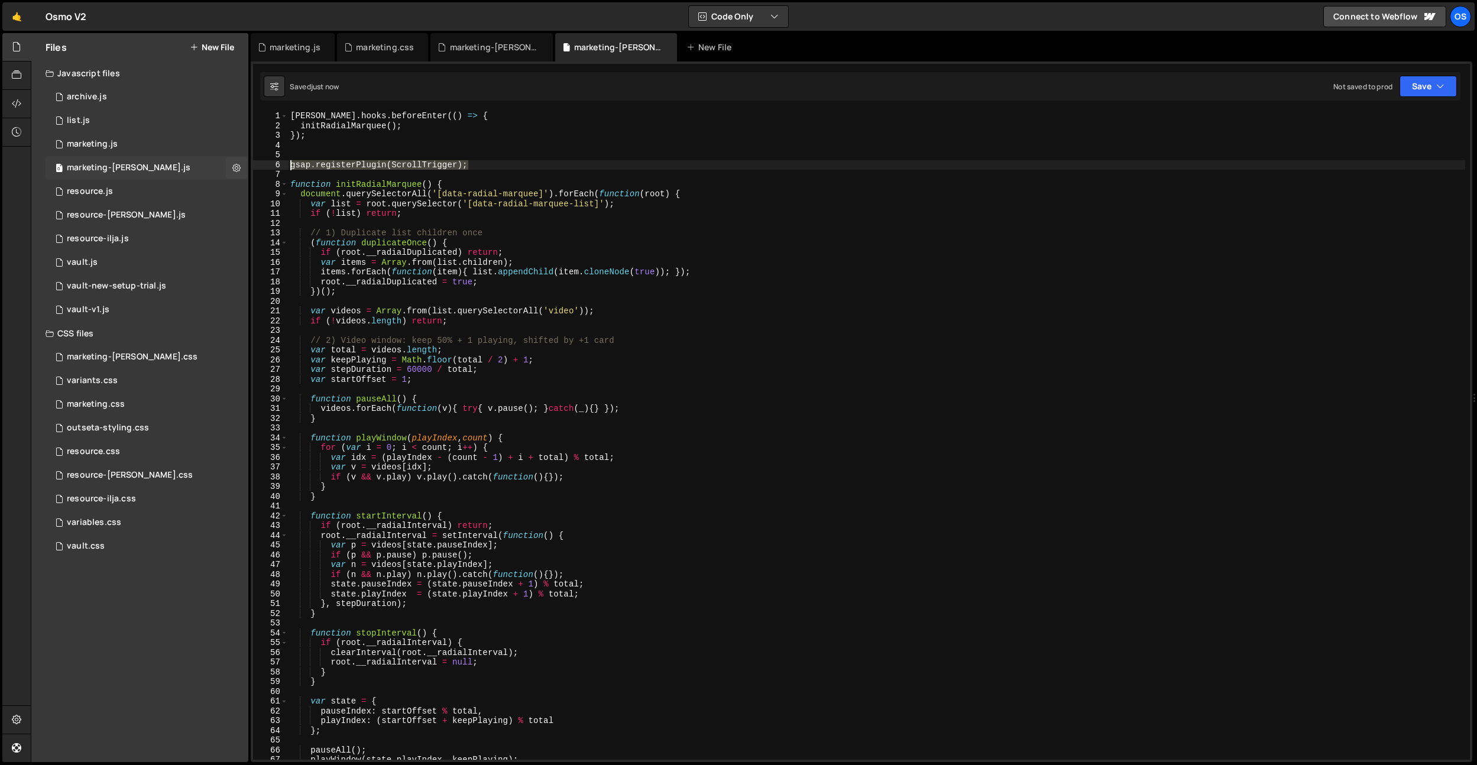
drag, startPoint x: 495, startPoint y: 163, endPoint x: 223, endPoint y: 161, distance: 271.4
click at [223, 161] on div "Files New File Javascript files 0 archive.js 0 0 list.js 0 0 marketing.js 0 0 0…" at bounding box center [754, 398] width 1446 height 730
type textarea "gsap.registerPlugin(ScrollTrigger);"
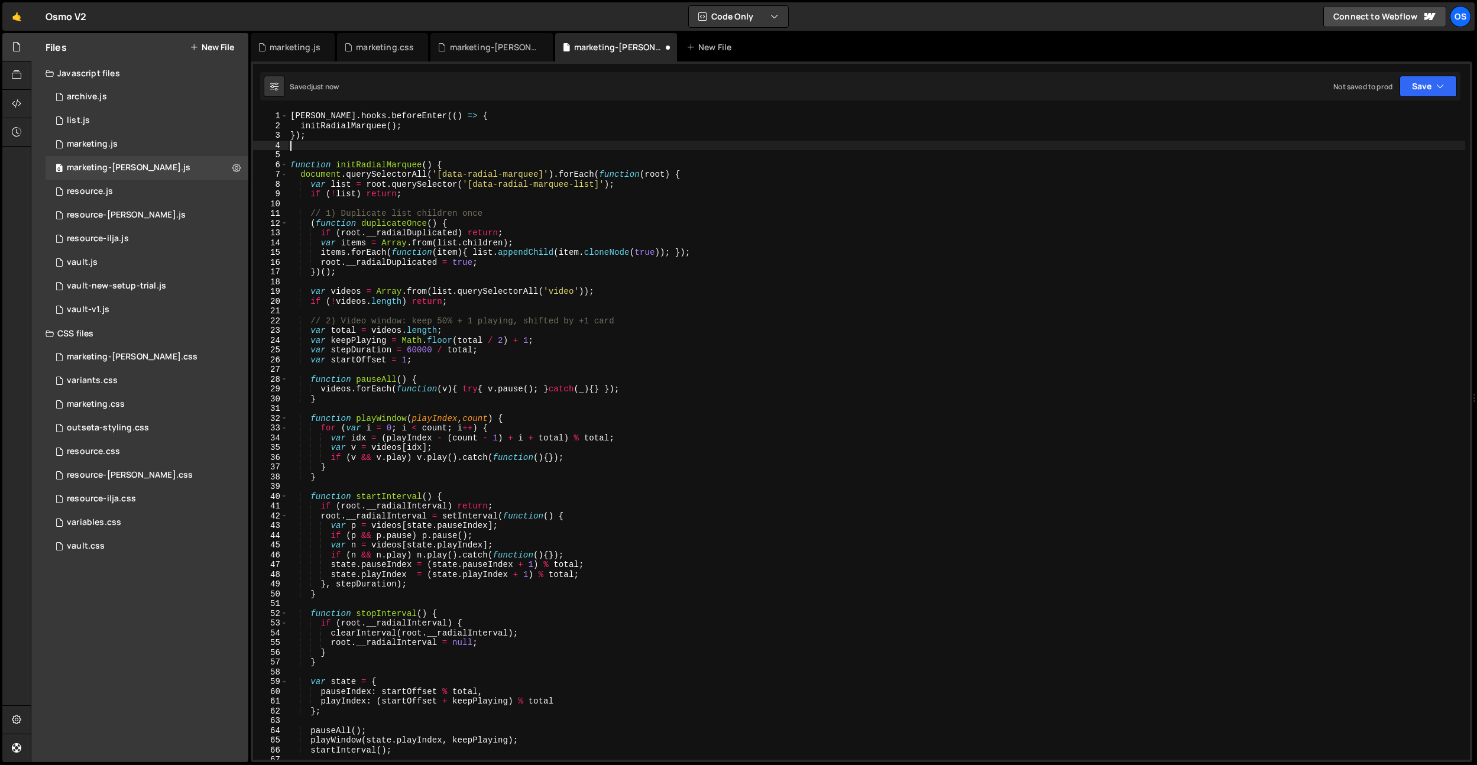
click at [291, 113] on div "[PERSON_NAME] . hooks . beforeEnter (( ) => { initRadialMarquee ( ) ; }) ; func…" at bounding box center [876, 445] width 1177 height 668
type textarea "[PERSON_NAME].hooks.beforeEnter(() => {"
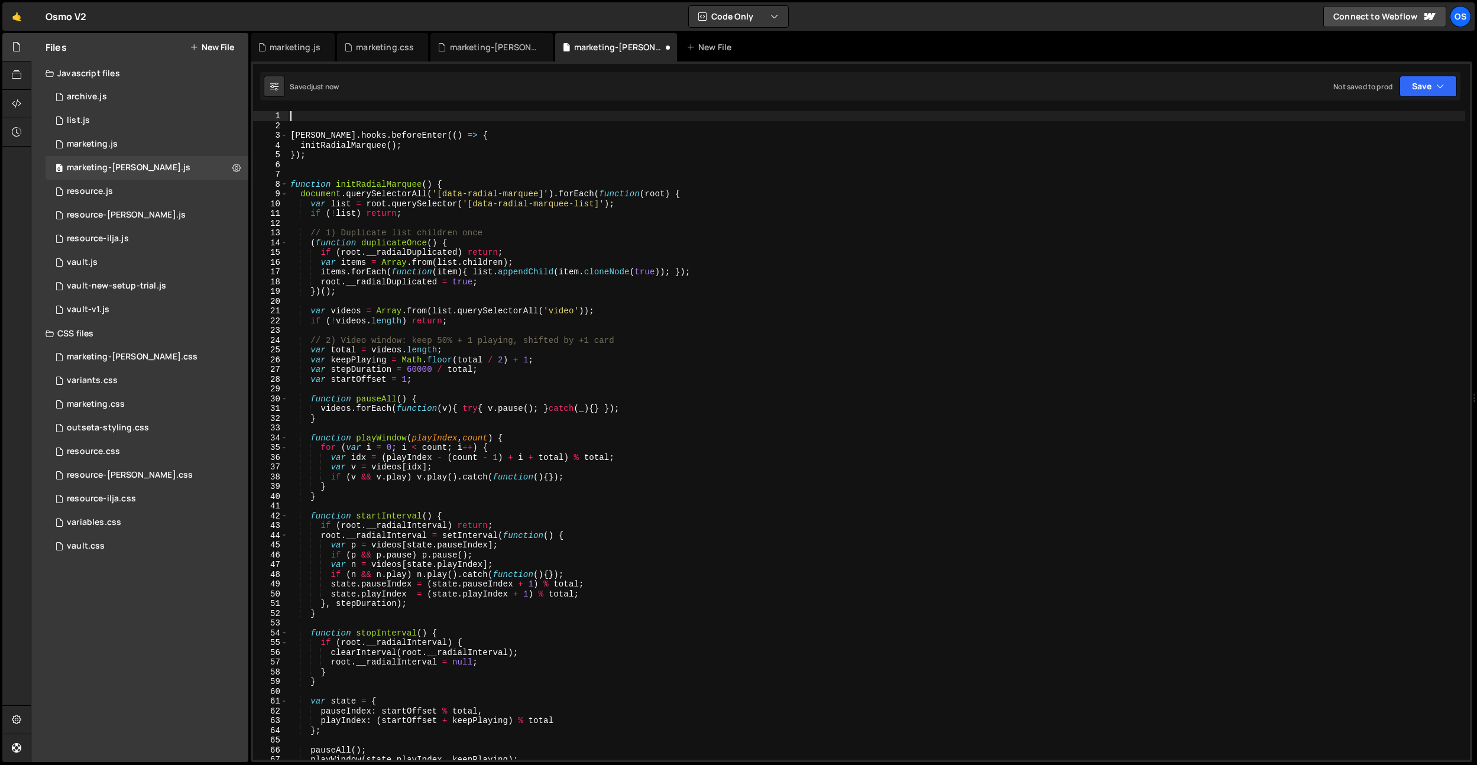
paste textarea "gsap.registerPlugin(ScrollTrigger);"
click at [570, 232] on div "gsap . registerPlugin ( ScrollTrigger ) ; [PERSON_NAME] . hooks . beforeEnter (…" at bounding box center [876, 445] width 1177 height 668
click at [372, 181] on div "gsap . registerPlugin ( ScrollTrigger ) ; [PERSON_NAME] . hooks . beforeEnter (…" at bounding box center [876, 445] width 1177 height 668
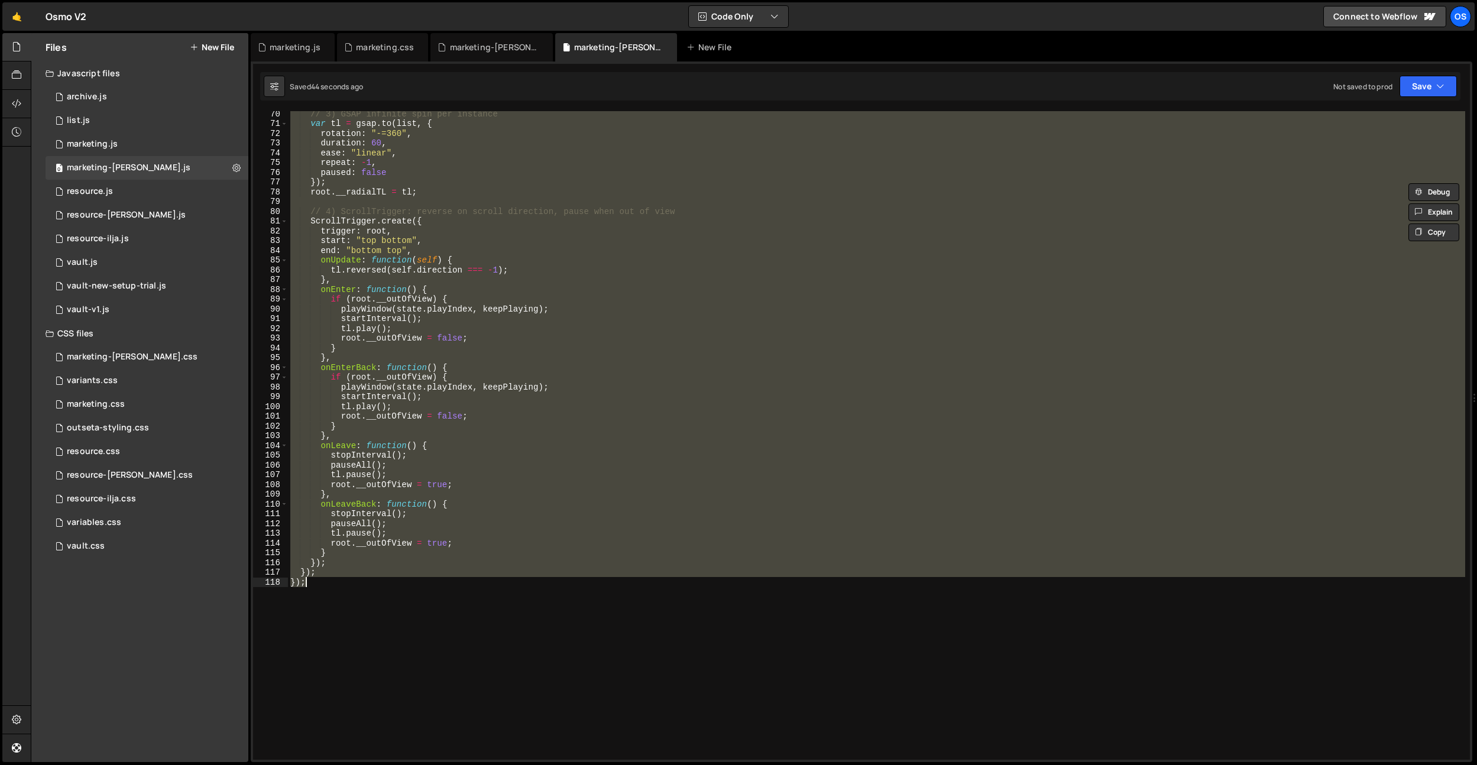
drag, startPoint x: 293, startPoint y: 186, endPoint x: 345, endPoint y: 591, distance: 408.3
click at [335, 591] on div "// 3) GSAP infinite spin per instance var tl = gsap . to ( list , { rotation : …" at bounding box center [876, 443] width 1177 height 668
paste textarea "}"
type textarea "}"
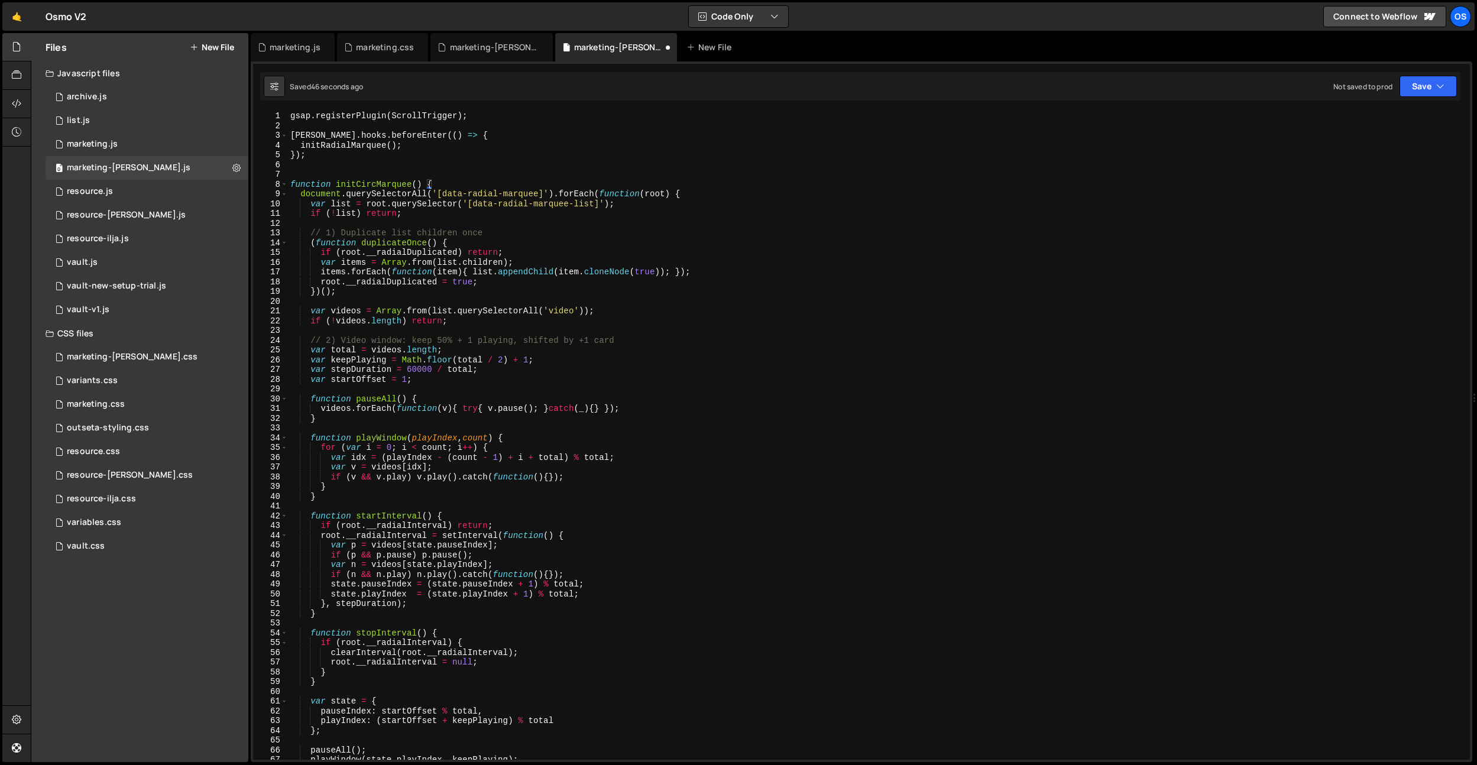
click at [458, 168] on div "gsap . registerPlugin ( ScrollTrigger ) ; [PERSON_NAME] . hooks . beforeEnter (…" at bounding box center [876, 445] width 1177 height 668
click at [390, 189] on div "gsap . registerPlugin ( ScrollTrigger ) ; [PERSON_NAME] . hooks . beforeEnter (…" at bounding box center [876, 445] width 1177 height 668
click at [390, 182] on div "gsap . registerPlugin ( ScrollTrigger ) ; [PERSON_NAME] . hooks . beforeEnter (…" at bounding box center [876, 445] width 1177 height 668
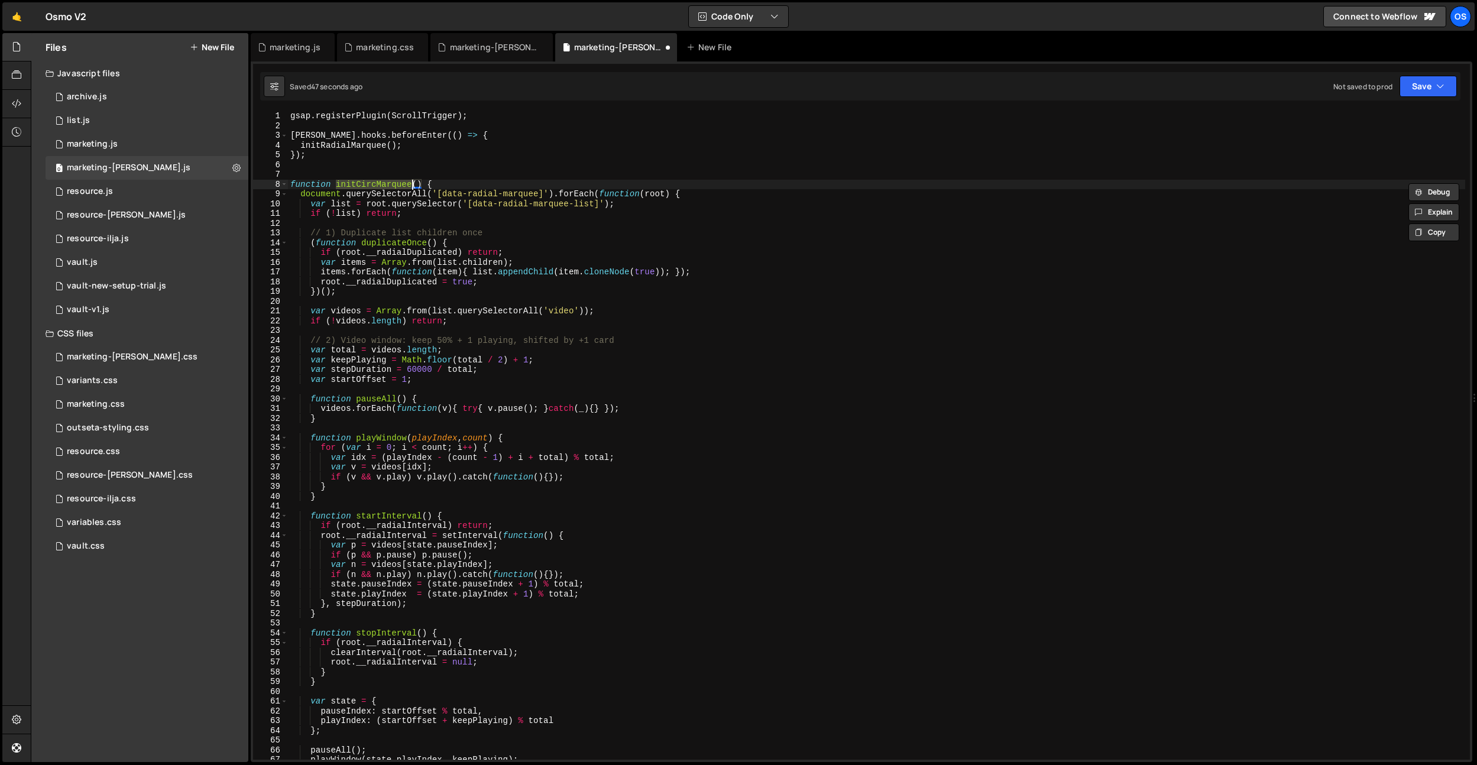
click at [379, 140] on div "gsap . registerPlugin ( ScrollTrigger ) ; [PERSON_NAME] . hooks . beforeEnter (…" at bounding box center [876, 445] width 1177 height 668
click at [378, 144] on div "gsap . registerPlugin ( ScrollTrigger ) ; [PERSON_NAME] . hooks . beforeEnter (…" at bounding box center [876, 445] width 1177 height 668
paste textarea "Circ"
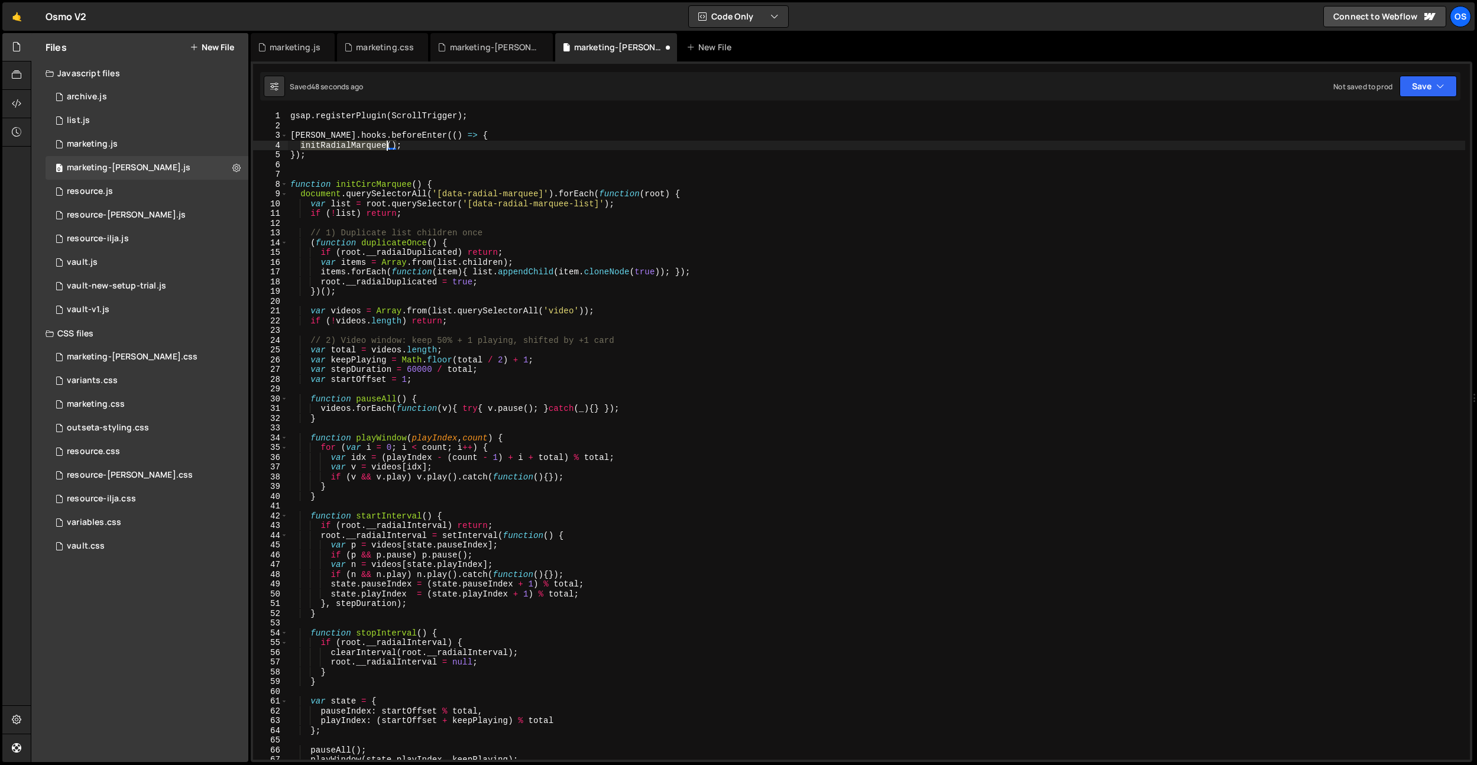
type textarea "initCircMarquee();"
click at [520, 173] on div "gsap . registerPlugin ( ScrollTrigger ) ; [PERSON_NAME] . hooks . beforeEnter (…" at bounding box center [876, 445] width 1177 height 668
click at [513, 176] on div "gsap . registerPlugin ( ScrollTrigger ) ; [PERSON_NAME] . hooks . beforeEnter (…" at bounding box center [876, 445] width 1177 height 668
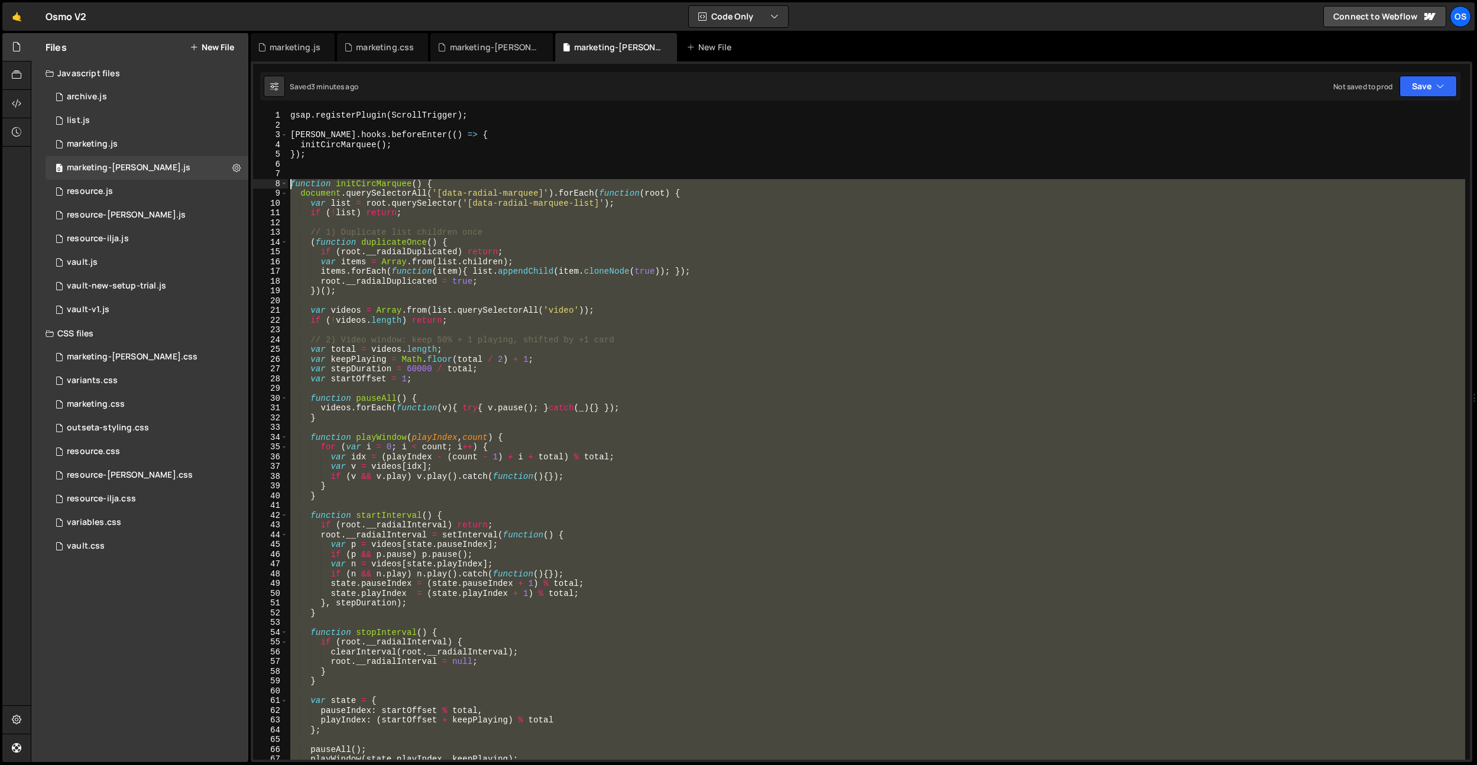
drag, startPoint x: 458, startPoint y: 680, endPoint x: 351, endPoint y: 219, distance: 473.3
click at [267, 187] on div "1 2 3 4 5 6 7 8 9 10 11 12 13 14 15 16 17 18 19 20 21 22 23 24 25 26 27 28 29 3…" at bounding box center [861, 435] width 1217 height 649
paste textarea "}"
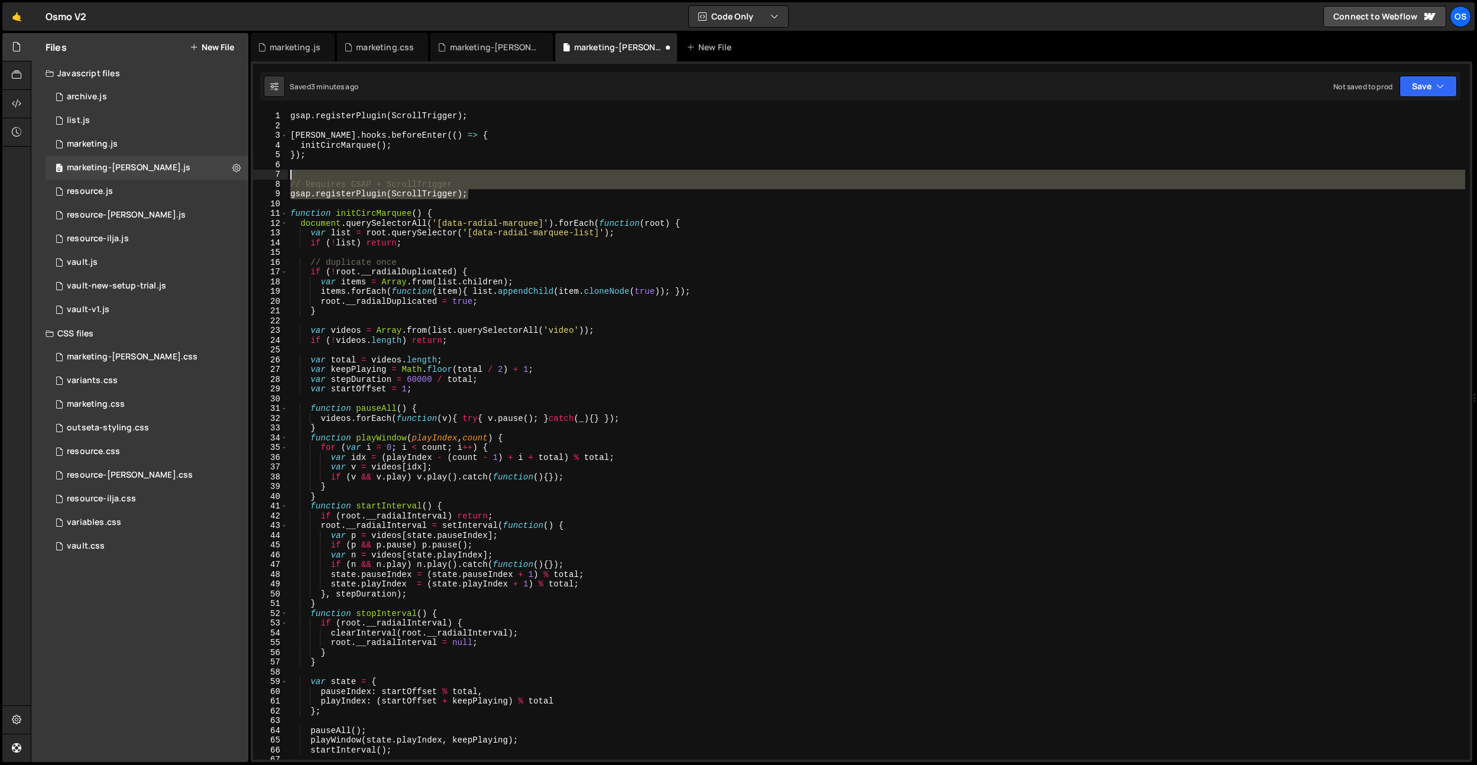
drag, startPoint x: 477, startPoint y: 193, endPoint x: 254, endPoint y: 174, distance: 223.1
click at [254, 174] on div "} 1 2 3 4 5 6 7 8 9 10 11 12 13 14 15 16 17 18 19 20 21 22 23 24 25 26 27 28 29…" at bounding box center [861, 435] width 1217 height 649
type textarea "// Requires GSAP + ScrollTrigger"
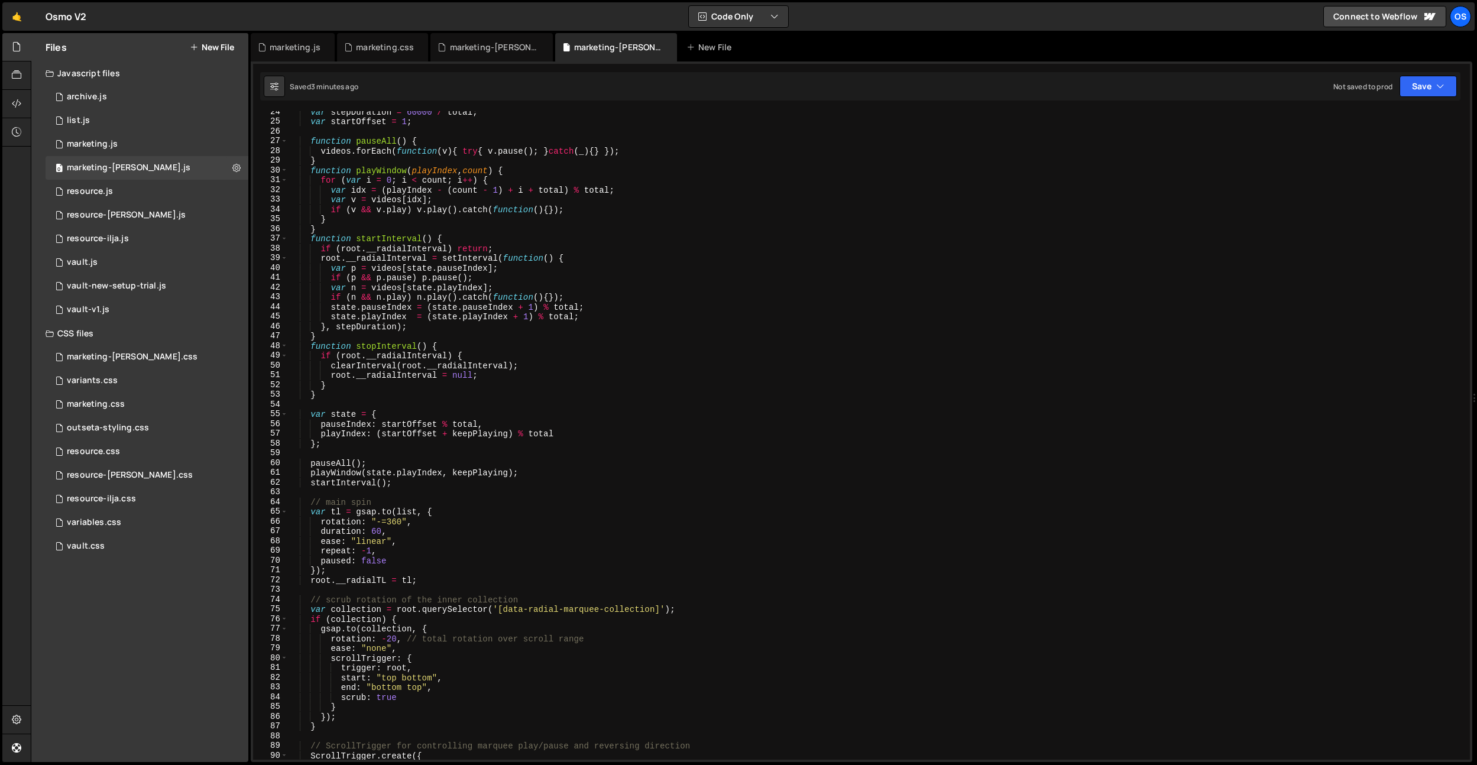
scroll to position [230, 0]
click at [395, 638] on div "var stepDuration = 60000 / total ; var startOffset = 1 ; function pauseAll ( ) …" at bounding box center [876, 440] width 1177 height 668
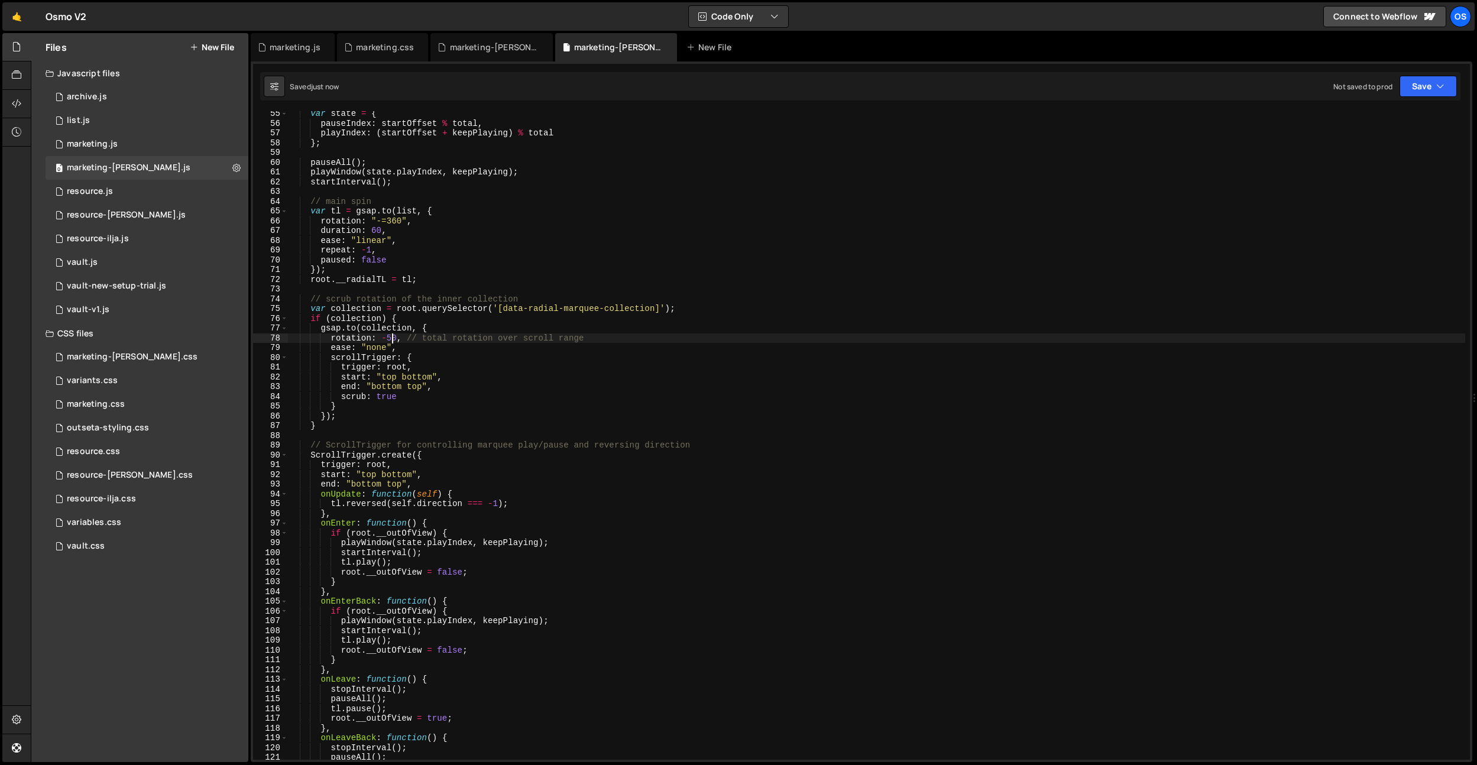
scroll to position [529, 0]
type textarea "rotation: -50, // total rotation over scroll range"
